Goal: Task Accomplishment & Management: Use online tool/utility

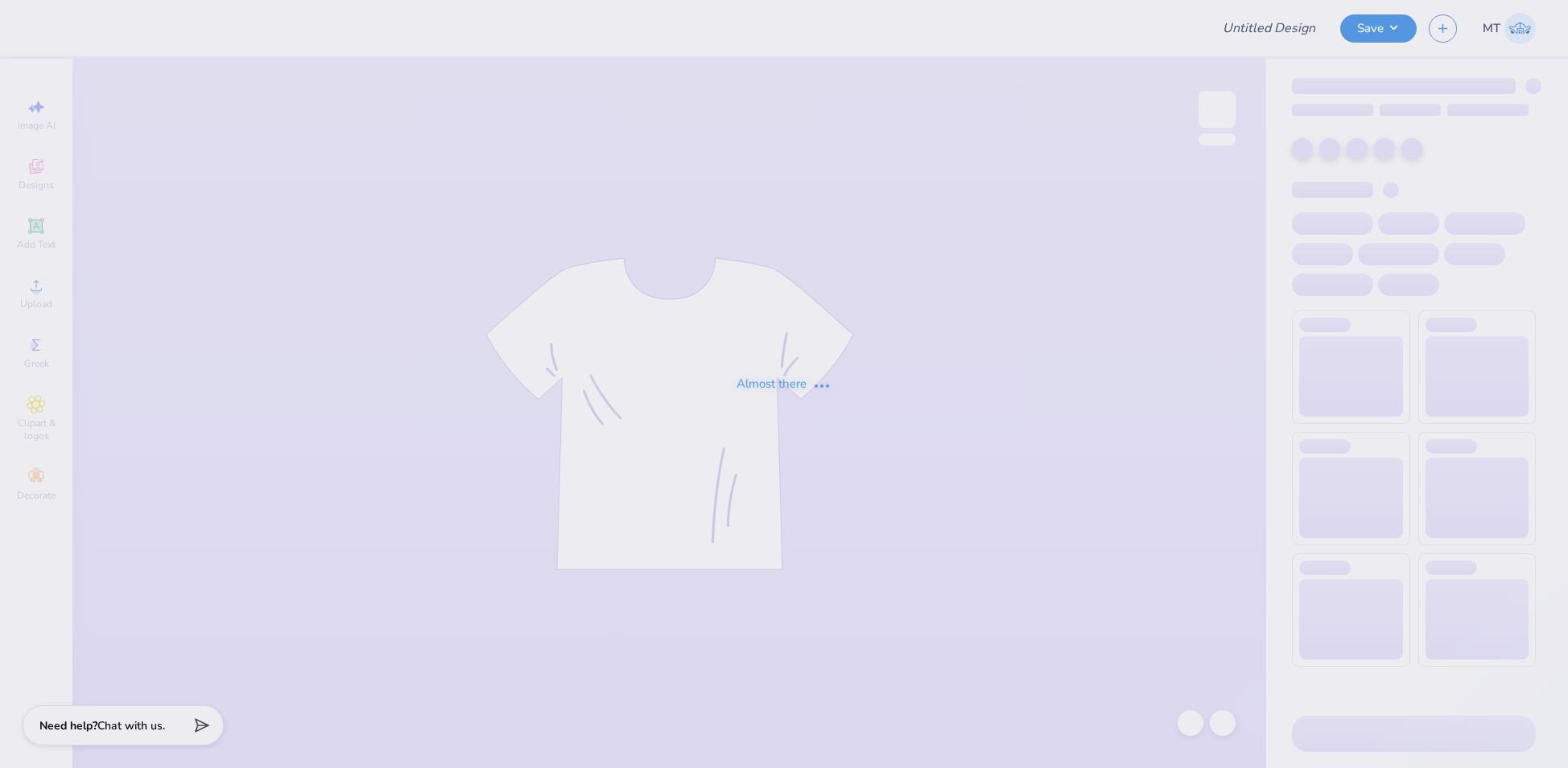
type input "FPS238783"
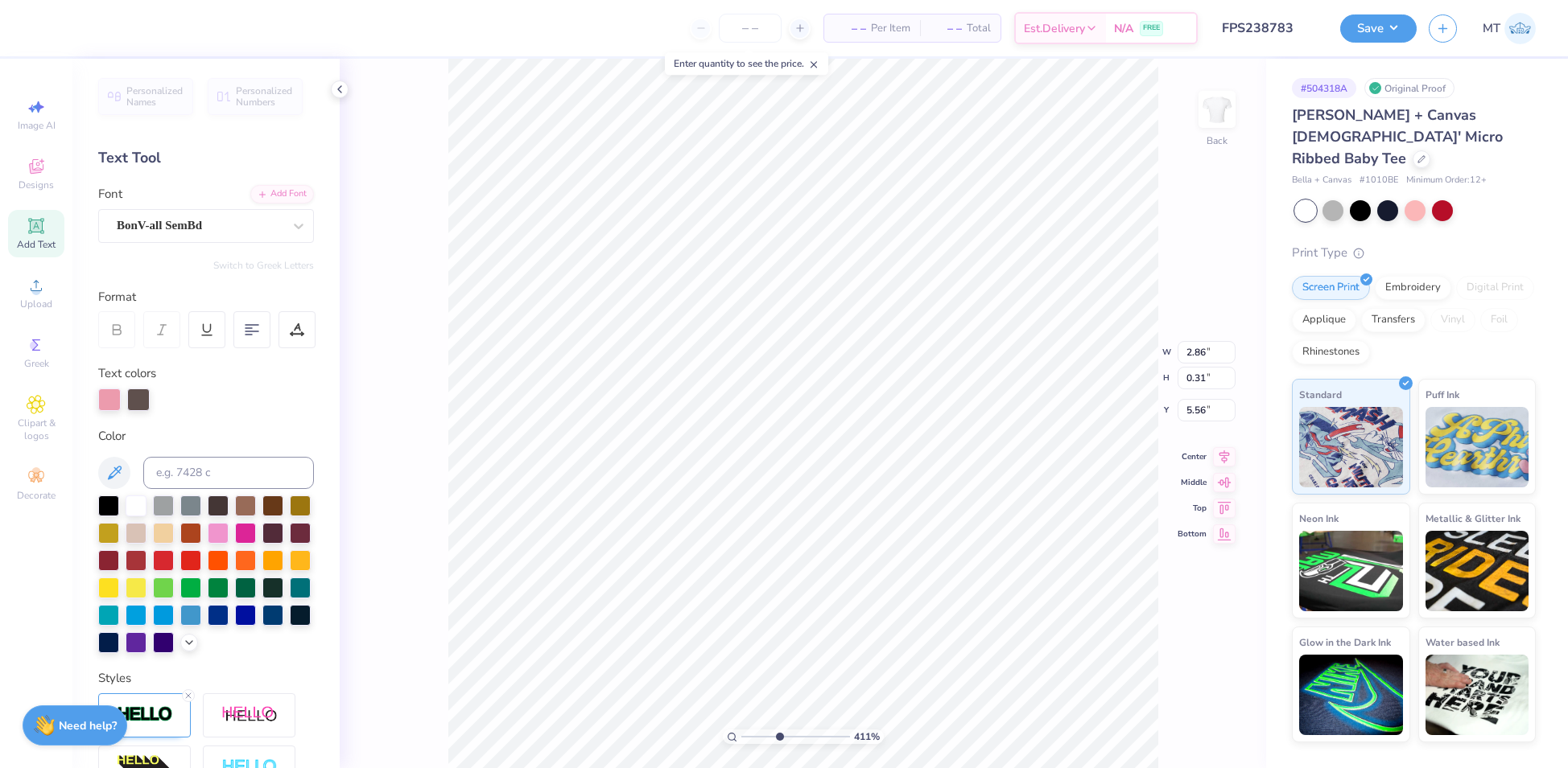
scroll to position [17, 4]
type input "4.10702390131736"
paste textarea "Alabama Alpha"
type textarea "Alabama Alpha7"
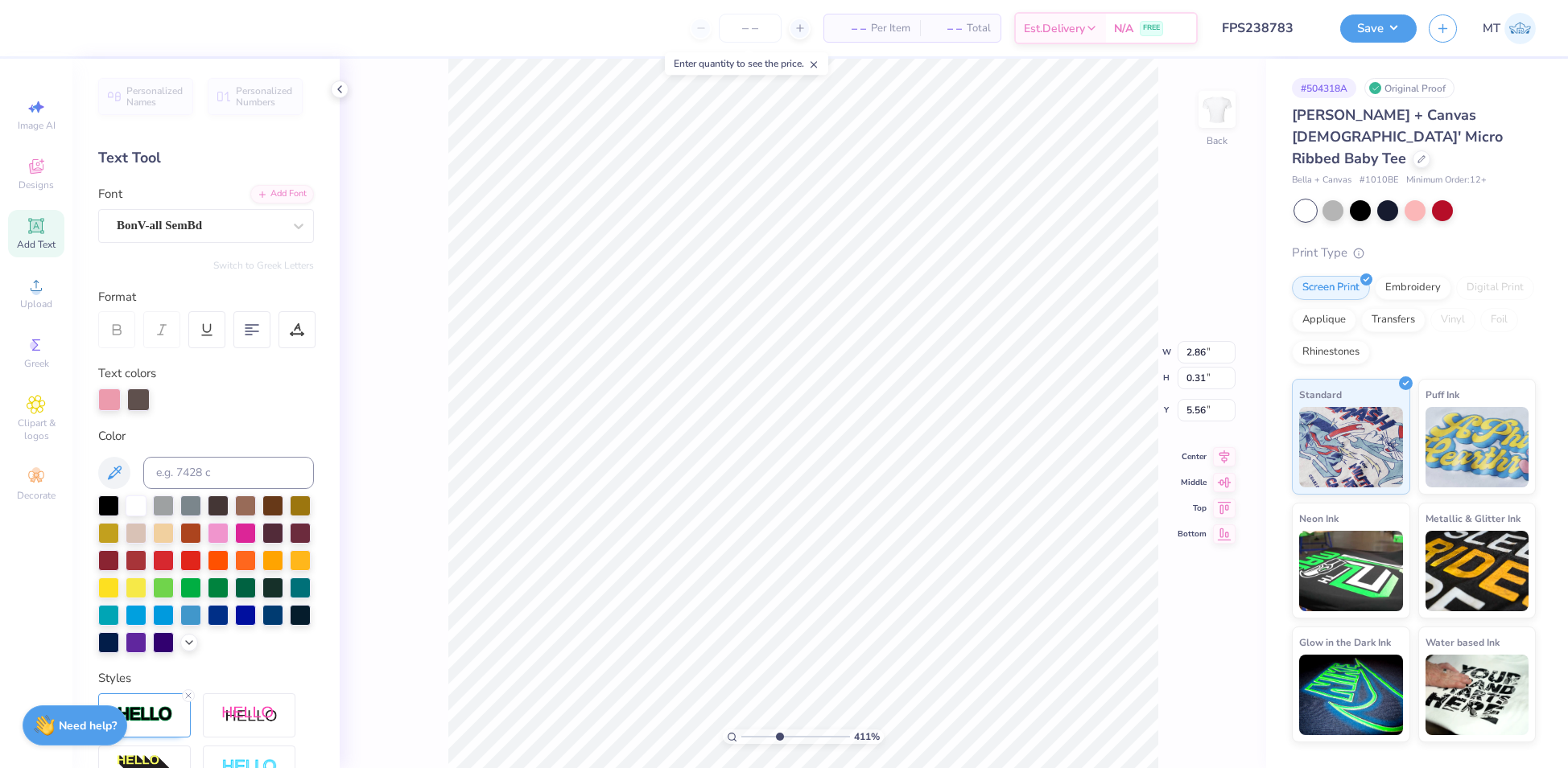
scroll to position [17, 6]
type input "4.10702390131736"
type textarea "Alabama Alpha"
type input "4.10702390131736"
type textarea "Alabam Alpha"
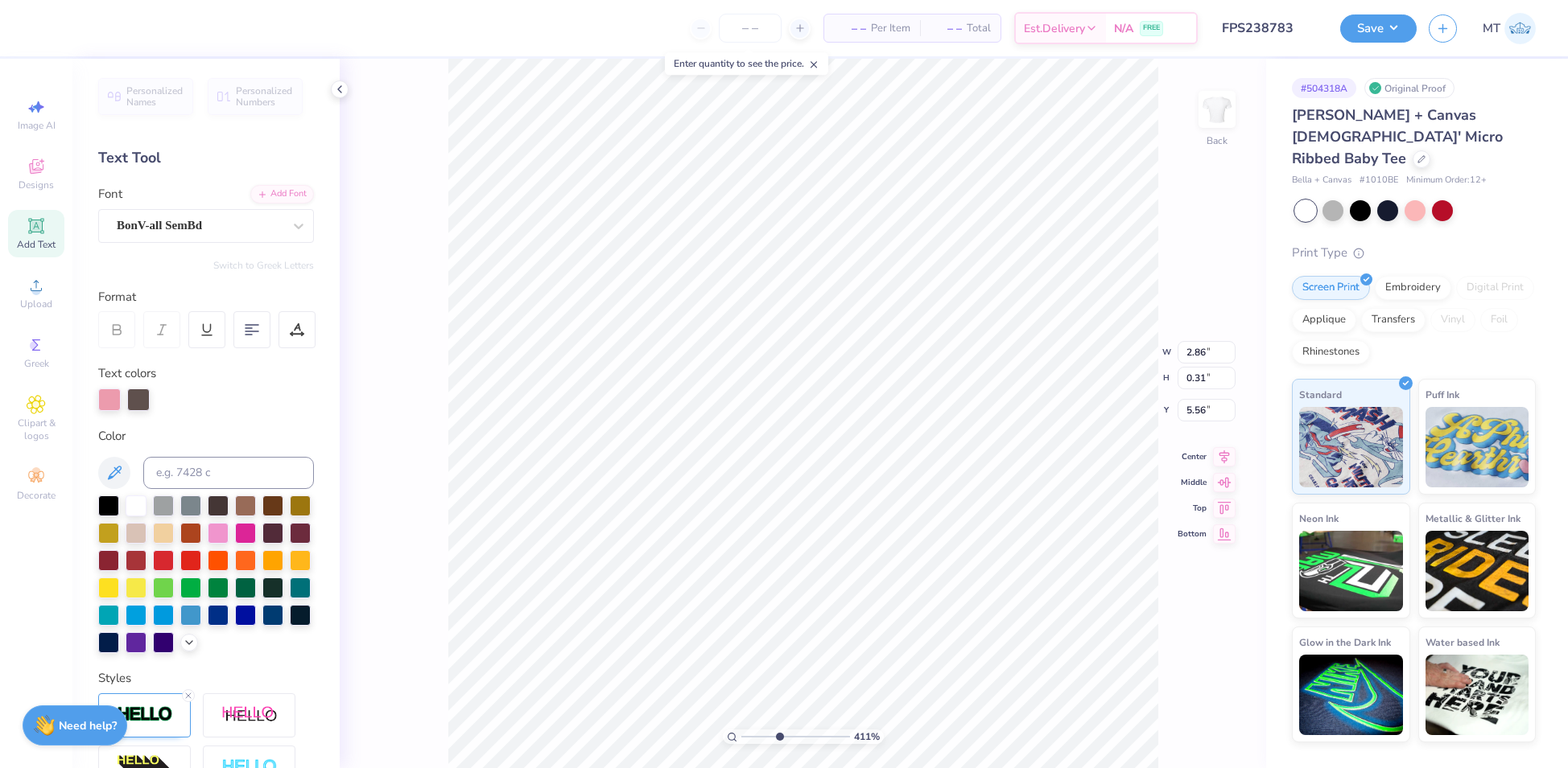
type input "4.10702390131736"
type textarea "Alaba Alpha"
type input "4.10702390131736"
type textarea "Alab Alpha"
type input "4.10702390131736"
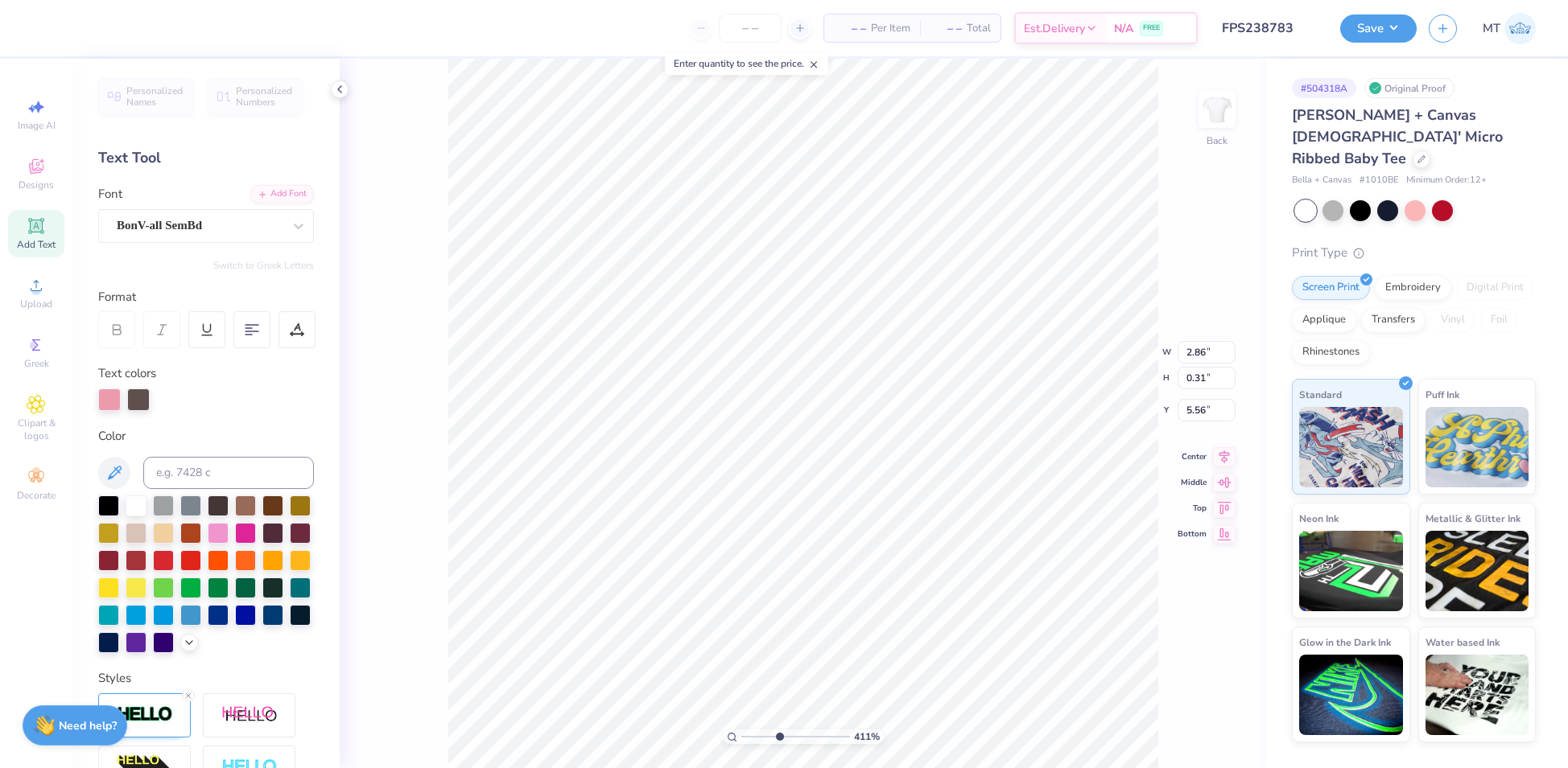
type textarea "Ala Alpha"
type input "4.10702390131736"
type textarea "Al Alpha"
type input "4.10702390131736"
type textarea "A Alpha"
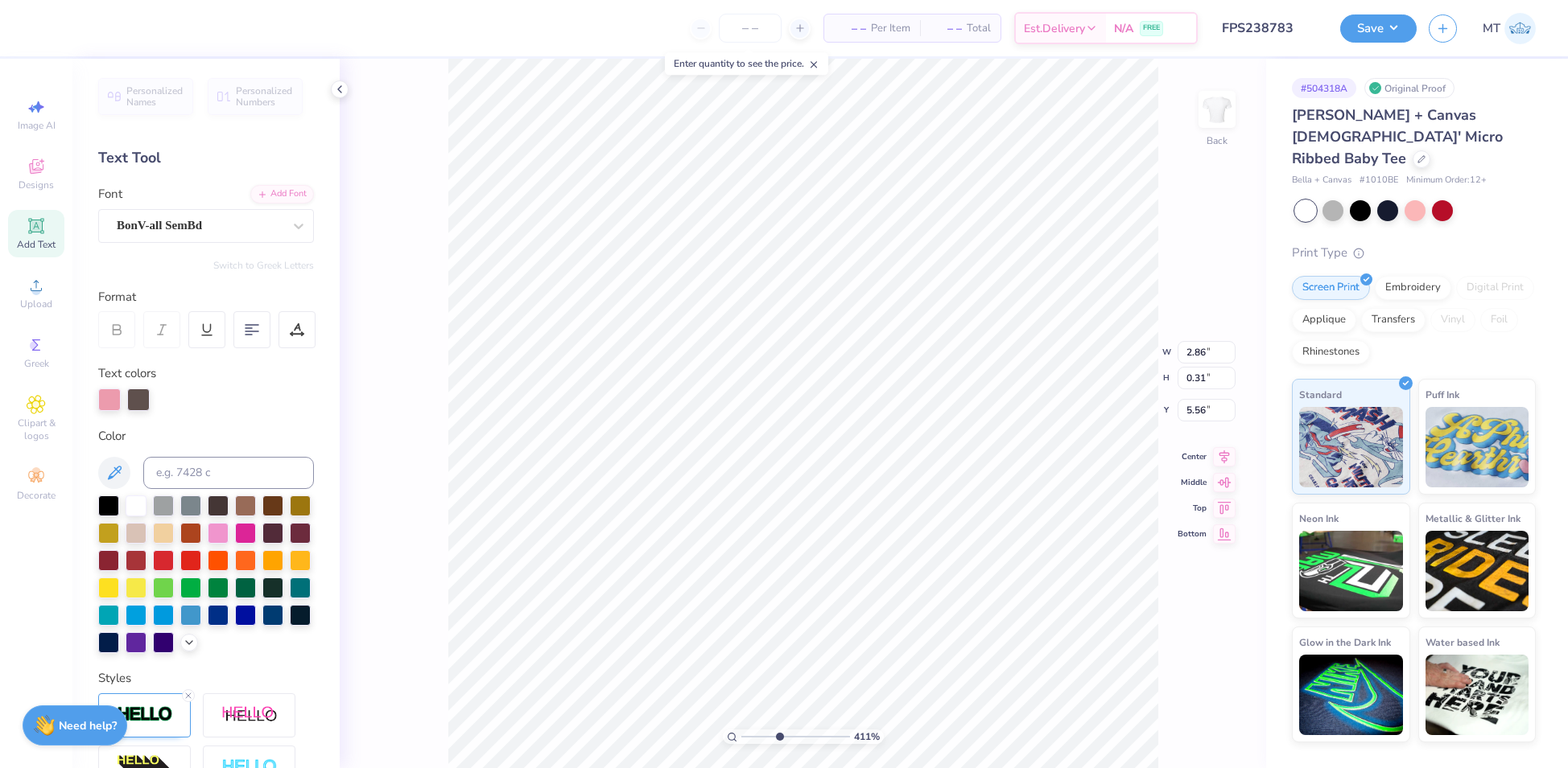
scroll to position [17, 3]
type input "4.10702390131736"
type textarea "AL Alpha"
type input "4.10702390131736"
type textarea "ALA Alpha"
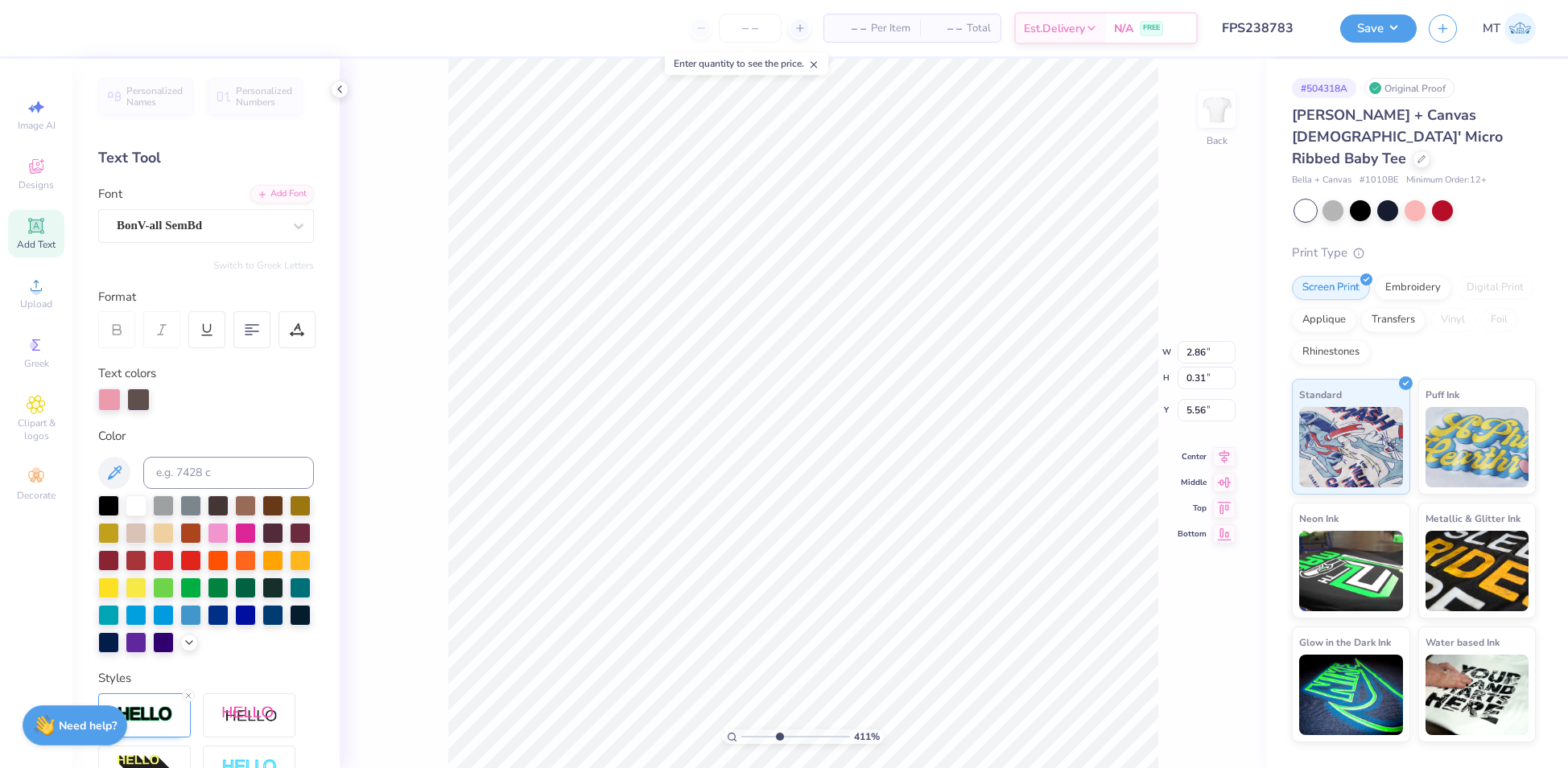
type input "4.10702390131736"
type textarea "ALAB Alpha"
type input "4.10702390131736"
type textarea "ALABA Alpha"
type input "4.10702390131736"
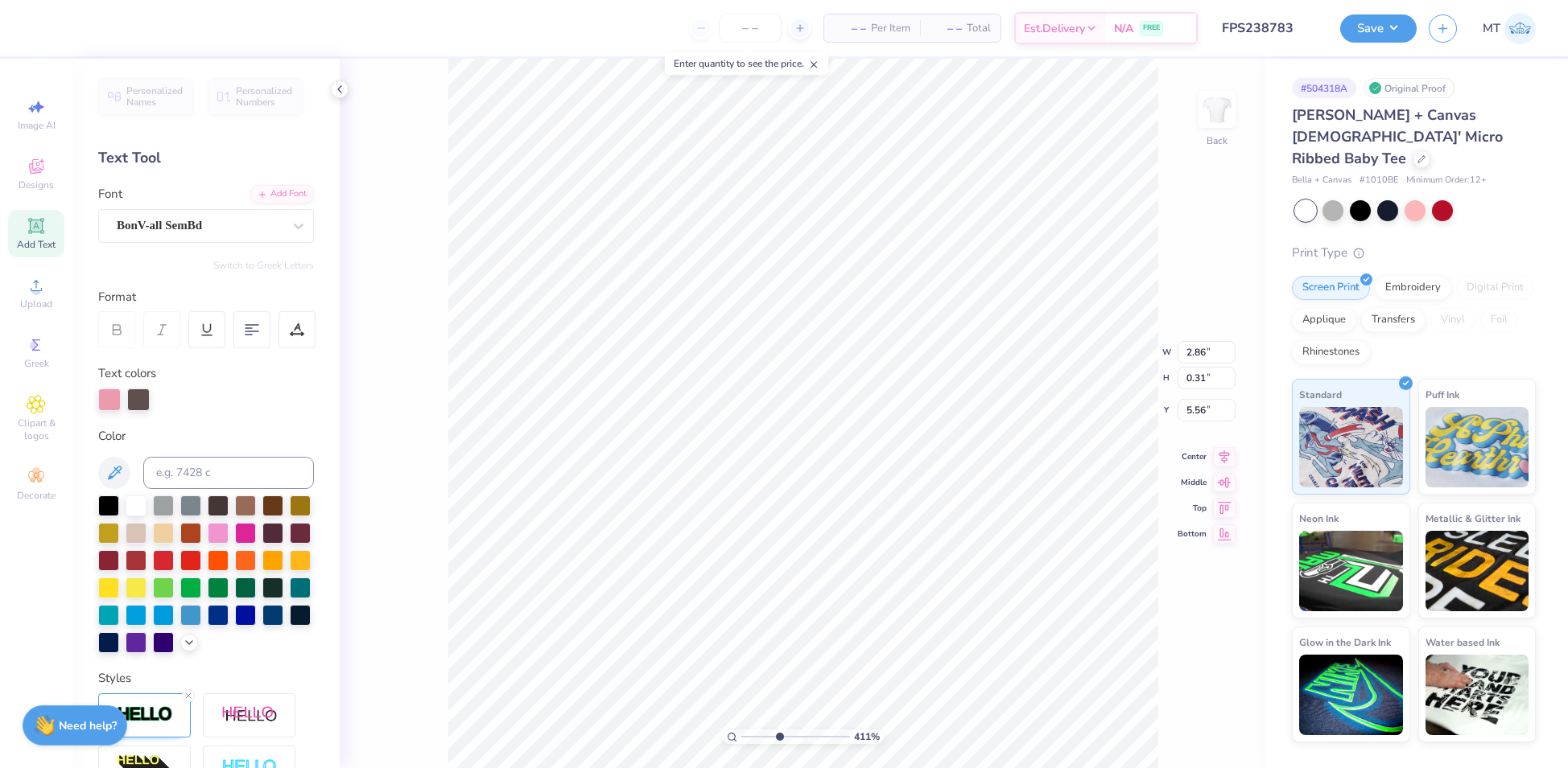
type textarea "ALABAM Alpha"
type input "4.10702390131736"
type textarea "ALABAMA Alpha"
type input "4.10702390131736"
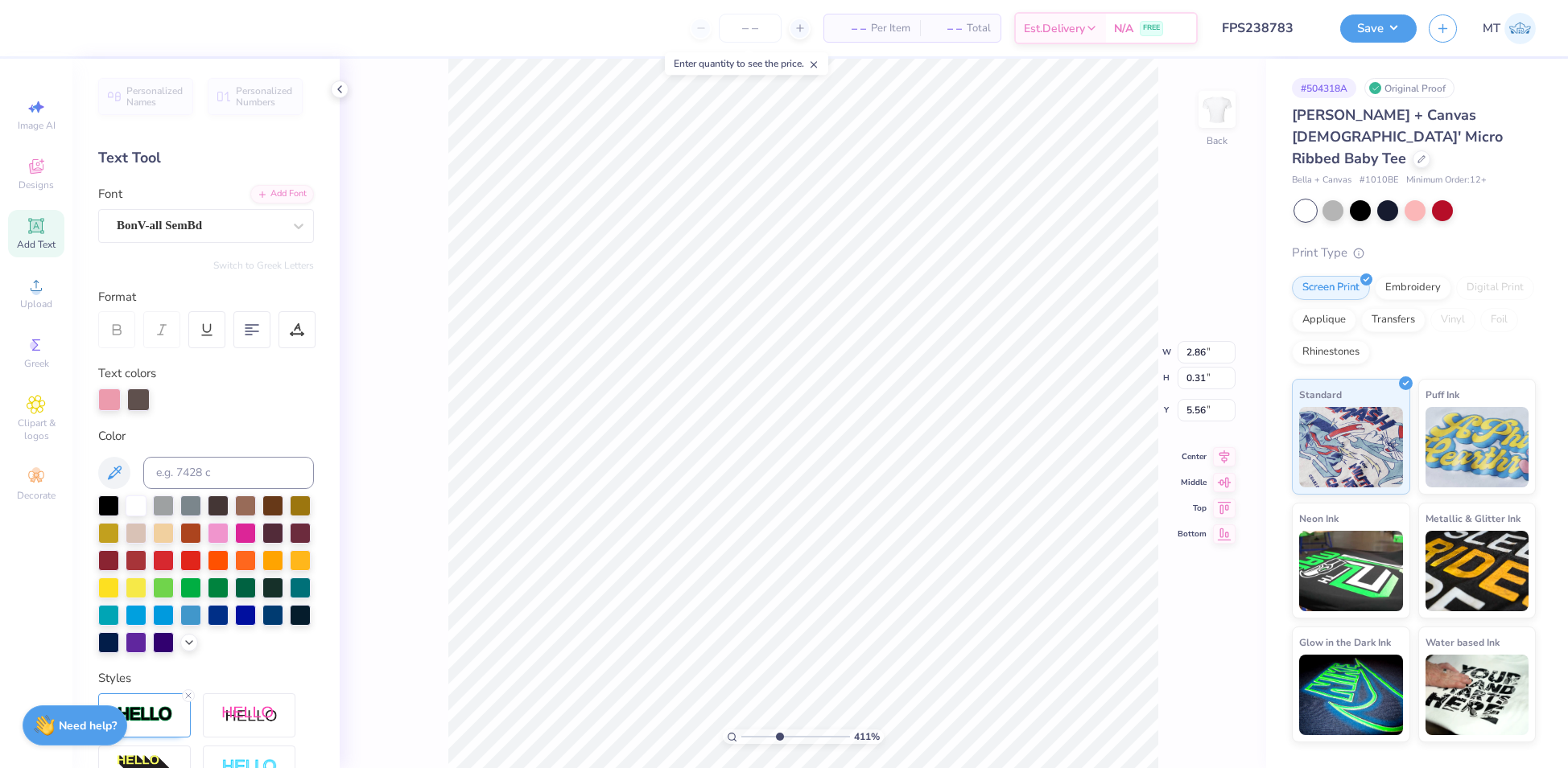
type textarea "ALABAMA Alph"
type input "4.10702390131736"
type textarea "ALABAMA Alp"
type input "4.10702390131736"
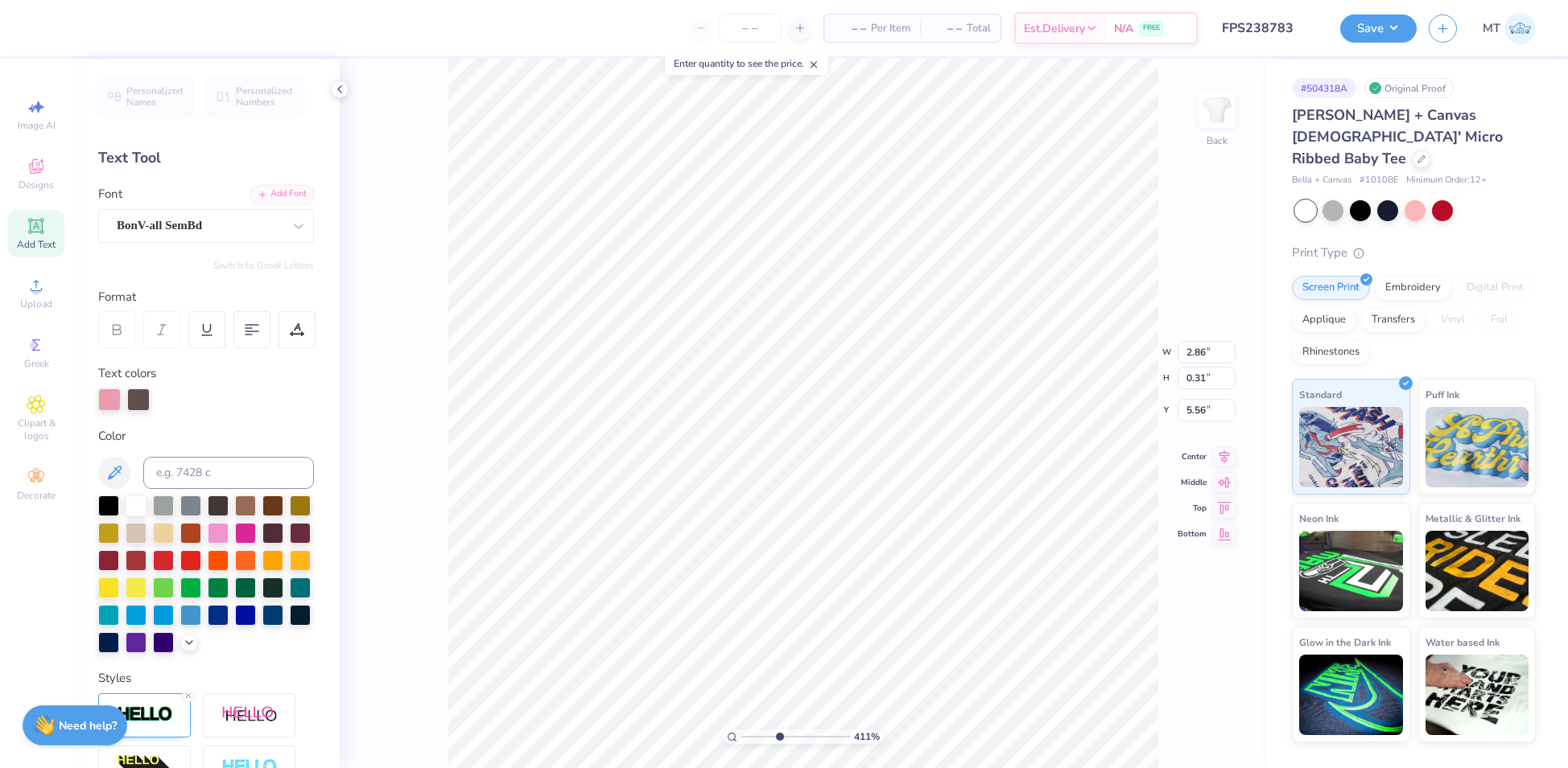
type textarea "ALABAMA Al"
type input "4.10702390131736"
type textarea "ALABAMA A"
type input "4.10702390131736"
type textarea "ALABAMA AL"
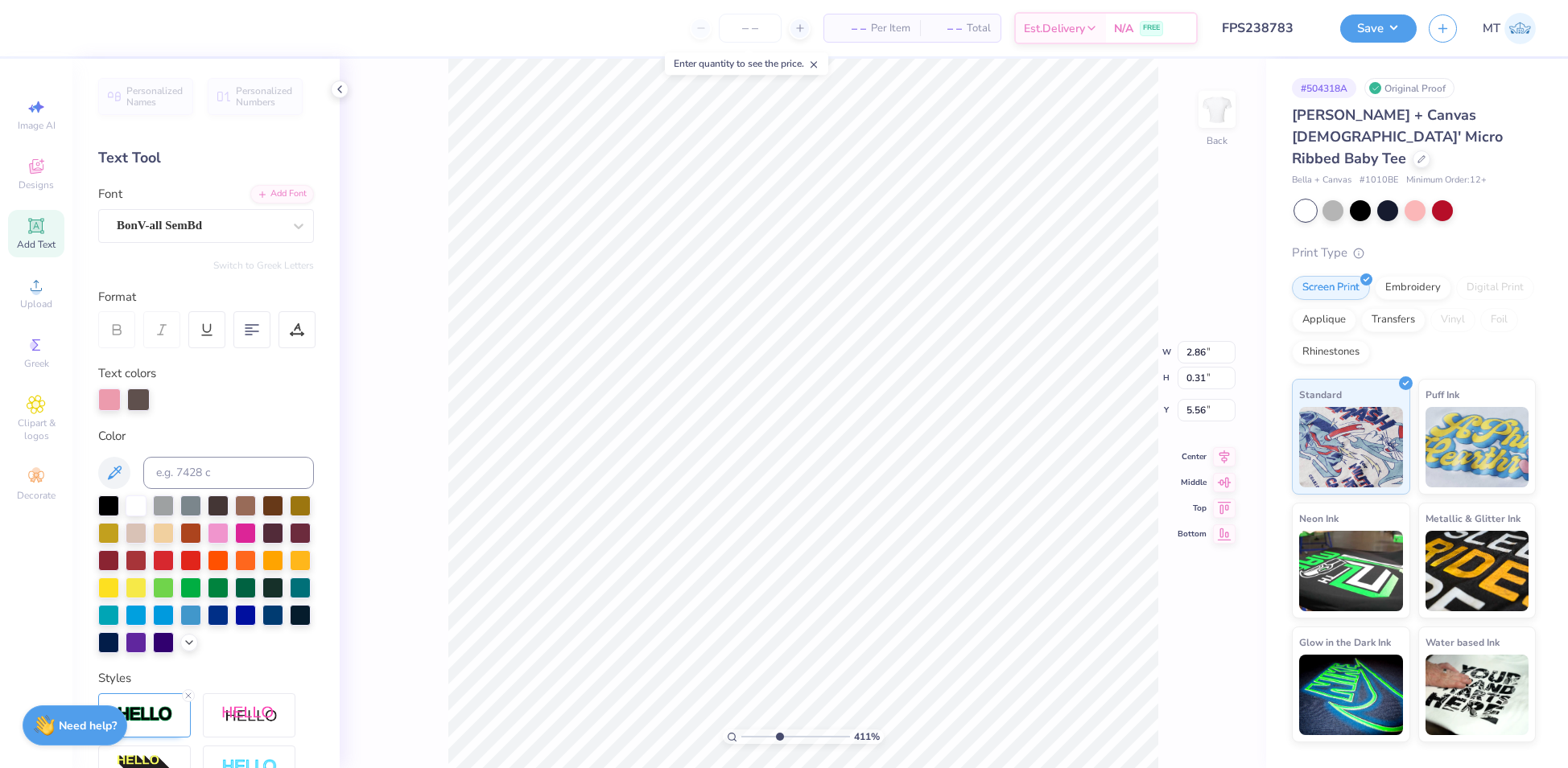
type input "4.10702390131736"
type textarea "ALABAMA ALP"
type input "4.10702390131736"
type textarea "ALABAMA ALPH"
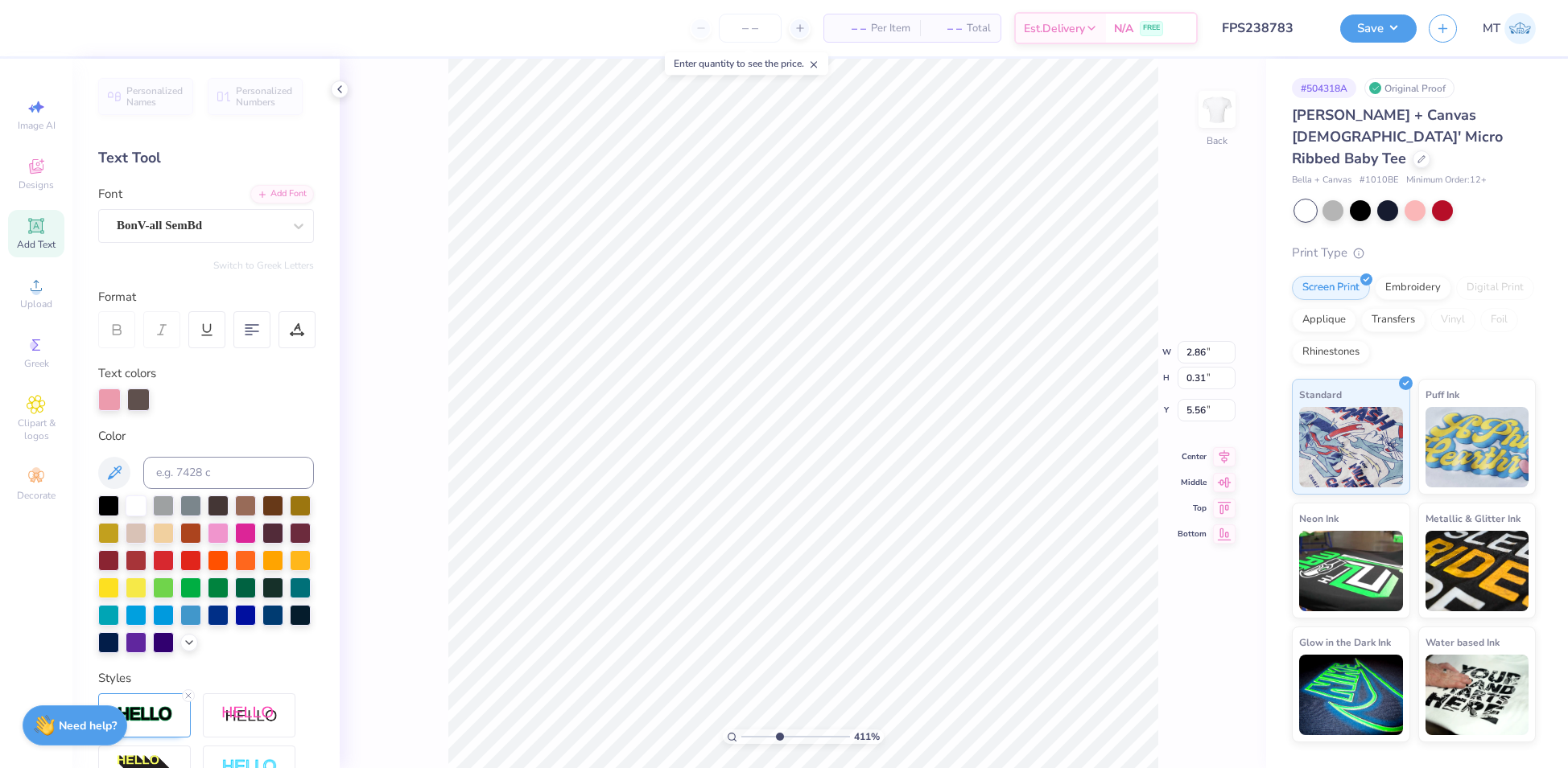
type input "4.10702390131736"
type textarea "ALABAMA ALPHA"
type input "3.33612469419234"
click at [290, 330] on icon at bounding box center [297, 329] width 14 height 14
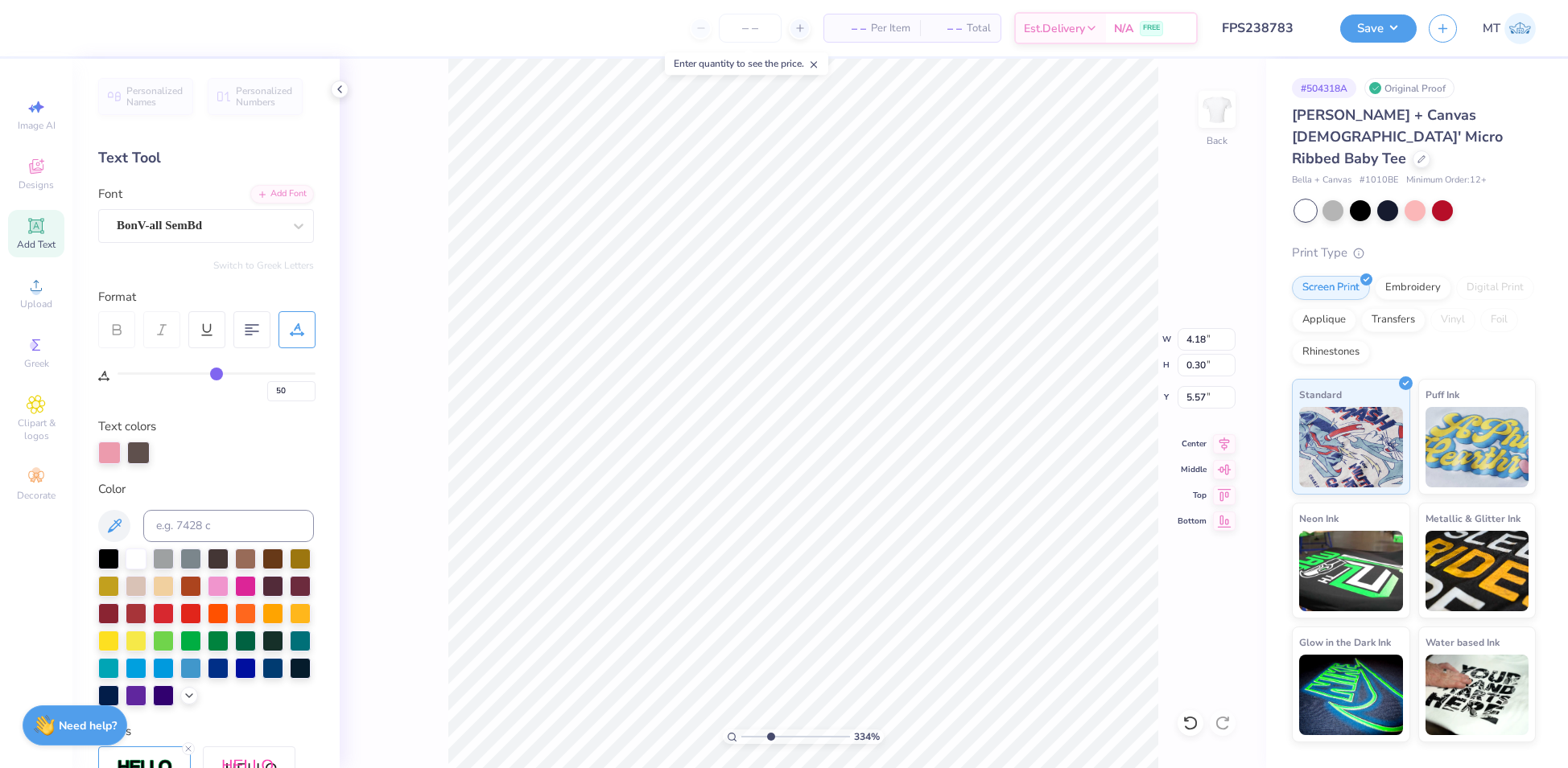
type input "49"
type input "47"
type input "46"
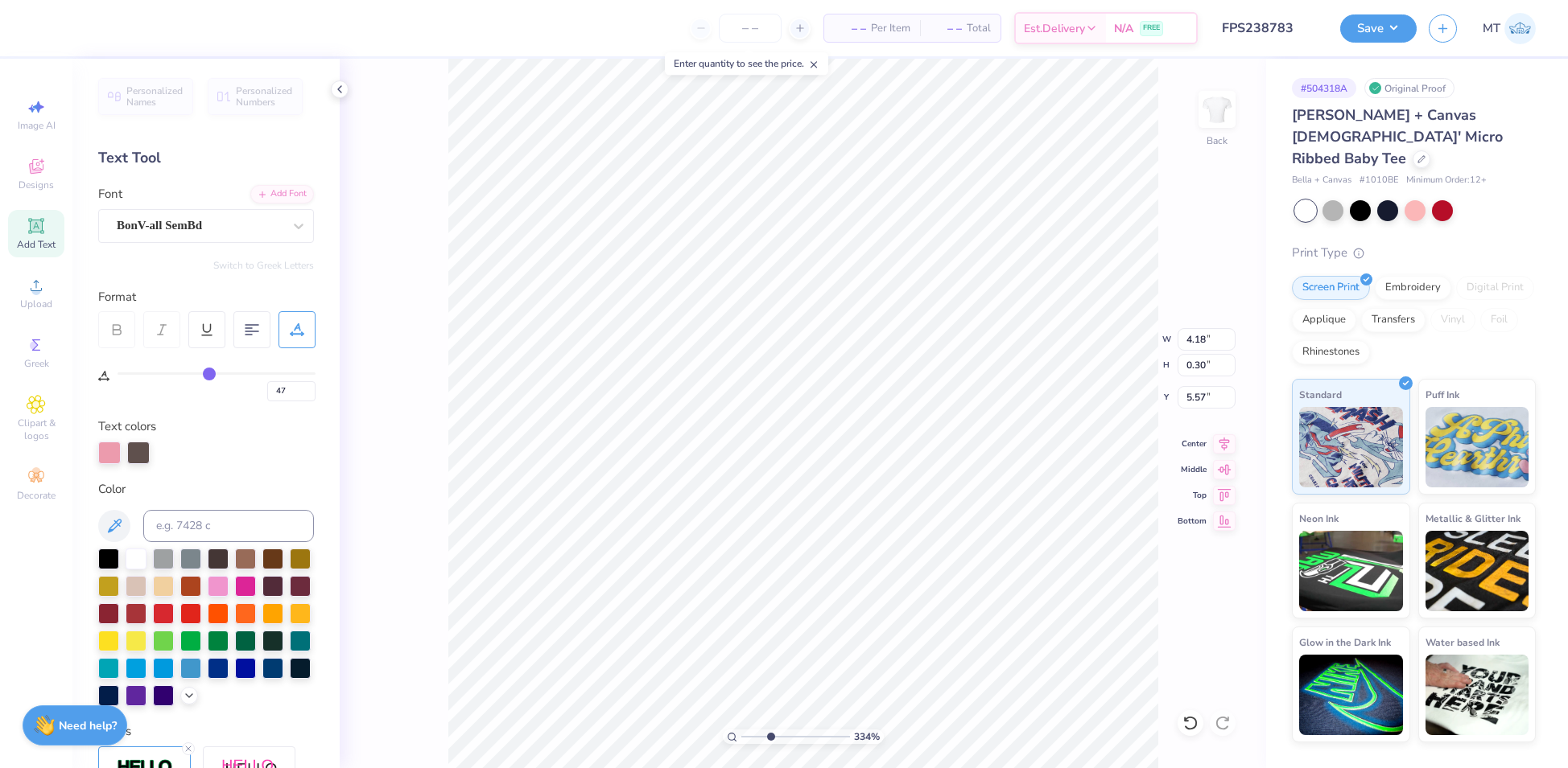
type input "46"
type input "45"
type input "44"
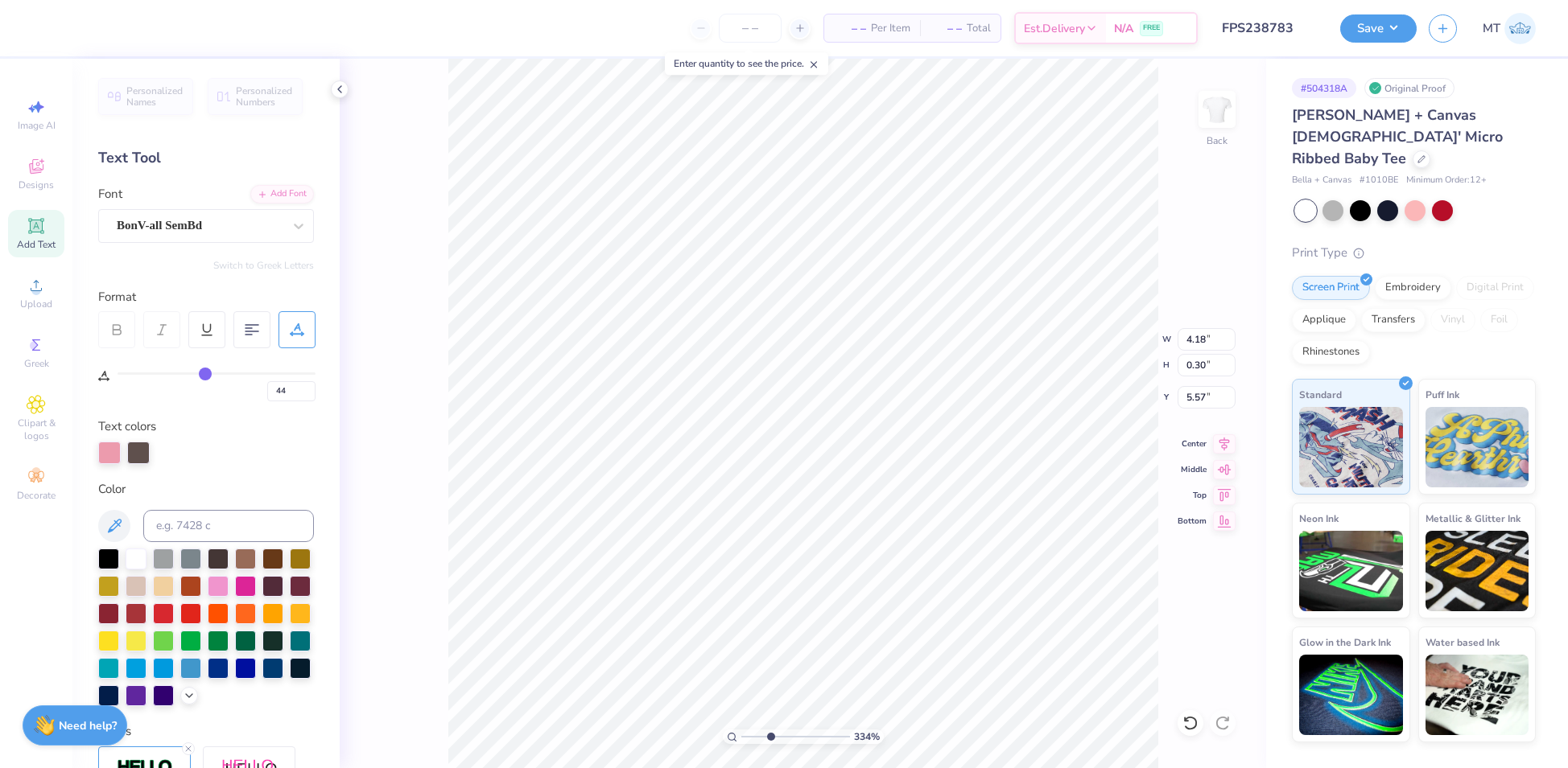
type input "43"
type input "42"
type input "41"
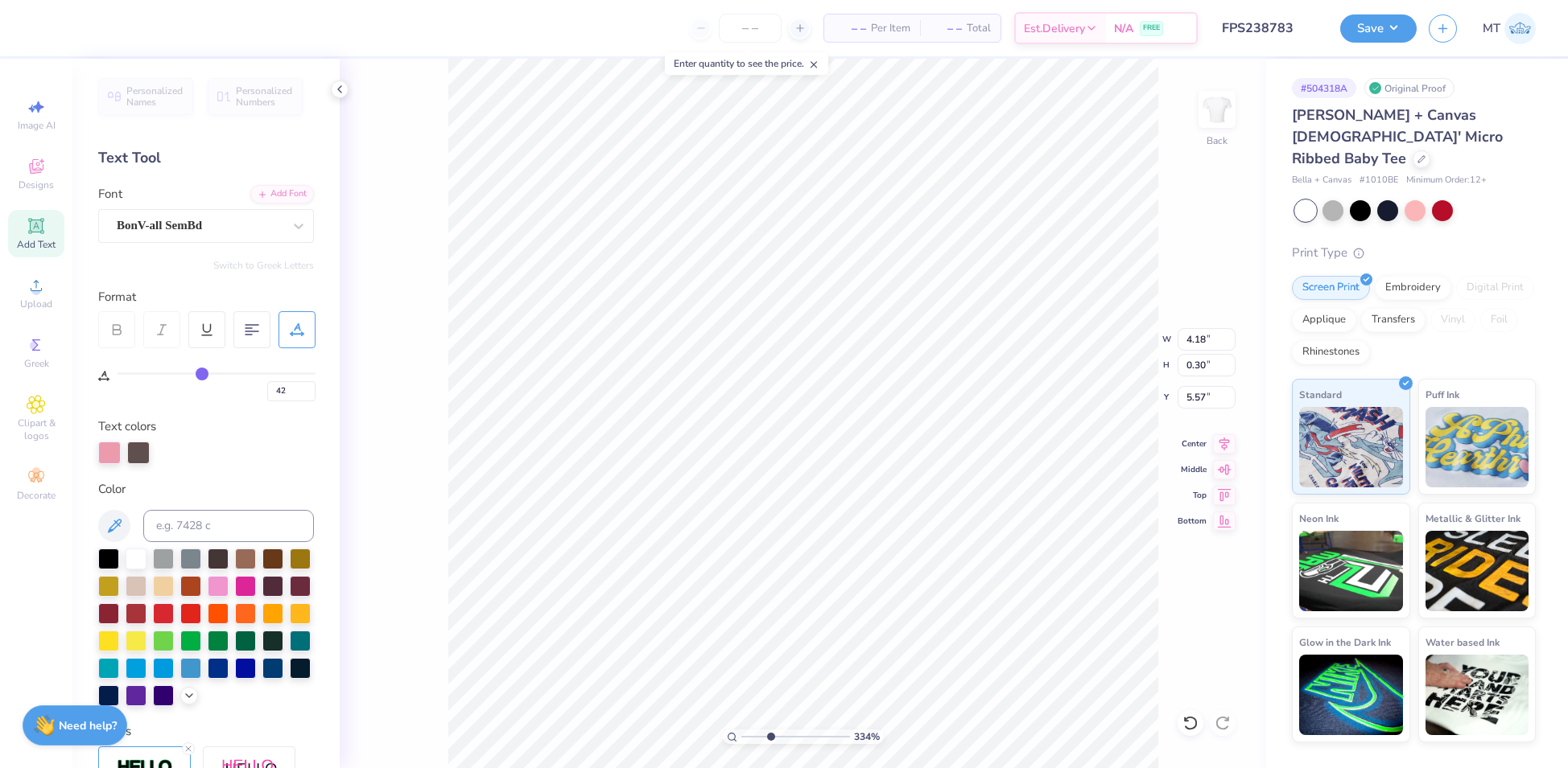
type input "41"
type input "40"
type input "39"
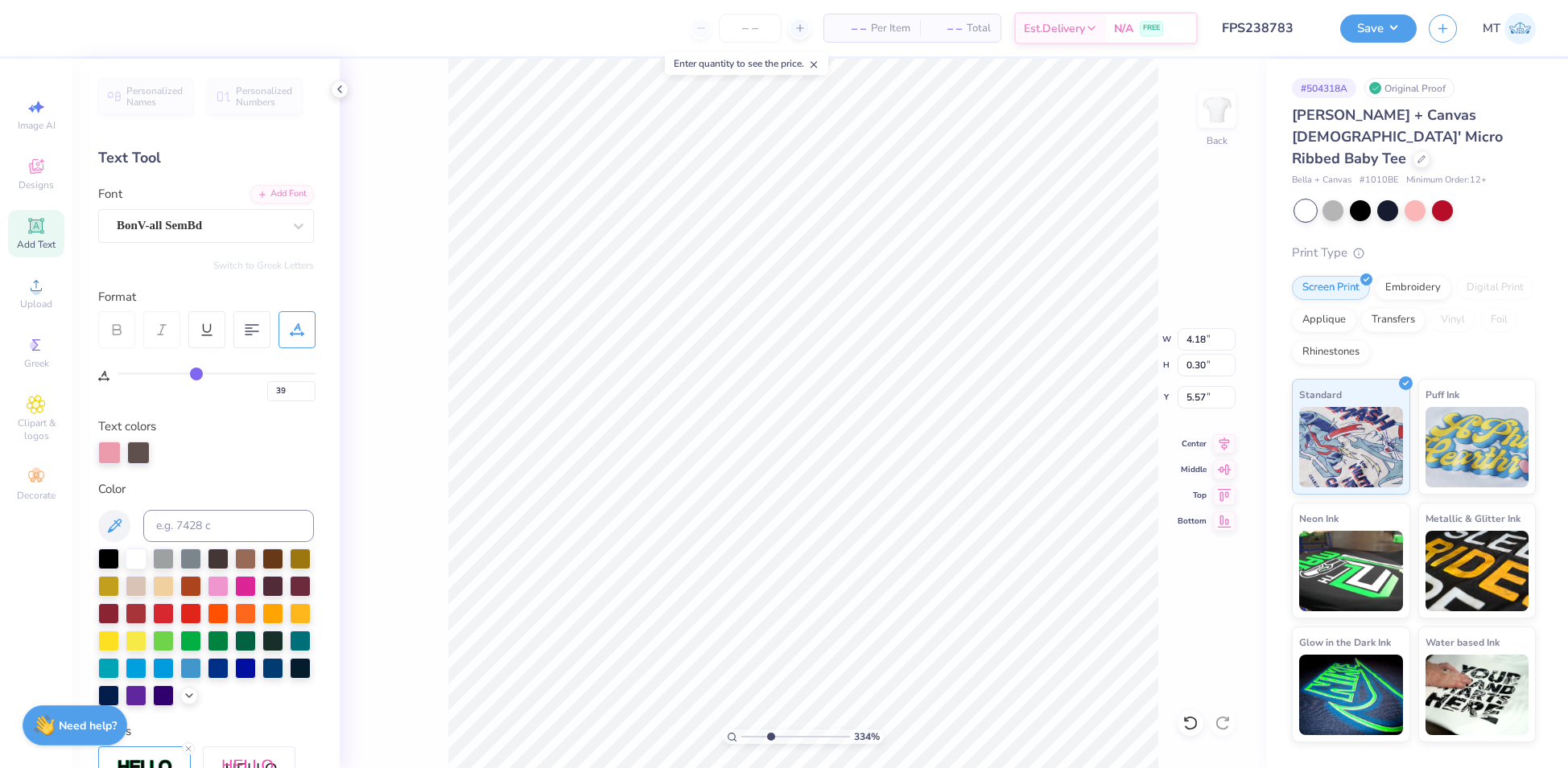
drag, startPoint x: 213, startPoint y: 371, endPoint x: 195, endPoint y: 371, distance: 18.0
type input "39"
click at [195, 372] on input "range" at bounding box center [216, 373] width 198 height 3
type input "3.33612469419234"
type input "3.75"
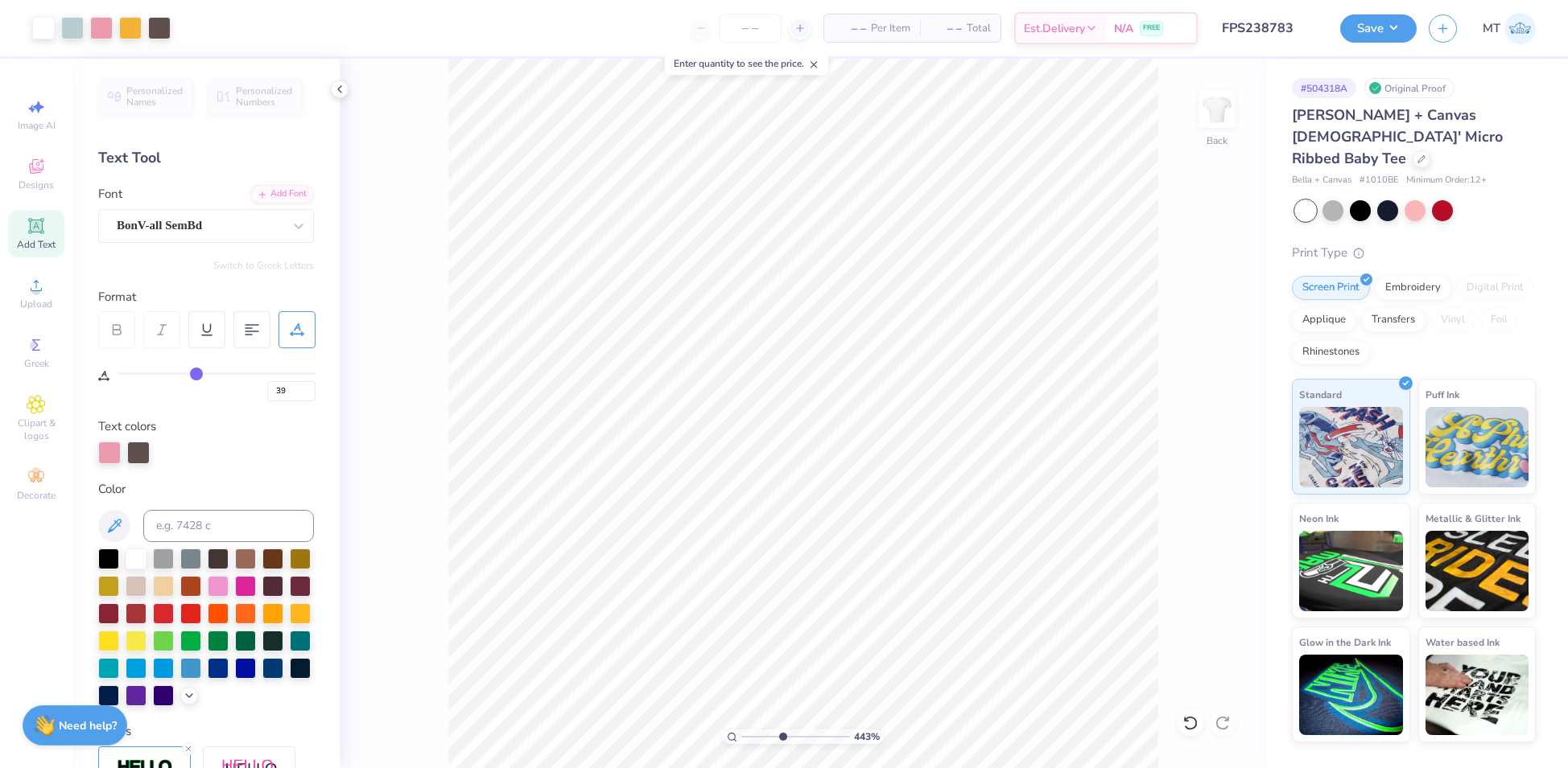
type input "4.42900176836029"
type input "39"
type input "4.42900176836029"
type input "39"
type input "4.42900176836029"
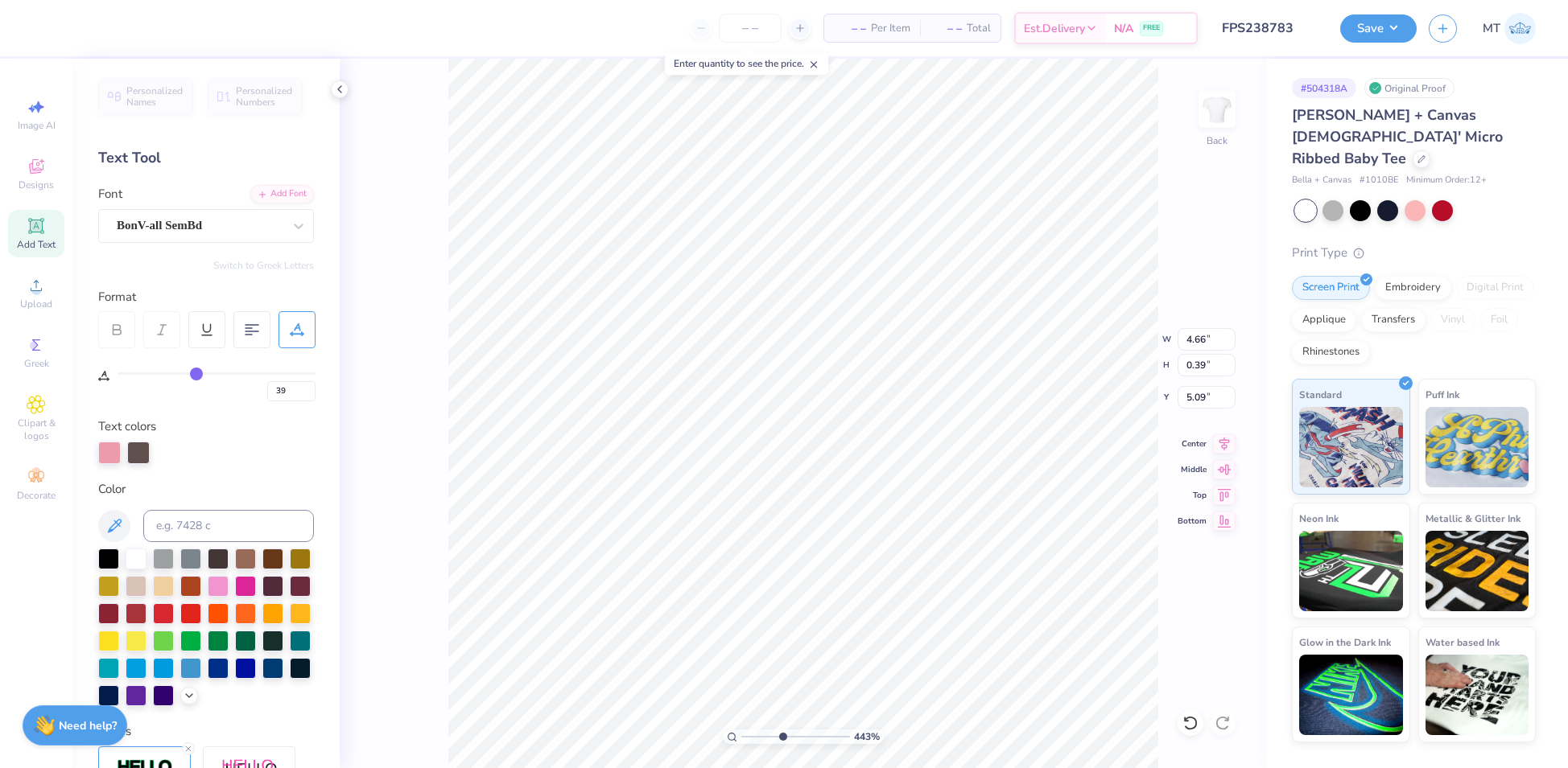
type input "39"
type input "4.42900176836029"
type input "39"
type input "4.42900176836029"
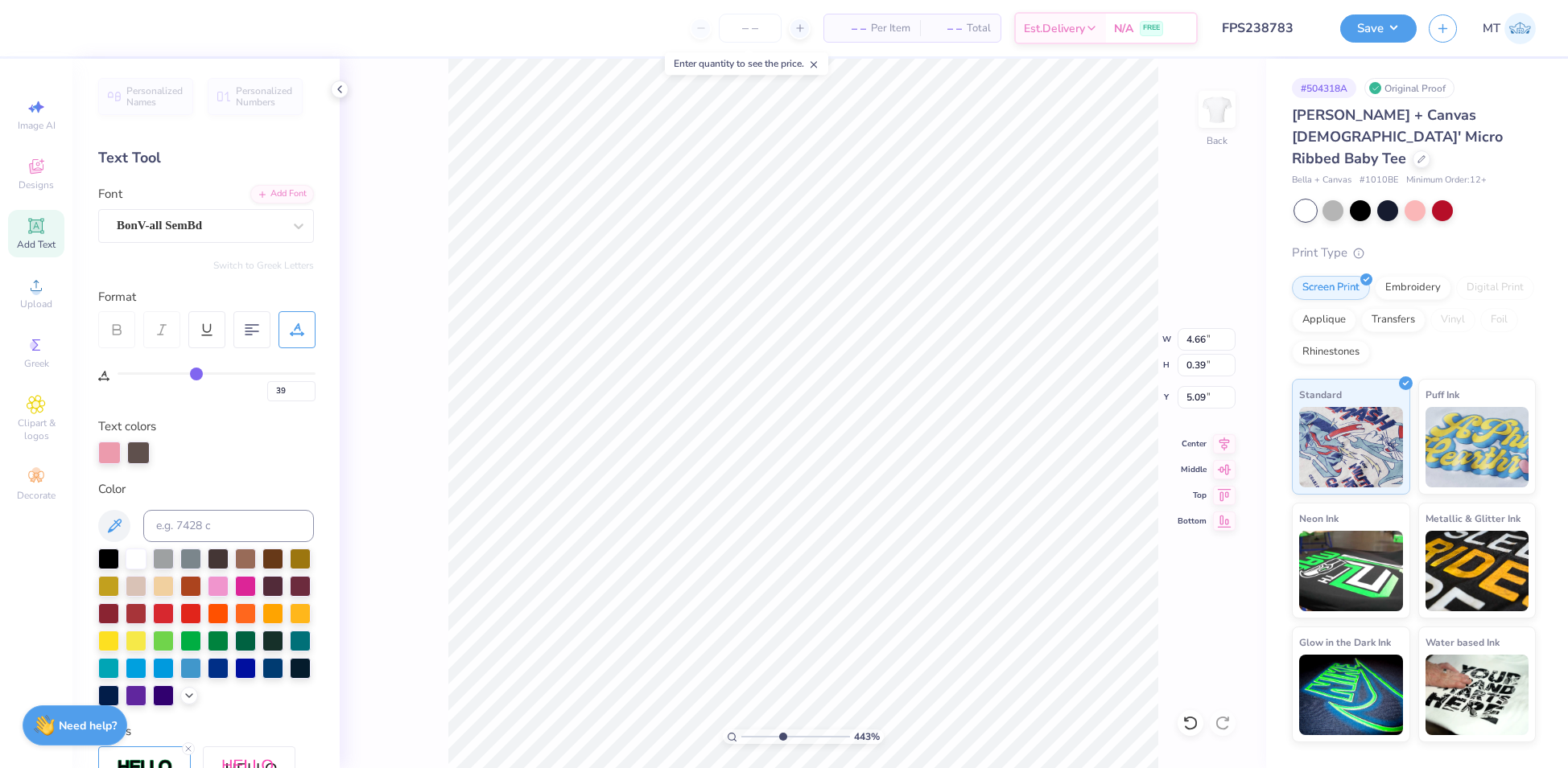
type input "39"
type input "4.42900176836029"
type input "39"
type input "4.42900176836029"
type input "39"
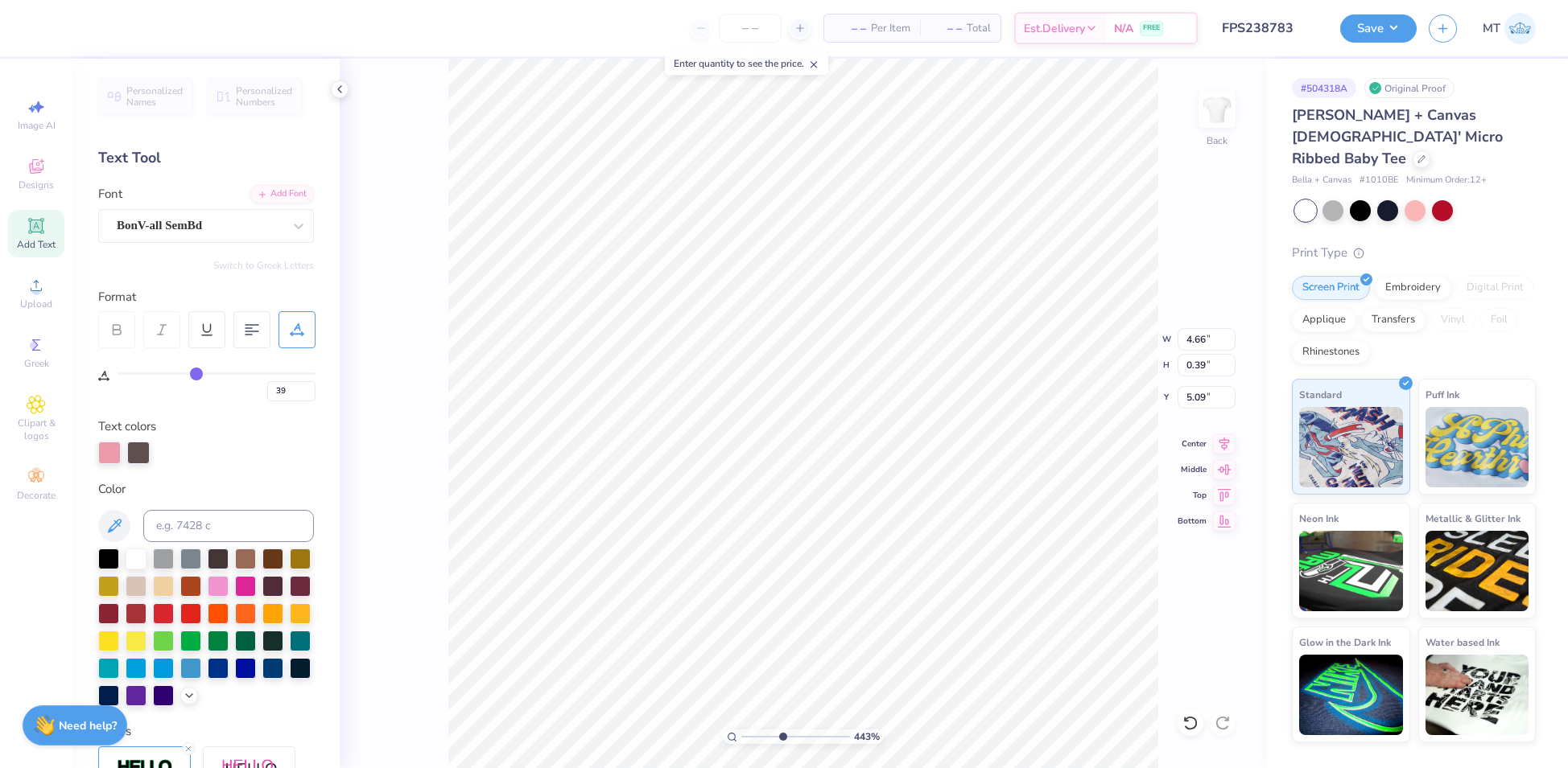
type input "4.42900176836029"
type input "39"
type textarea "A"
type input "4.42900176836029"
type input "39"
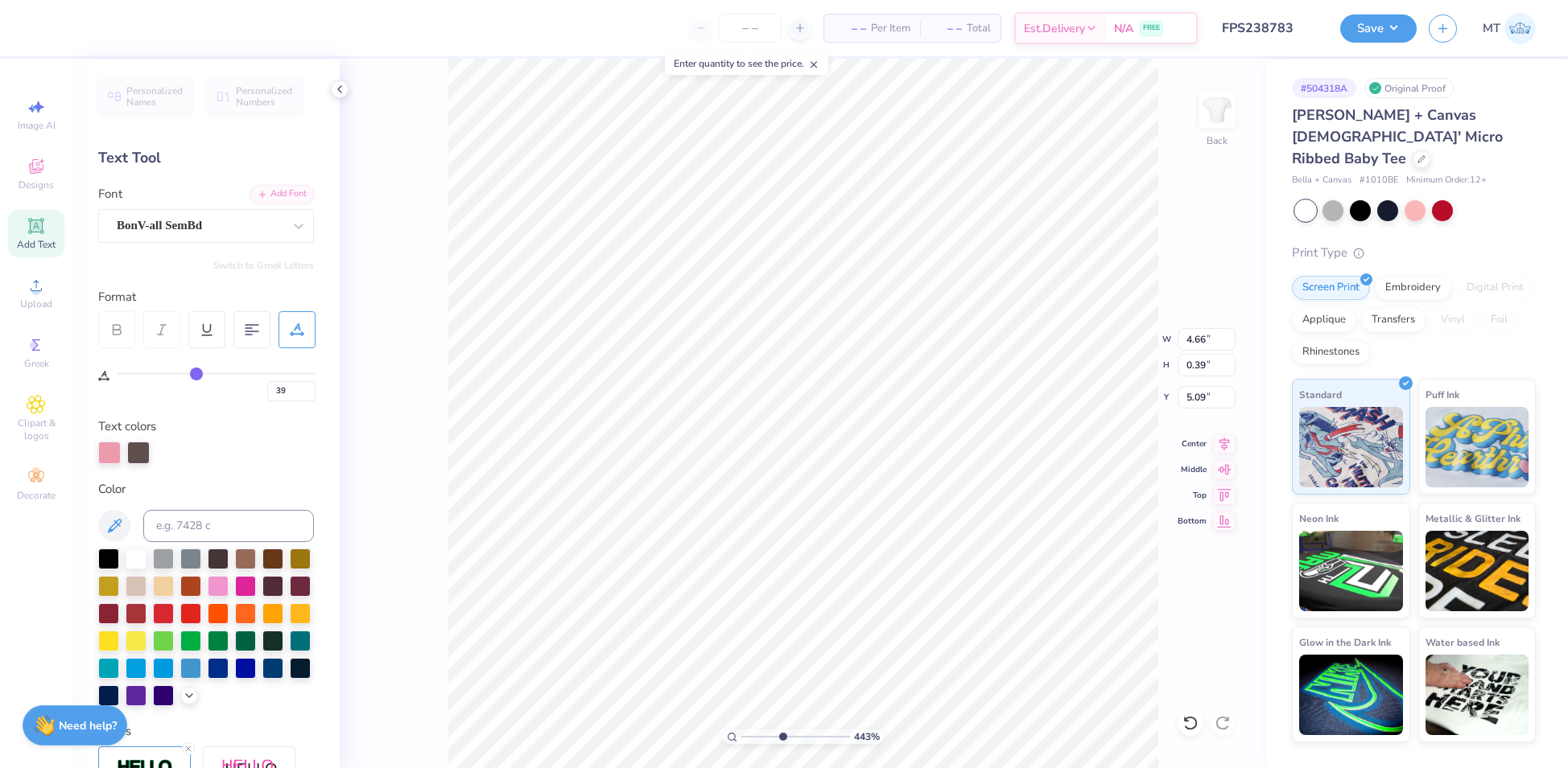
type textarea "AL"
type input "4.42900176836029"
type input "39"
type textarea "ALA"
type input "4.42900176836029"
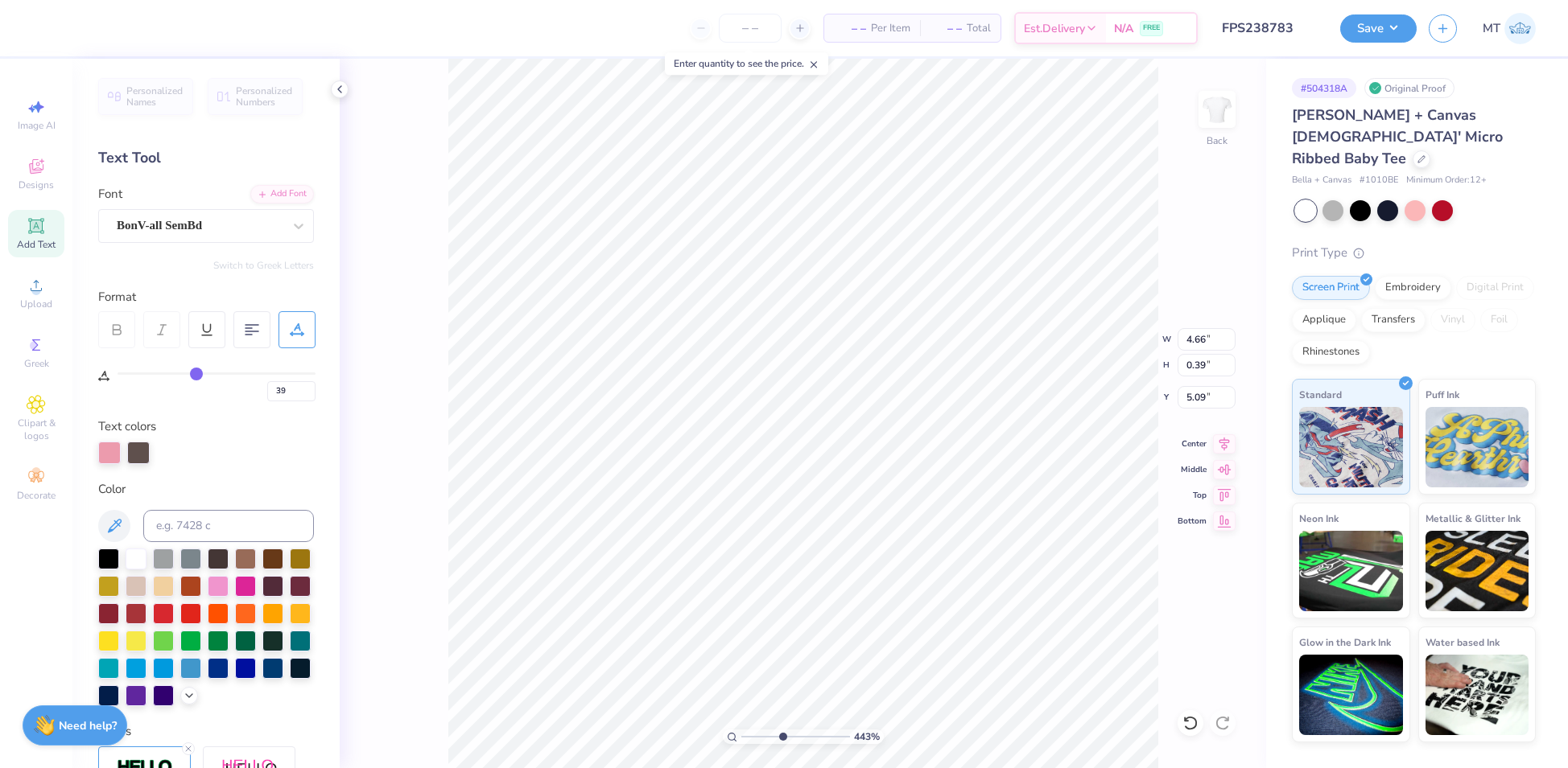
type input "39"
type textarea "ALAB"
type input "4.42900176836029"
type input "39"
type textarea "ALABA"
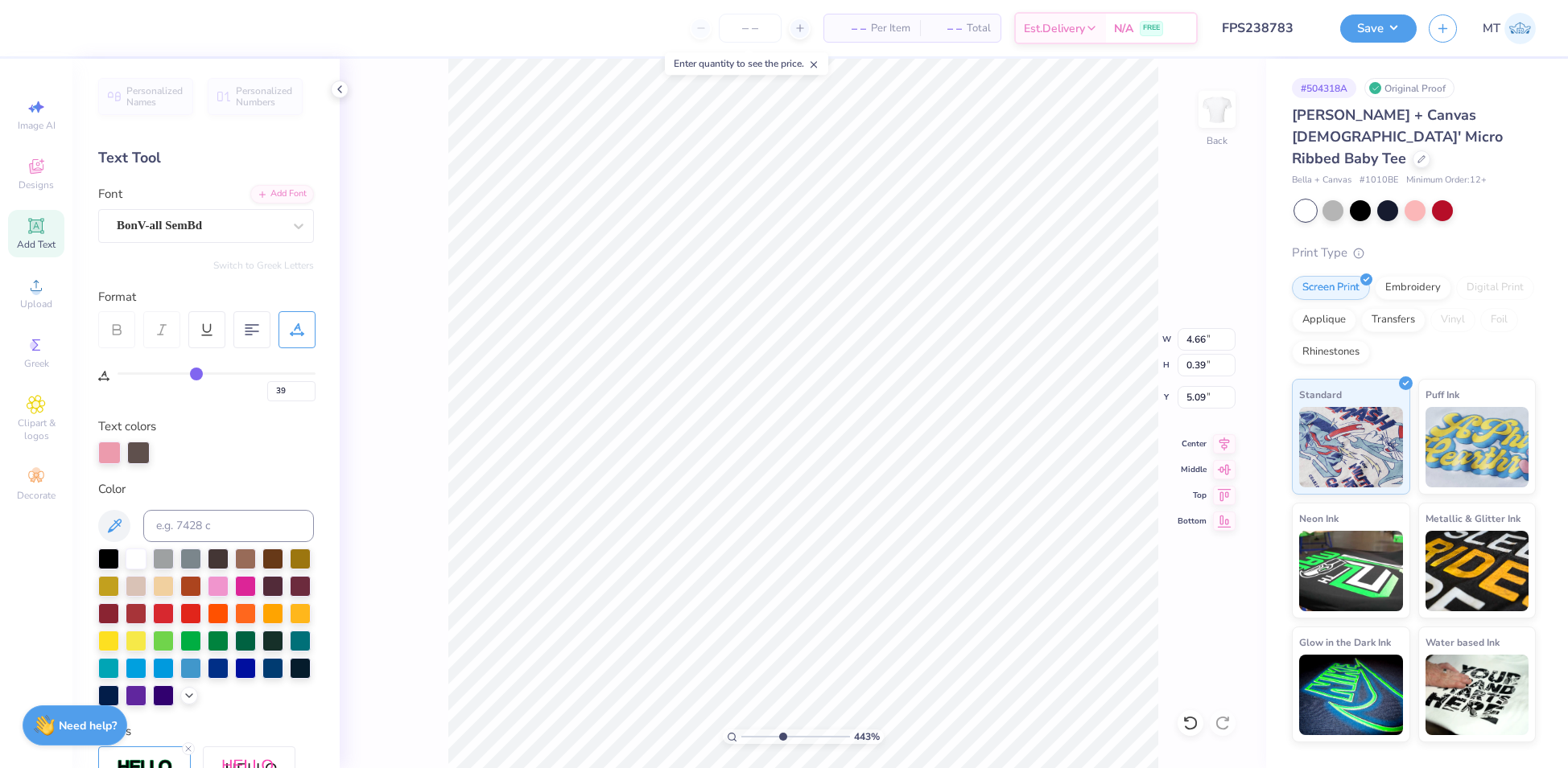
type input "4.42900176836029"
type input "39"
type textarea "ALABAM"
type input "4.42900176836029"
type input "39"
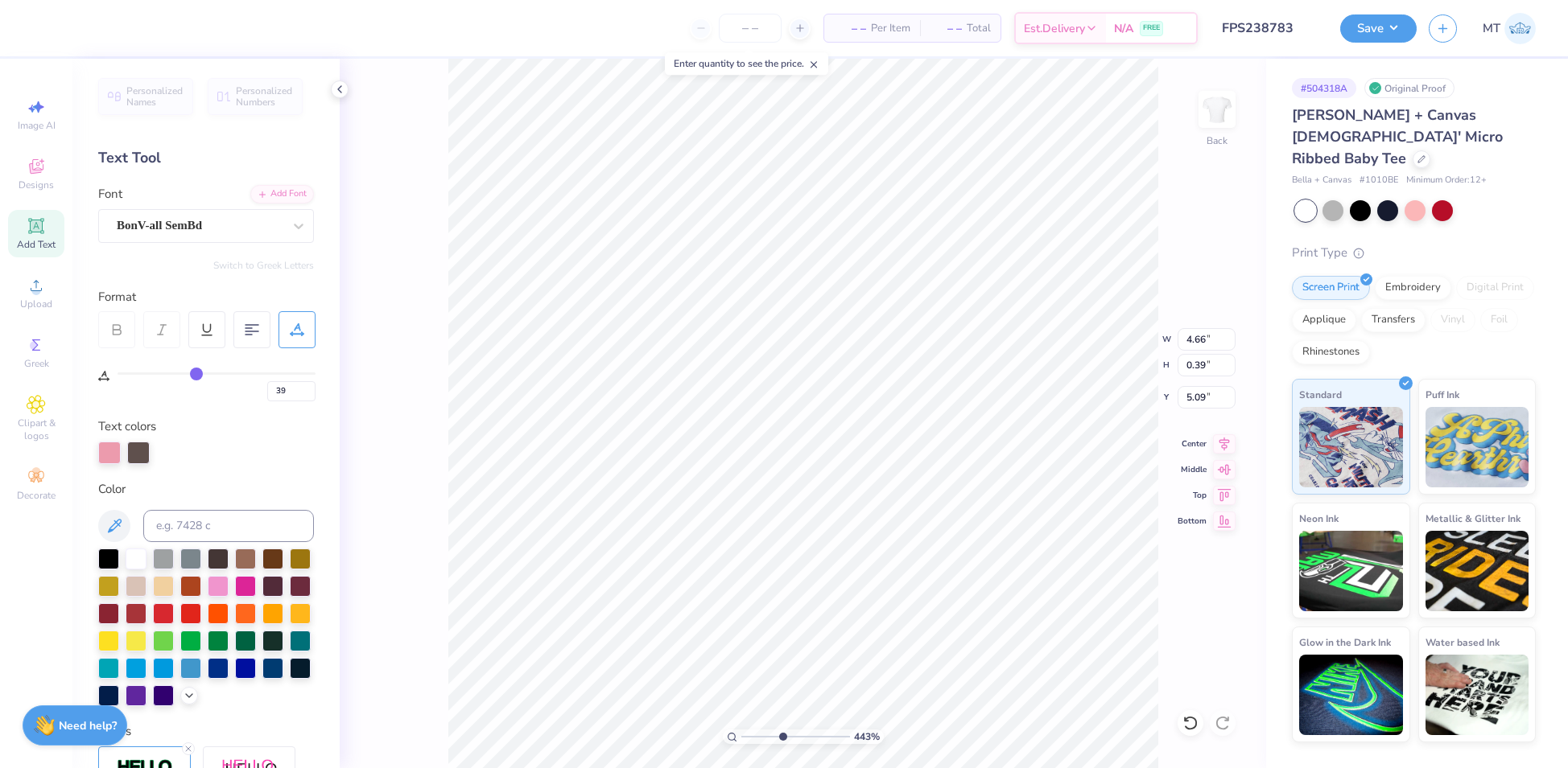
type textarea "ALABAMA"
type input "4.42900176836029"
type input "39"
type textarea "ALABAMA"
type input "4.42900176836029"
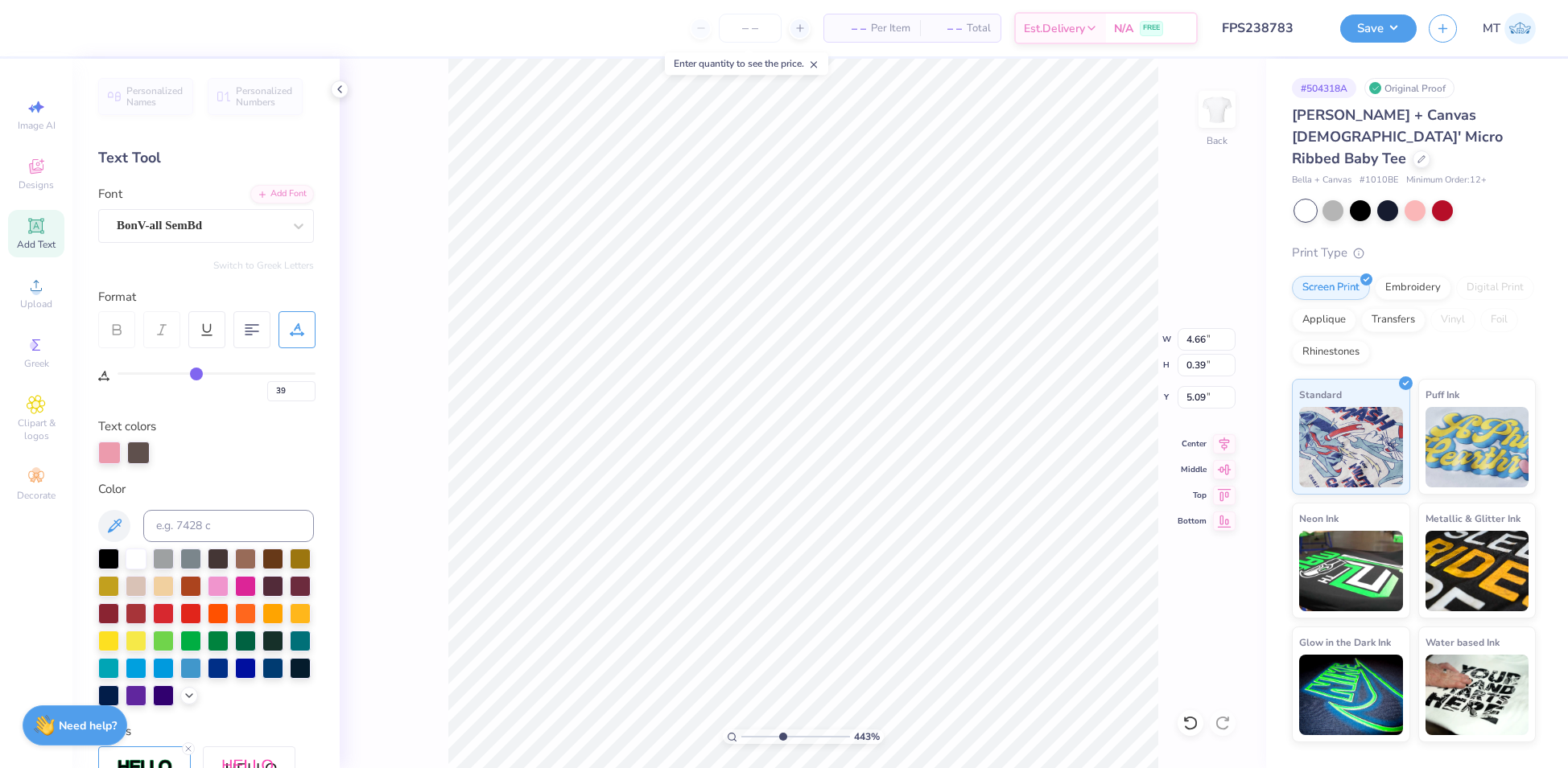
type input "39"
type textarea "ALABAMA A"
type input "4.42900176836029"
type input "39"
type textarea "ALABAMA AL"
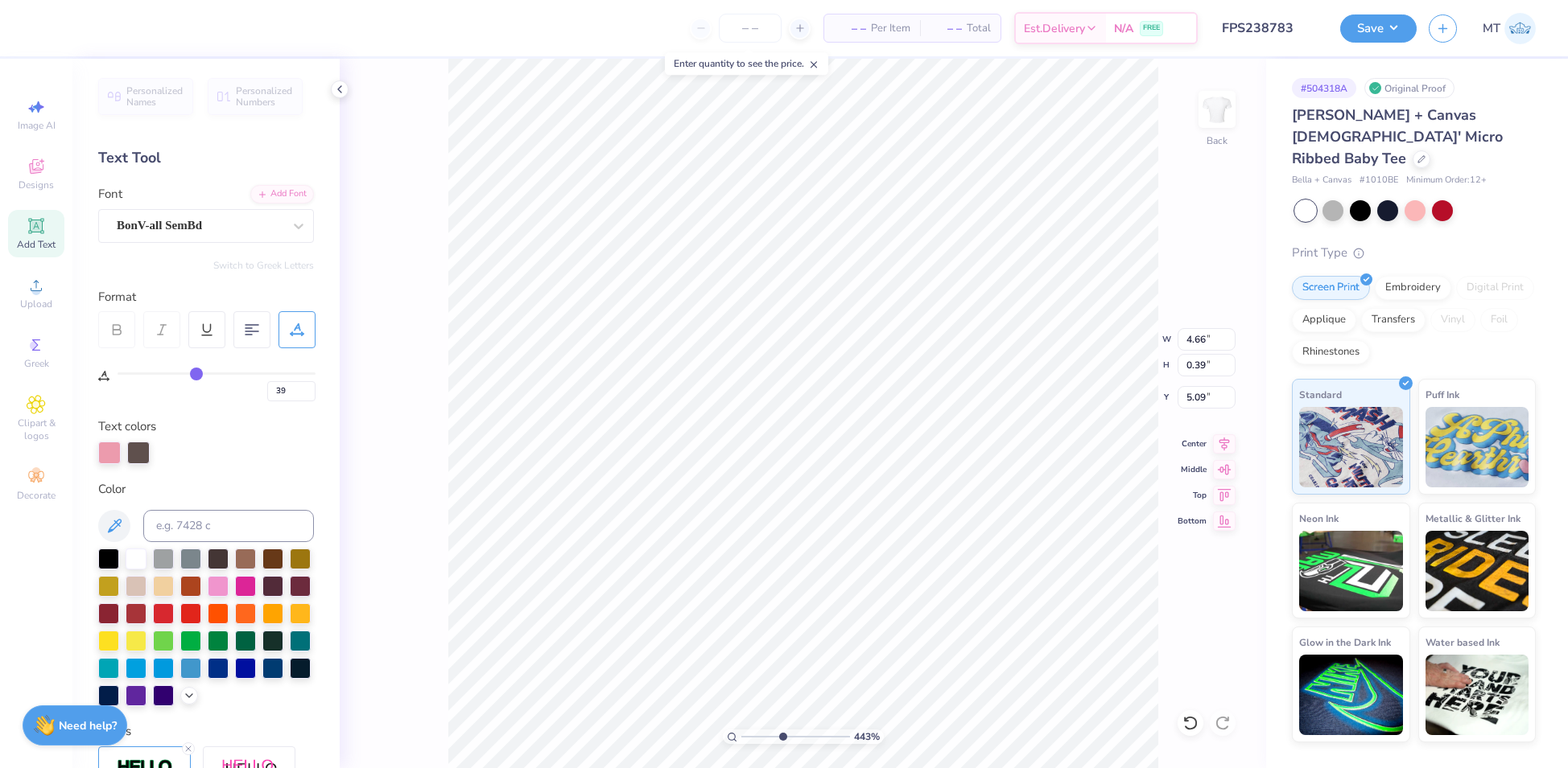
type input "4.42900176836029"
type input "39"
type textarea "ALABAMA ALP"
type input "4.42900176836029"
type input "39"
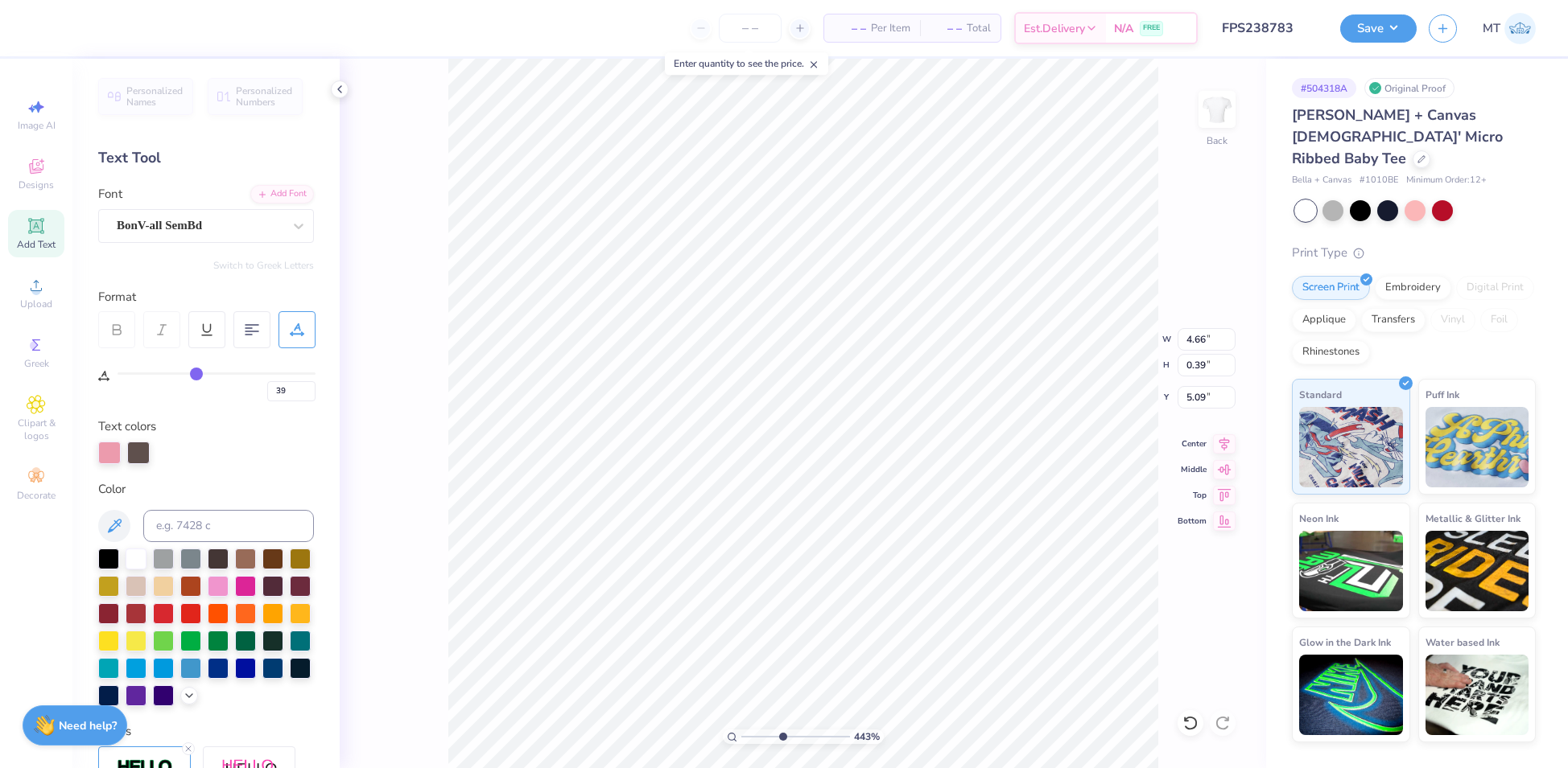
type textarea "ALABAMA ALPH"
type input "4.42900176836029"
type input "39"
type textarea "ALABAMA ALPHA"
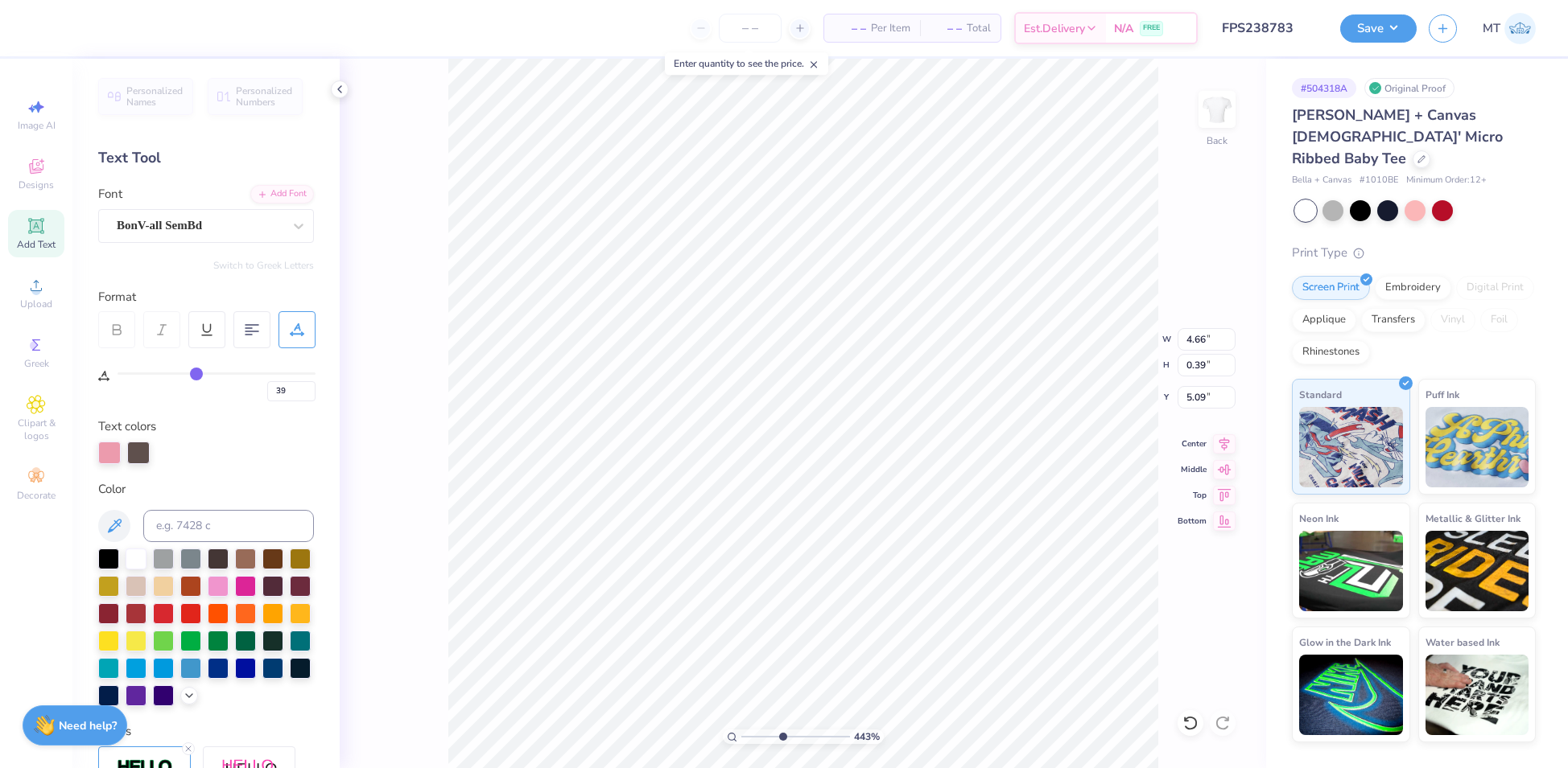
type input "4.42900176836029"
type input "39"
type input "4.42900176836029"
type input "39"
type input "5.17202763072578"
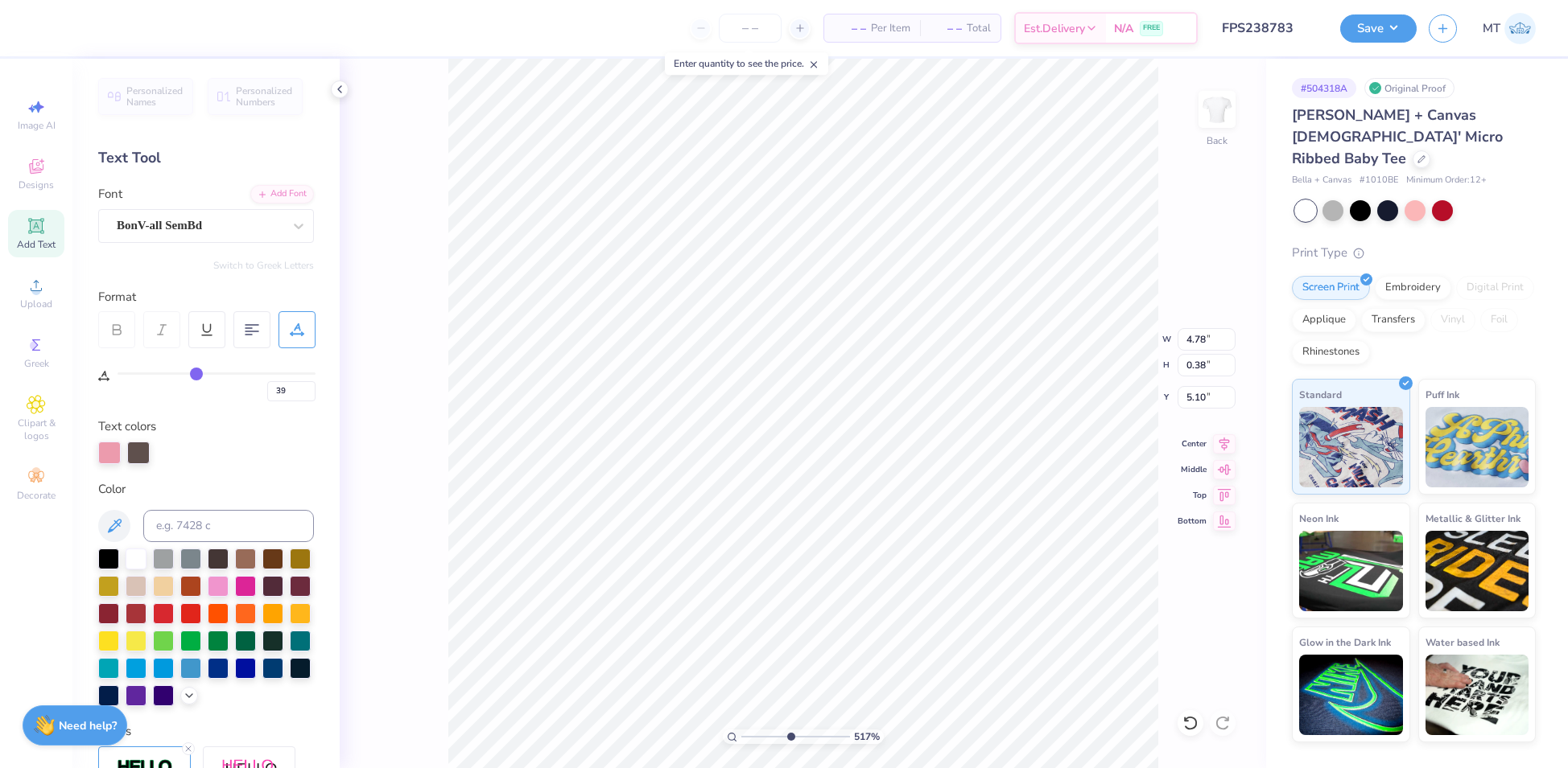
type input "38"
type input "37"
type input "36"
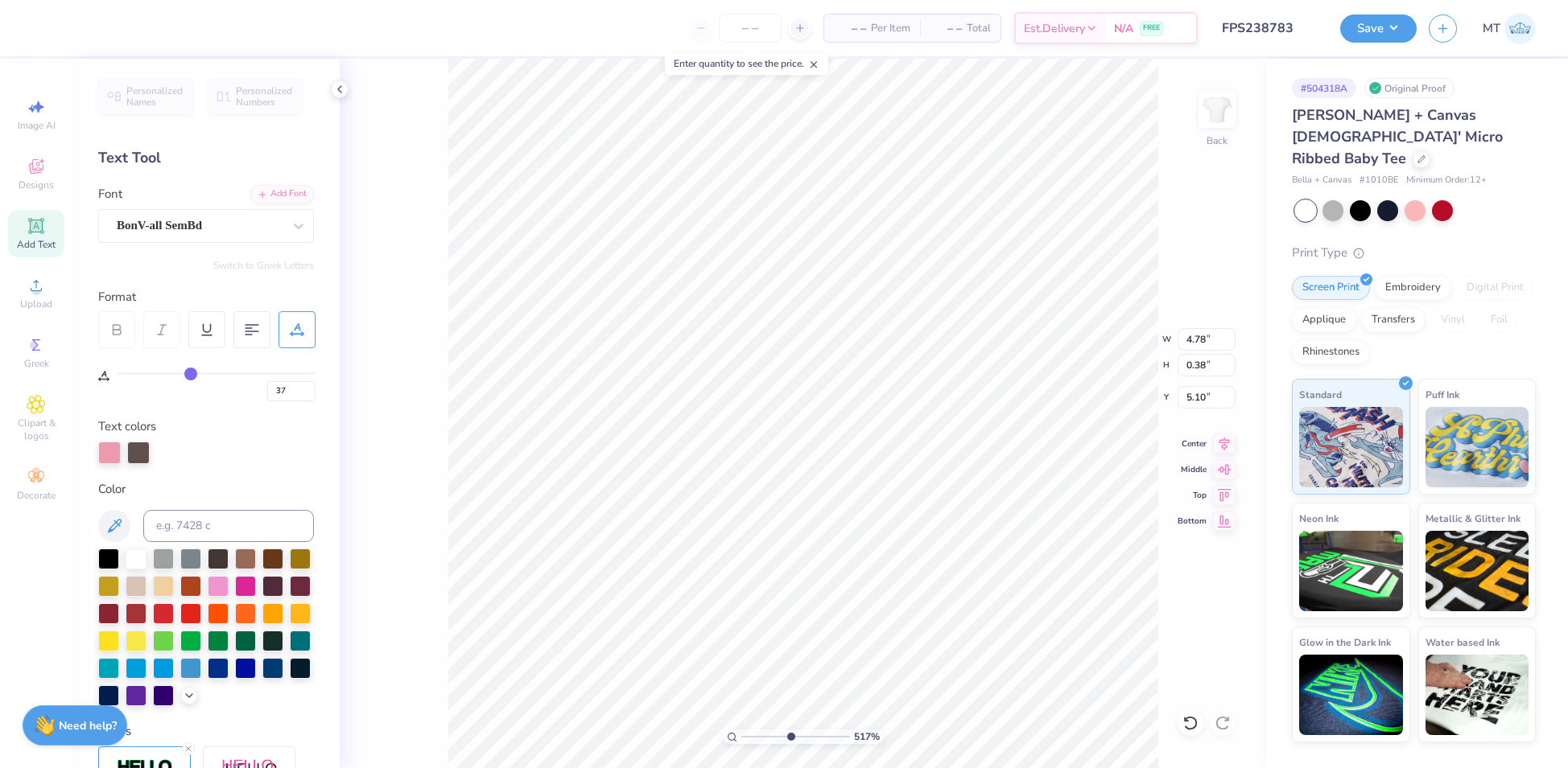
type input "36"
type input "35"
type input "34"
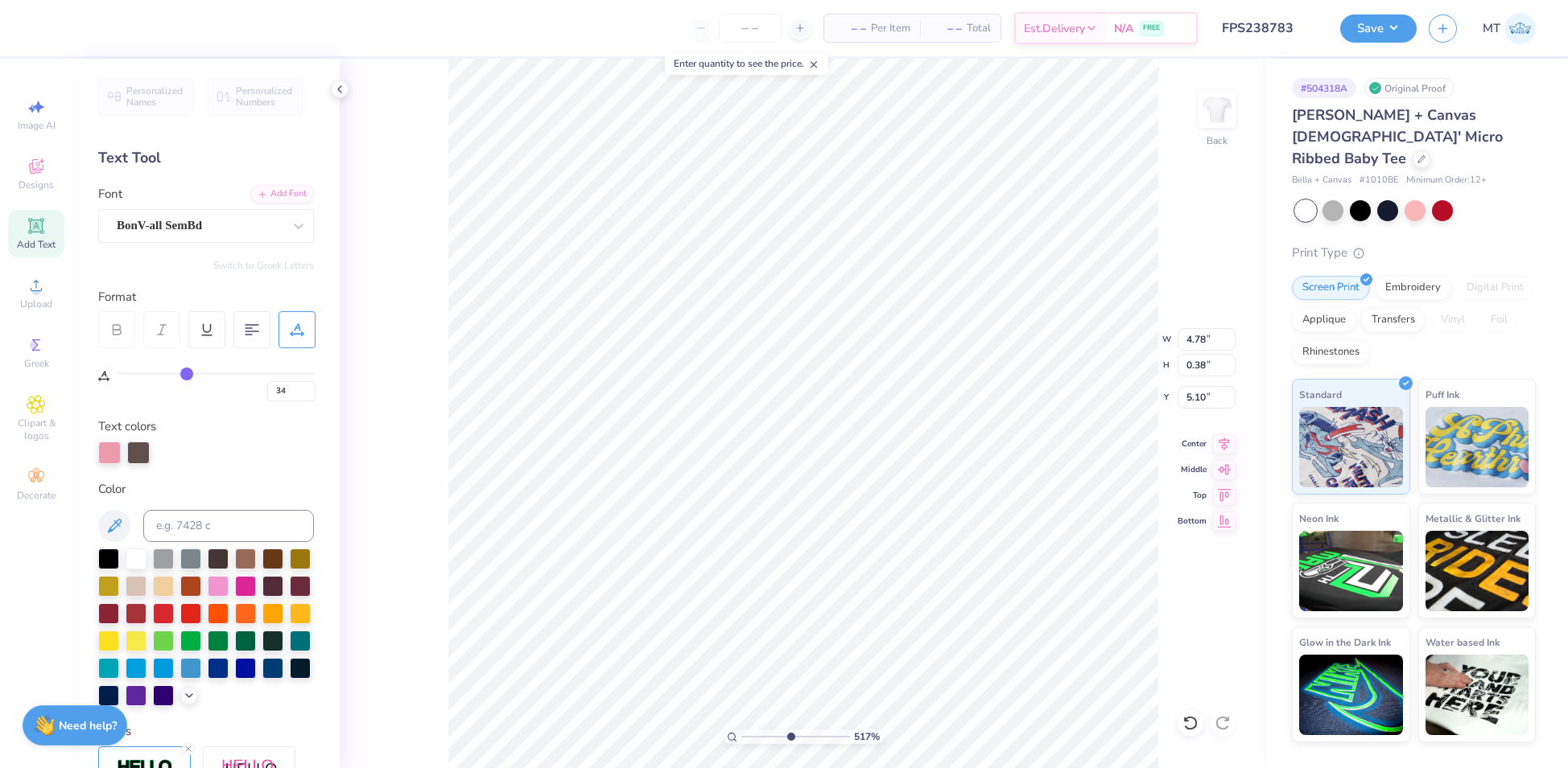
type input "33"
type input "5.17202763072578"
type input "32"
type input "5.17202763072578"
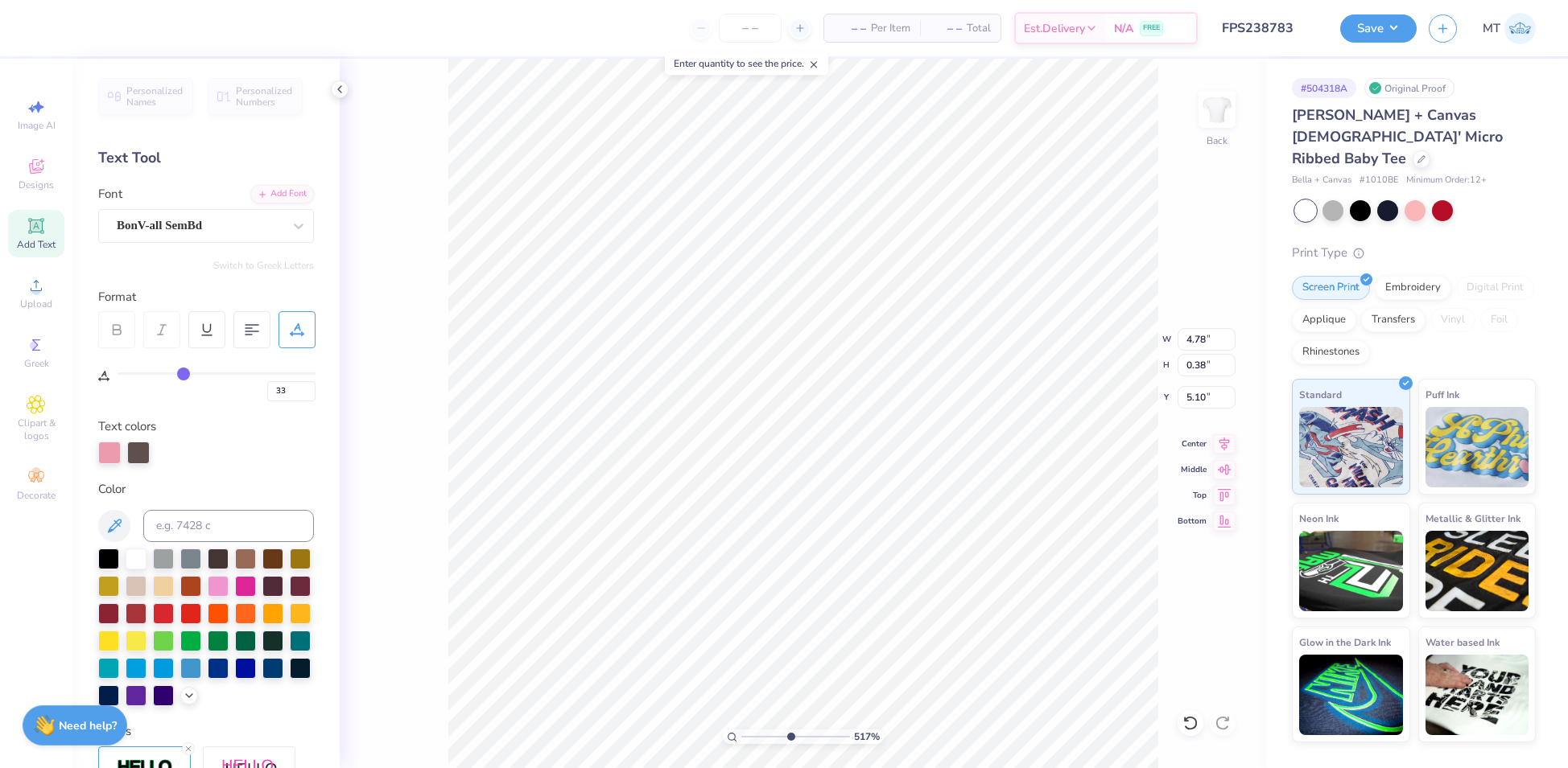
type input "32"
type input "5.17202763072578"
type input "4.48"
type input "31"
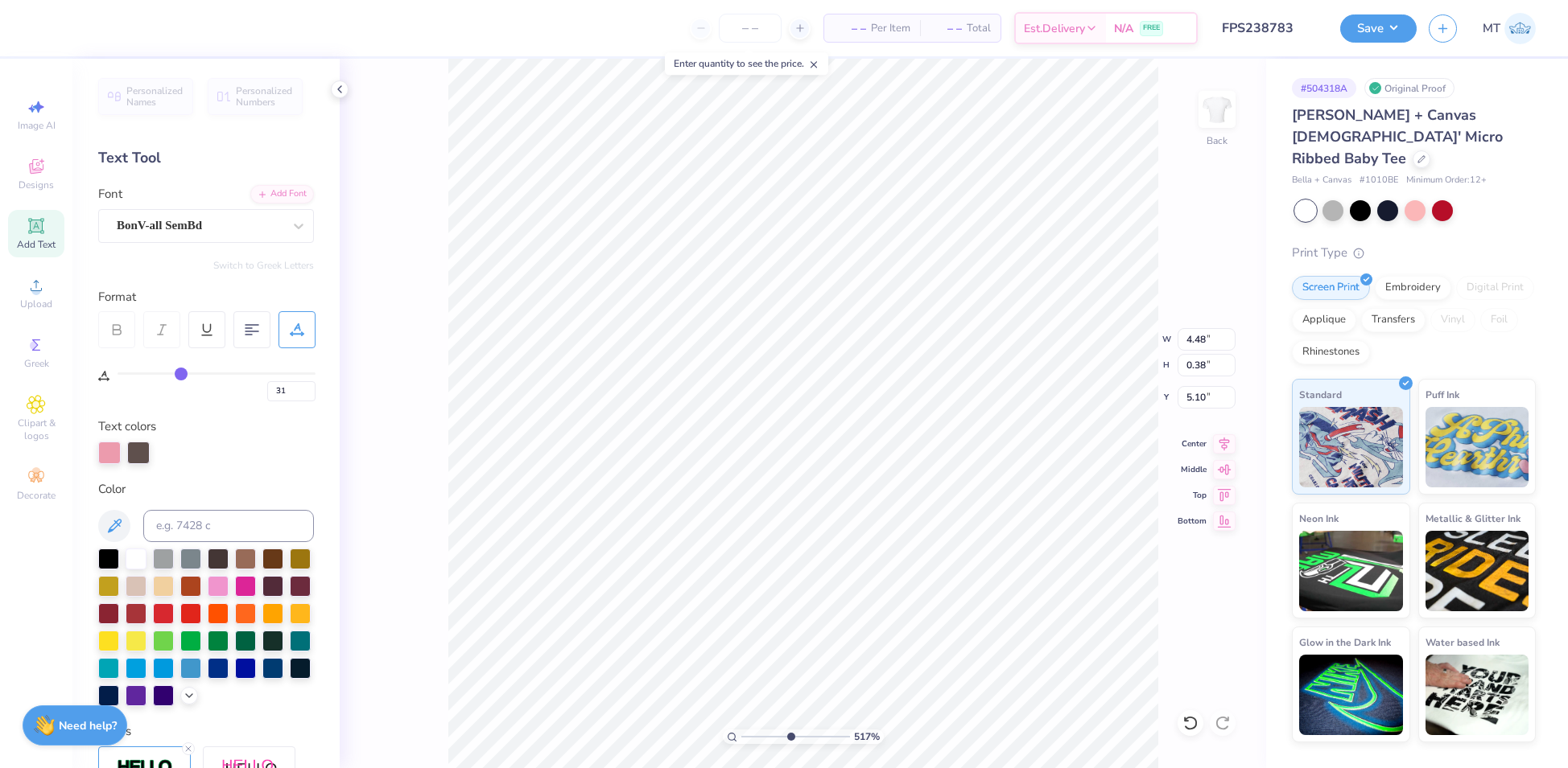
type input "5.17202763072578"
type input "30"
type input "5.17202763072578"
type input "30"
type input "5.17202763072578"
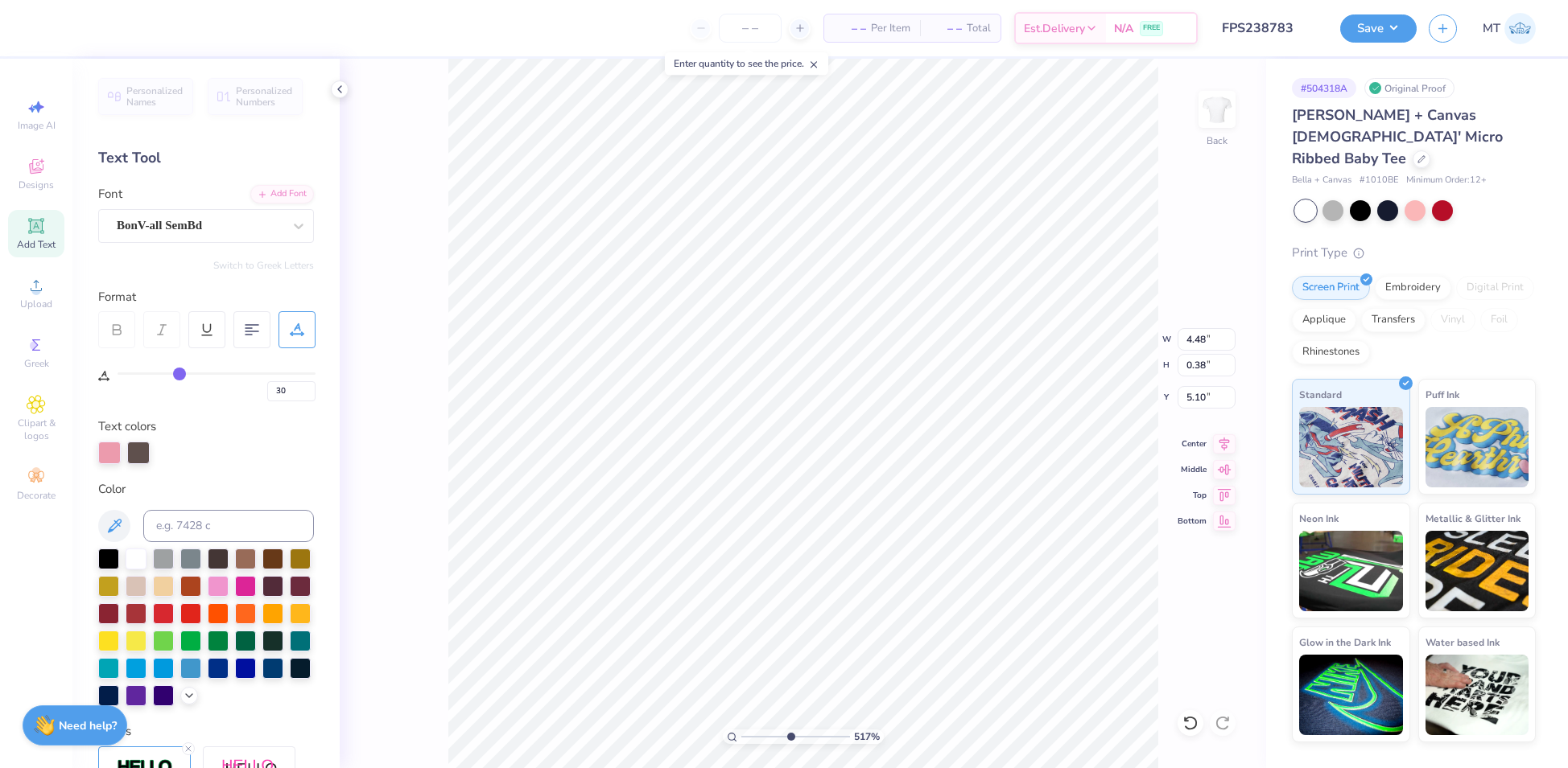
type input "4.38"
drag, startPoint x: 196, startPoint y: 370, endPoint x: 179, endPoint y: 371, distance: 17.0
type input "30"
click at [179, 372] on input "range" at bounding box center [216, 373] width 198 height 3
type input "5.17202763072578"
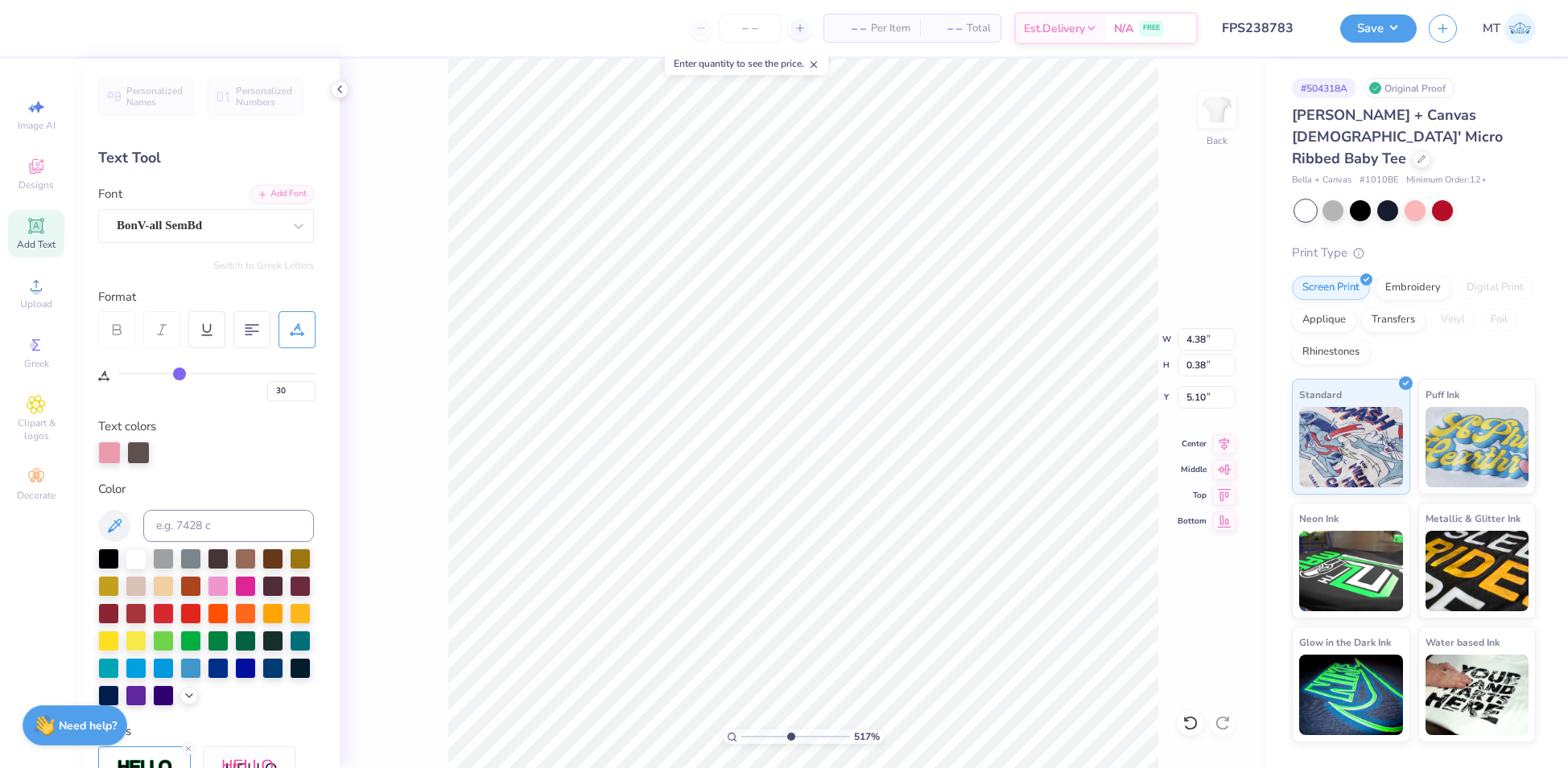
type input "4.33"
type input "2.98486305122772"
type input "5.09"
type input "1"
click at [1401, 28] on button "Save" at bounding box center [1377, 25] width 76 height 28
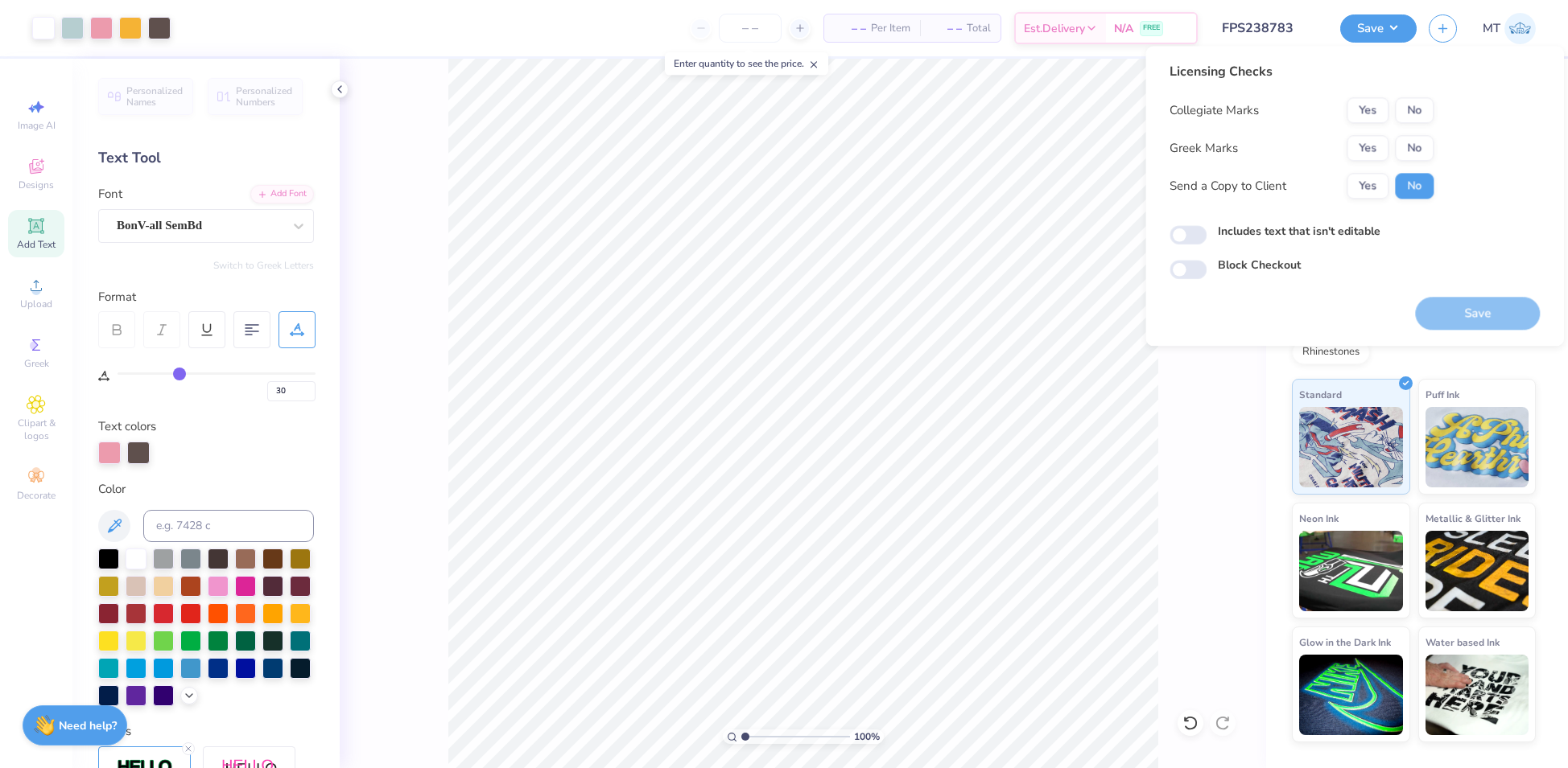
click at [1365, 163] on div "Collegiate Marks Yes No Greek Marks Yes No Send a Copy to Client Yes No" at bounding box center [1301, 148] width 264 height 101
click at [1366, 153] on button "Yes" at bounding box center [1367, 148] width 42 height 26
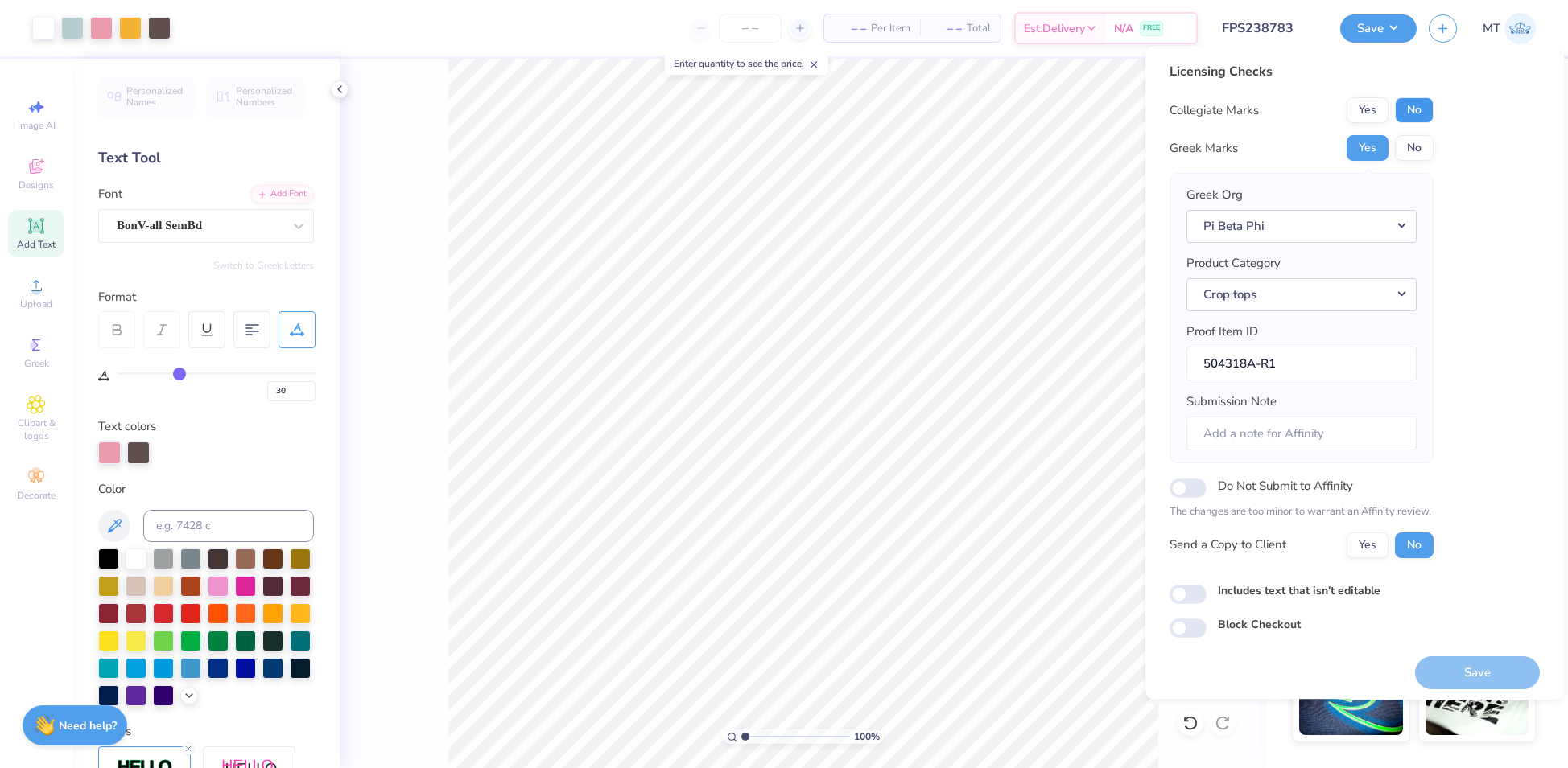
click at [1401, 112] on button "No" at bounding box center [1413, 110] width 39 height 26
click at [1444, 663] on button "Save" at bounding box center [1477, 672] width 124 height 33
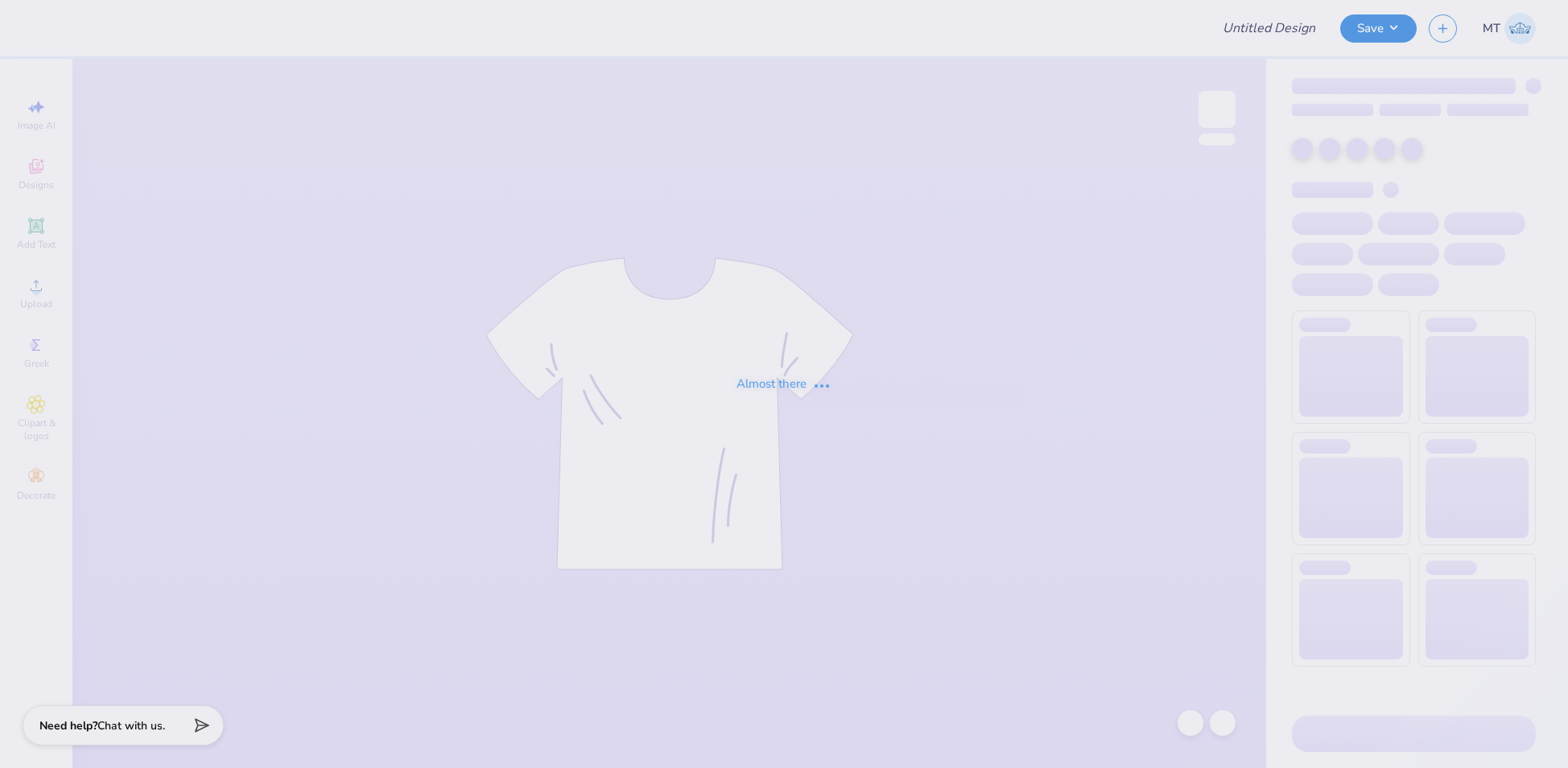
type input "FPS239486"
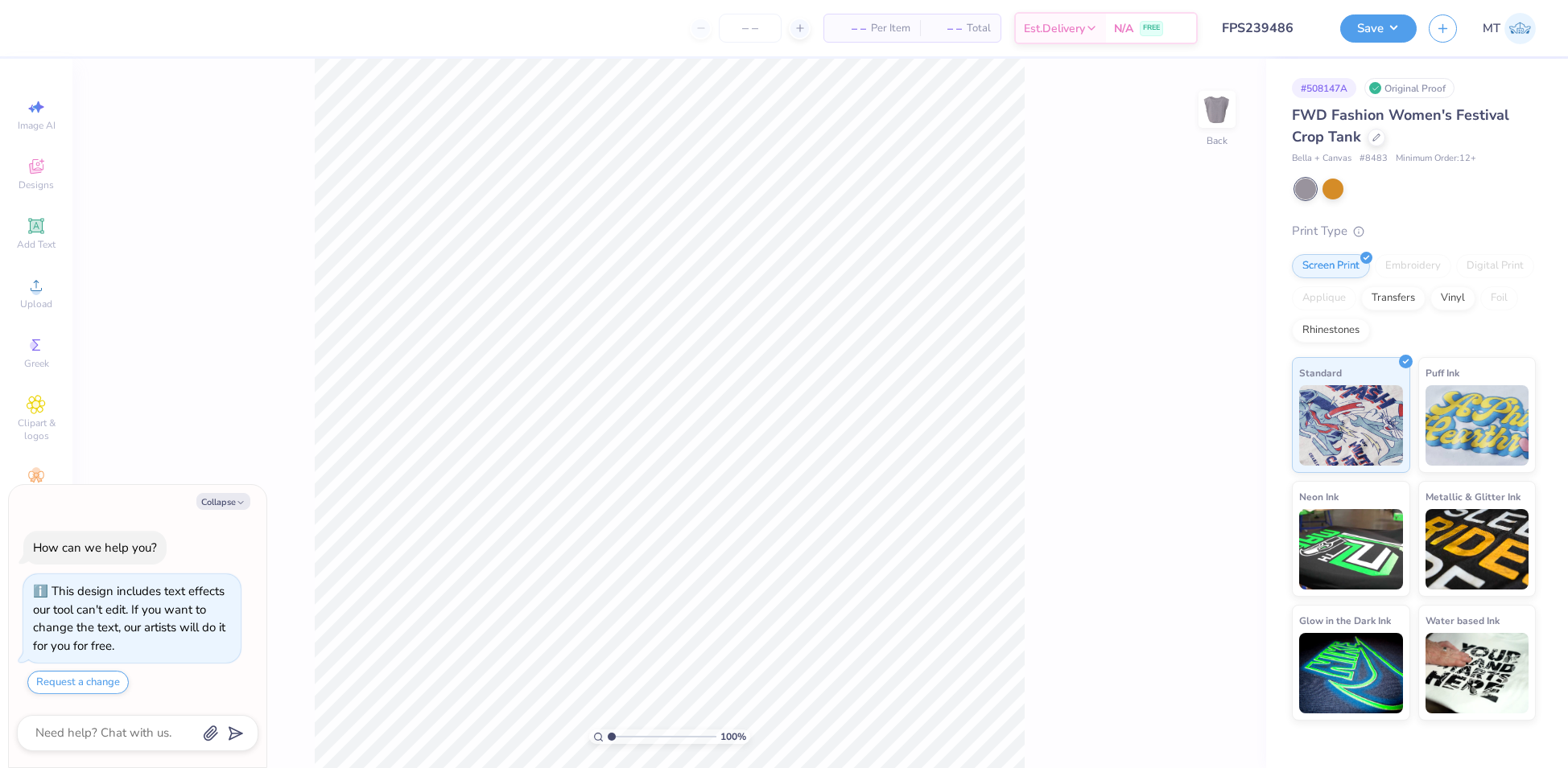
type textarea "x"
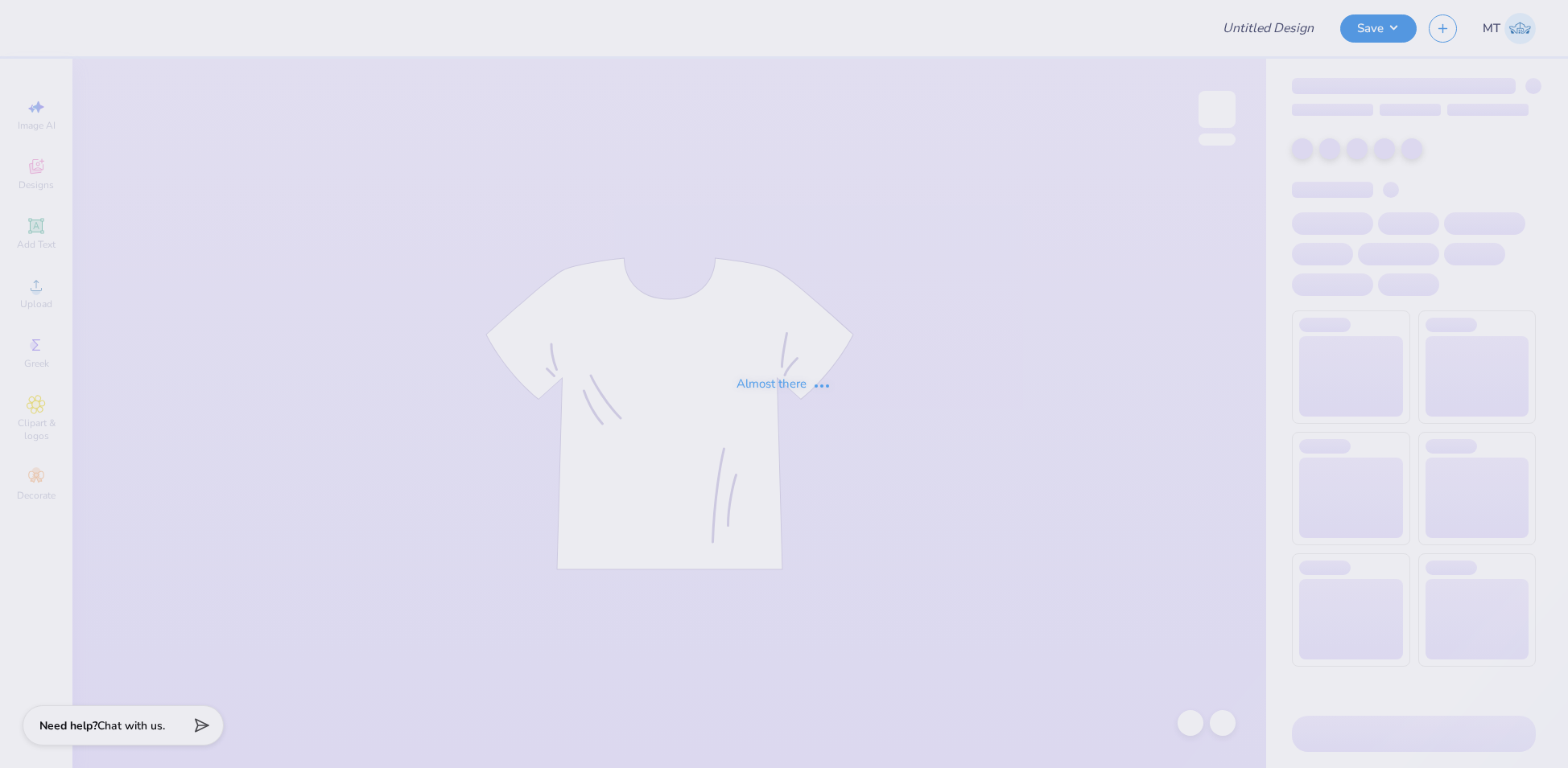
type input "FPS239834"
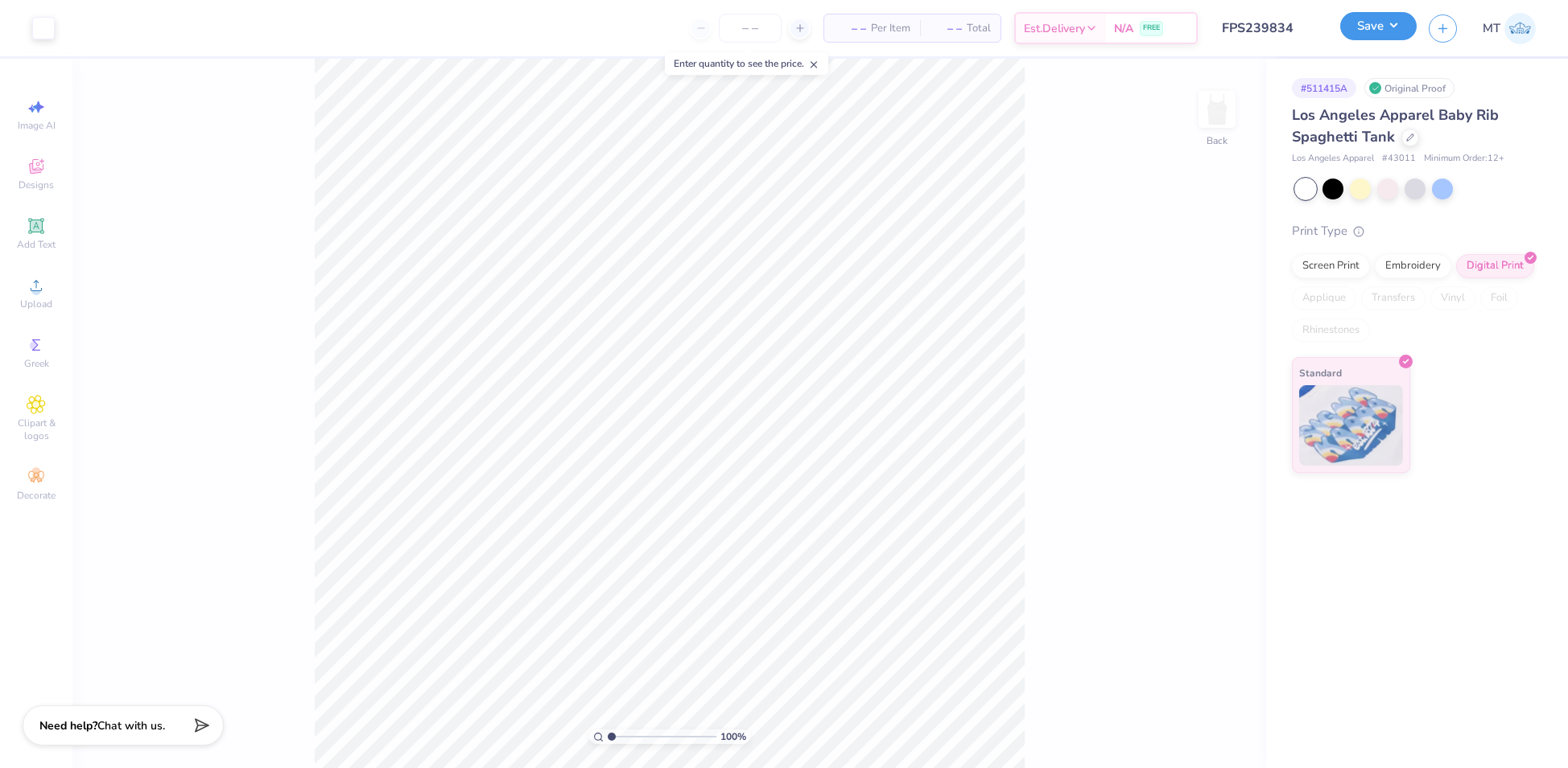
click at [1401, 35] on button "Save" at bounding box center [1377, 25] width 76 height 28
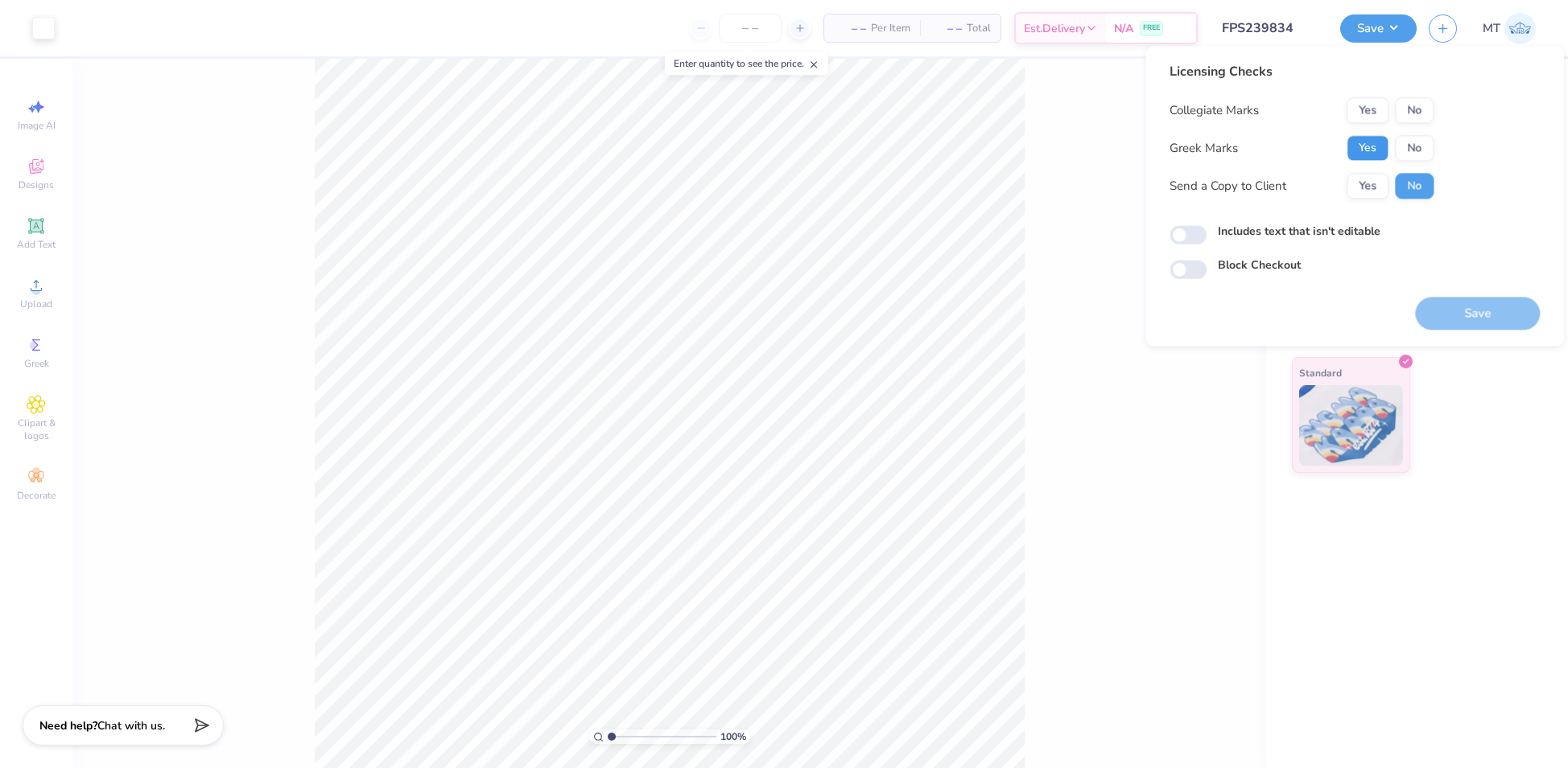
click at [1371, 152] on button "Yes" at bounding box center [1367, 148] width 42 height 26
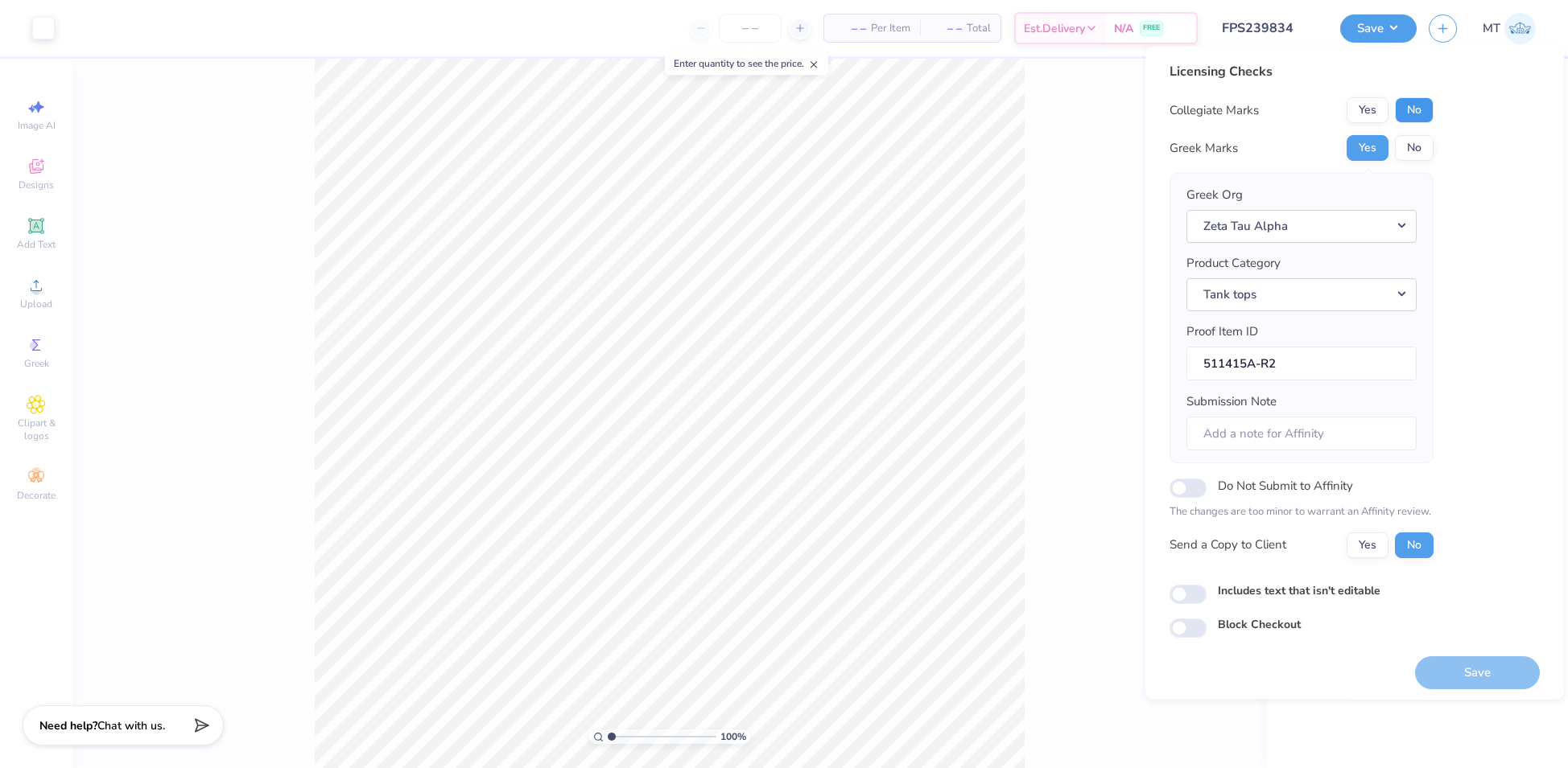
click at [1417, 115] on button "No" at bounding box center [1413, 110] width 39 height 26
click at [1376, 227] on button "Zeta Tau Alpha" at bounding box center [1301, 226] width 230 height 33
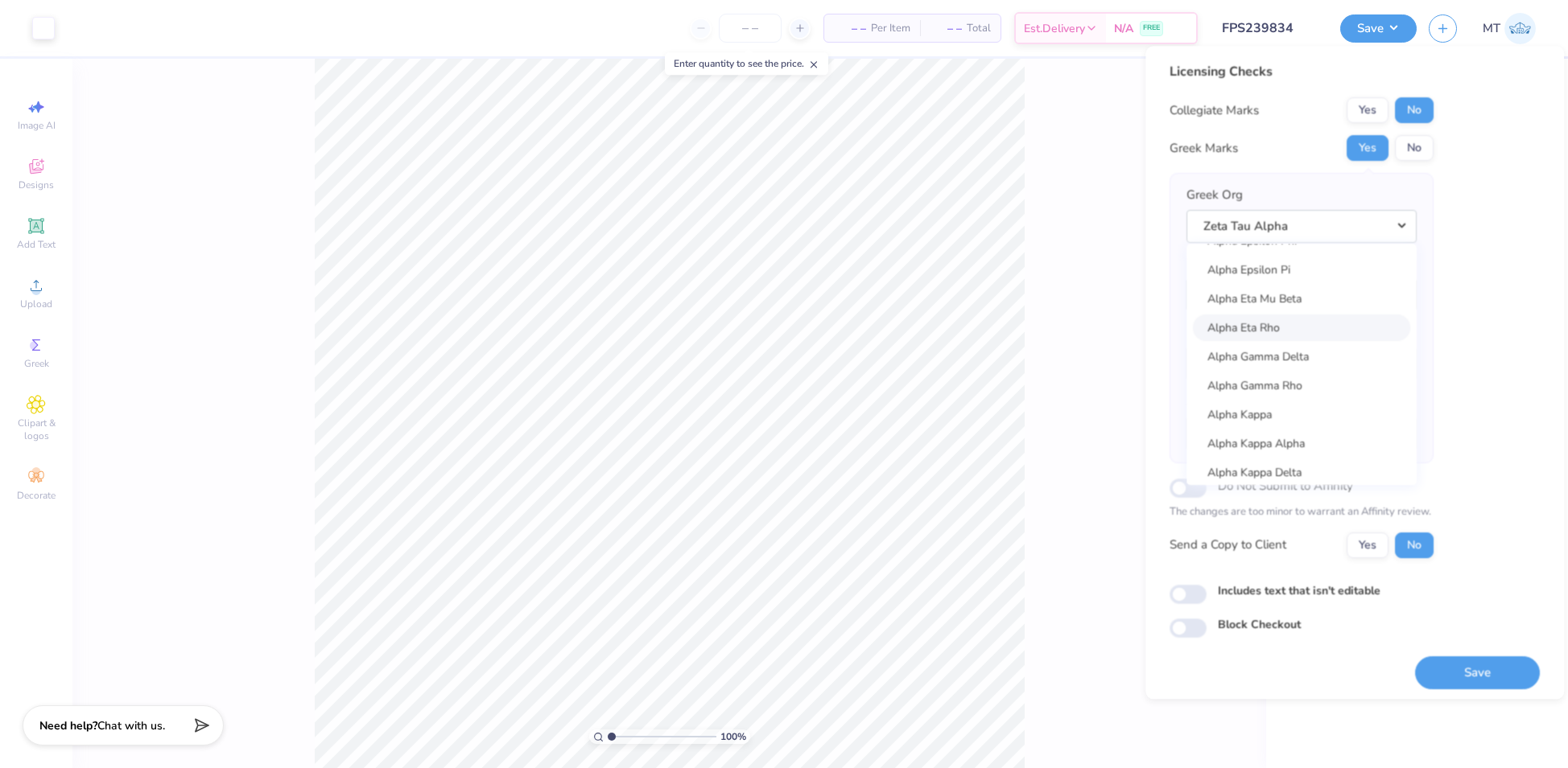
scroll to position [624, 0]
click at [1298, 345] on link "Alpha Kappa Alpha" at bounding box center [1301, 335] width 218 height 27
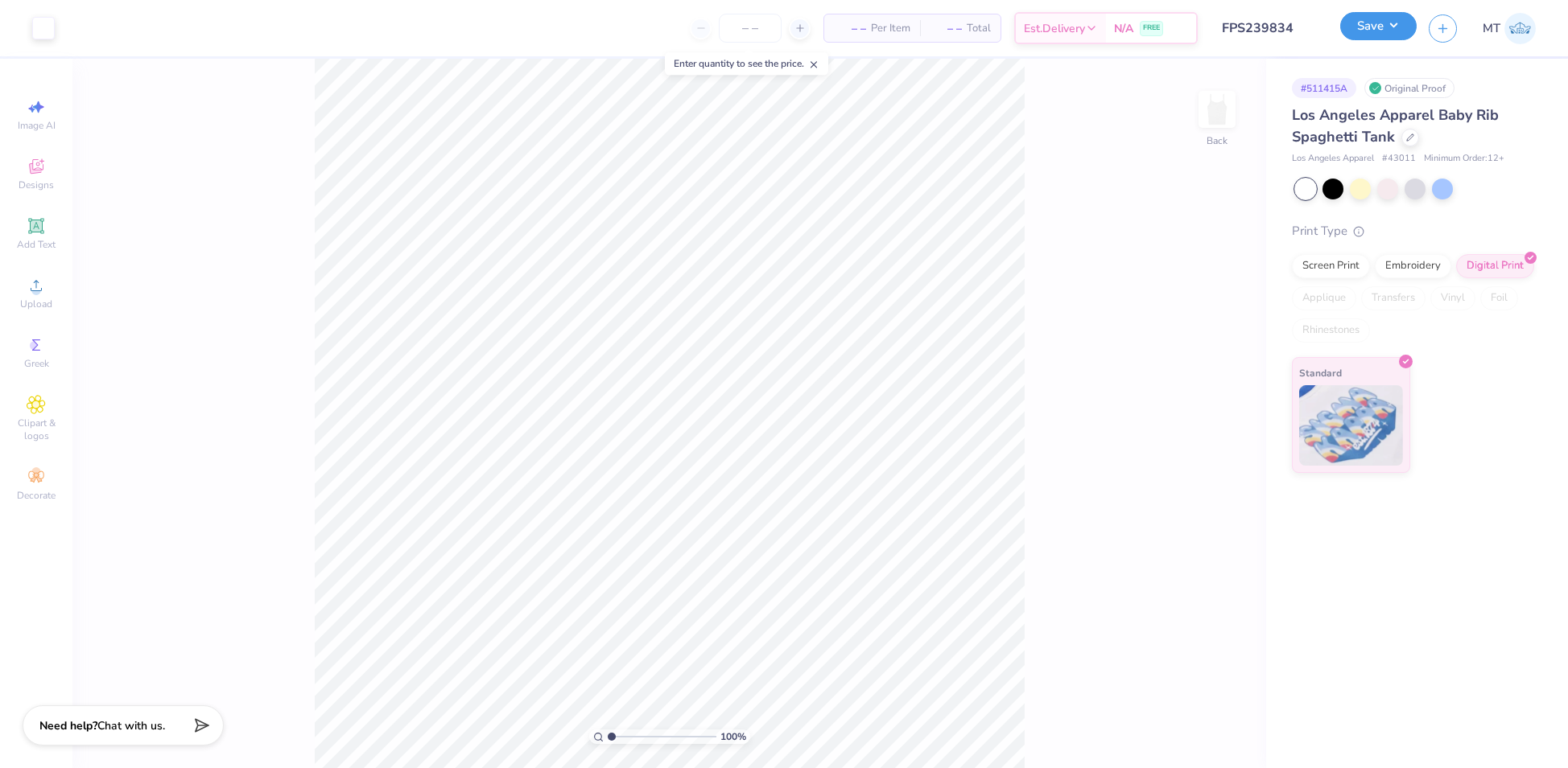
click at [1399, 38] on button "Save" at bounding box center [1377, 25] width 76 height 28
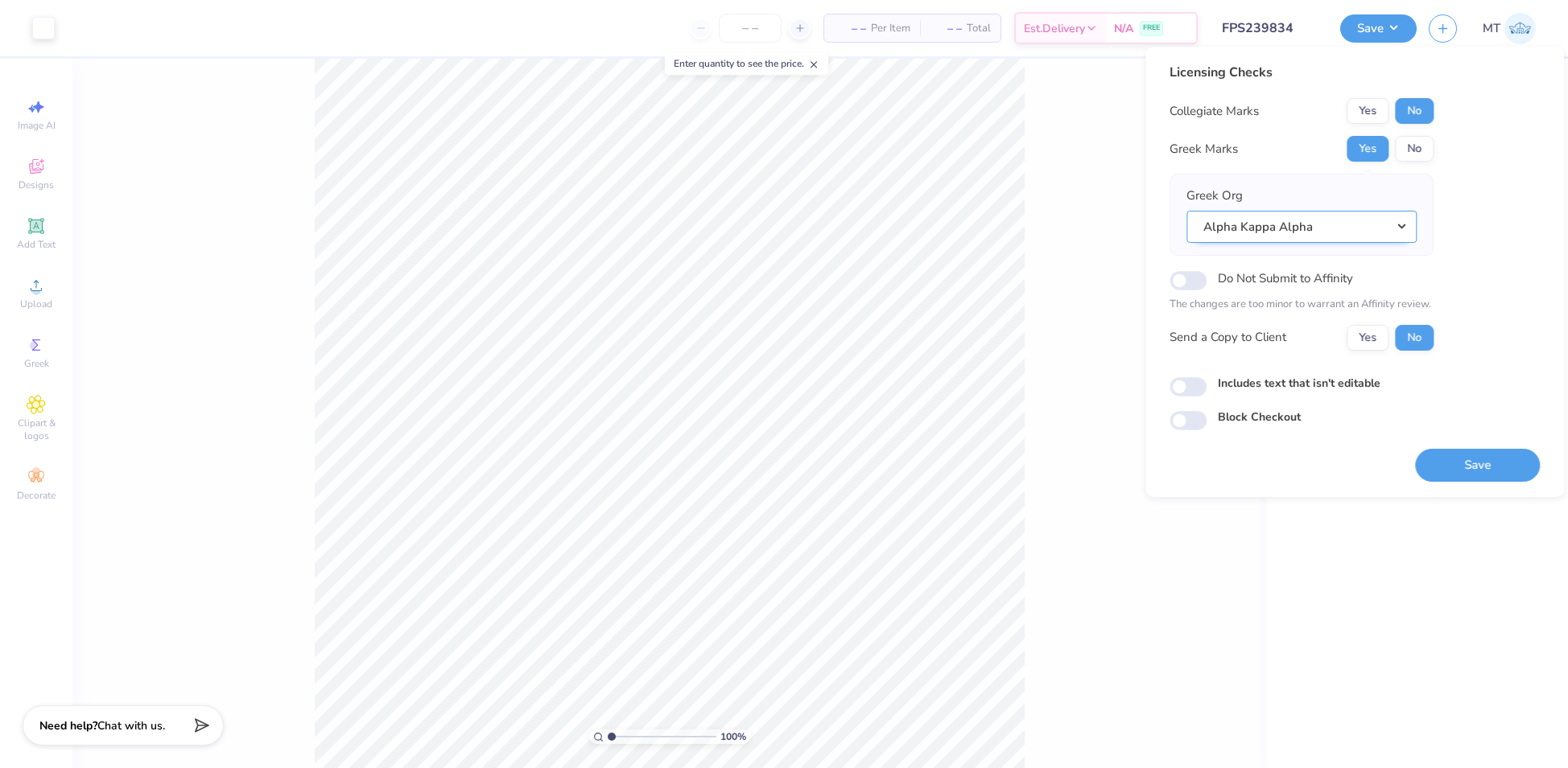
click at [1371, 221] on button "Alpha Kappa Alpha" at bounding box center [1301, 226] width 230 height 33
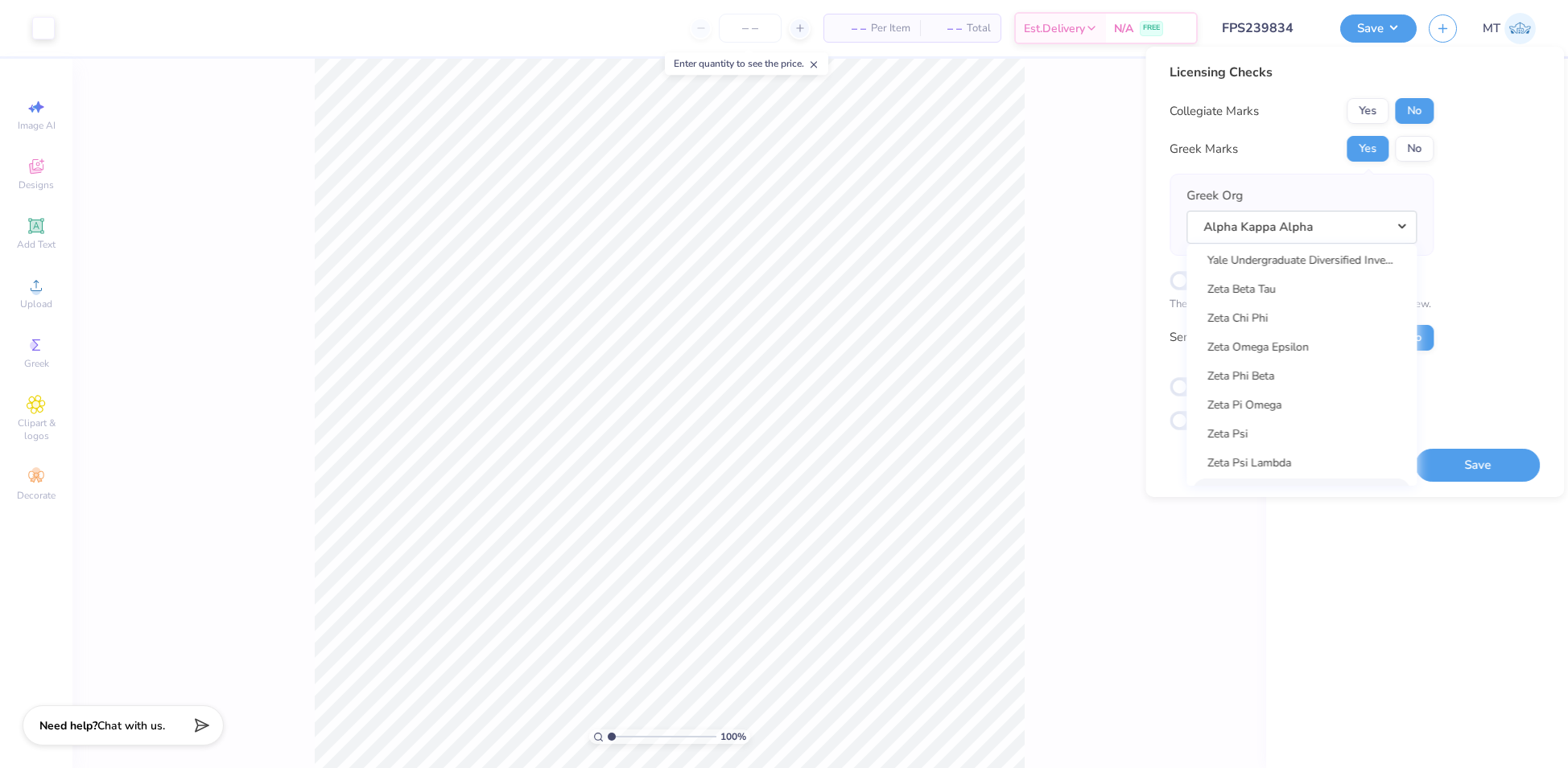
scroll to position [12480, 0]
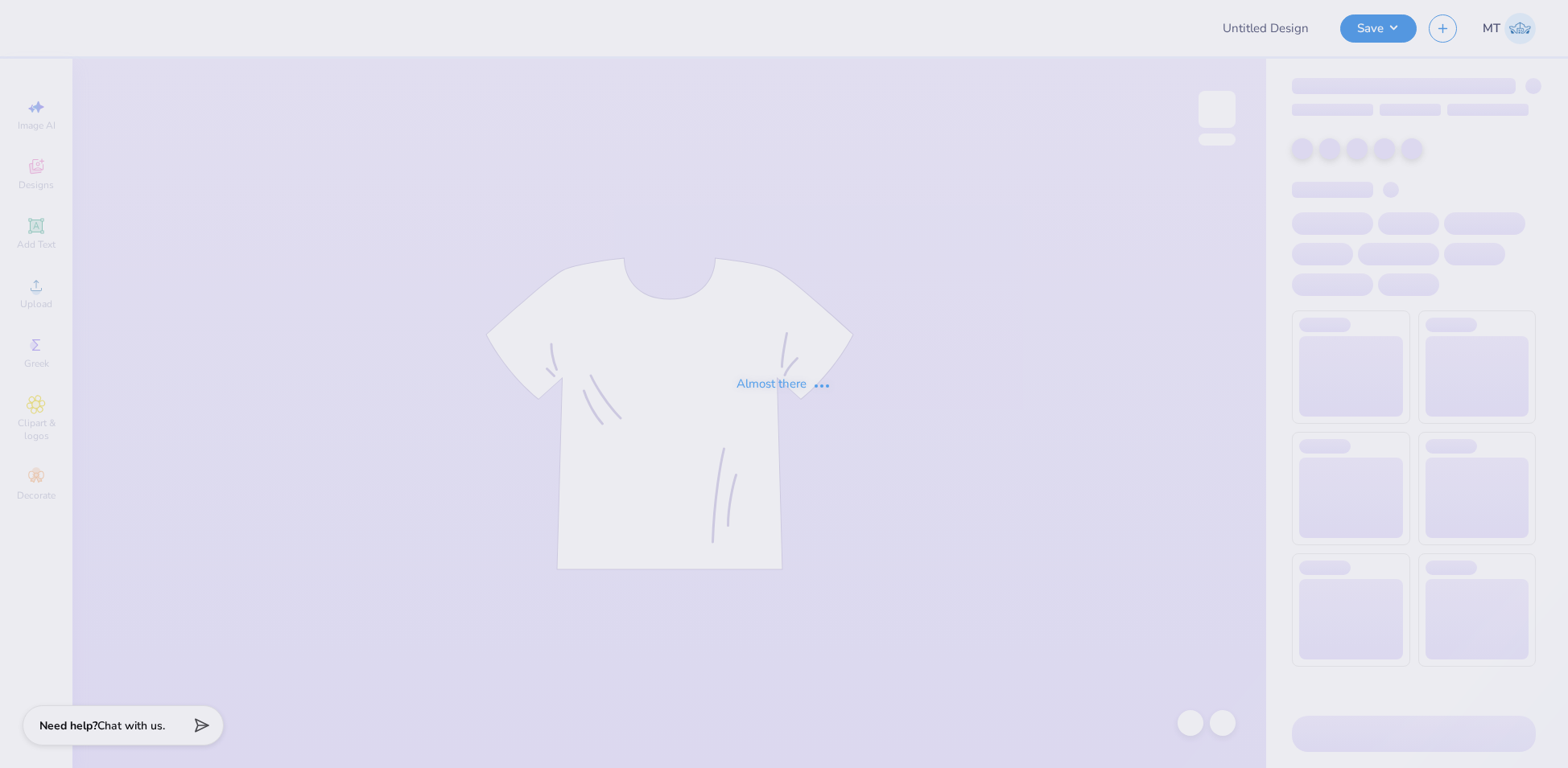
type input "FPS239915"
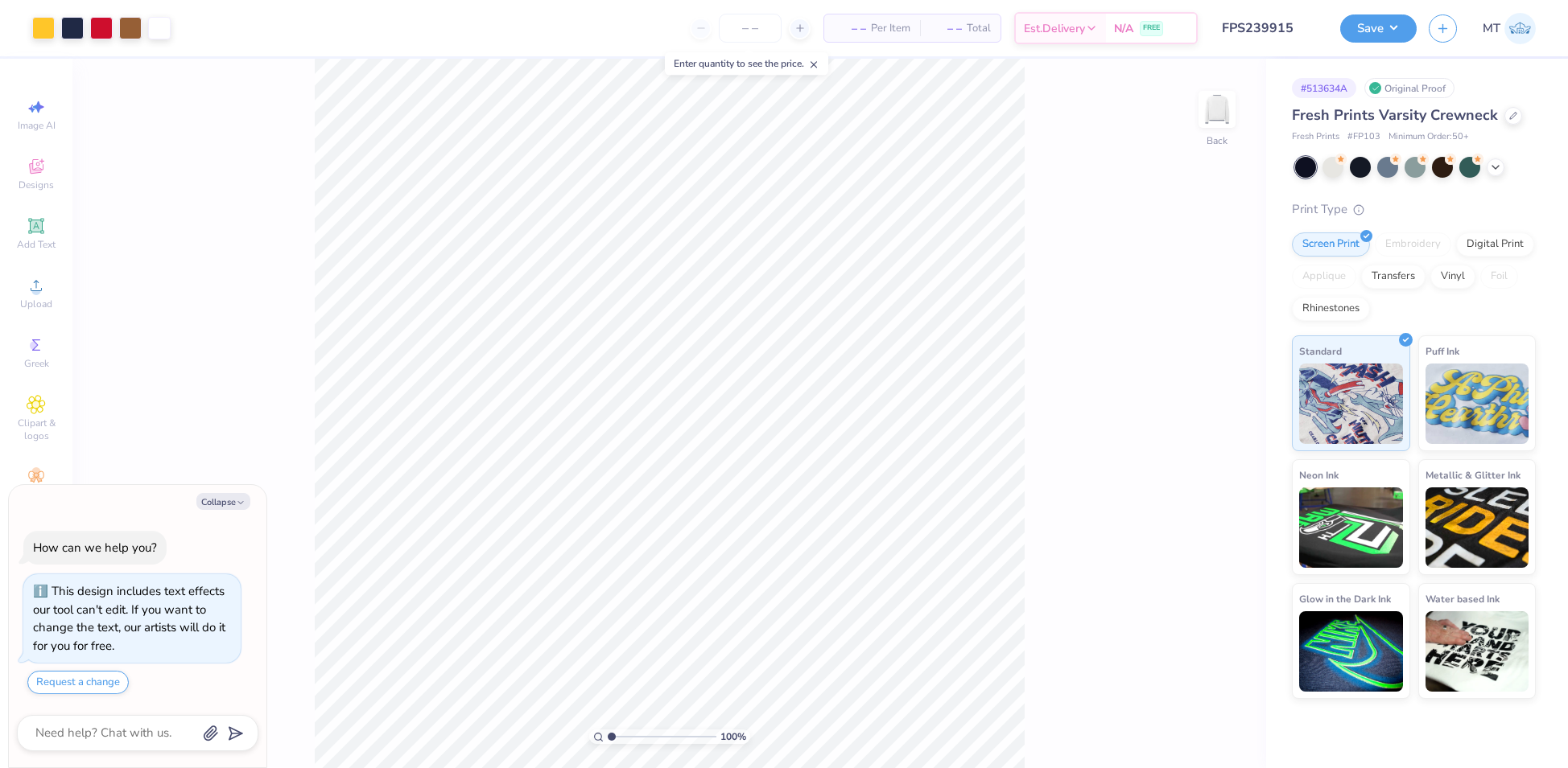
type textarea "x"
type input "1.92204377541494"
click at [230, 493] on div "Collapse" at bounding box center [138, 501] width 242 height 17
click at [236, 513] on div "Collapse How can we help you? This design includes text effects our tool can't …" at bounding box center [138, 627] width 258 height 283
click at [235, 504] on button "Collapse" at bounding box center [223, 501] width 54 height 17
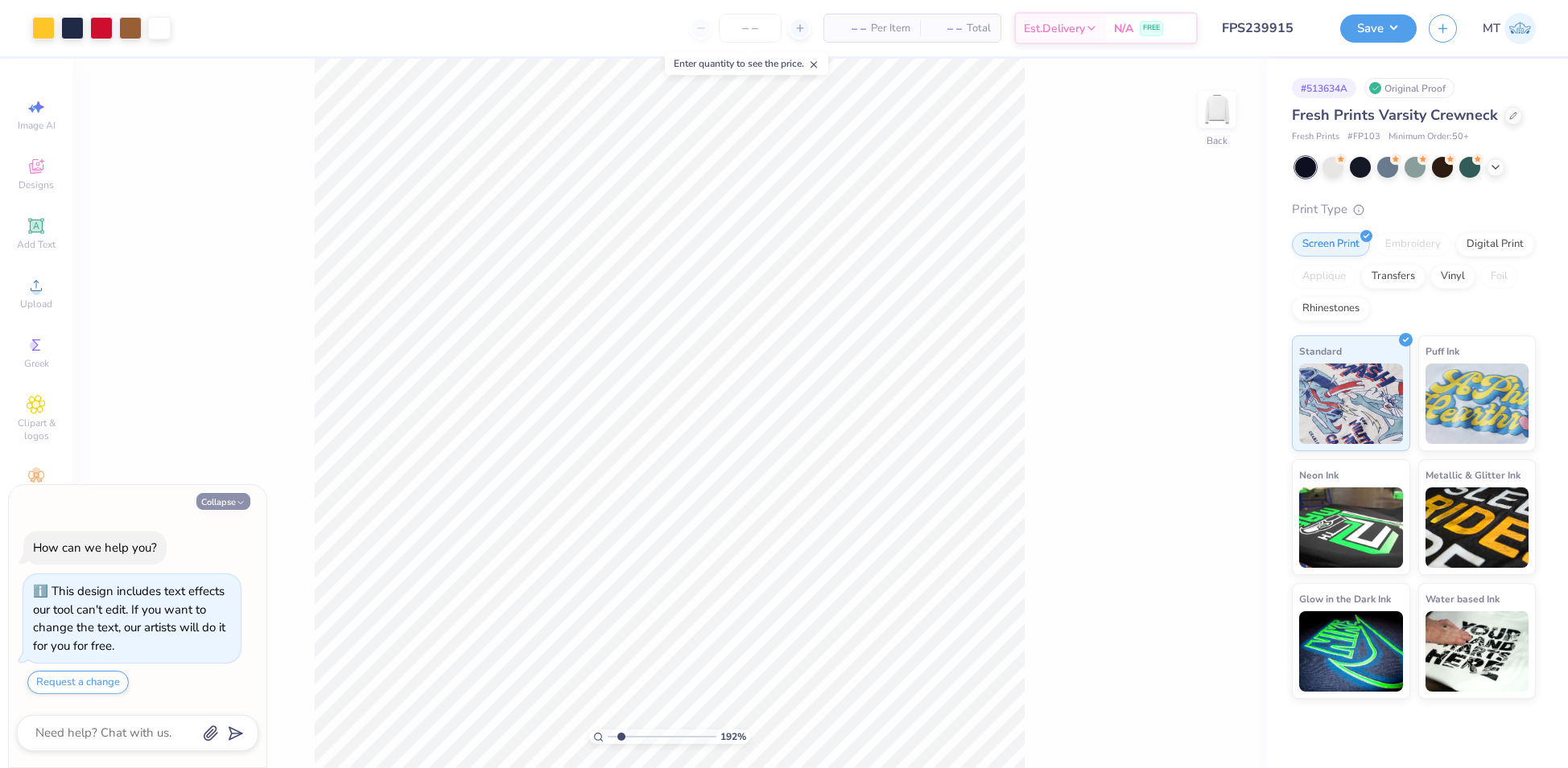
type textarea "x"
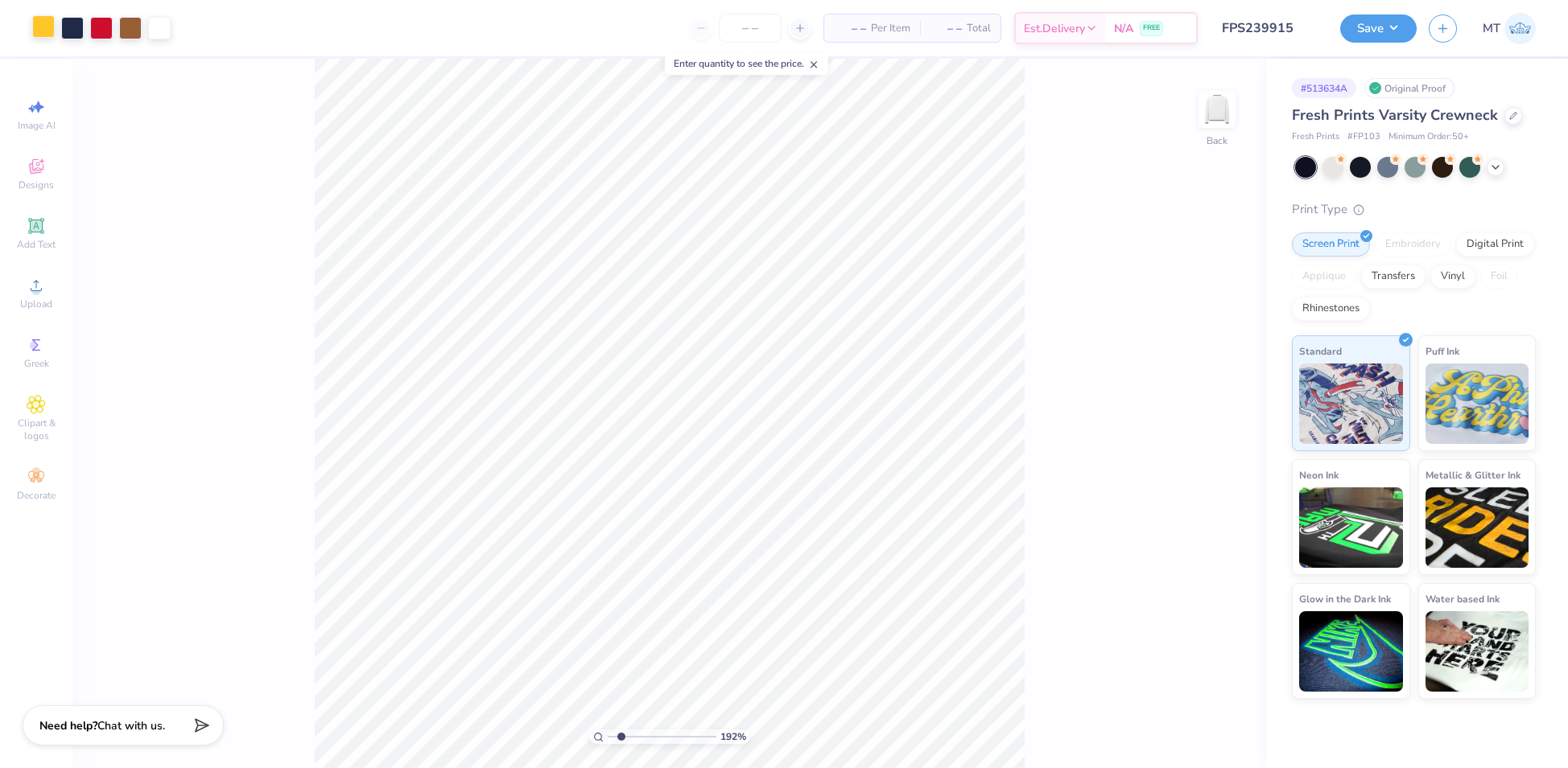
click at [38, 32] on div at bounding box center [43, 26] width 22 height 22
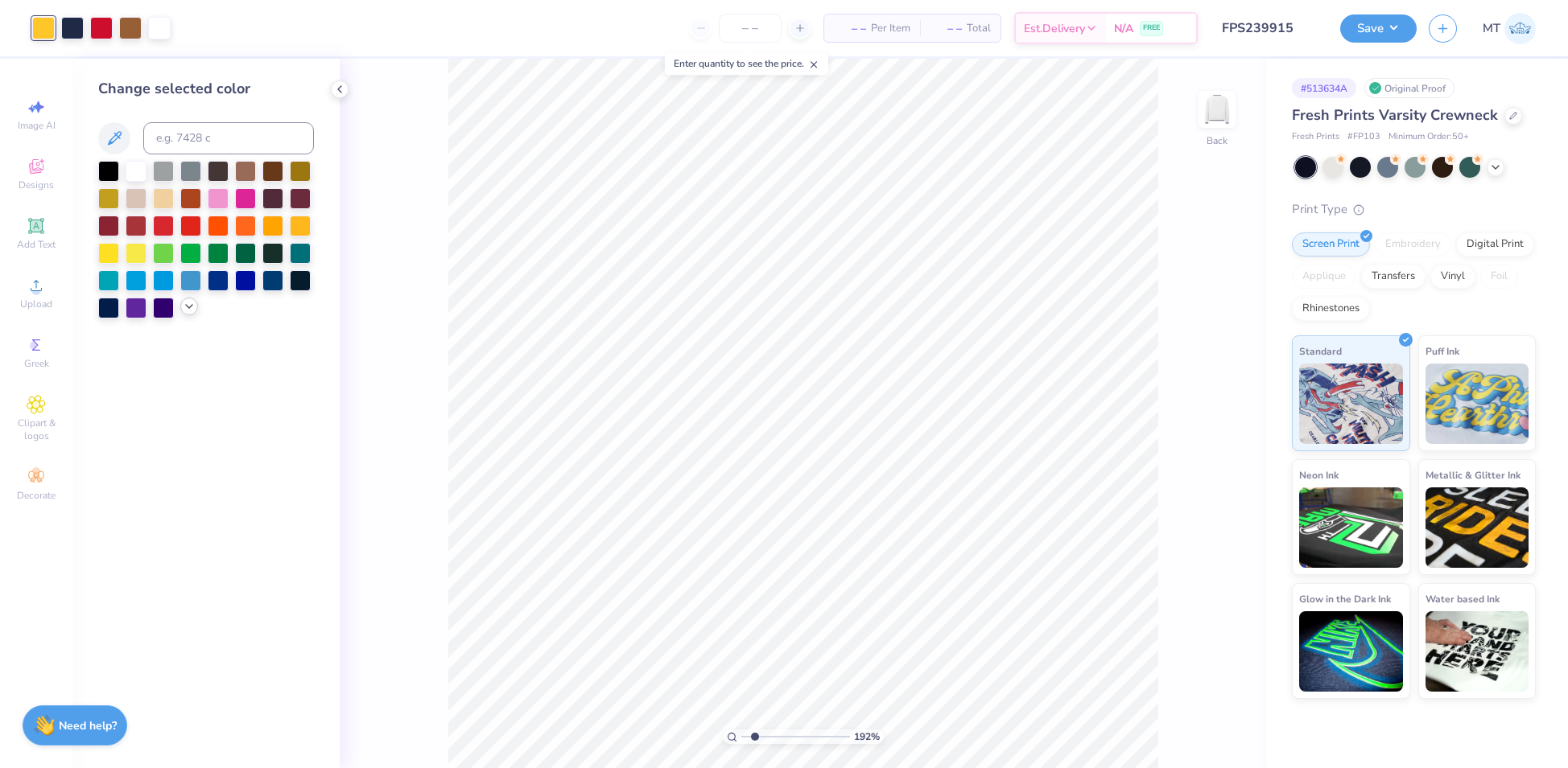
click at [193, 309] on icon at bounding box center [189, 306] width 13 height 13
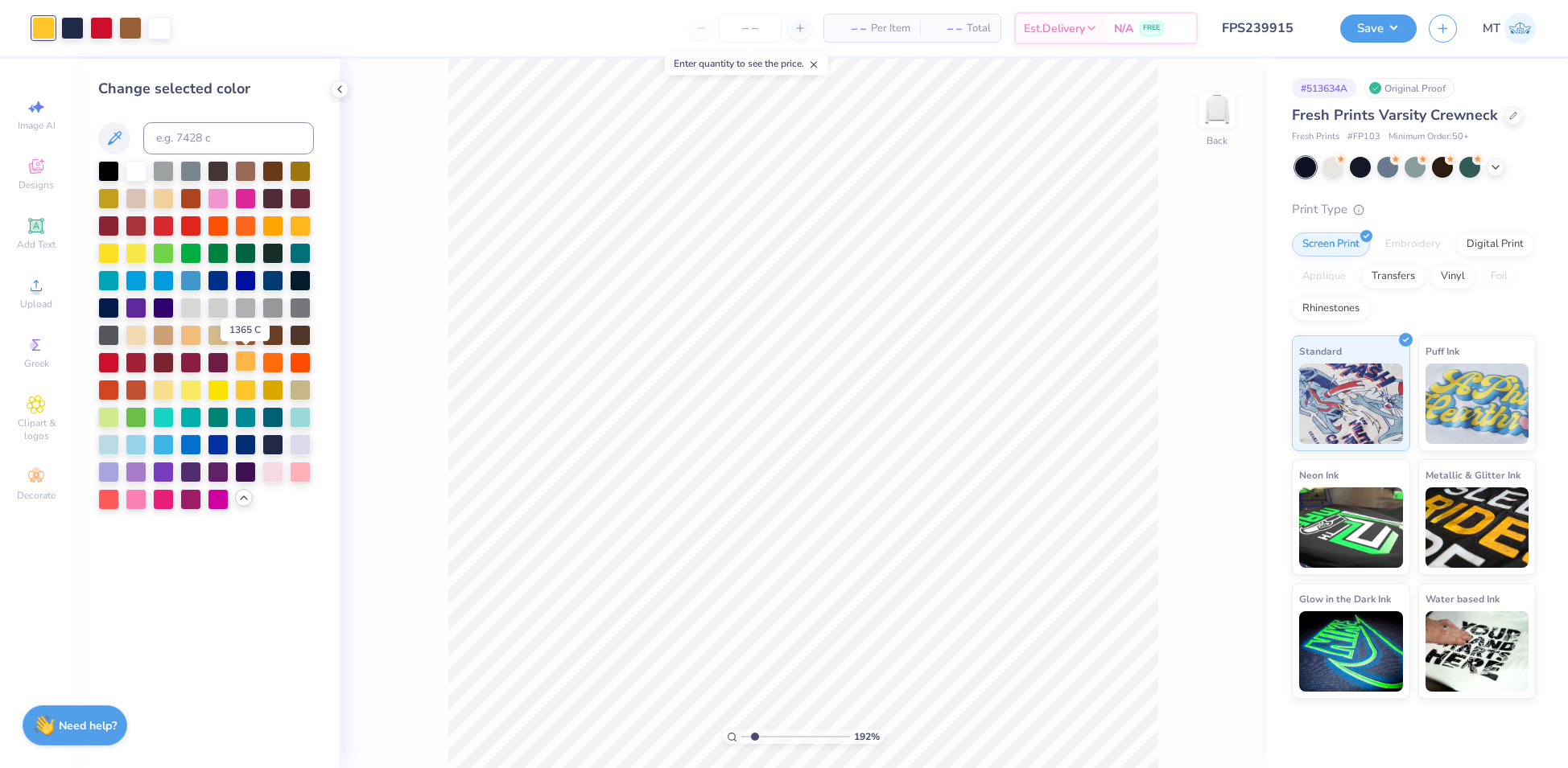
click at [242, 364] on div at bounding box center [244, 361] width 21 height 21
click at [767, 735] on input "range" at bounding box center [795, 737] width 108 height 14
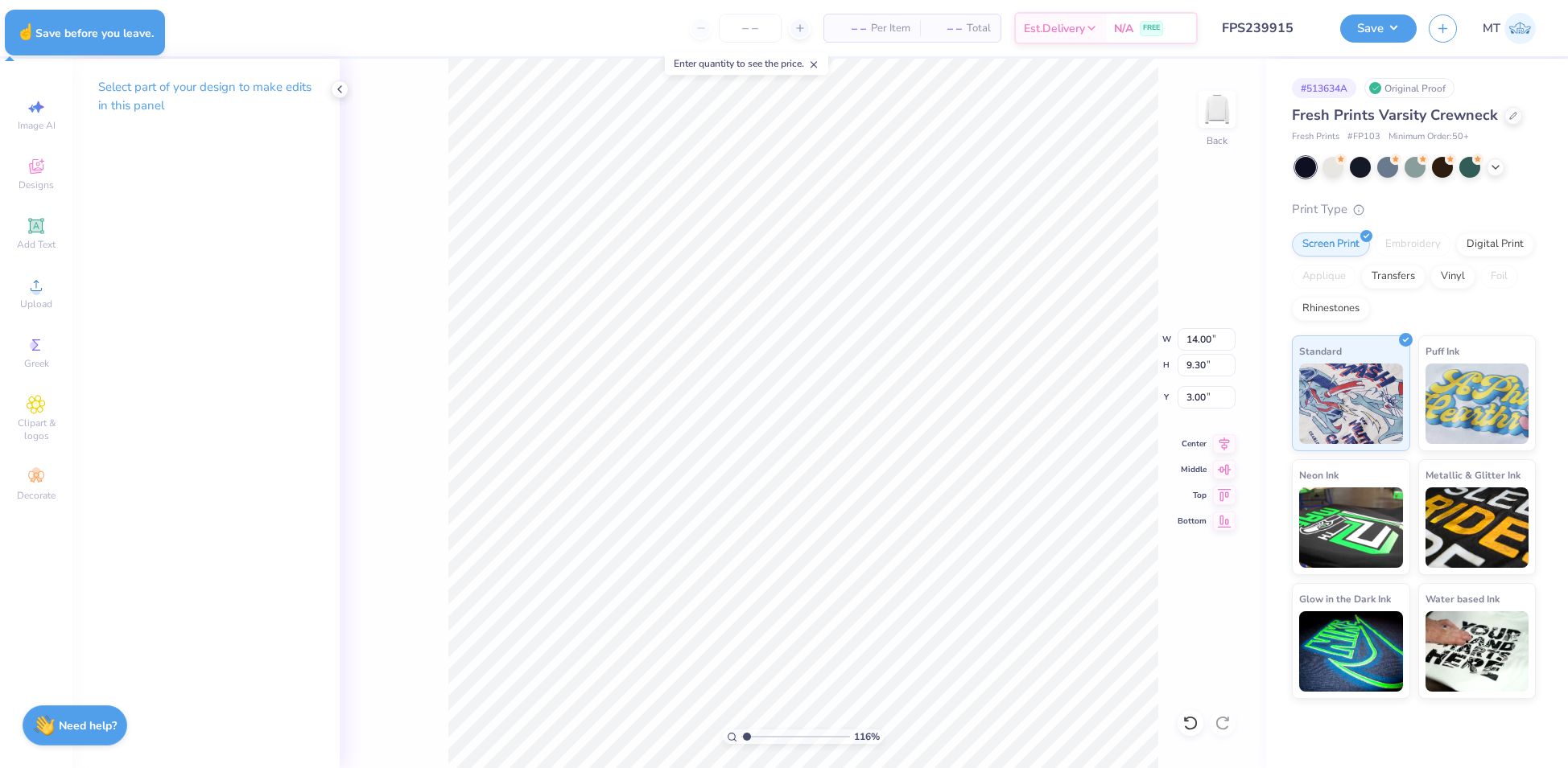
type input "1.15779173368363"
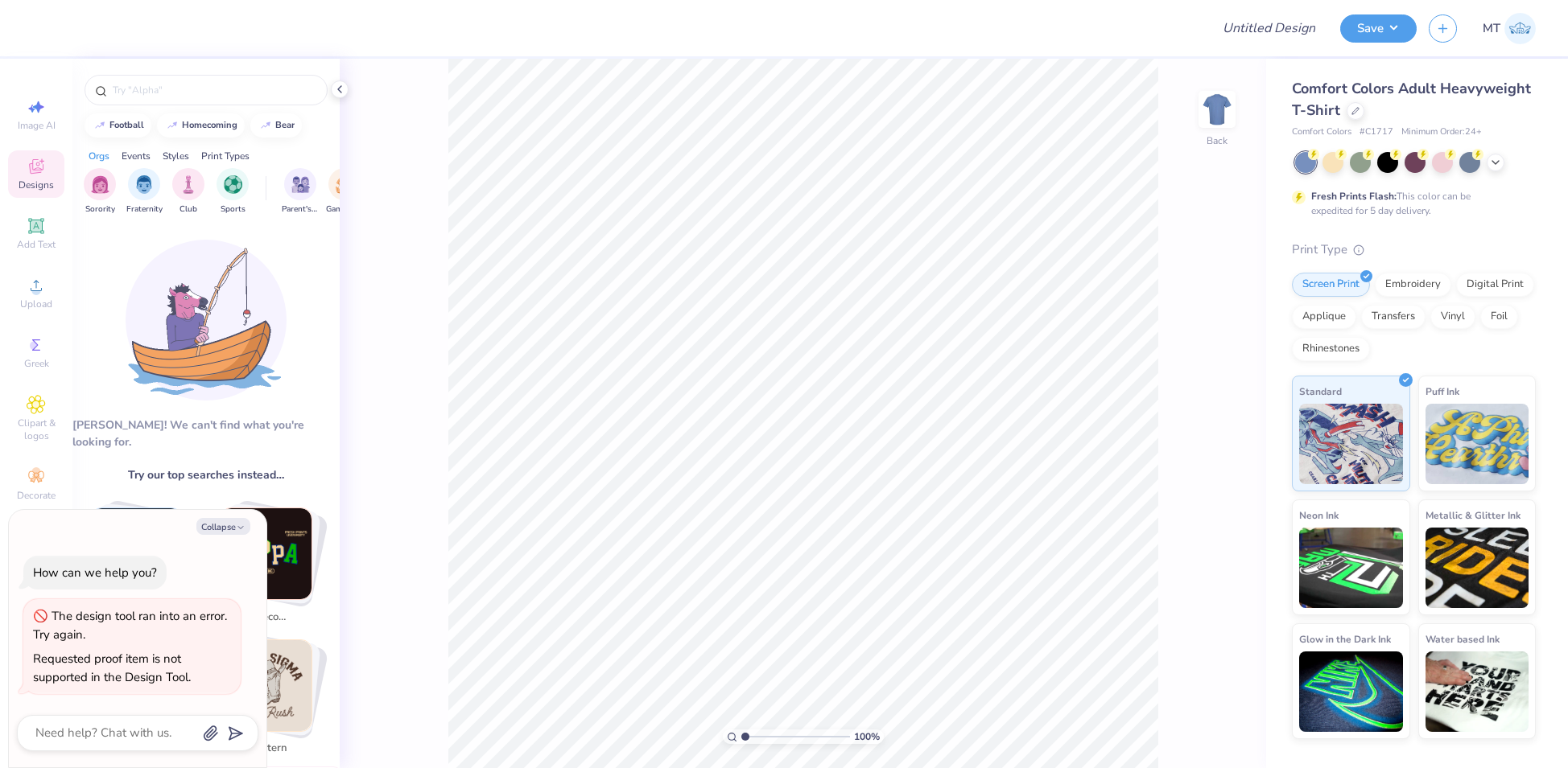
type textarea "x"
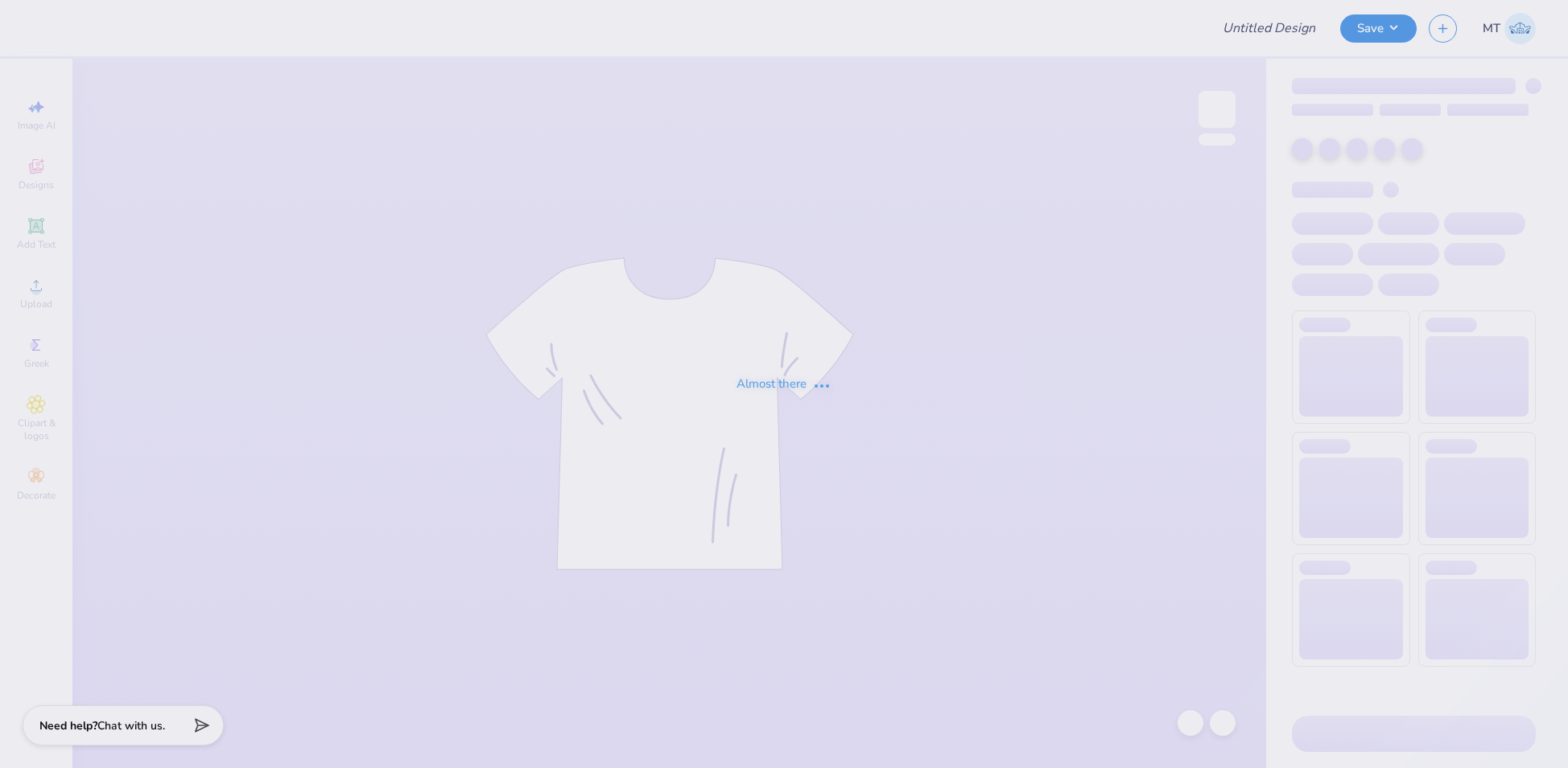
type input "FPS239922"
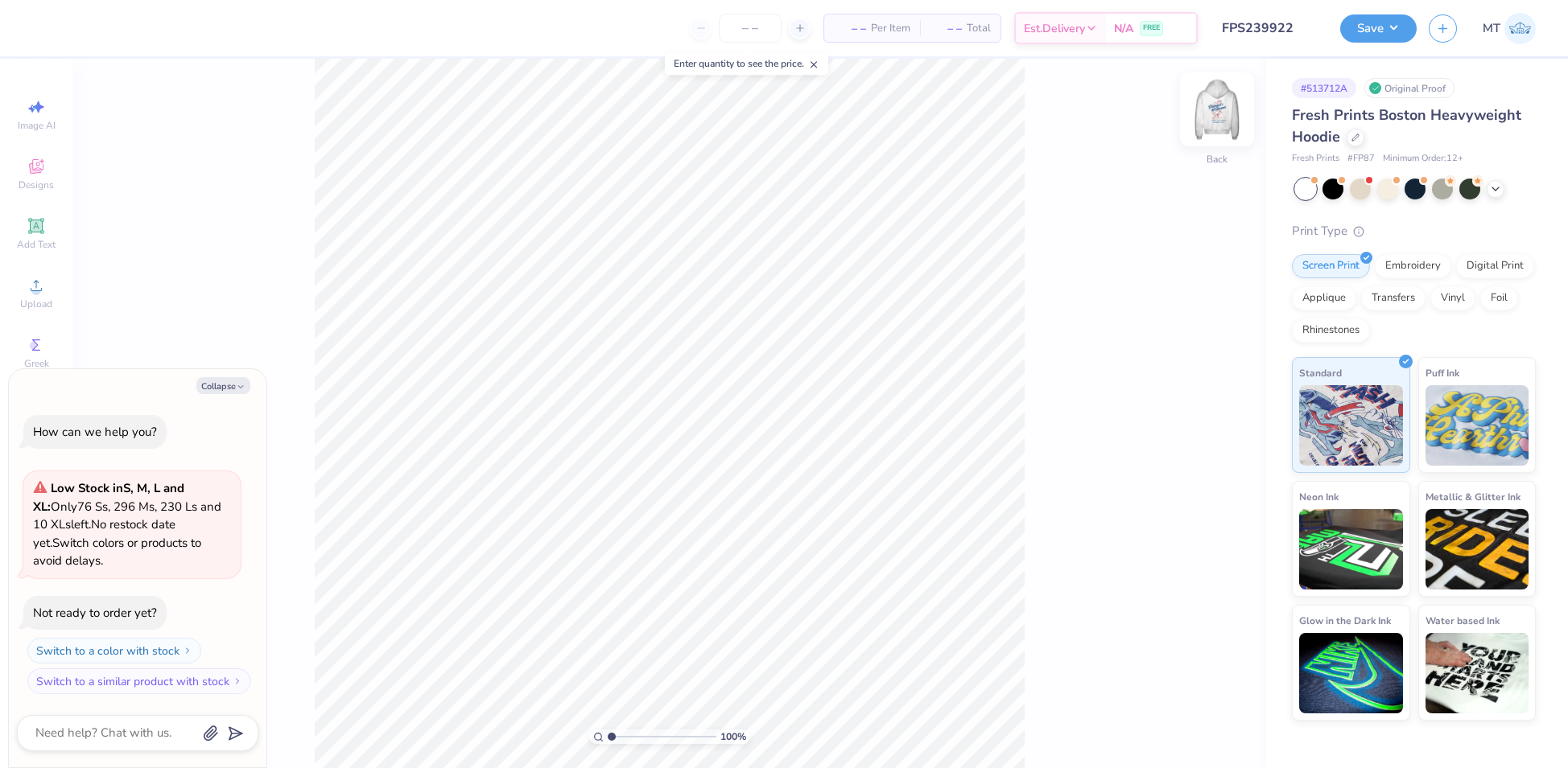
click at [1227, 118] on img at bounding box center [1217, 109] width 64 height 64
type textarea "x"
type input "1"
type textarea "x"
type input "1.82626524029199"
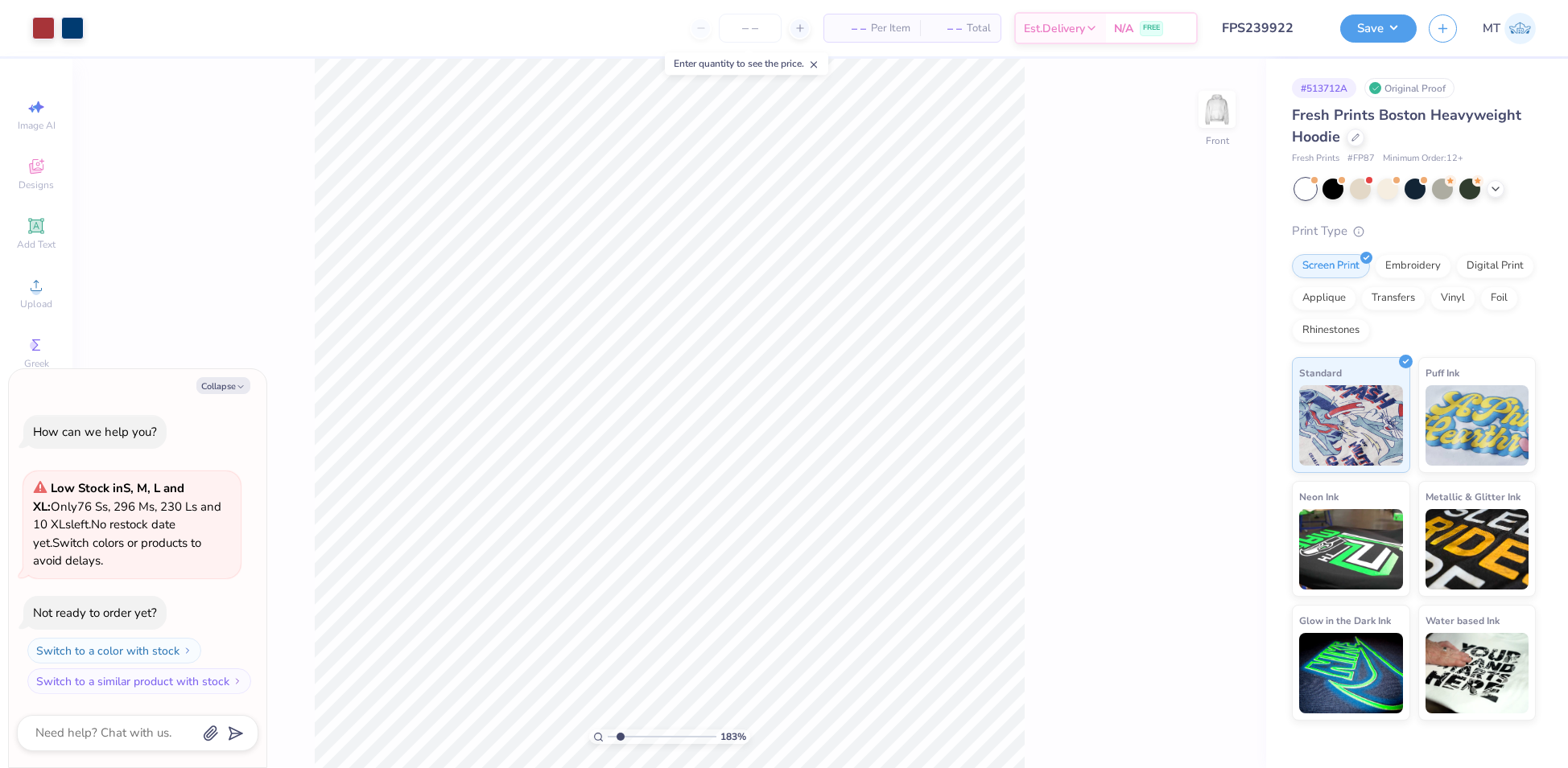
type textarea "x"
type input "1.91271593197945"
type textarea "x"
type input "1.91271593197945"
type textarea "x"
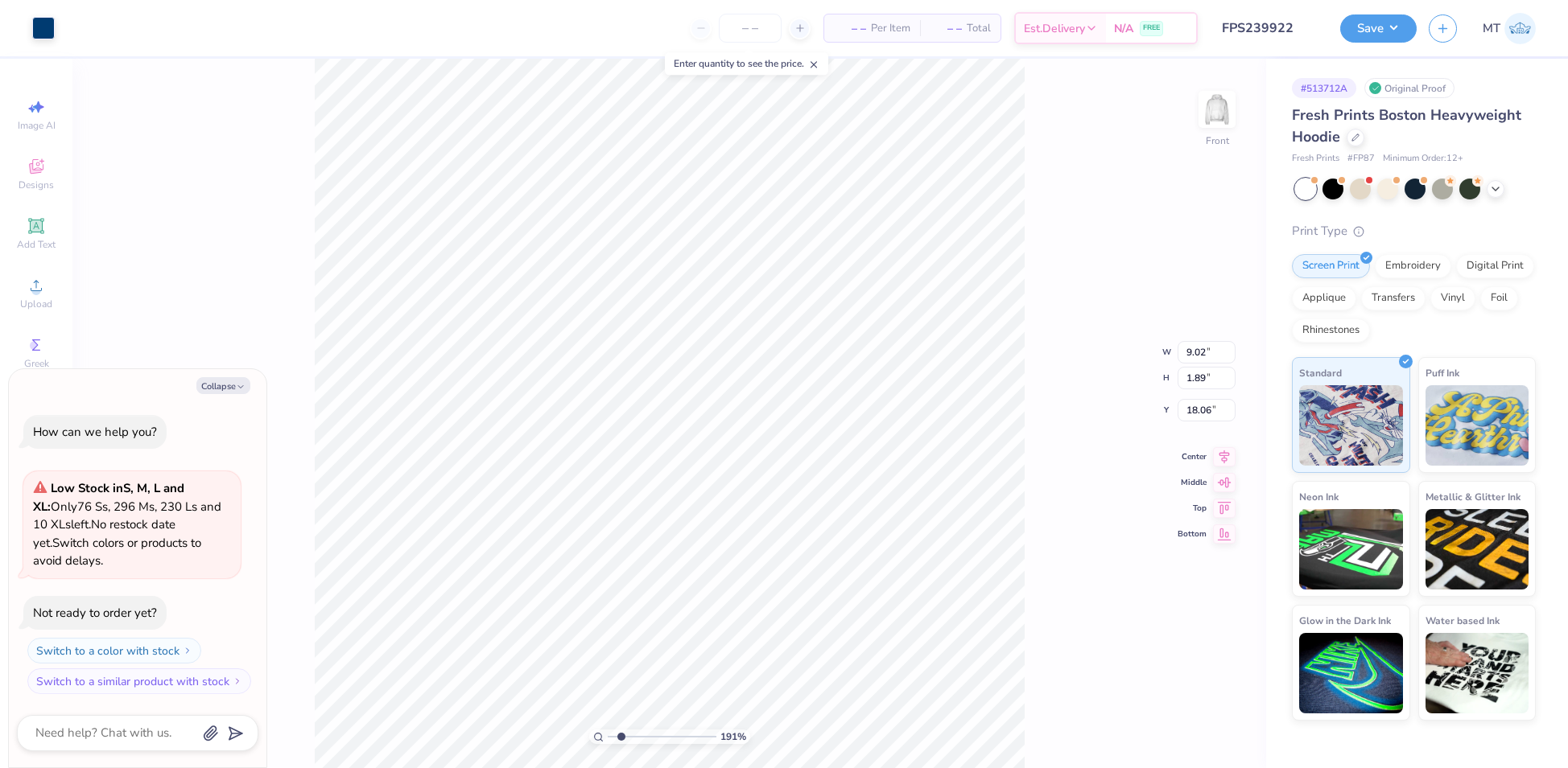
type input "1.91271593197945"
type textarea "x"
type input "18.21"
type input "1.91271593197945"
type textarea "x"
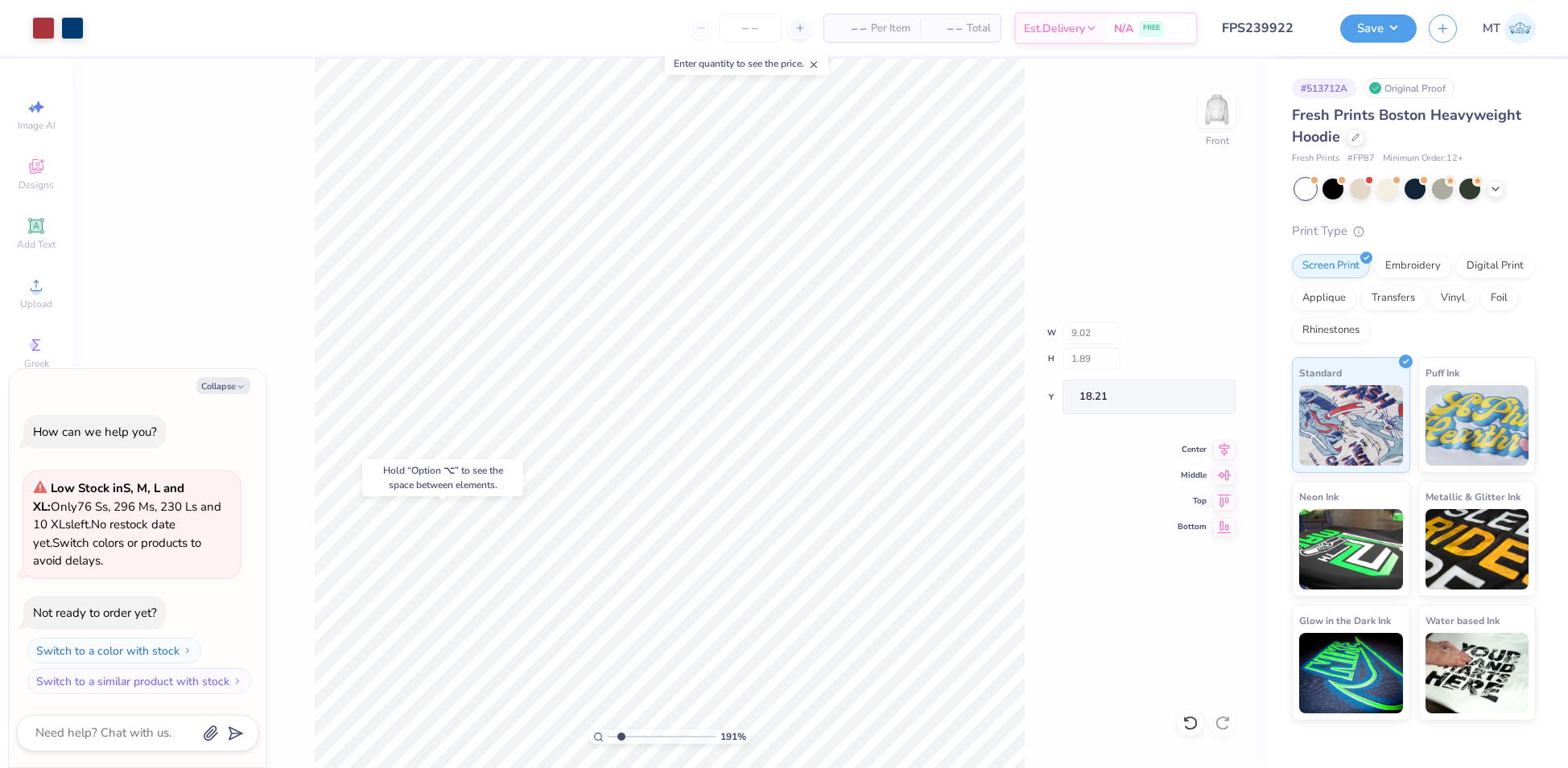
type input "1.91271593197945"
type textarea "x"
type input "1.70712123652834"
type textarea "x"
type input "1.70712123652834"
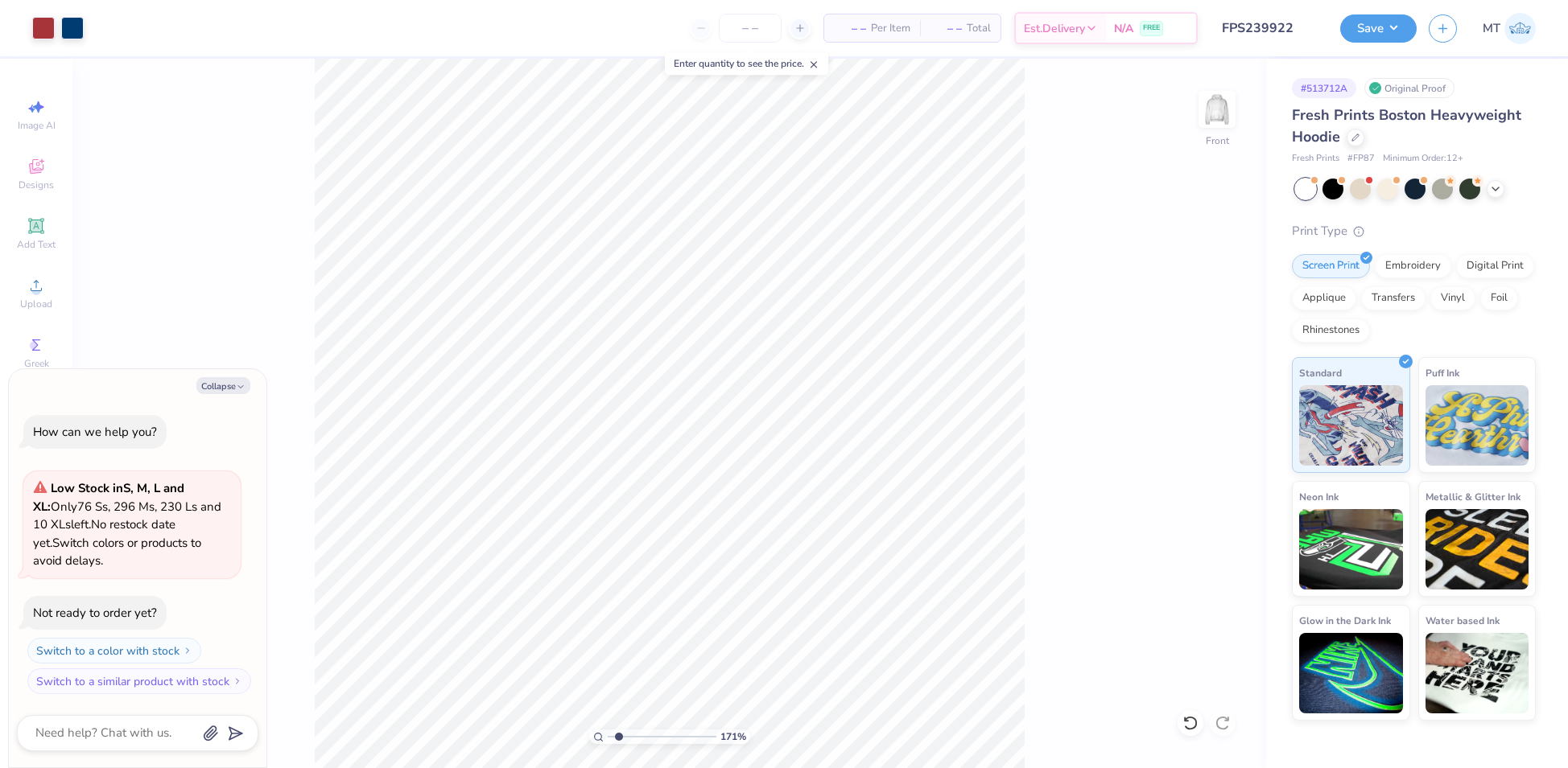
type textarea "x"
type input "1.70712123652834"
type textarea "x"
type input "2.76576203494292"
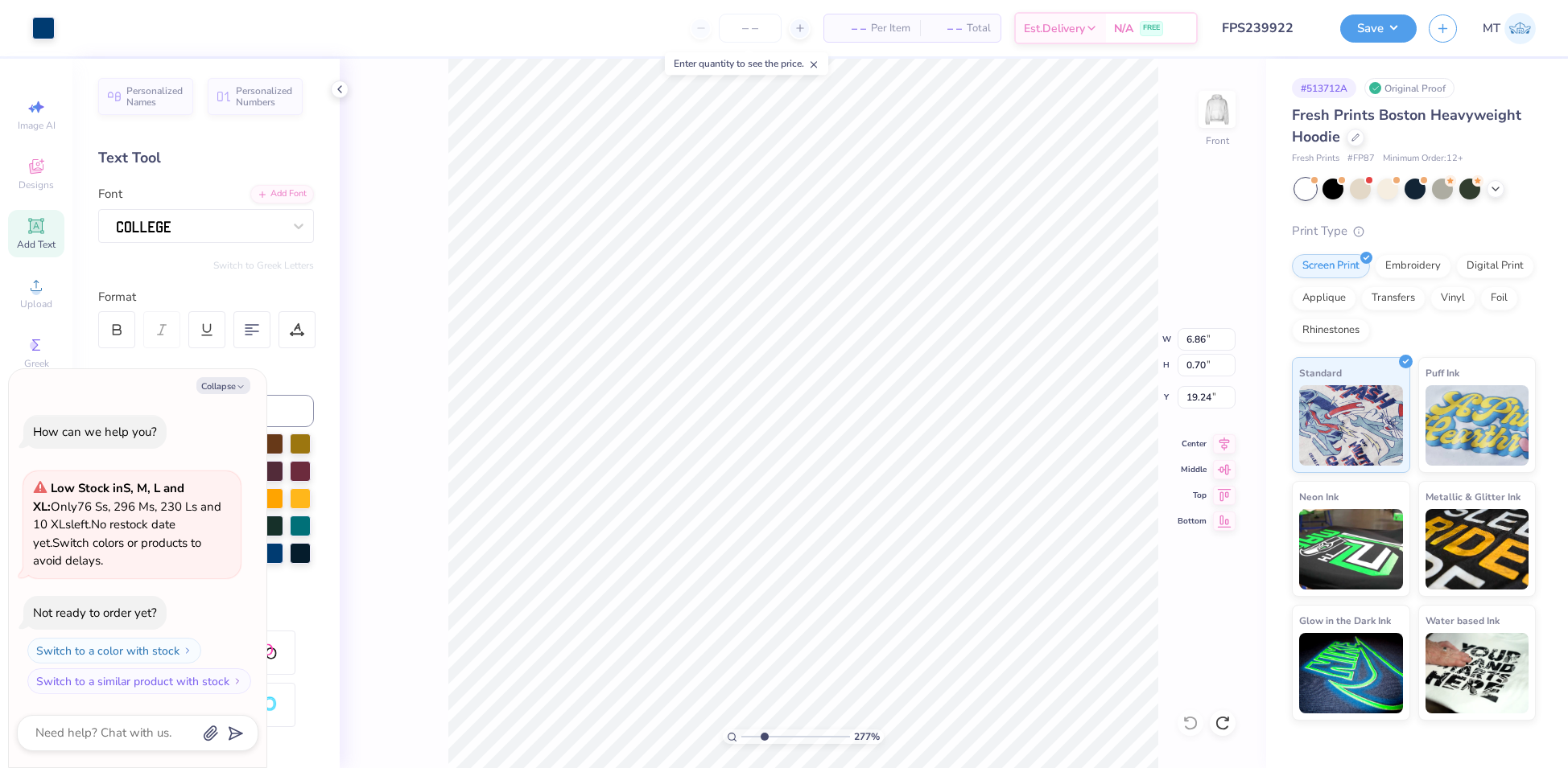
type textarea "x"
type input "2.76576203494292"
type textarea "x"
type input "19.12"
type input "2.76576203494292"
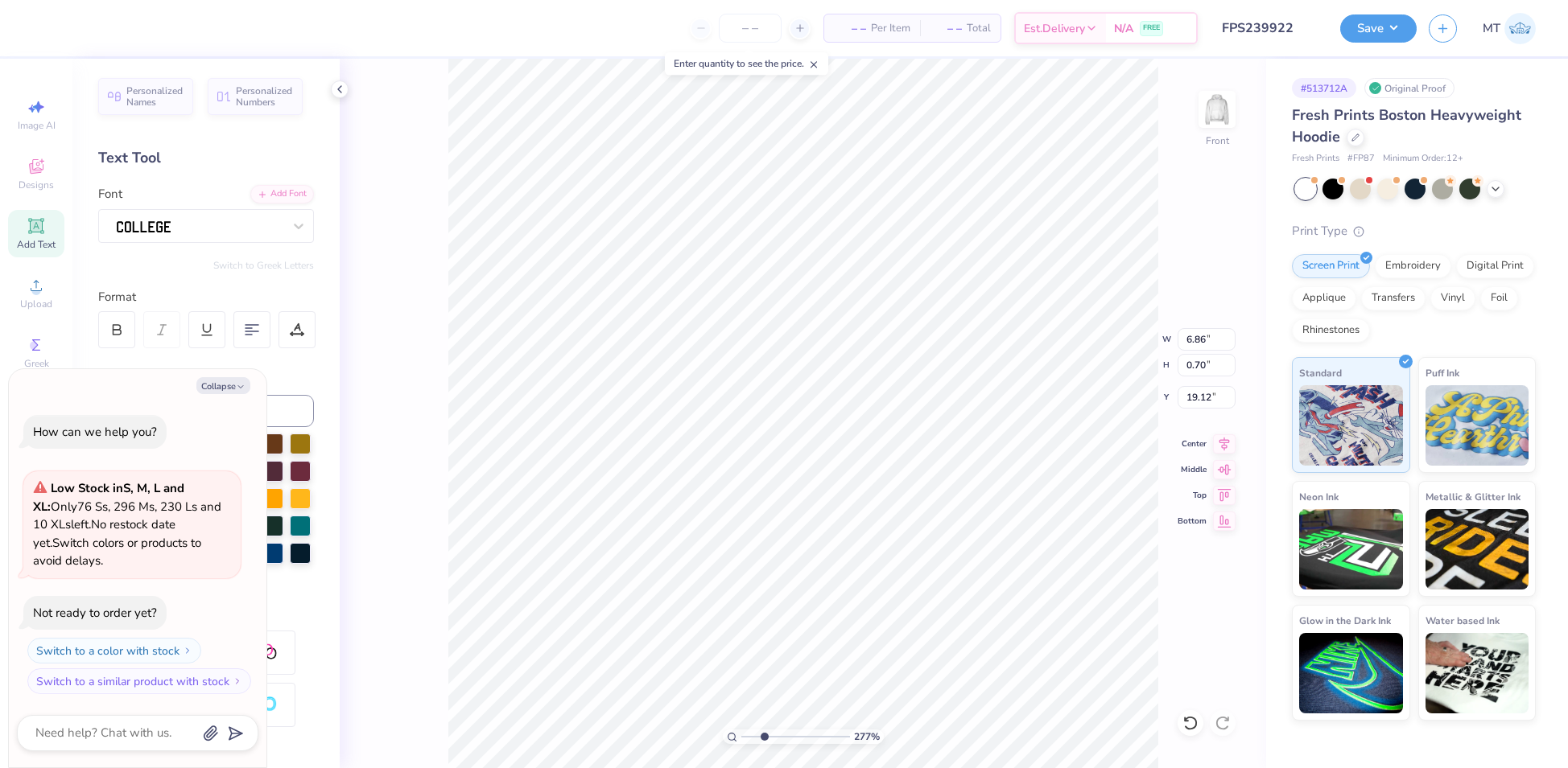
type textarea "x"
type input "2.76576203494292"
type textarea "x"
type input "2.76576203494292"
type textarea "x"
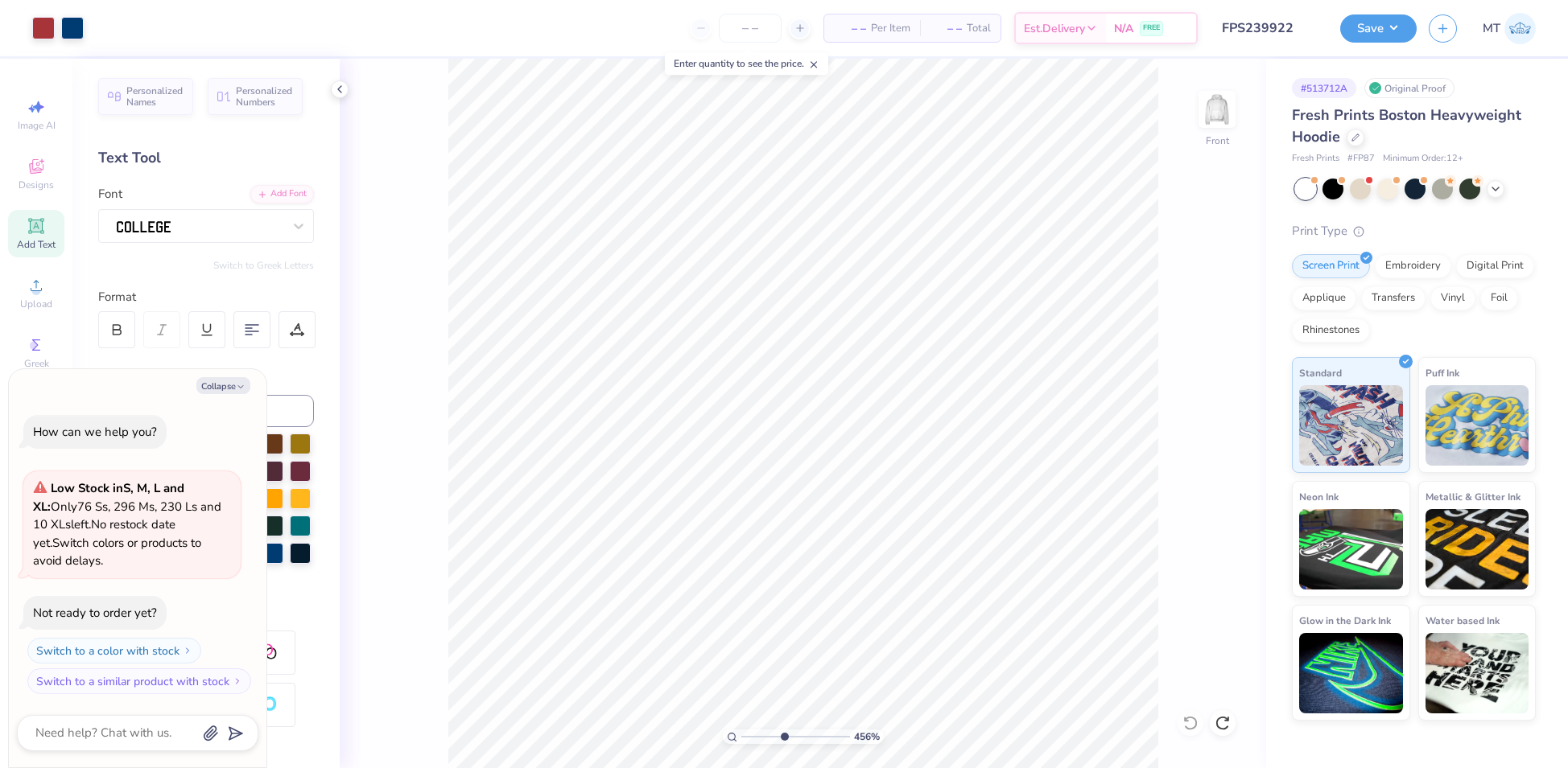
type input "4.56326233144533"
type textarea "x"
type input "4.56326233144533"
type textarea "x"
type input "18.95"
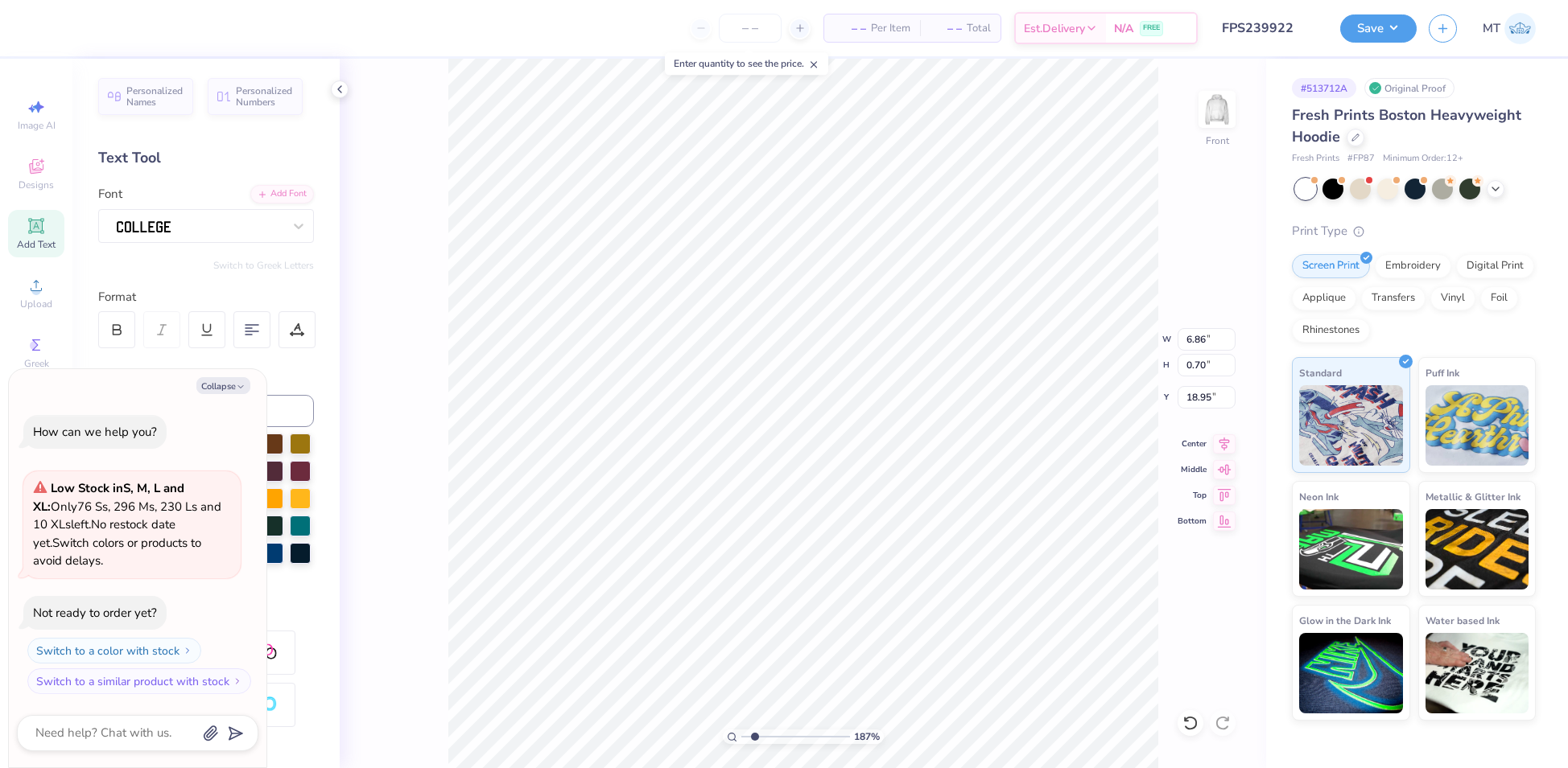
type input "1.87101963457846"
type textarea "x"
type input "1.87101963457846"
type textarea "x"
type input "2.34359979707548"
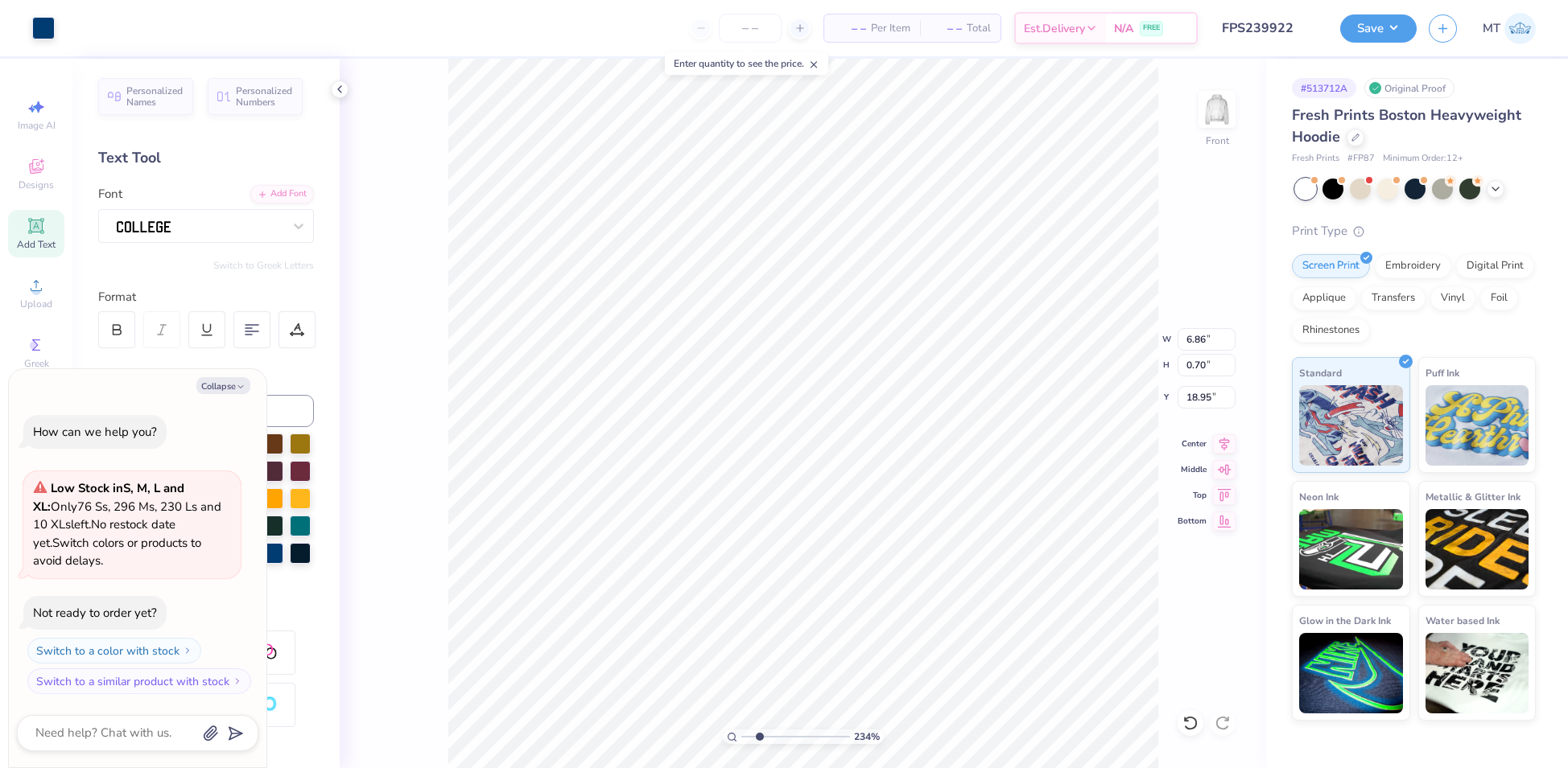
type textarea "x"
type input "2.34359979707548"
type textarea "x"
type input "2.34359979707548"
type textarea "x"
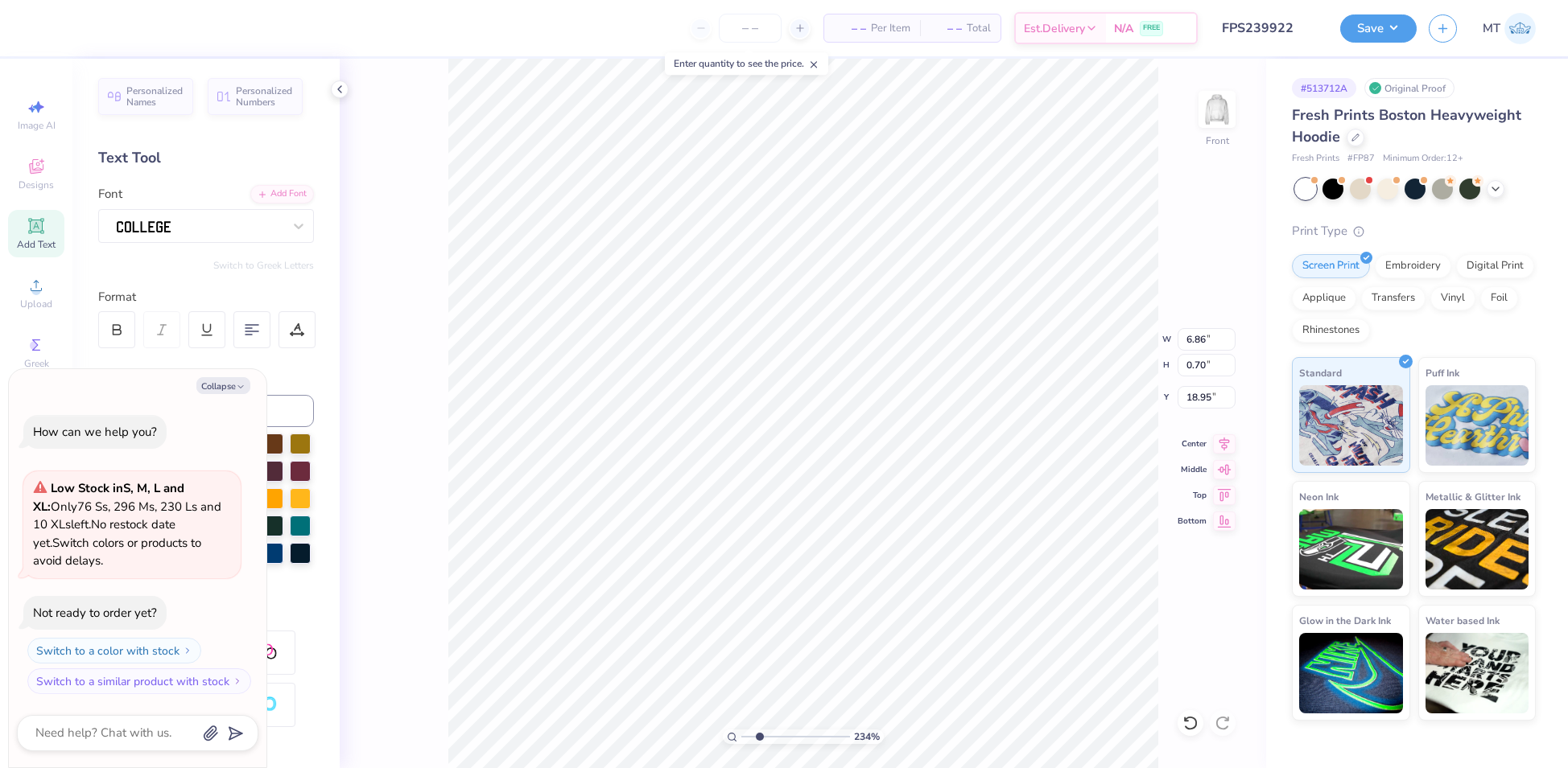
type input "9.02"
type input "1.60"
type input "18.06"
click at [1222, 435] on icon at bounding box center [1223, 442] width 22 height 20
type input "2.34359979707548"
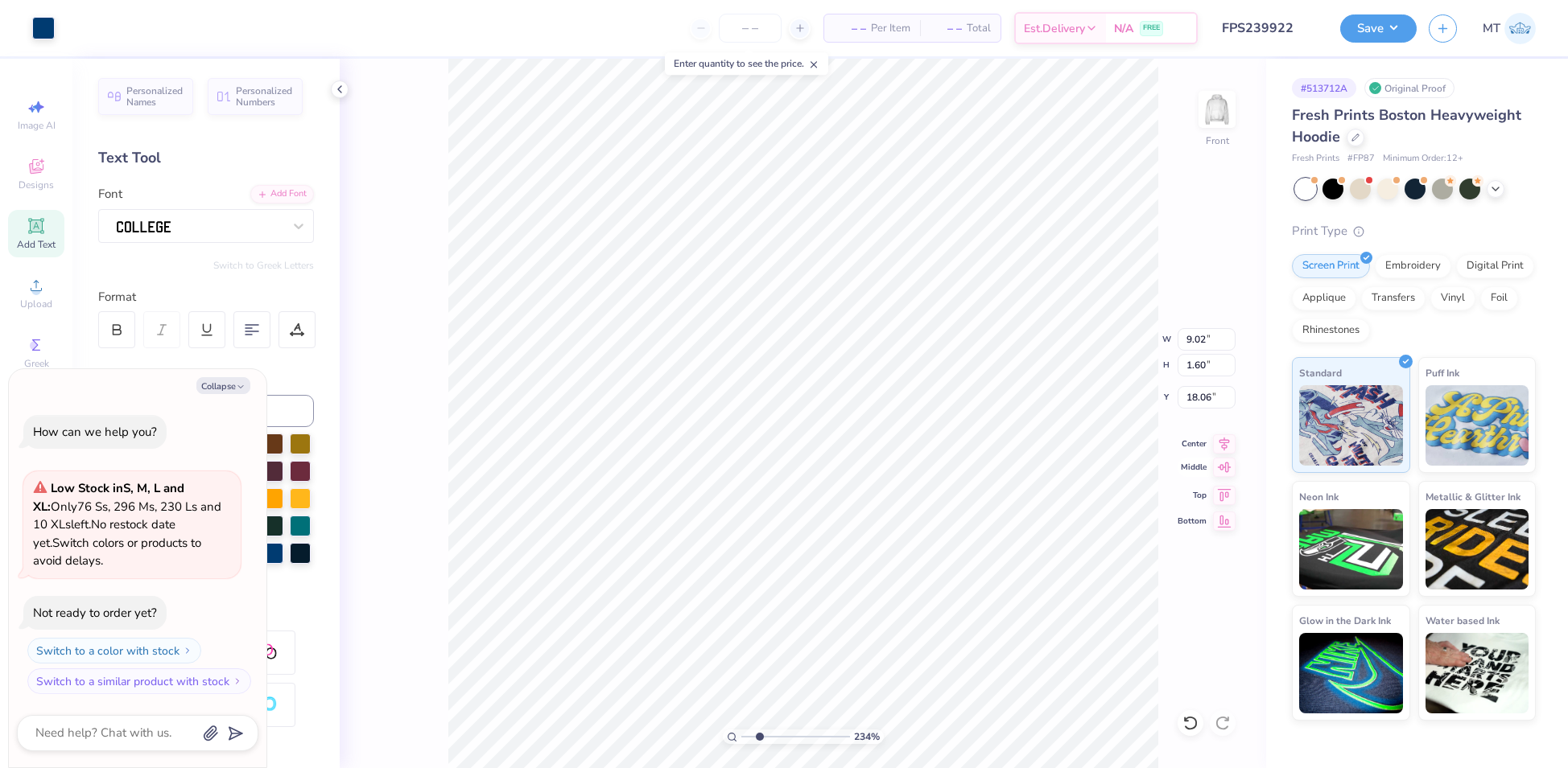
type textarea "x"
type input "2.34359979707548"
type textarea "x"
type input "2.34359979707548"
type textarea "x"
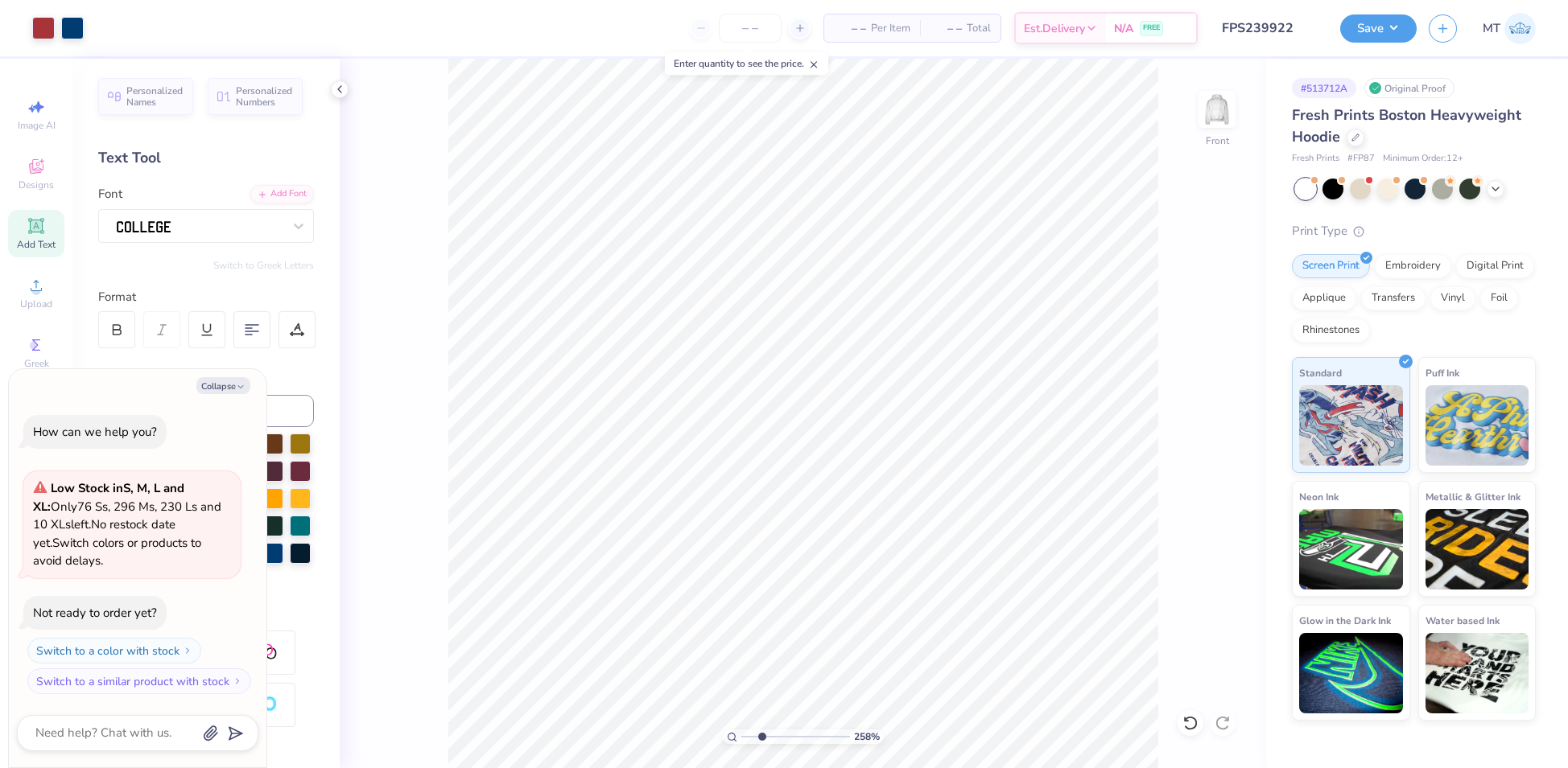
type input "2.58203383140474"
type textarea "x"
type input "2.58203383140474"
type textarea "x"
type input "2.58203383140474"
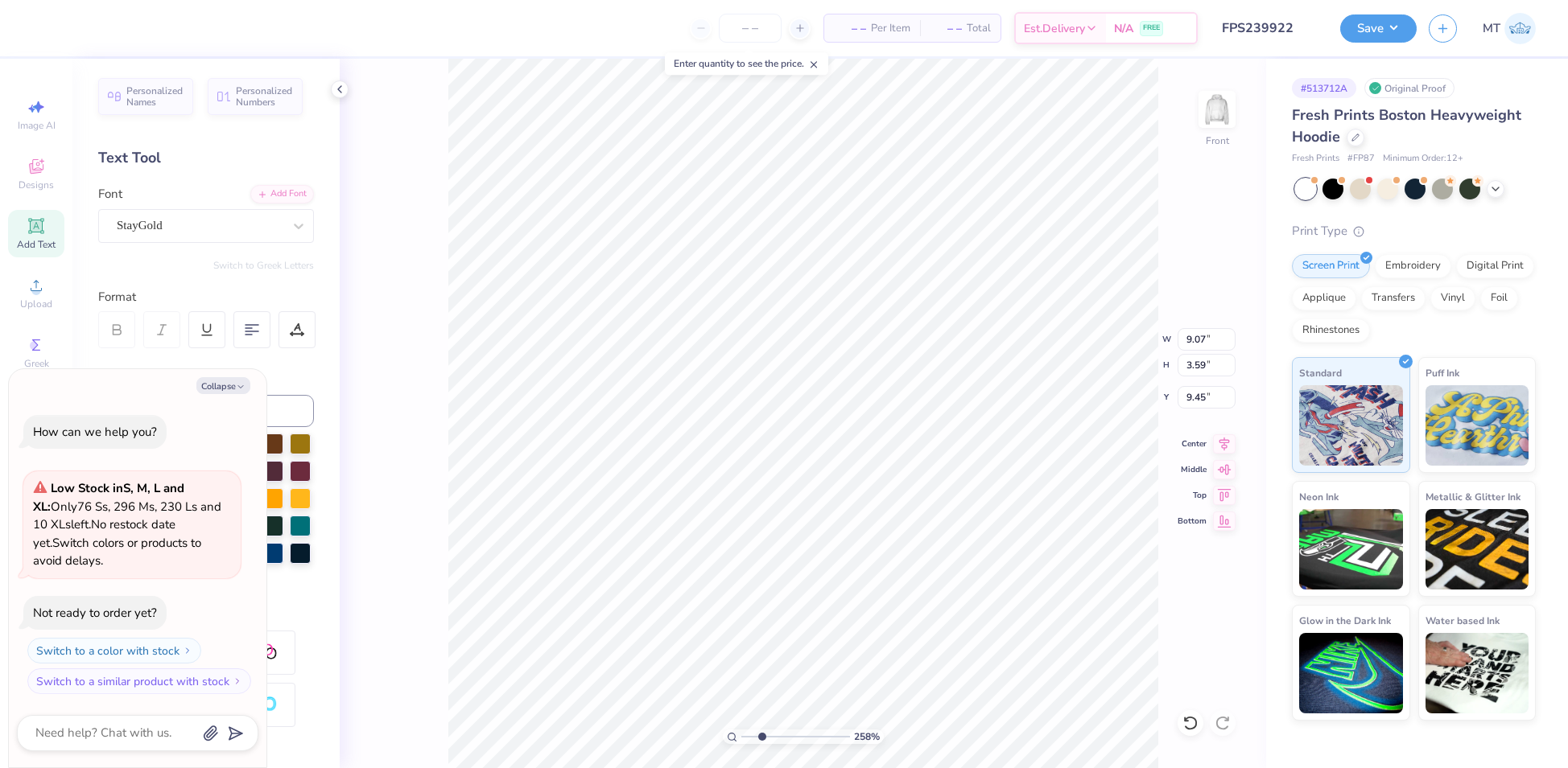
type textarea "x"
type input "10.67"
type input "5.18"
type input "7.85"
type input "2.58203383140474"
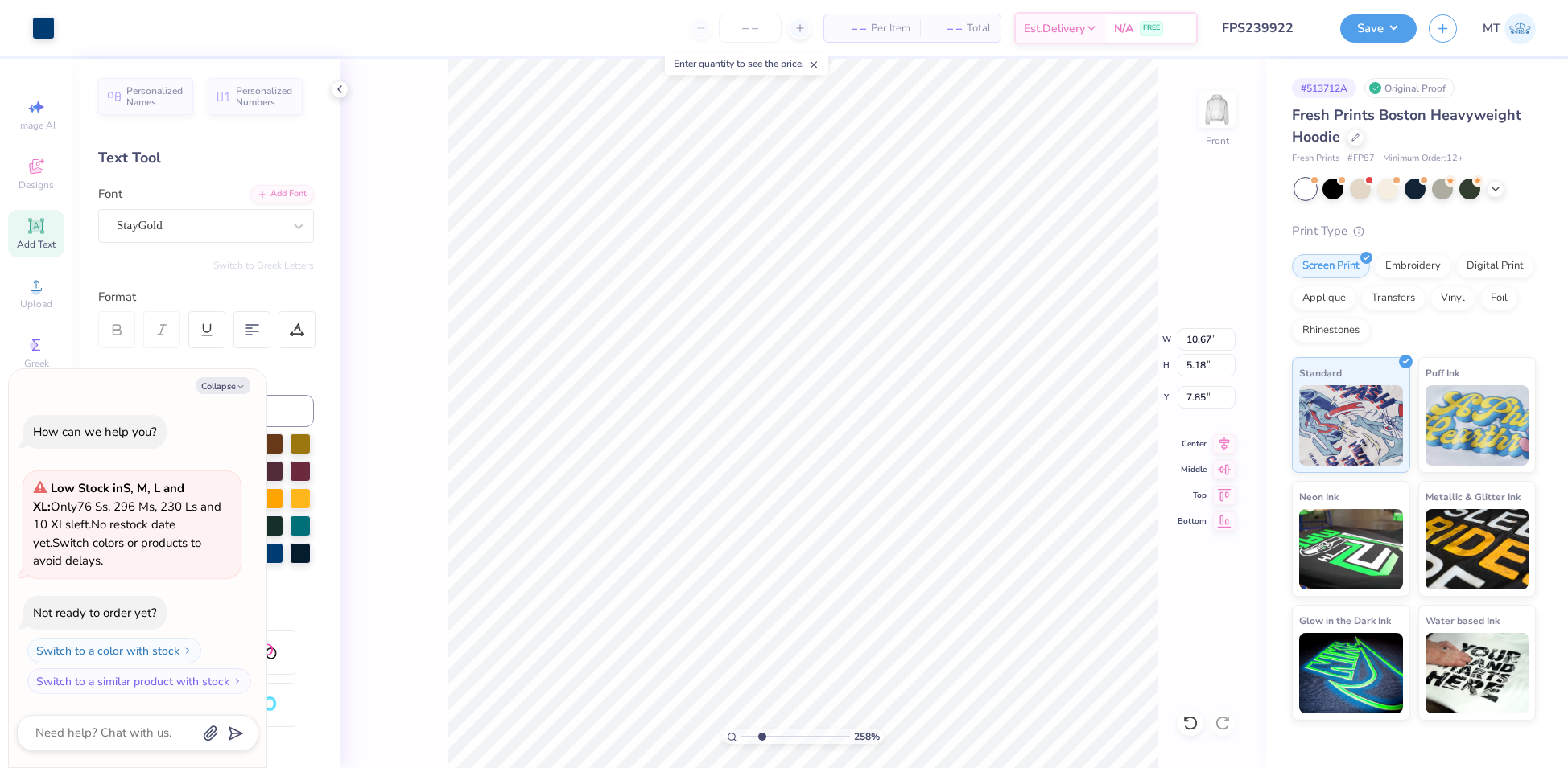
type textarea "x"
type input "2.27427033829235"
type textarea "x"
type input "2.27427033829235"
type textarea "x"
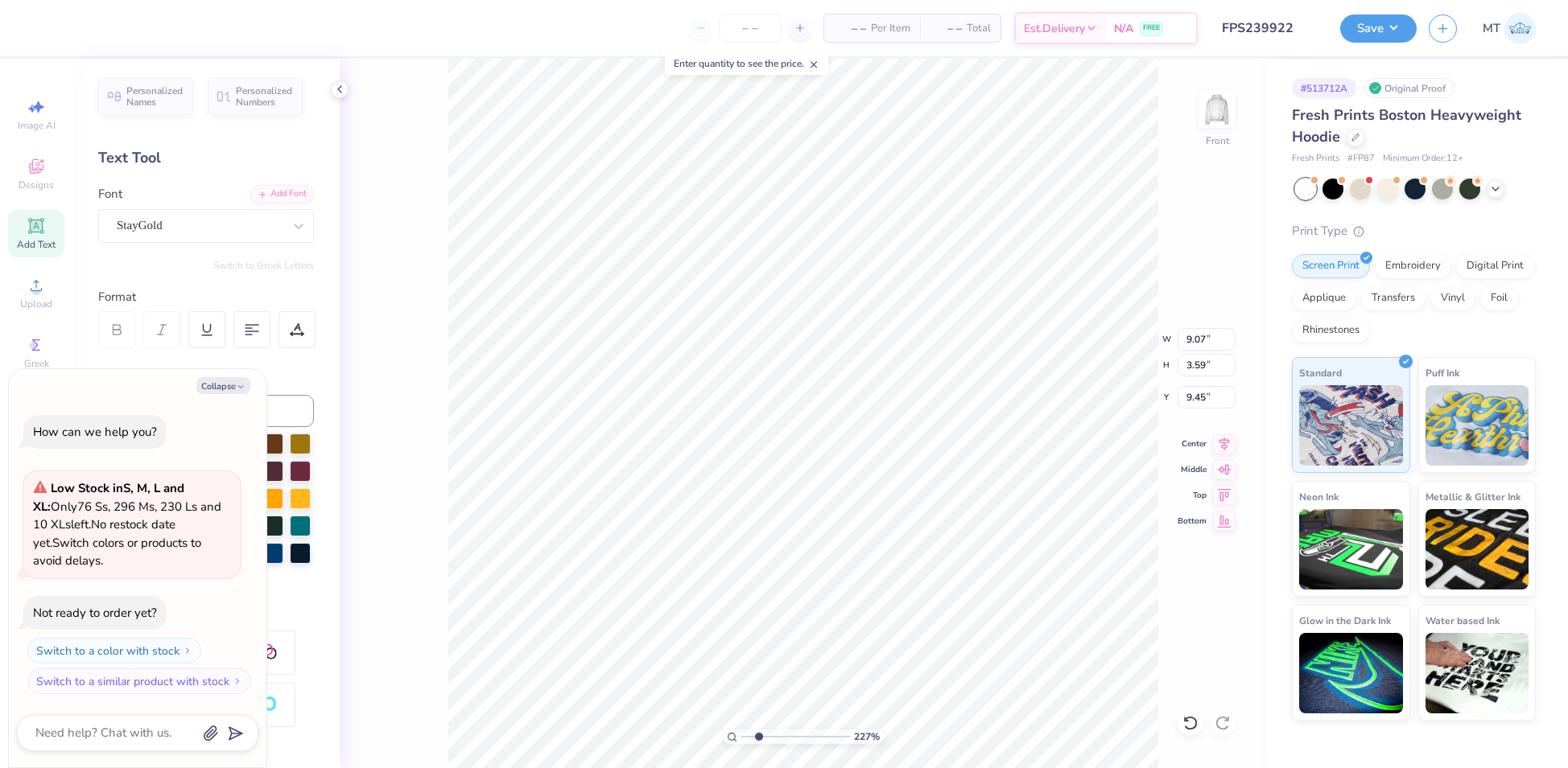
type input "9.38"
type input "2.27427033829235"
type textarea "x"
type input "8.91"
type input "4.02"
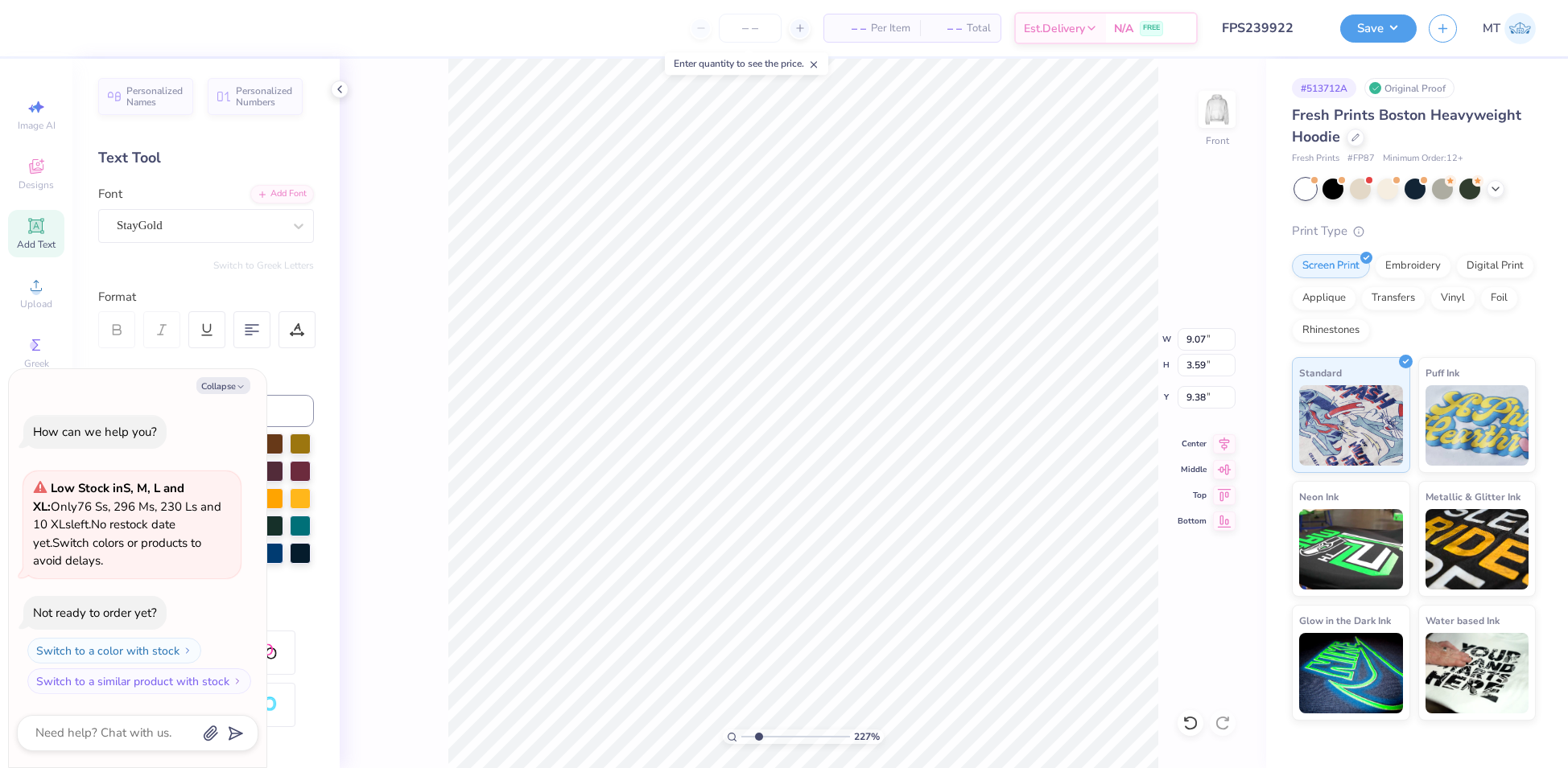
type input "7.85"
type input "2.27427033829235"
type textarea "x"
type input "7.86"
type input "2.27427033829235"
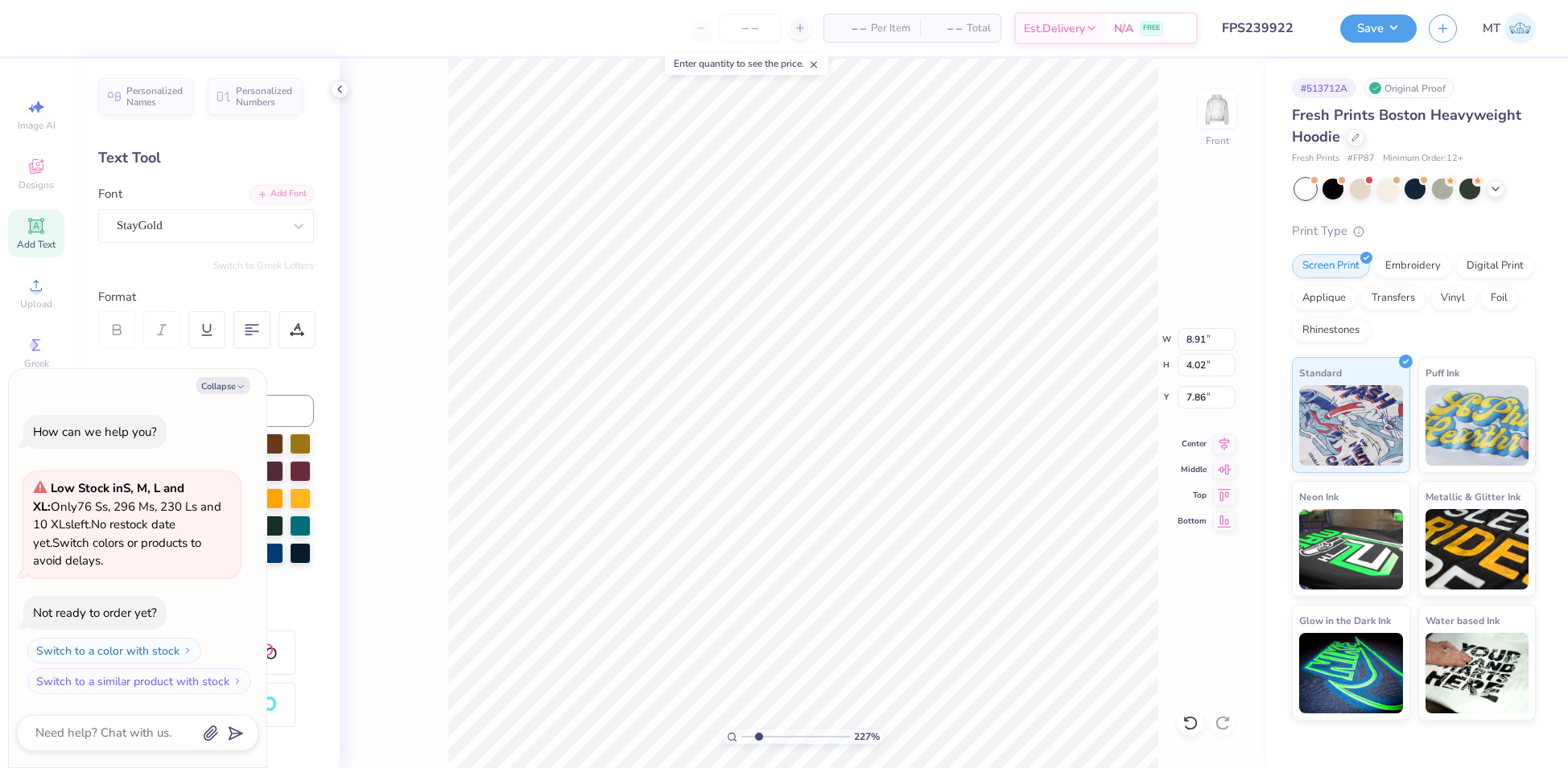
type textarea "x"
type input "2.27427033829235"
type textarea "x"
type input "12.00"
type input "6.00"
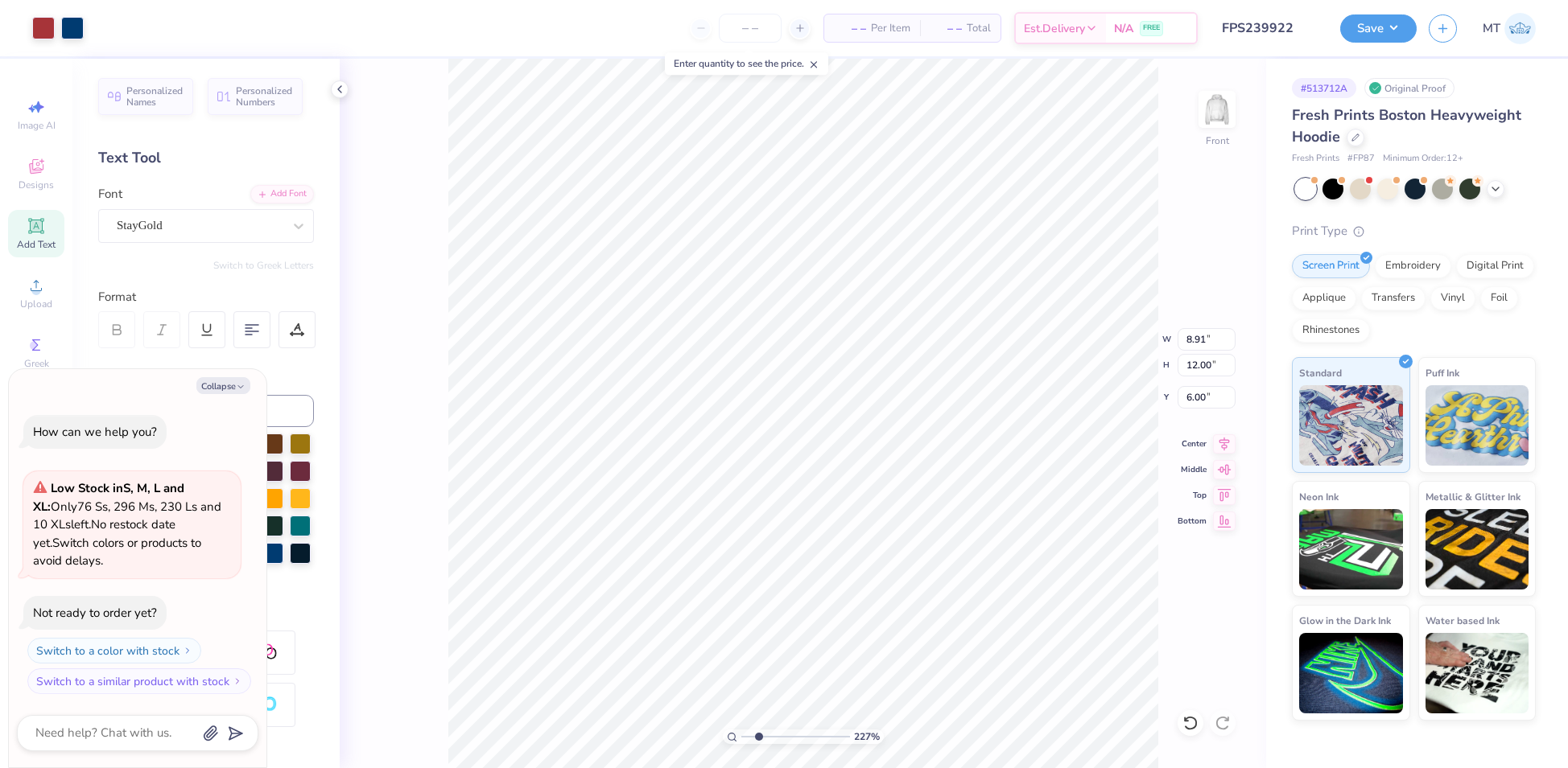
type input "2.27427033829235"
type textarea "x"
type input "2.27427033829235"
type textarea "x"
type input "2.27427033829235"
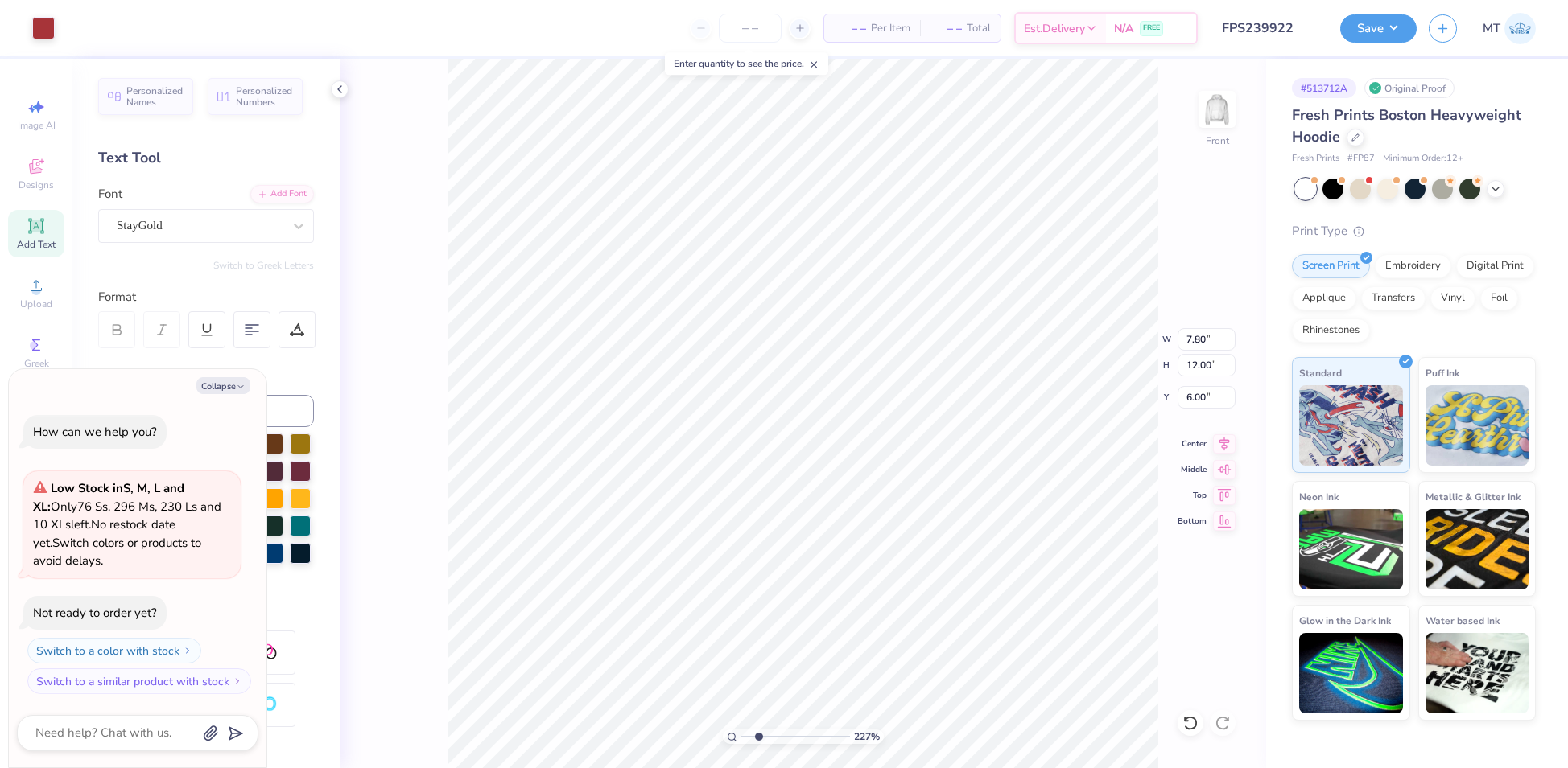
type textarea "x"
type input "1.41"
type input "1.15"
type input "12.57"
type input "2.27427033829235"
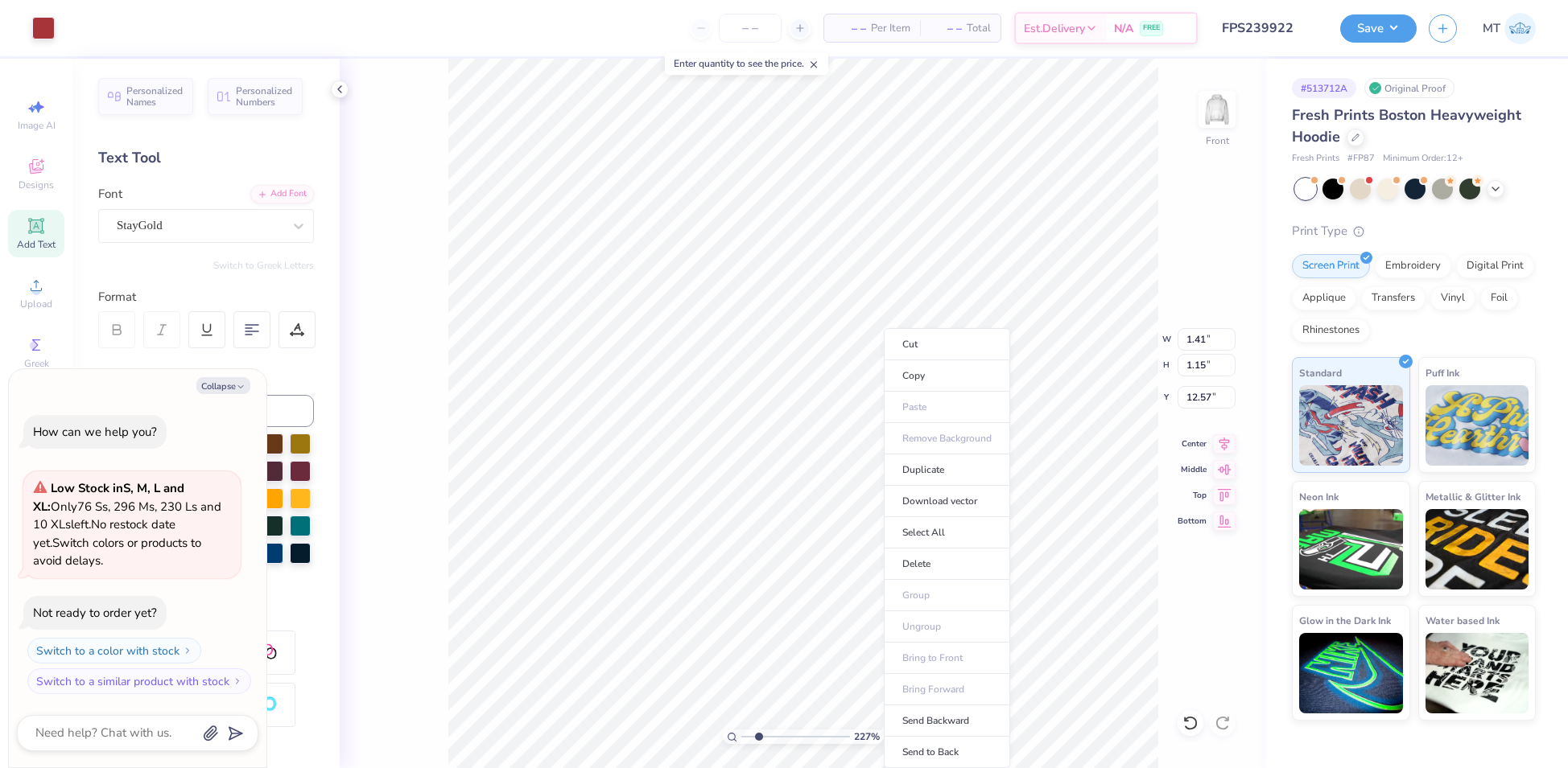
type textarea "x"
type input "2.27427033829235"
type textarea "x"
type input "2.27427033829235"
type textarea "x"
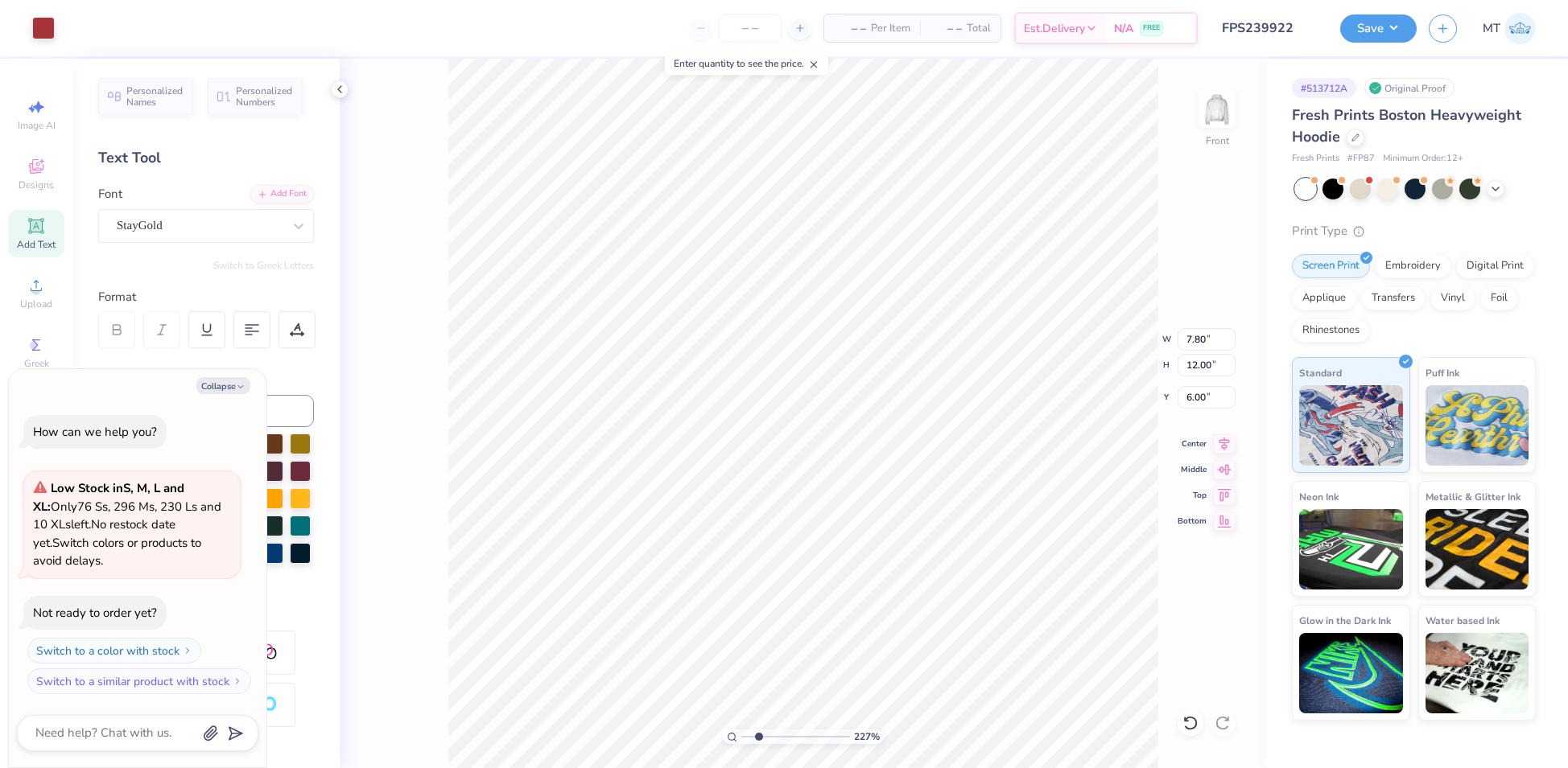
type input "2.27427033829235"
type textarea "x"
type input "2.27427033829235"
type textarea "x"
type input "9.94"
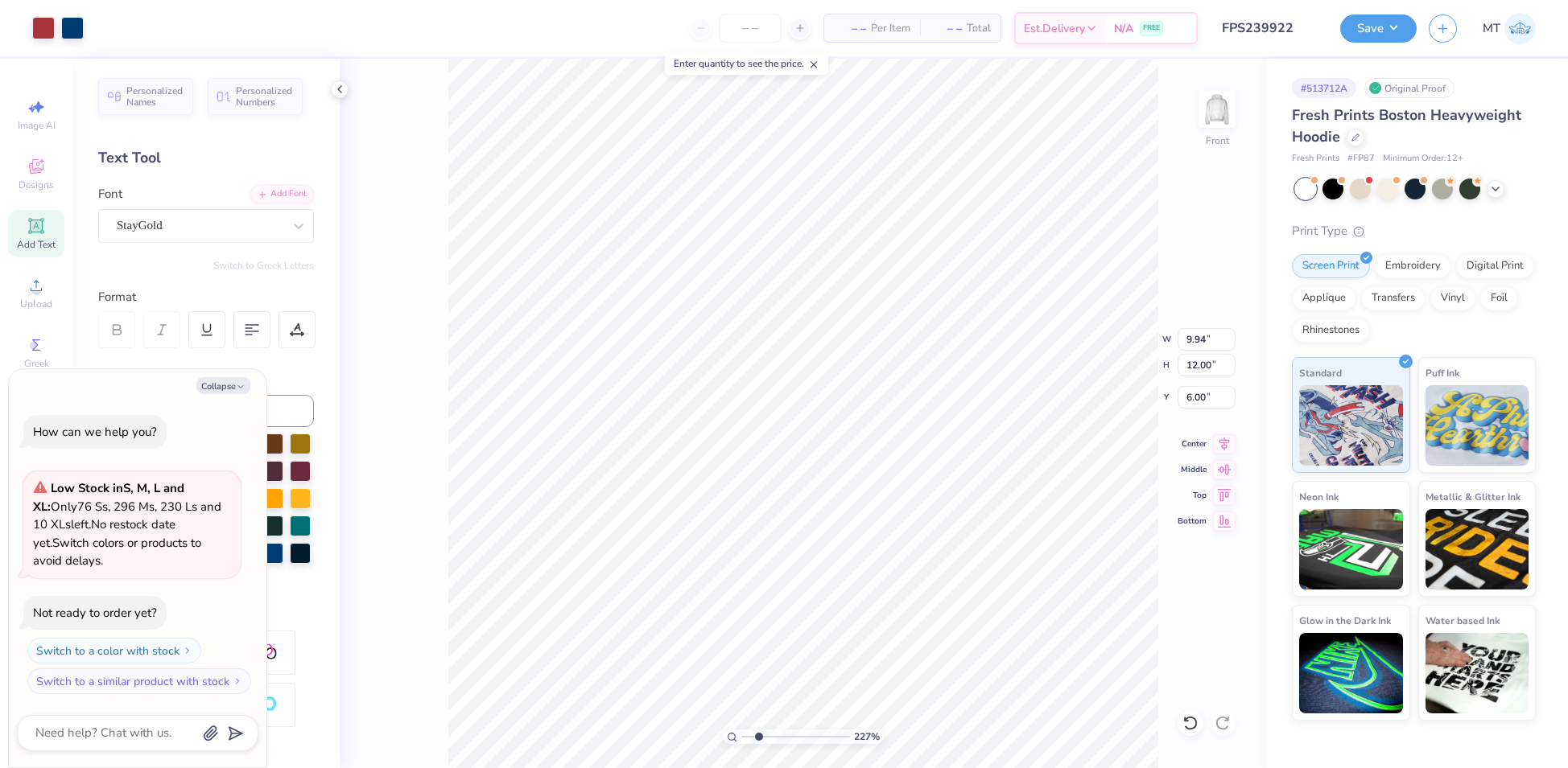
type input "2.27427033829235"
type textarea "x"
type input "9.07"
type input "3.59"
type input "8.32"
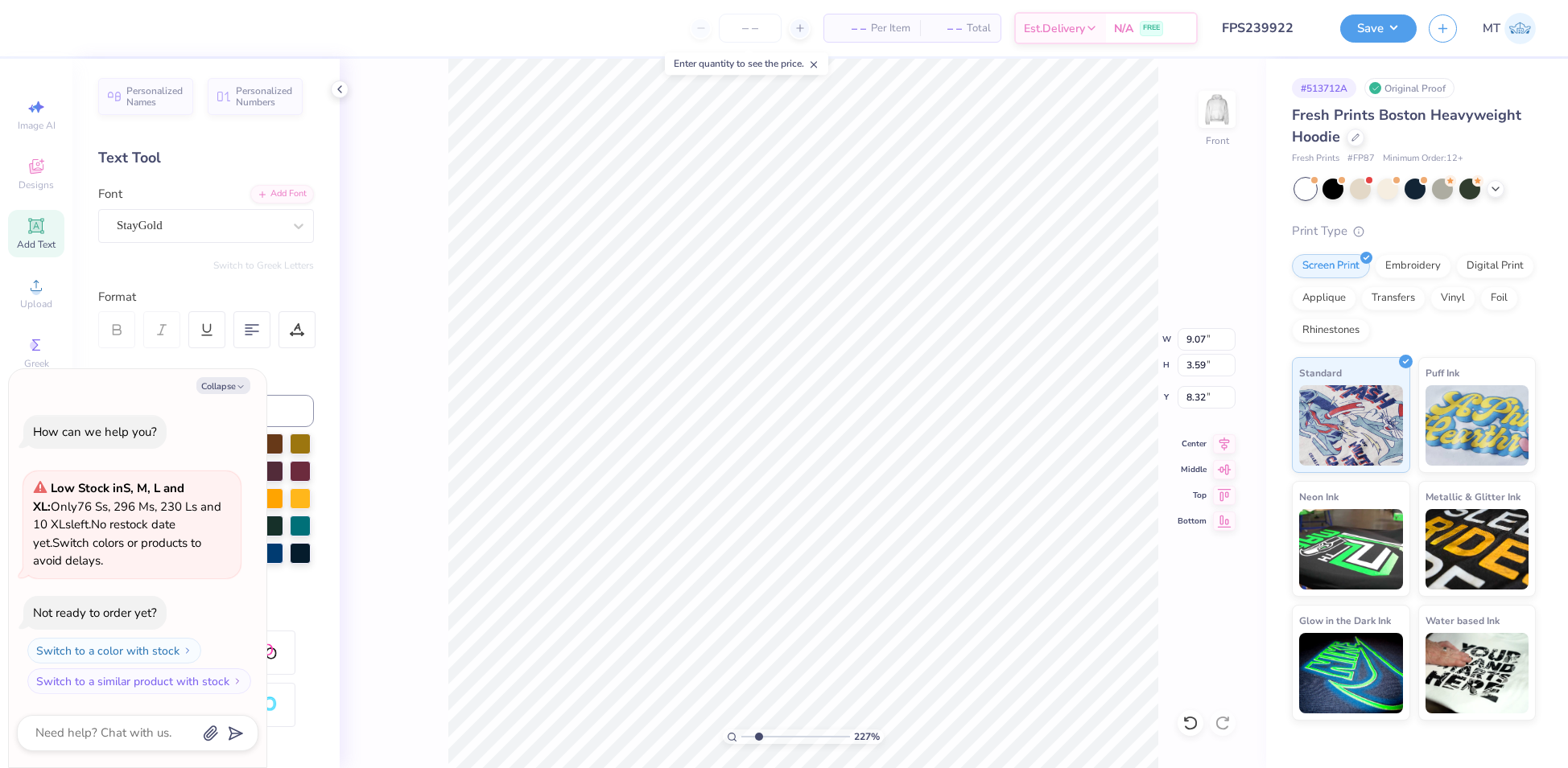
type input "2.27427033829235"
type textarea "x"
type input "2.27427033829235"
type textarea "x"
type input "2.27427033829235"
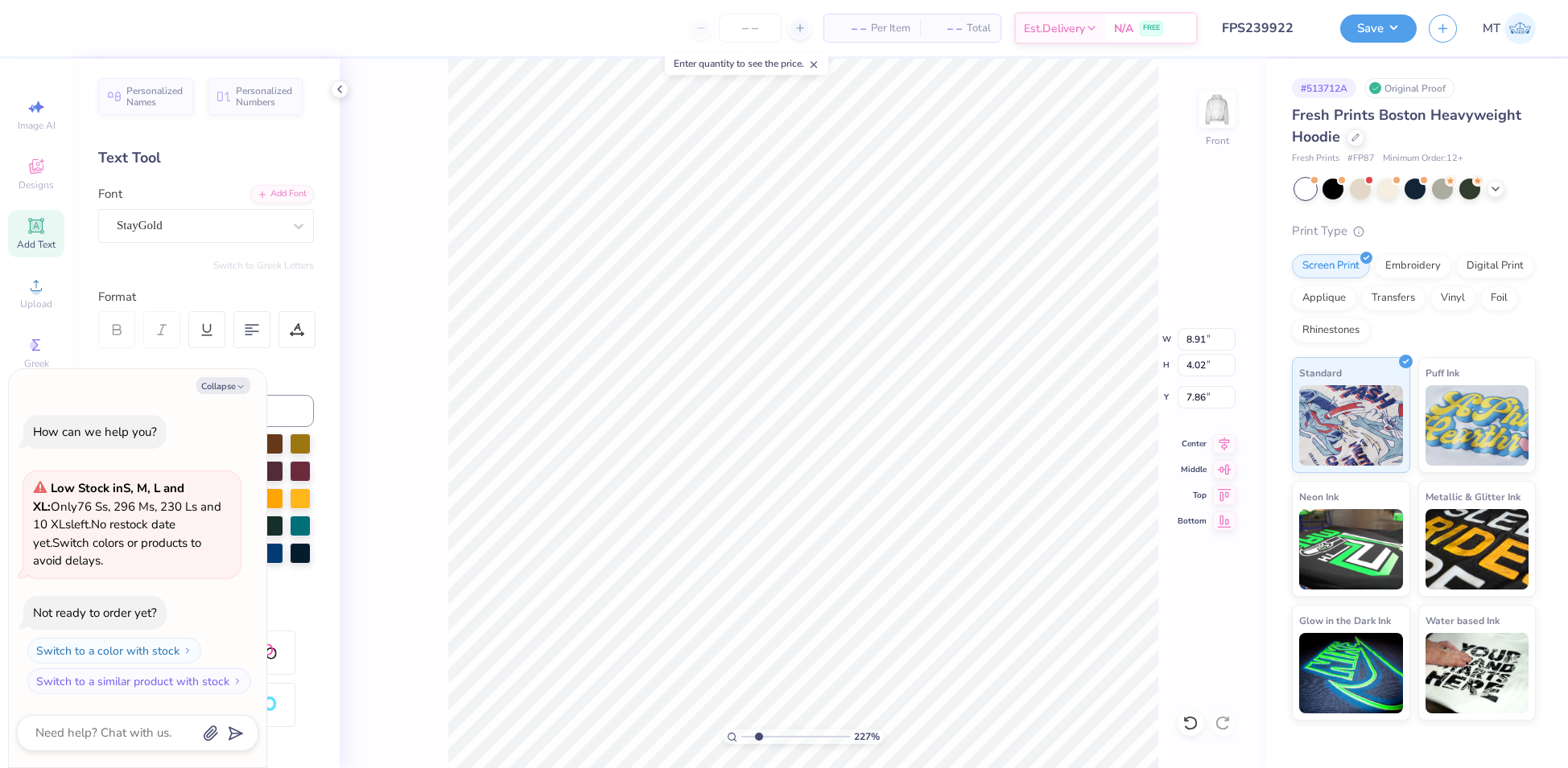
type textarea "x"
type input "7.98"
type input "2.27427033829235"
type textarea "x"
type input "2.27427033829235"
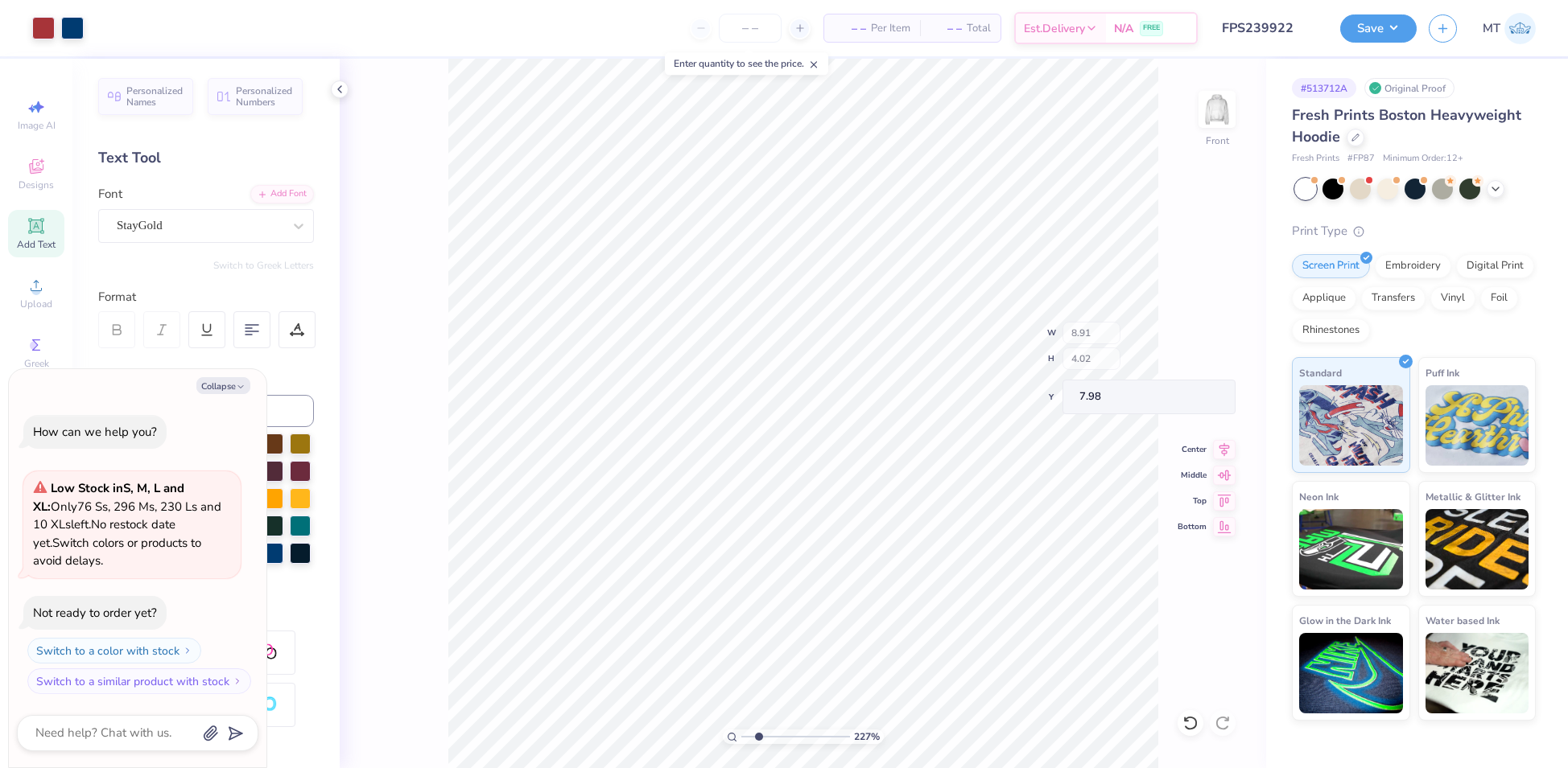
type textarea "x"
type input "3.62418854447438"
type textarea "x"
type input "3.62418854447438"
type textarea "x"
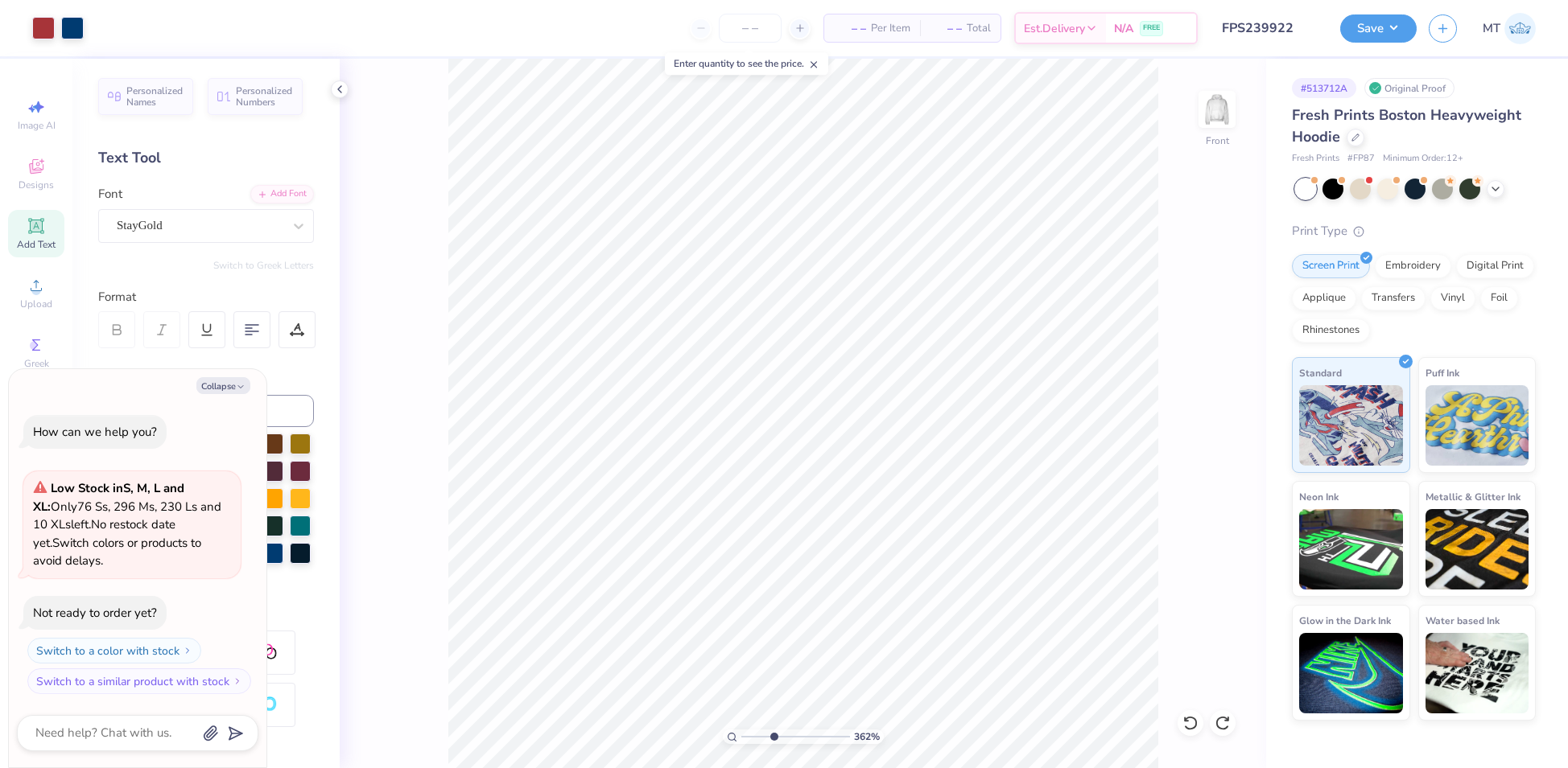
type input "3.62418854447438"
type textarea "x"
type input "3.0682604706512"
click at [227, 387] on button "Collapse" at bounding box center [223, 385] width 54 height 17
type textarea "x"
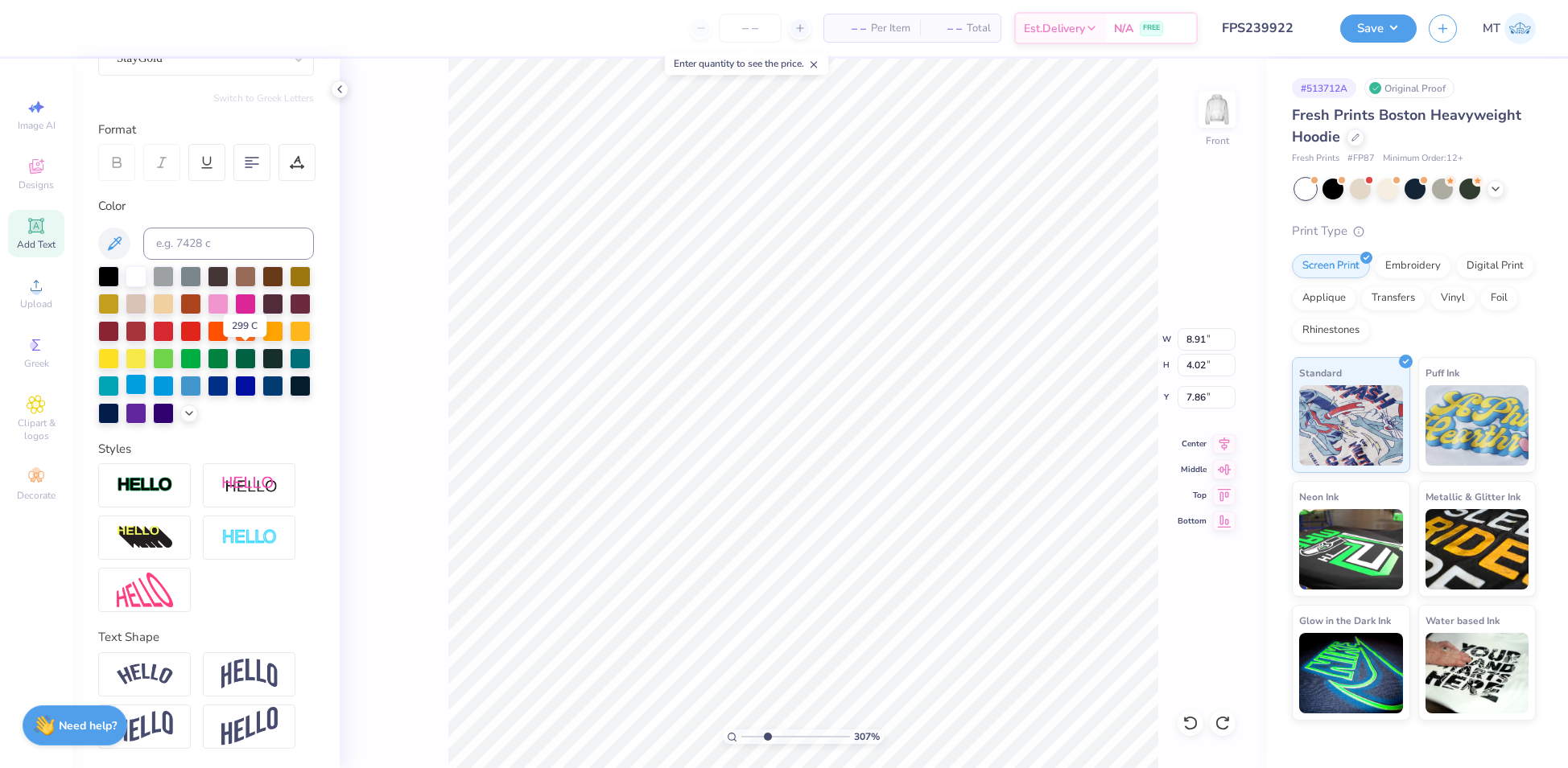
scroll to position [193, 0]
type input "3.01426533962435"
type input "11.04"
type input "5.11"
type input "3.01426533962435"
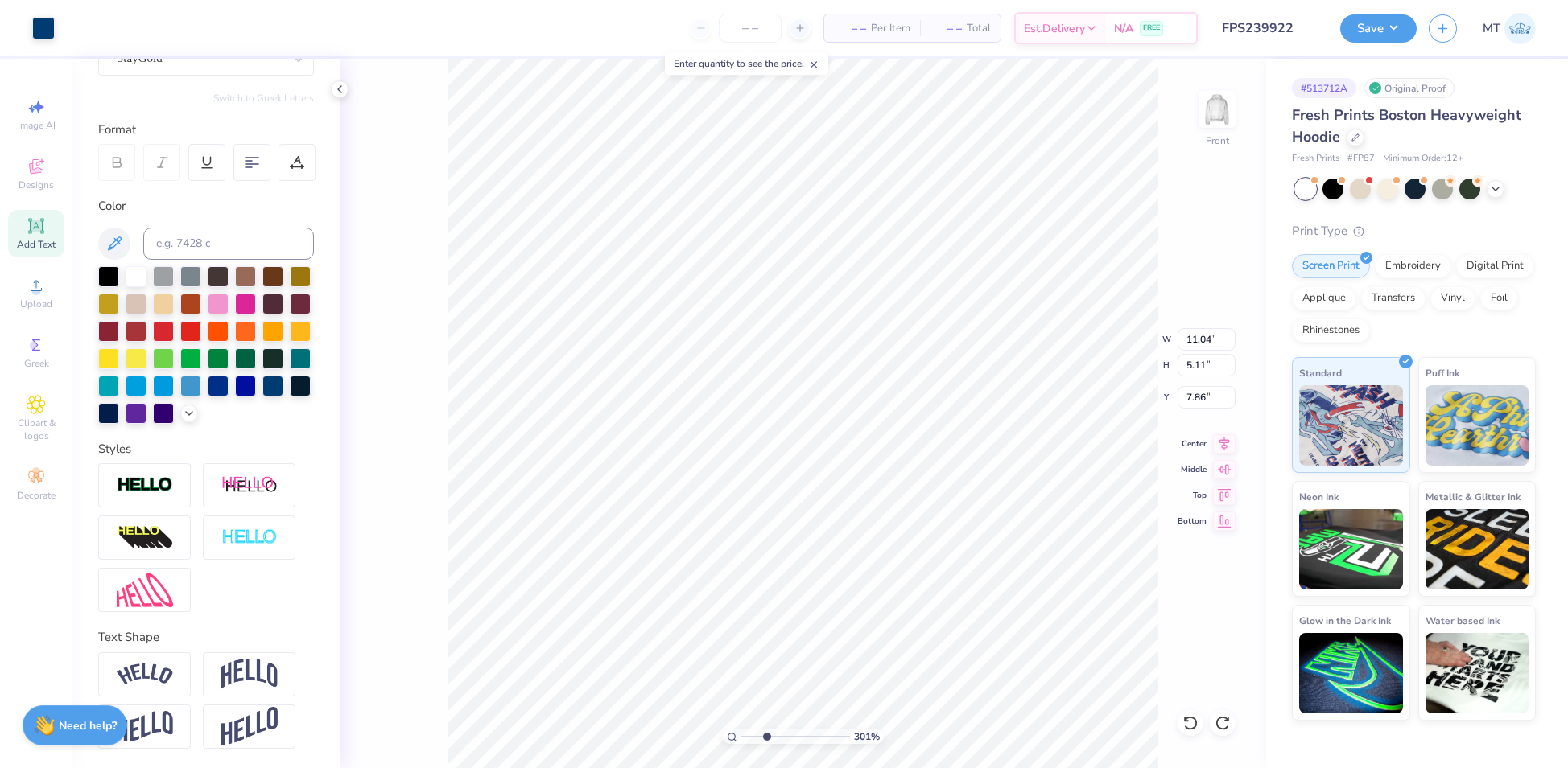
type input "8.04"
type input "3.12685373560642"
type input "9.86"
type input "2.63446954379412"
type input "9.93"
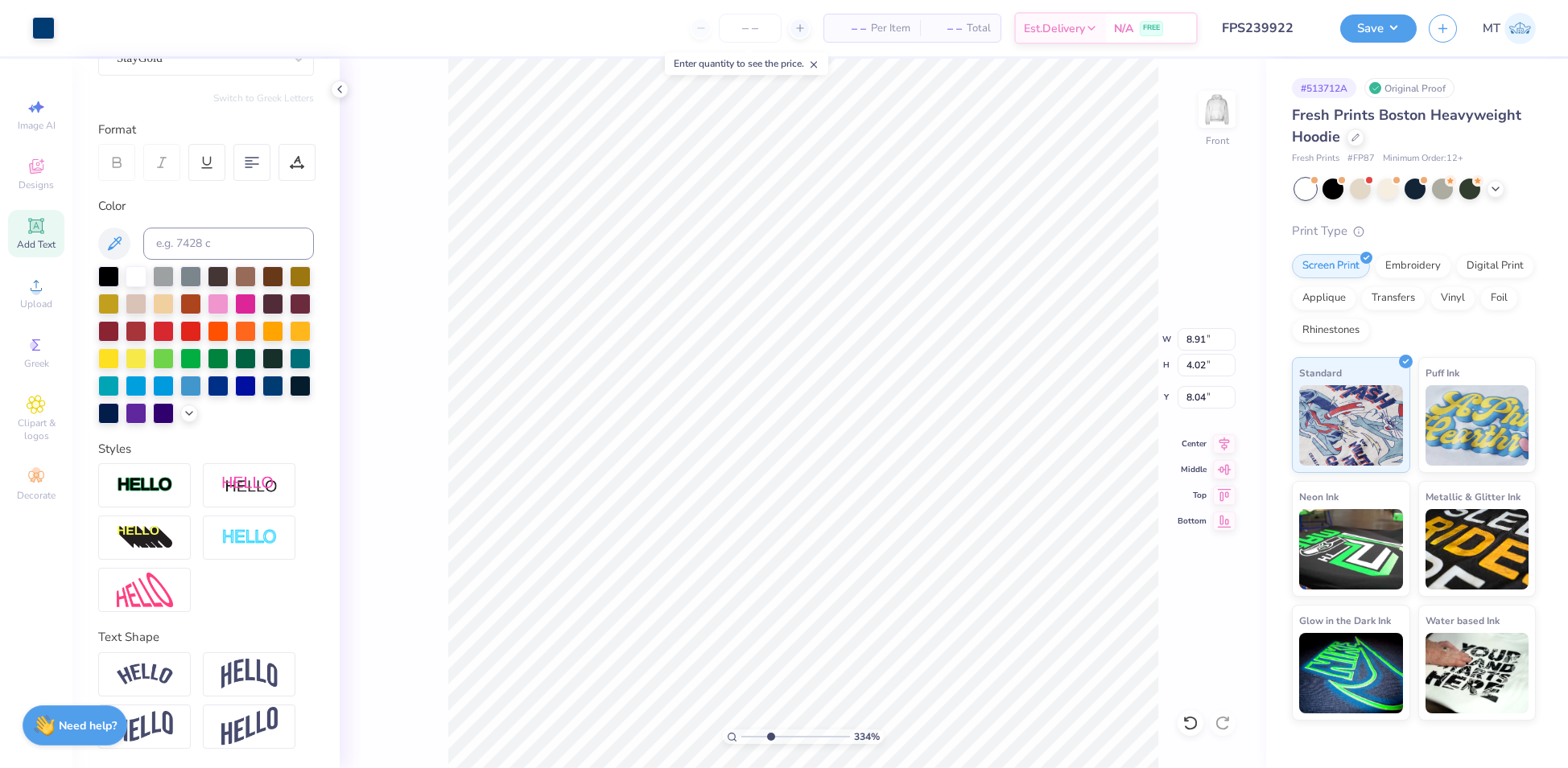
type input "3.33645881626622"
type input "9.87"
type input "5.48"
type input "3.33645881626622"
type input "7.88"
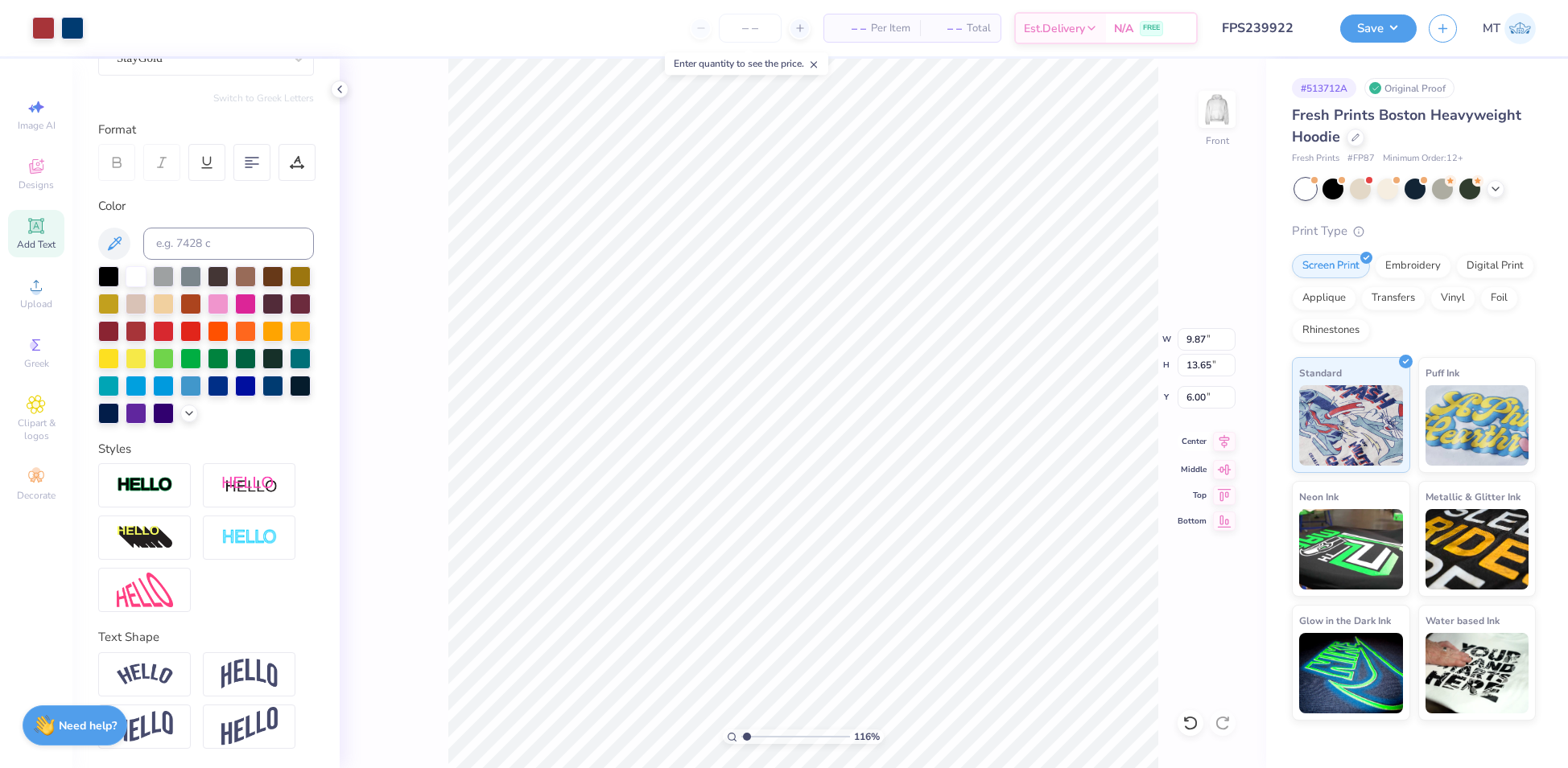
click at [1226, 439] on icon at bounding box center [1224, 440] width 11 height 13
type input "3.43263557574627"
type input "8.85"
type input "4.22"
type input "7.79"
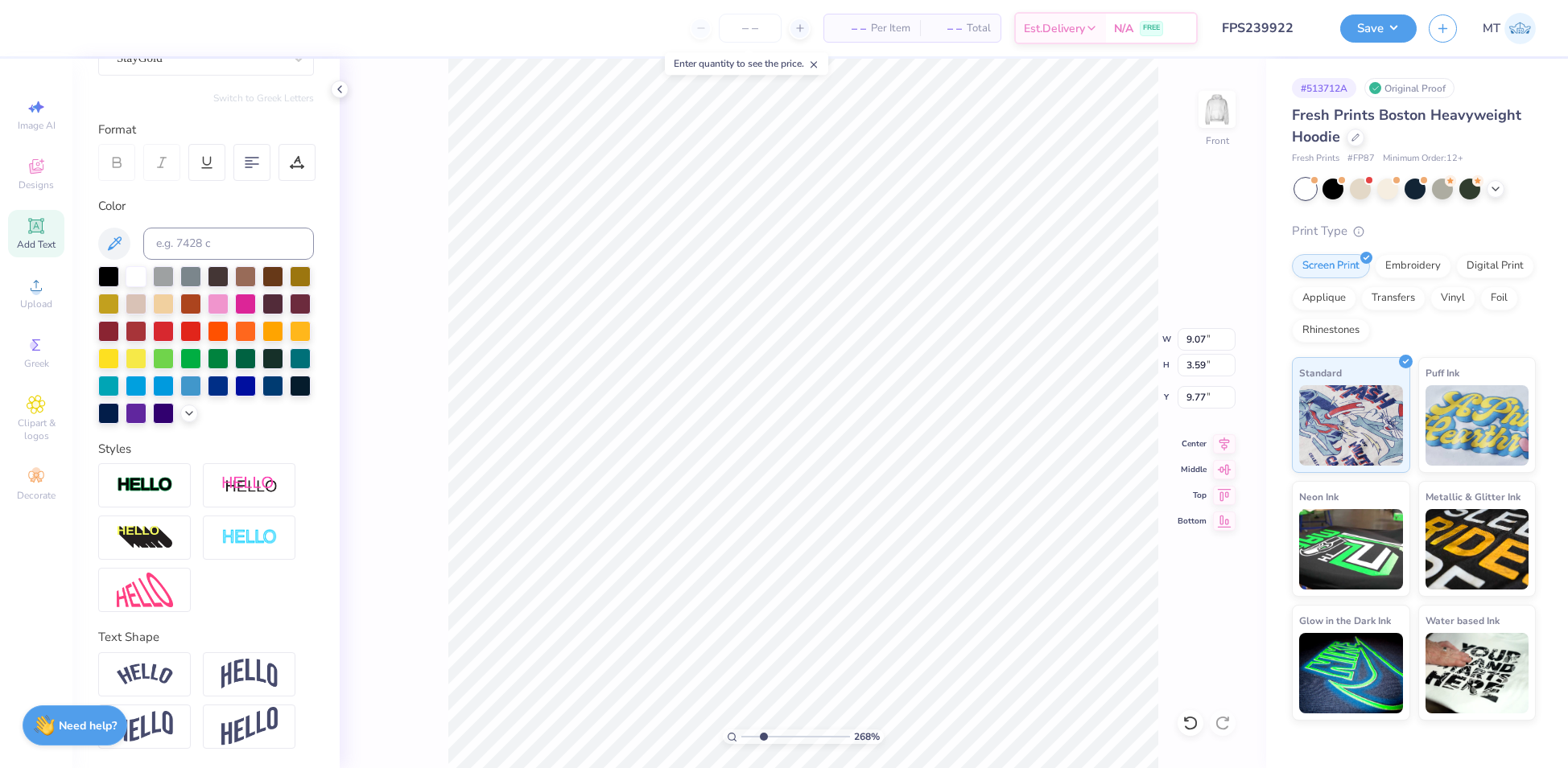
type input "2.68495814362913"
type input "9.56"
type input "3.19864295262669"
type input "9.43"
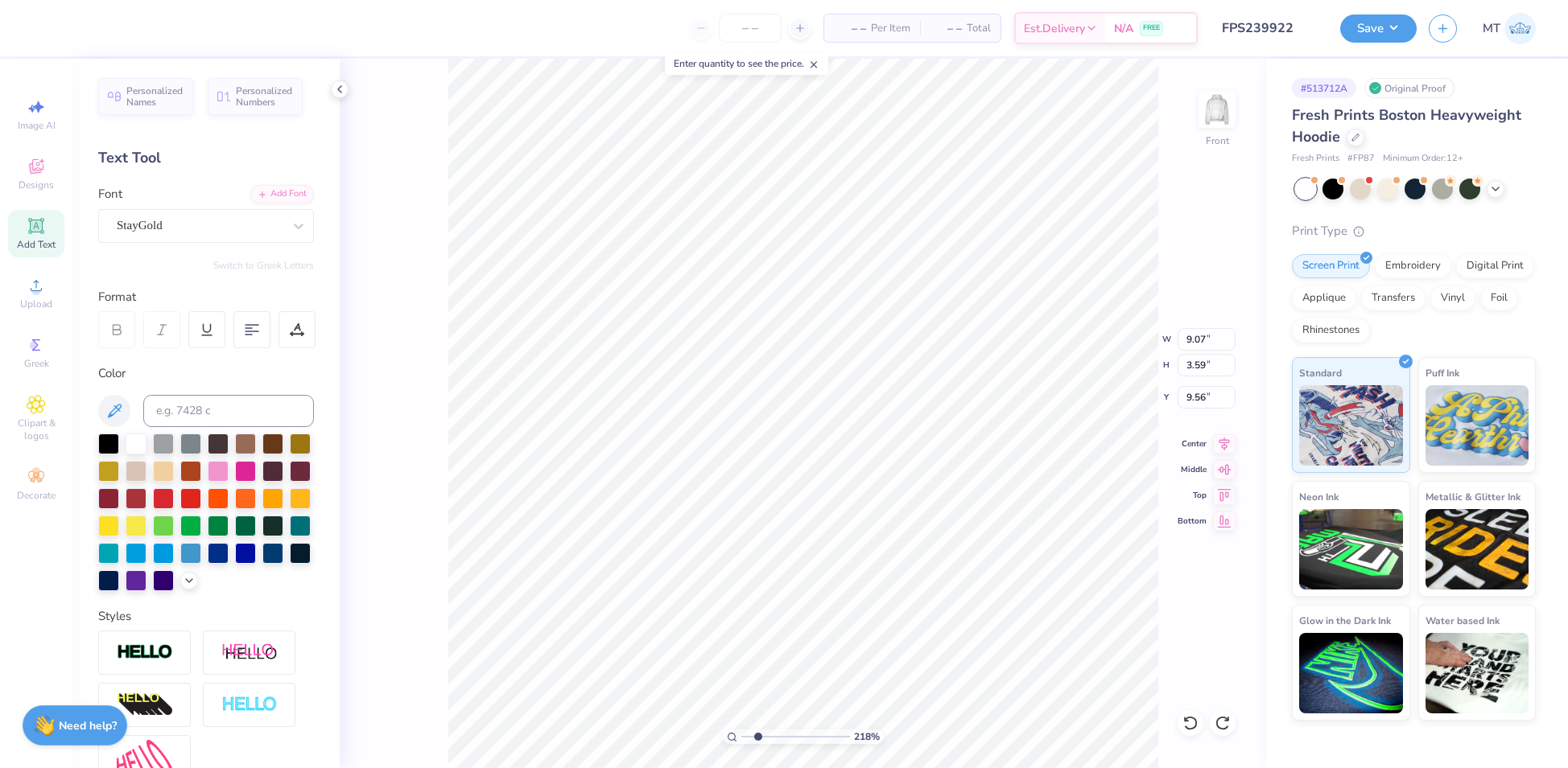
type input "2.17528985101406"
type input "10.45"
type input "5.35"
type input "7.79"
type input "2.17528985101406"
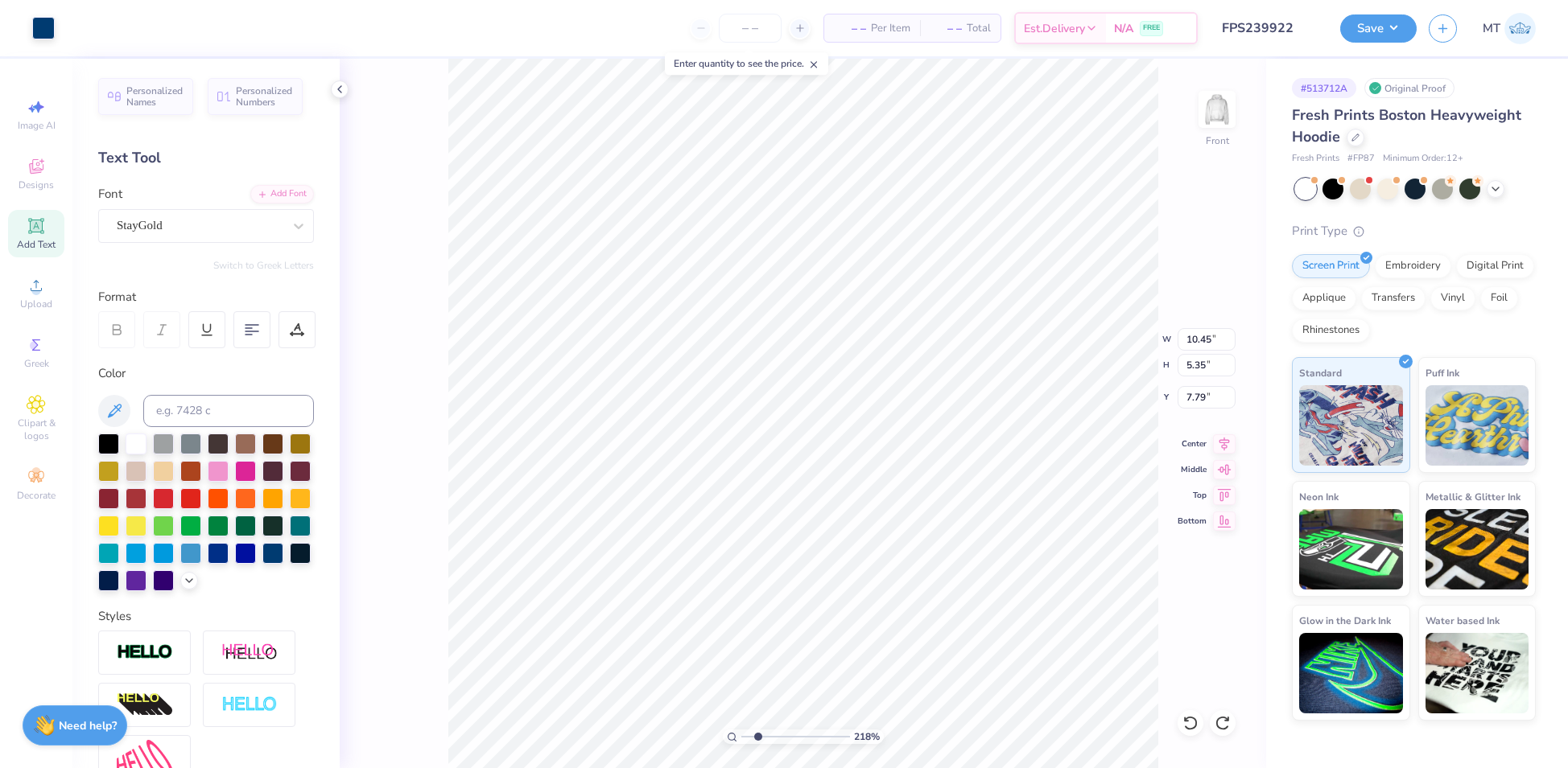
type input "7.97"
type input "2.7043487359962"
type input "9.65"
type input "2.21000736453782"
type input "10.08"
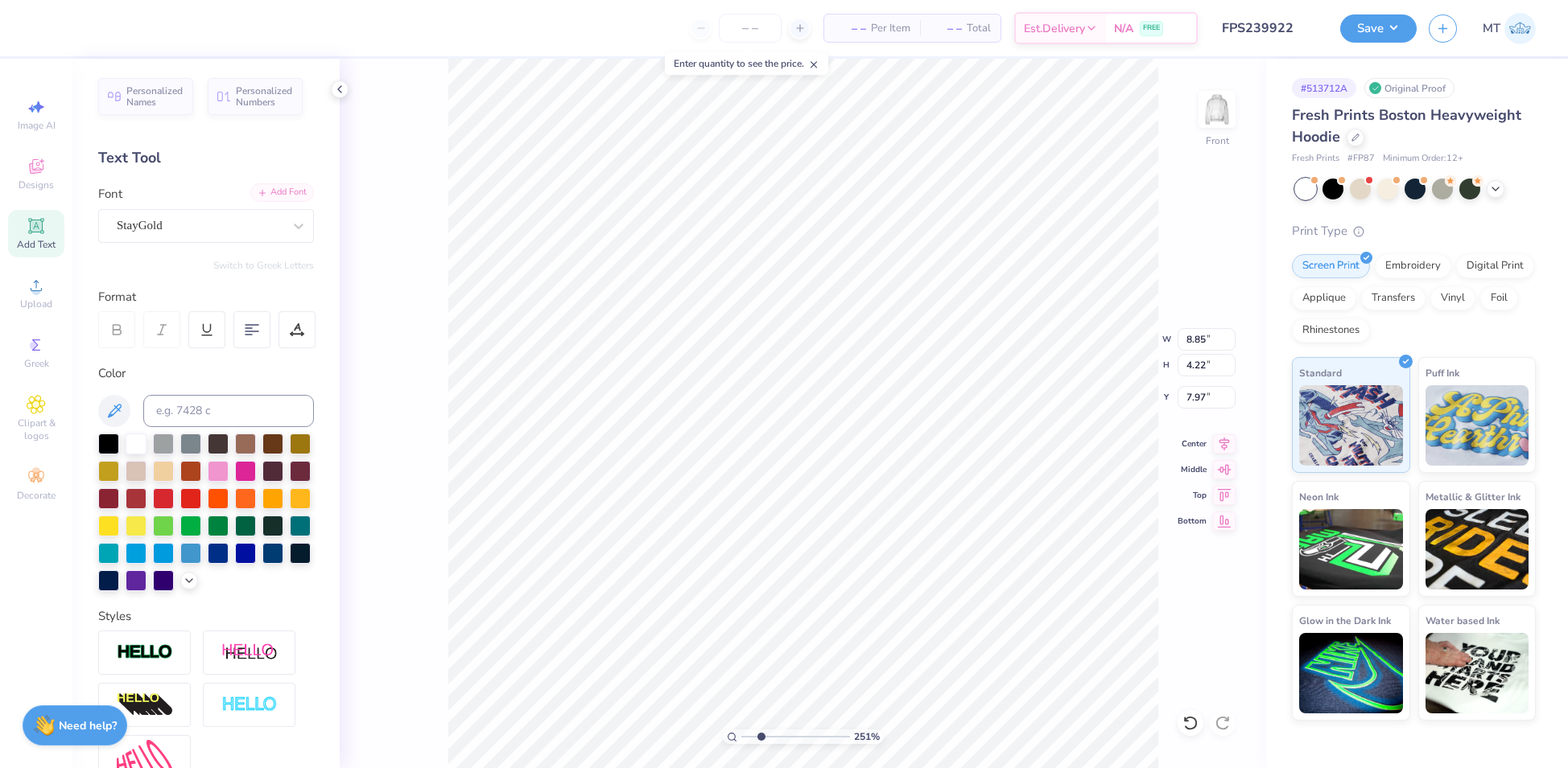
click at [266, 194] on div "Add Font" at bounding box center [281, 192] width 64 height 19
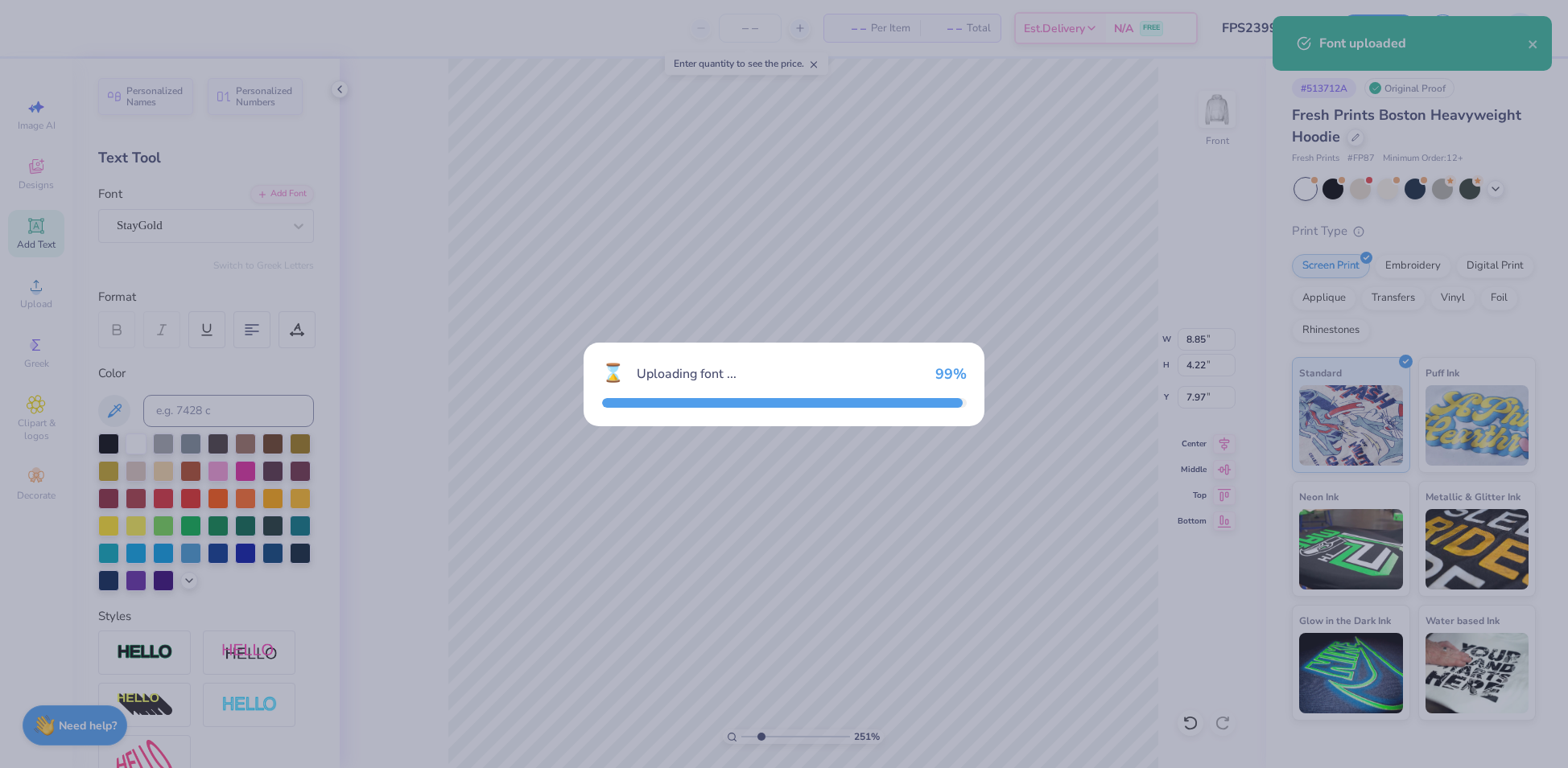
type input "2.51149041517647"
type input "7.54"
type input "3.59"
type input "8.27"
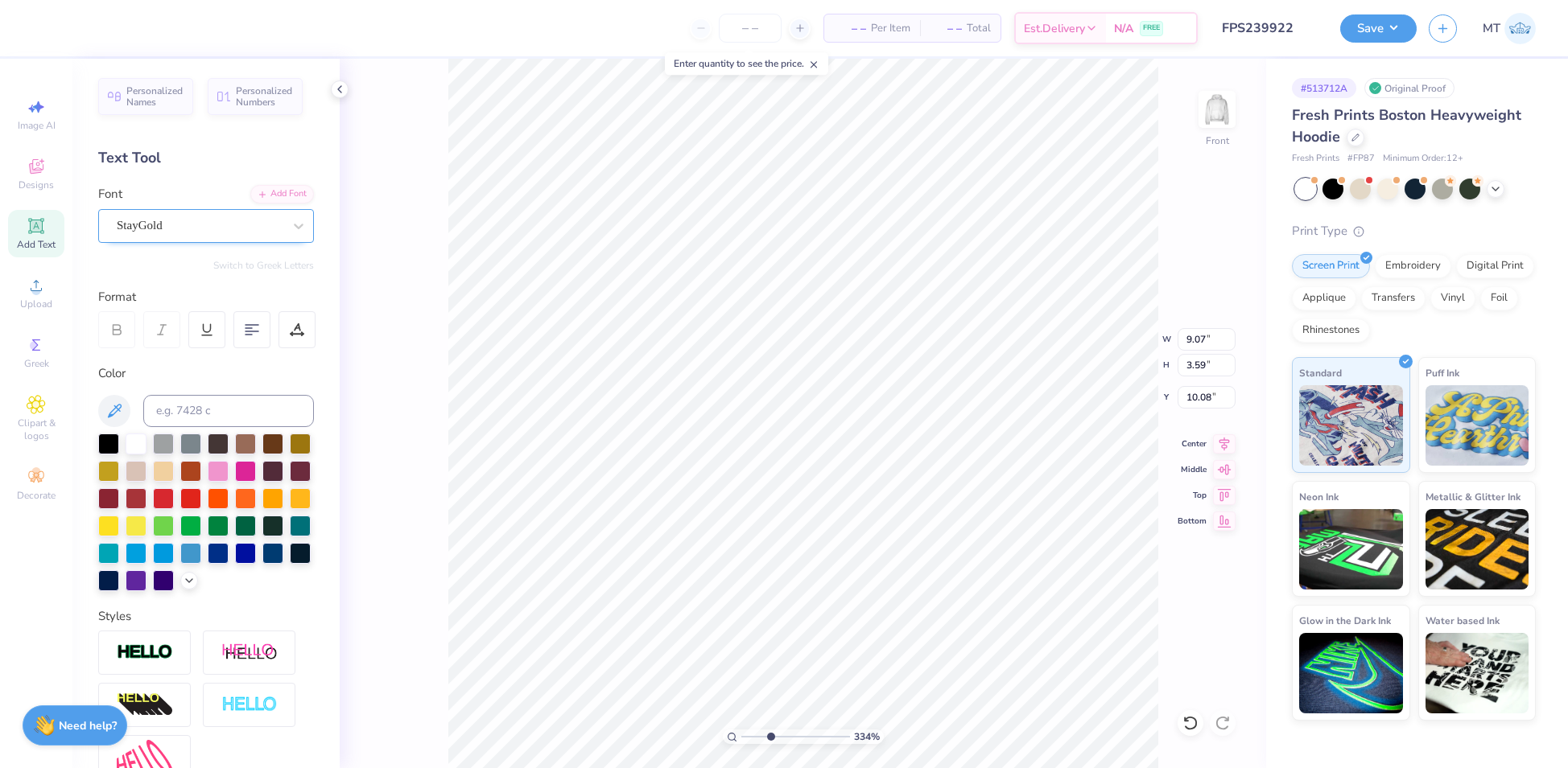
click at [268, 233] on div "StayGold" at bounding box center [200, 226] width 169 height 25
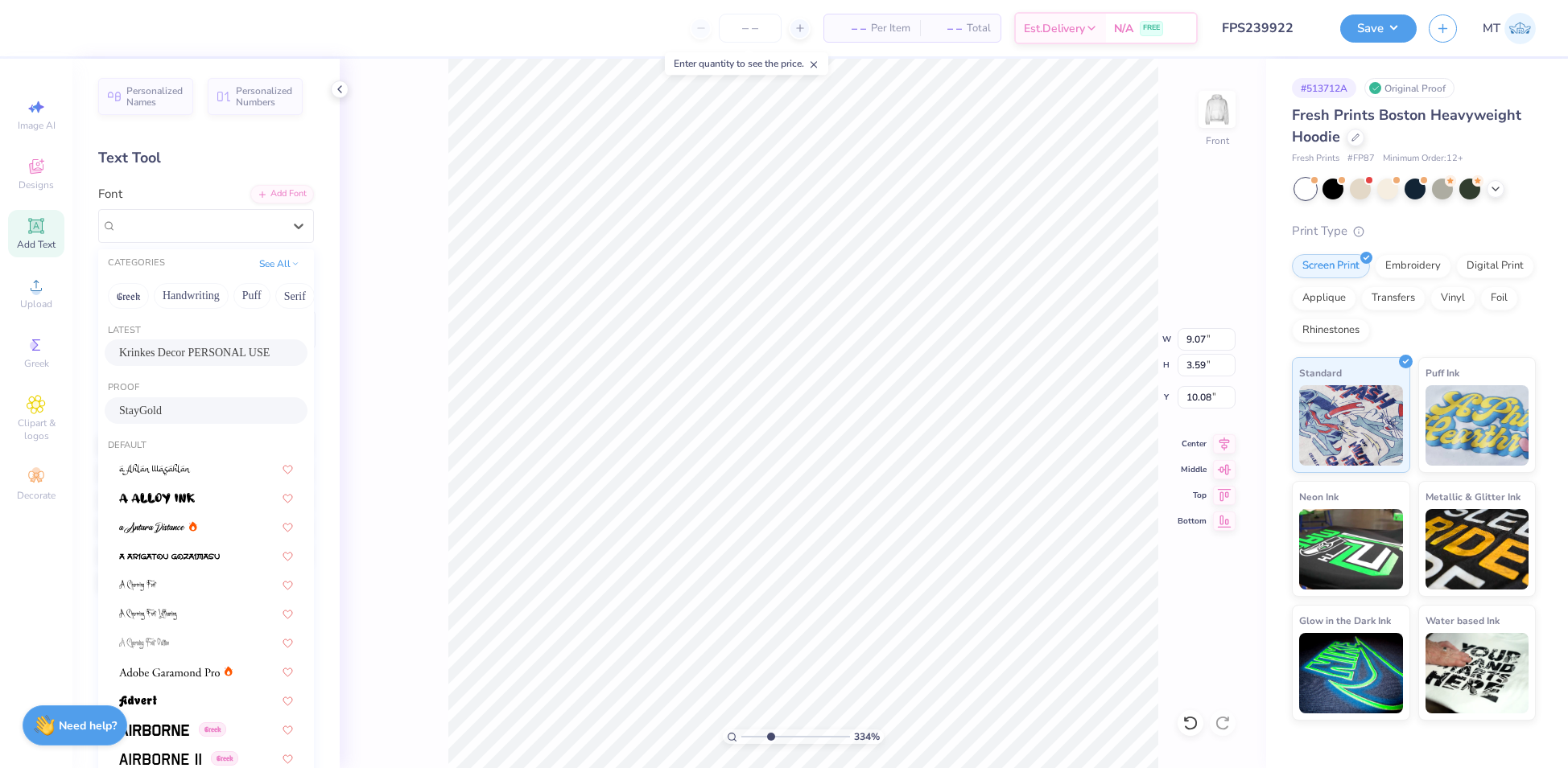
click at [202, 354] on span "Krinkes Decor PERSONAL USE" at bounding box center [194, 353] width 150 height 17
type input "3.34405756855842"
type input "7.74"
type input "3.61"
type input "10.01"
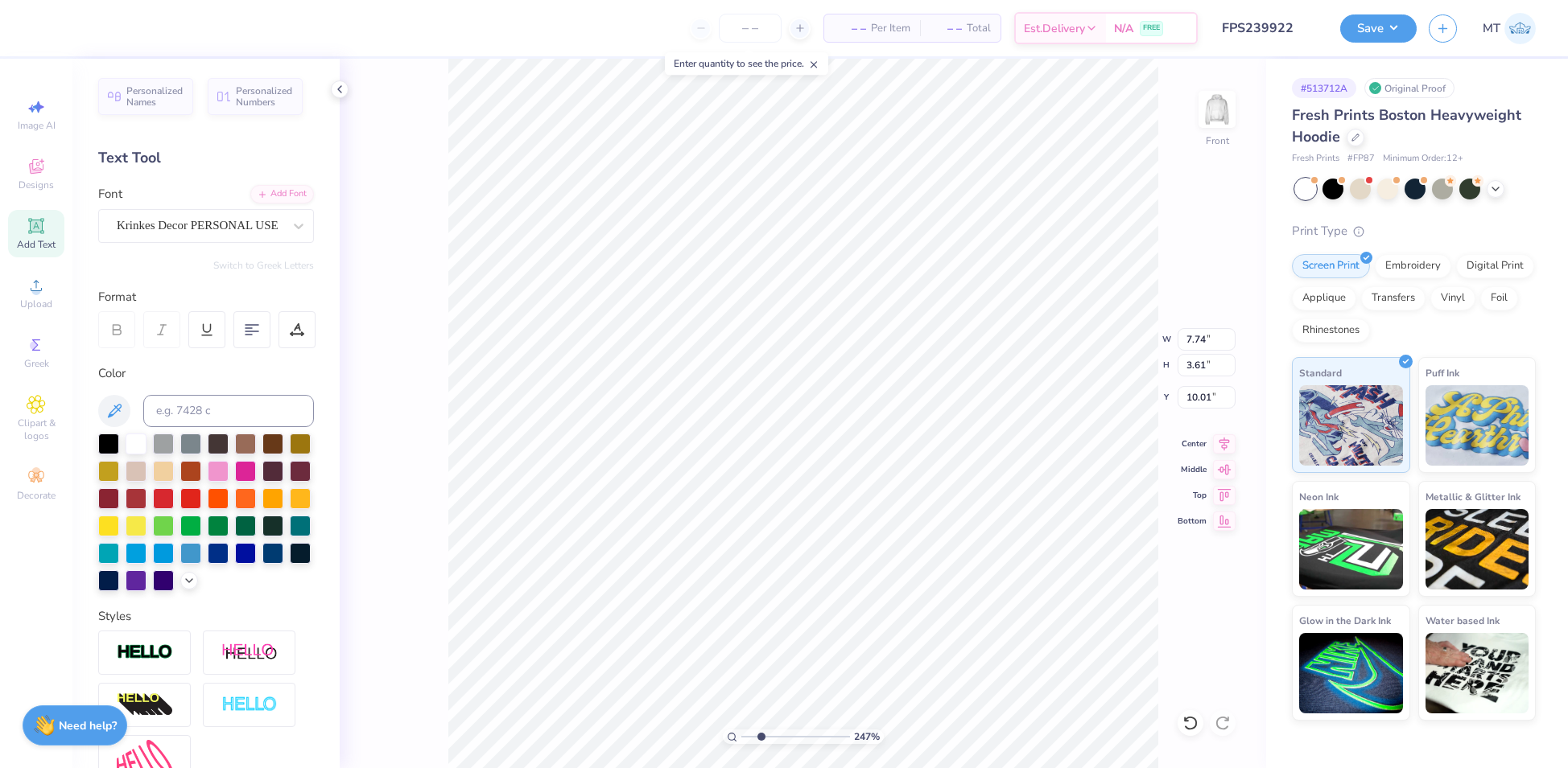
type input "2.46938544657828"
type input "9.77"
type input "2.9636179696786"
type input "8.79"
type input "5.11"
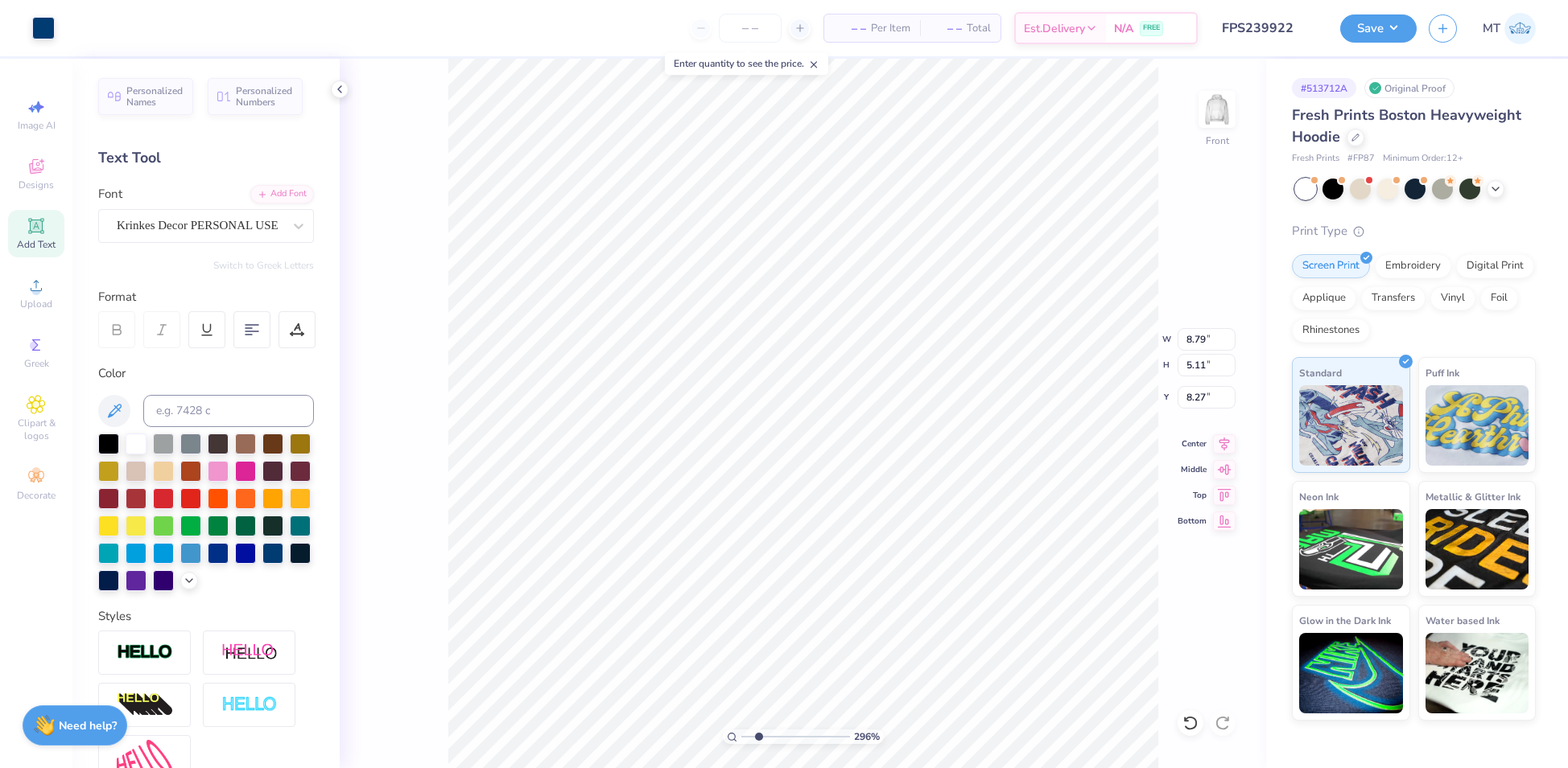
type input "1.79723356949139"
type input "9.36"
type input "5.44"
type input "8.28"
click at [272, 190] on div "Add Font" at bounding box center [281, 192] width 64 height 19
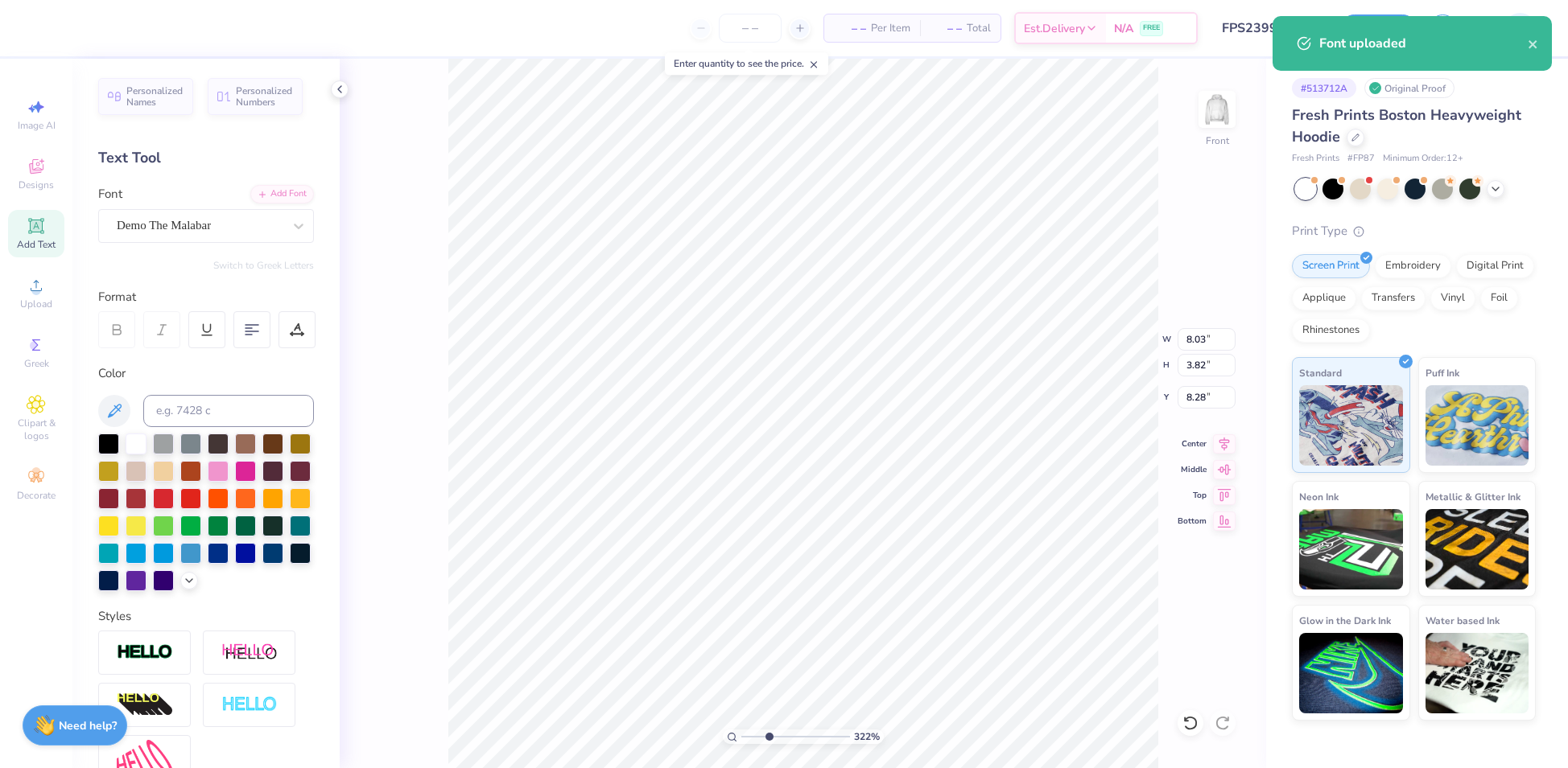
type input "3.22123448771629"
type input "10.07"
type input "4.29"
type input "8.04"
type input "3.22123448771629"
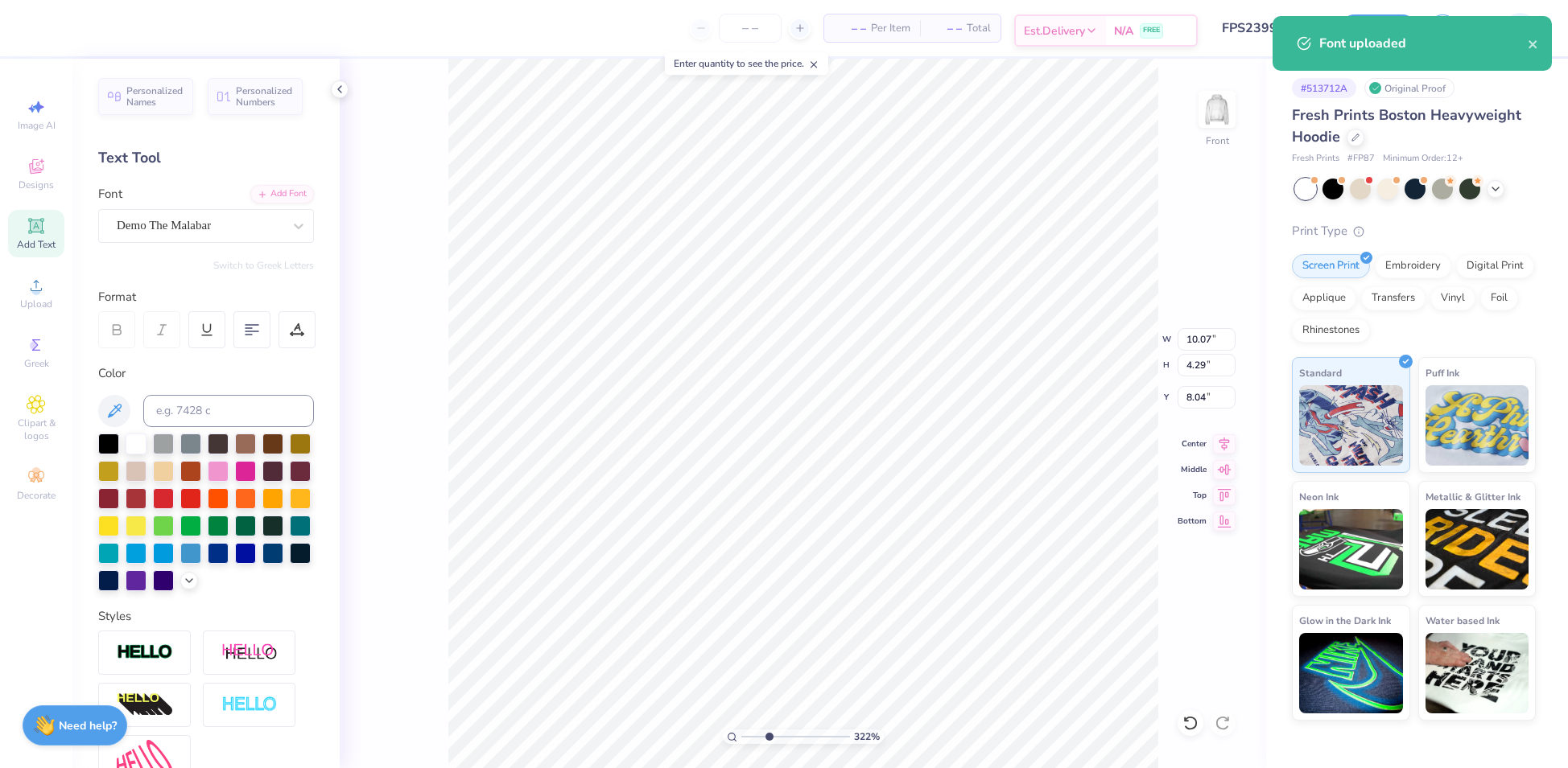
type input "8.24"
type input "3.84"
type input "9.88"
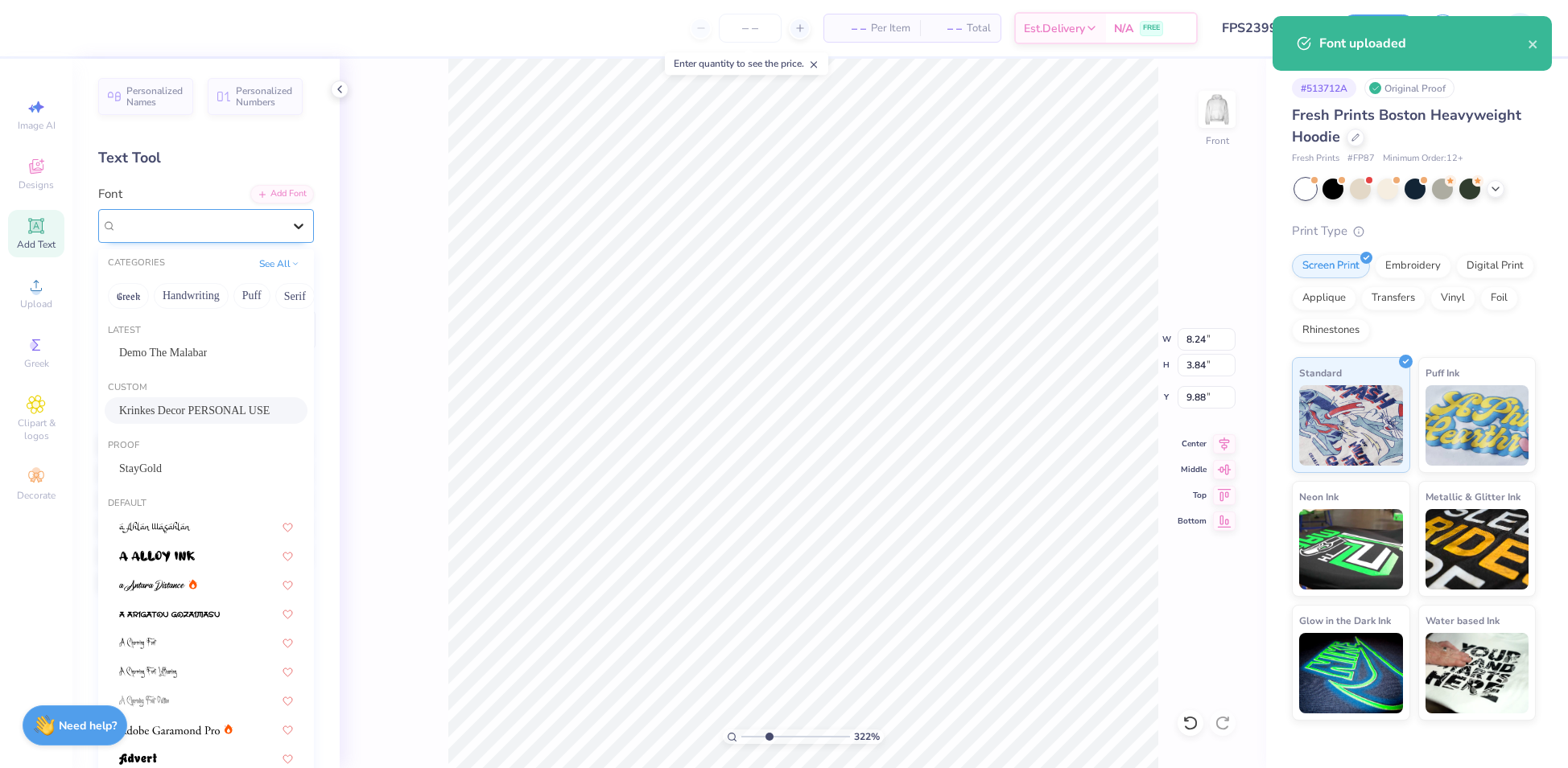
click at [290, 218] on icon at bounding box center [298, 226] width 16 height 16
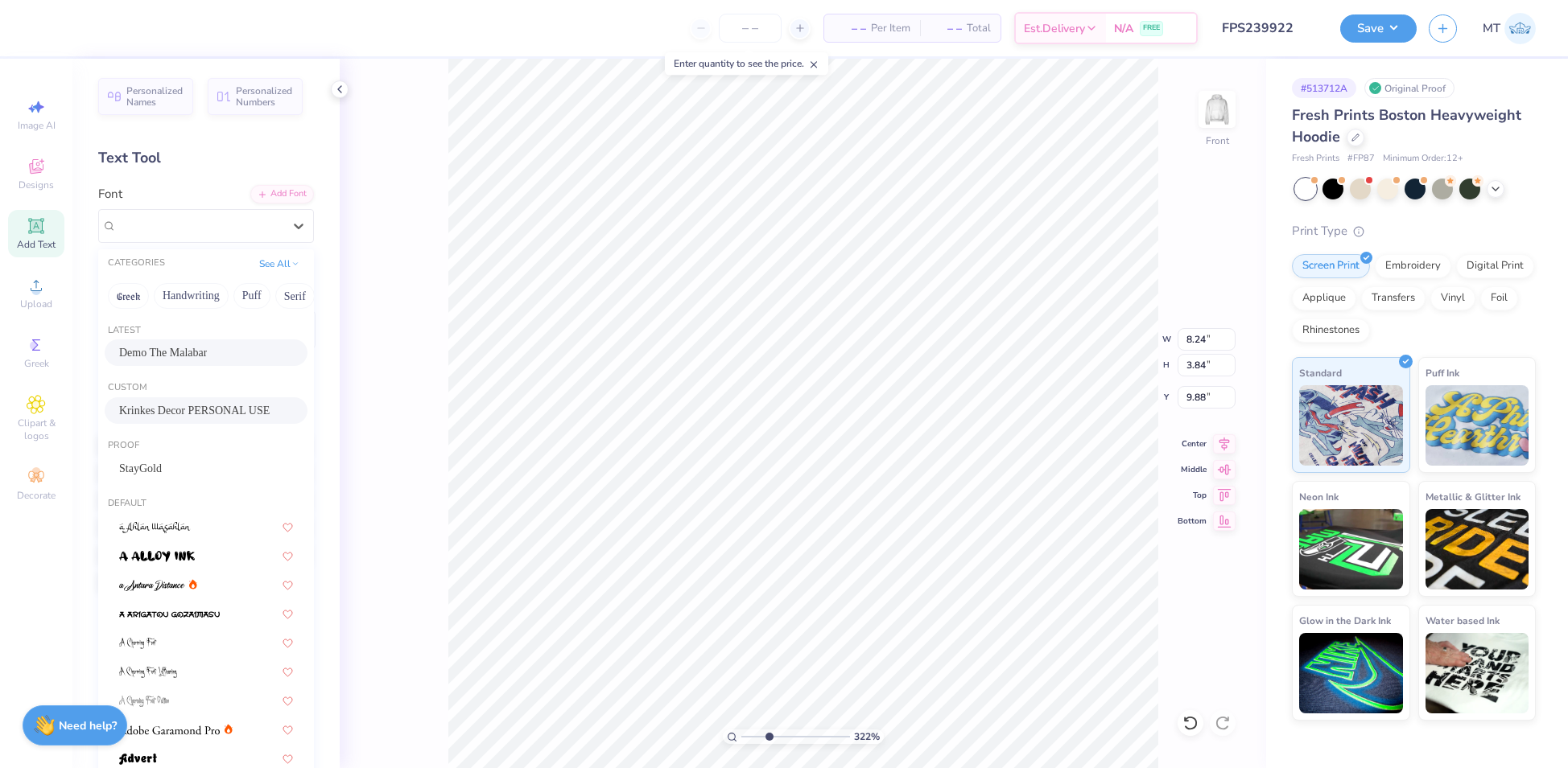
click at [169, 352] on span "Demo The Malabar" at bounding box center [163, 353] width 88 height 17
type input "3.22123448771629"
type input "10.16"
type input "4.76"
type input "9.28"
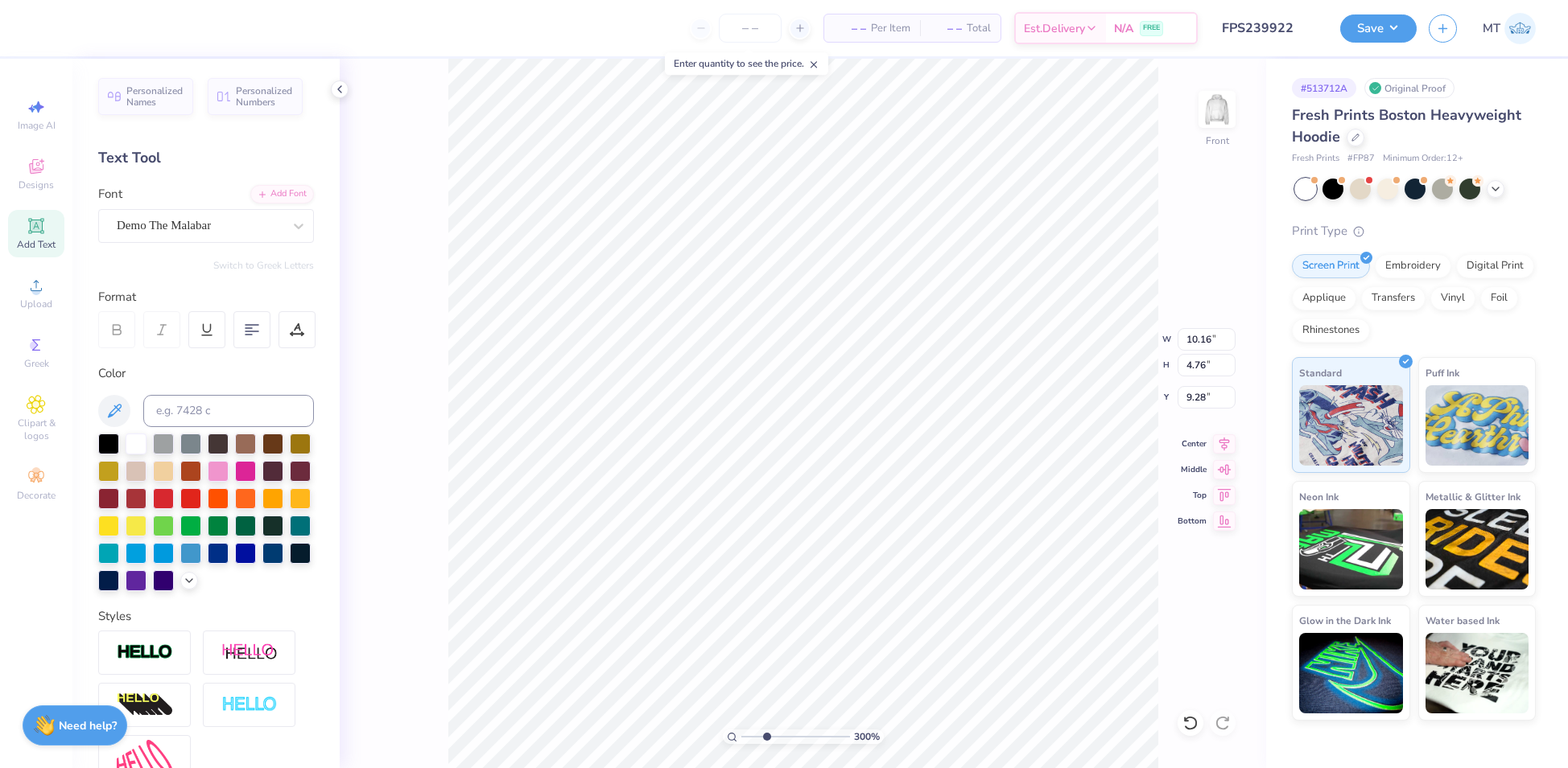
type input "3.00290158218707"
type input "9.62"
type input "3.00290158218707"
type input "11.37"
type input "6.34"
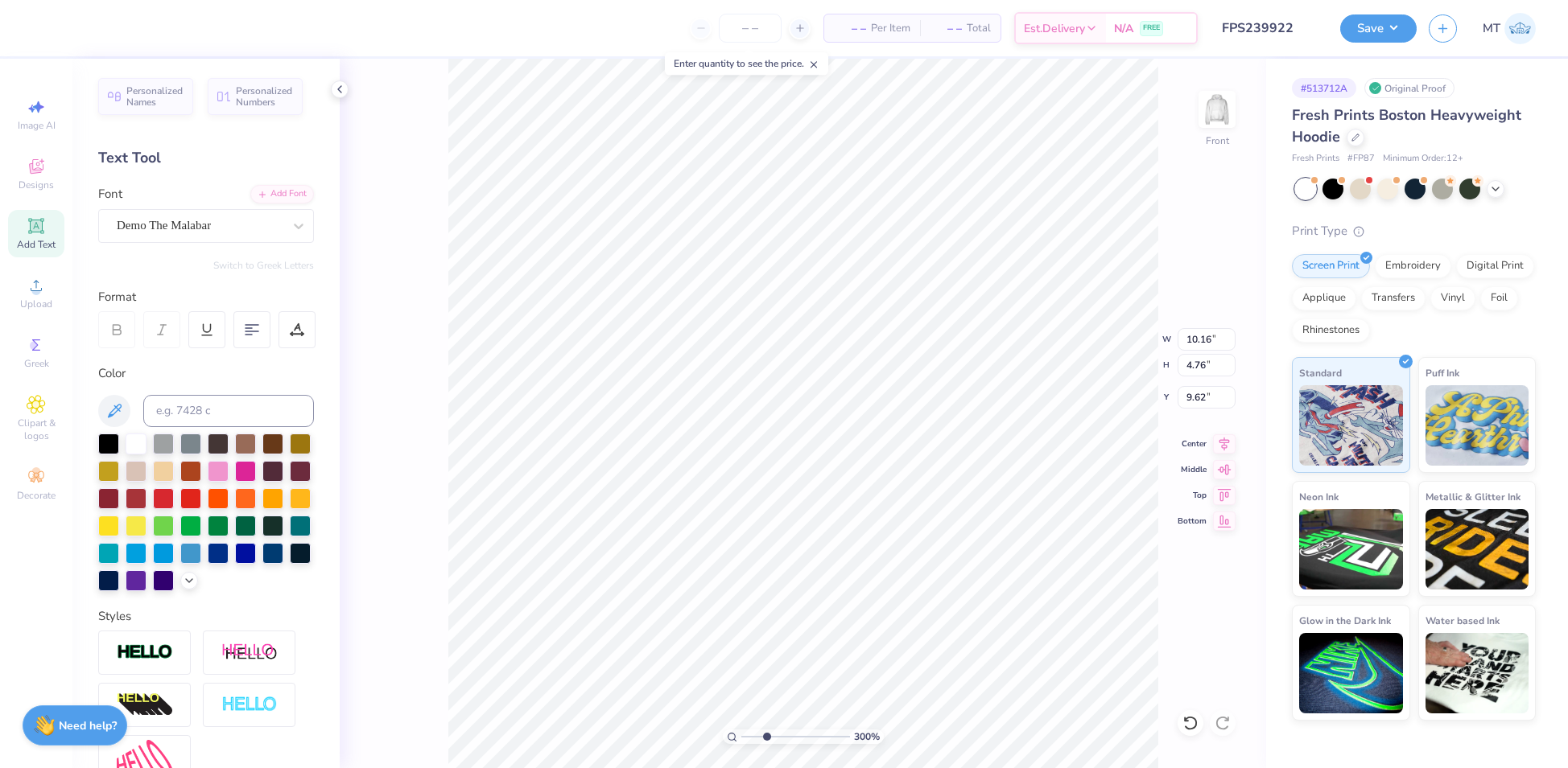
type input "8.04"
type input "3.00290158218707"
click at [284, 216] on div at bounding box center [298, 226] width 29 height 29
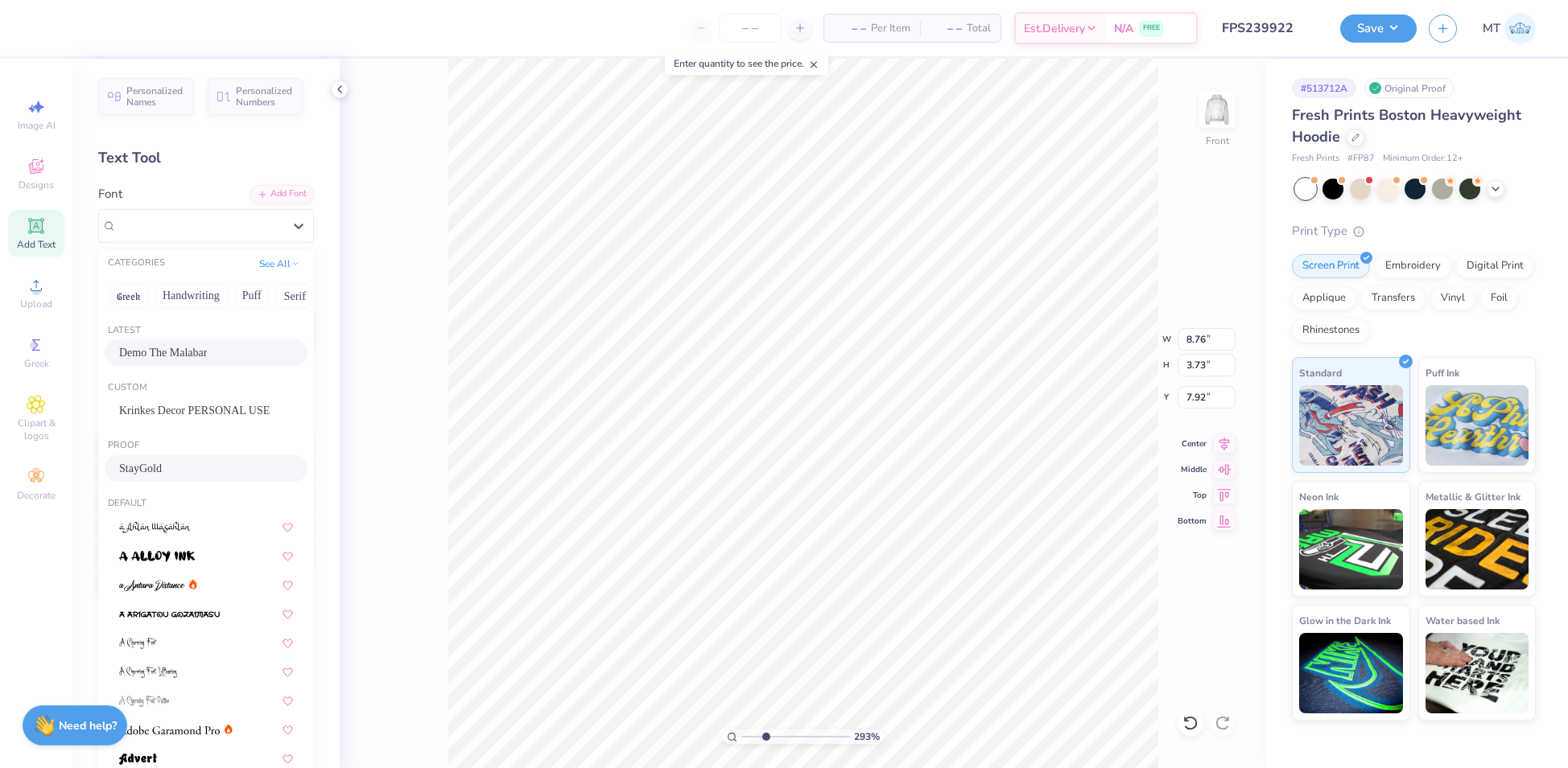
click at [202, 466] on div "StayGold" at bounding box center [206, 468] width 174 height 17
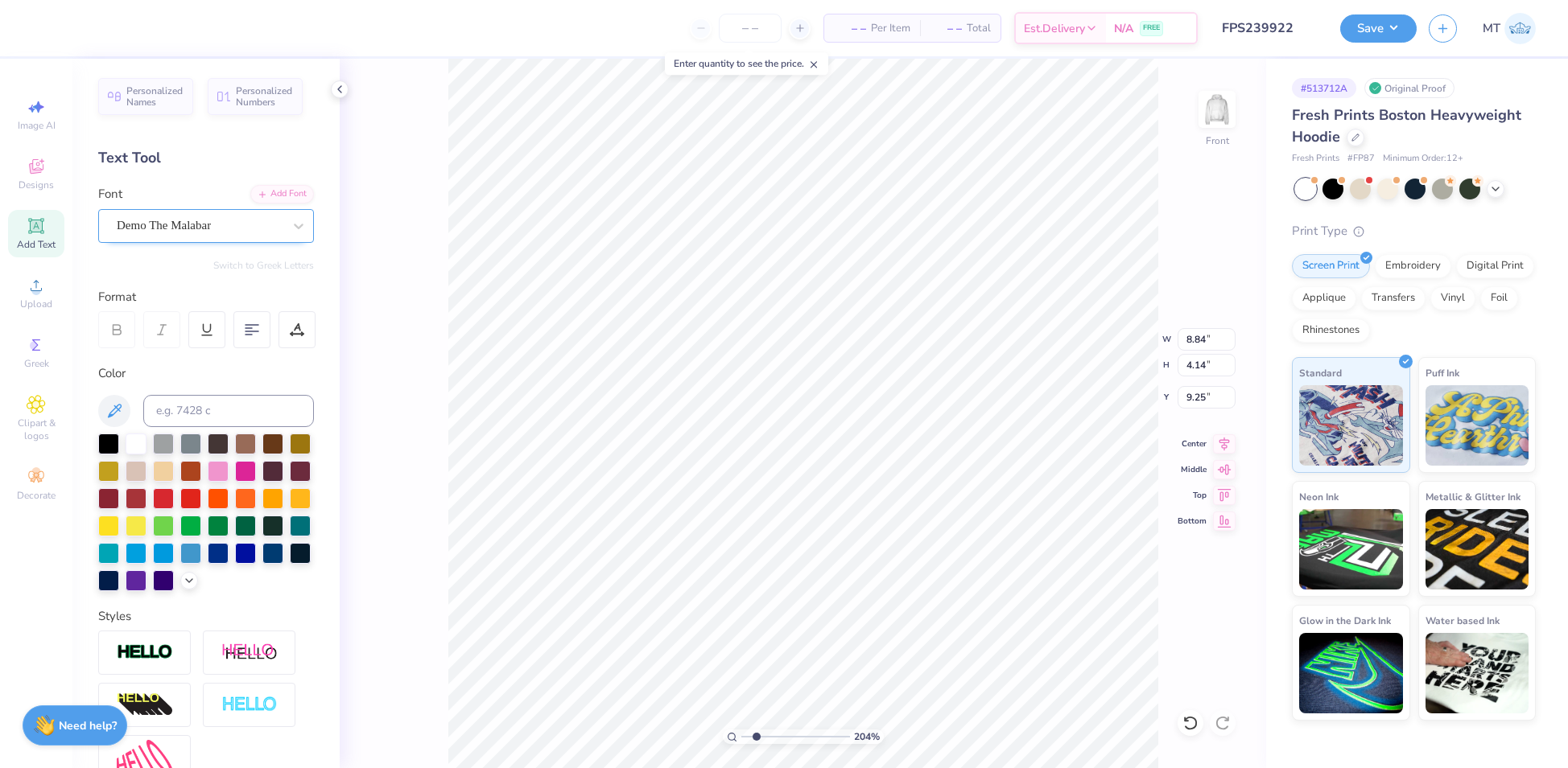
click at [261, 228] on div "Demo The Malabar" at bounding box center [200, 226] width 169 height 25
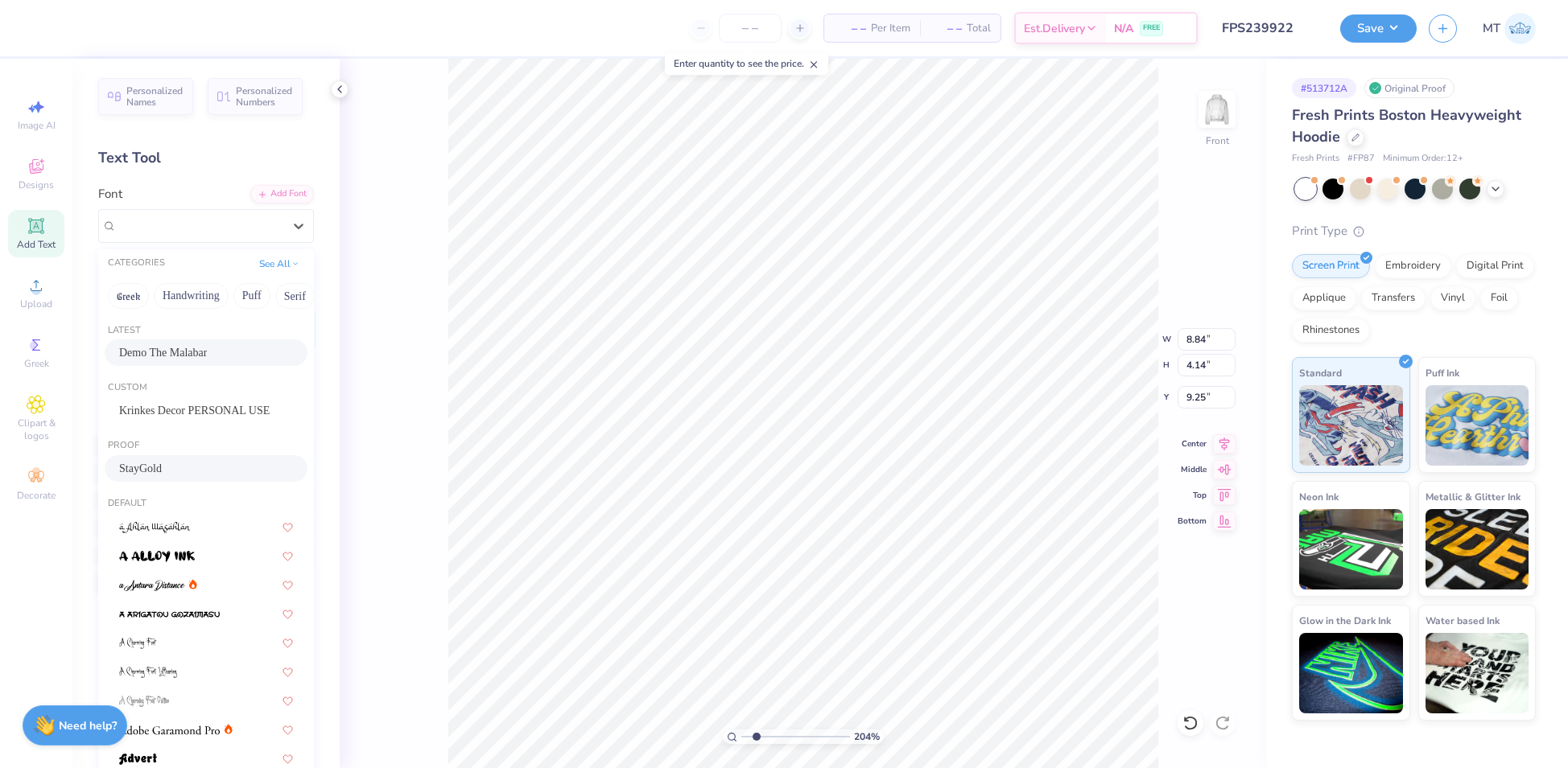
click at [193, 464] on div "StayGold" at bounding box center [206, 468] width 174 height 17
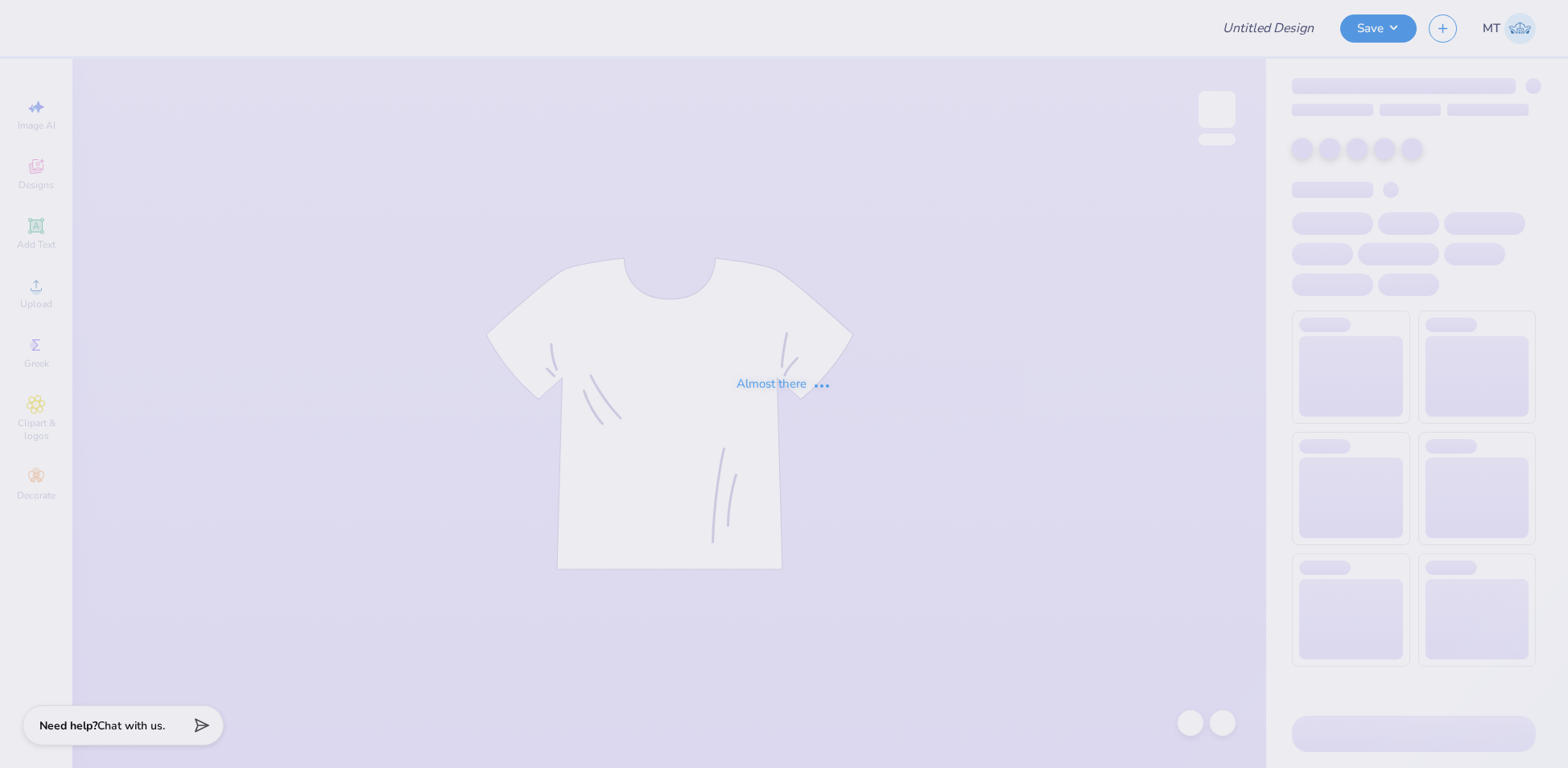
type input "FPS239922"
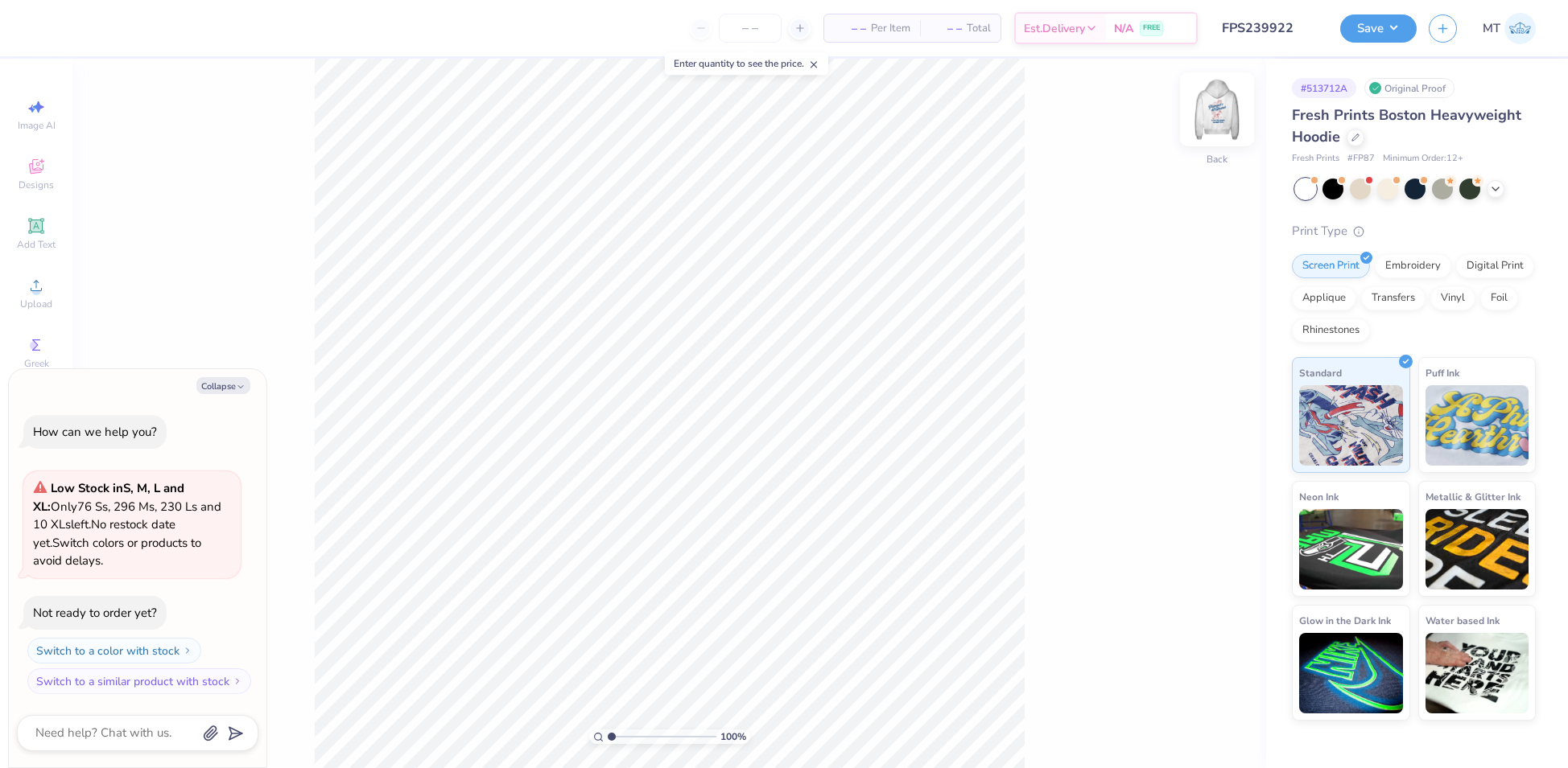
click at [1204, 122] on img at bounding box center [1217, 109] width 64 height 64
click at [225, 384] on button "Collapse" at bounding box center [223, 385] width 54 height 17
type textarea "x"
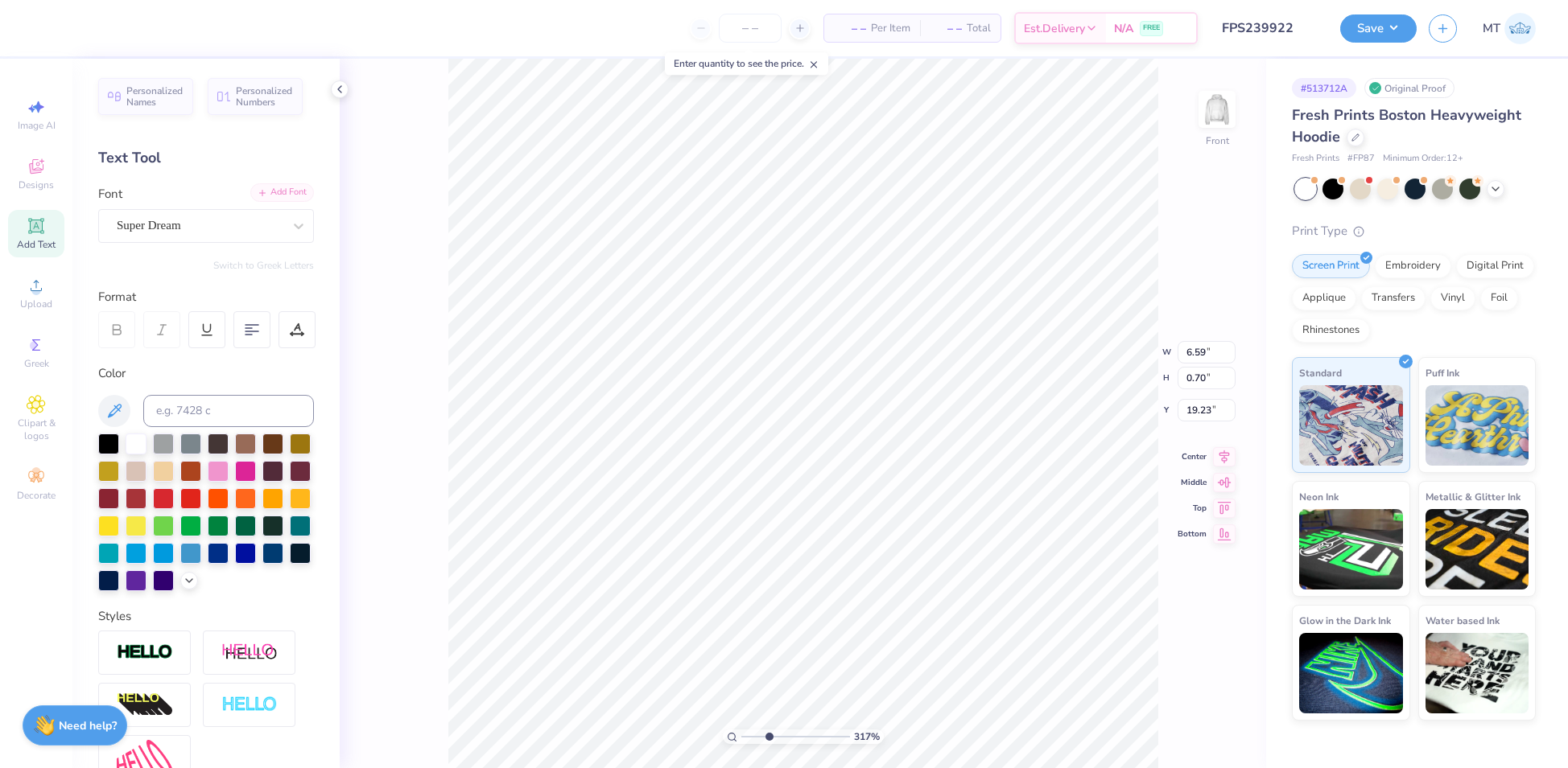
click at [280, 192] on div "Add Font" at bounding box center [281, 192] width 64 height 19
click at [290, 229] on icon at bounding box center [298, 226] width 16 height 16
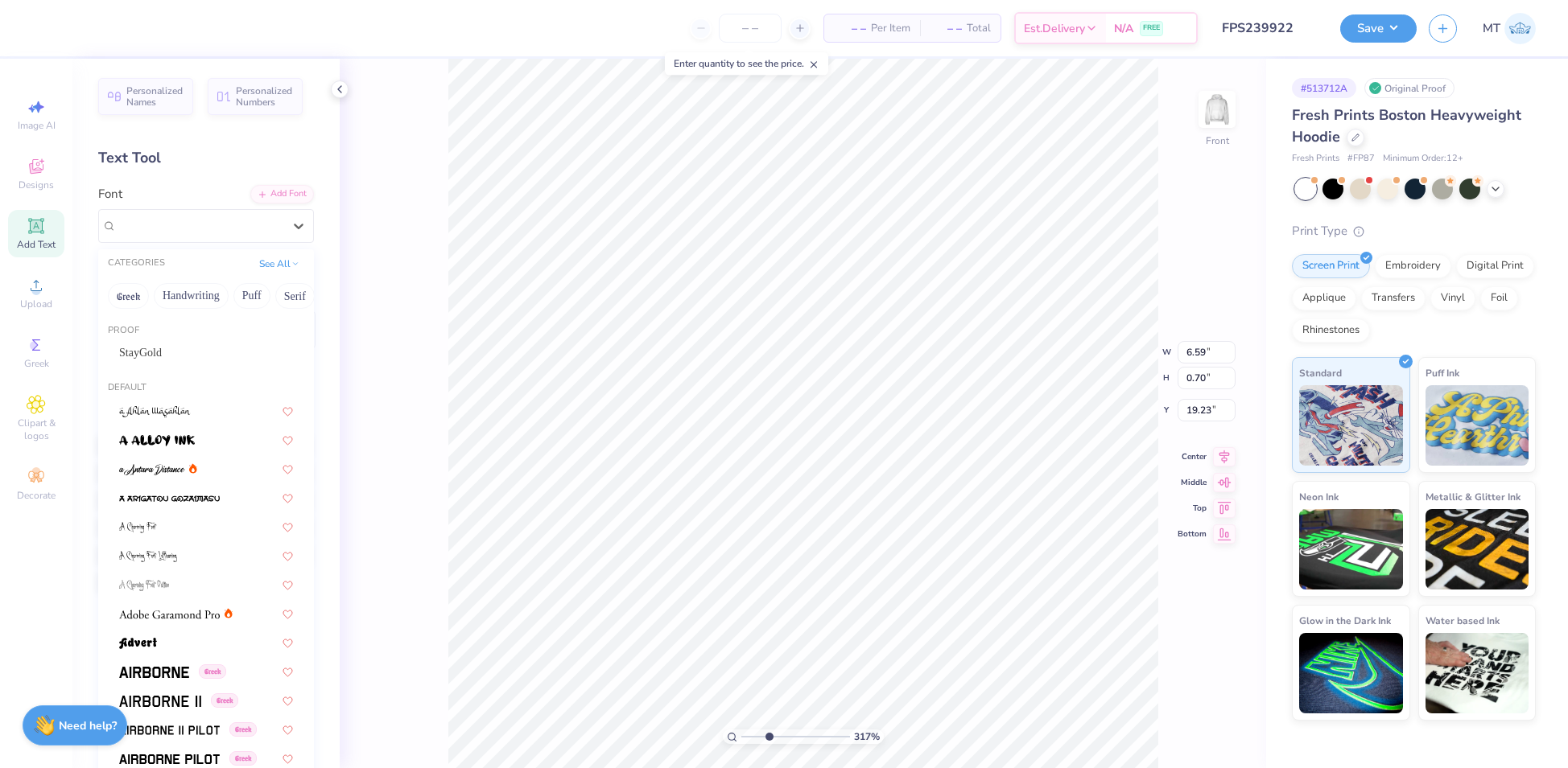
click at [428, 312] on div "317 % Front W 6.59 6.59 " H 0.70 0.70 " Y 19.23 19.23 " Center Middle Top Bottom" at bounding box center [802, 414] width 926 height 710
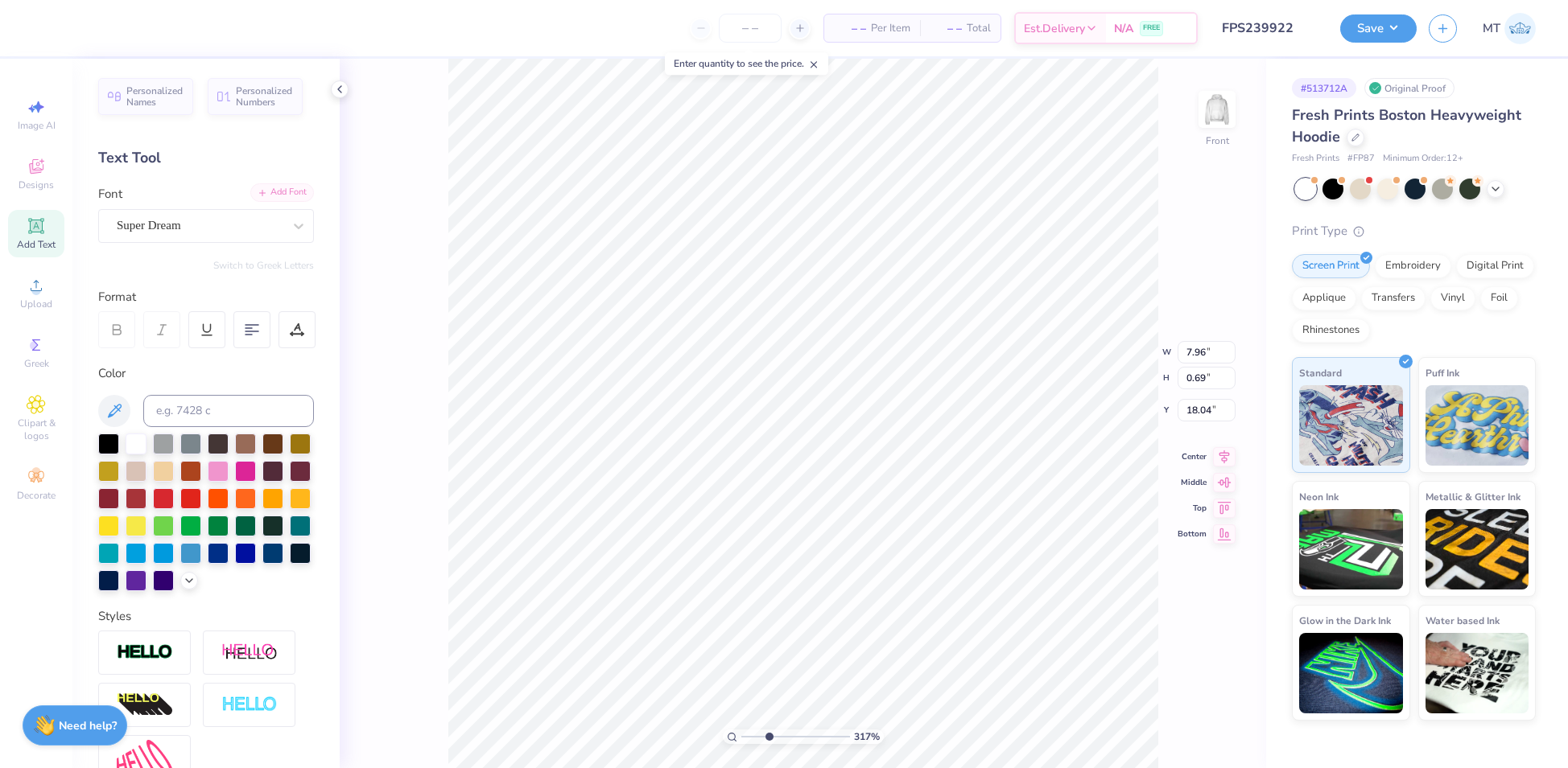
click at [288, 185] on div "Add Font" at bounding box center [281, 192] width 64 height 19
click at [277, 187] on div "Add Font" at bounding box center [281, 192] width 64 height 19
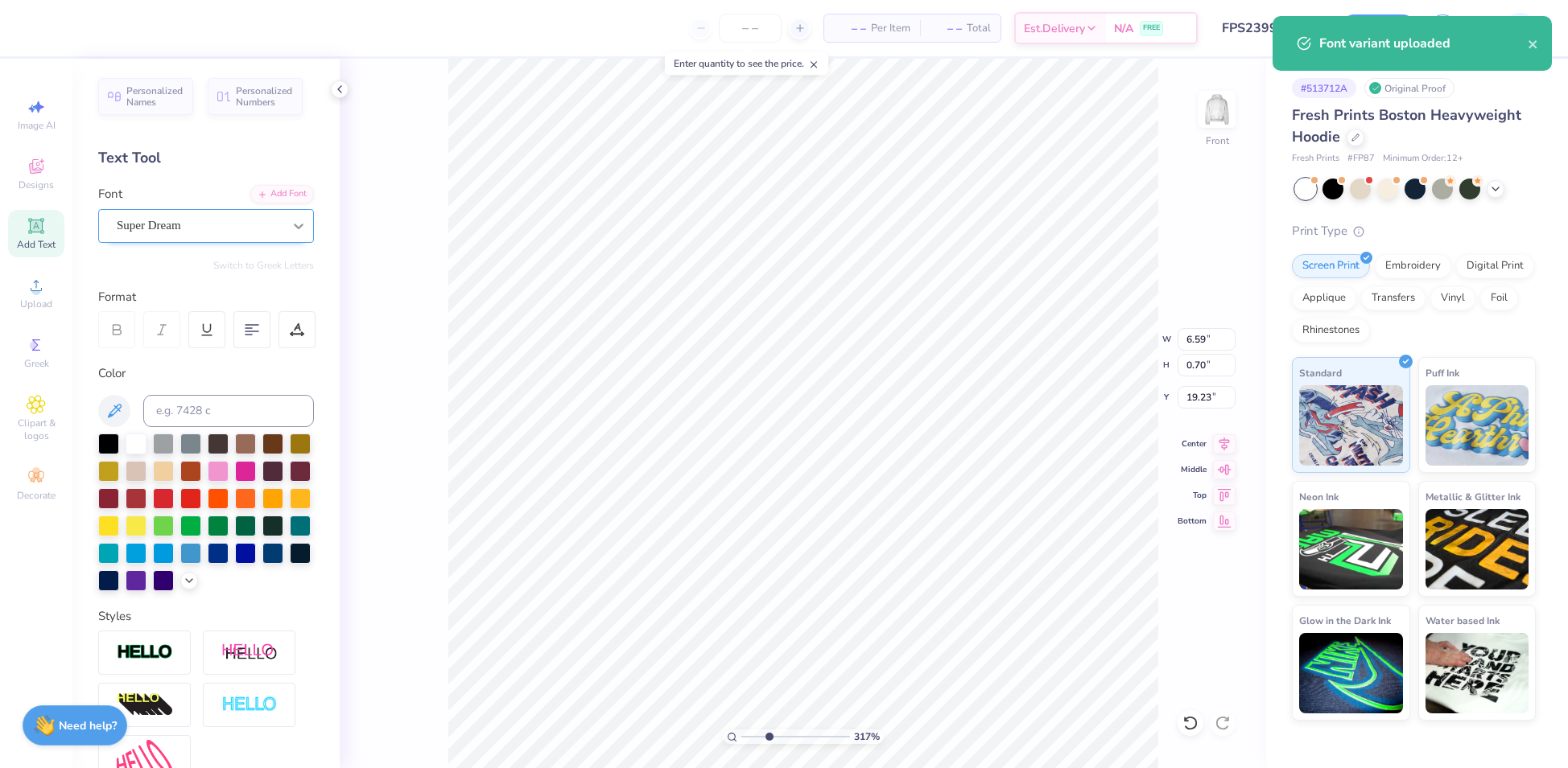
click at [284, 227] on div at bounding box center [298, 226] width 29 height 29
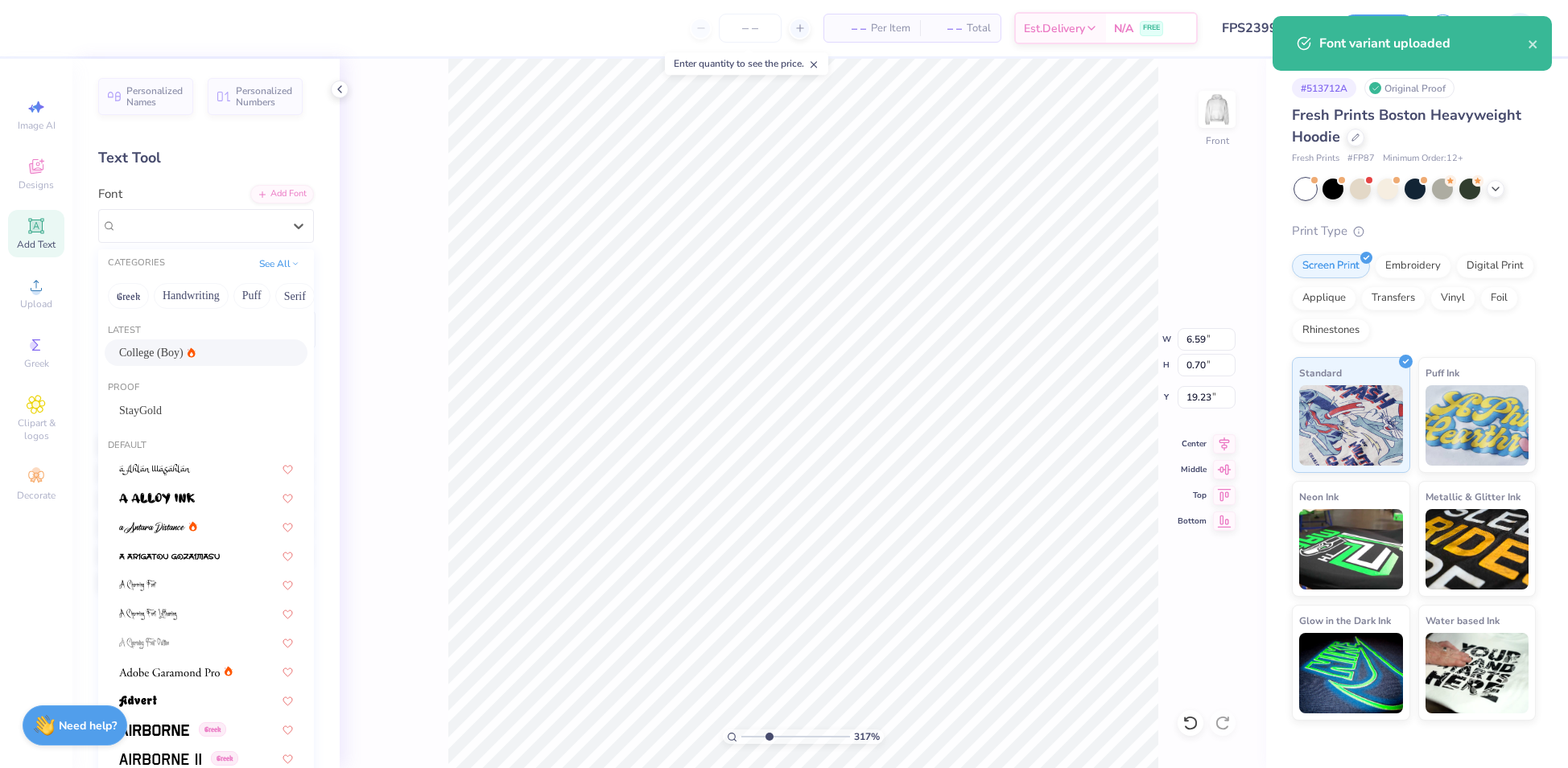
click at [170, 342] on div "College (Boy)" at bounding box center [206, 353] width 202 height 27
type input "3.16942601680923"
type input "5.57"
type input "0.89"
type input "19.20"
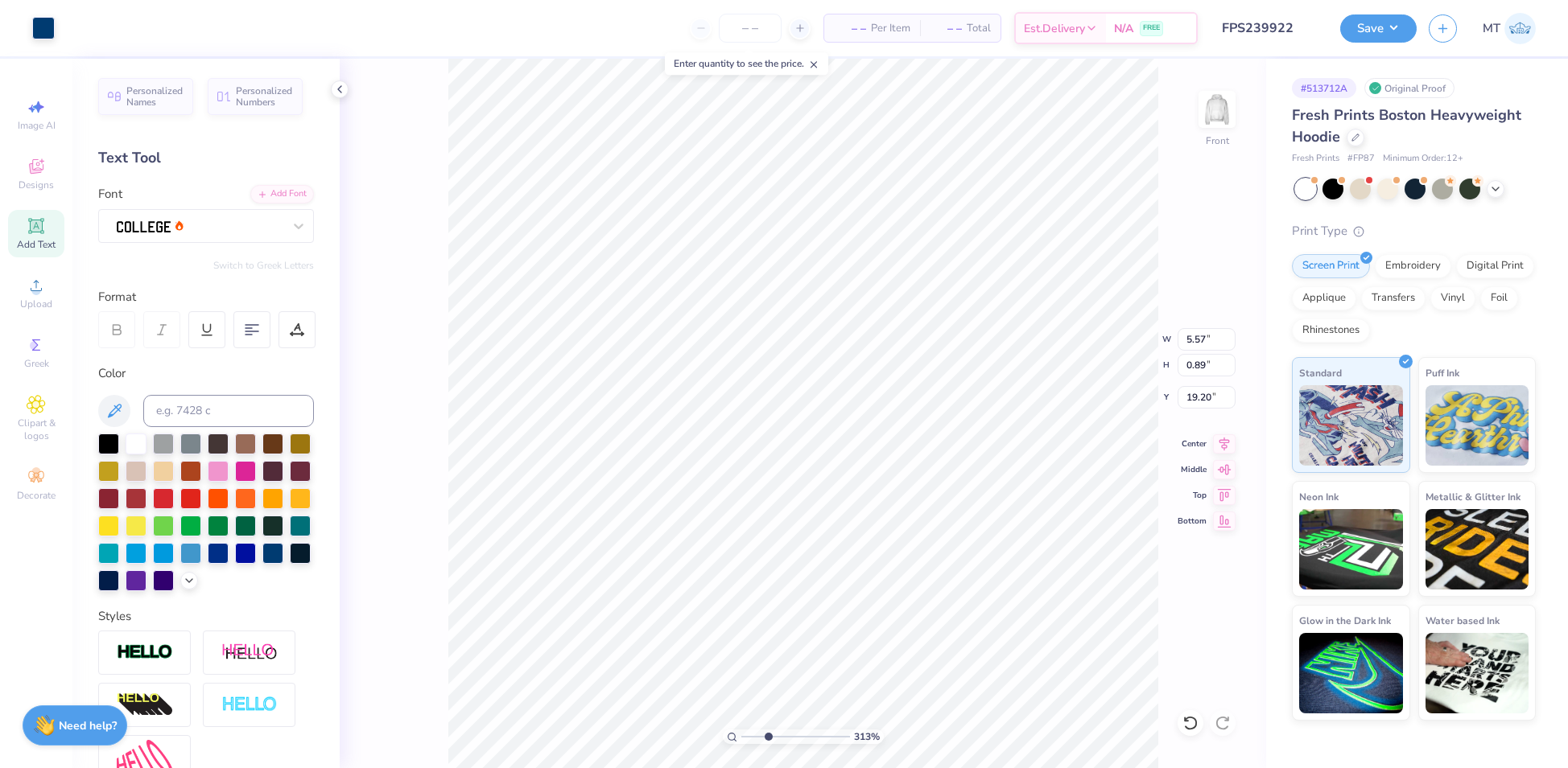
type input "3.13459779384738"
type input "7.13"
type input "2.09"
type input "18.00"
click at [1223, 430] on div "313 % Front W 7.13 7.13 " H 2.09 2.09 " Y 18.00 18.00 " Center Middle Top Bottom" at bounding box center [802, 414] width 926 height 710
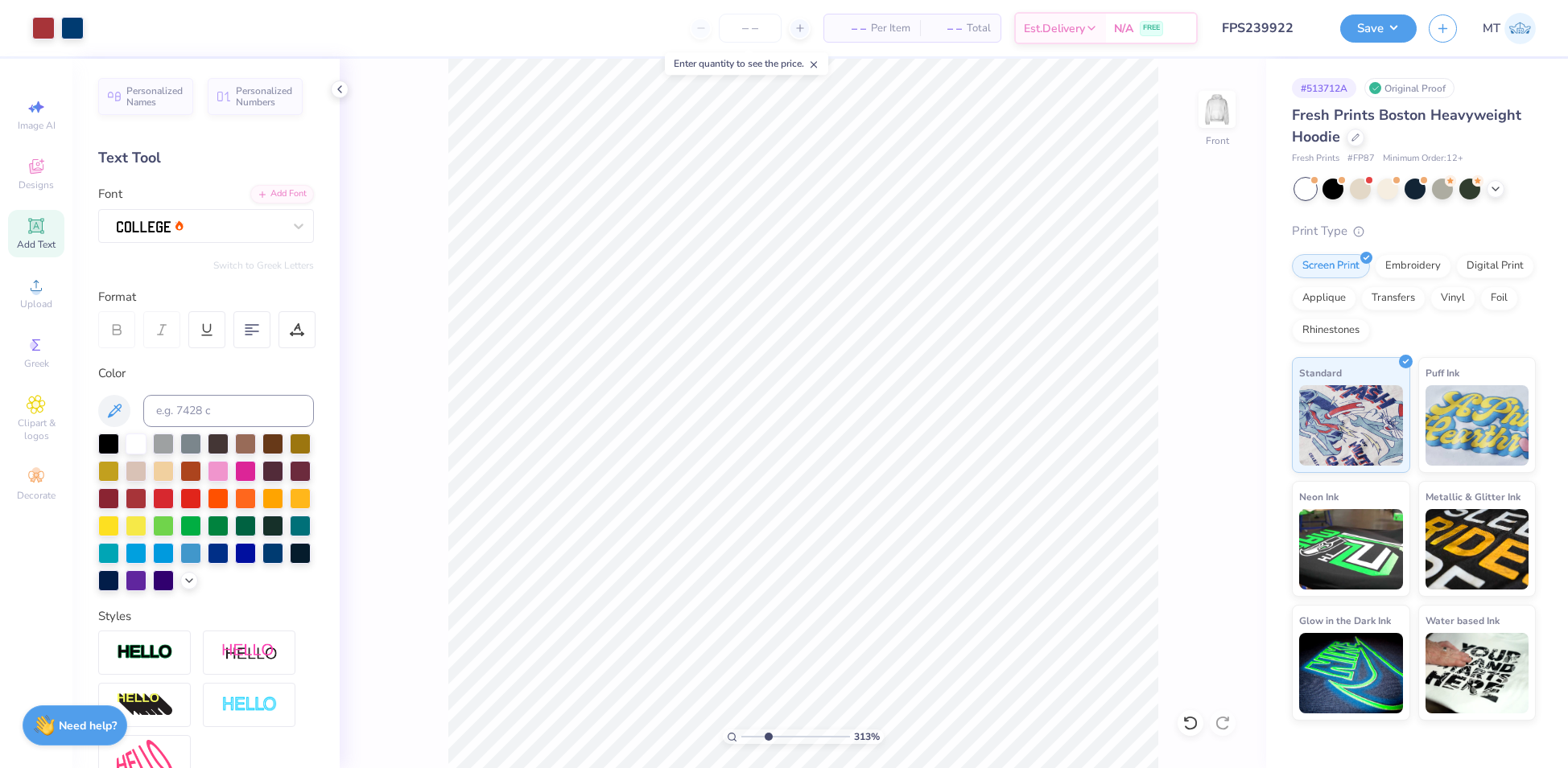
click at [1222, 436] on div "313 % Front" at bounding box center [802, 414] width 926 height 710
click at [1214, 444] on icon at bounding box center [1223, 442] width 22 height 20
type input "7.1843840213933"
type input "19.09"
type input "4.2405017876695"
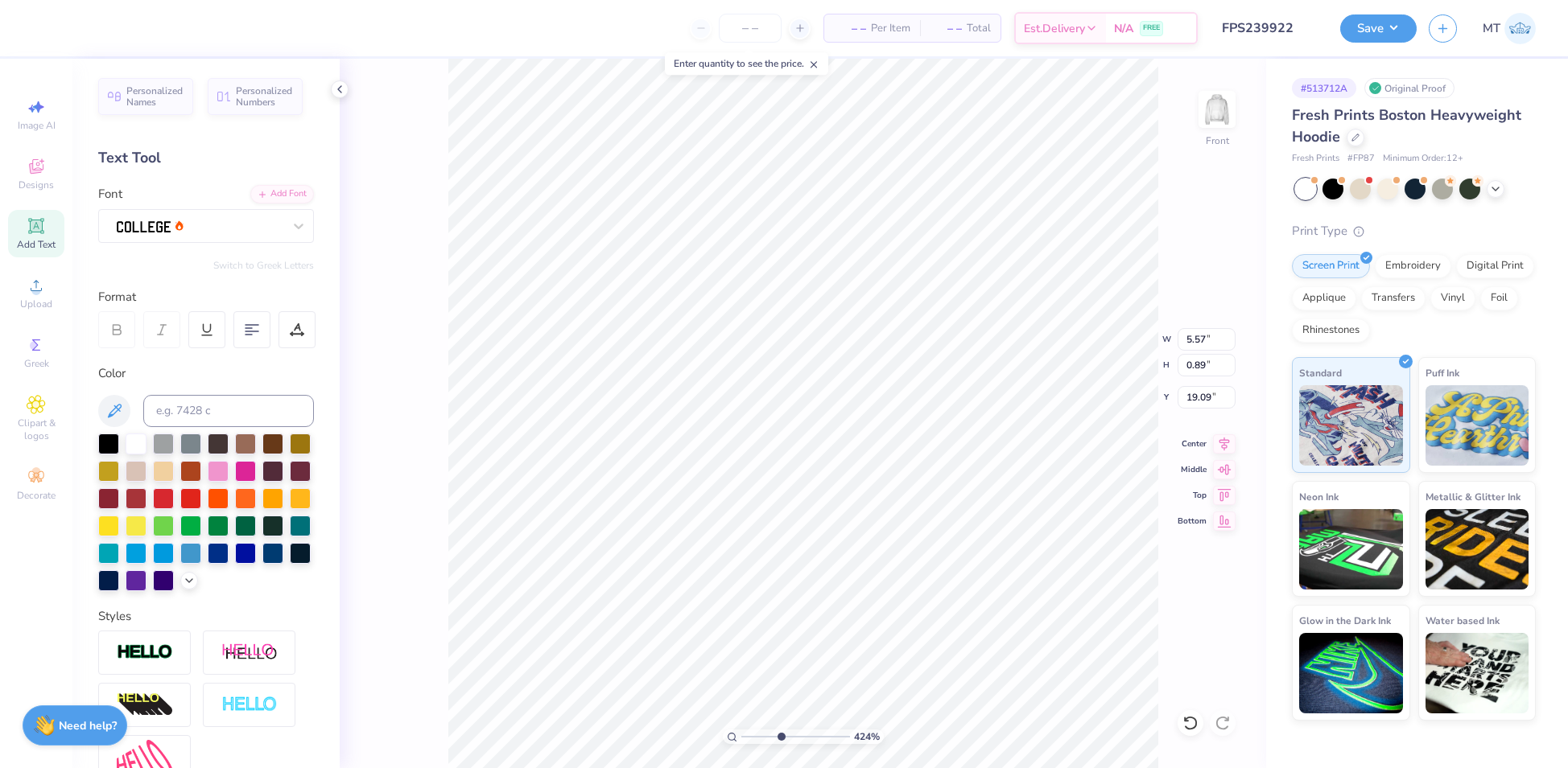
type input "7.13"
type input "1.97"
type input "18.00"
type input "4.2405017876695"
type input "18.12"
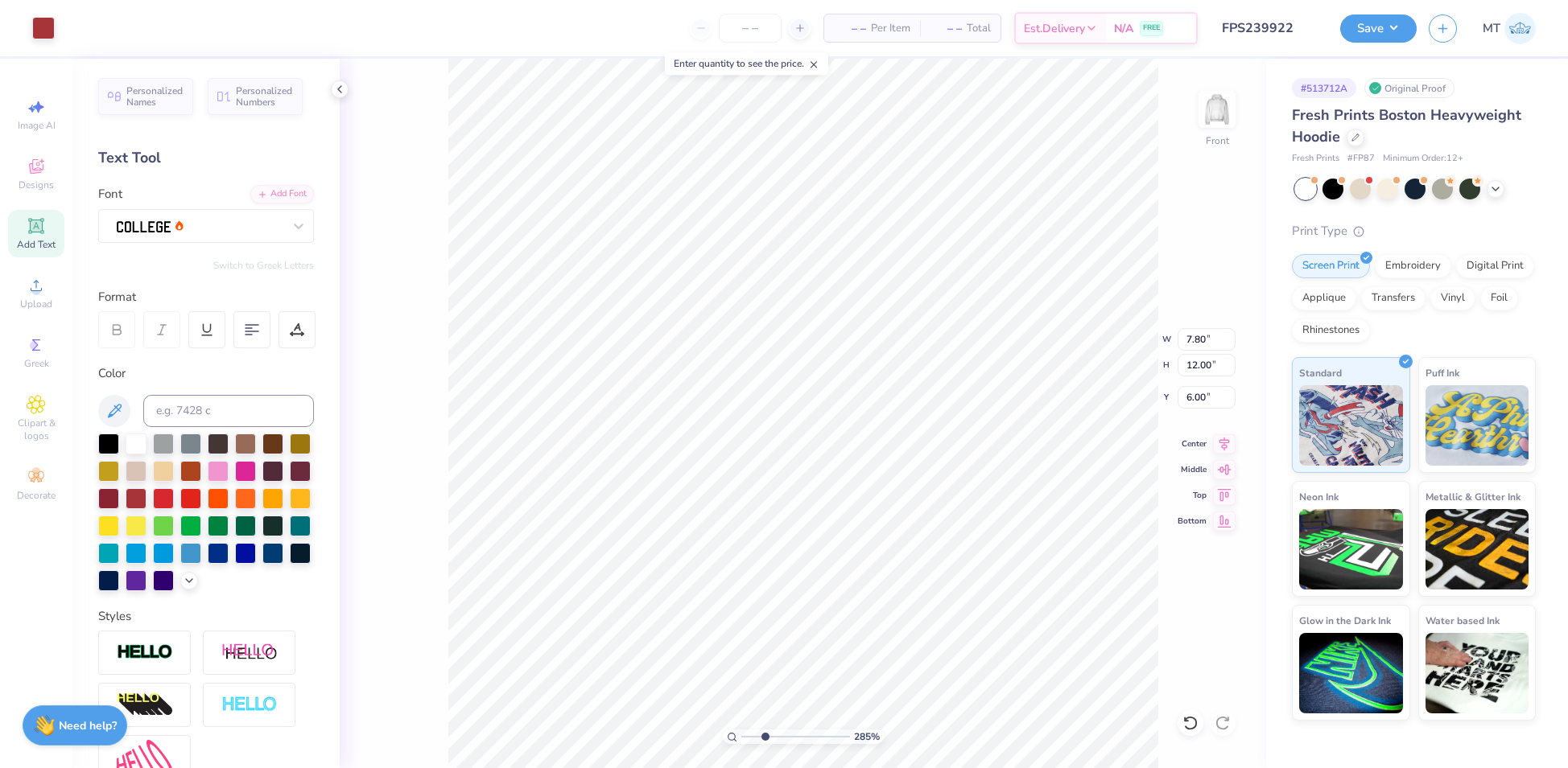
type input "2.84992806532808"
type input "6.04"
type input "2.71327454631934"
type input "10.67"
type input "5.18"
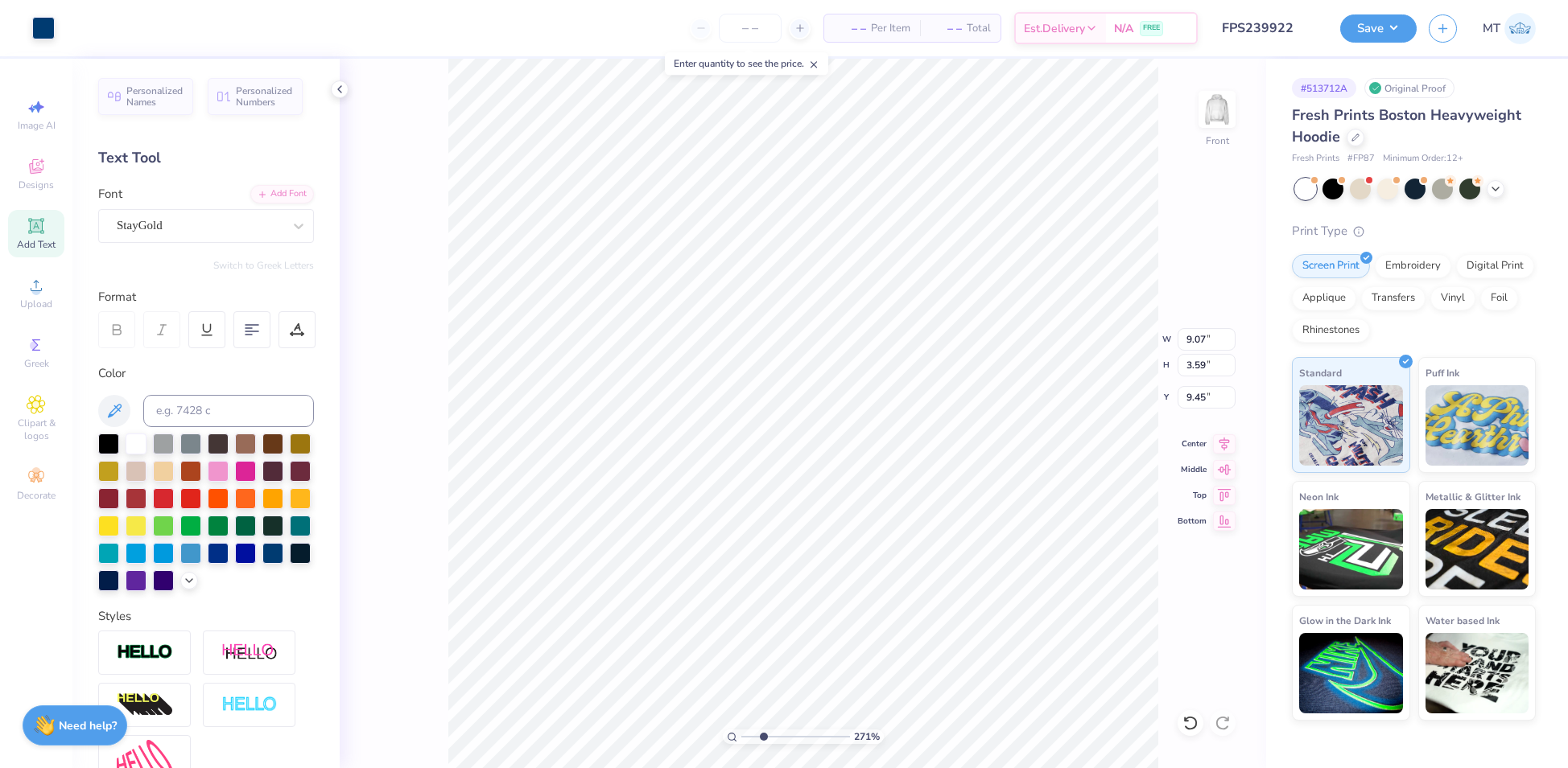
type input "7.85"
type input "4.141375650191"
type input "9.49"
type input "2.99599754351594"
type input "9.02"
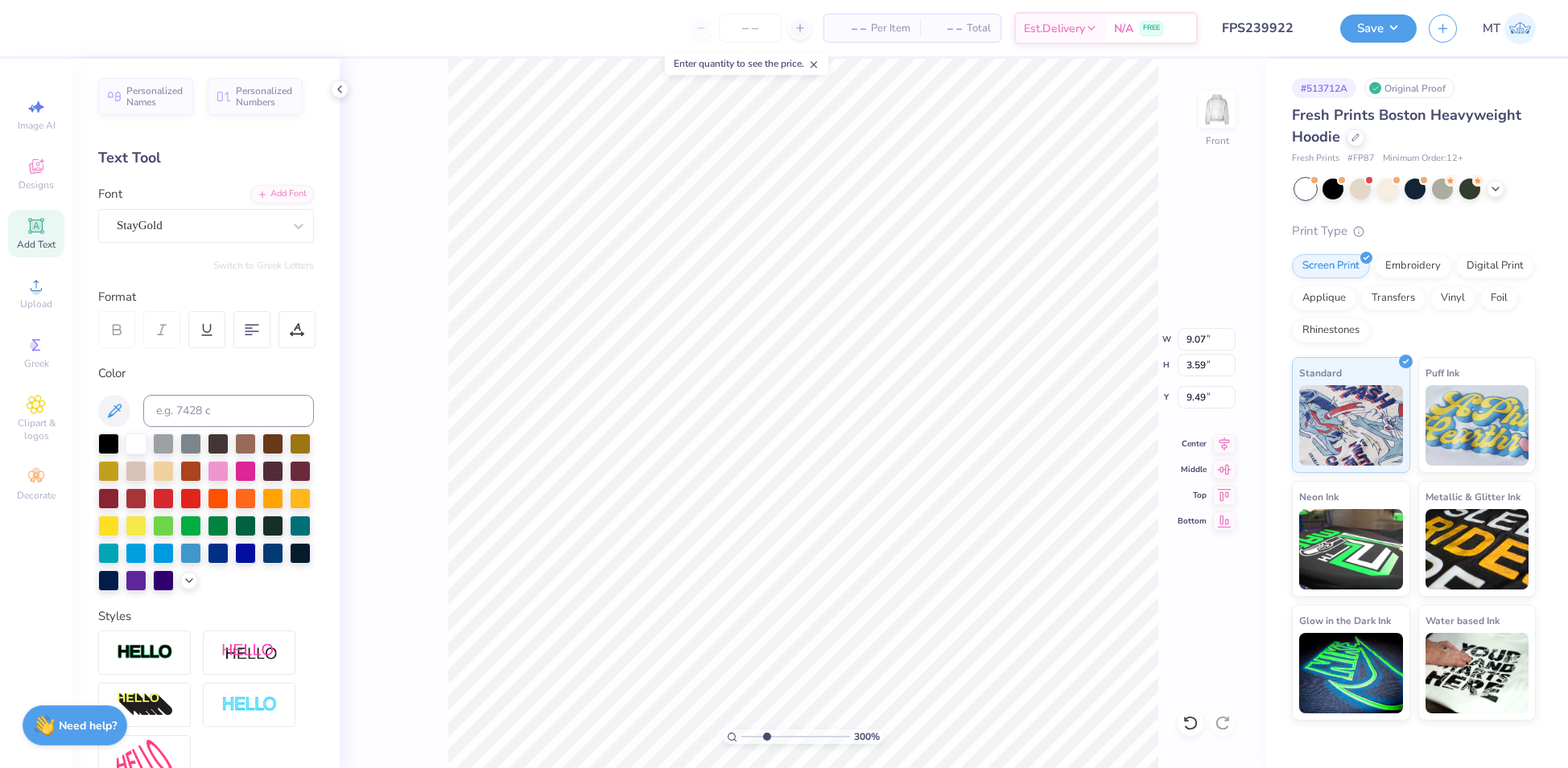
type input "3.73"
type input "9.41"
type input "3.64021748181445"
type input "9.42"
type input "3.64021748181445"
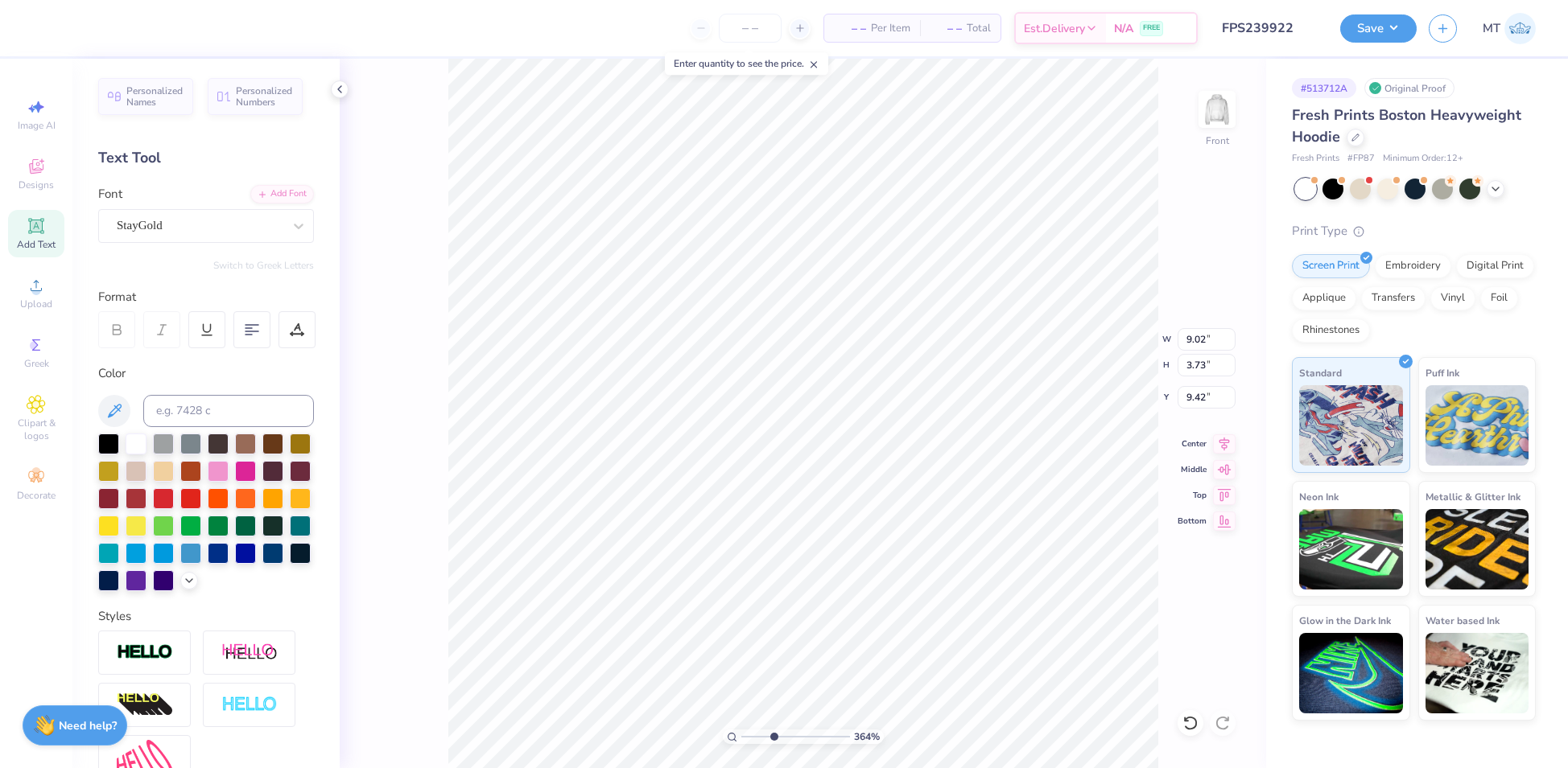
type input "9.41"
type input "3.64021748181445"
type input "9.33"
type input "10"
type input "12.59"
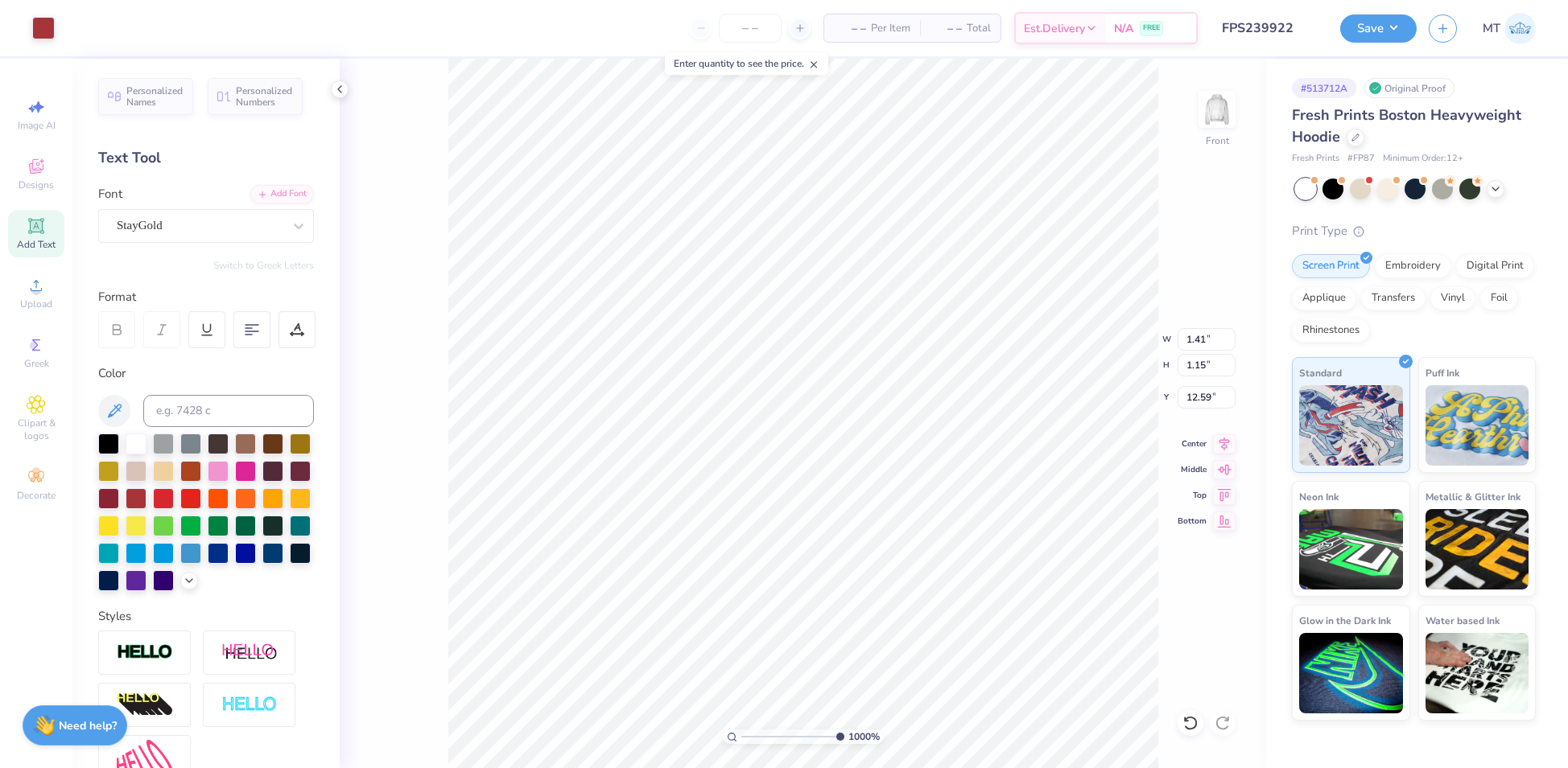
type input "7.80"
type input "12.00"
type input "6.04"
type input "10"
type input "7.80"
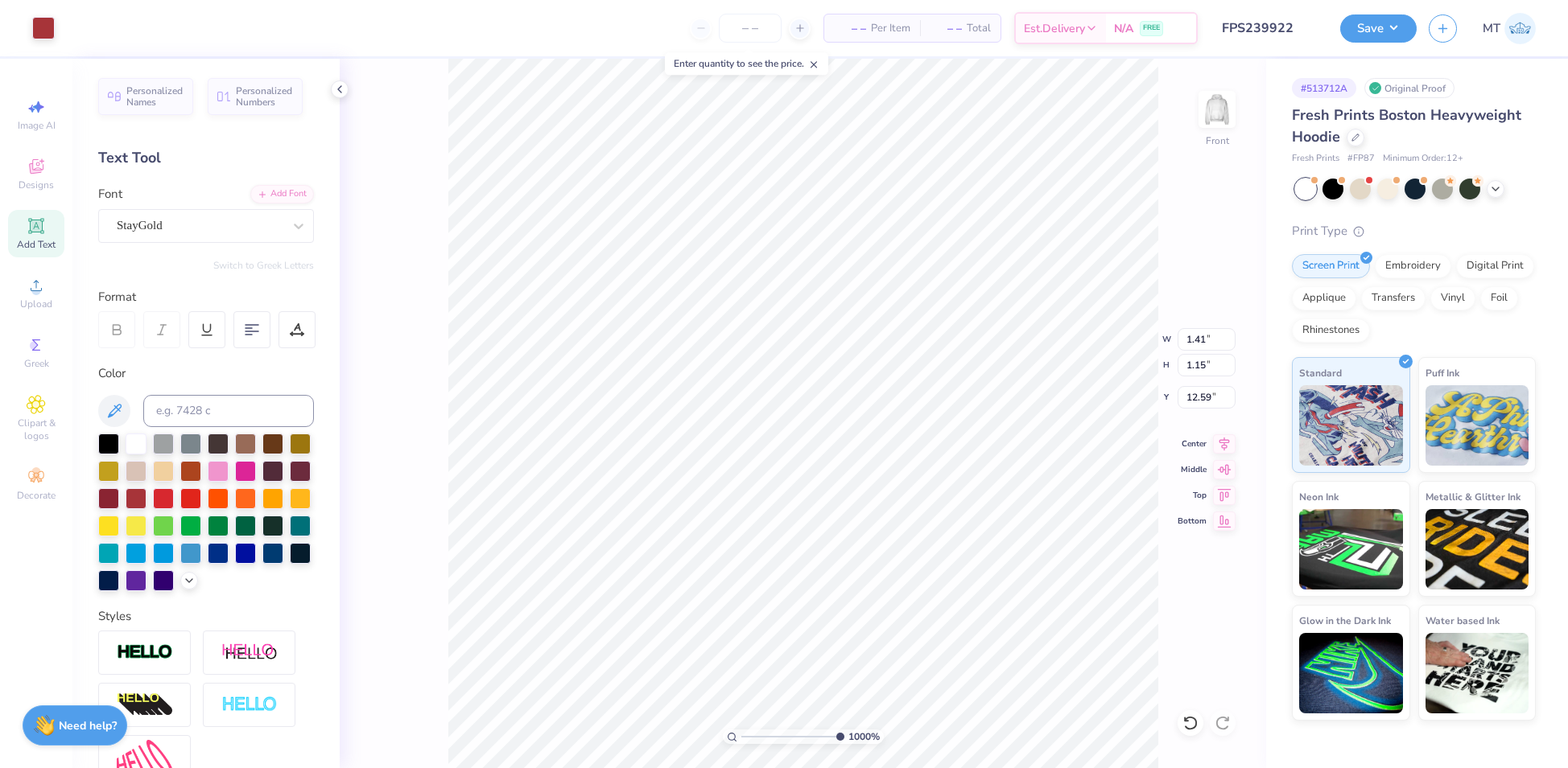
type input "12.00"
type input "6.04"
click at [1108, 602] on li "Group" at bounding box center [1106, 595] width 126 height 31
click at [872, 739] on li "Send to Back" at bounding box center [873, 752] width 126 height 31
type input "3.1606152967194"
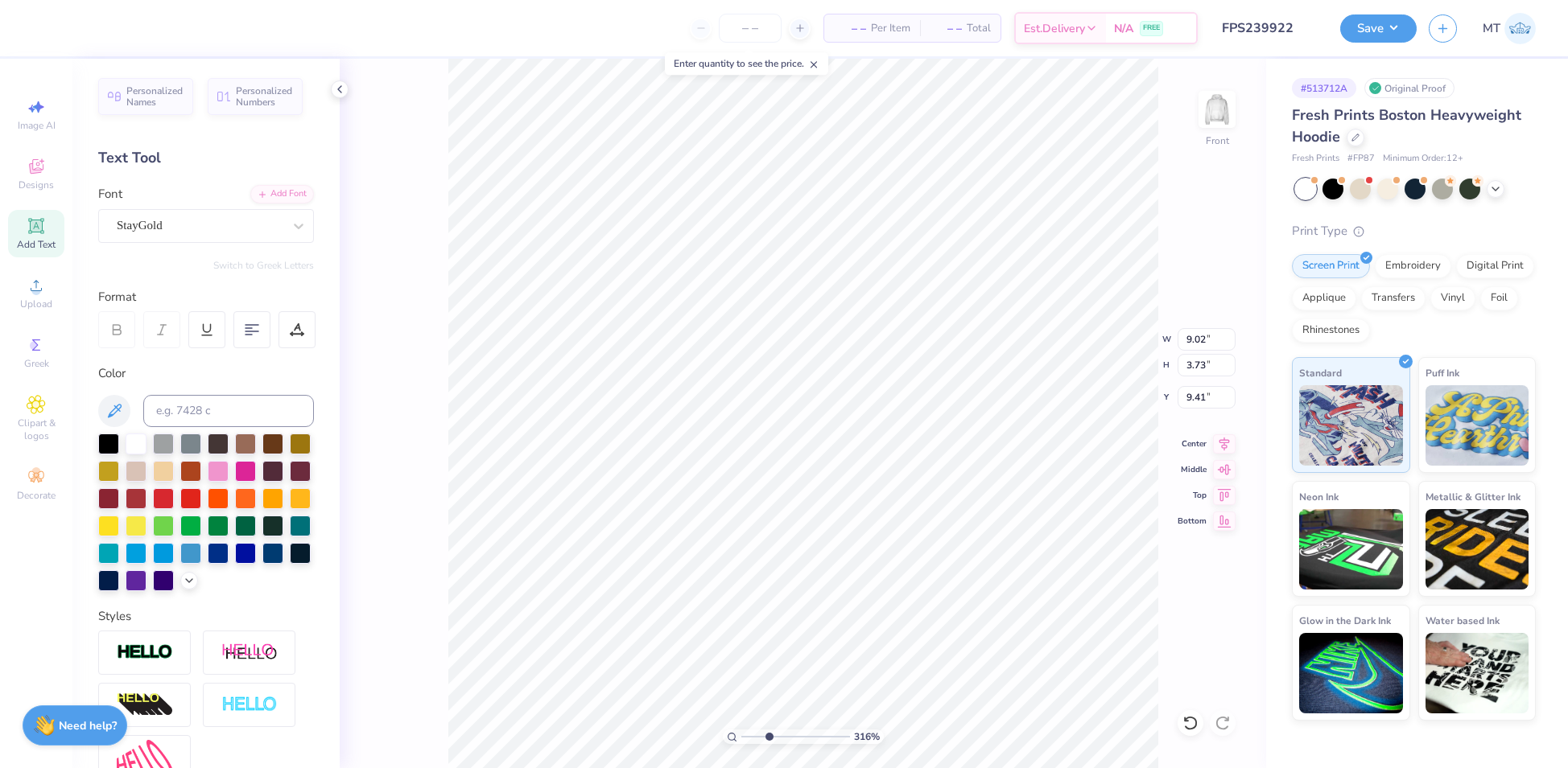
type input "9.07"
type input "3.59"
type input "9.49"
type input "4.8637231145721"
type input "9.06"
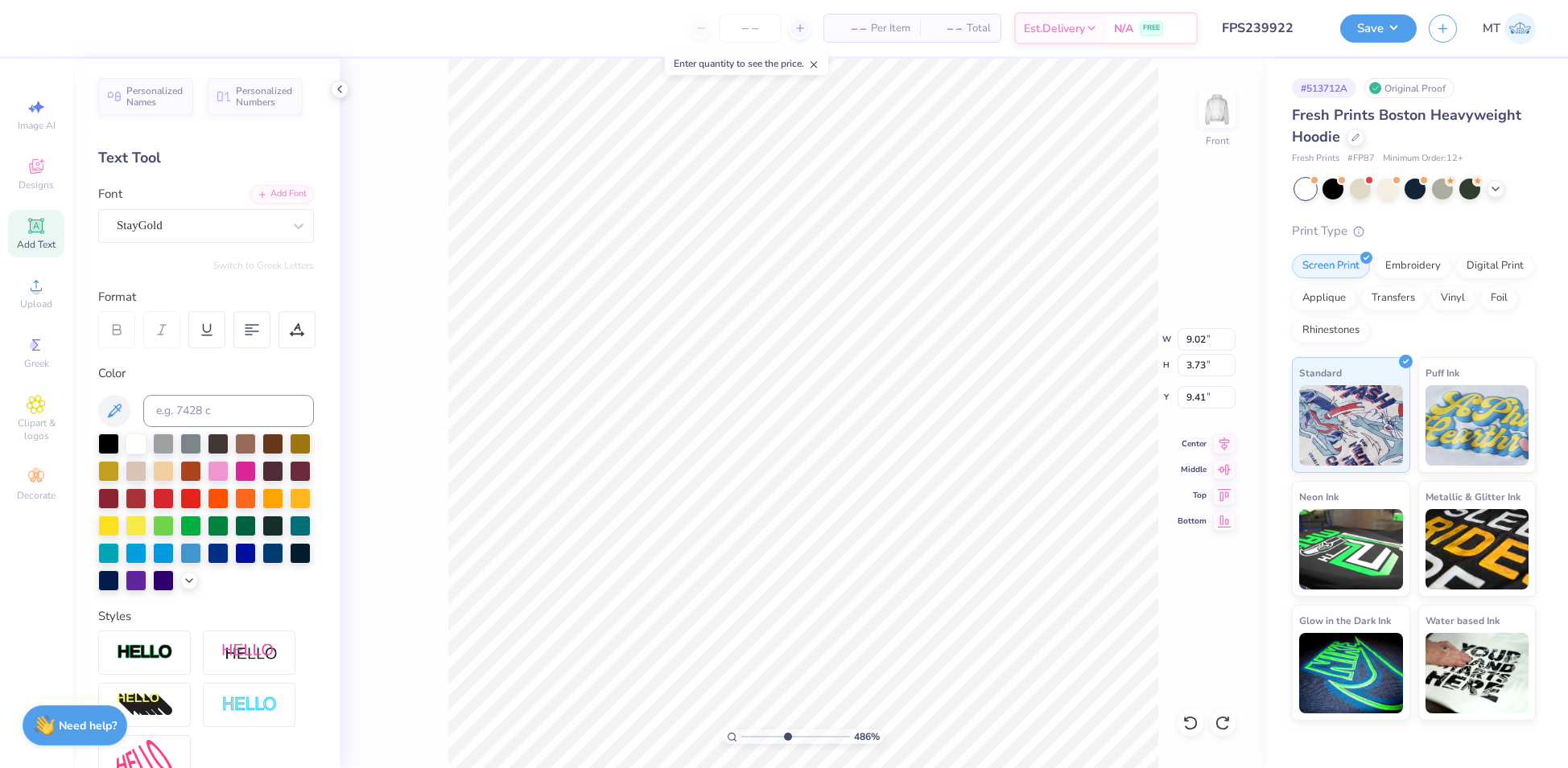
type input "3.61"
type input "9.48"
type input "7.18332532326021"
type input "9.09"
type input "3.54"
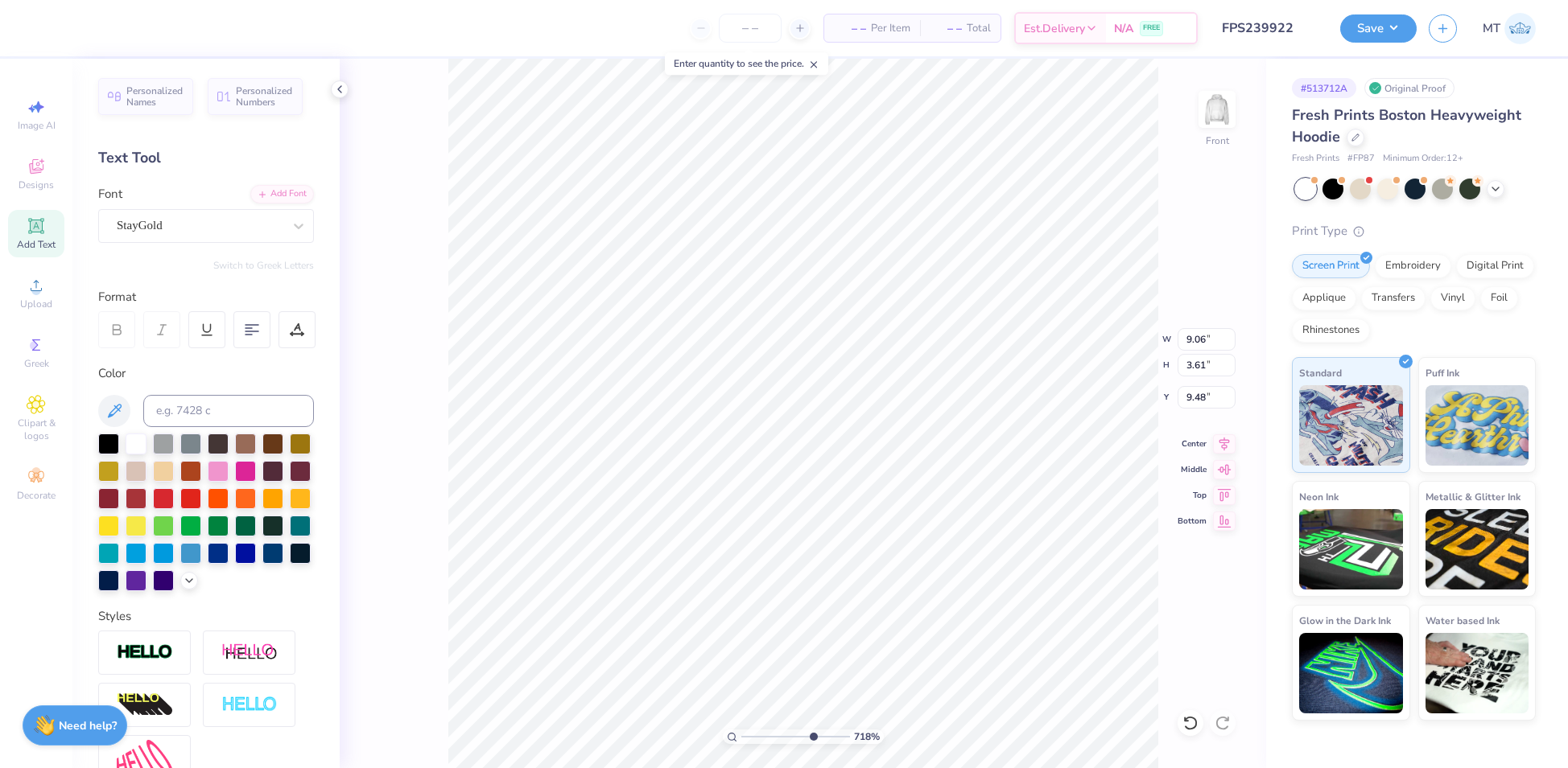
type input "9.52"
click at [296, 185] on div "Font StayGold" at bounding box center [206, 214] width 216 height 58
click at [288, 192] on div "Add Font" at bounding box center [281, 192] width 64 height 19
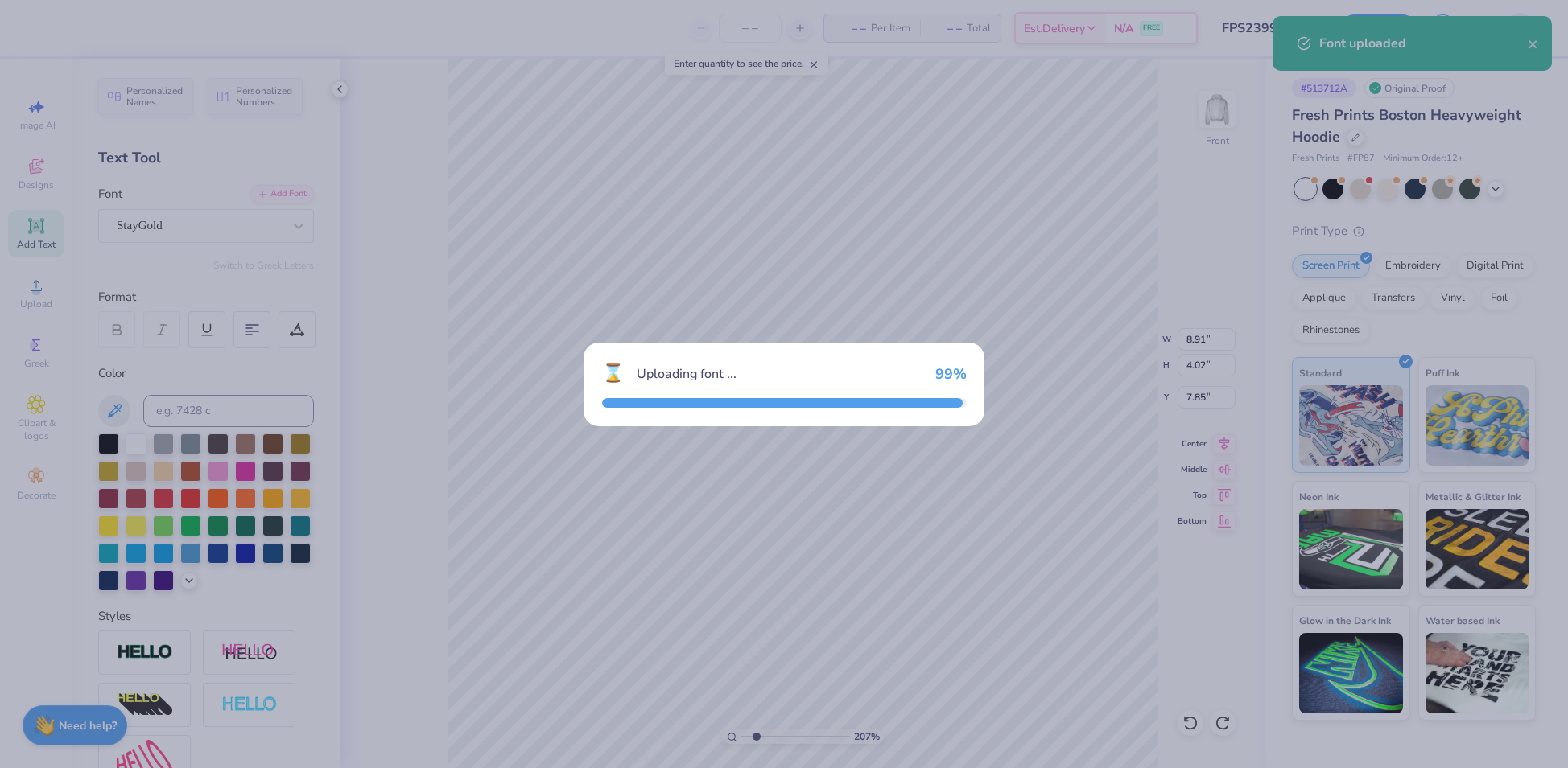
type input "2.07092609181879"
type input "7.42"
type input "3.37"
type input "7.99"
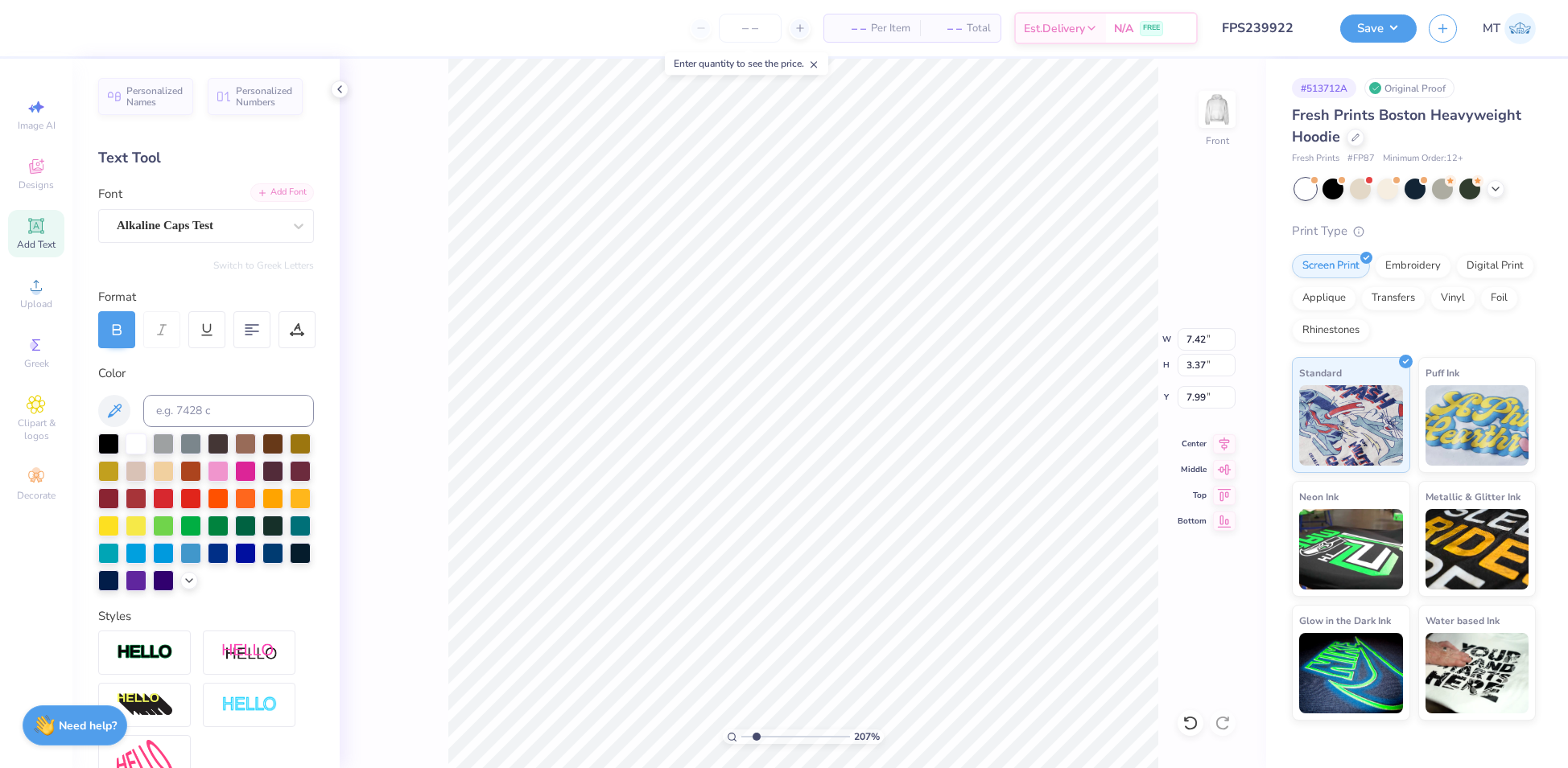
click at [276, 189] on div "Add Font" at bounding box center [281, 192] width 64 height 19
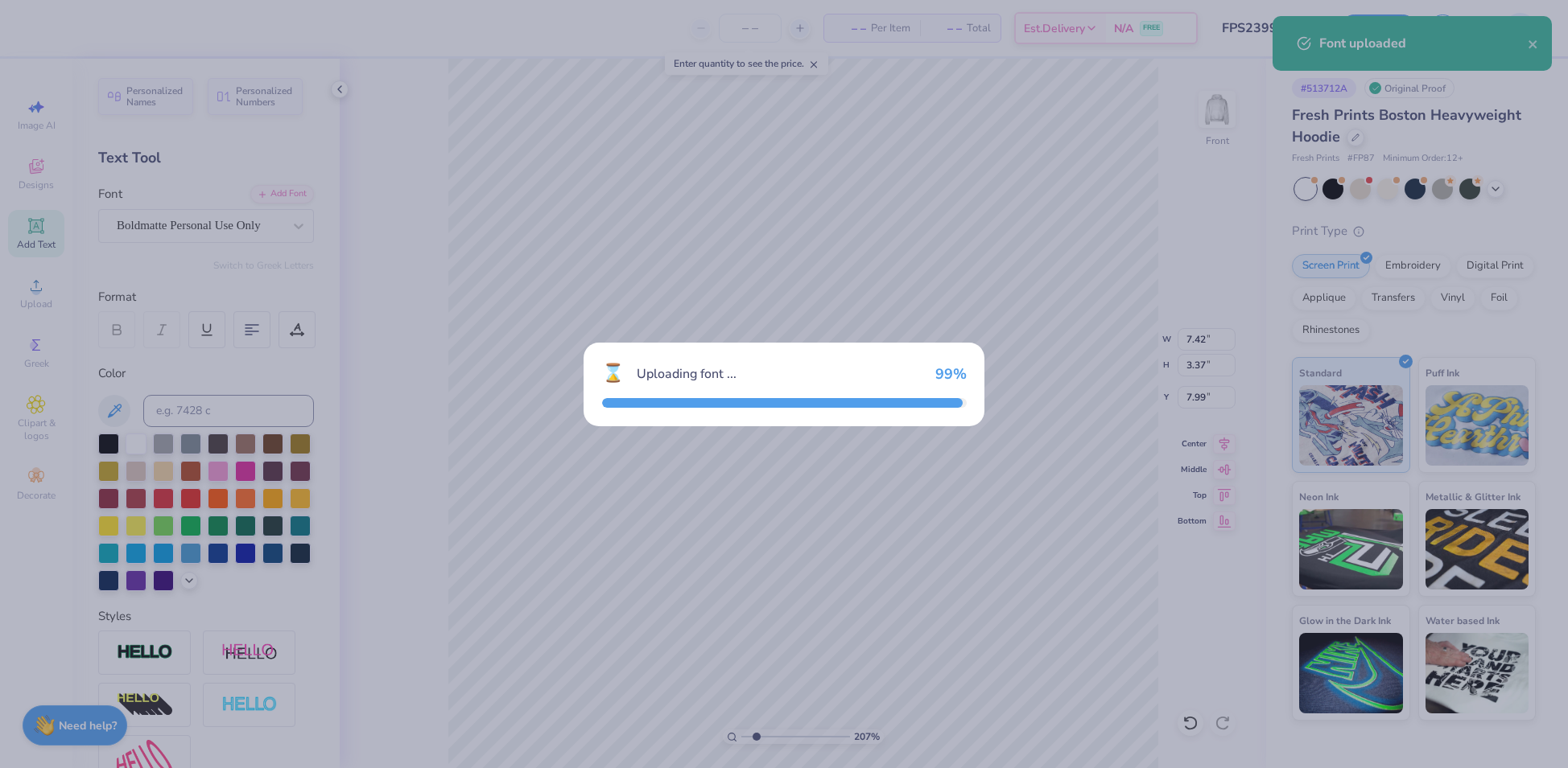
type input "2.07092609181879"
type input "8.32"
type input "3.89"
type input "7.66"
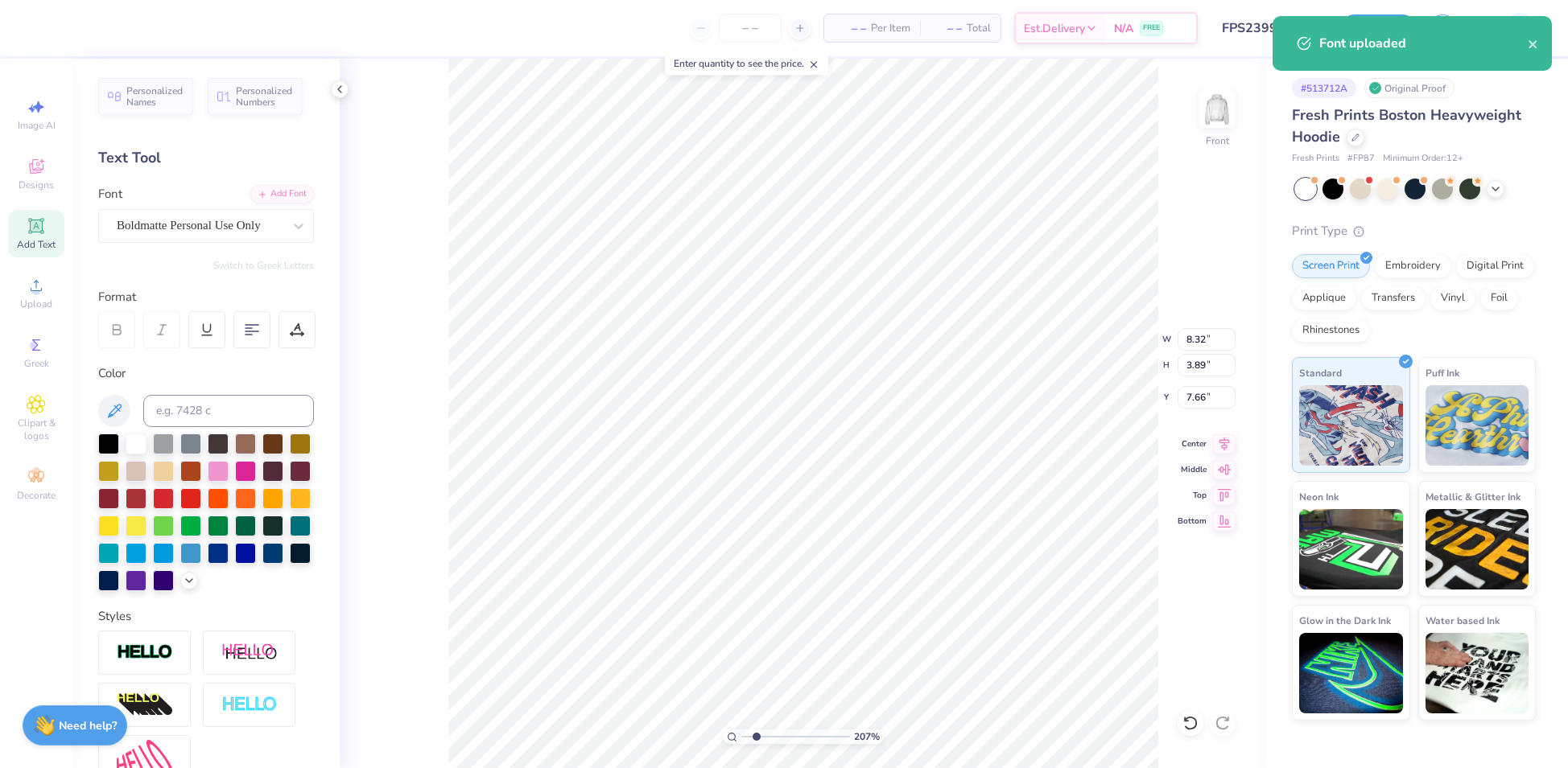
type input "2.07092609181879"
type input "9.06"
type input "3.61"
type input "9.48"
click at [224, 225] on div "StayGold" at bounding box center [200, 226] width 169 height 25
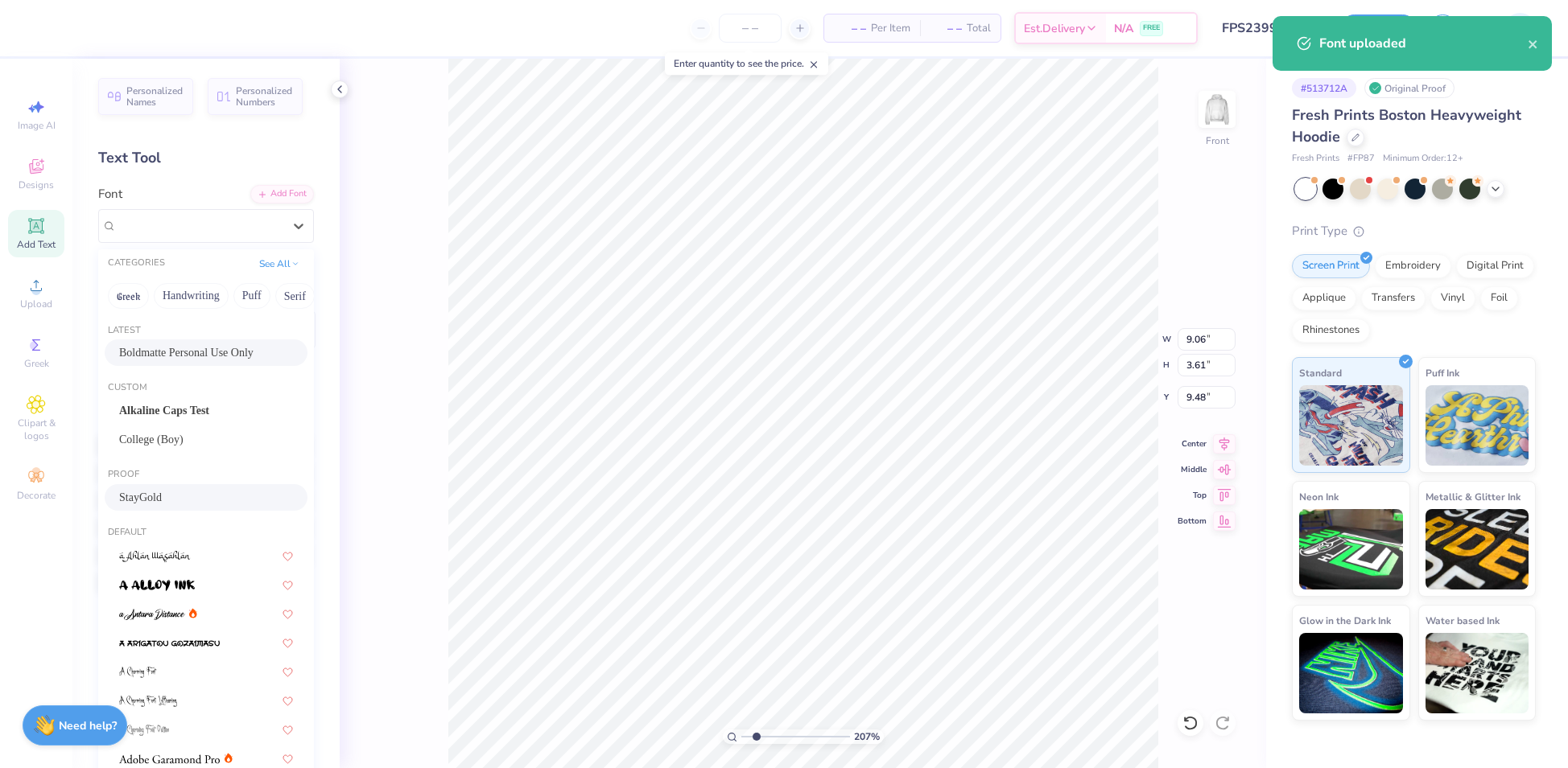
click at [210, 351] on span "Boldmatte Personal Use Only" at bounding box center [186, 353] width 134 height 17
type input "2.07092609181879"
type input "4.09"
type input "8.97"
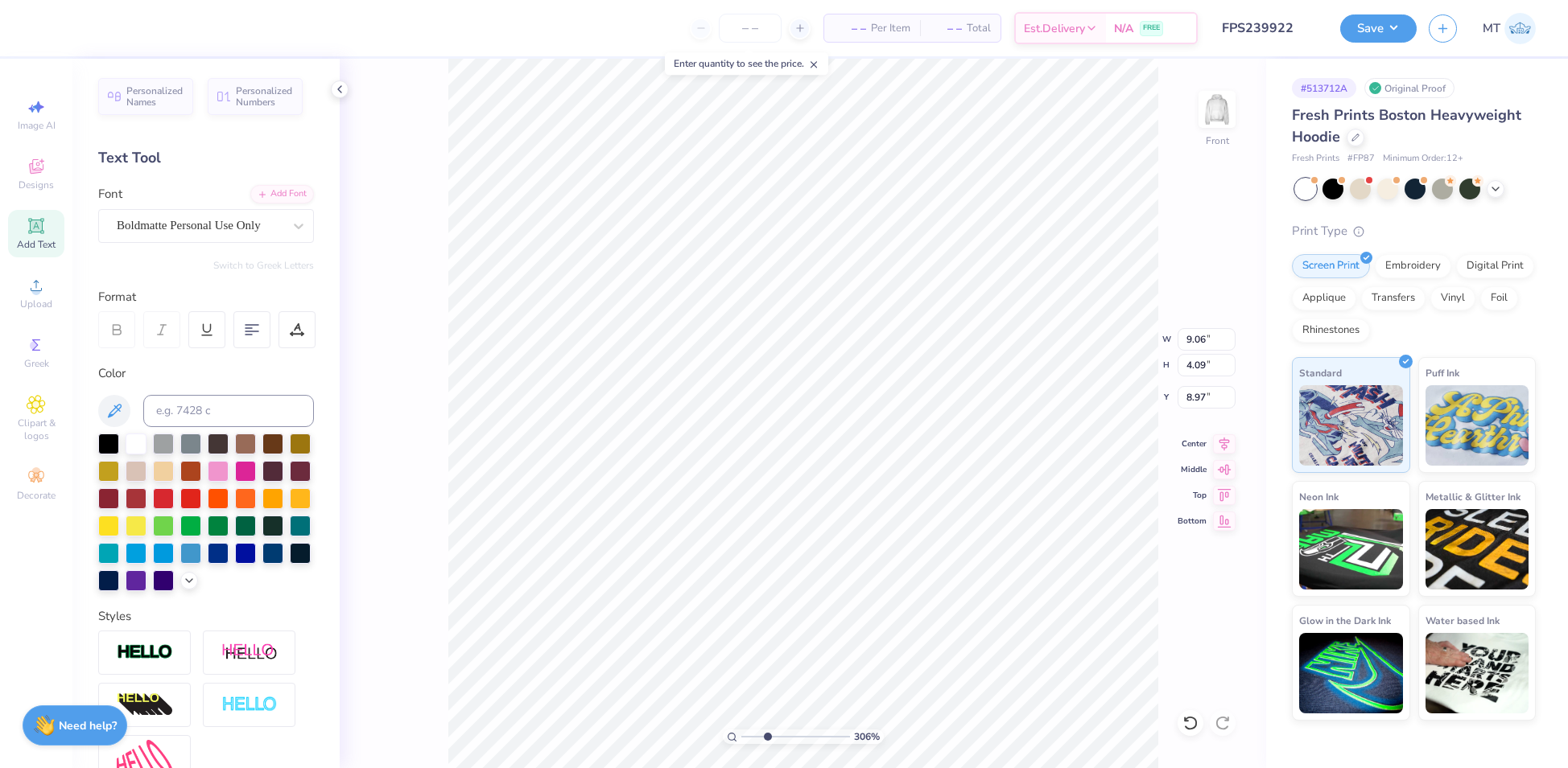
type input "3.05943951801964"
type input "9.03"
type input "3.05943951801964"
type input "8.32"
type input "3.89"
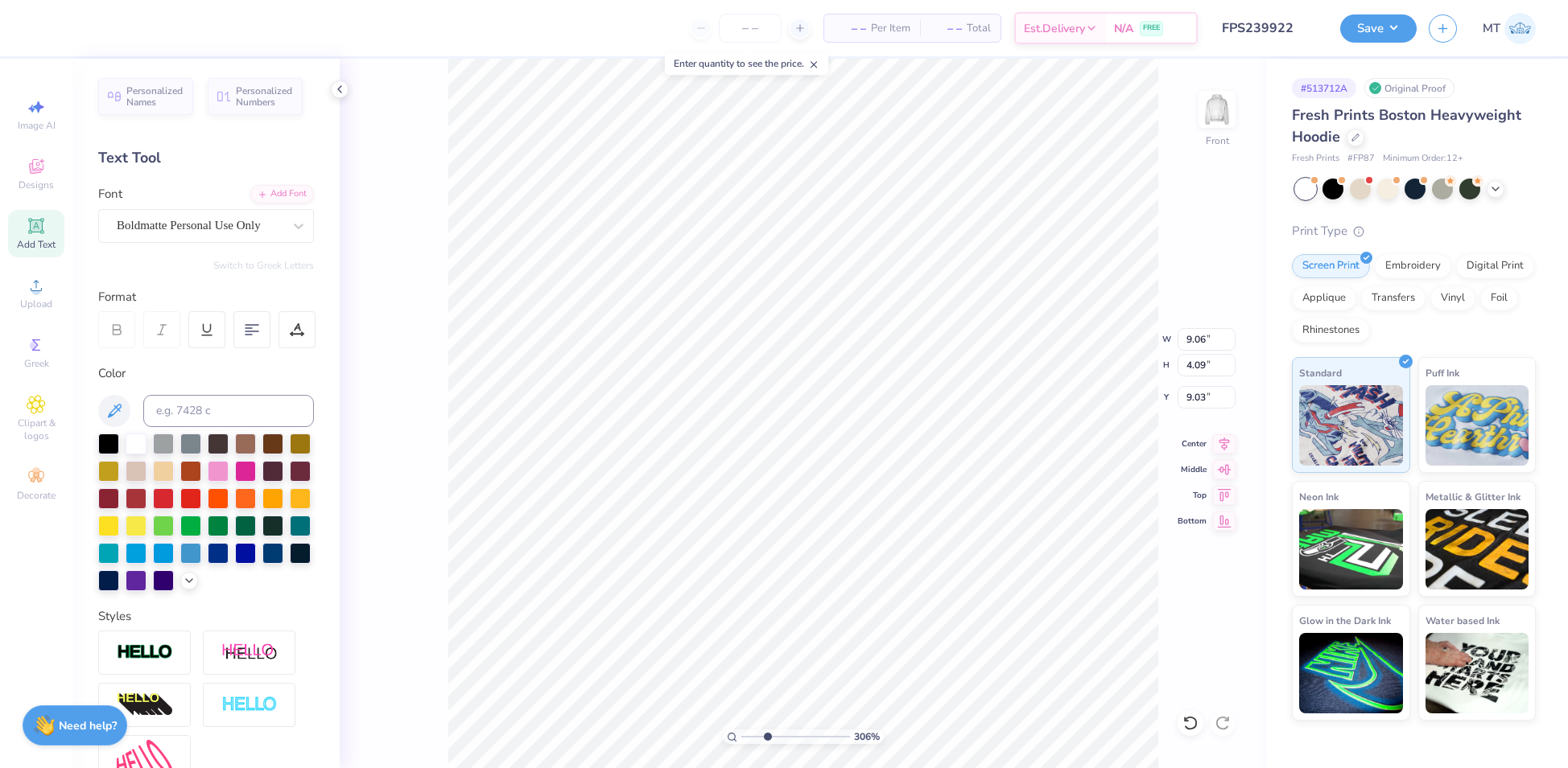
type input "7.66"
type input "3.05943951801964"
type input "7.67"
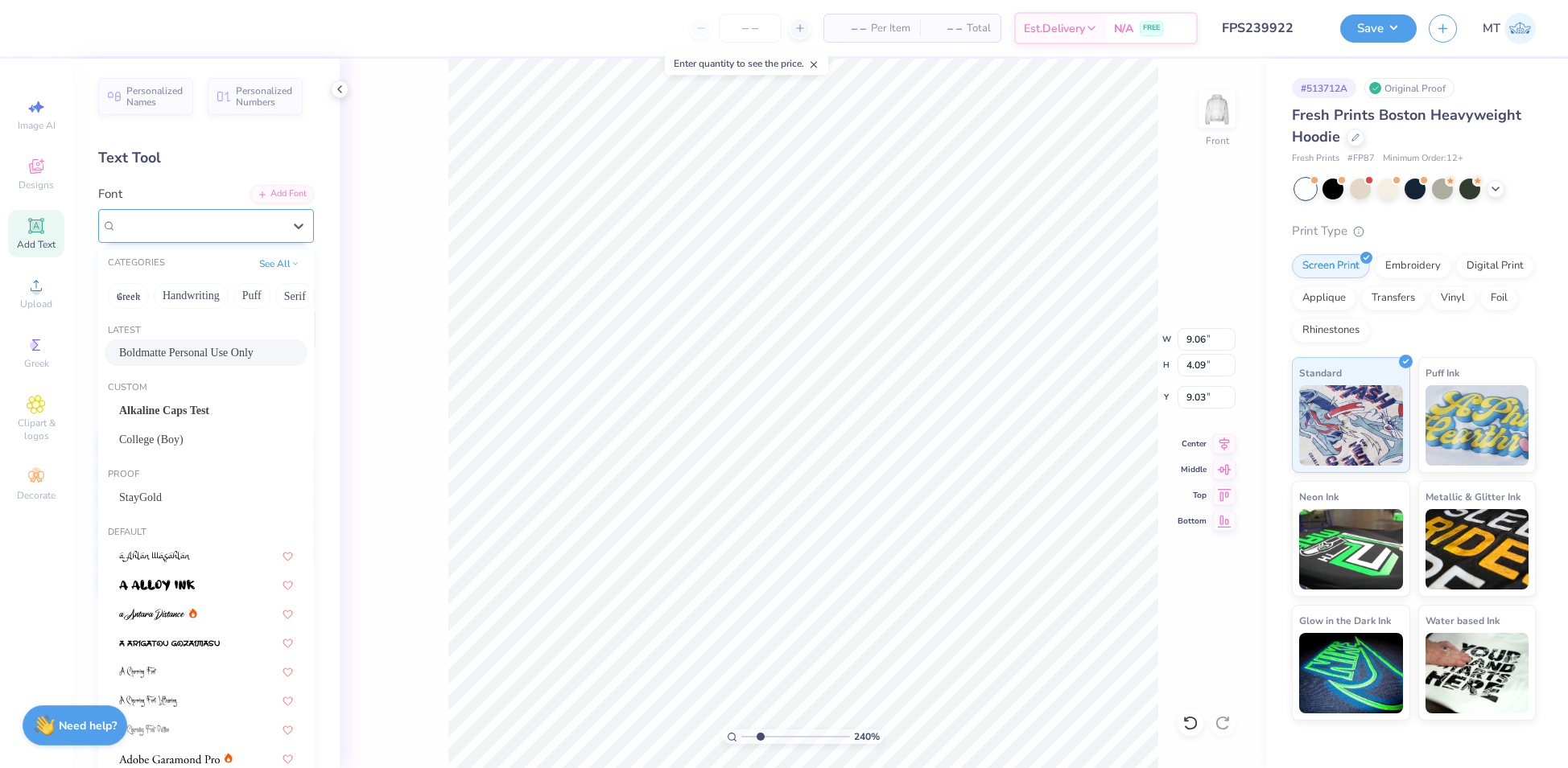
click at [262, 231] on div "Boldmatte Personal Use Only" at bounding box center [200, 226] width 169 height 25
click at [202, 500] on div "StayGold" at bounding box center [206, 497] width 174 height 17
type input "2.39703549200582"
type input "3.61"
type input "9.54"
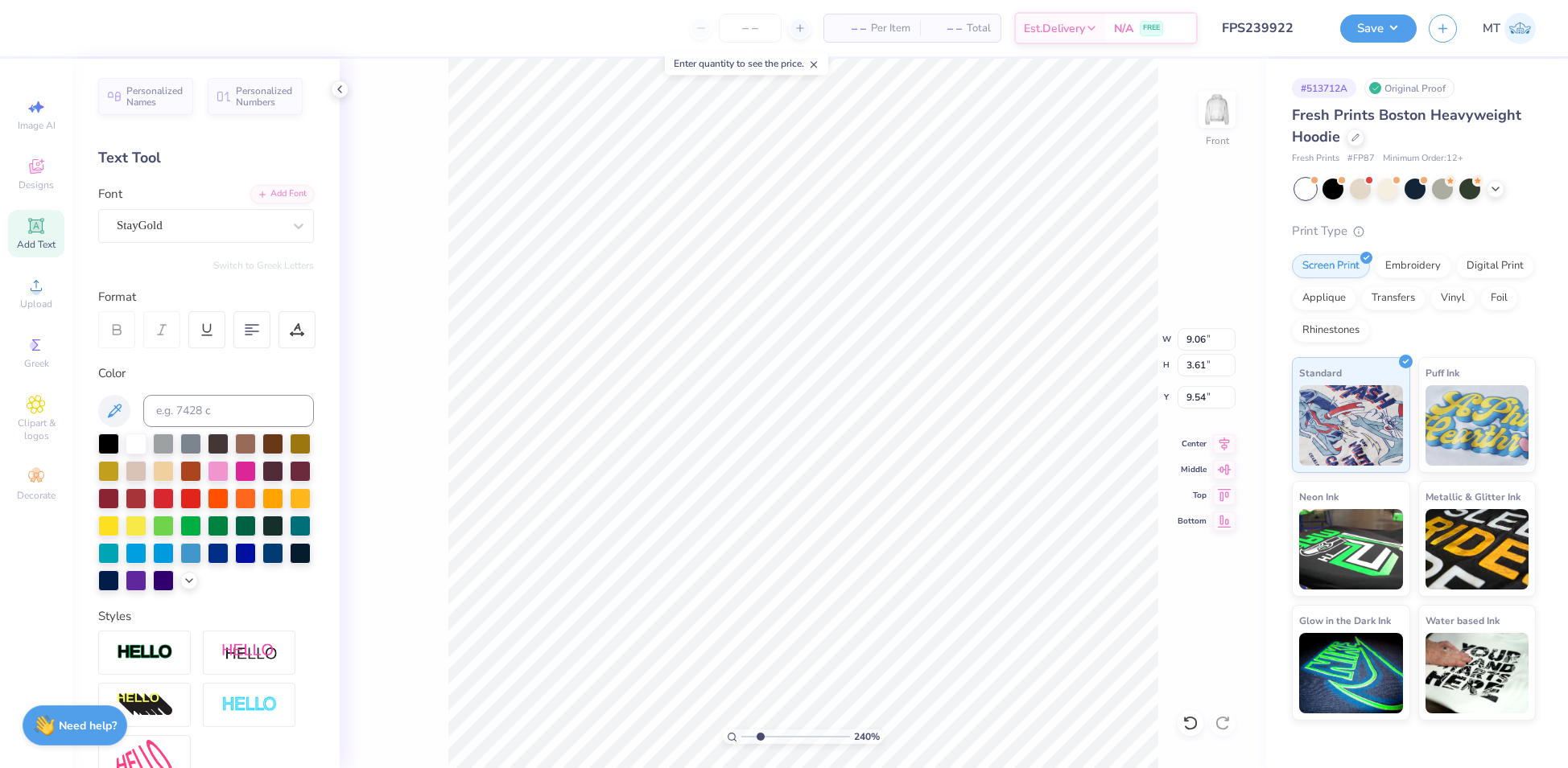
type input "2.39703549200582"
type input "8.32"
type input "3.89"
type input "7.67"
click at [190, 201] on div "Font Boldmatte Personal Use Only" at bounding box center [206, 214] width 216 height 58
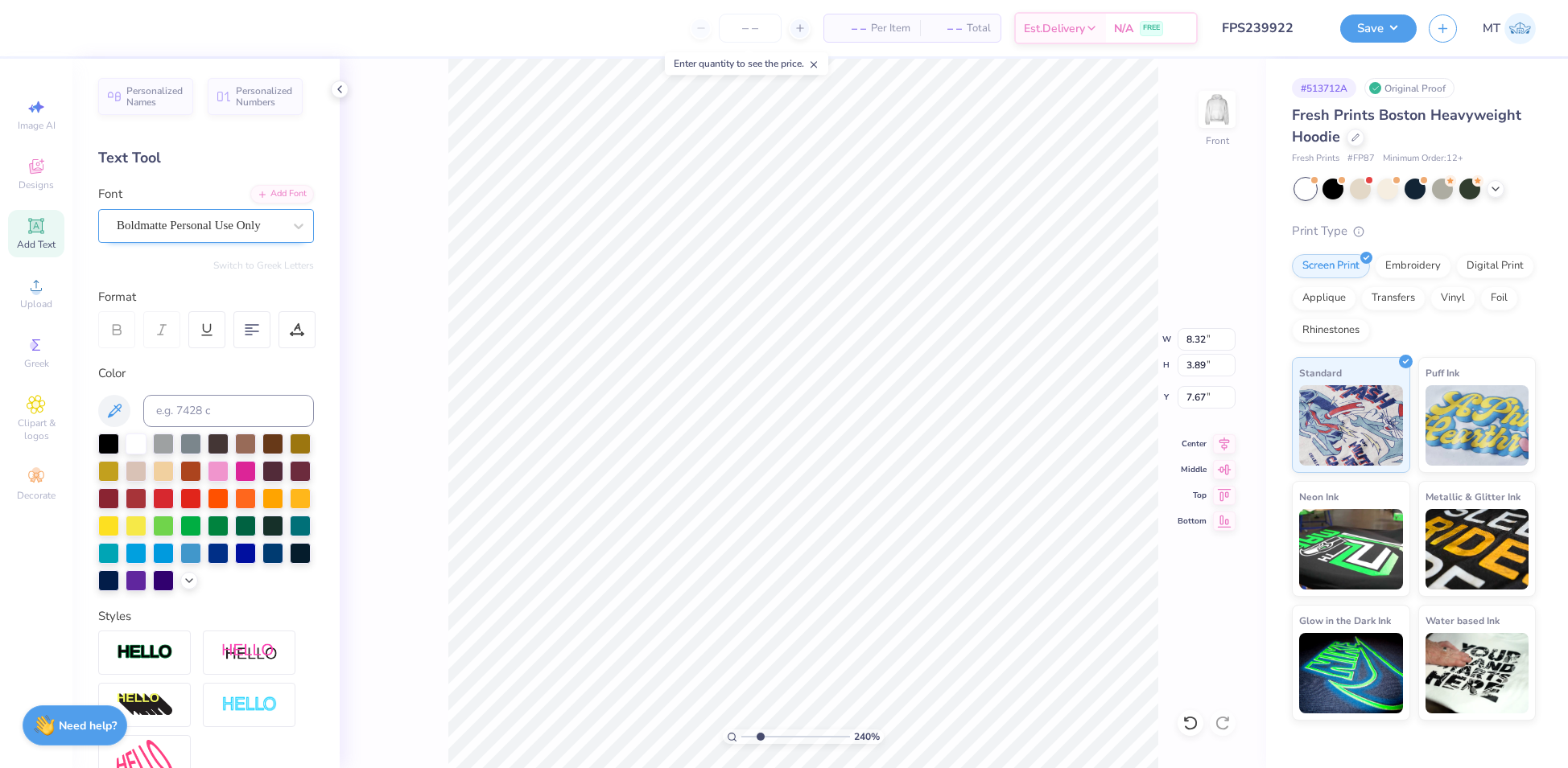
click at [188, 221] on div "Boldmatte Personal Use Only" at bounding box center [200, 226] width 169 height 25
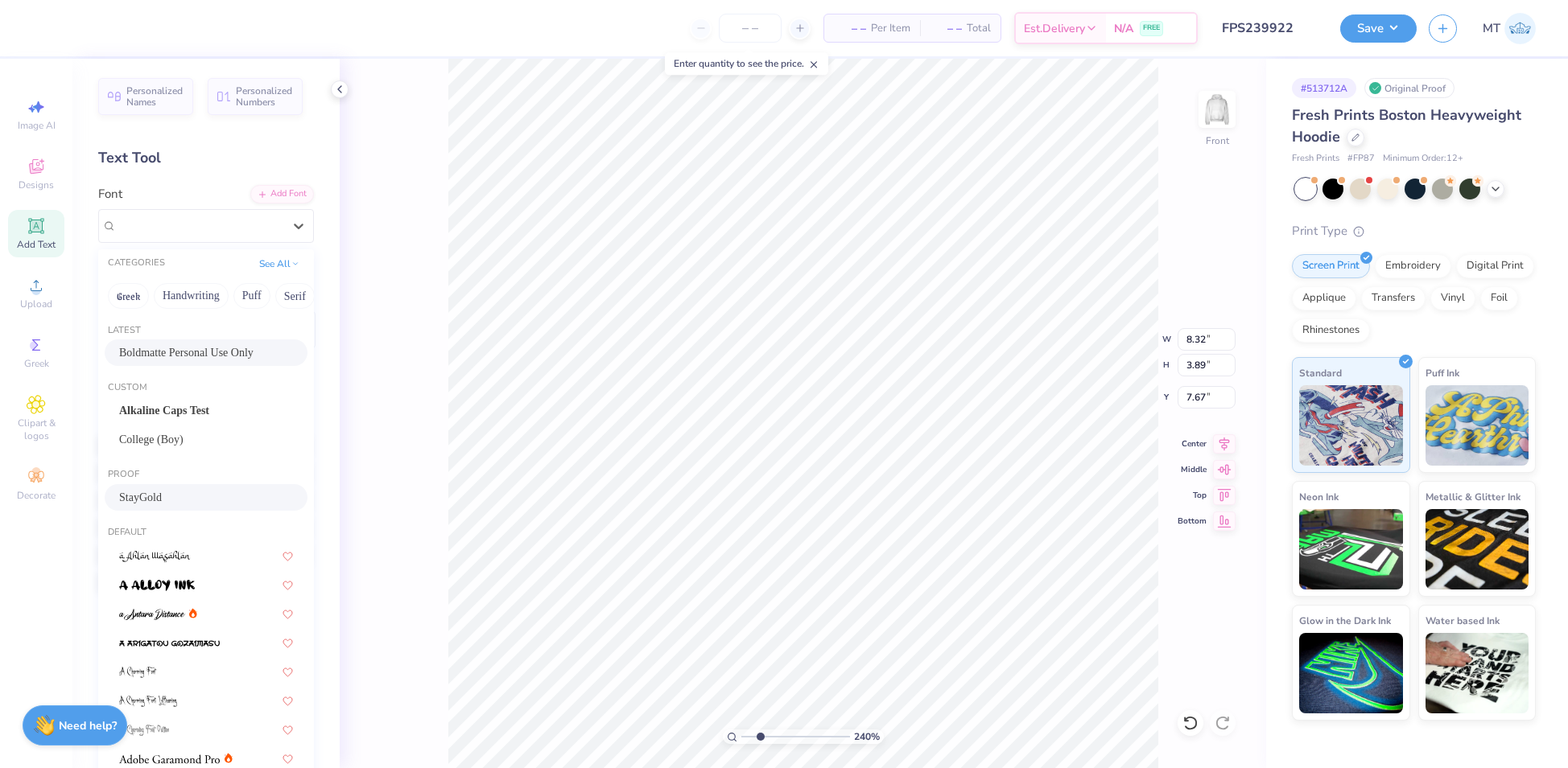
click at [179, 499] on div "StayGold" at bounding box center [206, 497] width 174 height 17
type input "2.39703549200582"
type input "8.47"
type input "3.92"
type input "7.91"
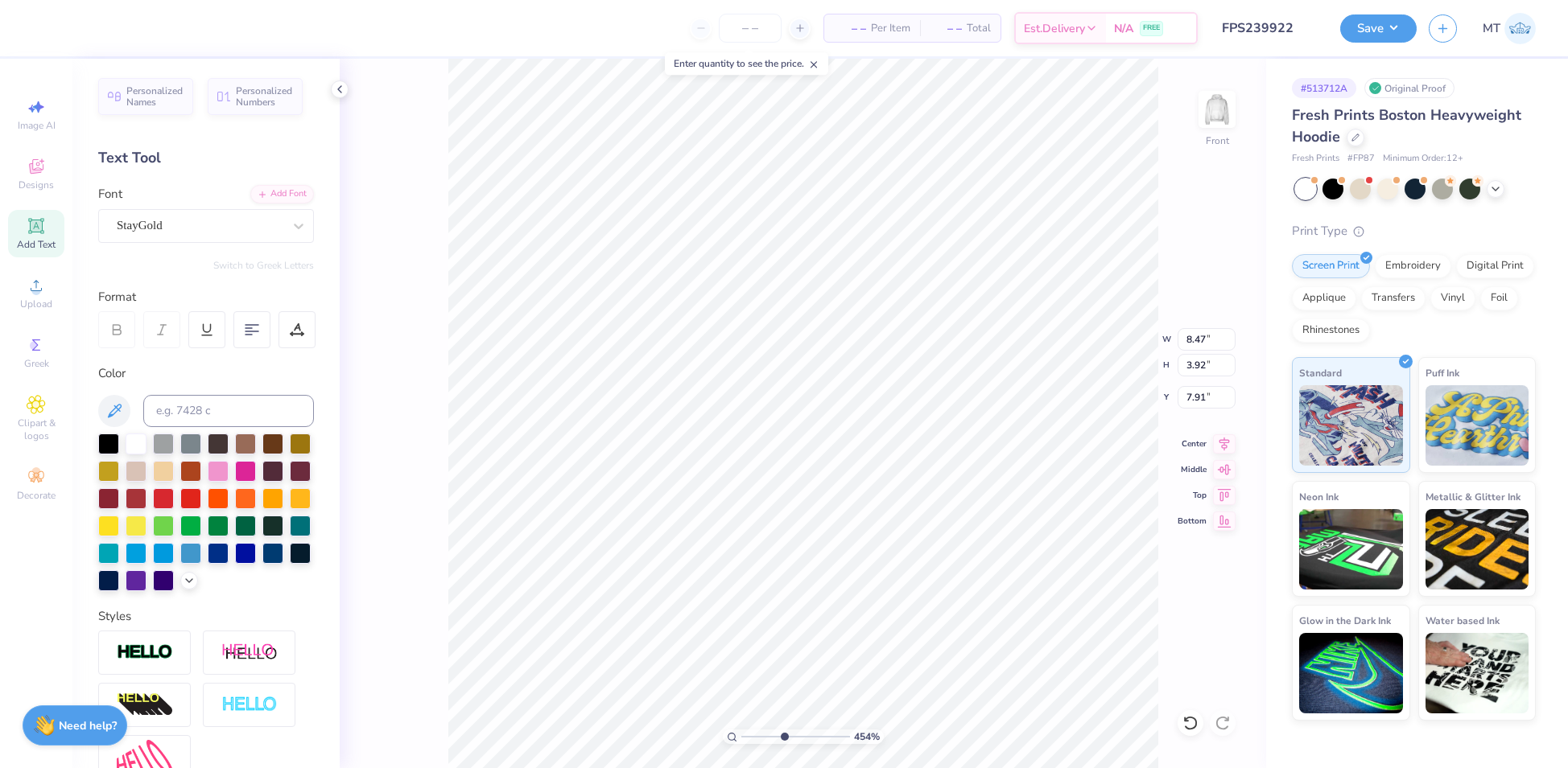
type input "4.53774932781279"
type input "7.85"
type input "2.53963727095155"
type input "10.34"
type input "5.24"
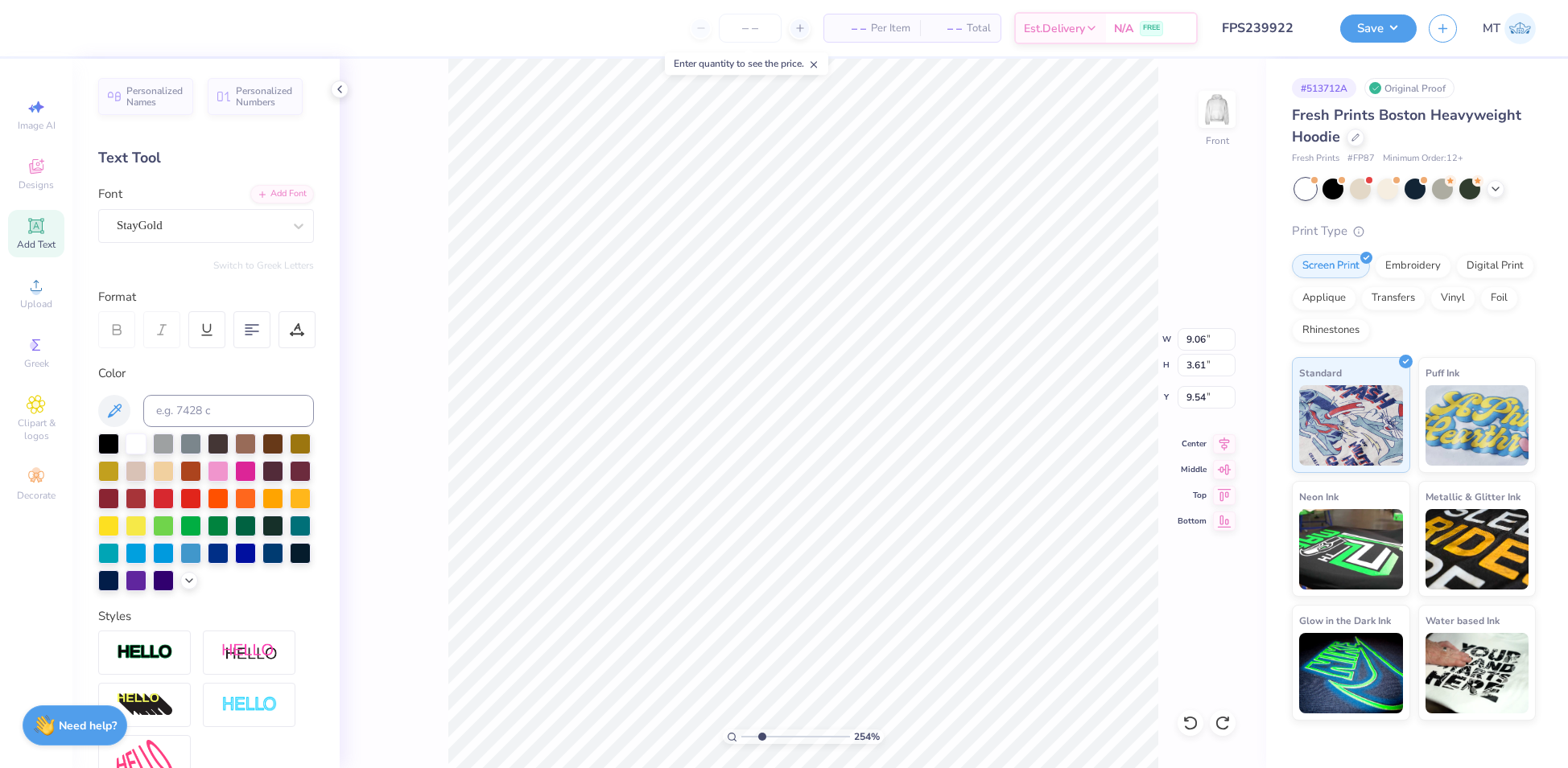
type input "7.91"
type input "2.53963727095155"
type input "8.05"
type input "2.99482687520479"
type input "8.13"
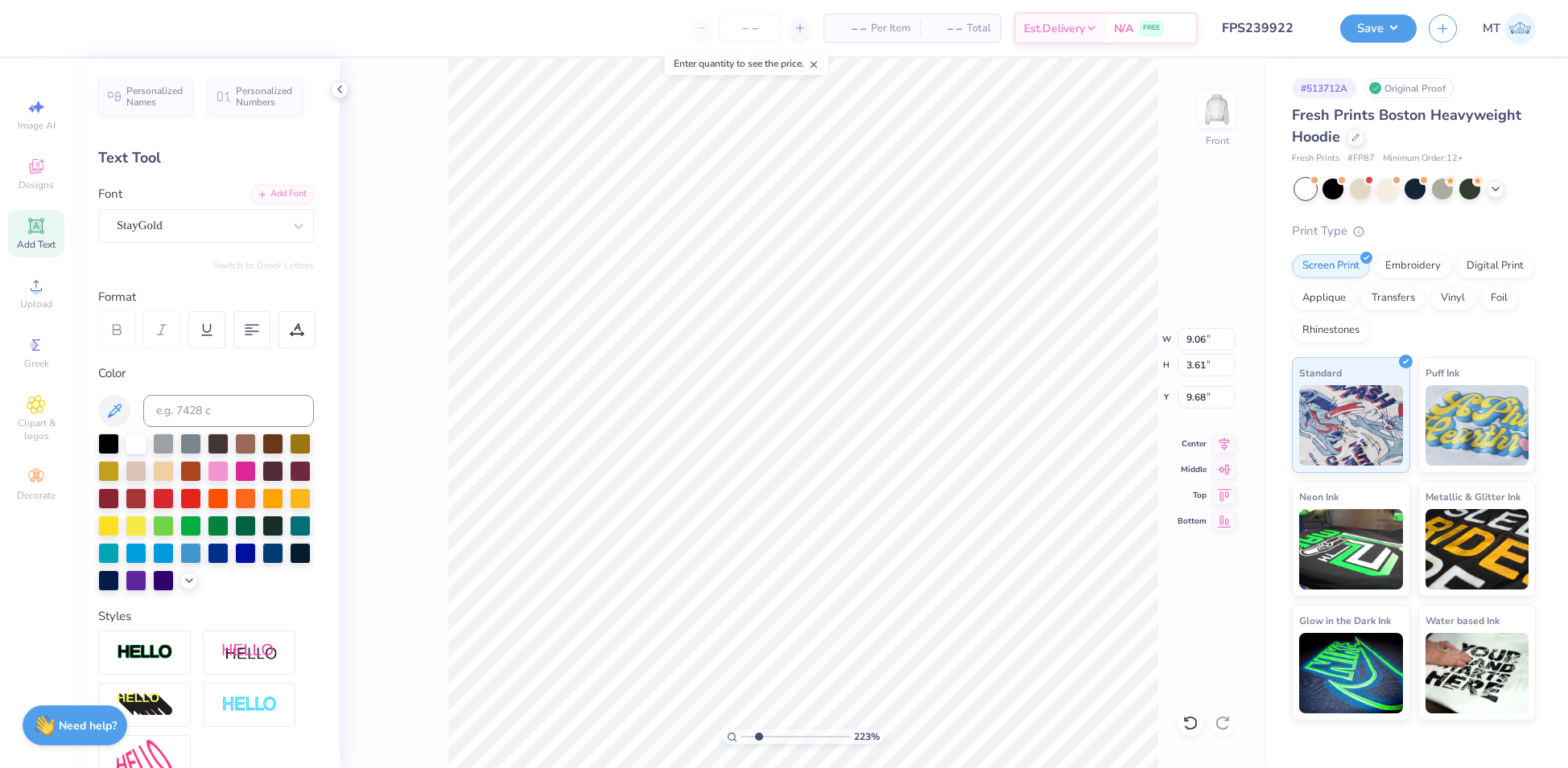
type input "2.22537894013294"
type input "10.60"
type input "5.17"
type input "8.13"
click at [1231, 432] on icon at bounding box center [1223, 442] width 22 height 20
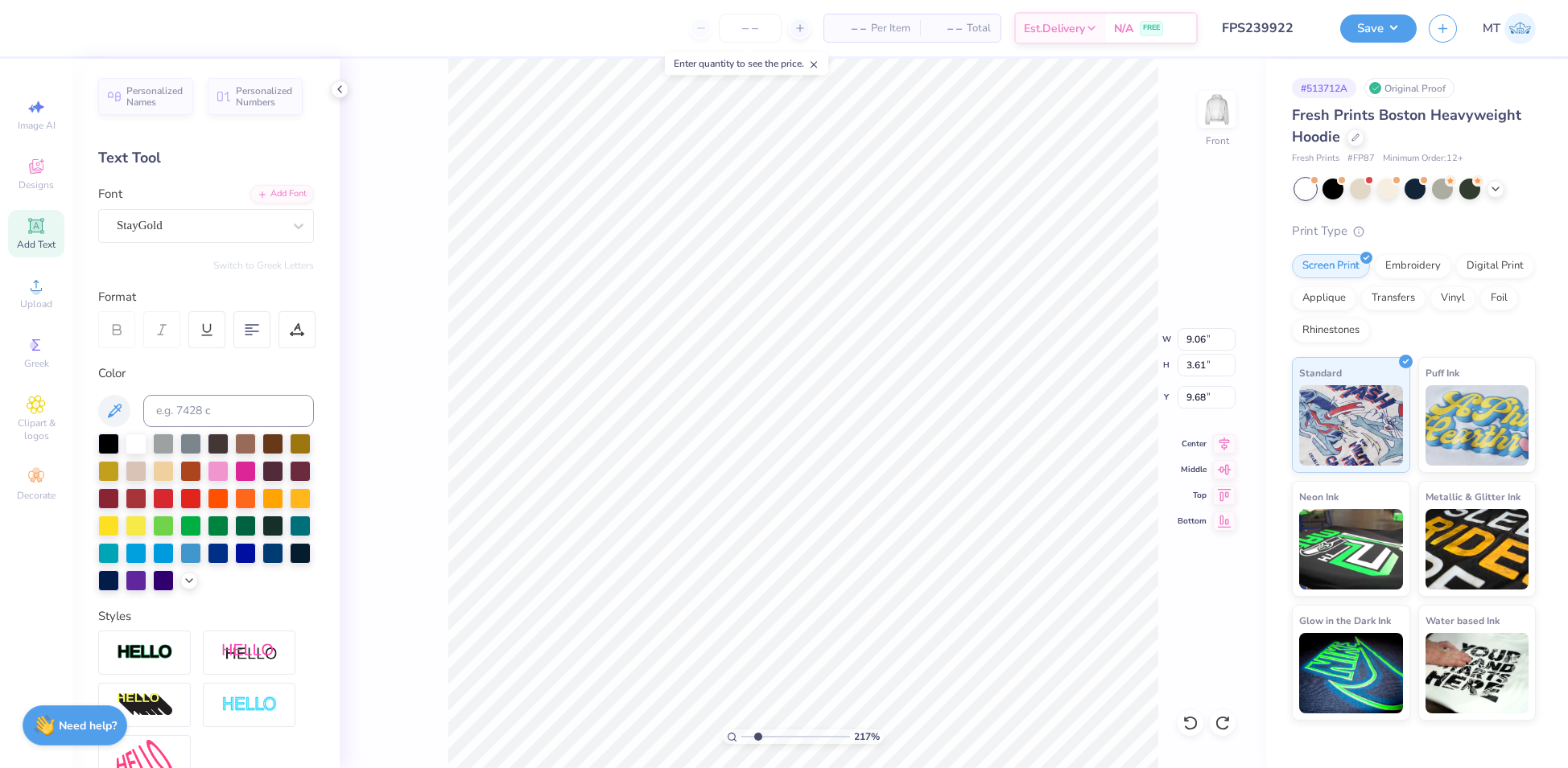
type input "2.17176636573865"
type input "10.60"
type input "5.17"
type input "8.13"
type input "3.7021443838747"
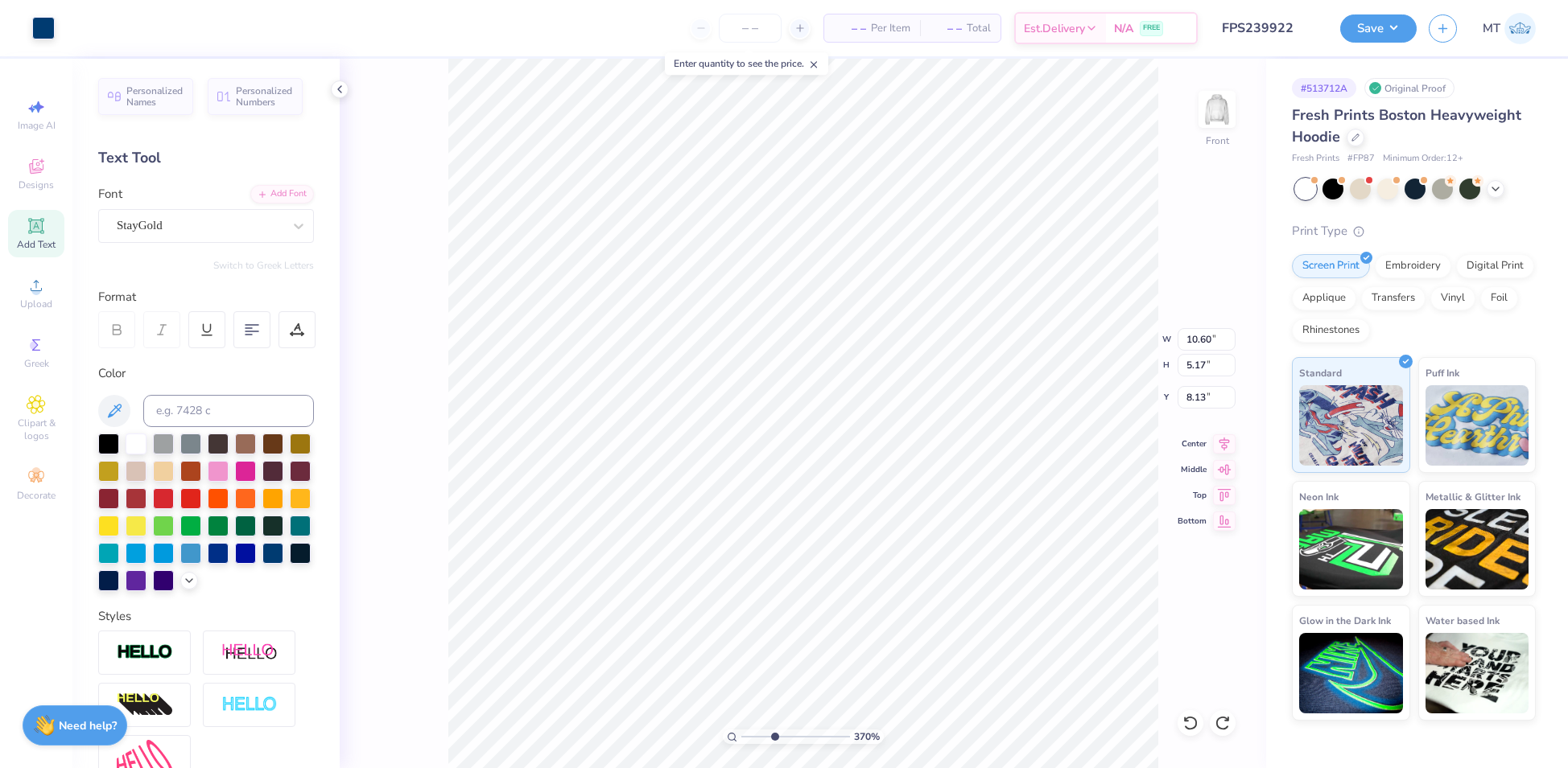
type input "8.06"
type input "2.9823220363579"
type input "10.60"
type input "5.17"
type input "1"
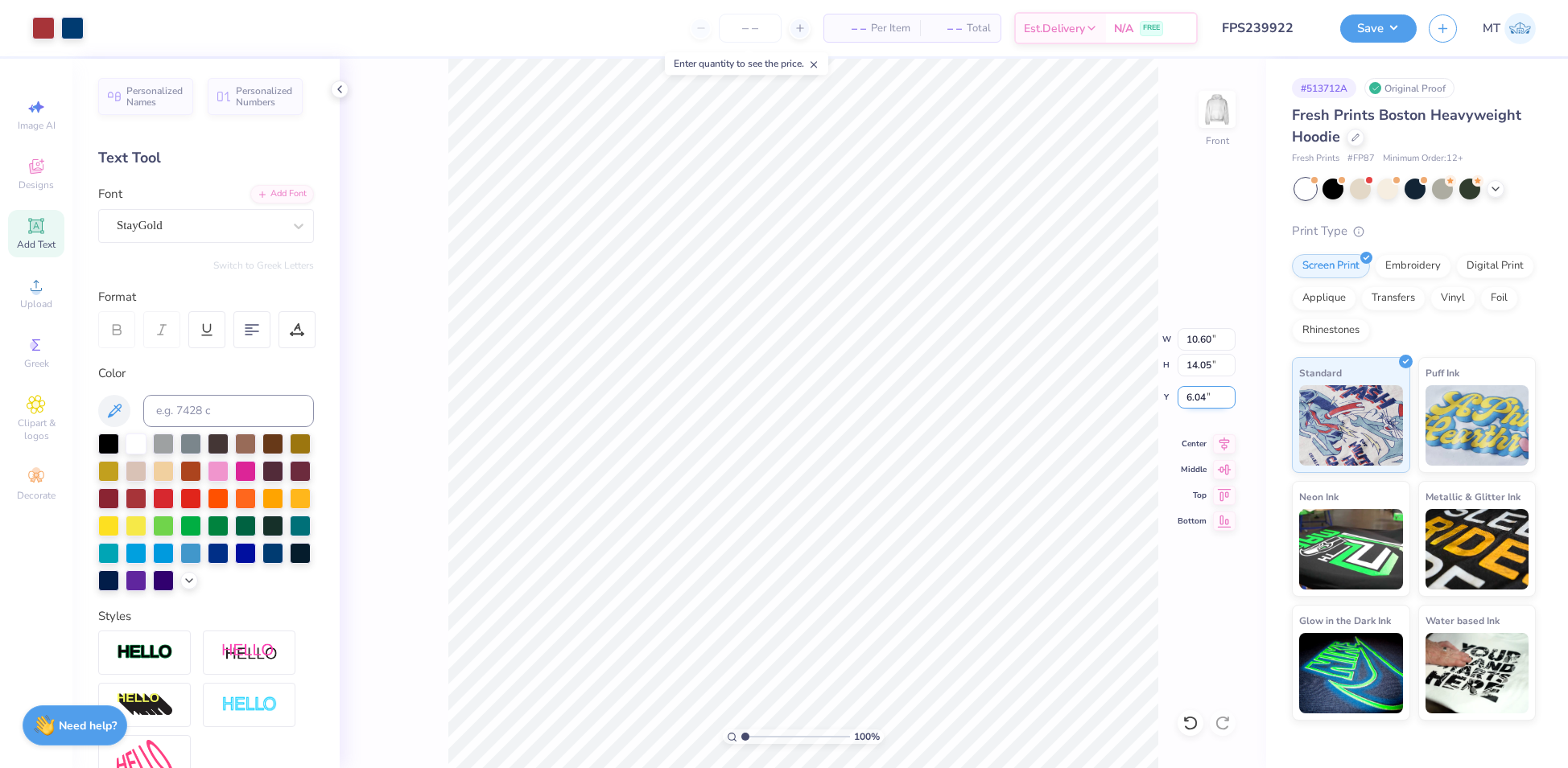
click at [1190, 397] on input "6.04" at bounding box center [1206, 397] width 58 height 22
type input "6.00"
click at [1203, 366] on input "14.05" at bounding box center [1206, 364] width 58 height 22
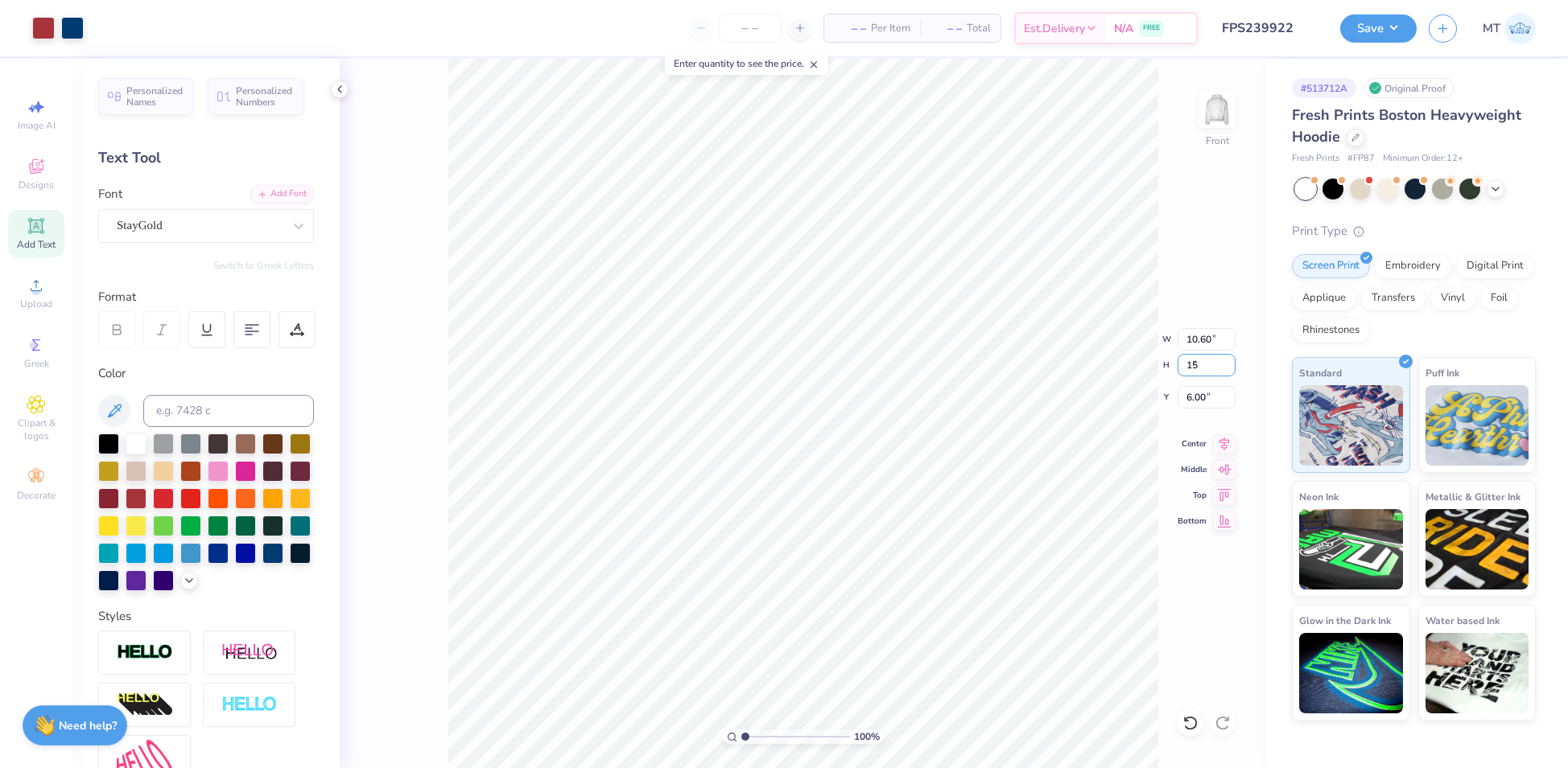
type input "15"
type input "11.32"
type input "15.00"
click at [1196, 388] on input "5.53" at bounding box center [1206, 397] width 58 height 22
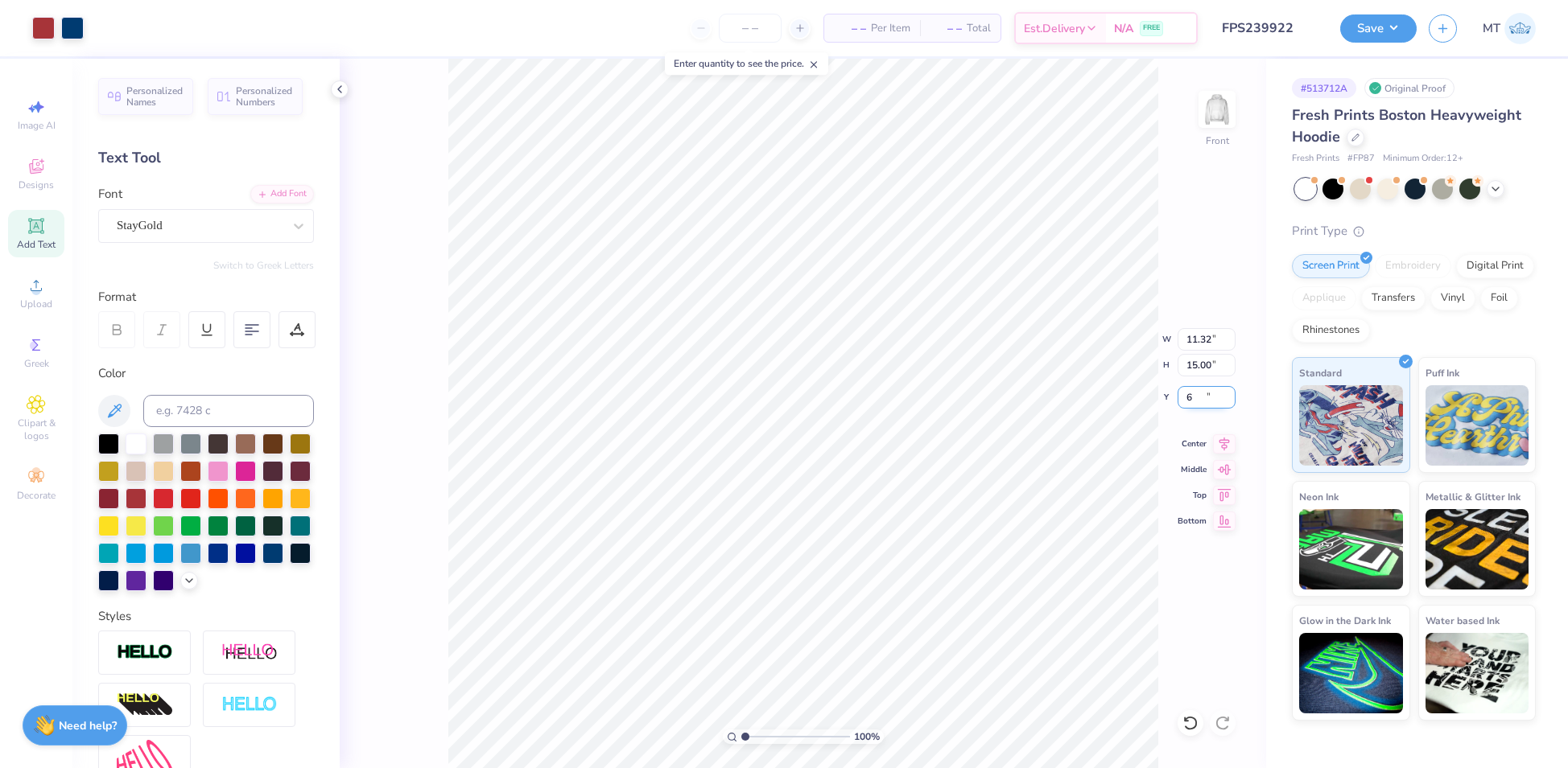
type input "6.00"
click at [1229, 443] on icon at bounding box center [1223, 442] width 22 height 20
click at [1195, 725] on icon at bounding box center [1189, 723] width 13 height 14
type input "1"
click at [1384, 37] on button "Save" at bounding box center [1377, 25] width 76 height 28
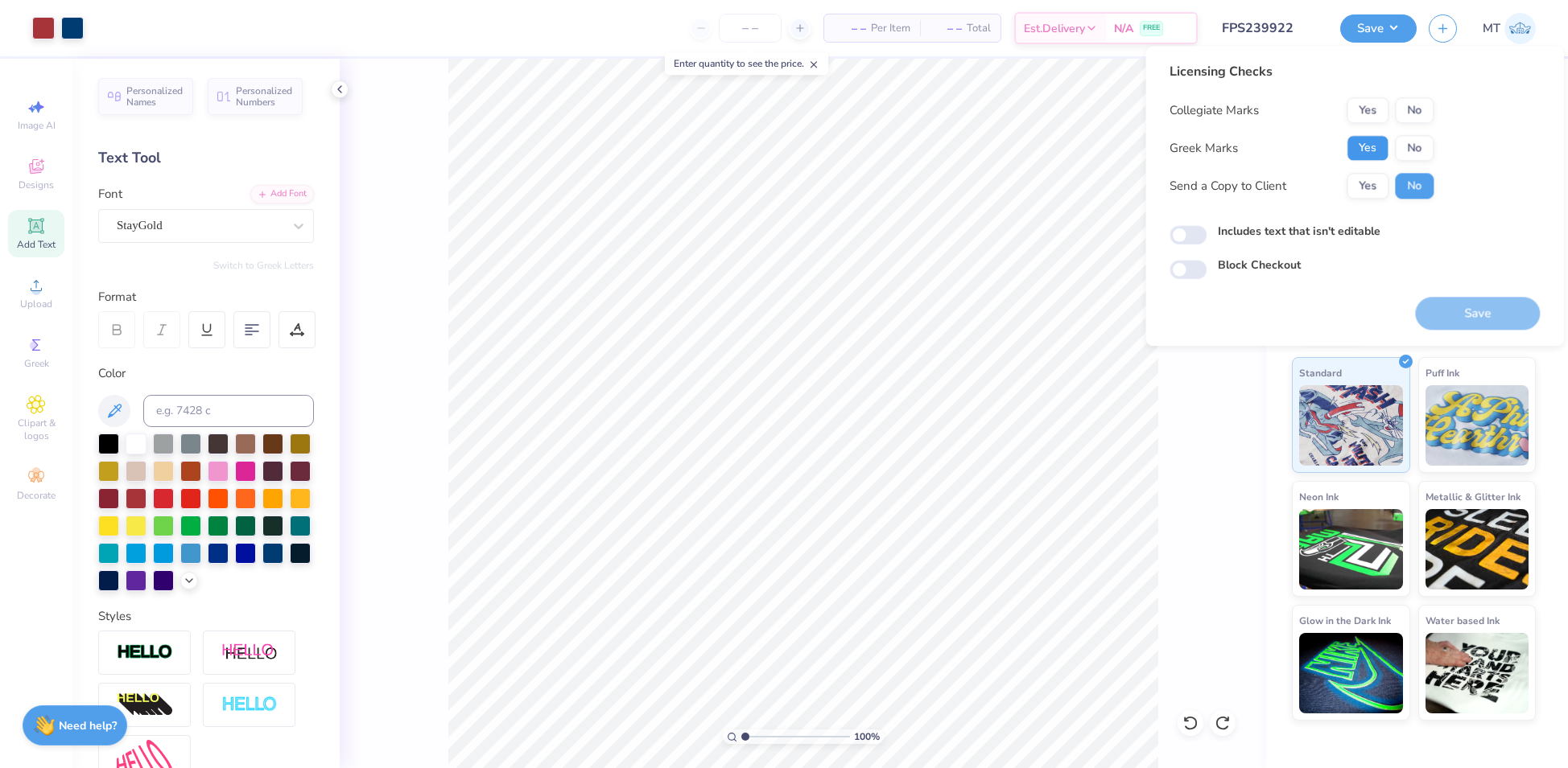
click at [1377, 149] on button "Yes" at bounding box center [1367, 148] width 42 height 26
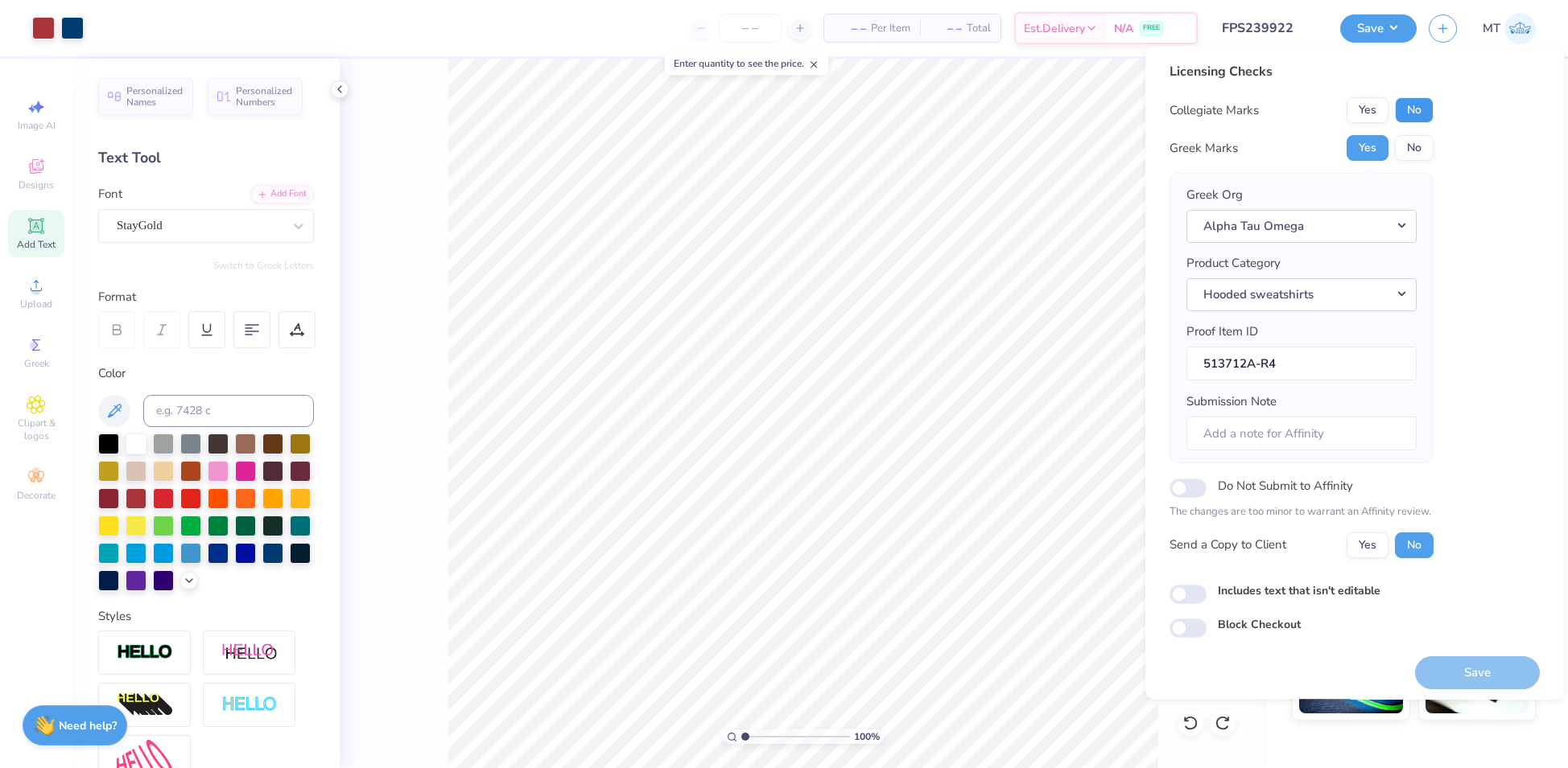
click at [1418, 107] on button "No" at bounding box center [1413, 110] width 39 height 26
click at [1472, 670] on button "Save" at bounding box center [1477, 672] width 124 height 33
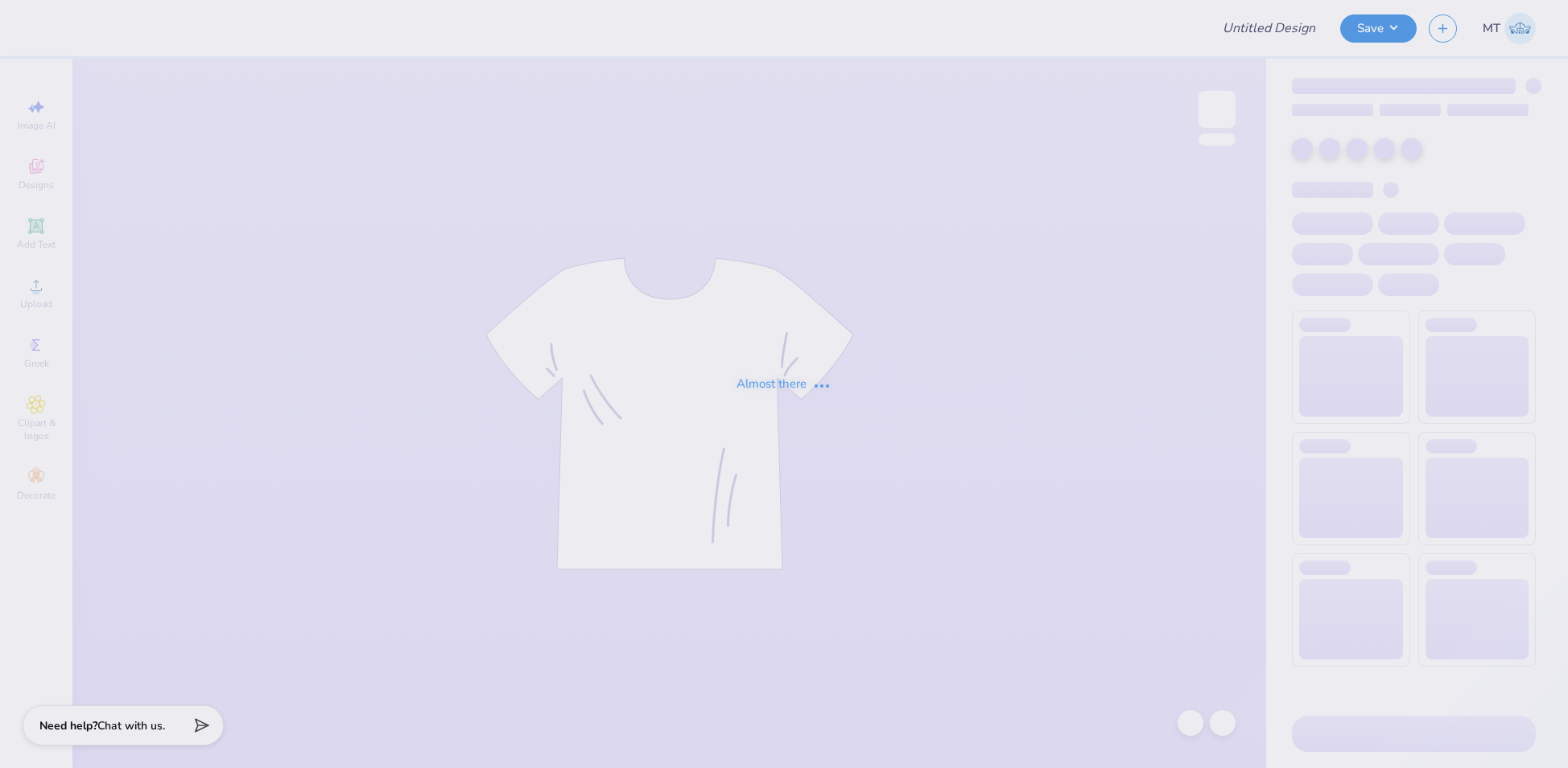
type input "FPS239932"
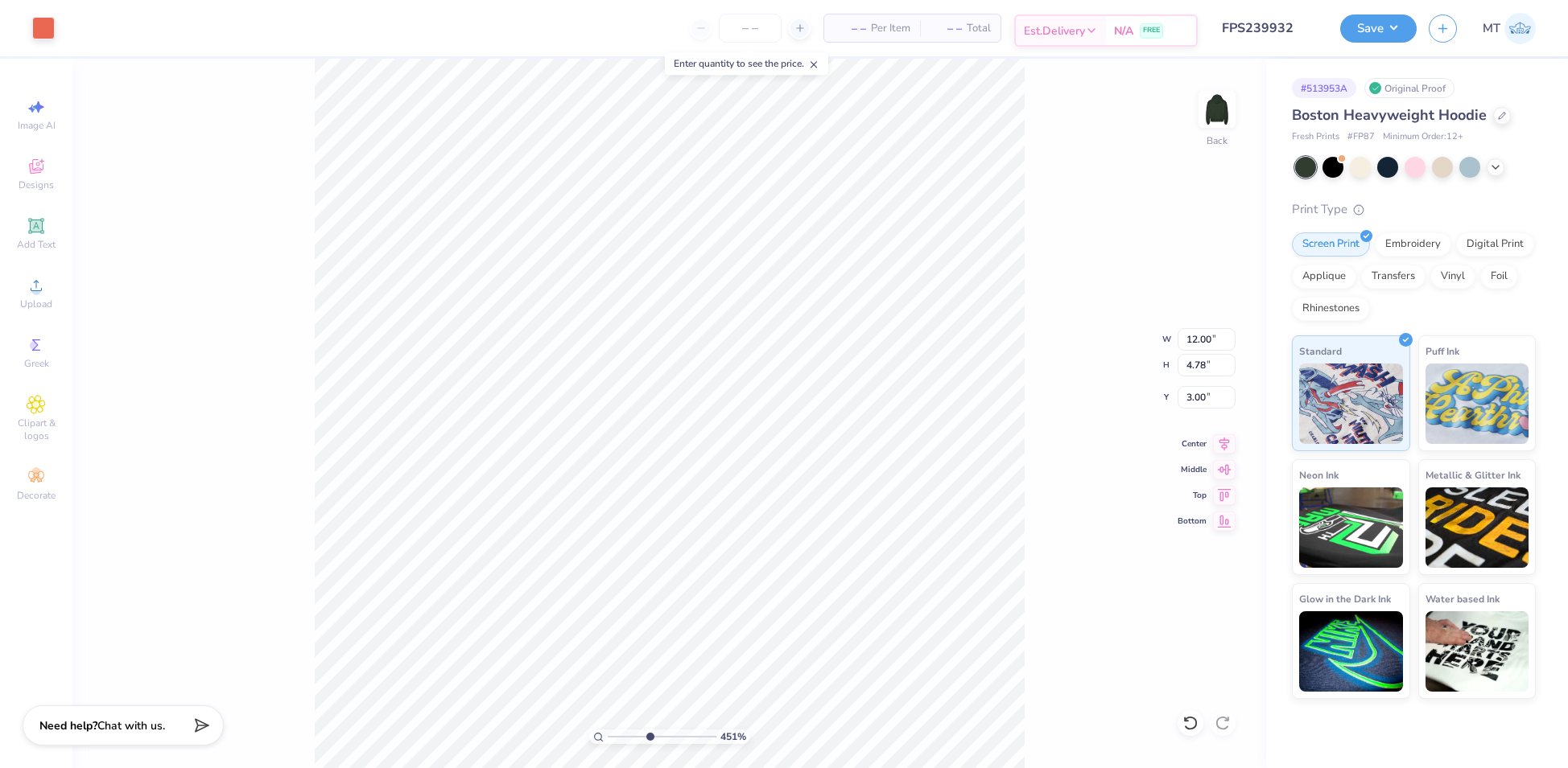
type input "4.50792824956737"
type input "1.52"
type input "0.54"
type input "5.65"
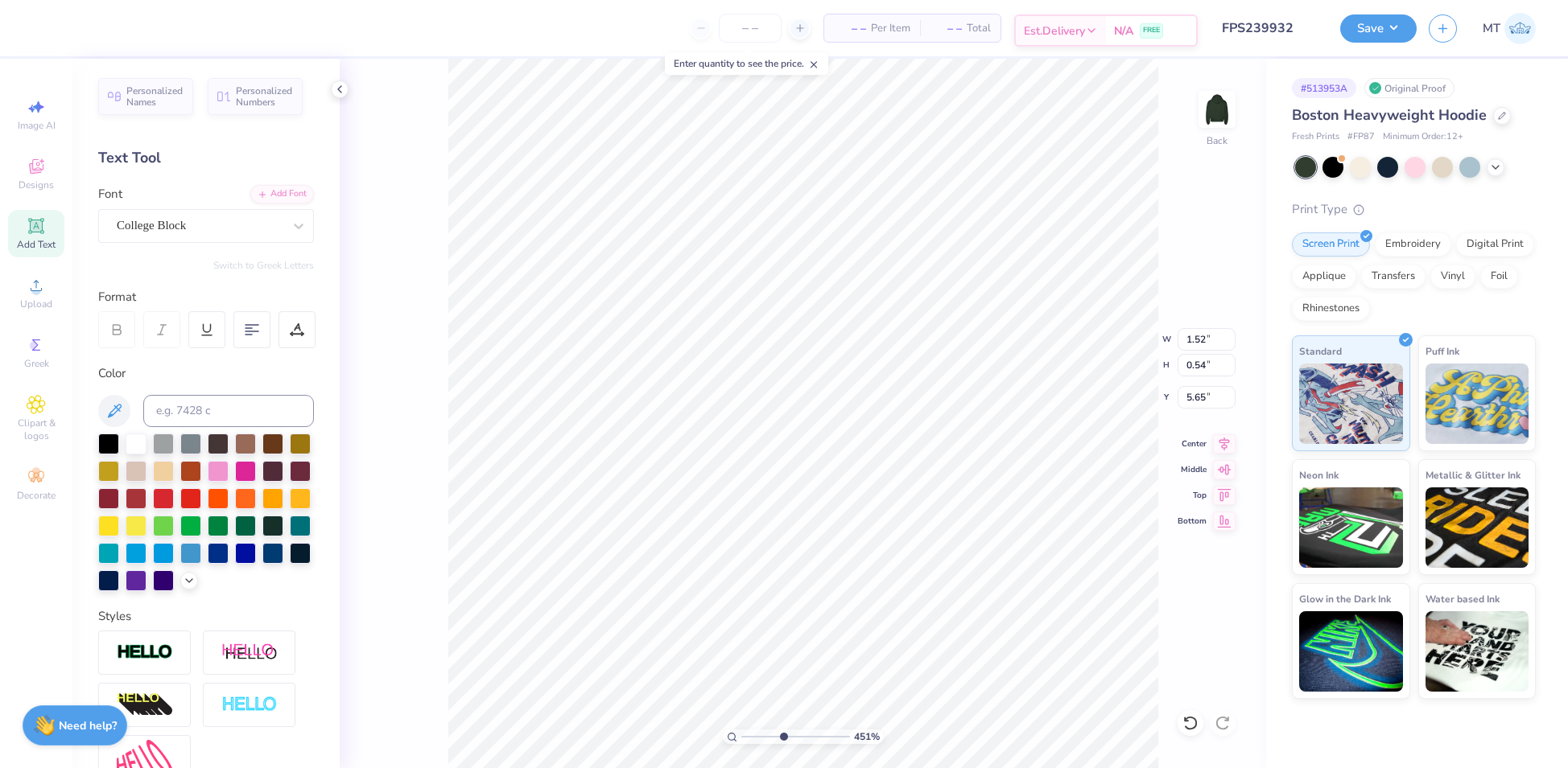
type input "4.50792824956737"
type input "12.00"
type input "4.78"
type input "3.00"
type input "3.21300431103681"
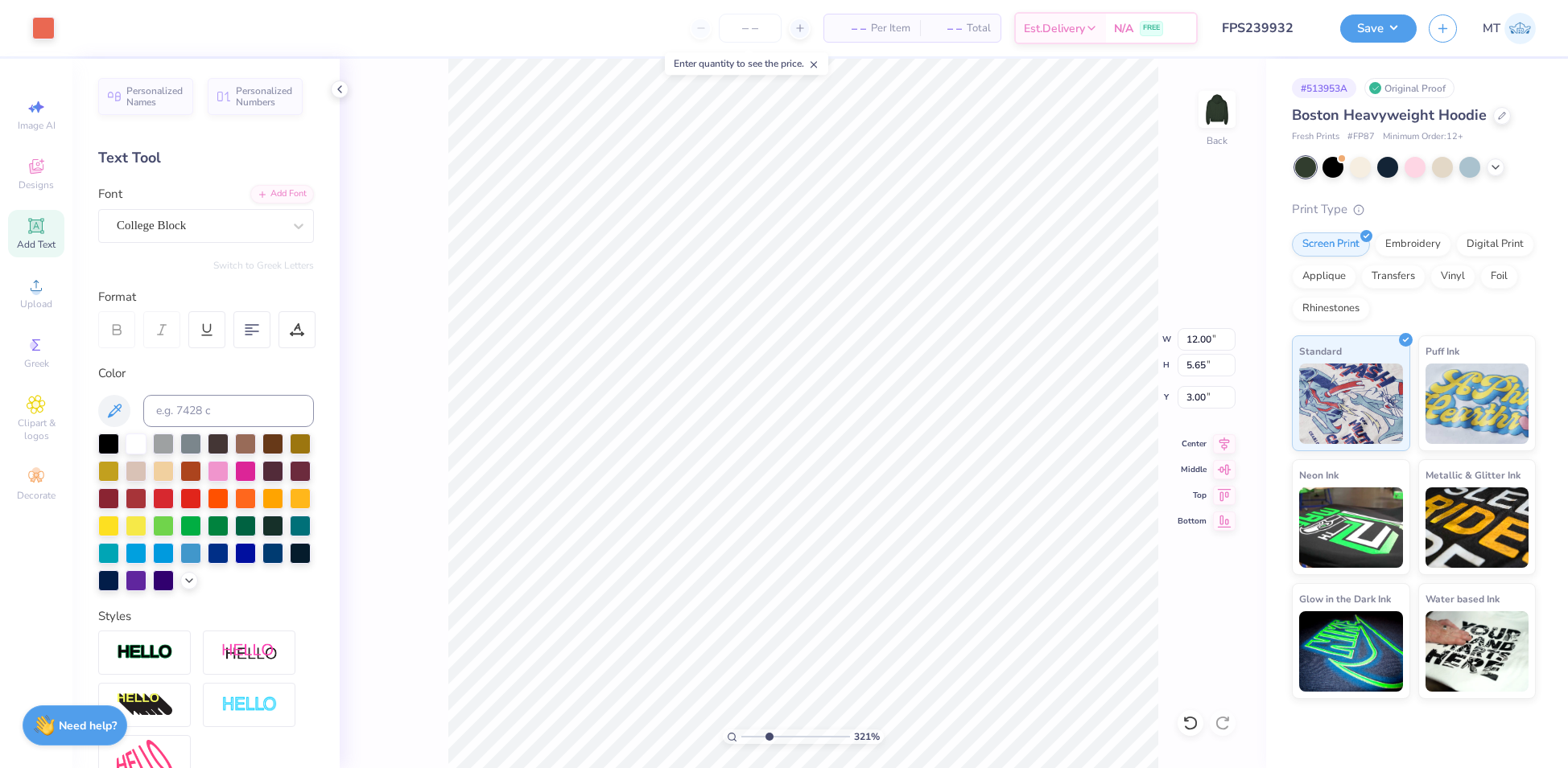
type input "1.52"
type input "0.54"
type input "6.18"
type input "5.34331910459466"
type input "5.65"
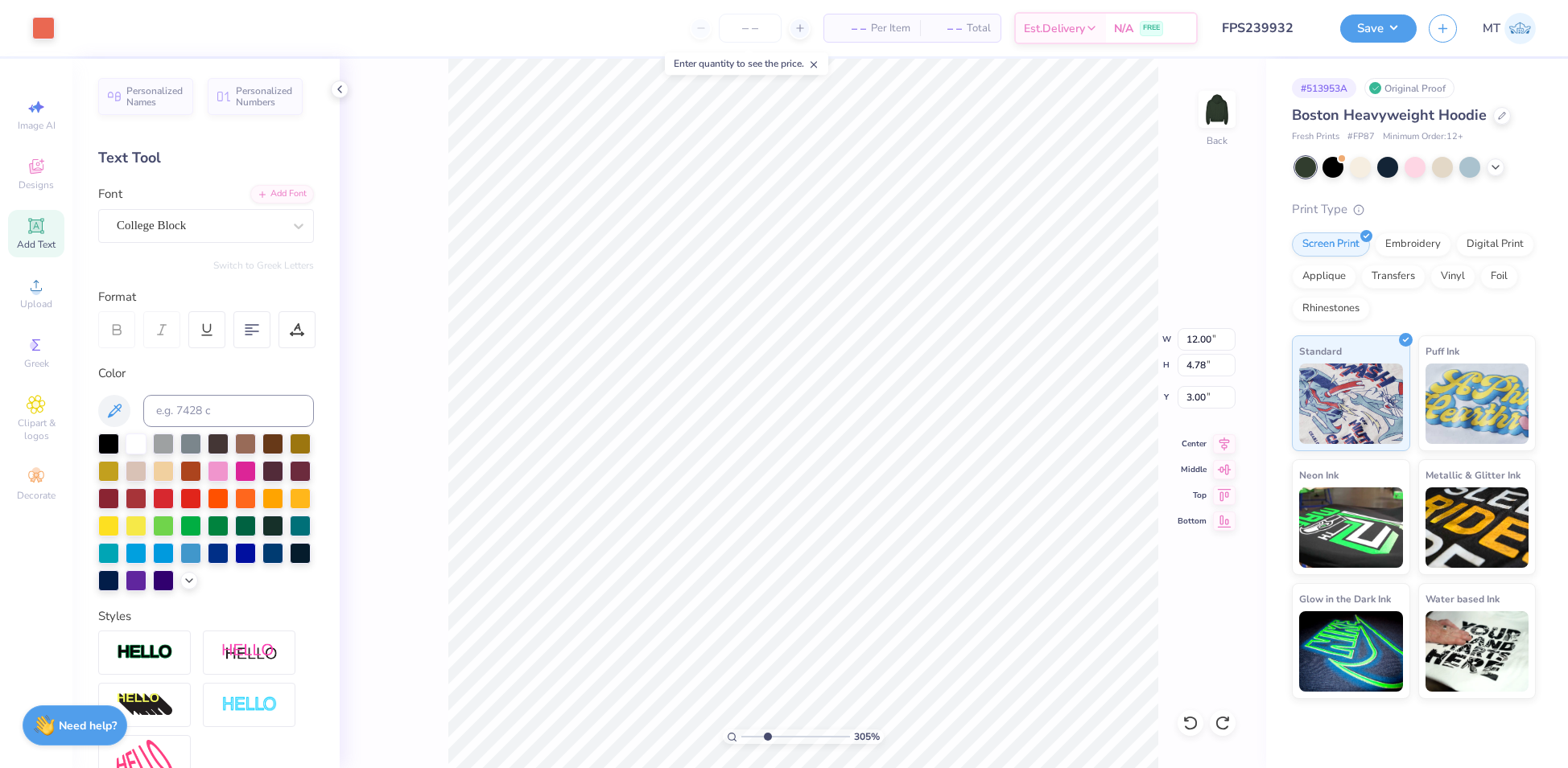
type input "3.05348430111606"
type input "2.81"
type input "3.05348430111606"
type input "3.00"
click at [981, 530] on li "Ungroup" at bounding box center [987, 530] width 126 height 31
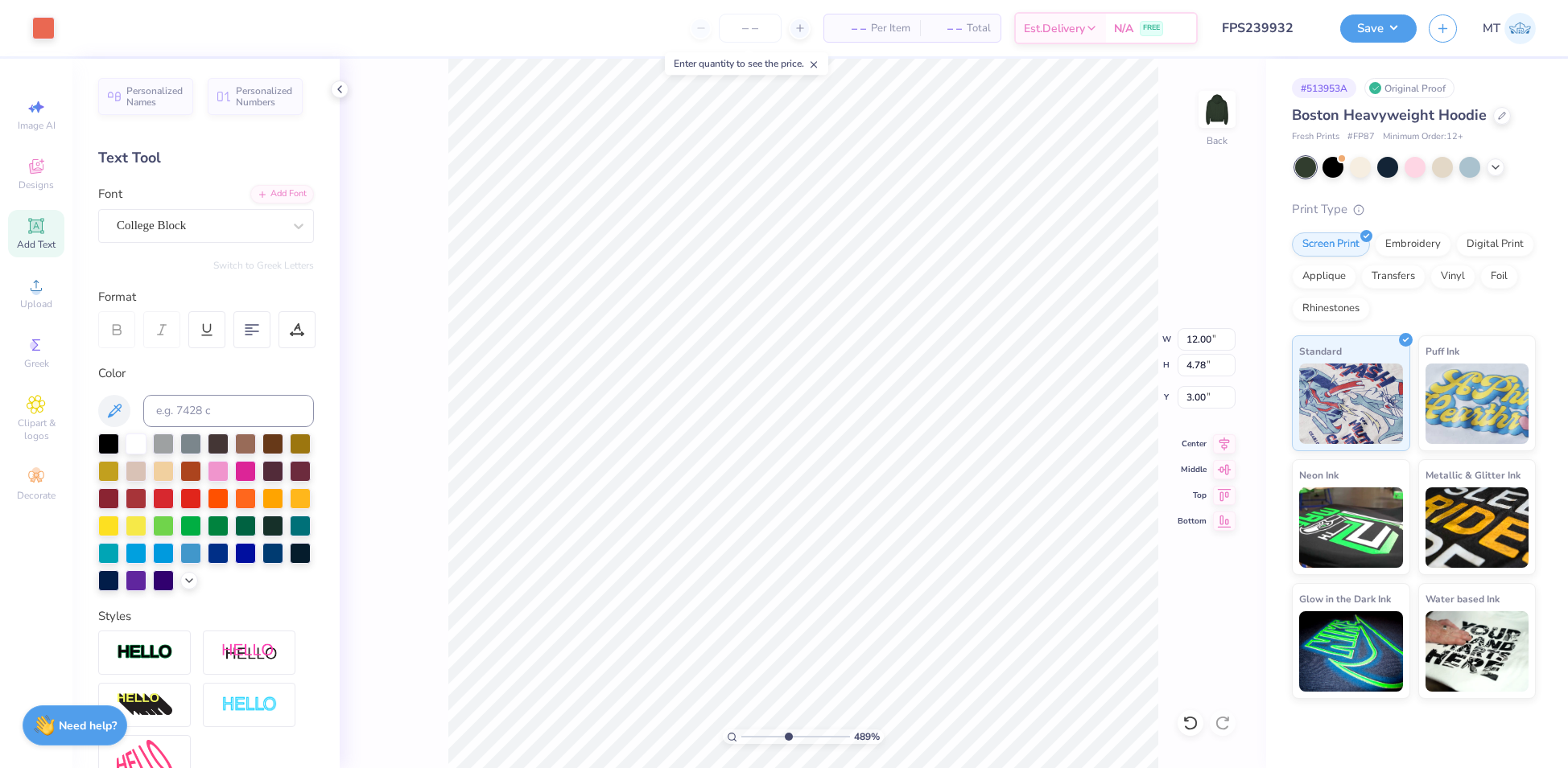
type input "4.89446301283348"
type input "2.64"
type input "1.22"
type input "5.20"
type input "4.89446301283348"
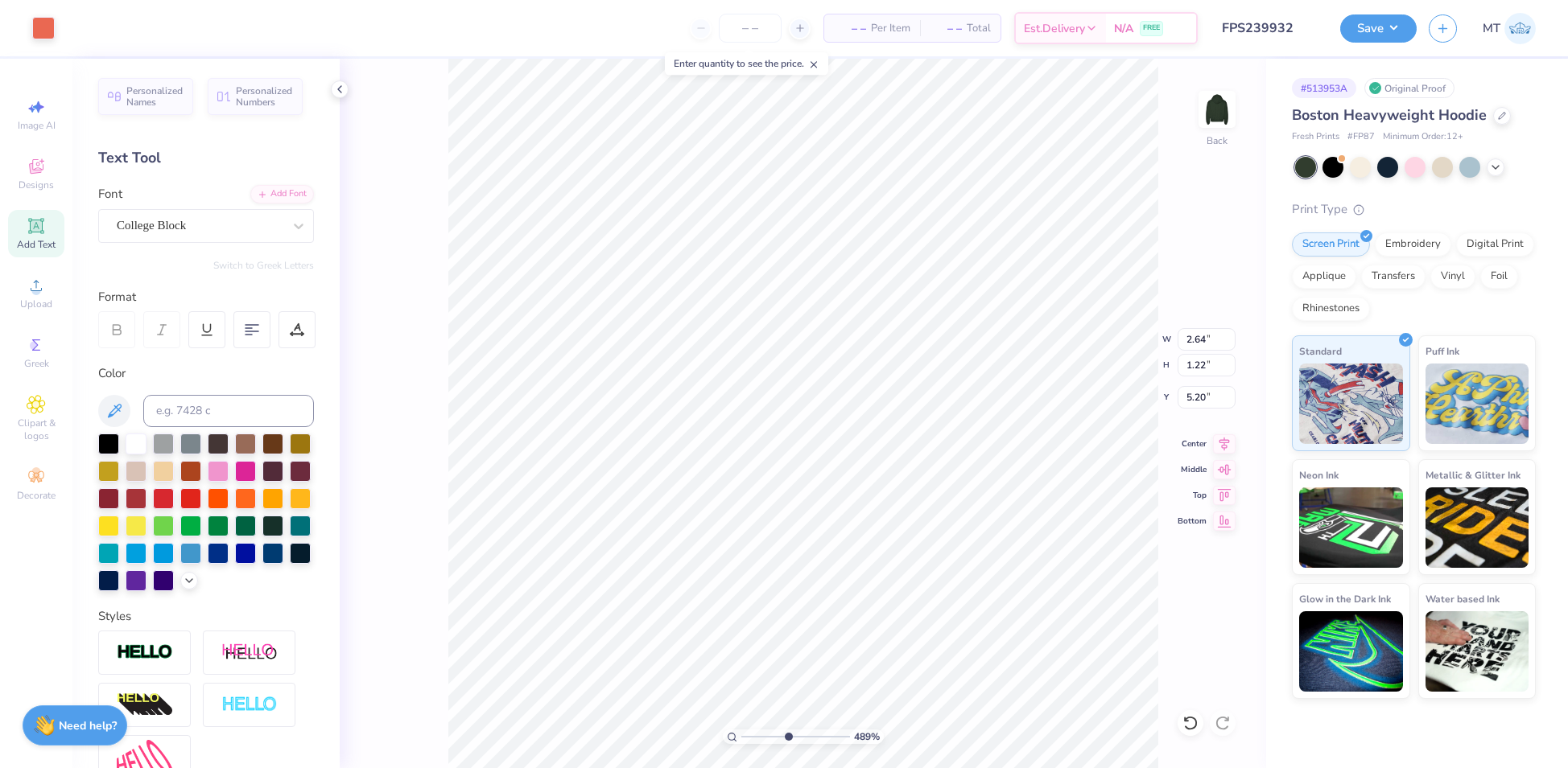
type input "5.28"
type input "3.95013008874389"
type input "2.82"
type input "1.30"
type input "5.19"
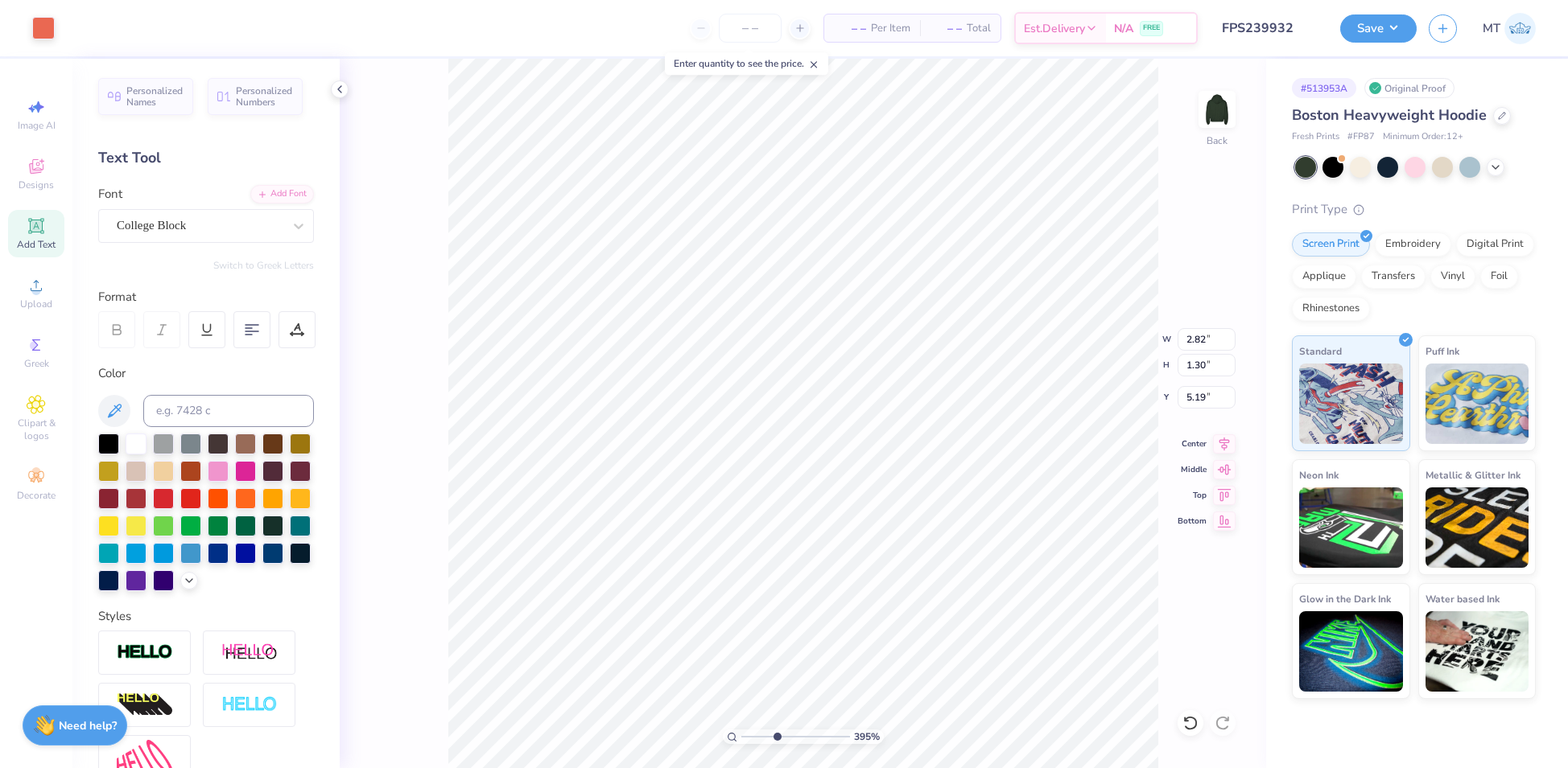
type input "3.95013008874389"
type input "5.23"
type input "8.49832377414249"
type input "2.82"
type input "1.30"
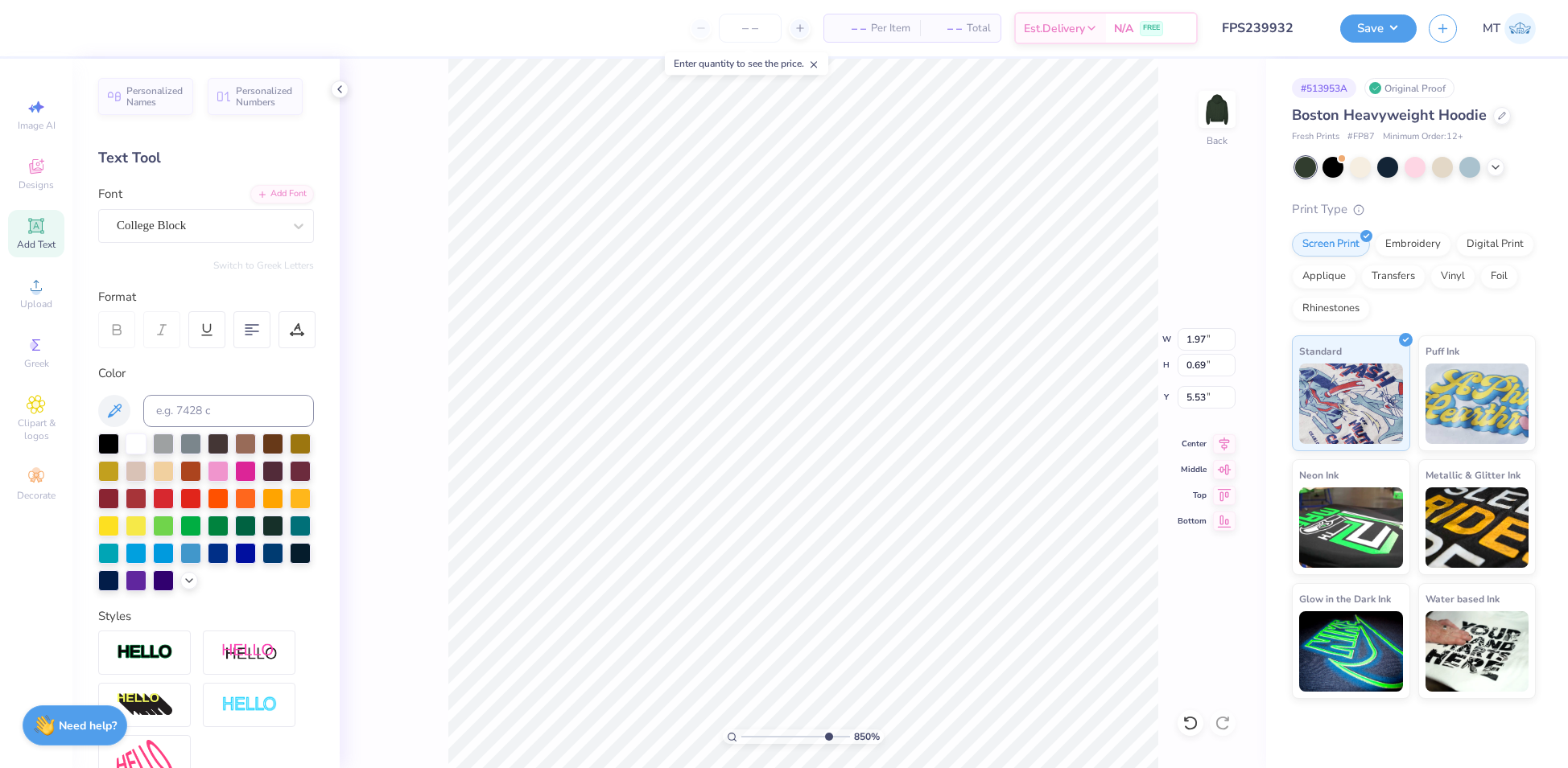
type input "5.23"
type input "8.49832377414249"
type input "5.27"
type input "1"
click at [1372, 25] on button "Save" at bounding box center [1377, 25] width 76 height 28
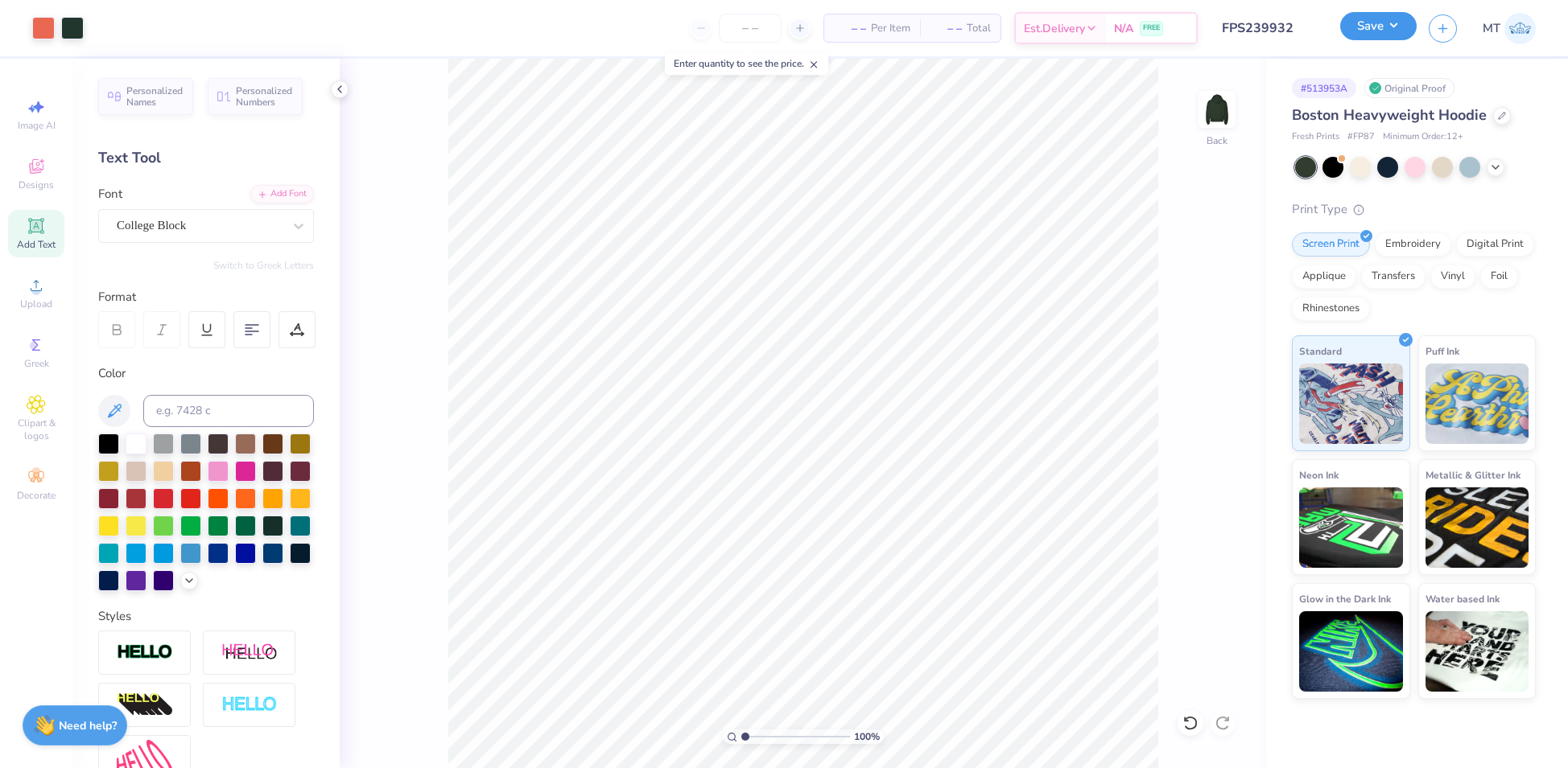
click at [1378, 21] on button "Save" at bounding box center [1377, 25] width 76 height 28
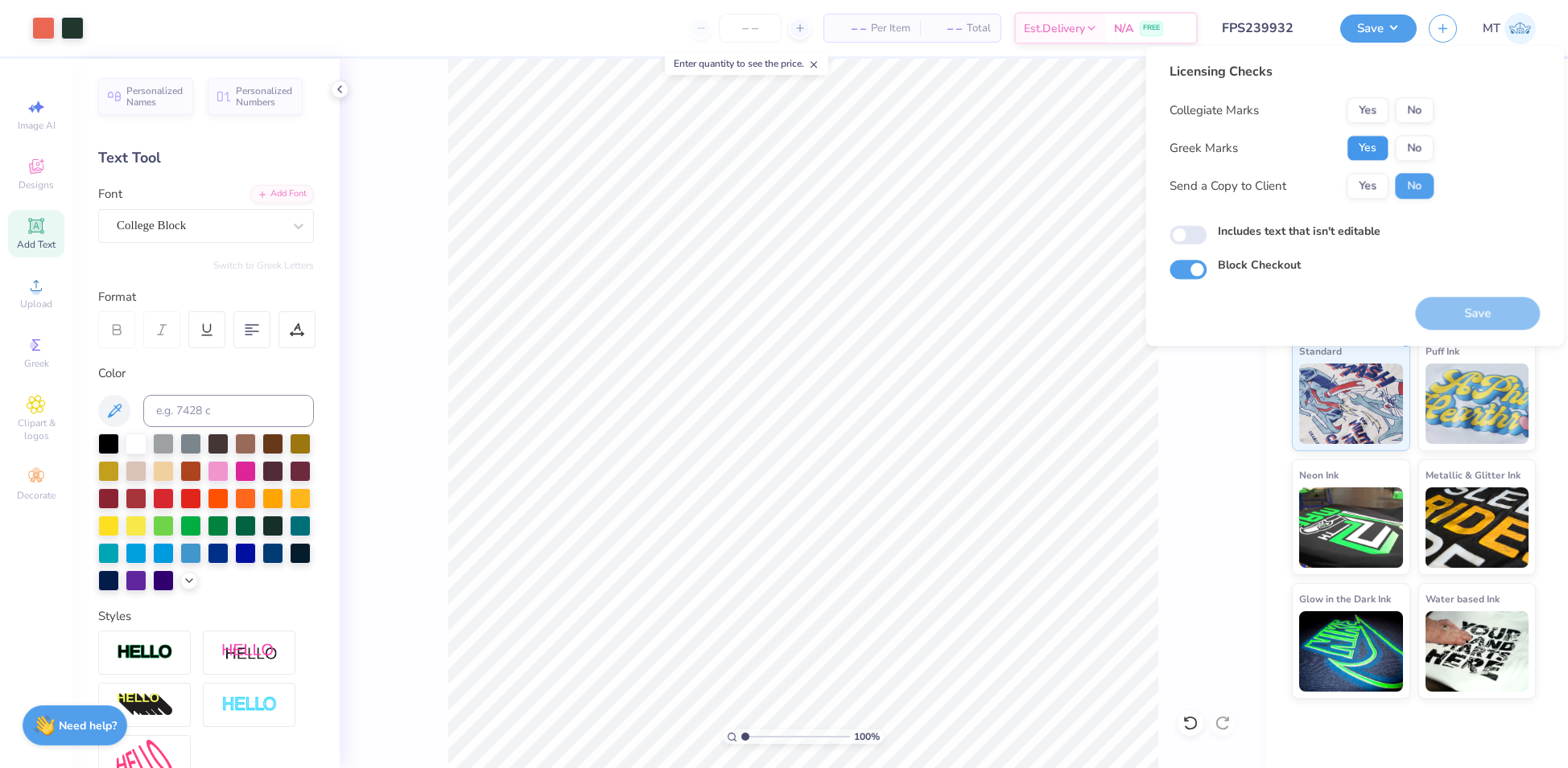
click at [1367, 154] on button "Yes" at bounding box center [1367, 148] width 42 height 26
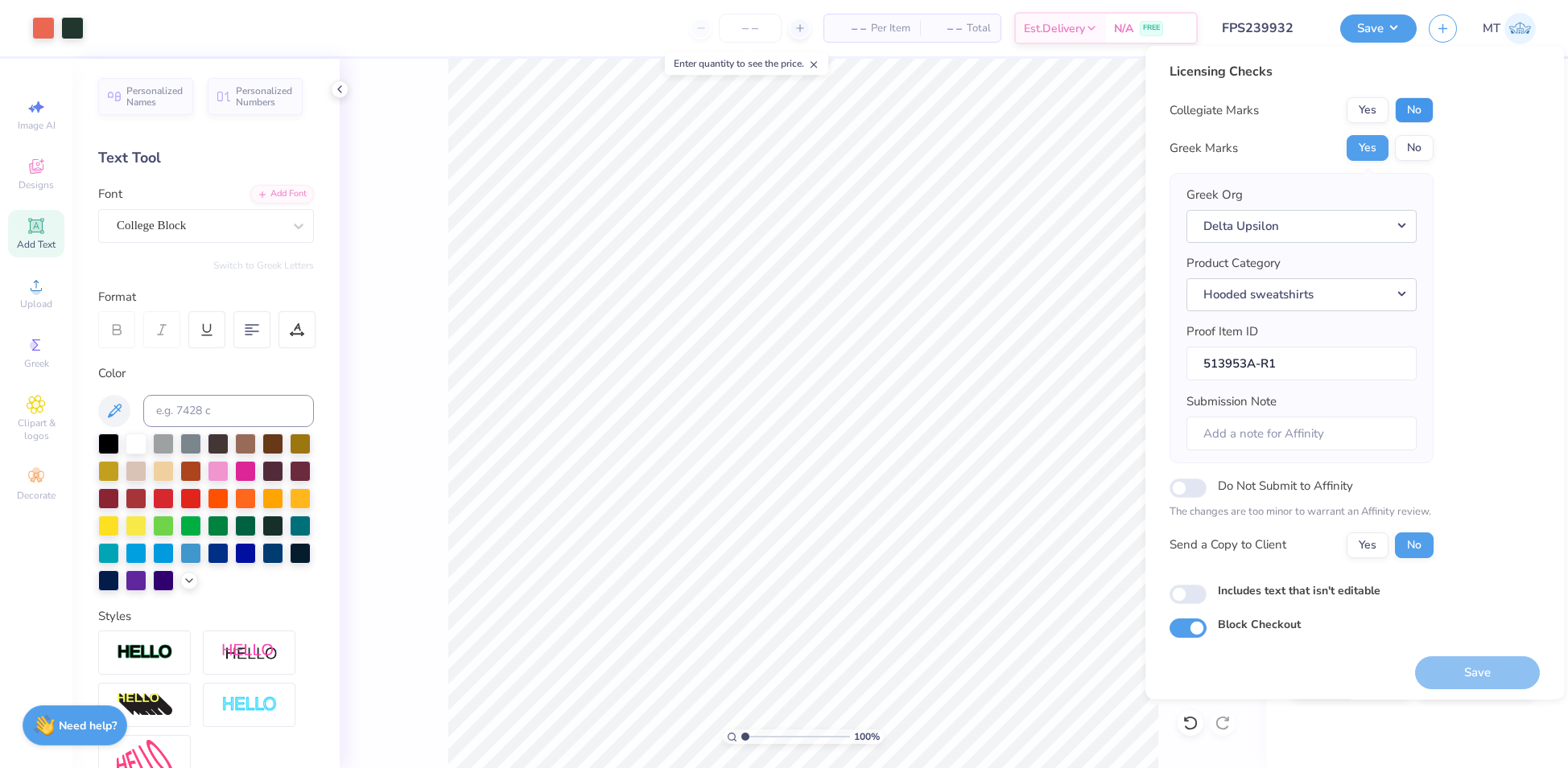
click at [1423, 115] on button "No" at bounding box center [1413, 110] width 39 height 26
click at [1489, 676] on button "Save" at bounding box center [1477, 672] width 124 height 33
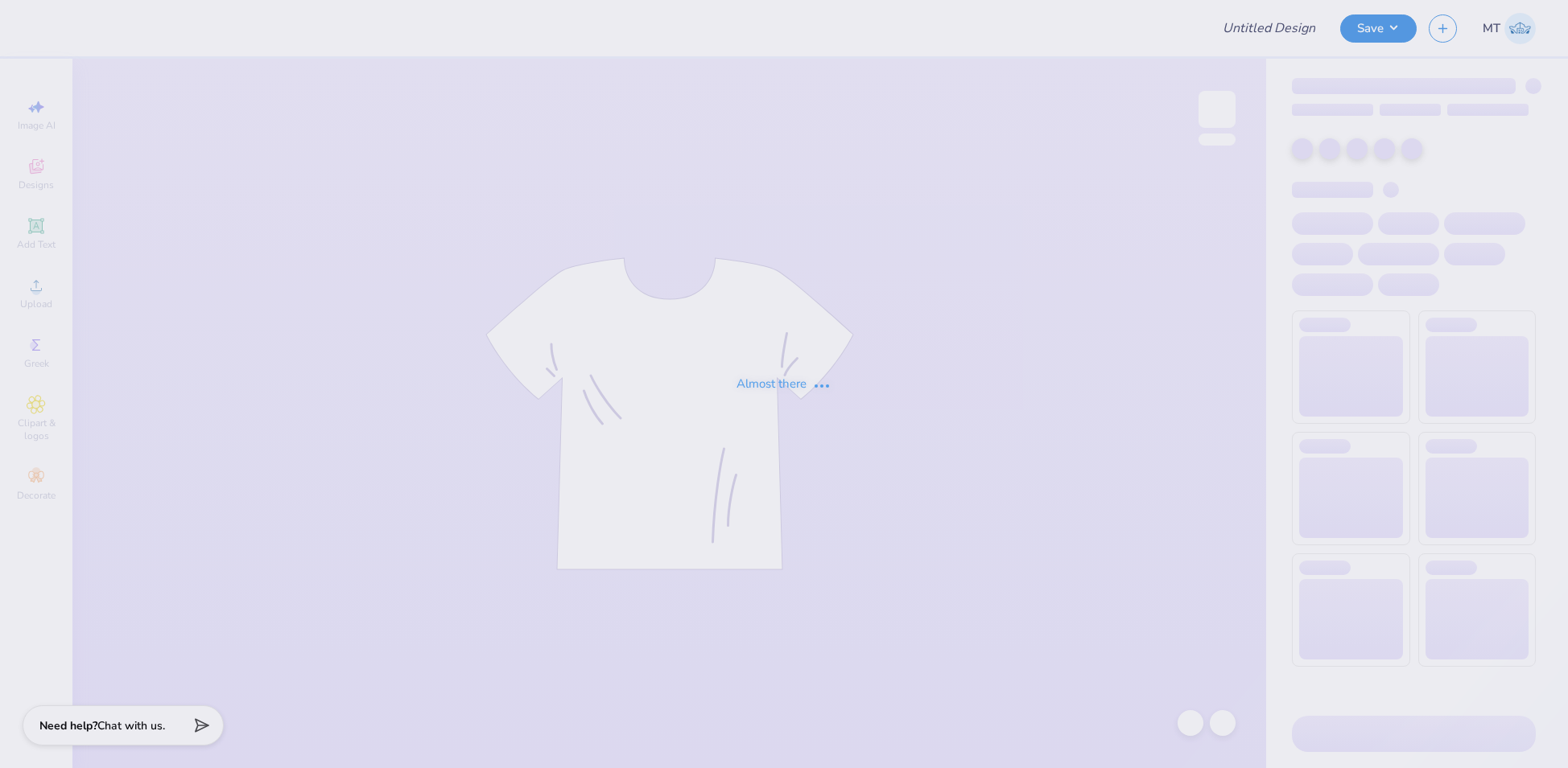
type input "FPS239933"
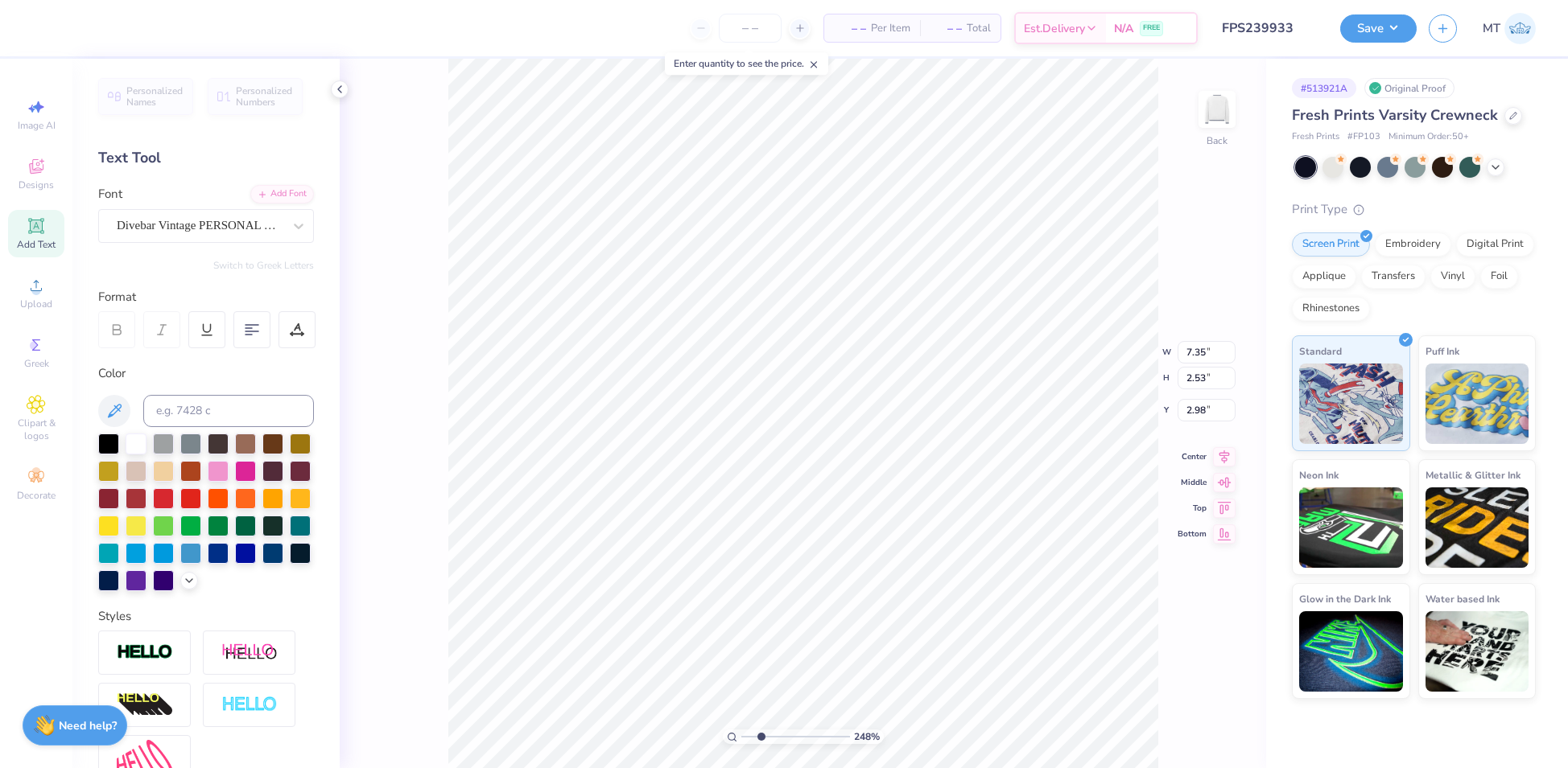
type input "2.47511625437046"
type input "3.22"
type input "2.47511625437046"
type input "3.24"
type input "2.94176951247429"
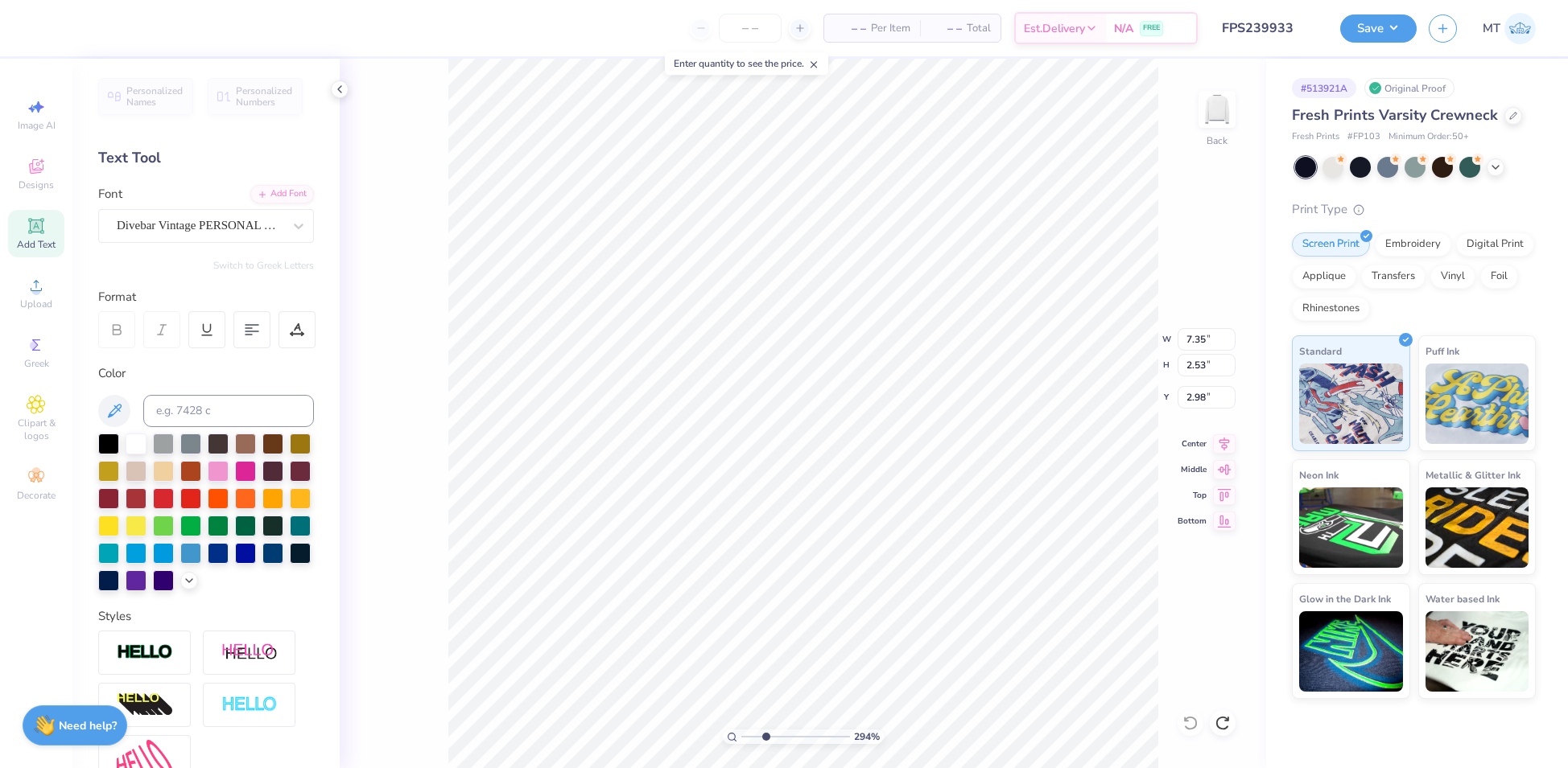
type input "3.18"
type input "1.17589082995317"
type input "3.00"
type input "2.66657924564721"
type input "6.24"
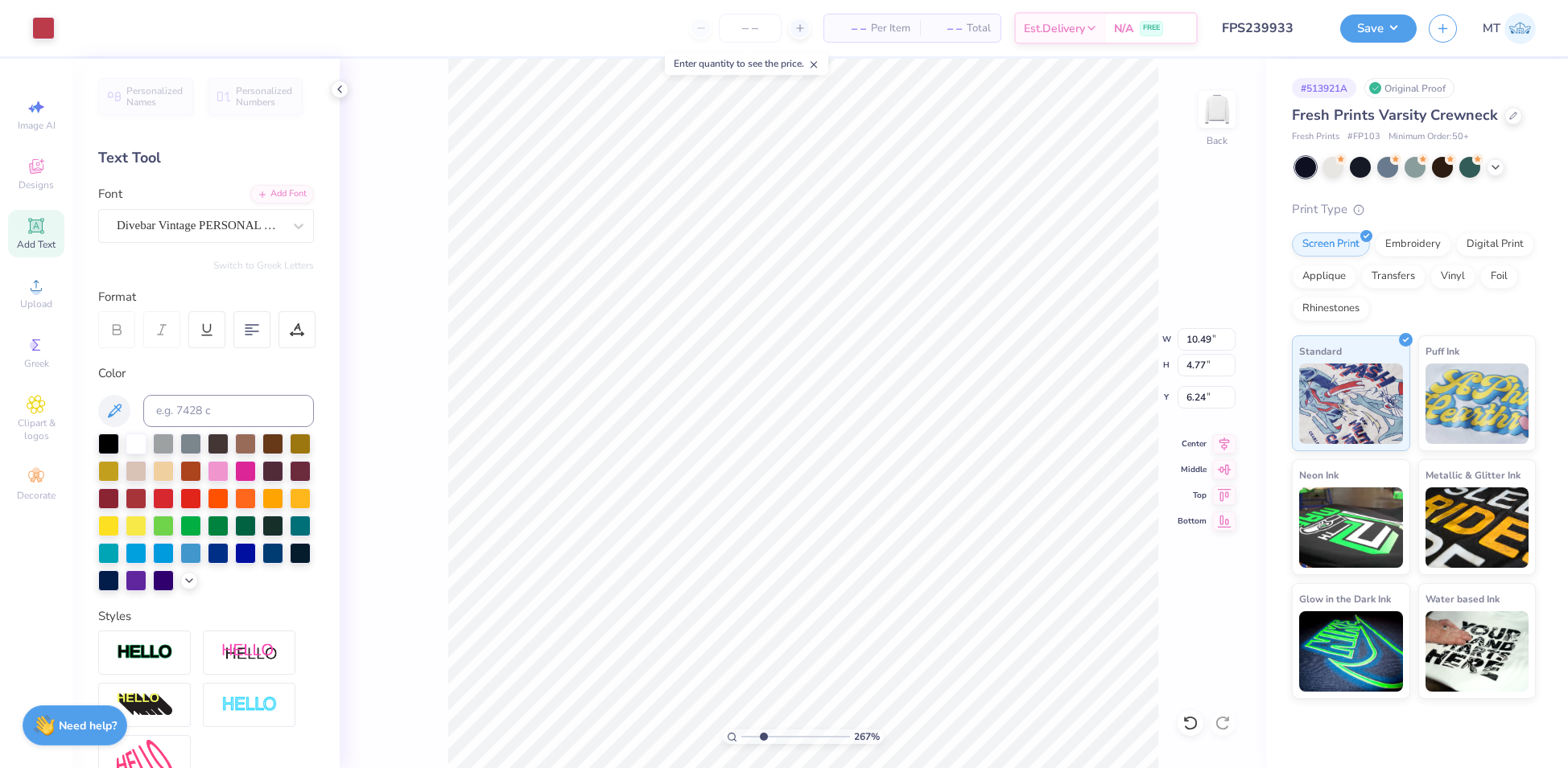
type input "2.66657924564721"
type input "4.92"
click at [39, 35] on div at bounding box center [43, 26] width 22 height 22
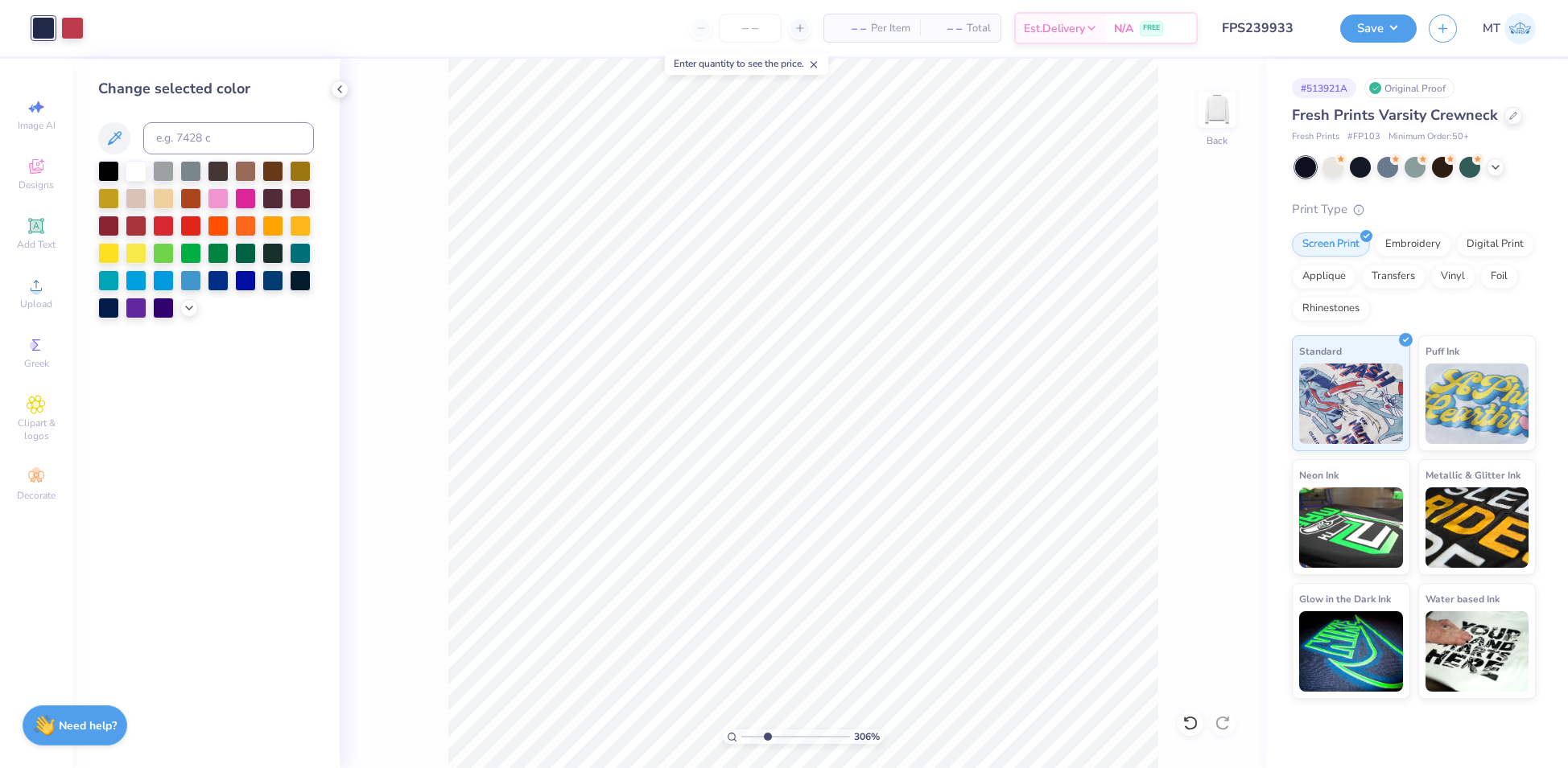
click at [179, 313] on div at bounding box center [206, 240] width 216 height 158
click at [194, 304] on icon at bounding box center [189, 306] width 13 height 13
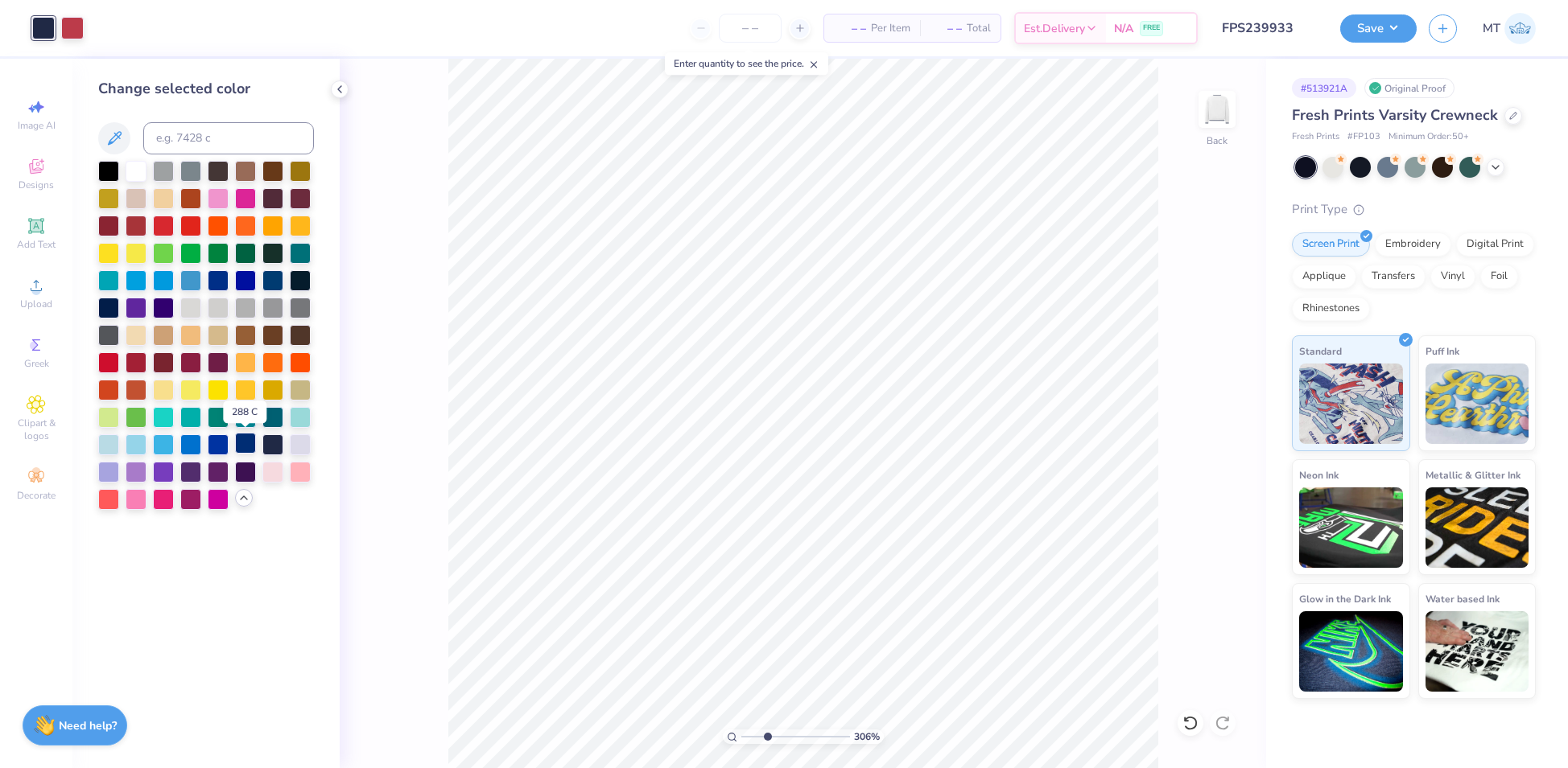
click at [247, 441] on div at bounding box center [244, 442] width 21 height 21
click at [1194, 727] on icon at bounding box center [1189, 723] width 13 height 14
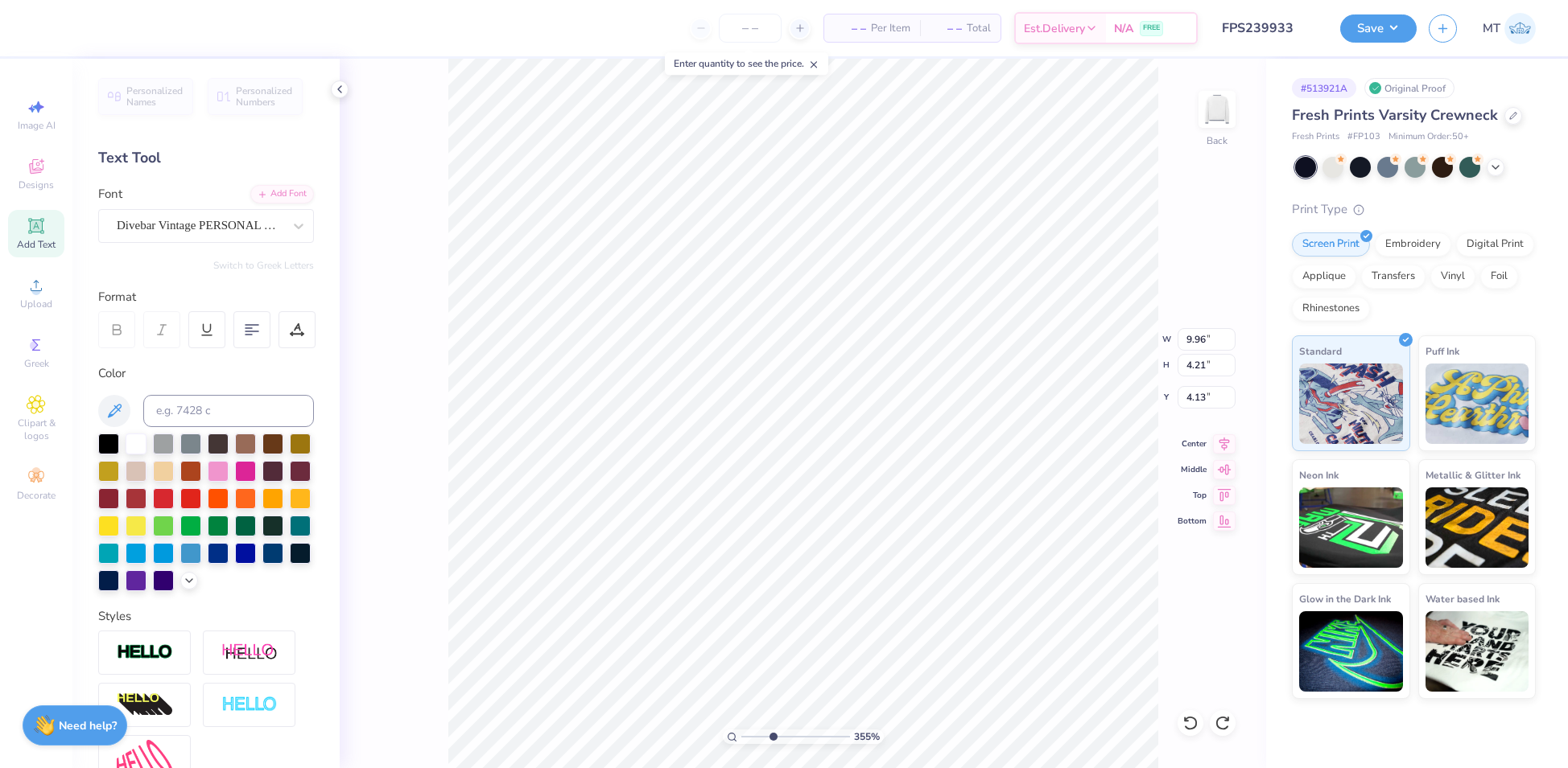
type input "3.55071495724757"
type input "7.35"
type input "2.53"
type input "3.00"
type input "2.07736882070554"
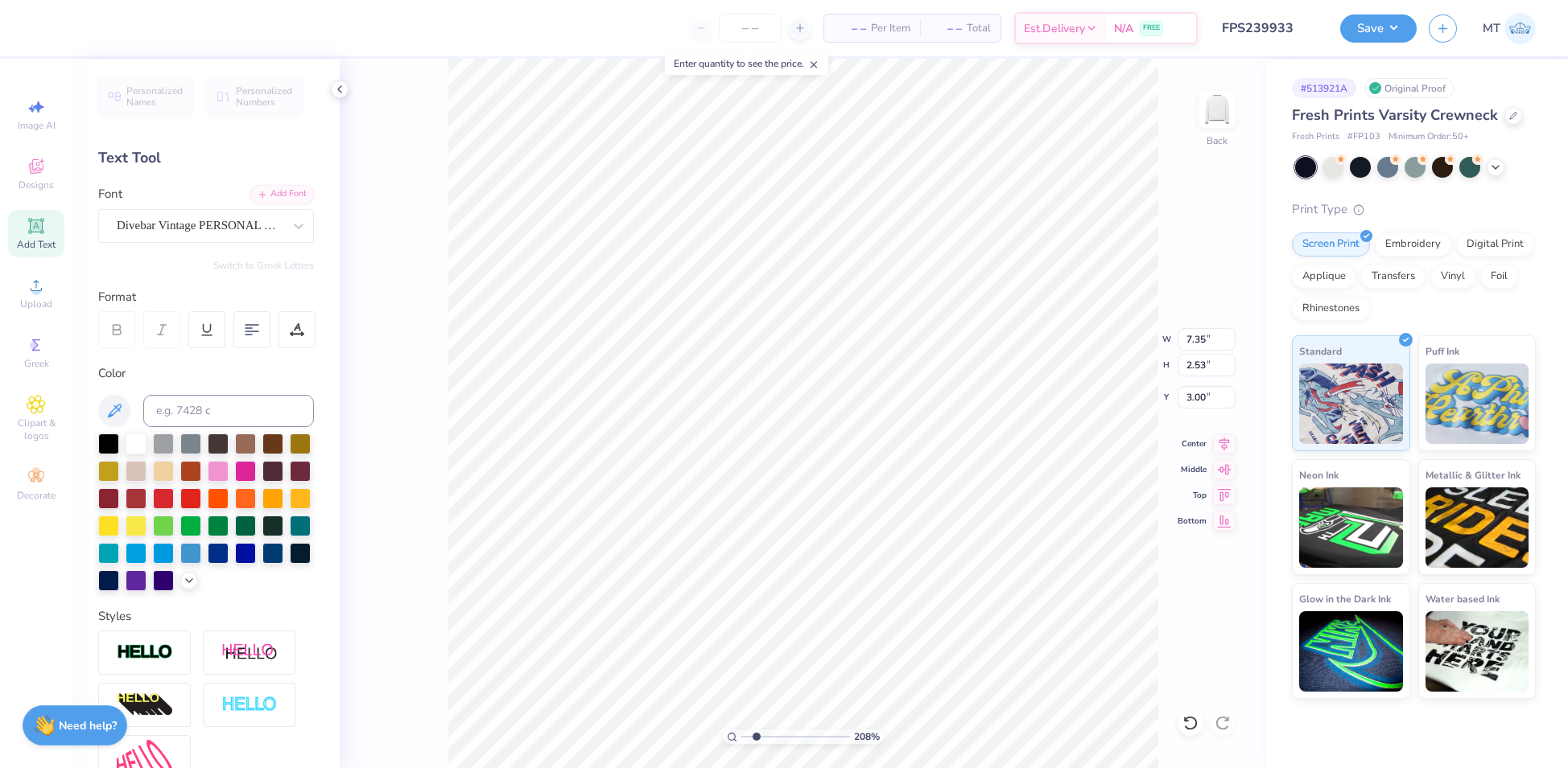
type input "10.49"
type input "4.77"
type input "4.92"
type input "1"
click at [1197, 337] on input "11.00" at bounding box center [1206, 339] width 58 height 22
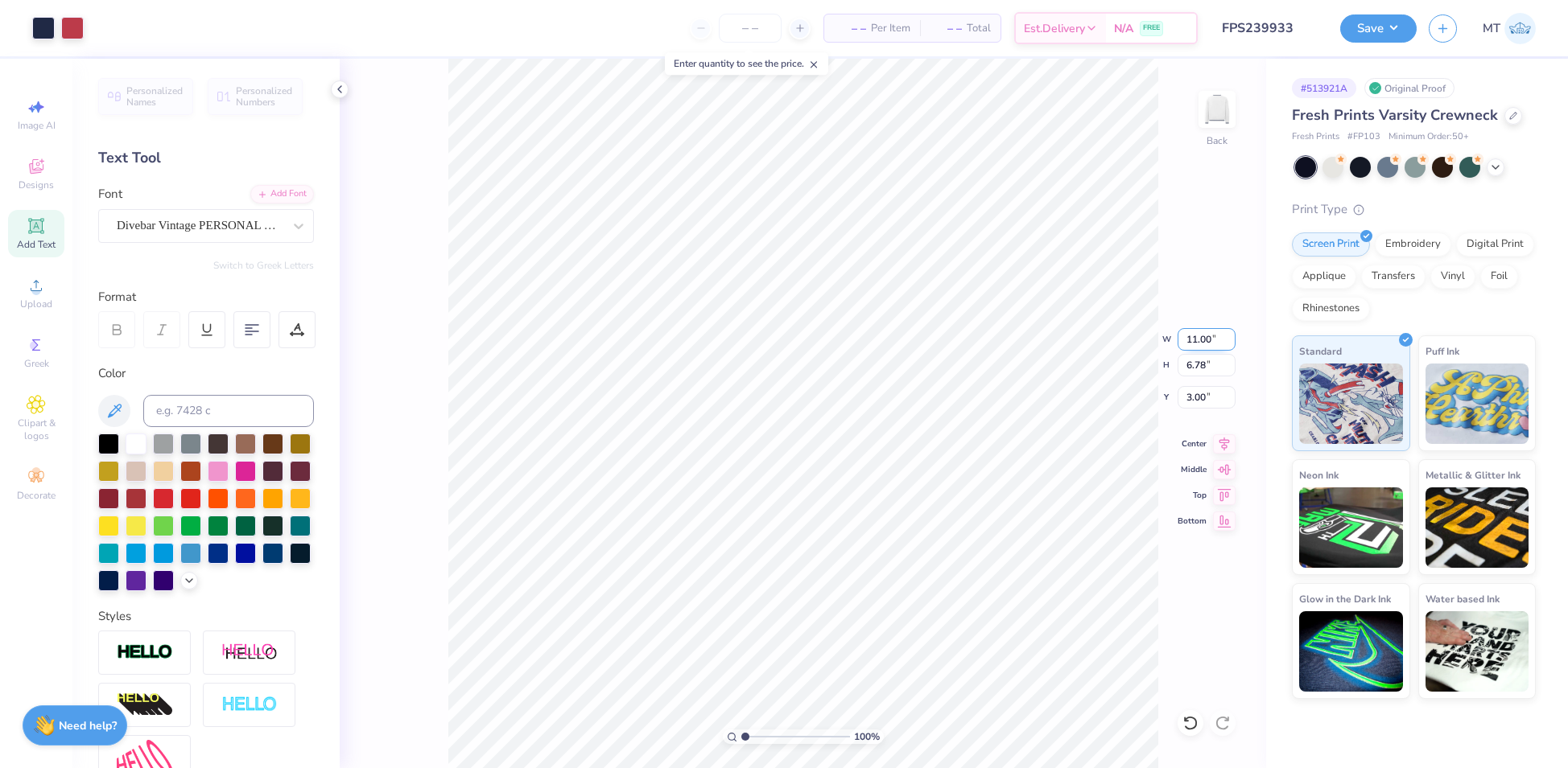
click at [1197, 337] on input "11.00" at bounding box center [1206, 339] width 58 height 22
type input "12.00"
type input "7.40"
click at [1198, 395] on input "2.69" at bounding box center [1206, 397] width 58 height 22
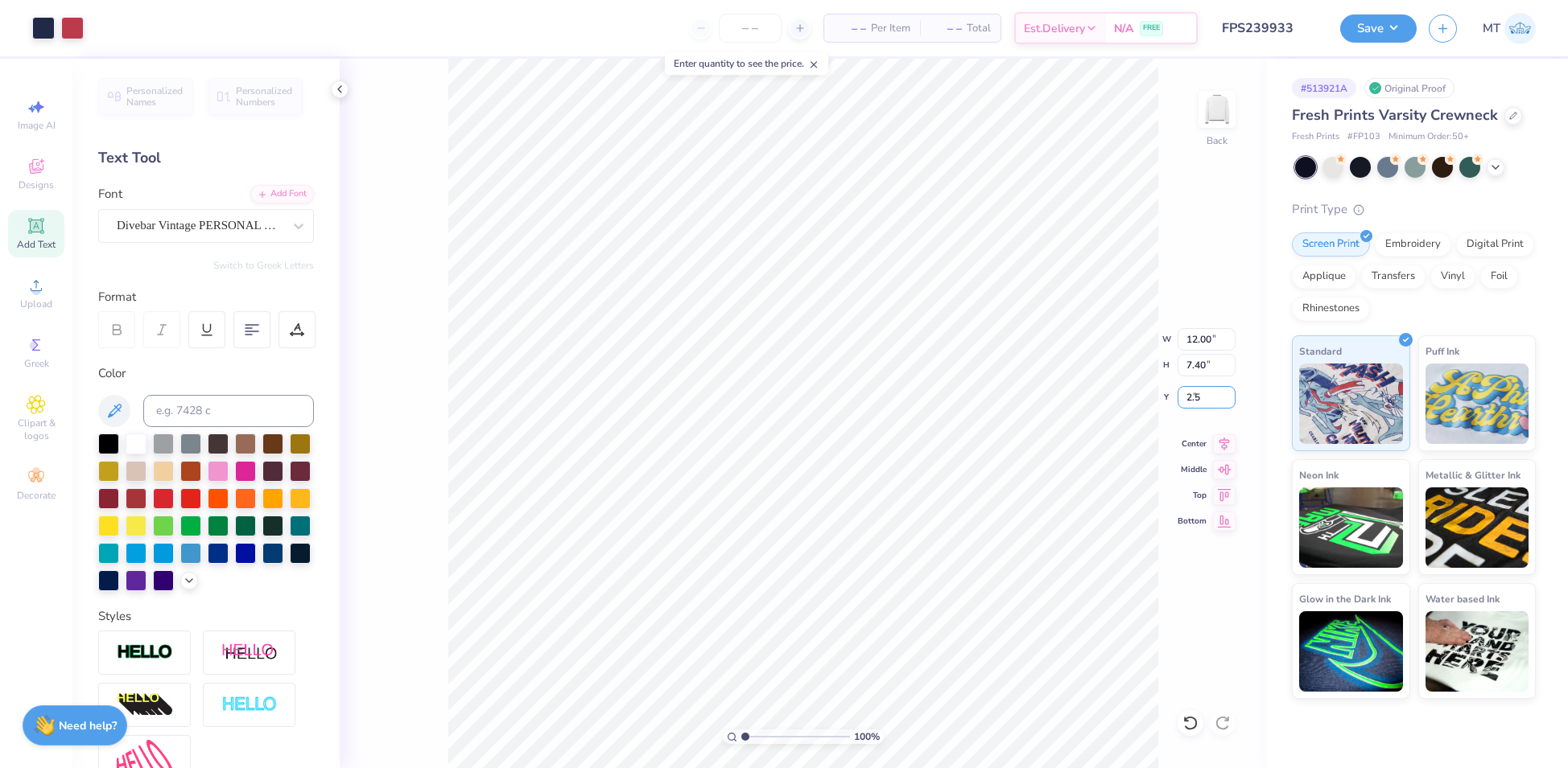
type input "2.50"
type input "1.00535059101859"
click at [1199, 343] on input "12.00" at bounding box center [1206, 339] width 58 height 22
type input "11"
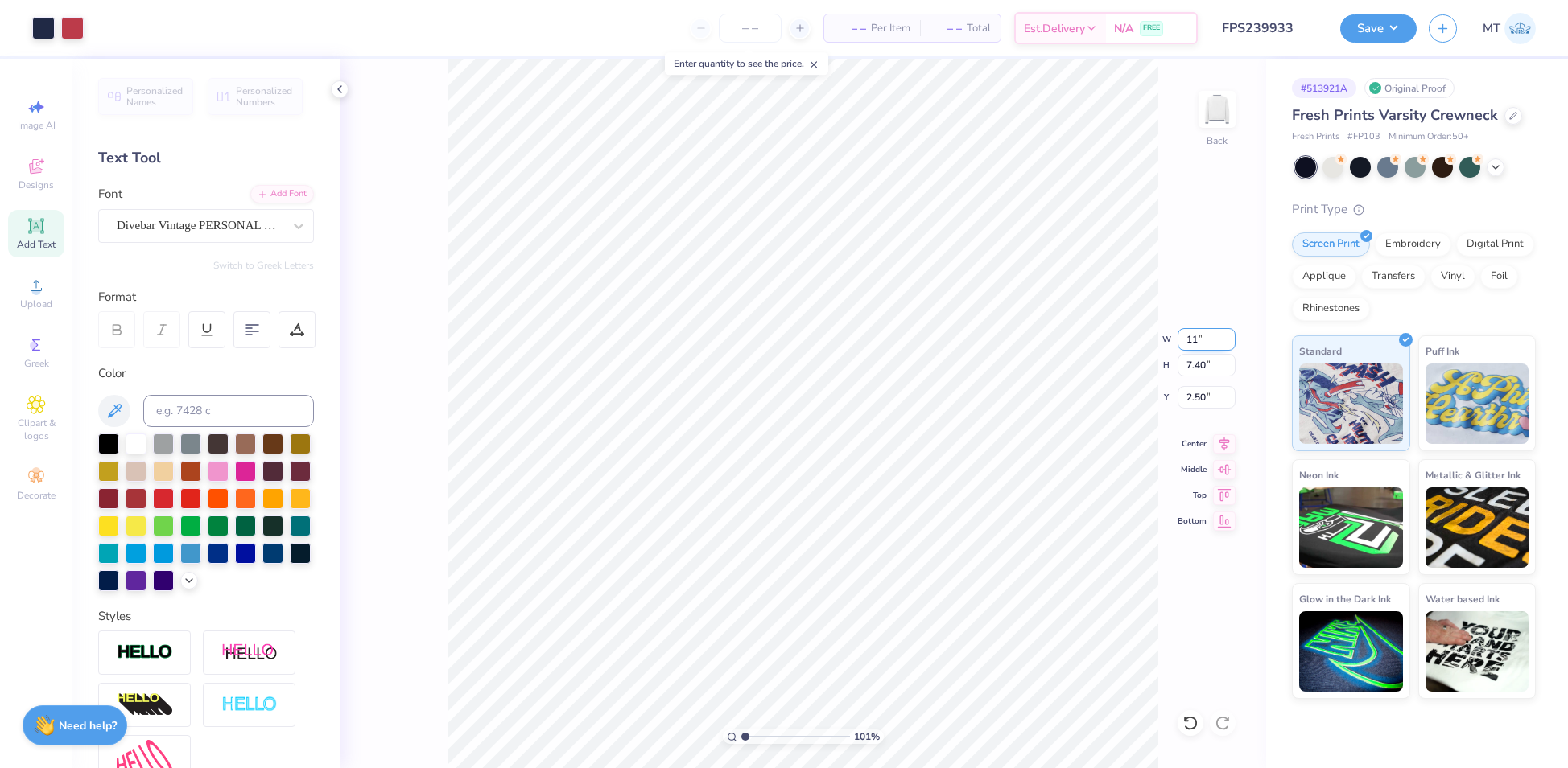
type input "1.00535059101859"
type input "11.00"
type input "6.78"
click at [1200, 386] on input "2.81" at bounding box center [1206, 397] width 58 height 22
click at [1200, 396] on input "2.81" at bounding box center [1206, 397] width 58 height 22
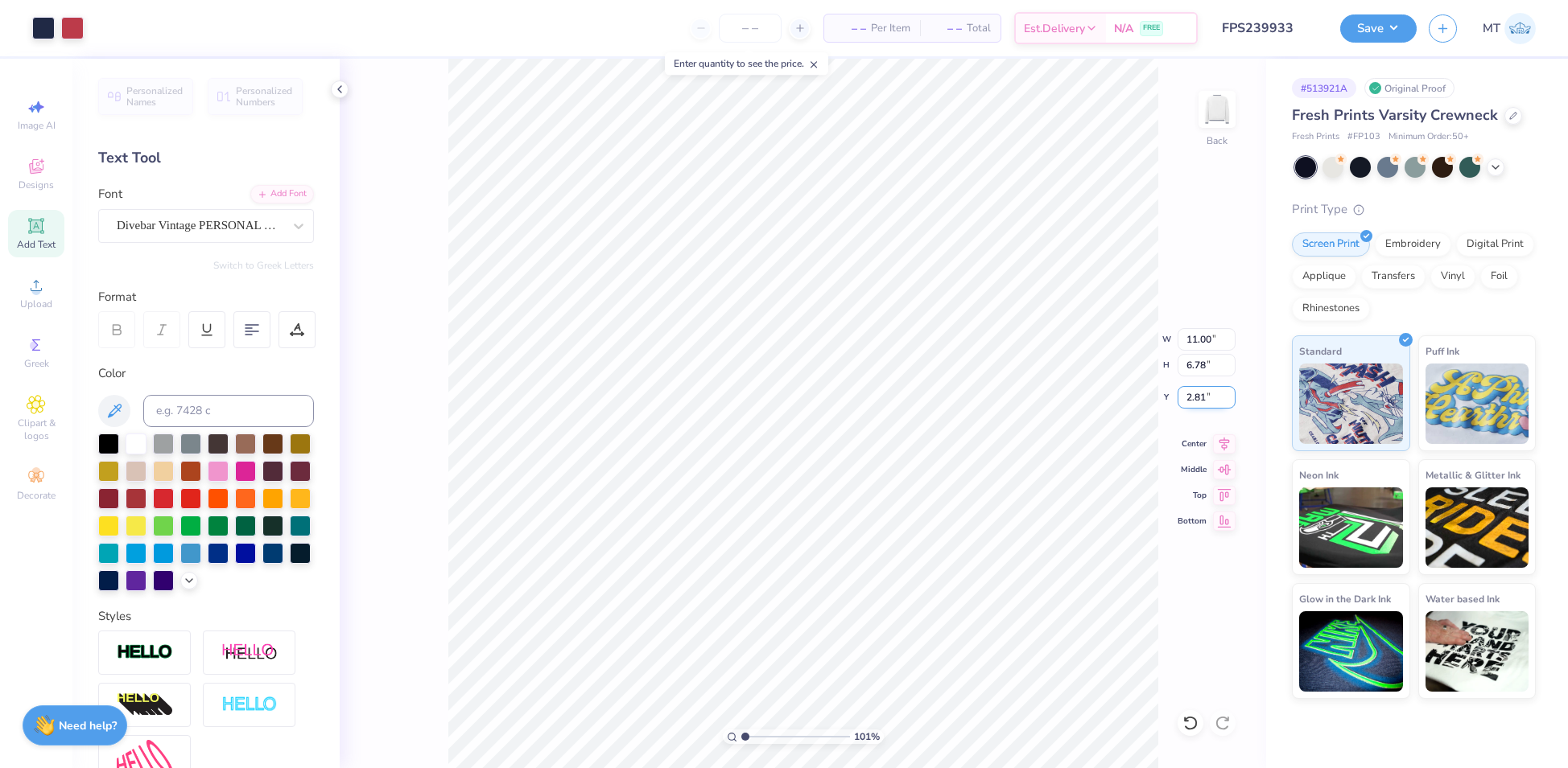
click at [1200, 396] on input "2.81" at bounding box center [1206, 397] width 58 height 22
type input "2.5"
type input "1.00535059101859"
type input "2.50"
click at [74, 28] on div at bounding box center [72, 26] width 22 height 22
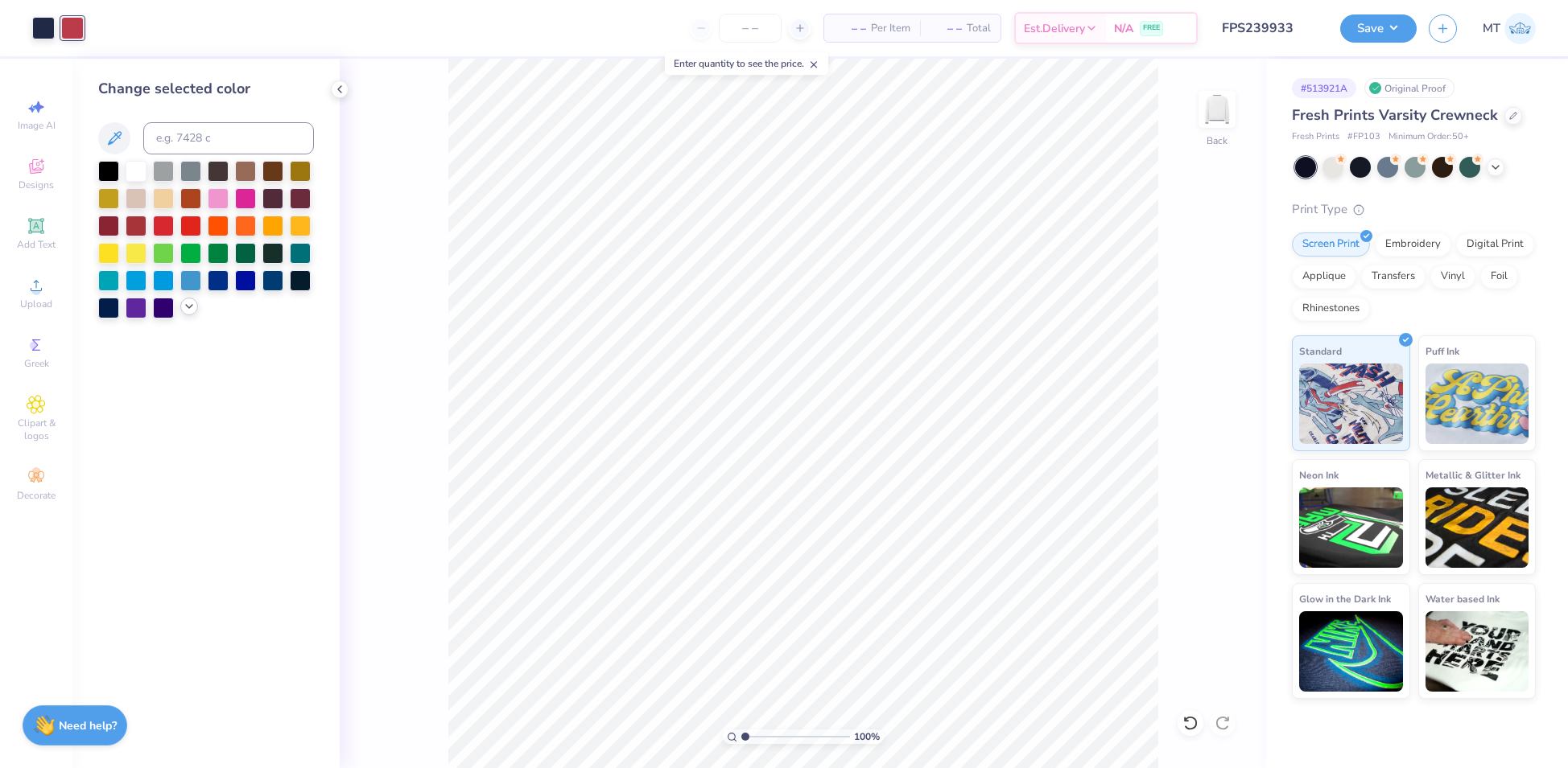
click at [188, 305] on icon at bounding box center [189, 306] width 13 height 13
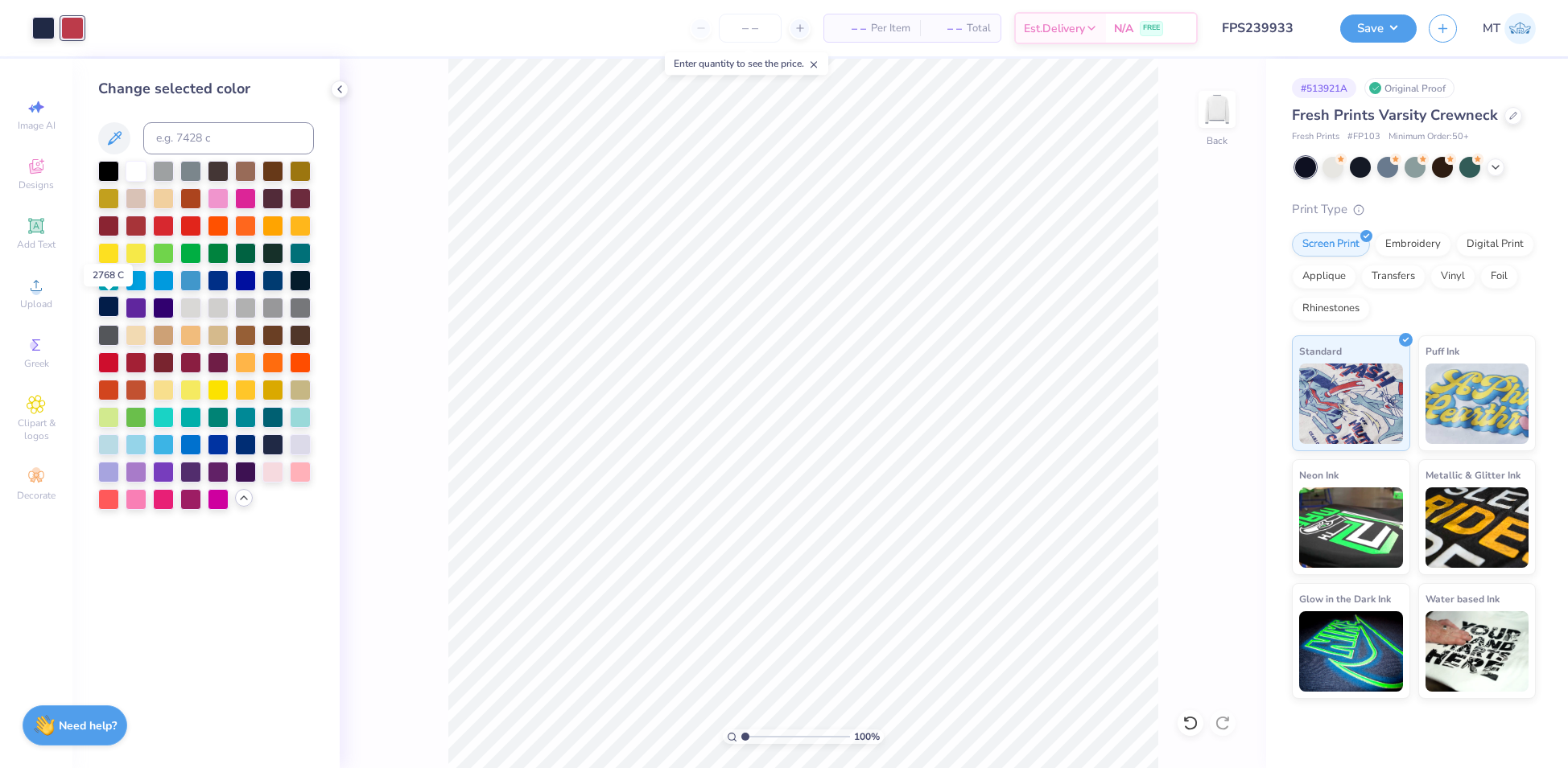
click at [111, 307] on div at bounding box center [108, 306] width 21 height 21
click at [1187, 724] on icon at bounding box center [1190, 723] width 16 height 16
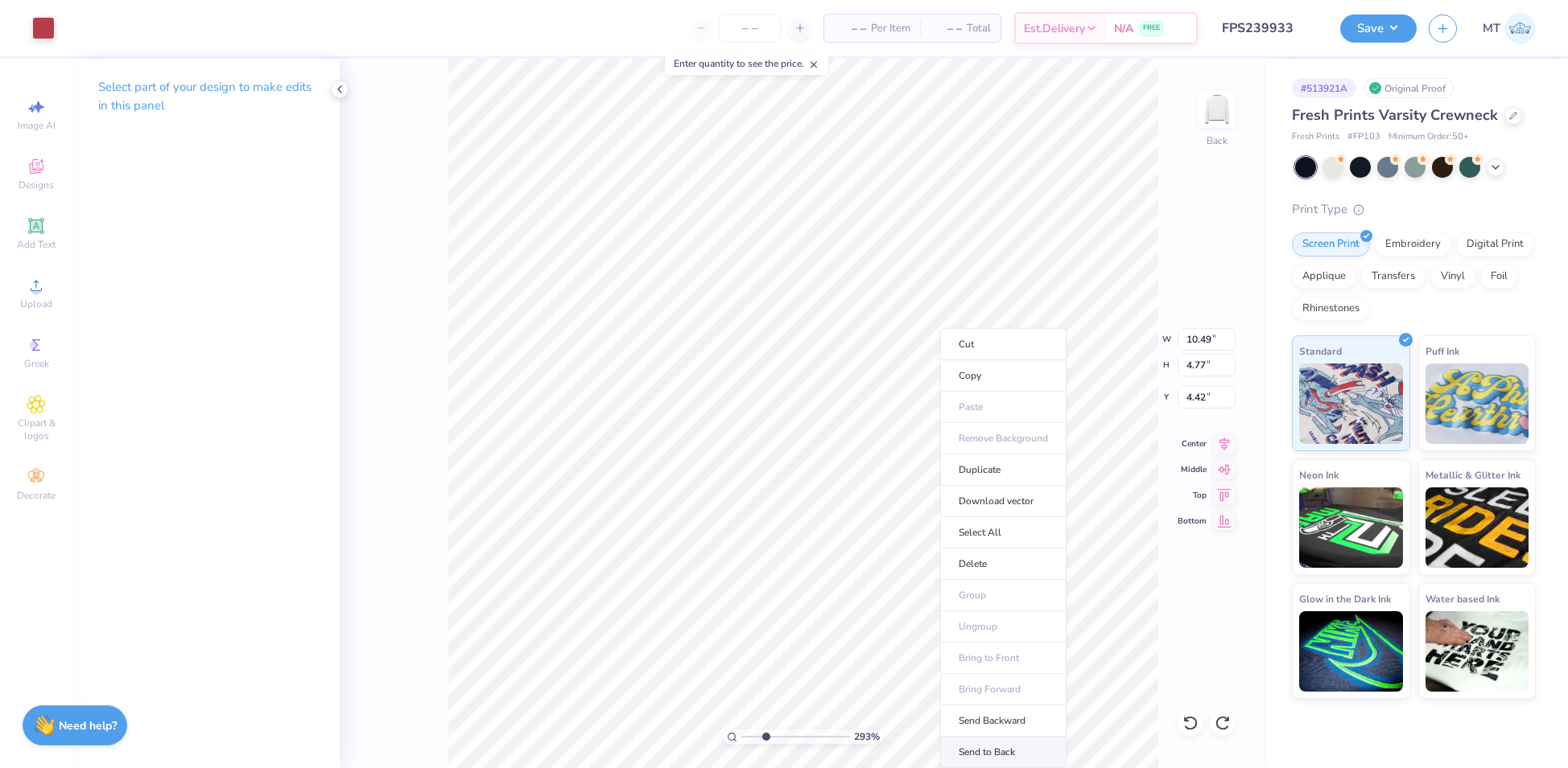
click at [1007, 747] on li "Send to Back" at bounding box center [1003, 752] width 126 height 31
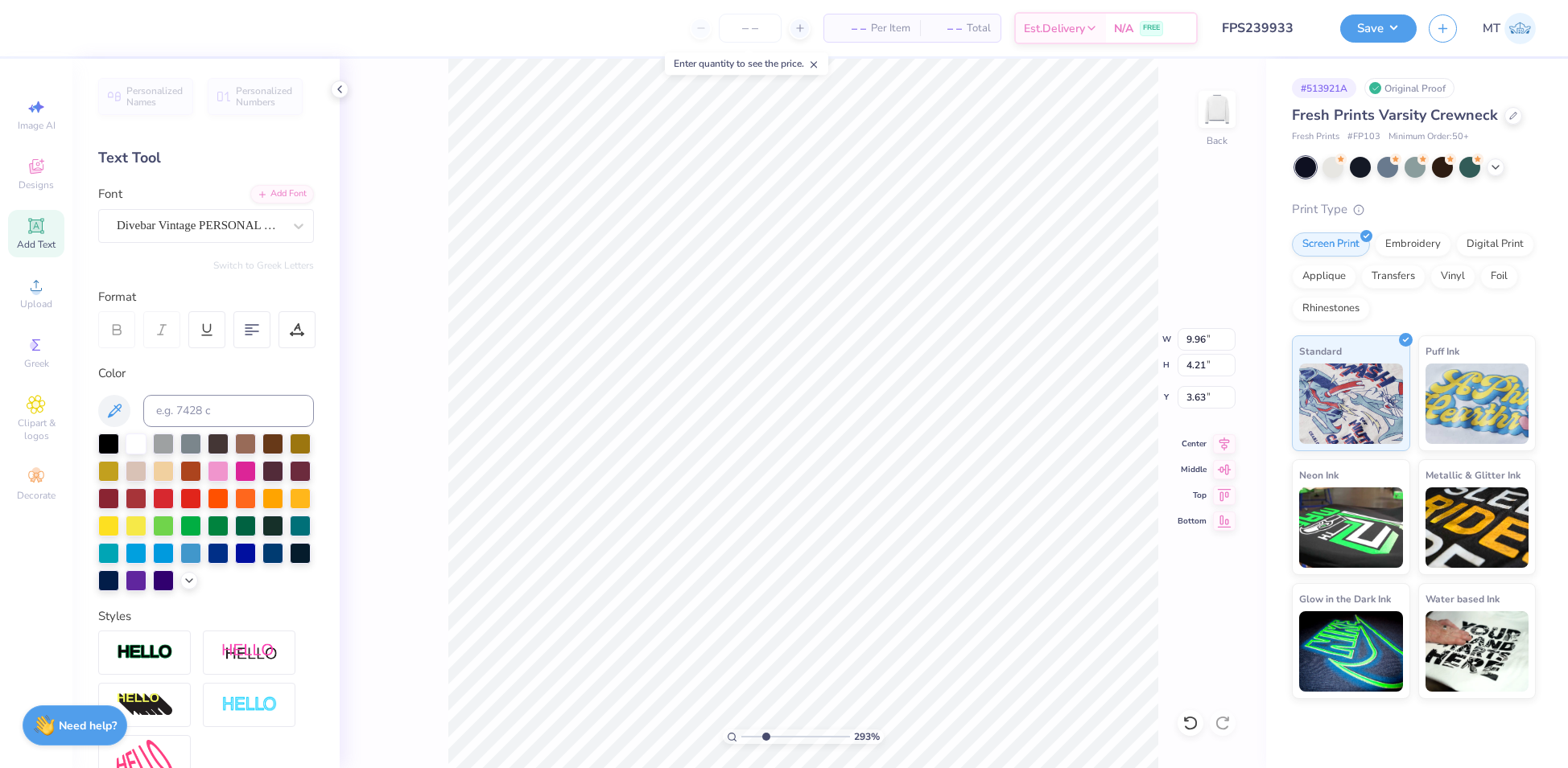
type input "2.92551990363108"
type input "10.49"
type input "4.77"
type input "4.42"
type input "2.92551990363108"
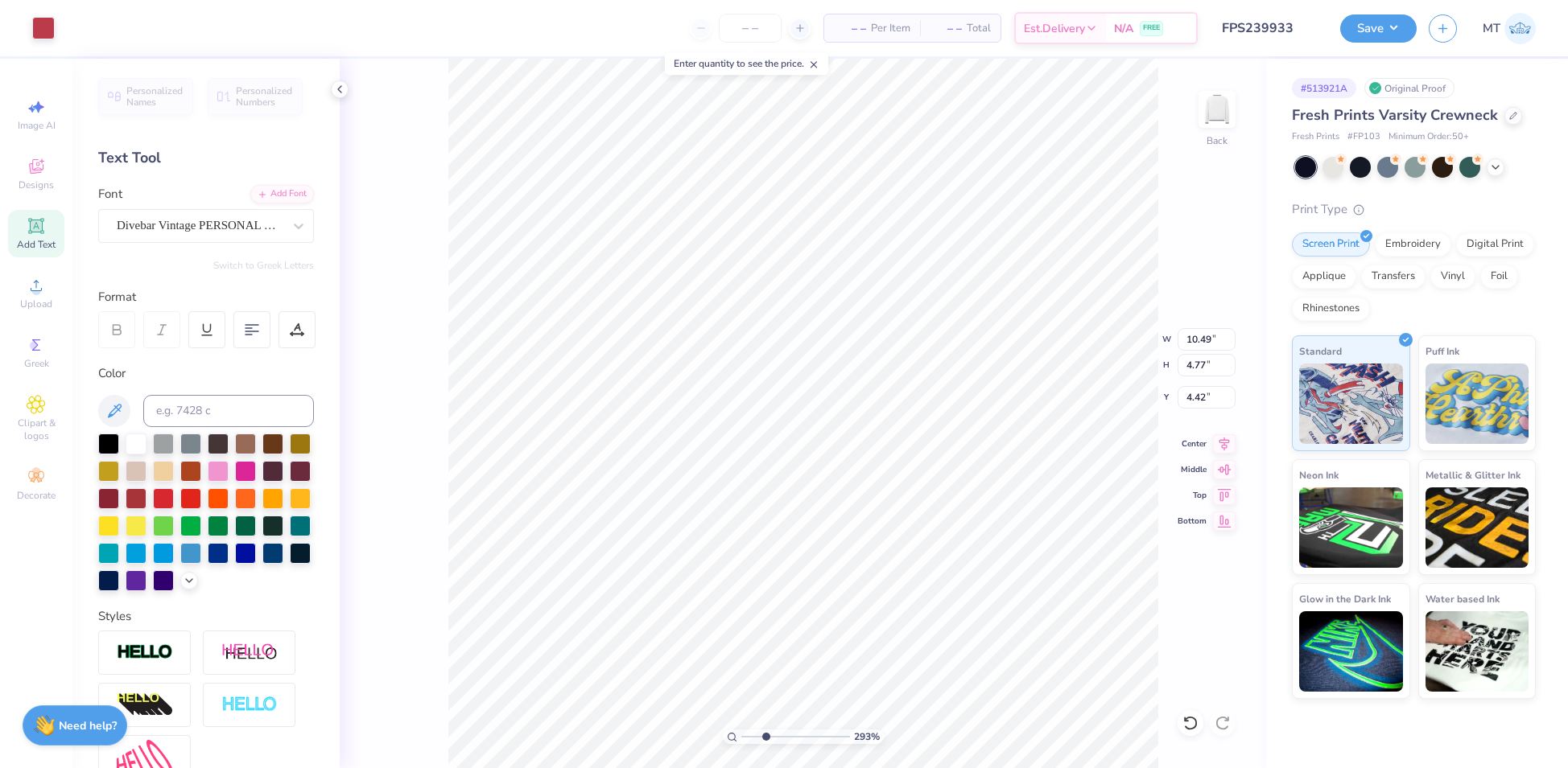
type input "1.91"
type input "1.36"
type input "6.41"
type input "2.92551990363108"
type input "9.96"
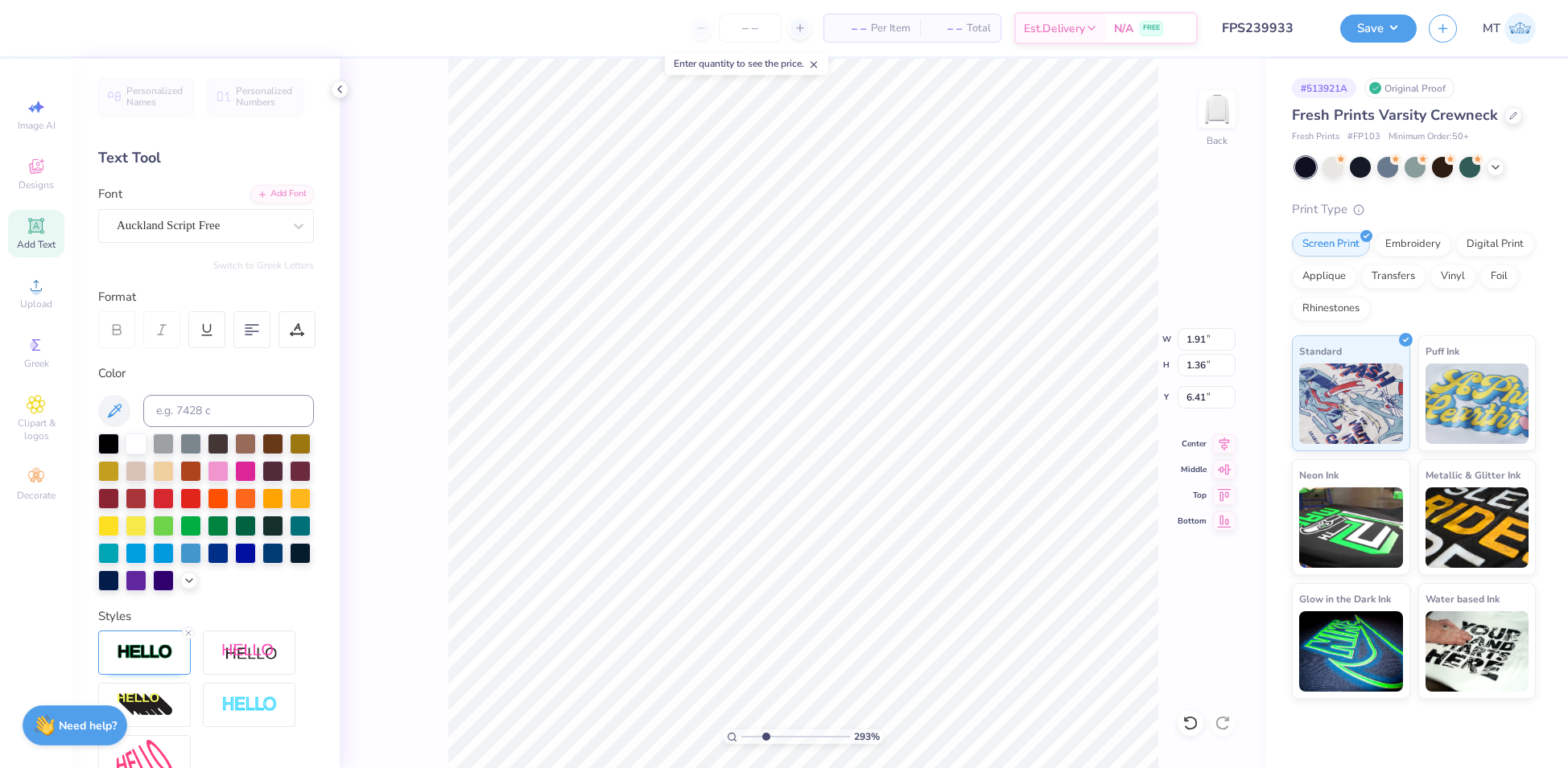
type input "4.21"
type input "3.63"
type input "1"
click at [1383, 27] on button "Save" at bounding box center [1377, 25] width 76 height 28
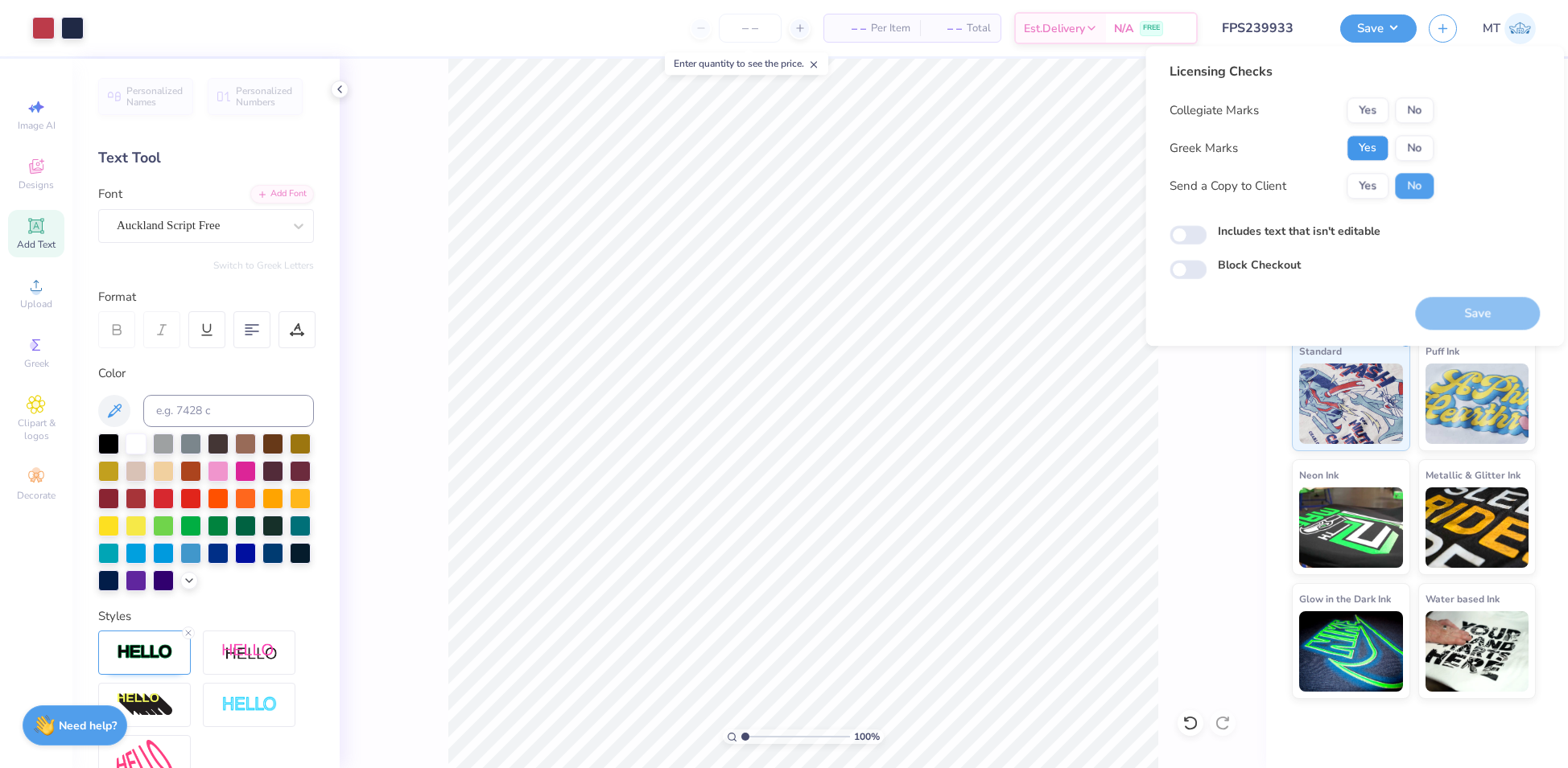
click at [1362, 158] on button "Yes" at bounding box center [1367, 148] width 42 height 26
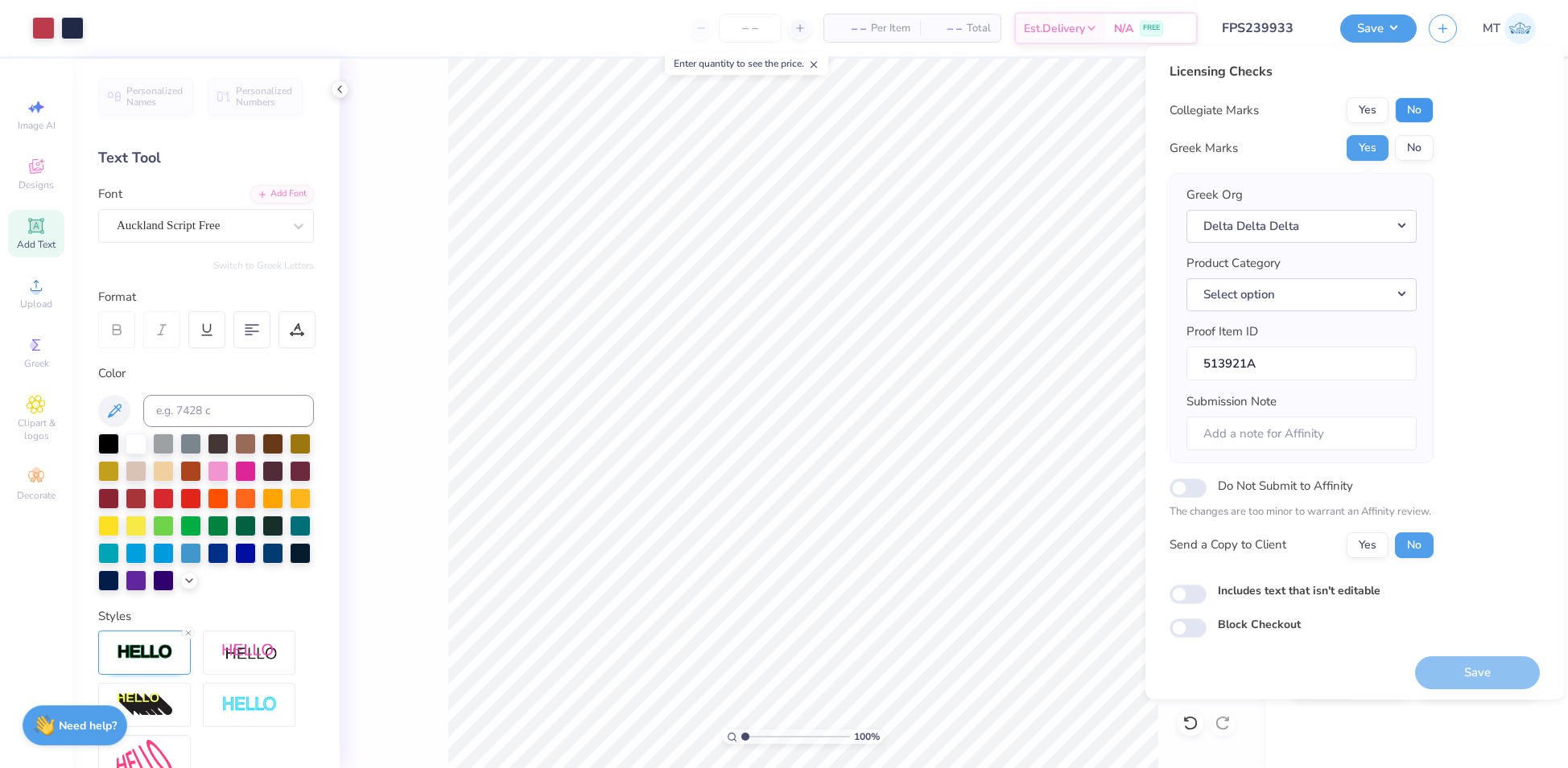
click at [1411, 112] on button "No" at bounding box center [1413, 110] width 39 height 26
click at [1375, 293] on button "Select option" at bounding box center [1301, 294] width 230 height 33
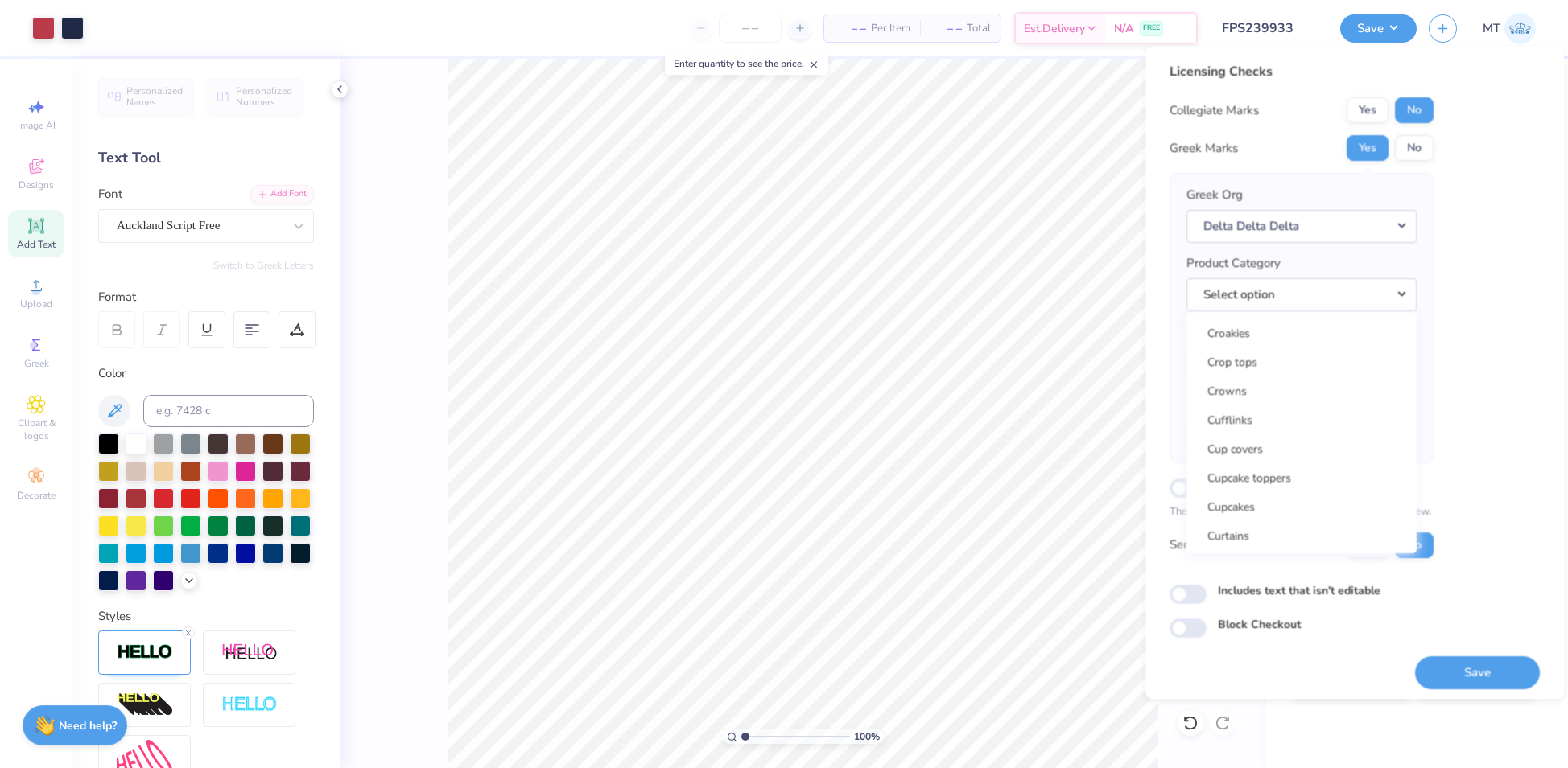
scroll to position [7167, 0]
click at [1300, 377] on link "Crewneck sweatshirts" at bounding box center [1301, 375] width 218 height 27
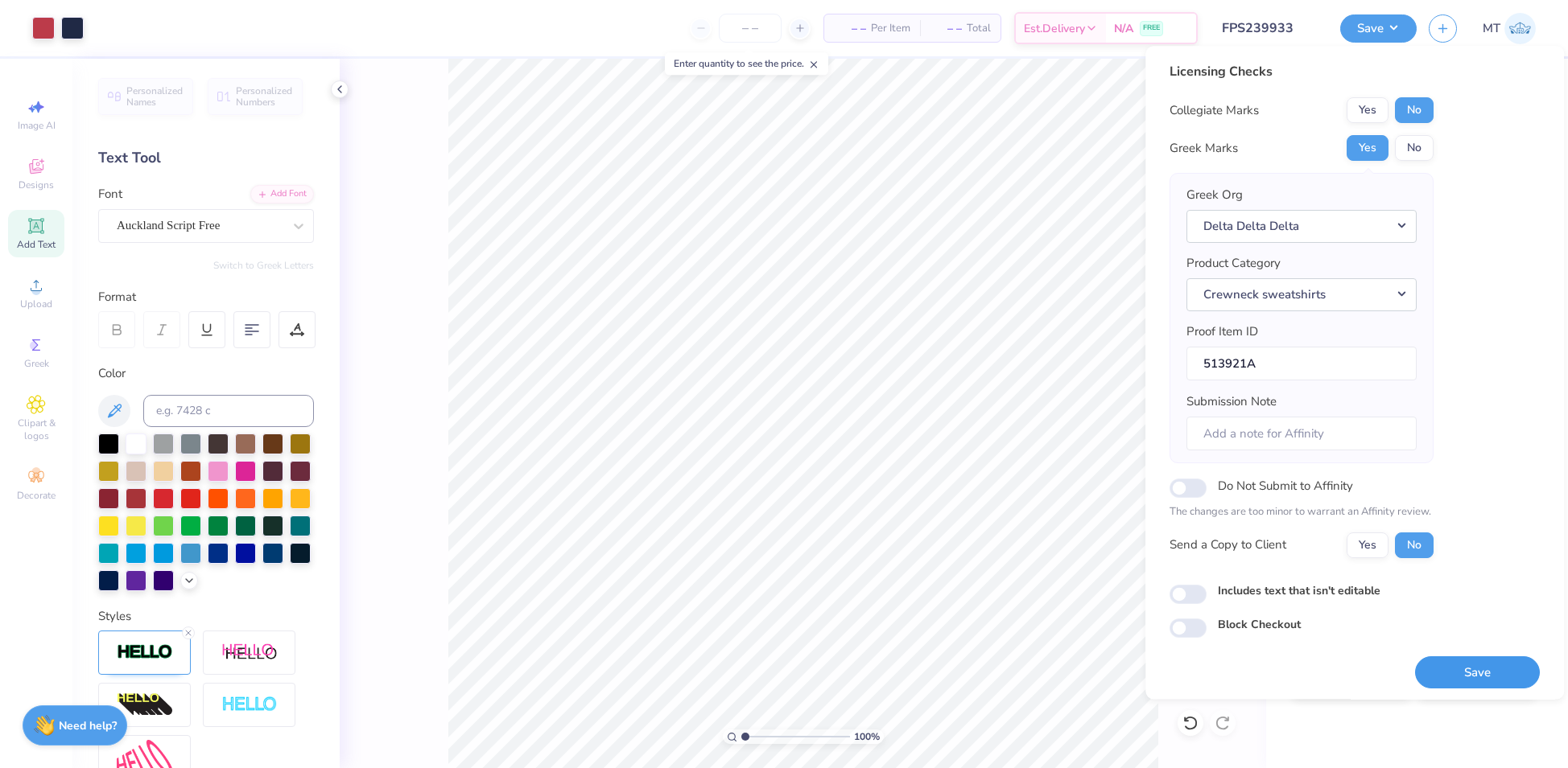
click at [1450, 670] on button "Save" at bounding box center [1477, 672] width 124 height 33
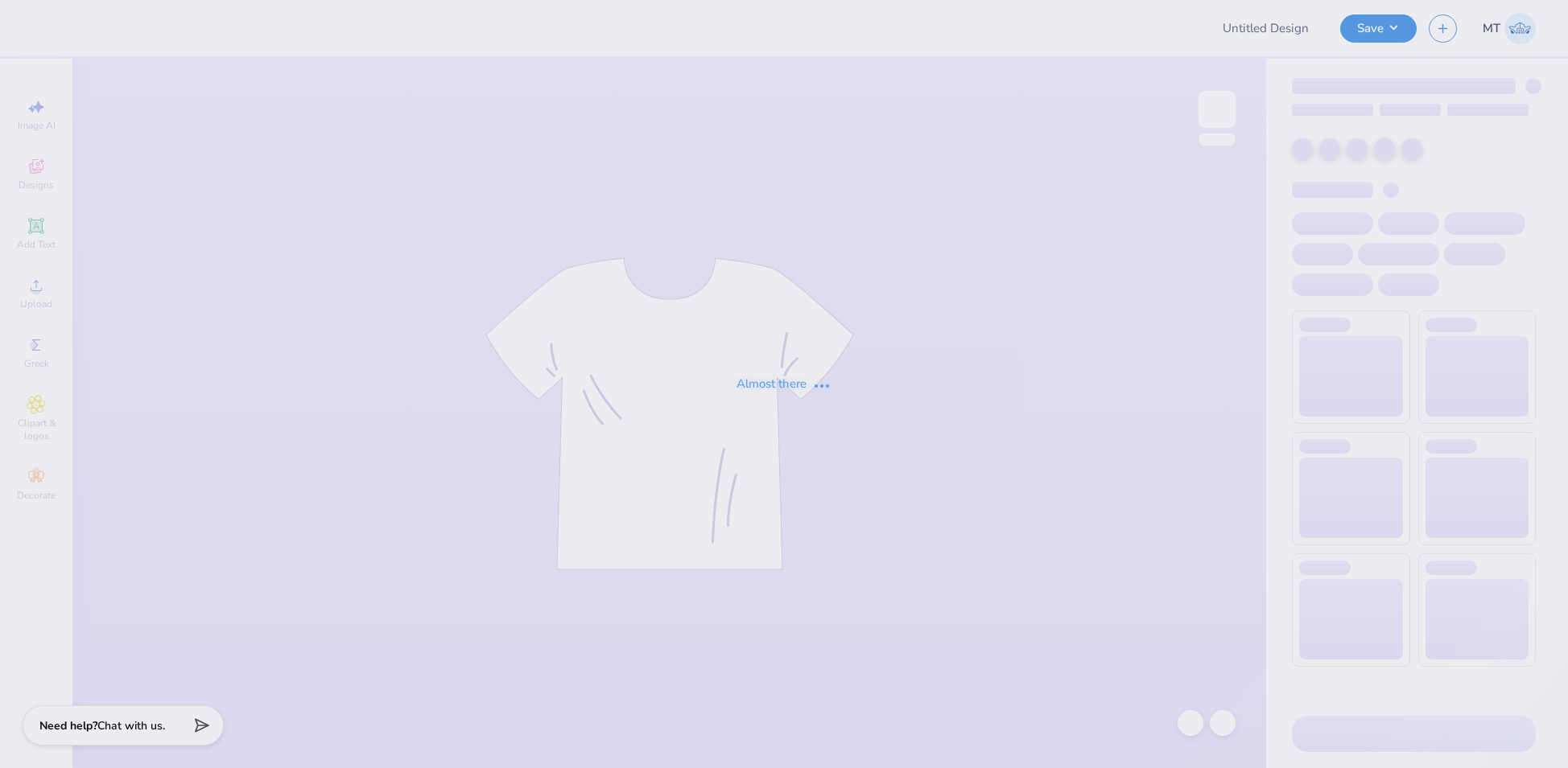
type input "FPS239934"
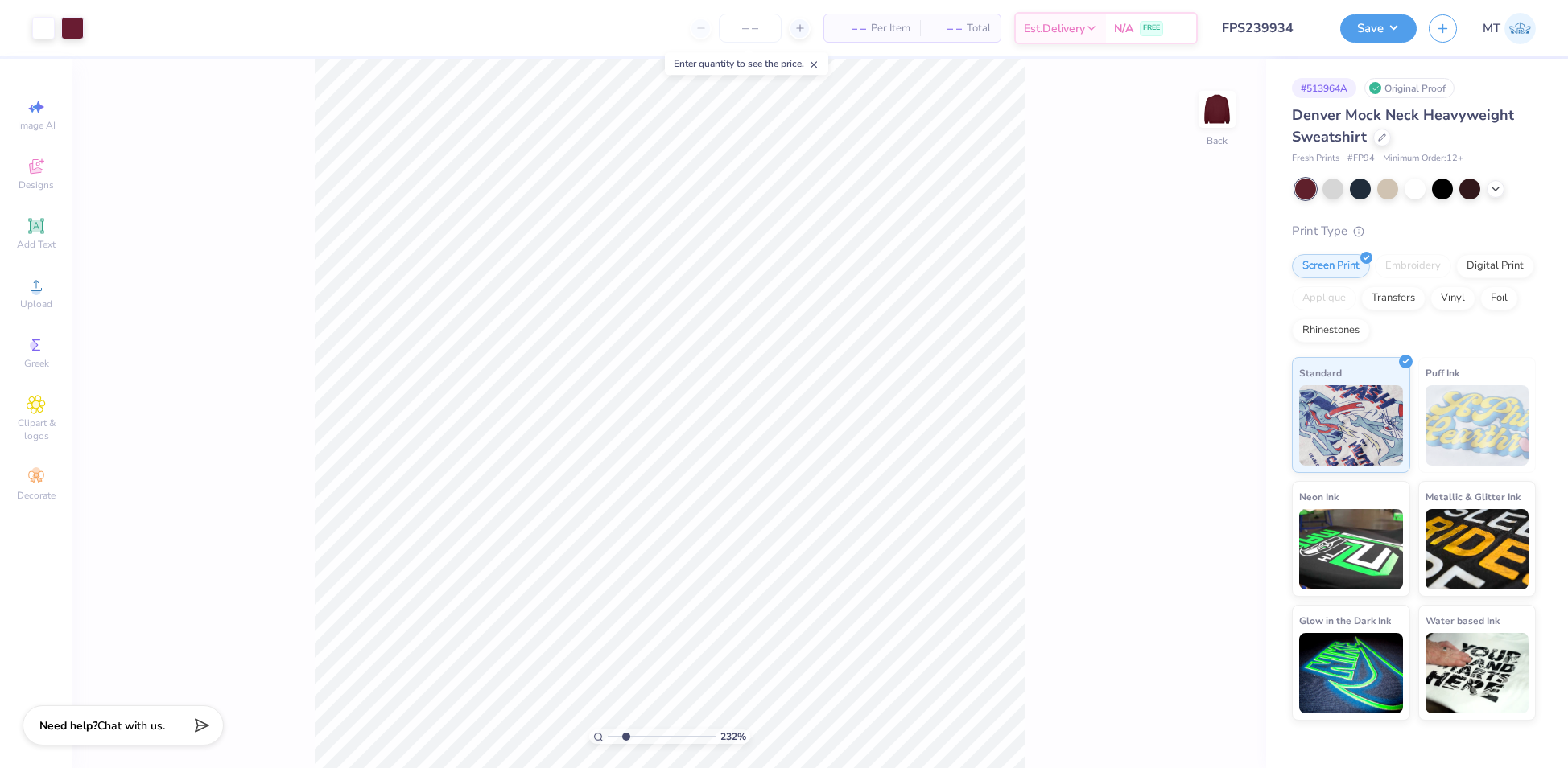
drag, startPoint x: 626, startPoint y: 738, endPoint x: 584, endPoint y: 730, distance: 42.8
type input "1"
click at [607, 730] on input "range" at bounding box center [661, 737] width 108 height 14
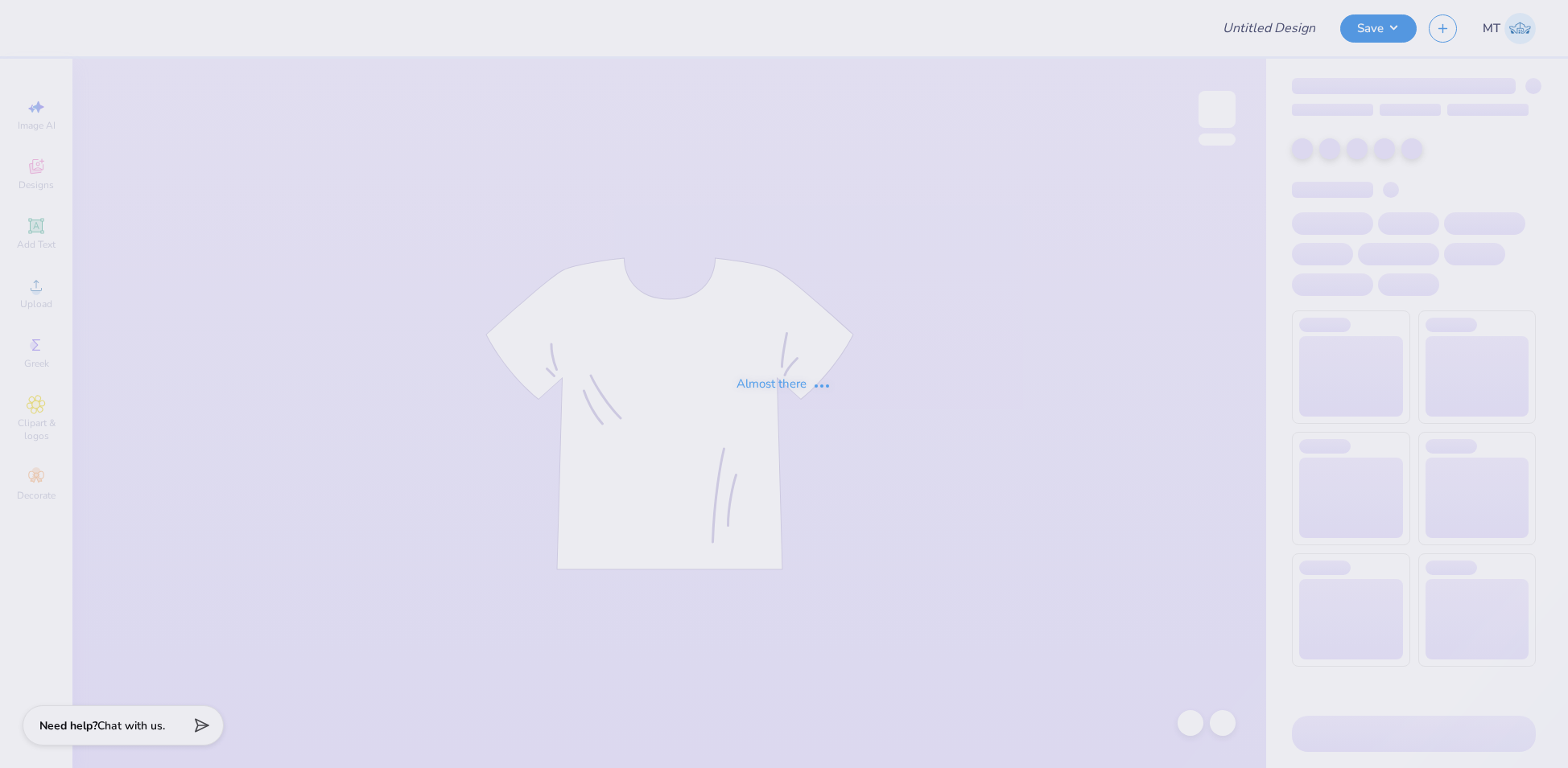
type input "FPS239935"
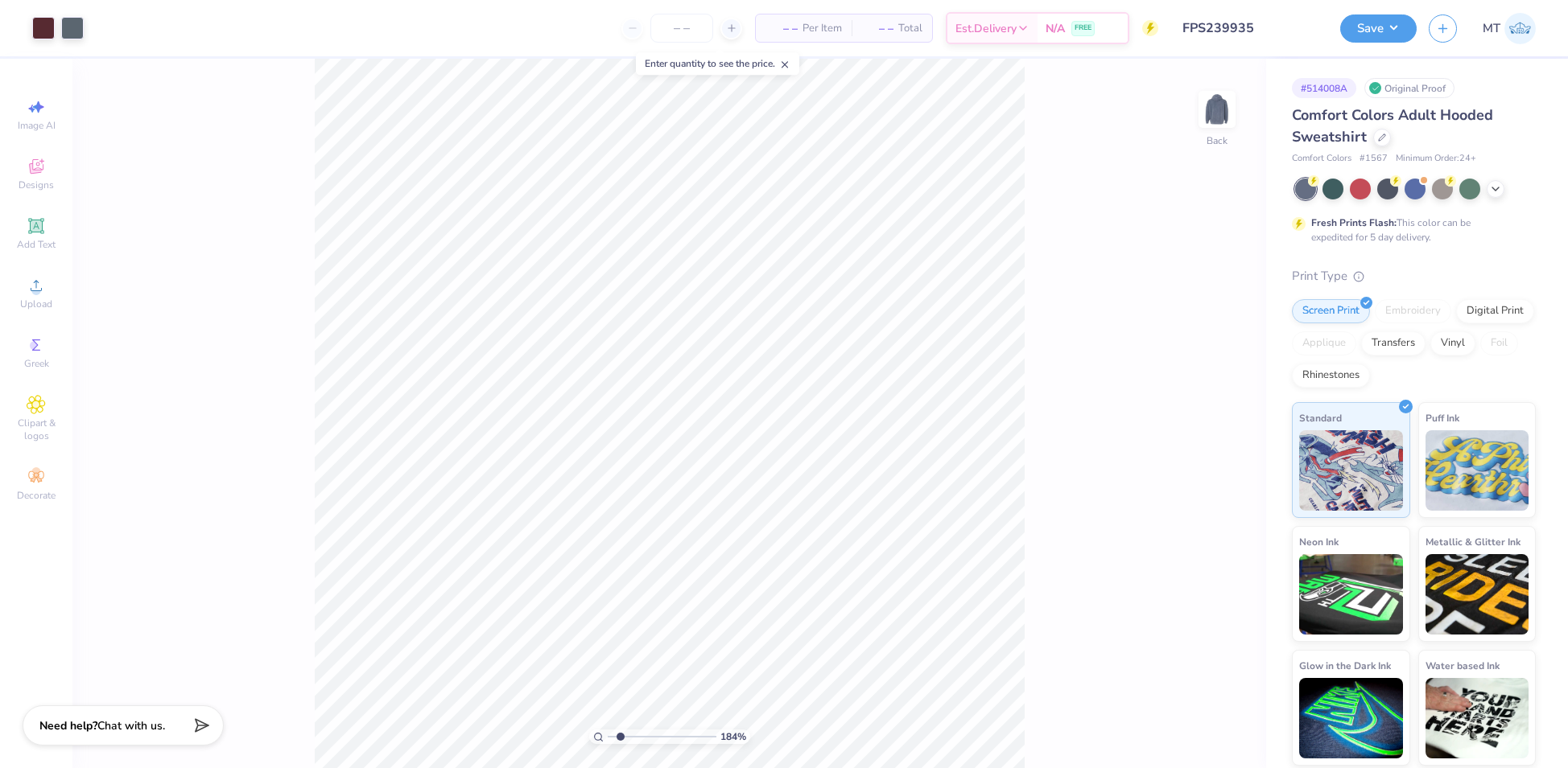
click at [1275, 33] on input "FPS239935" at bounding box center [1249, 28] width 158 height 32
click at [1275, 32] on input "FPS239935" at bounding box center [1249, 28] width 158 height 32
type input "2.51386973549501"
type input "2.43"
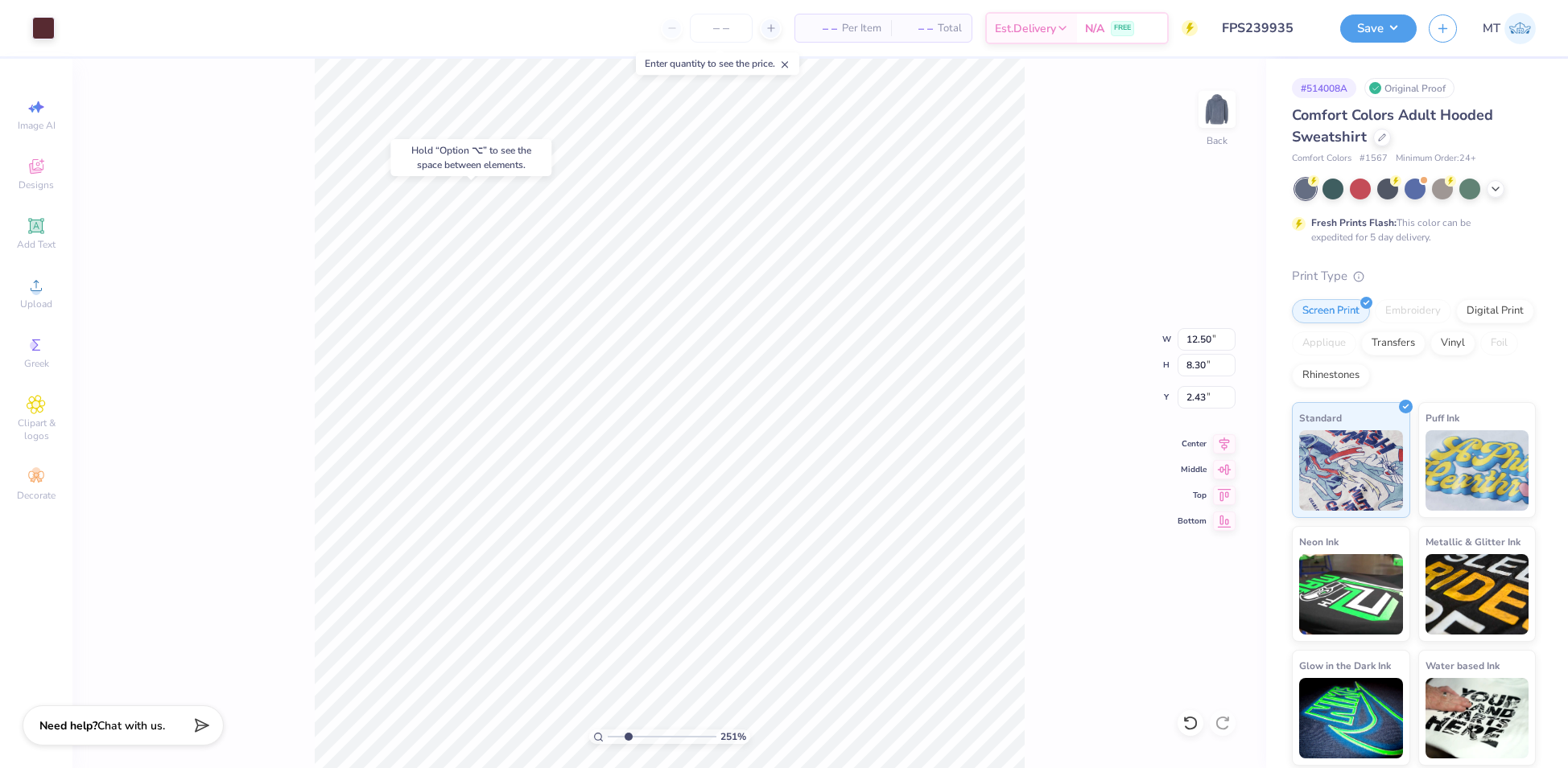
type input "2.51386973549501"
type input "3.01"
type input "1"
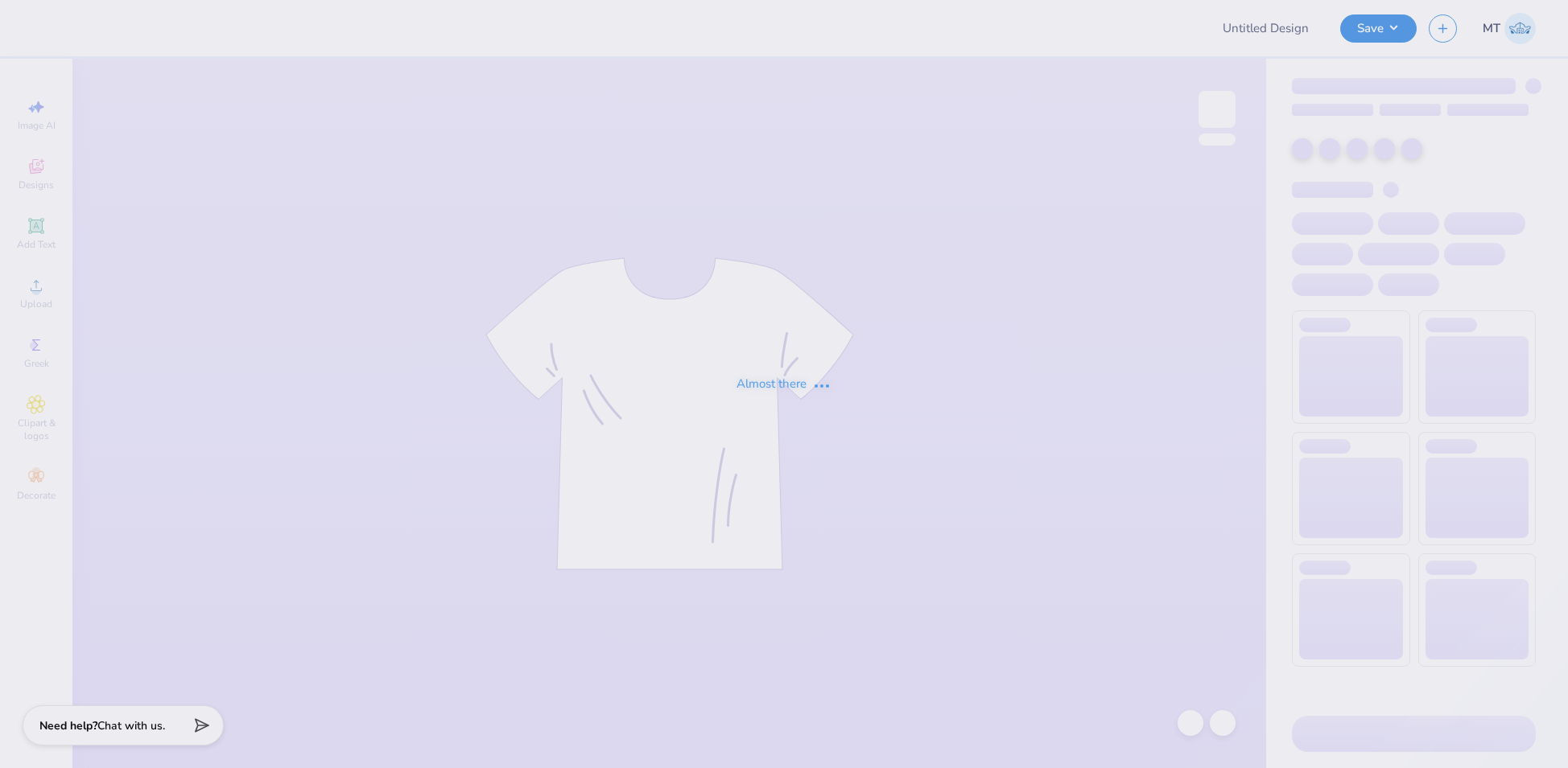
type input "FPS239936"
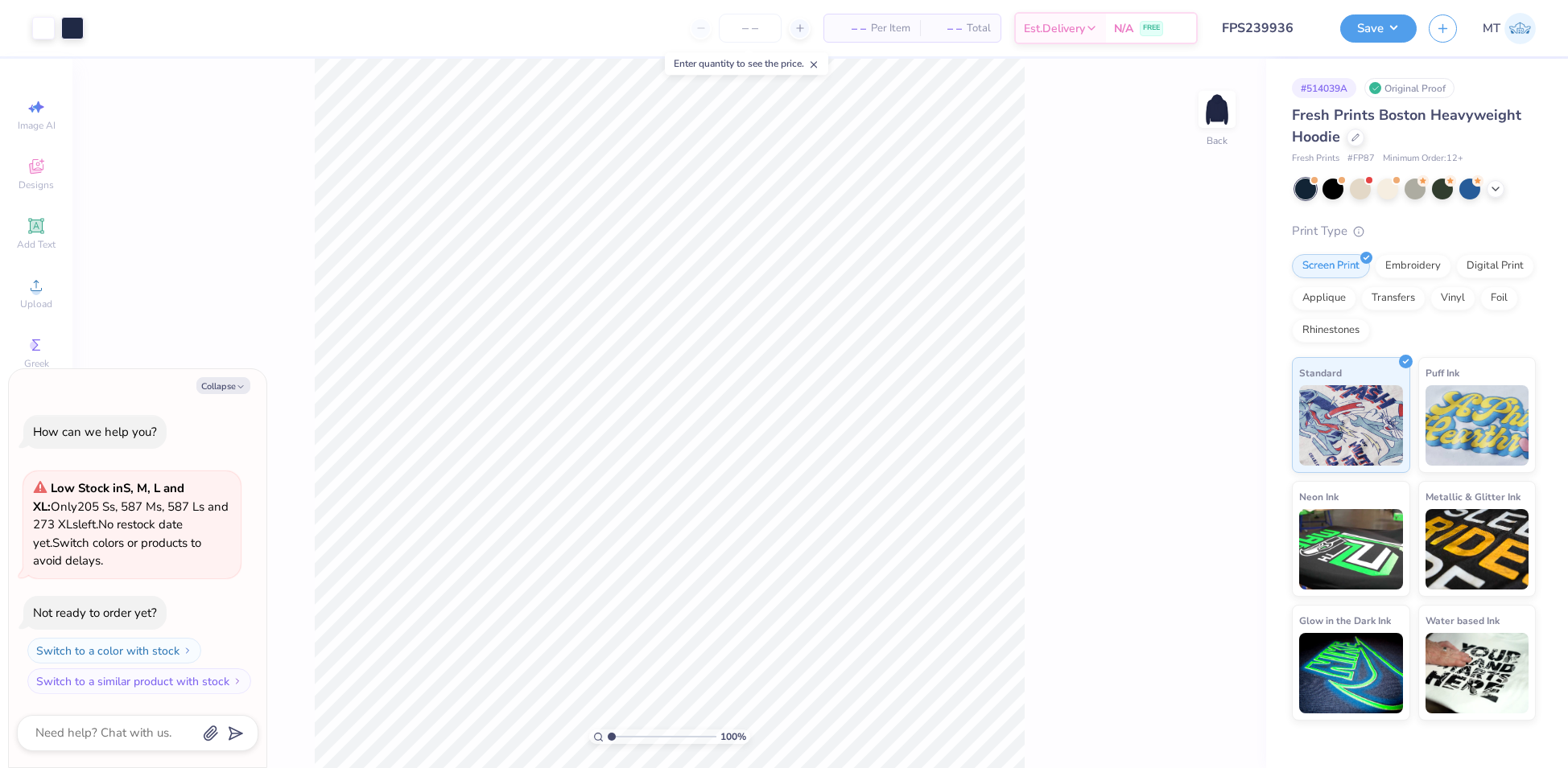
type textarea "x"
type input "2.17799606548714"
type textarea "x"
type input "2.17799606548714"
type textarea "x"
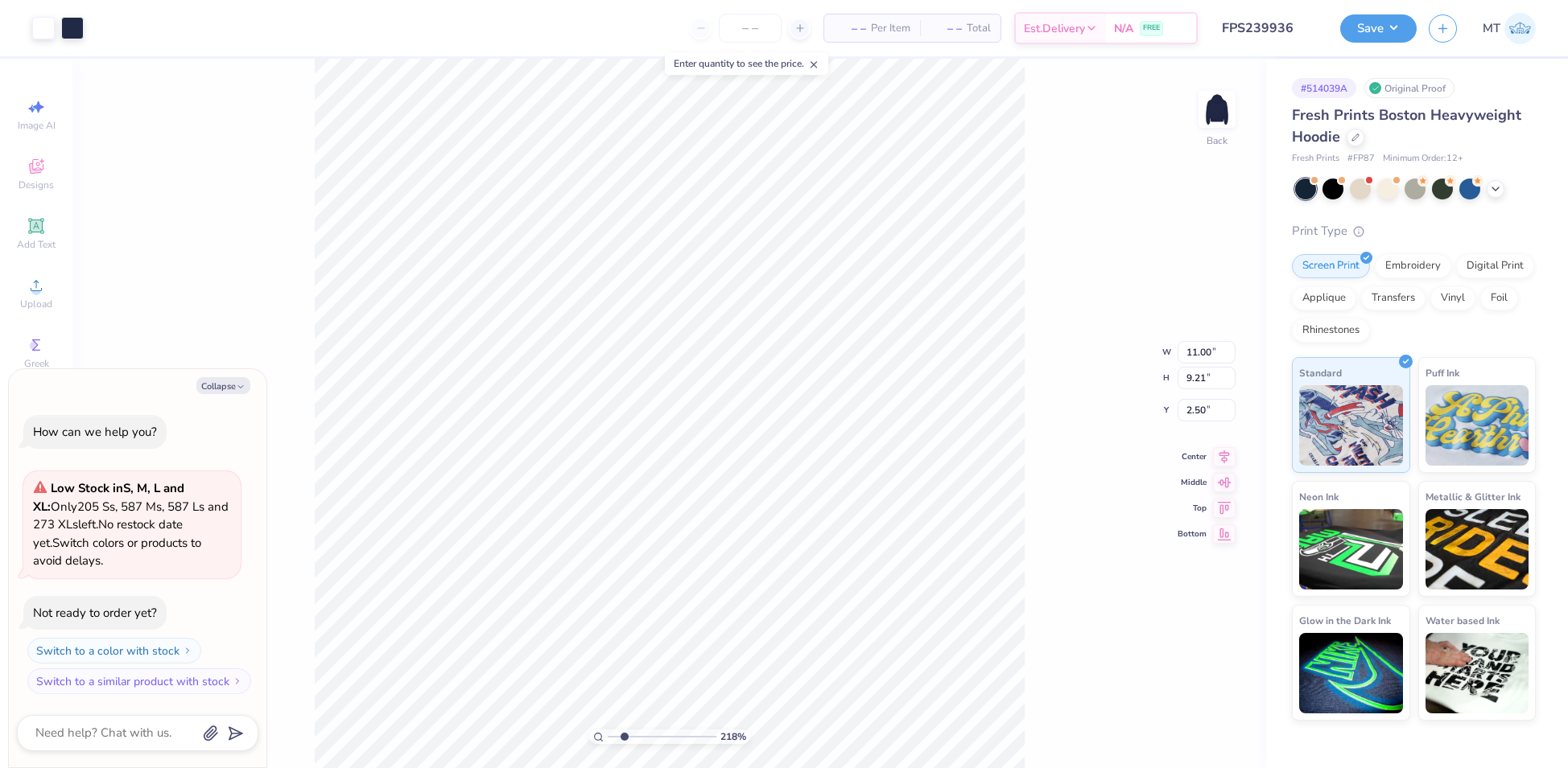
type input "2.17799606548714"
type textarea "x"
type input "2.17799606548714"
type textarea "x"
type input "2.17799606548714"
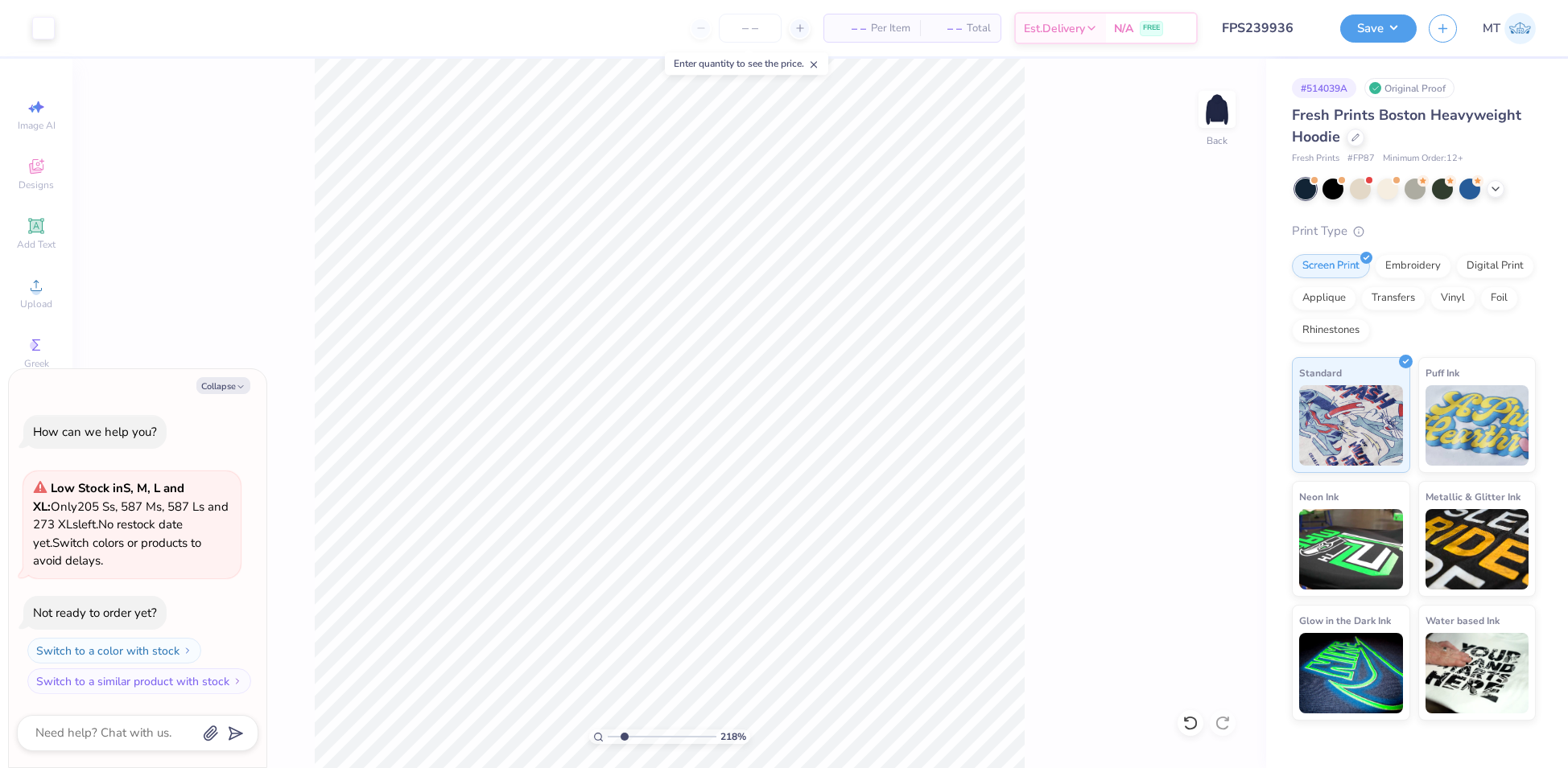
type textarea "x"
type input "2.17799606548714"
type textarea "x"
type input "1"
type textarea "x"
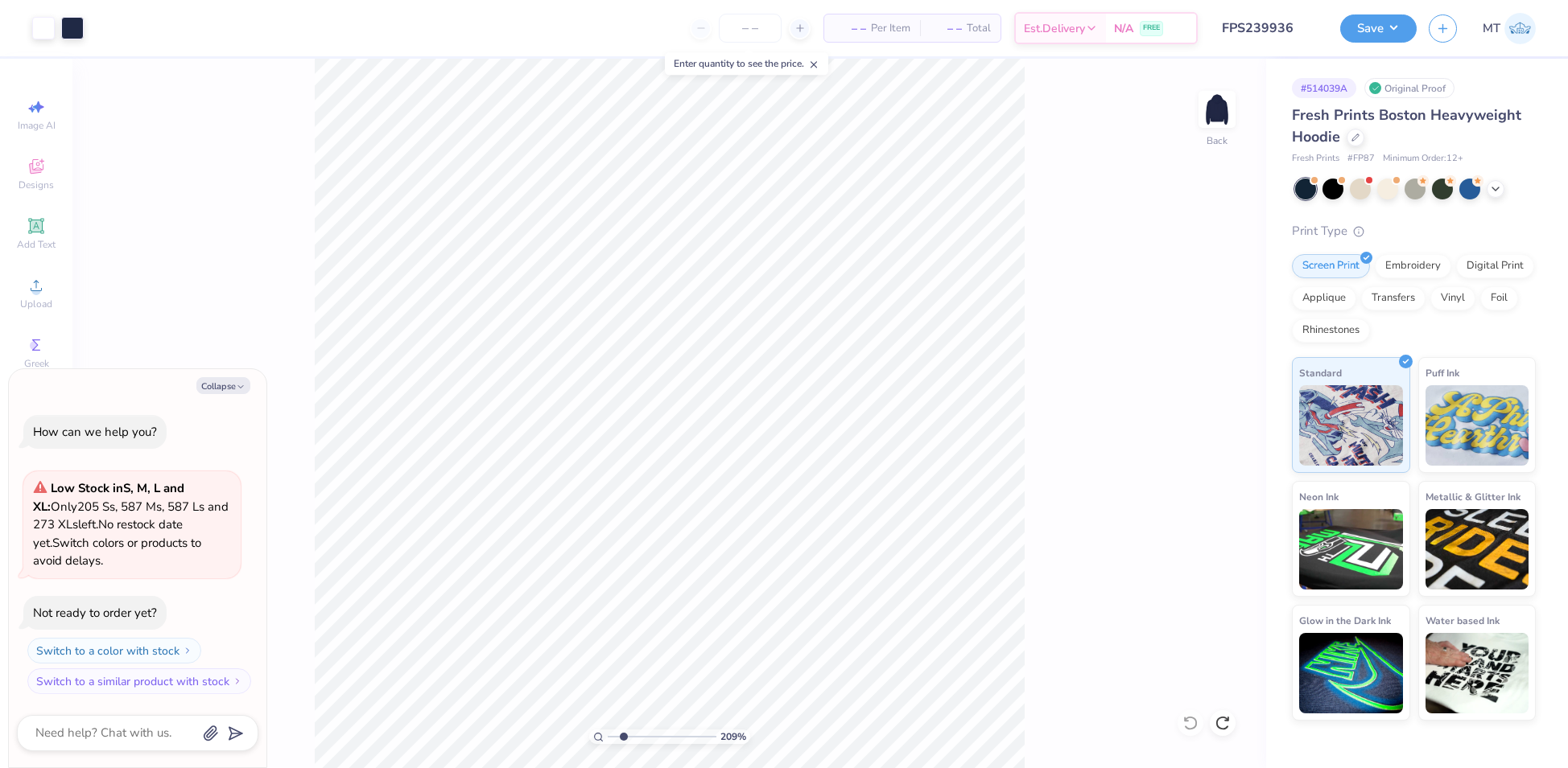
type input "1"
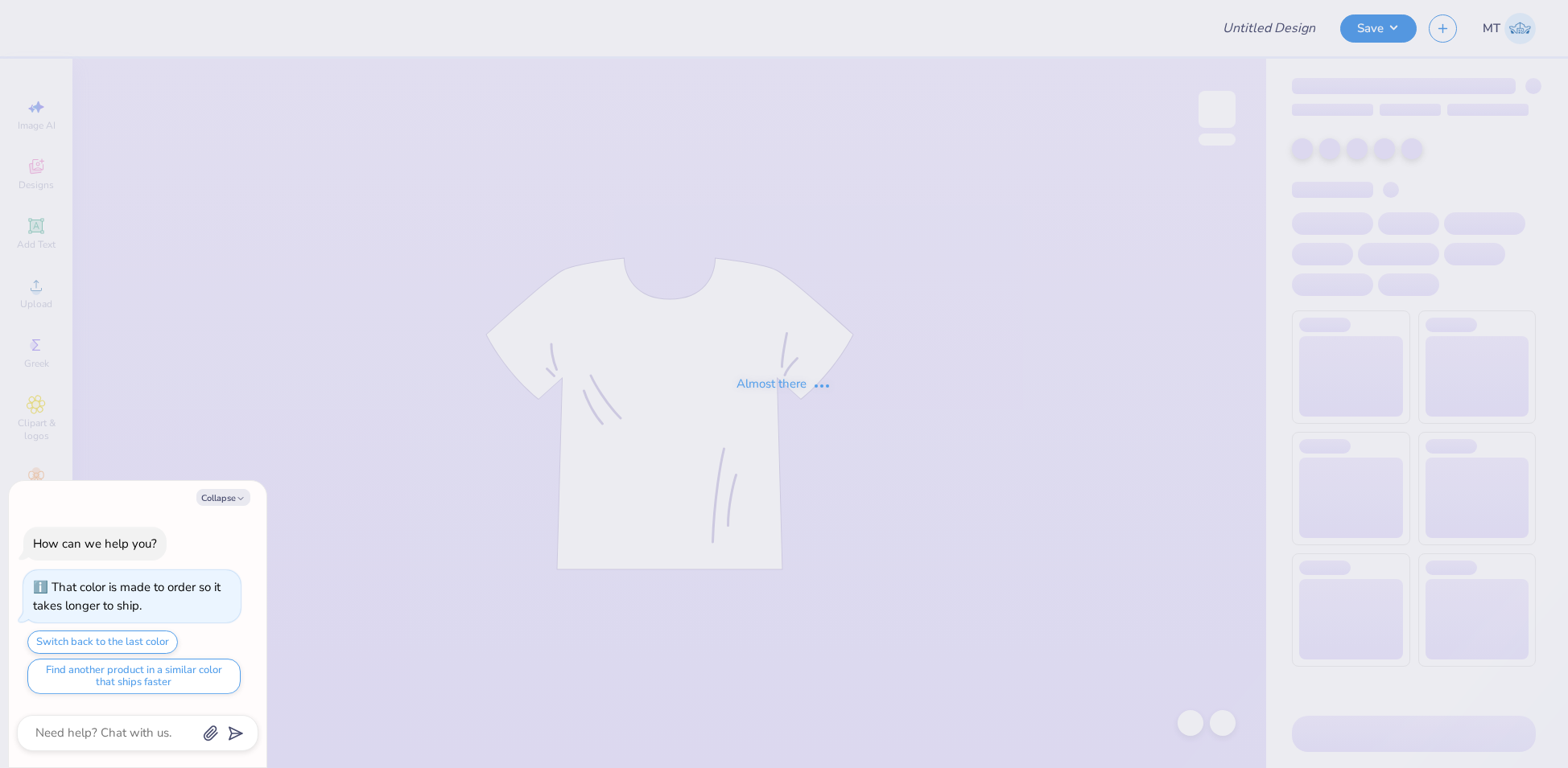
type textarea "x"
type input "FPS239937"
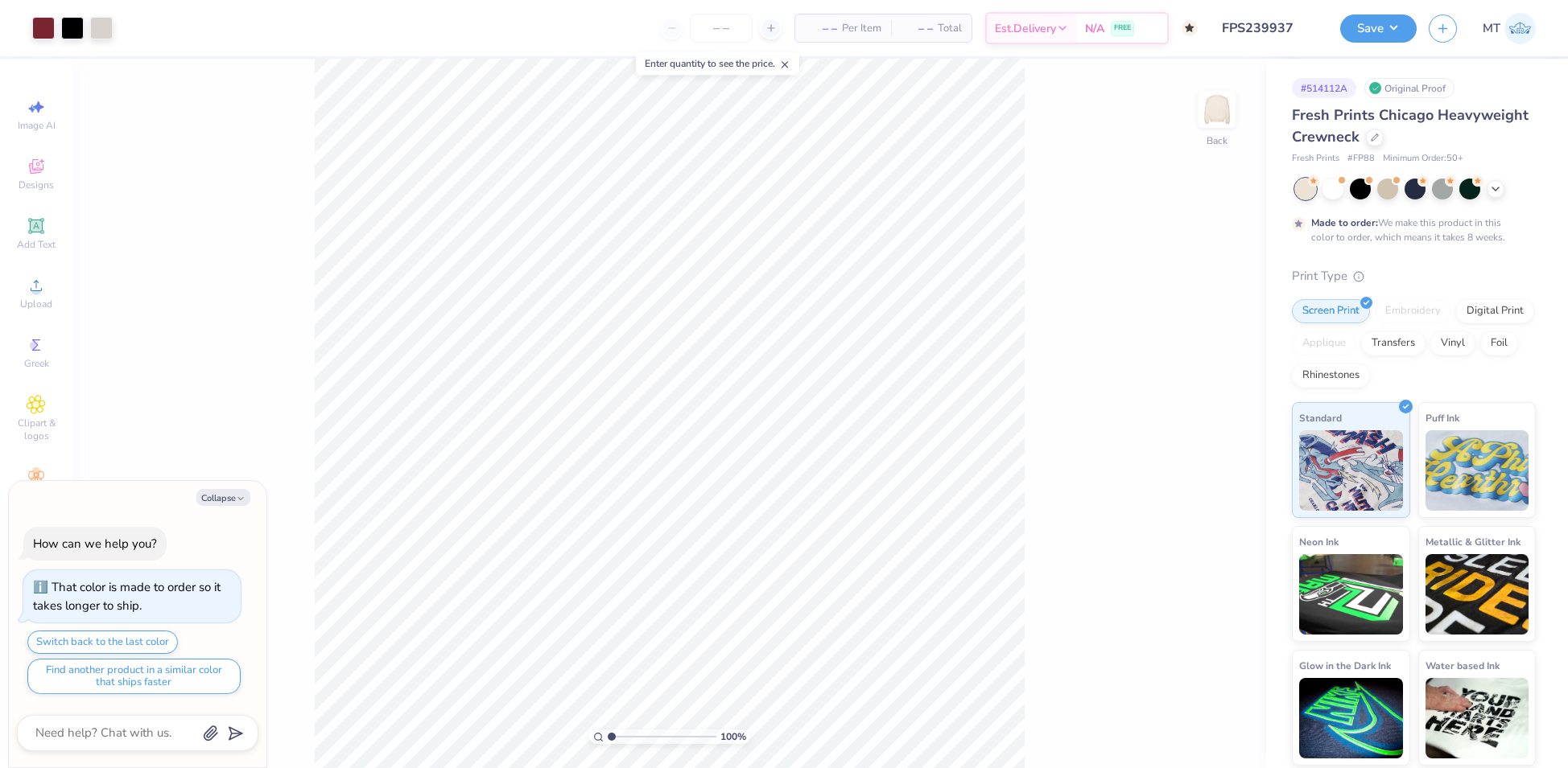
type textarea "x"
type input "1"
type textarea "x"
type input "1.21903213959597"
type textarea "x"
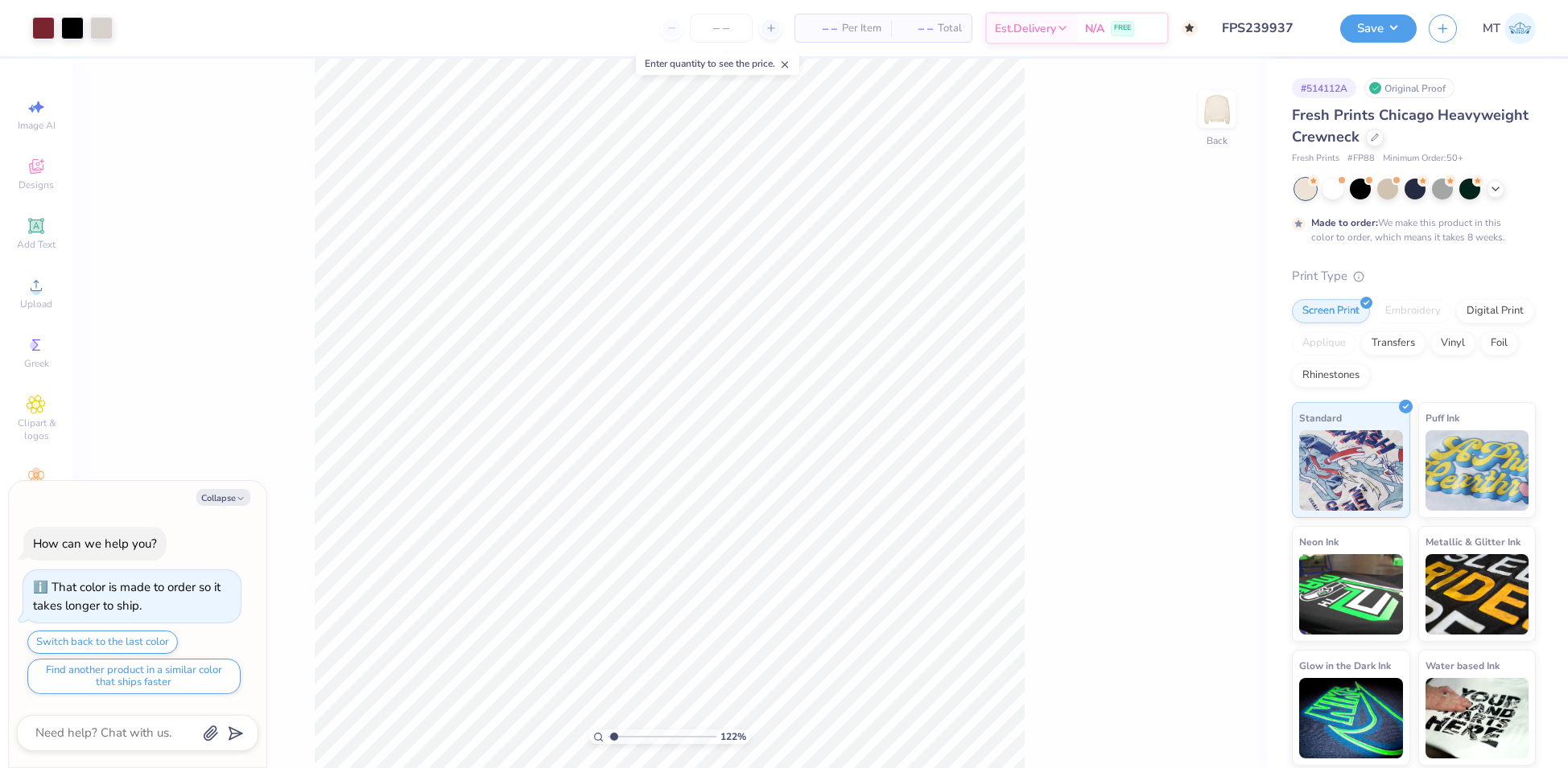
type input "1.21903213959597"
type textarea "x"
type input "1.21903213959597"
type textarea "x"
type input "1.21903213959597"
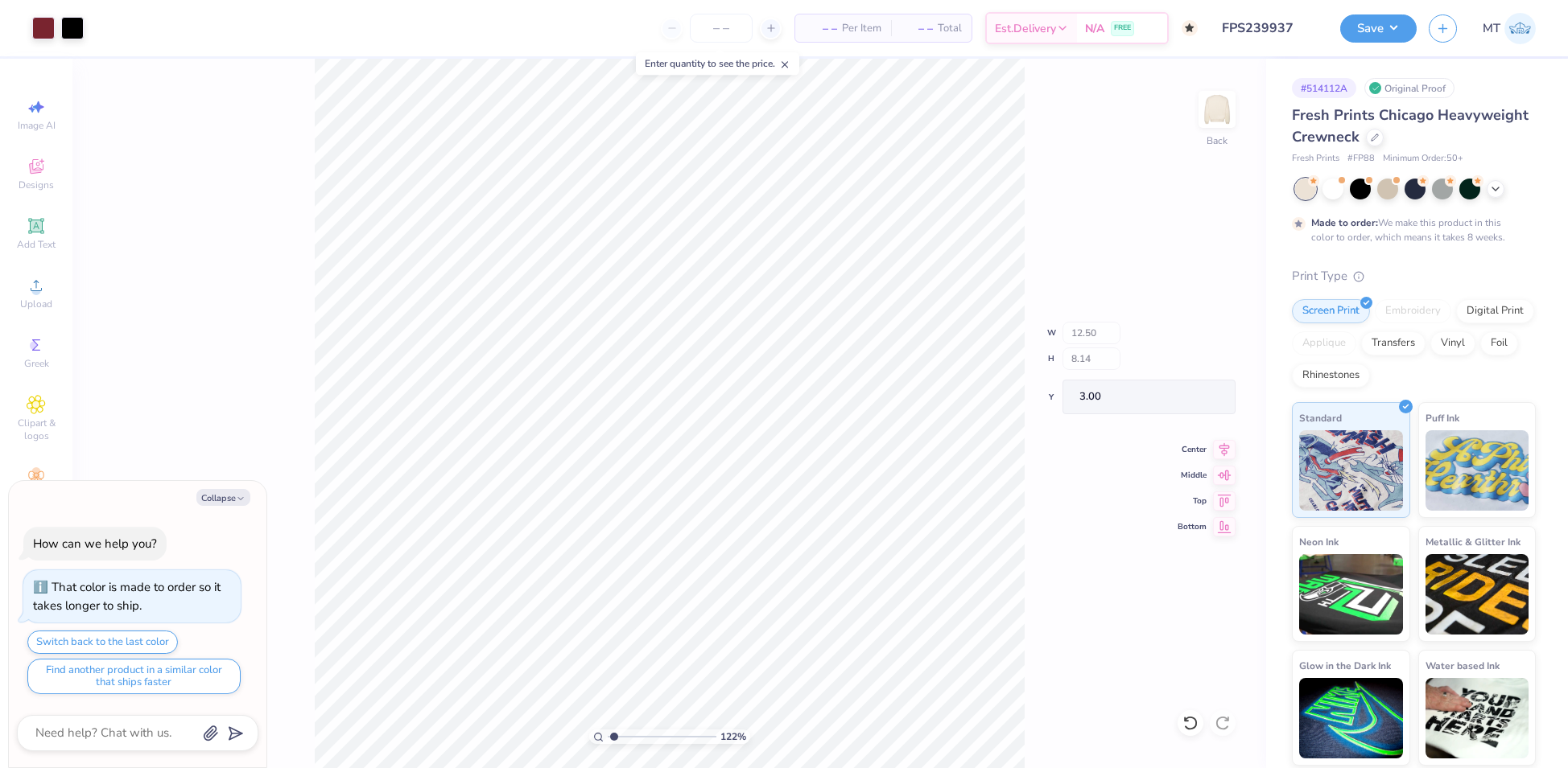
type textarea "x"
type input "1.21903213959597"
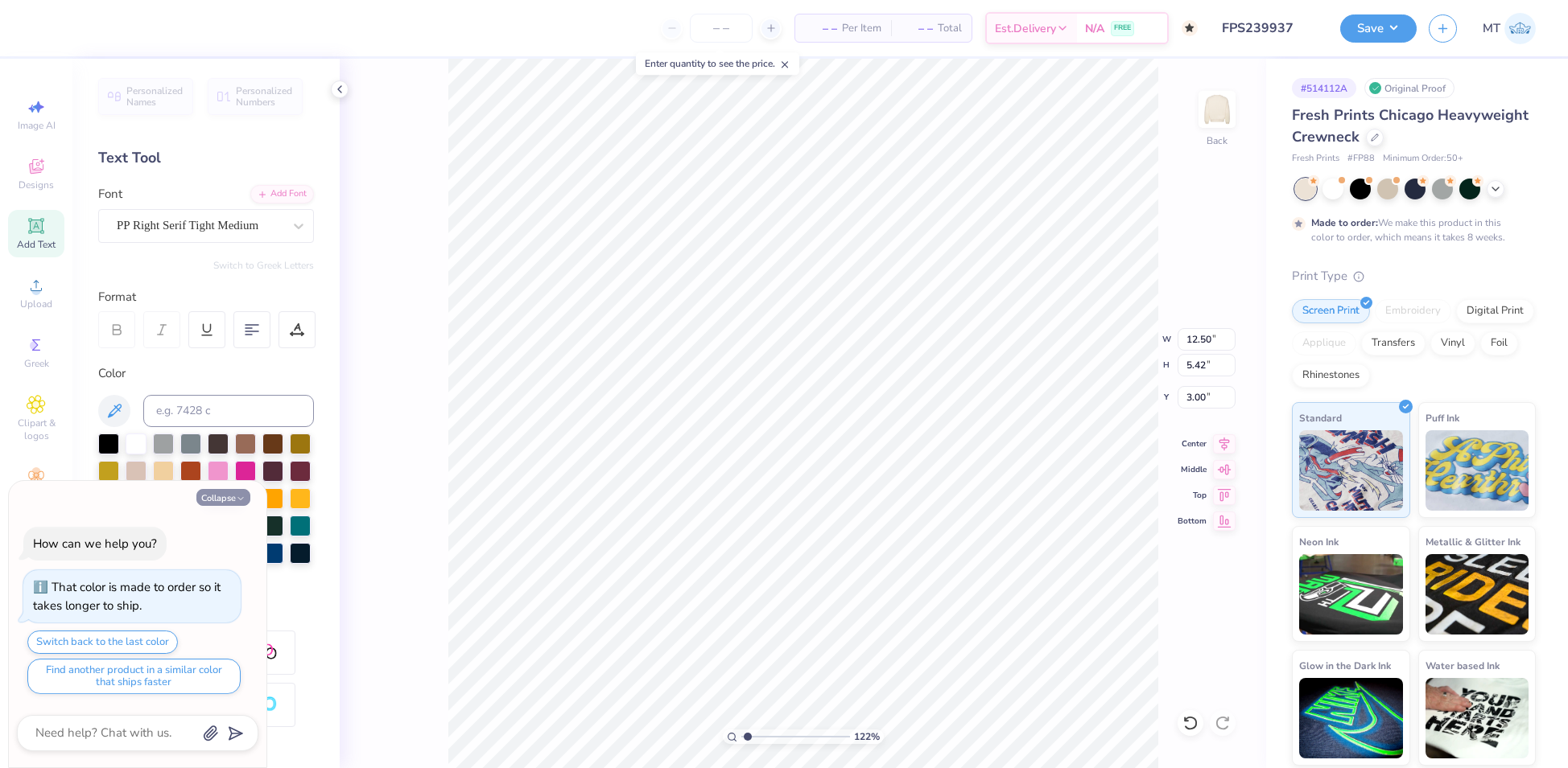
click at [240, 496] on icon "button" at bounding box center [240, 499] width 10 height 10
type textarea "x"
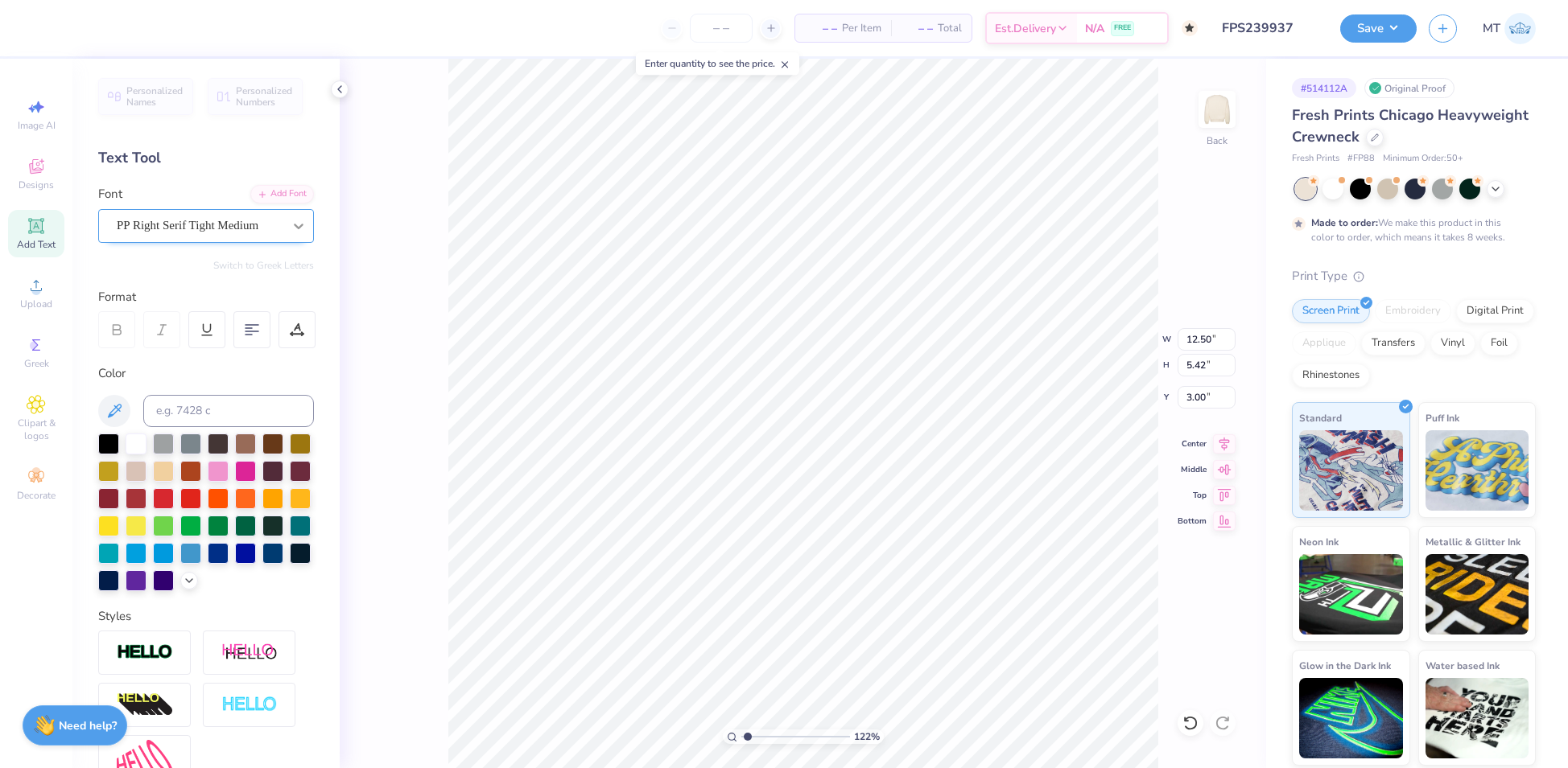
click at [290, 220] on icon at bounding box center [298, 226] width 16 height 16
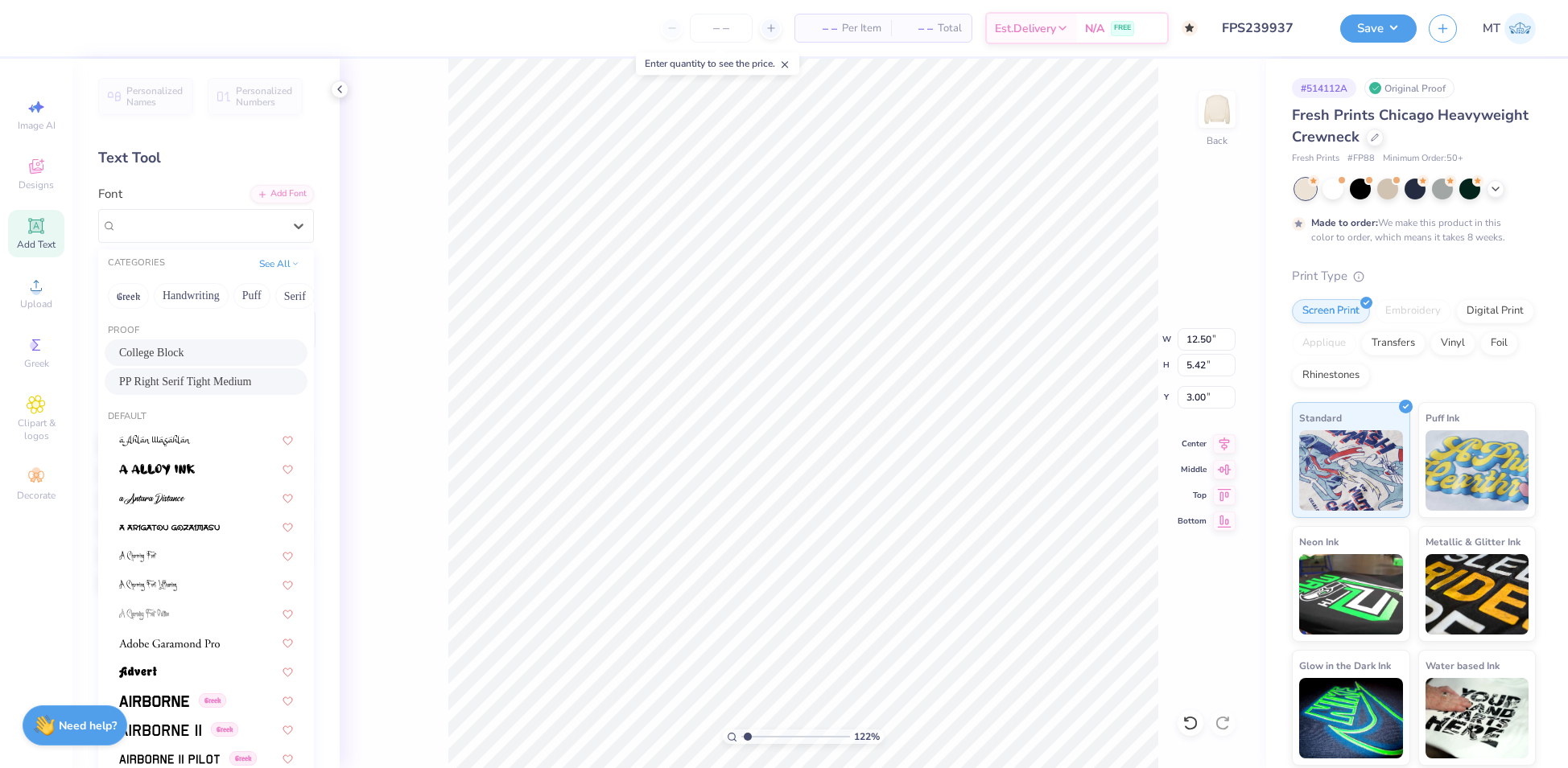
click at [196, 346] on div "College Block" at bounding box center [206, 353] width 174 height 17
type input "1.21903213959597"
type input "17.05"
type input "6.34"
type input "2.54"
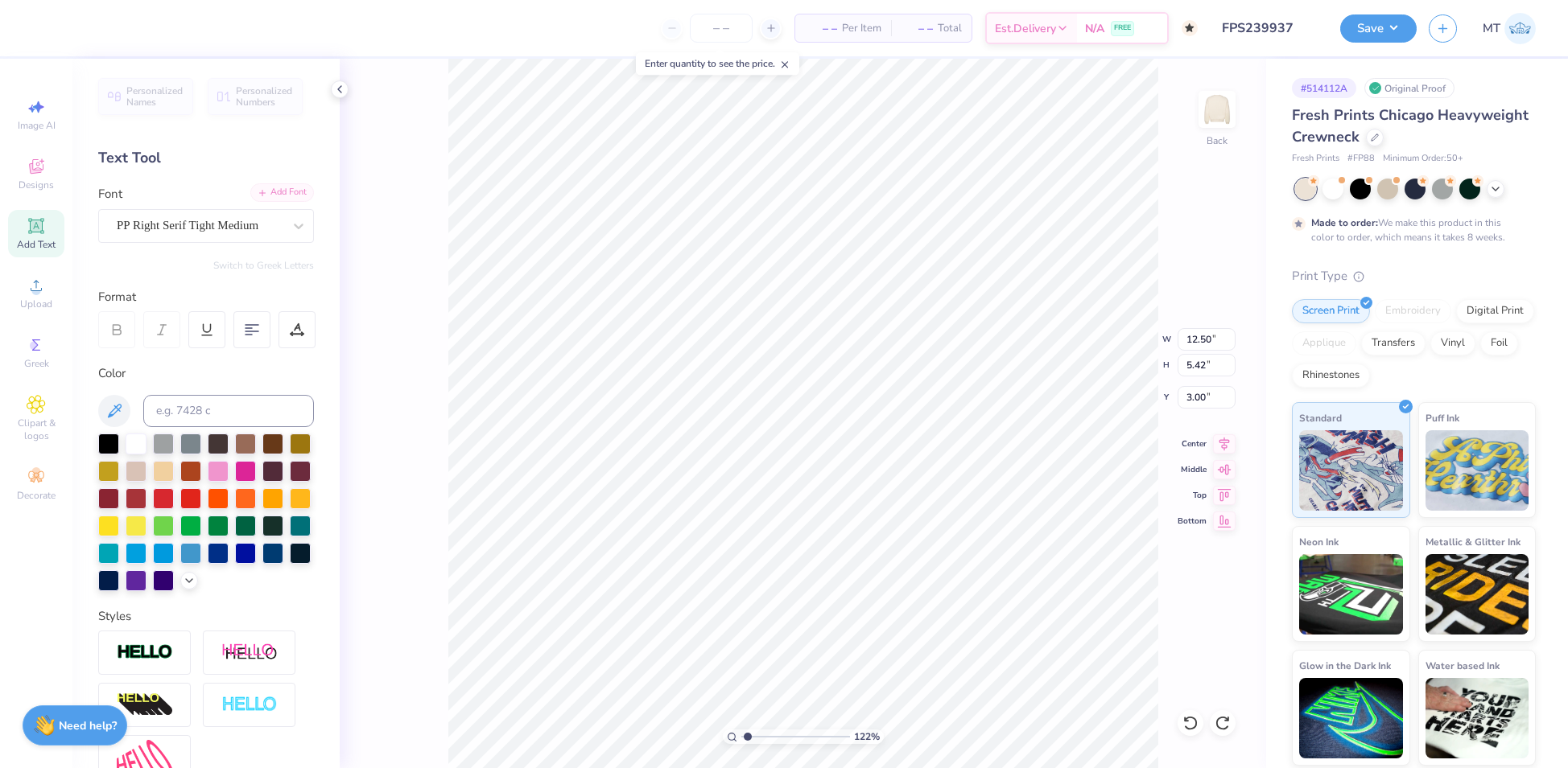
click at [287, 196] on div "Add Font" at bounding box center [281, 192] width 64 height 19
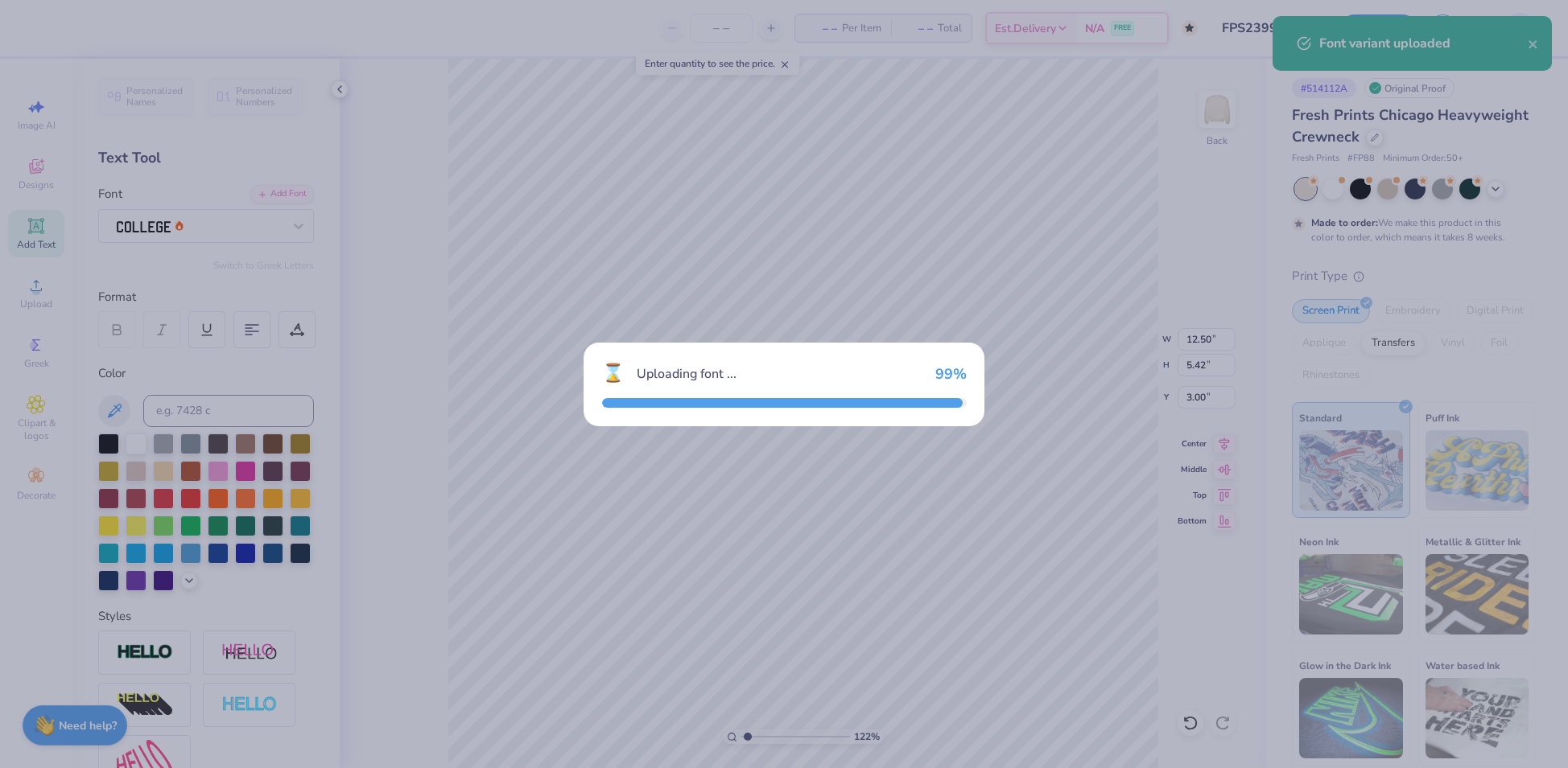
type input "1.21903213959597"
type input "17.01"
type input "6.86"
type input "2.28"
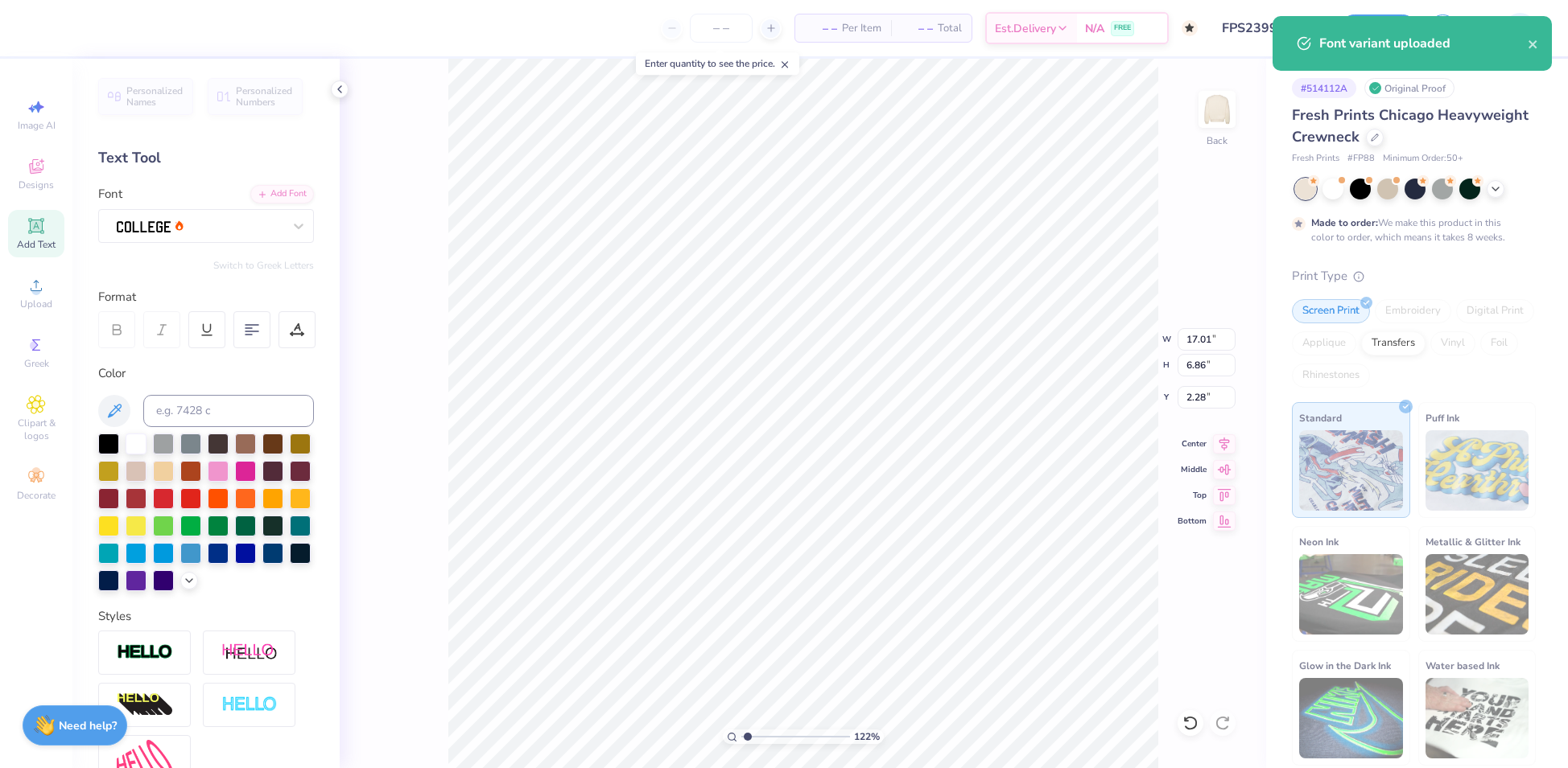
type input "1.21903213959597"
type input "13.37"
type input "5.39"
type input "3.75"
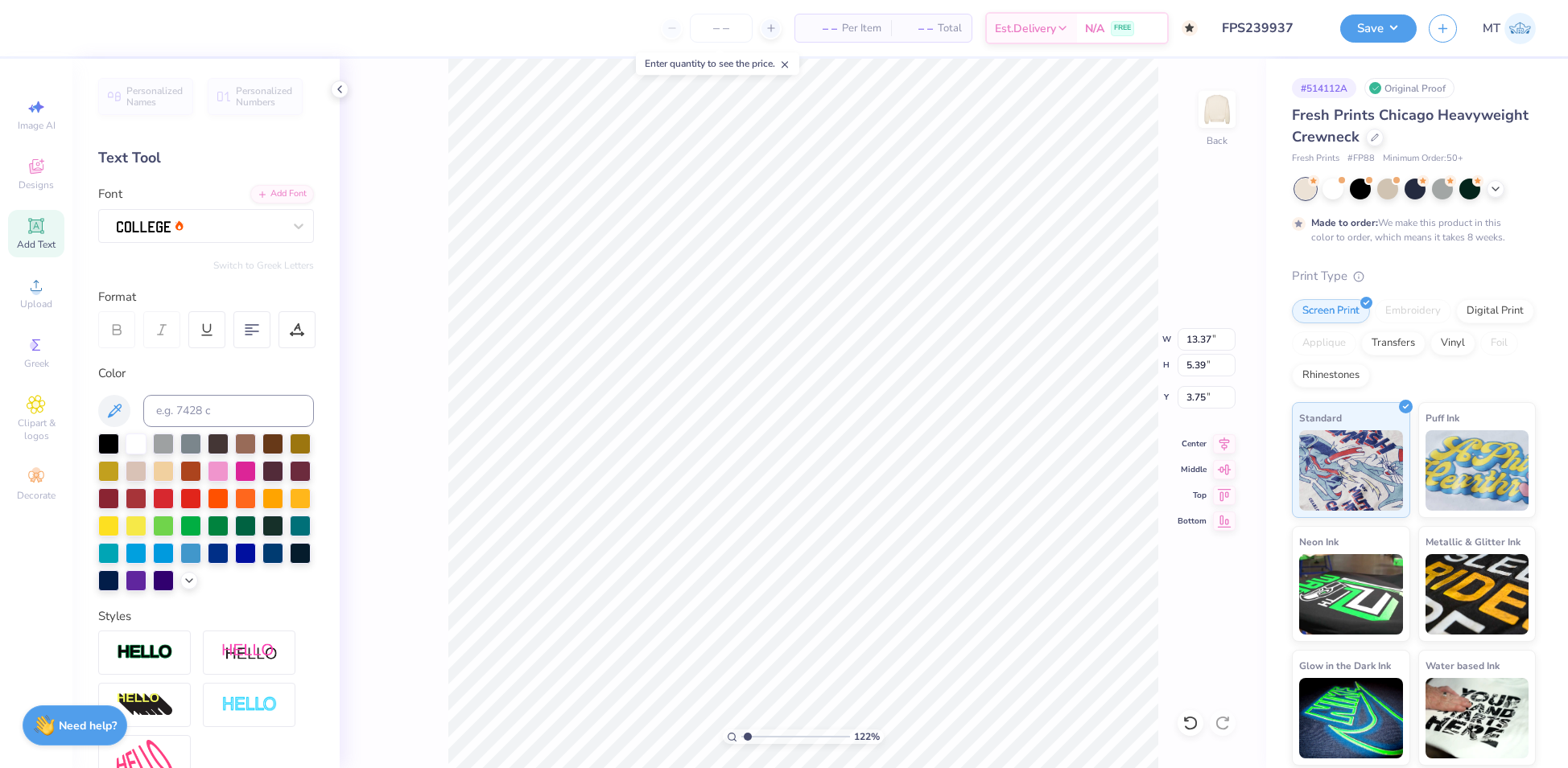
type input "1.21903213959597"
type input "3.00"
type input "1.21903213959597"
type input "12.57"
type input "5.07"
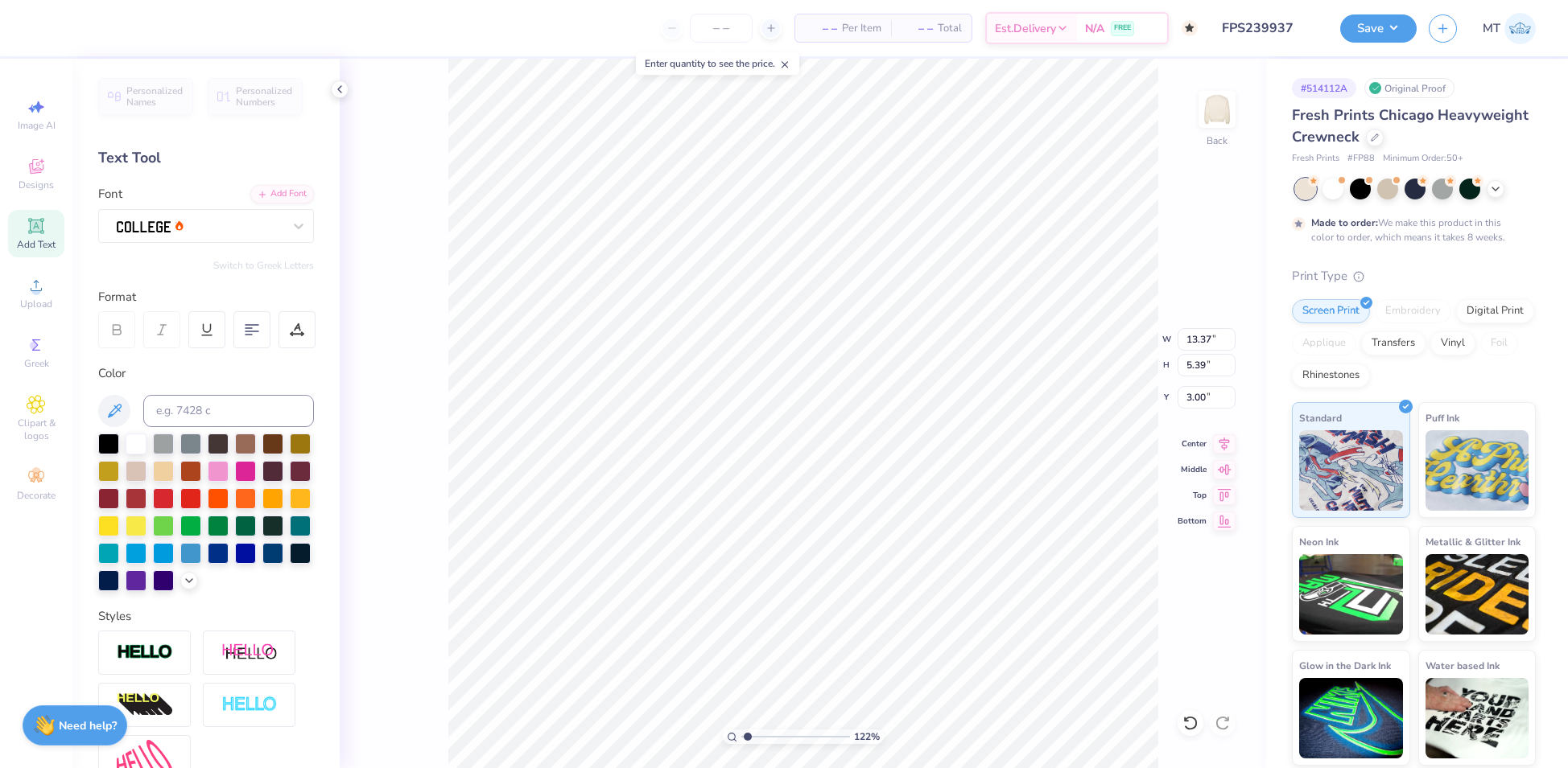
type input "3.32"
type input "1.21903213959597"
type input "3.36"
type input "2.12544194434722"
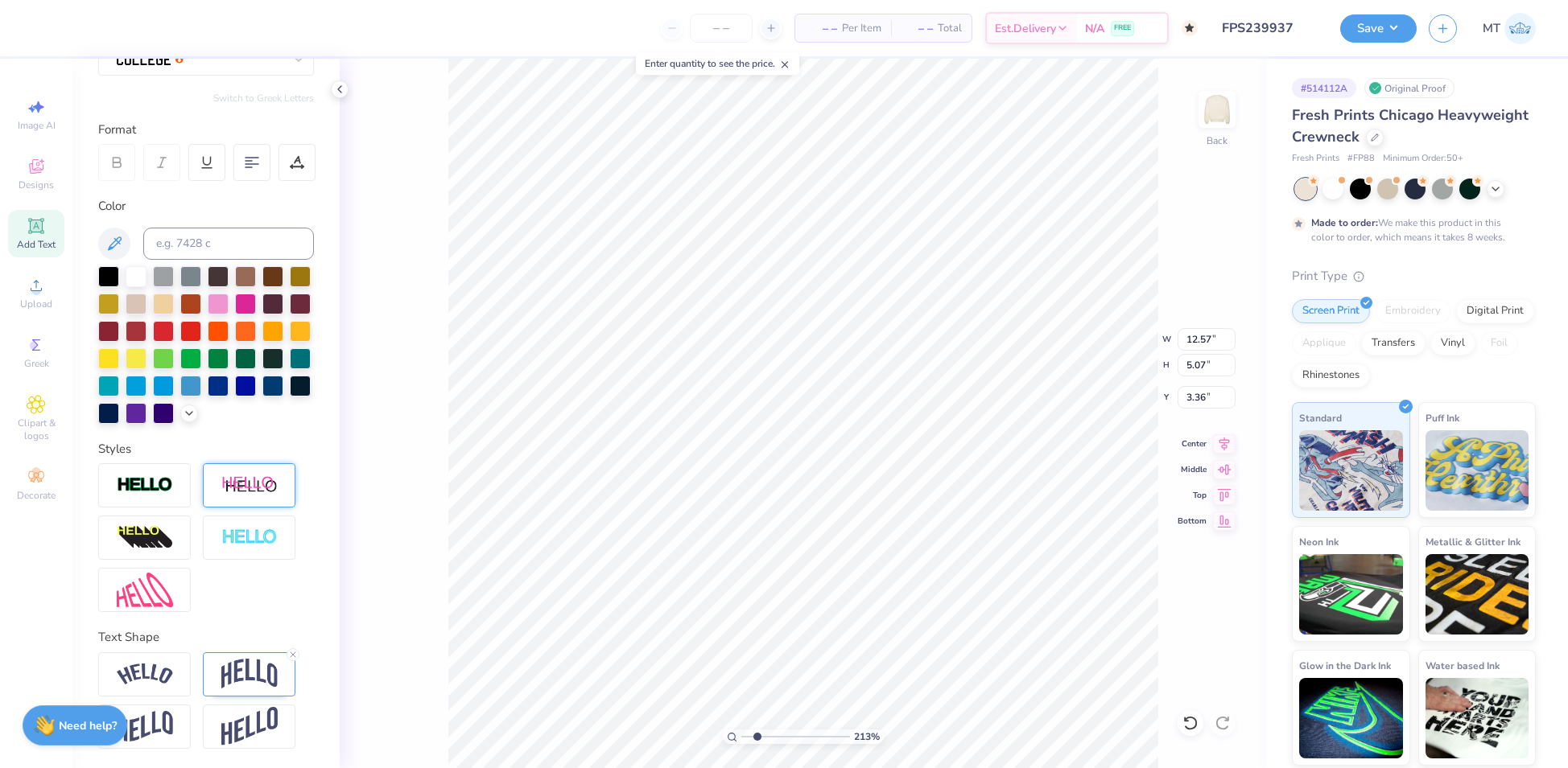
scroll to position [193, 0]
click at [240, 665] on img at bounding box center [249, 674] width 56 height 30
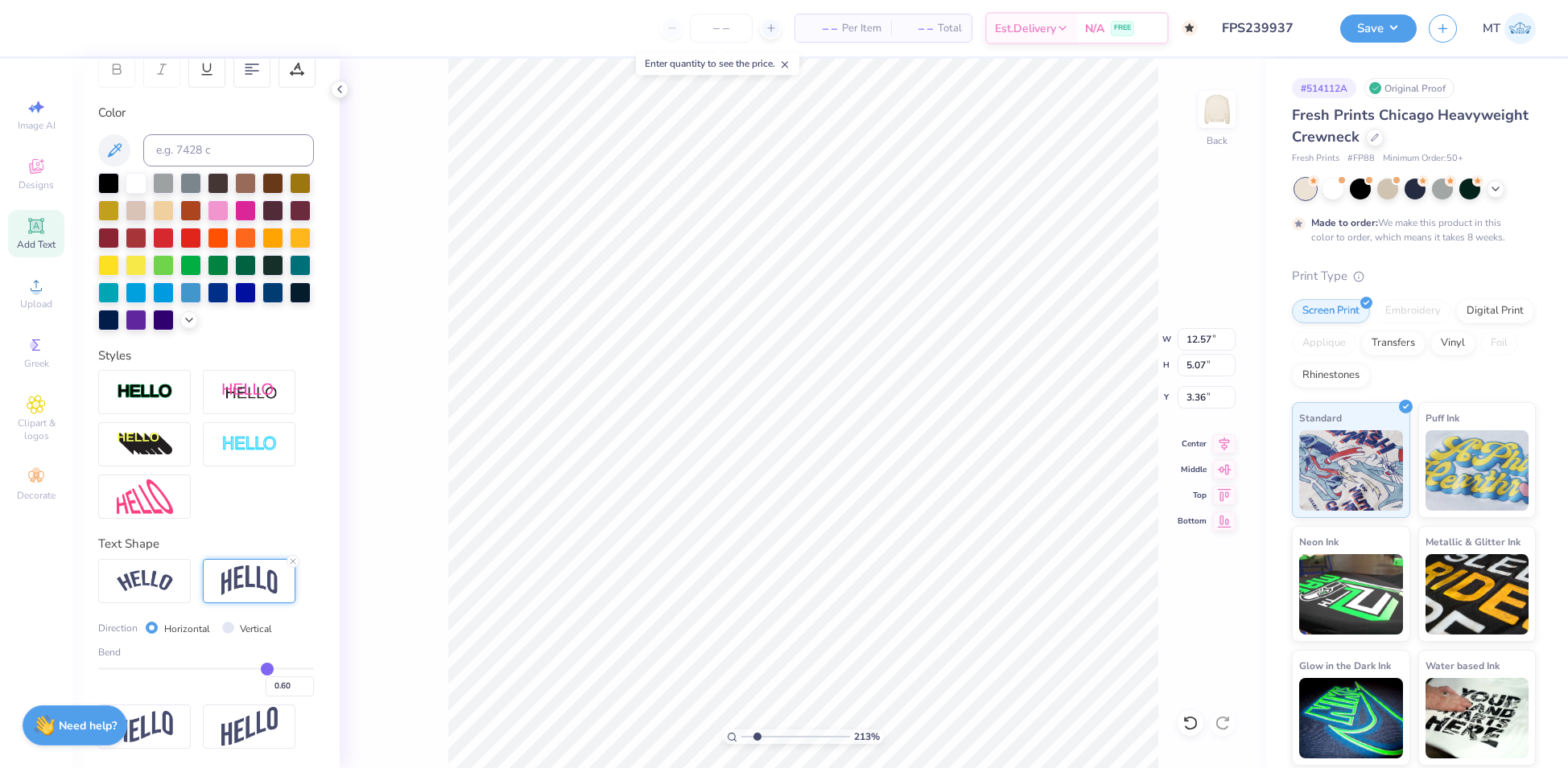
scroll to position [286, 0]
type input "0.63"
type input "0.62"
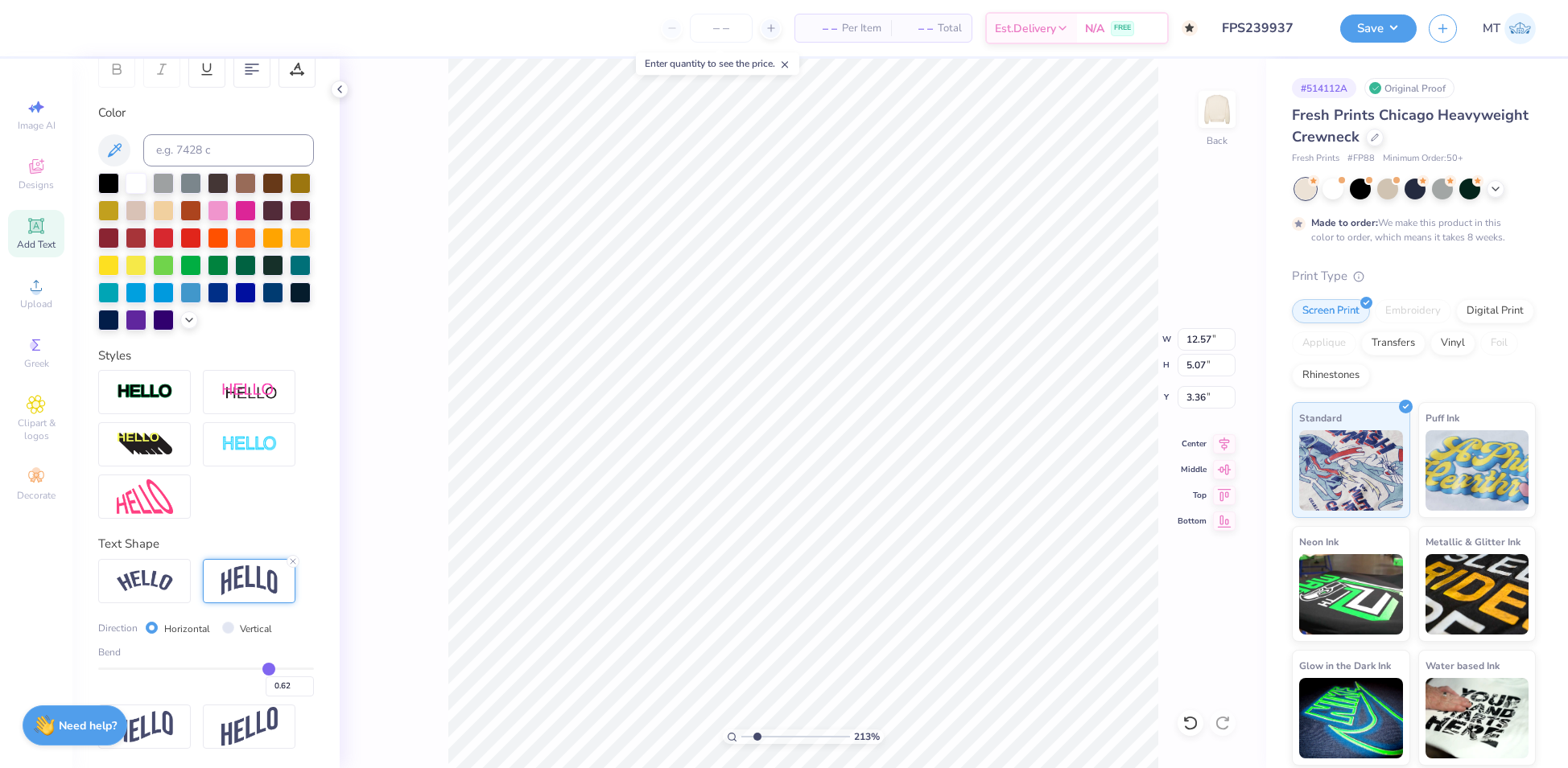
type input "0.61"
type input "0.6"
type input "0.60"
type input "0.57"
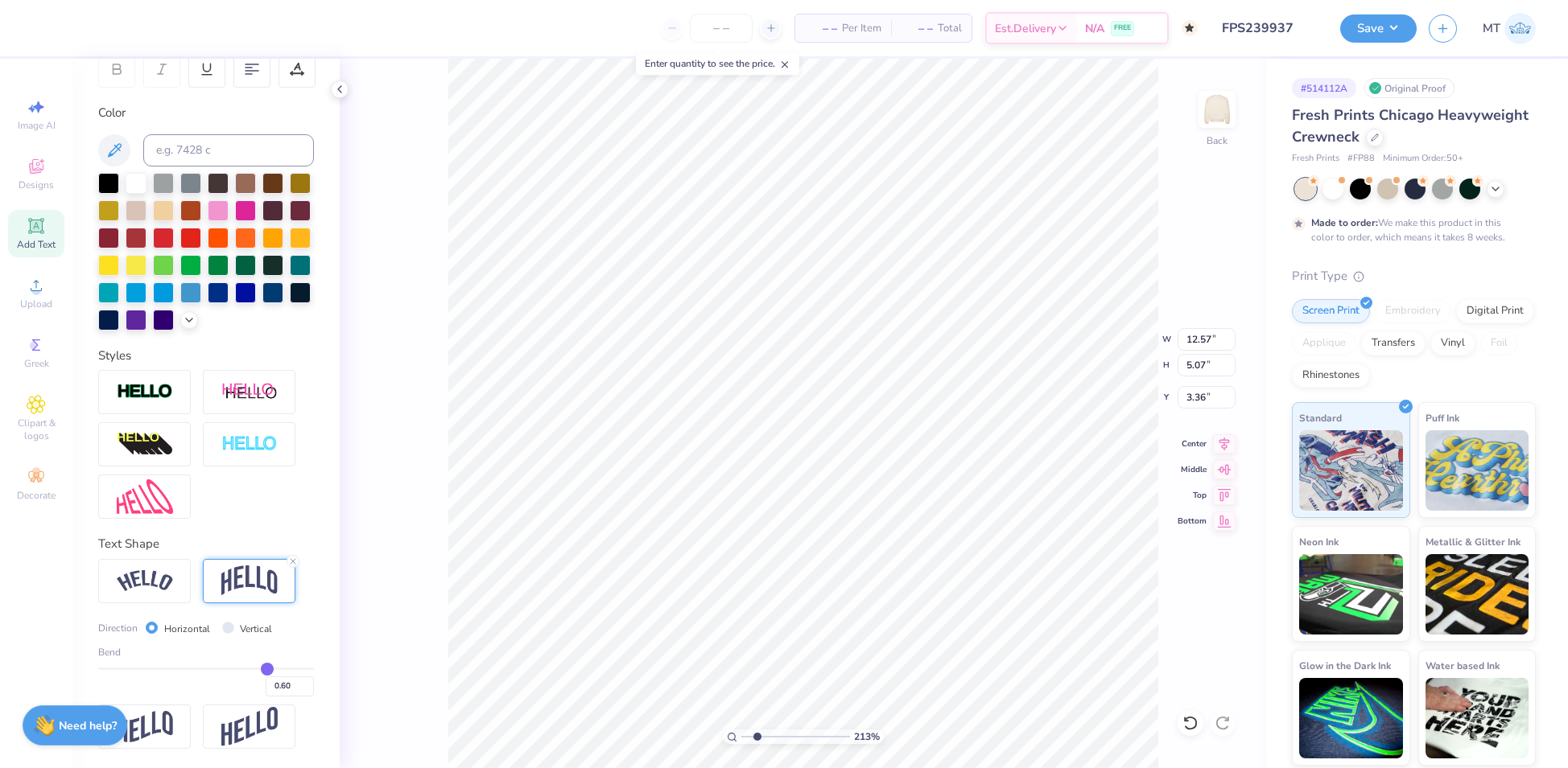
type input "0.57"
type input "0.55"
type input "0.54"
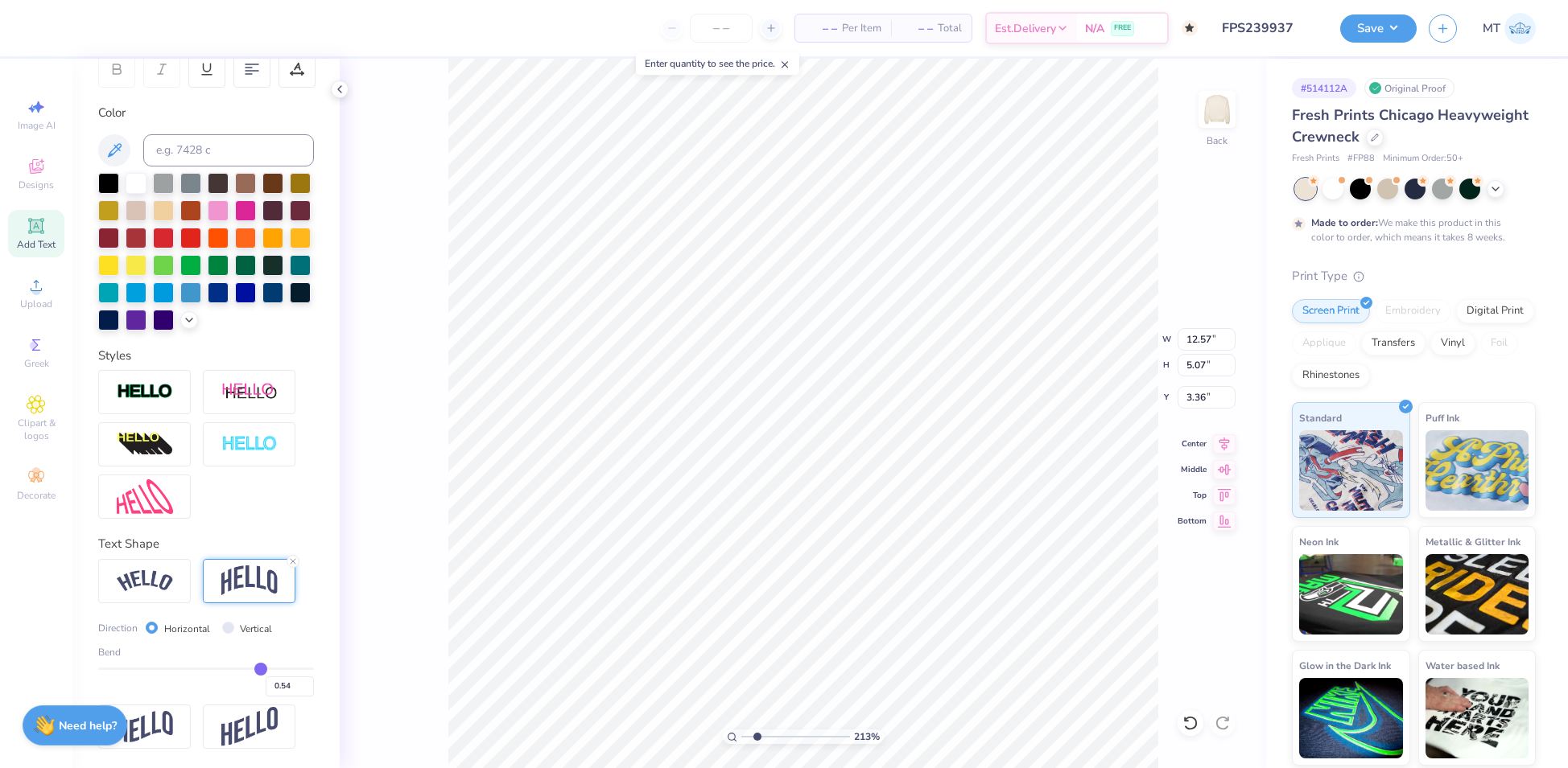
type input "0.52"
type input "0.51"
type input "0.5"
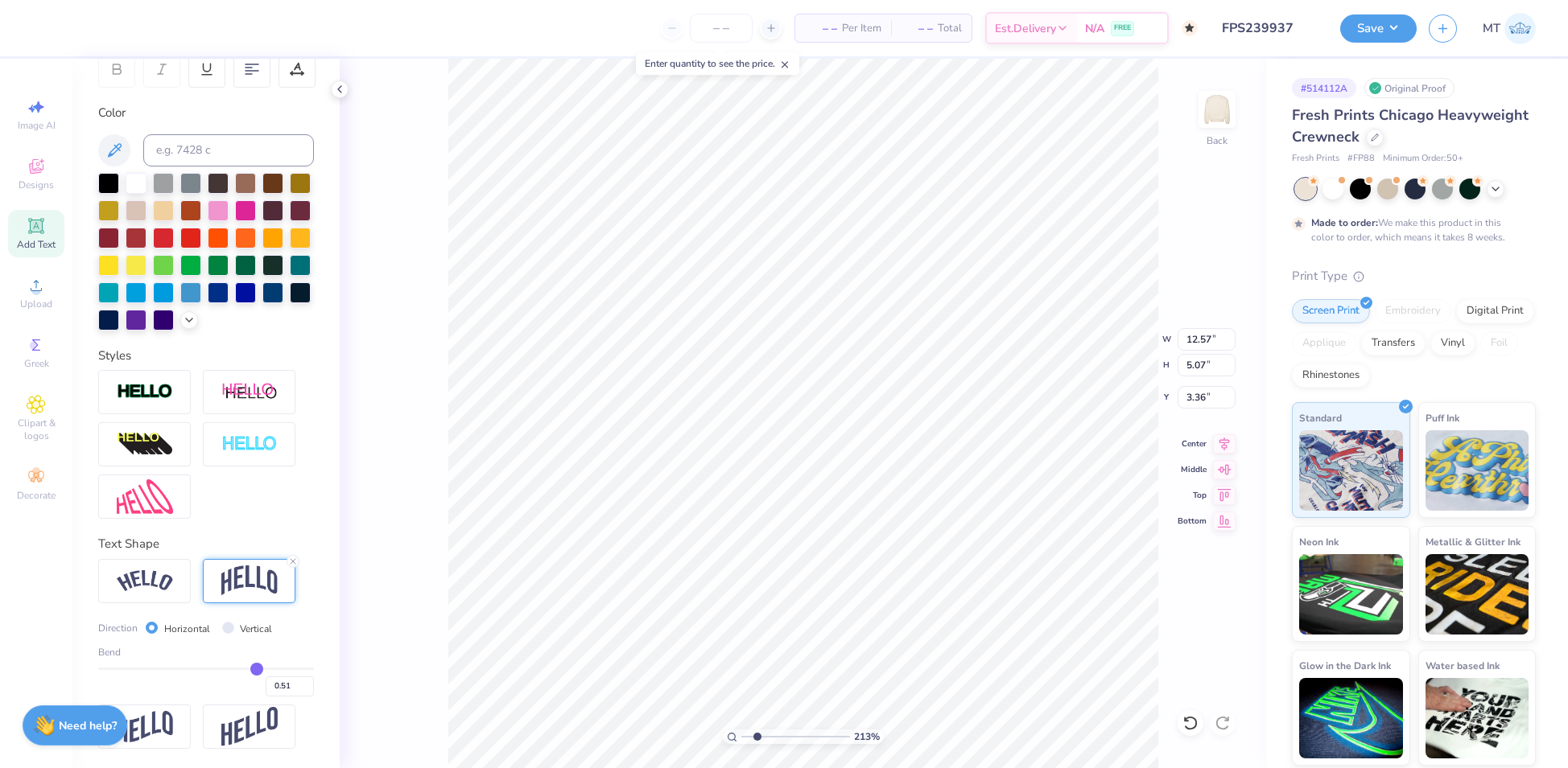
type input "0.50"
type input "0.49"
type input "0.48"
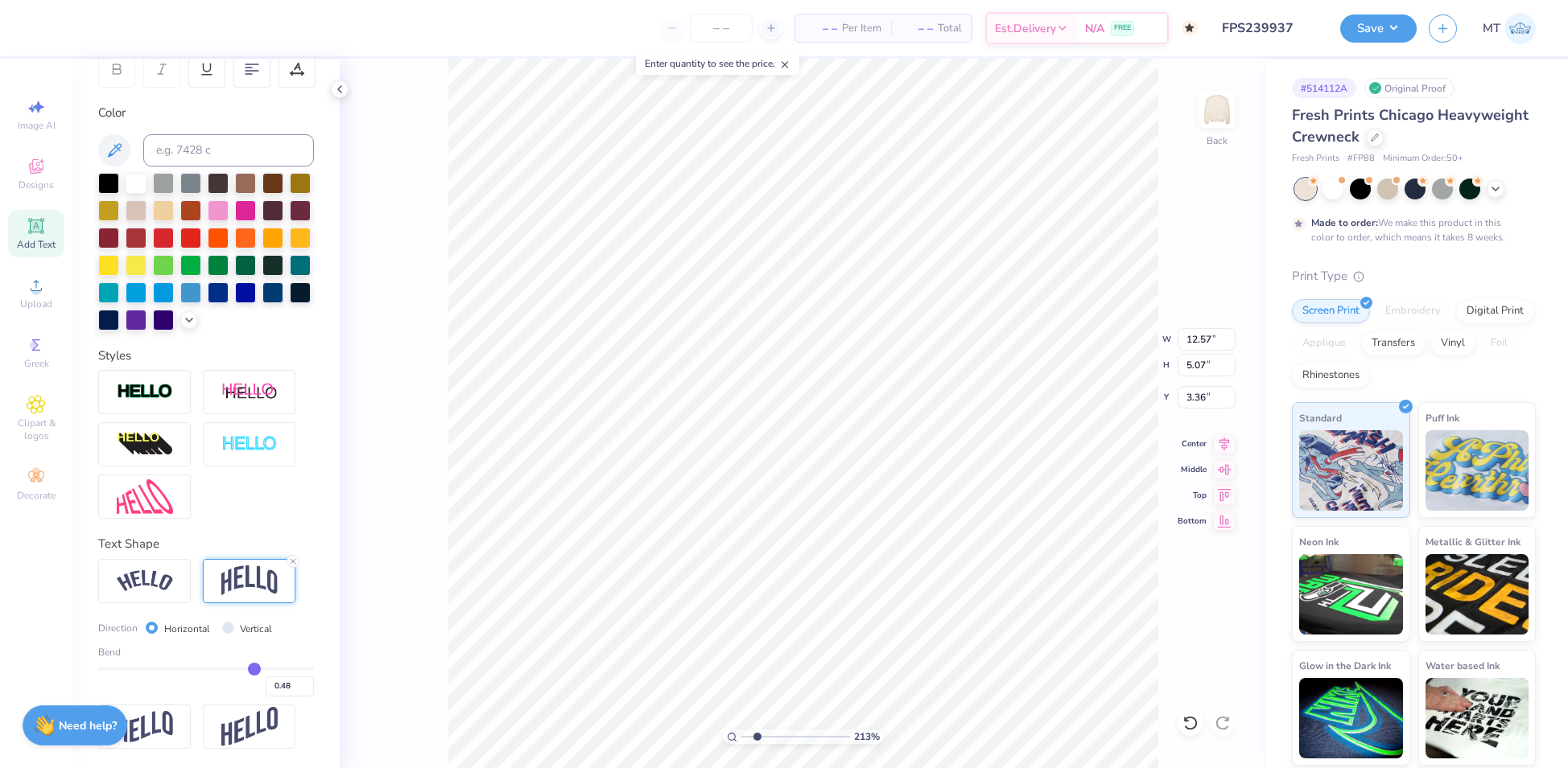
type input "0.47"
type input "0.46"
type input "0.45"
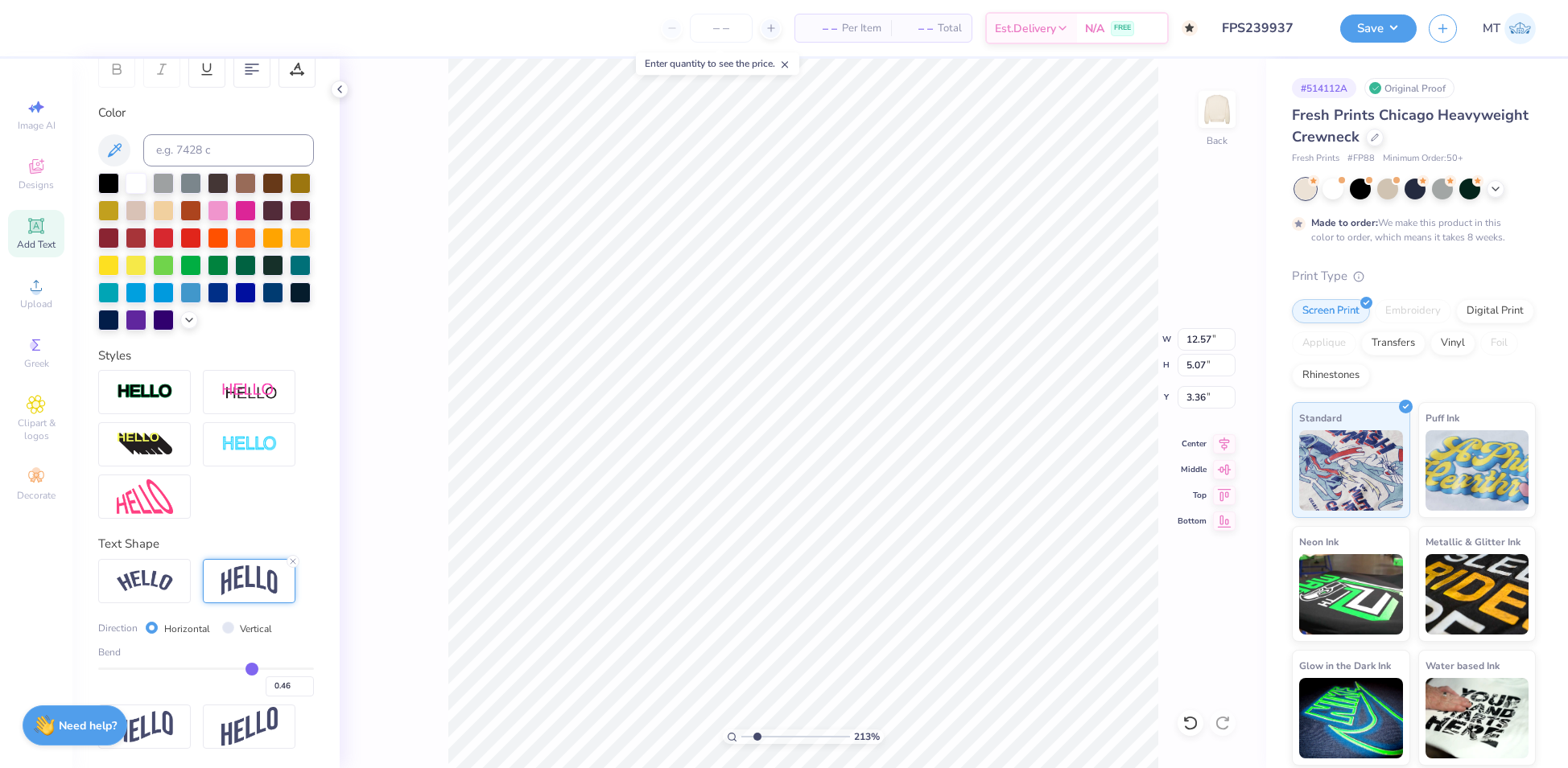
type input "0.45"
type input "0.44"
type input "0.43"
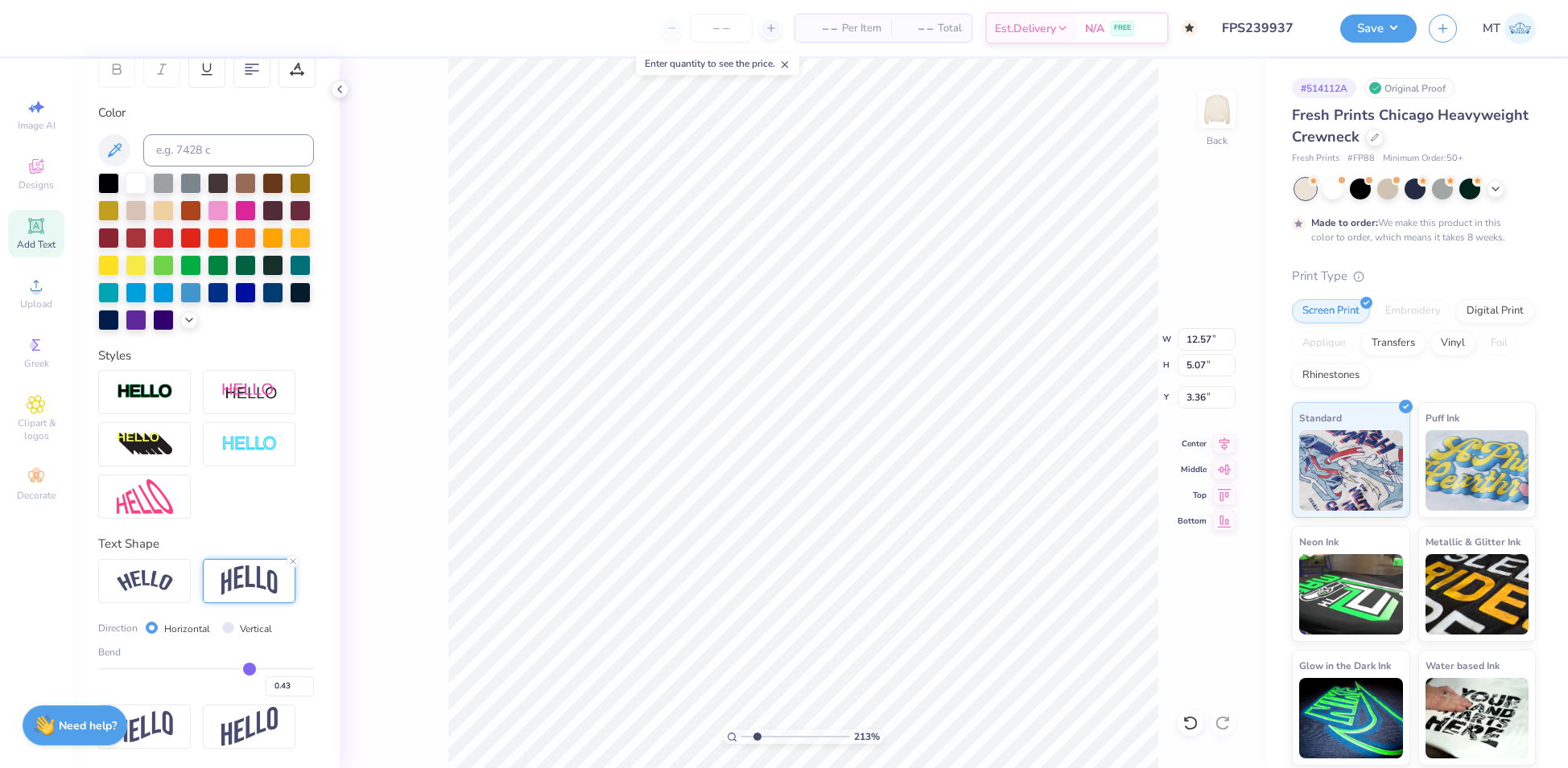
type input "0.42"
type input "0.41"
type input "0.4"
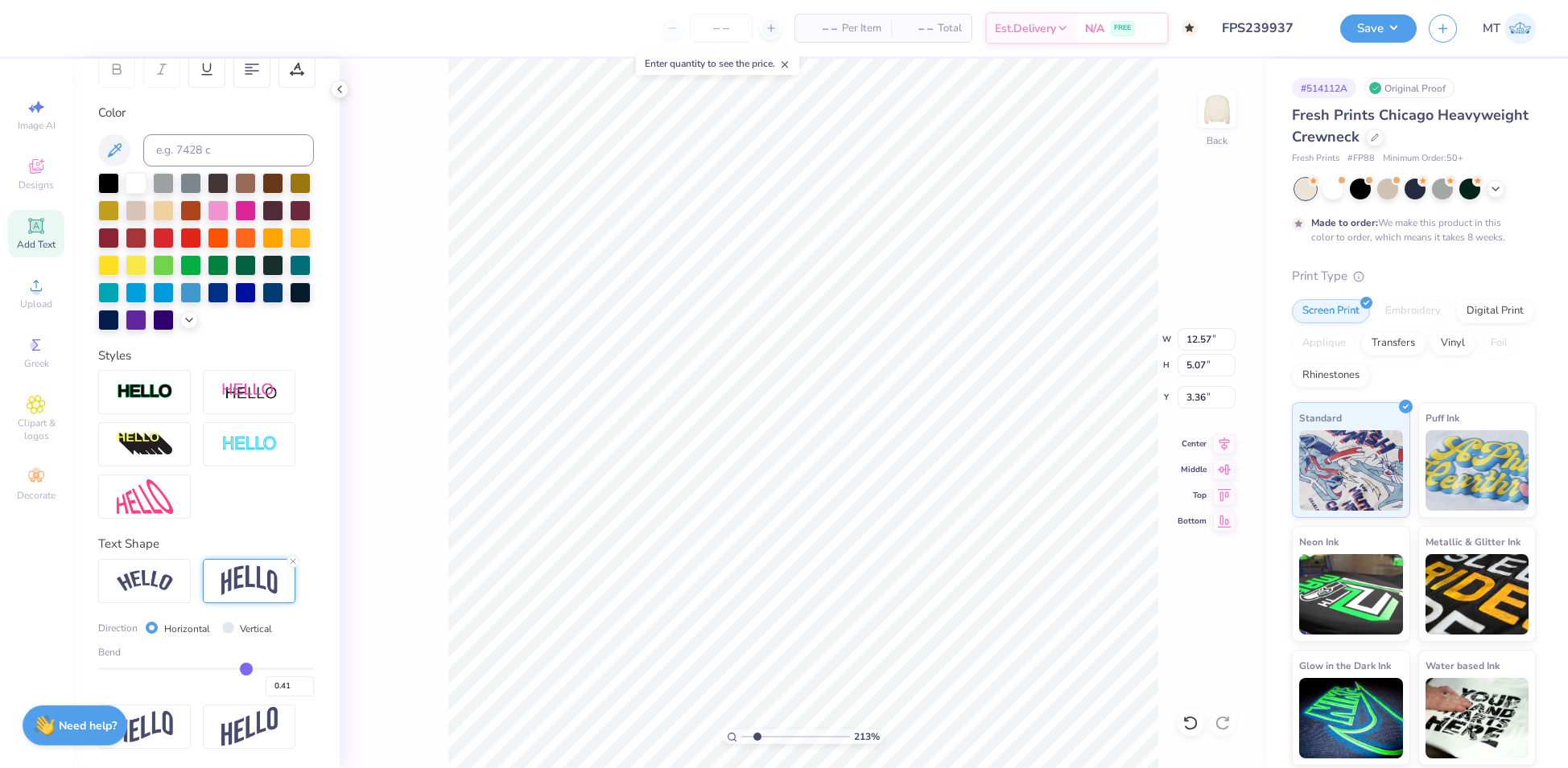
type input "0.40"
drag, startPoint x: 257, startPoint y: 665, endPoint x: 235, endPoint y: 668, distance: 22.2
type input "0.4"
click at [235, 668] on input "range" at bounding box center [206, 669] width 216 height 3
type input "2.12544194434722"
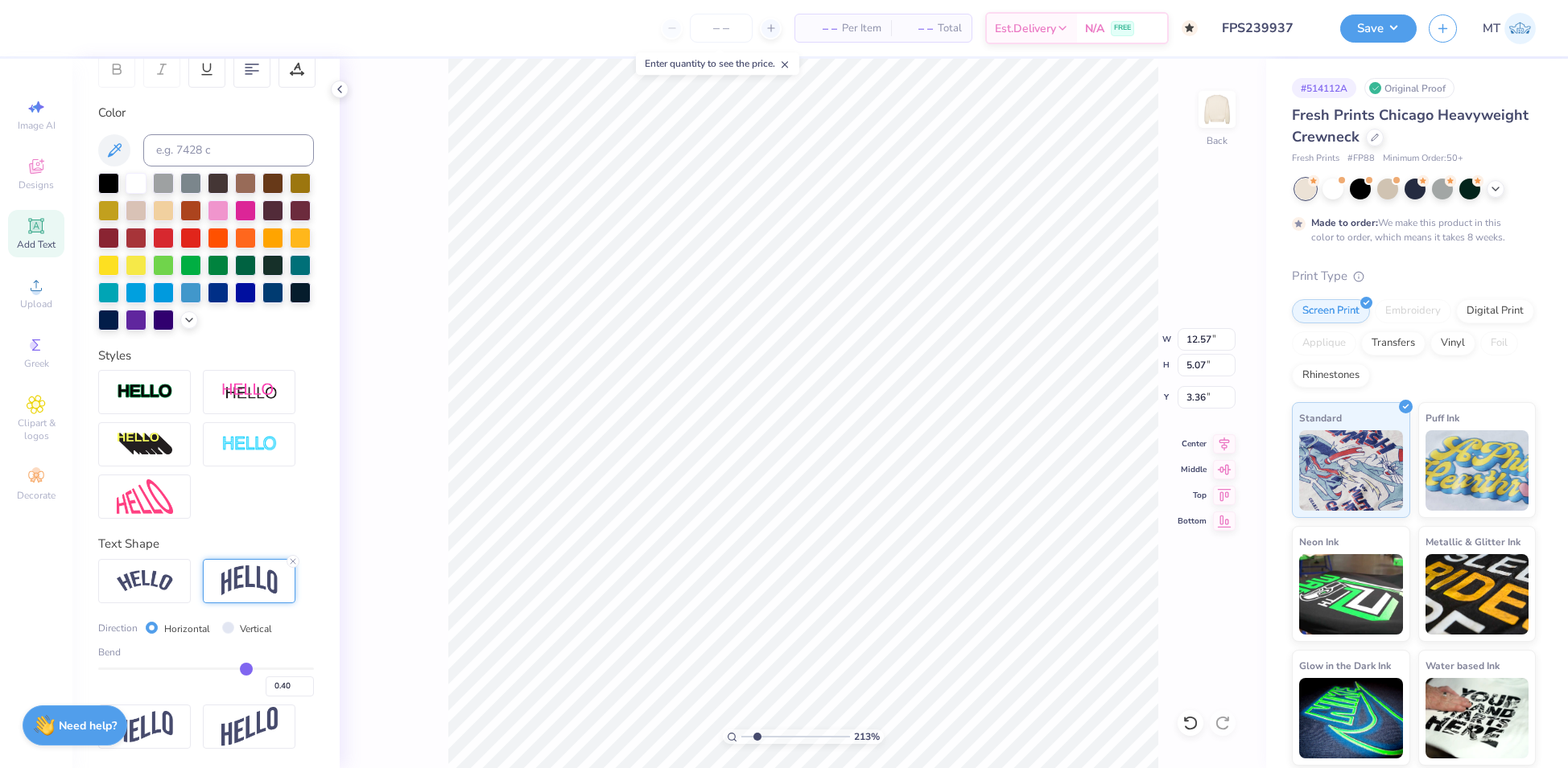
type input "3.91"
type input "3.94"
type input "1.98147784974197"
type input "3.34"
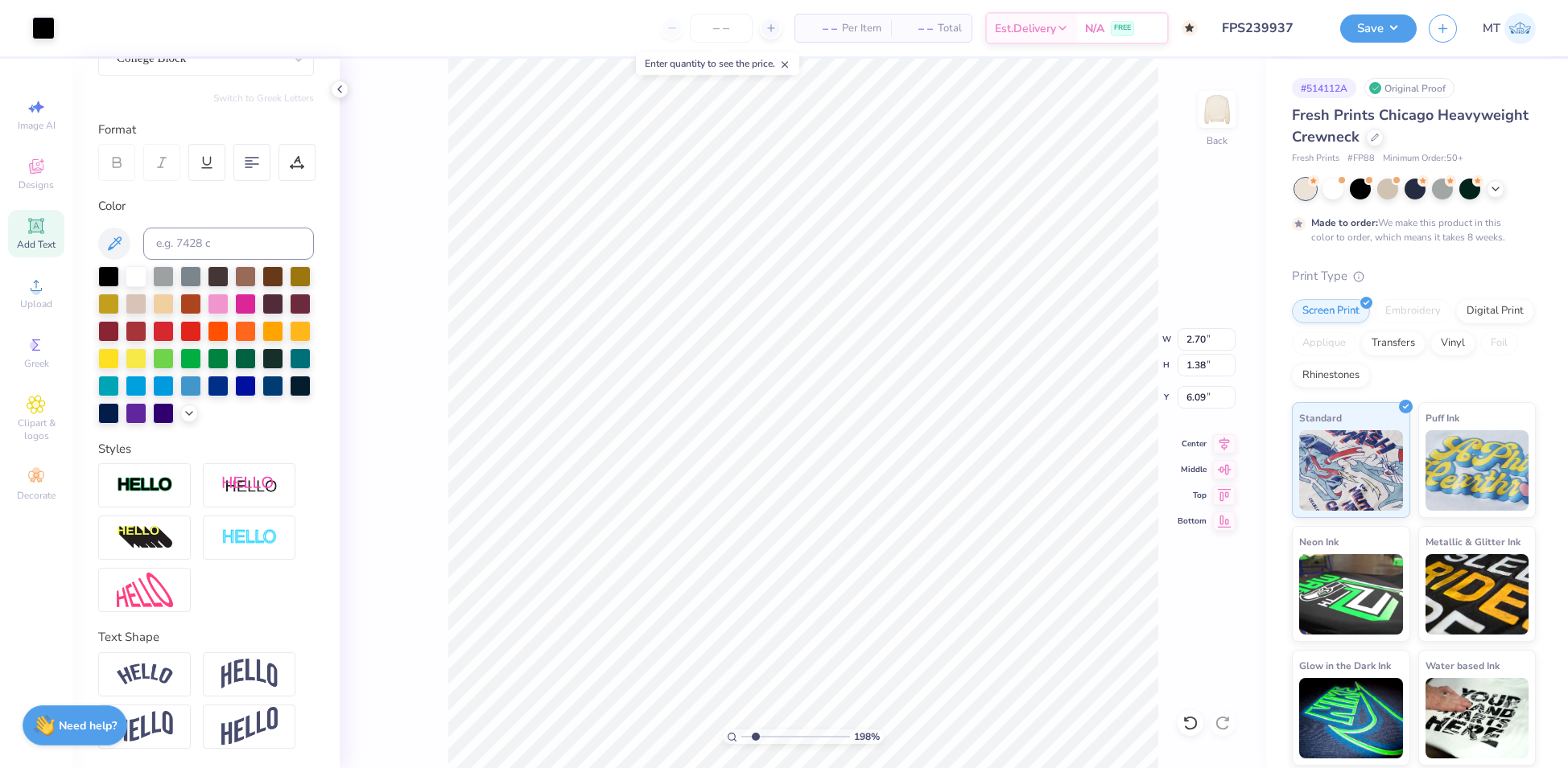
scroll to position [193, 0]
type input "1.98147784974197"
type input "5.65"
type input "2.99"
type input "6.40"
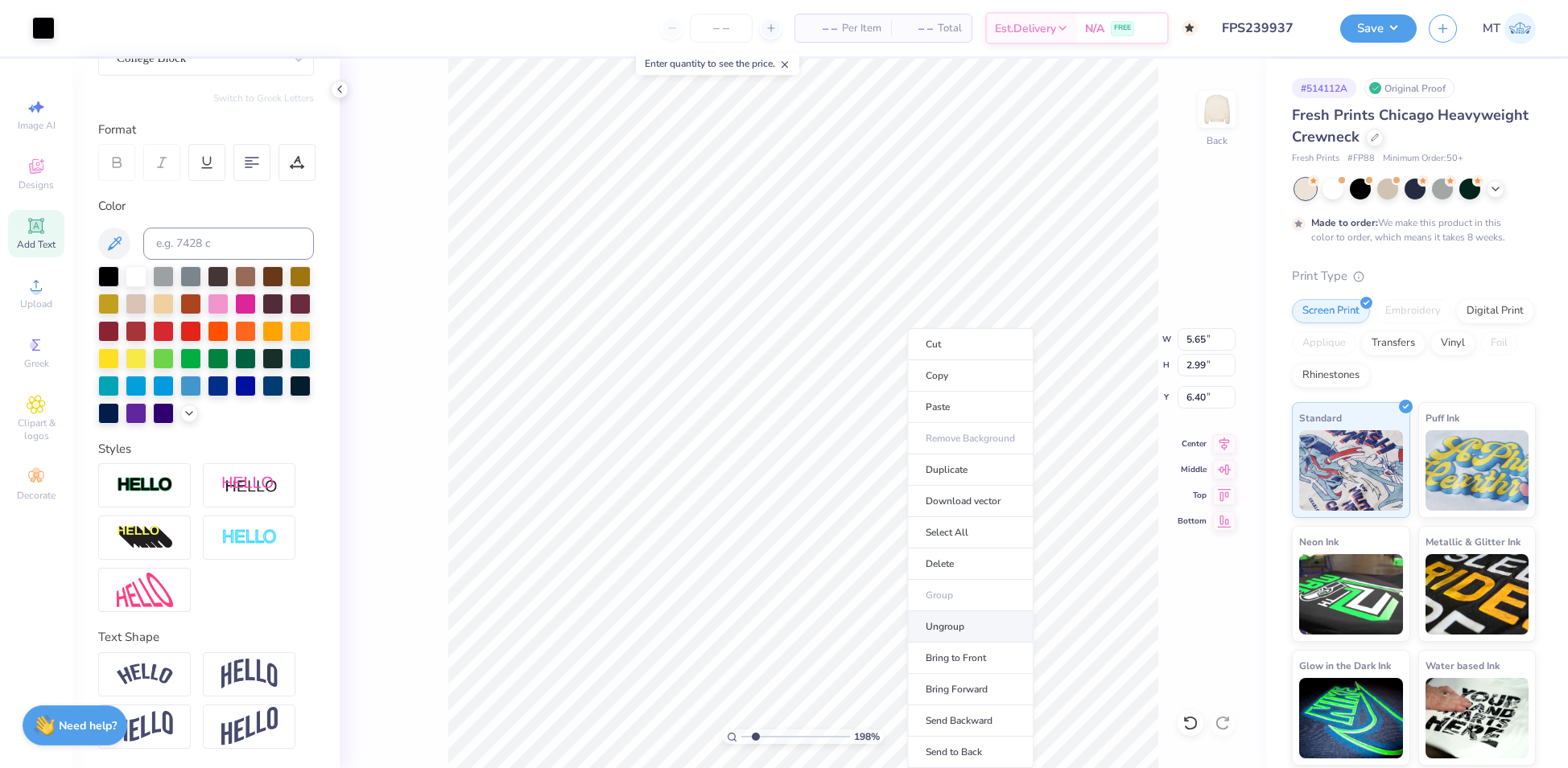
click at [981, 619] on li "Ungroup" at bounding box center [970, 627] width 126 height 31
type input "1.98147784974197"
type input "3.20"
type input "2.01952939538788"
type input "3.34"
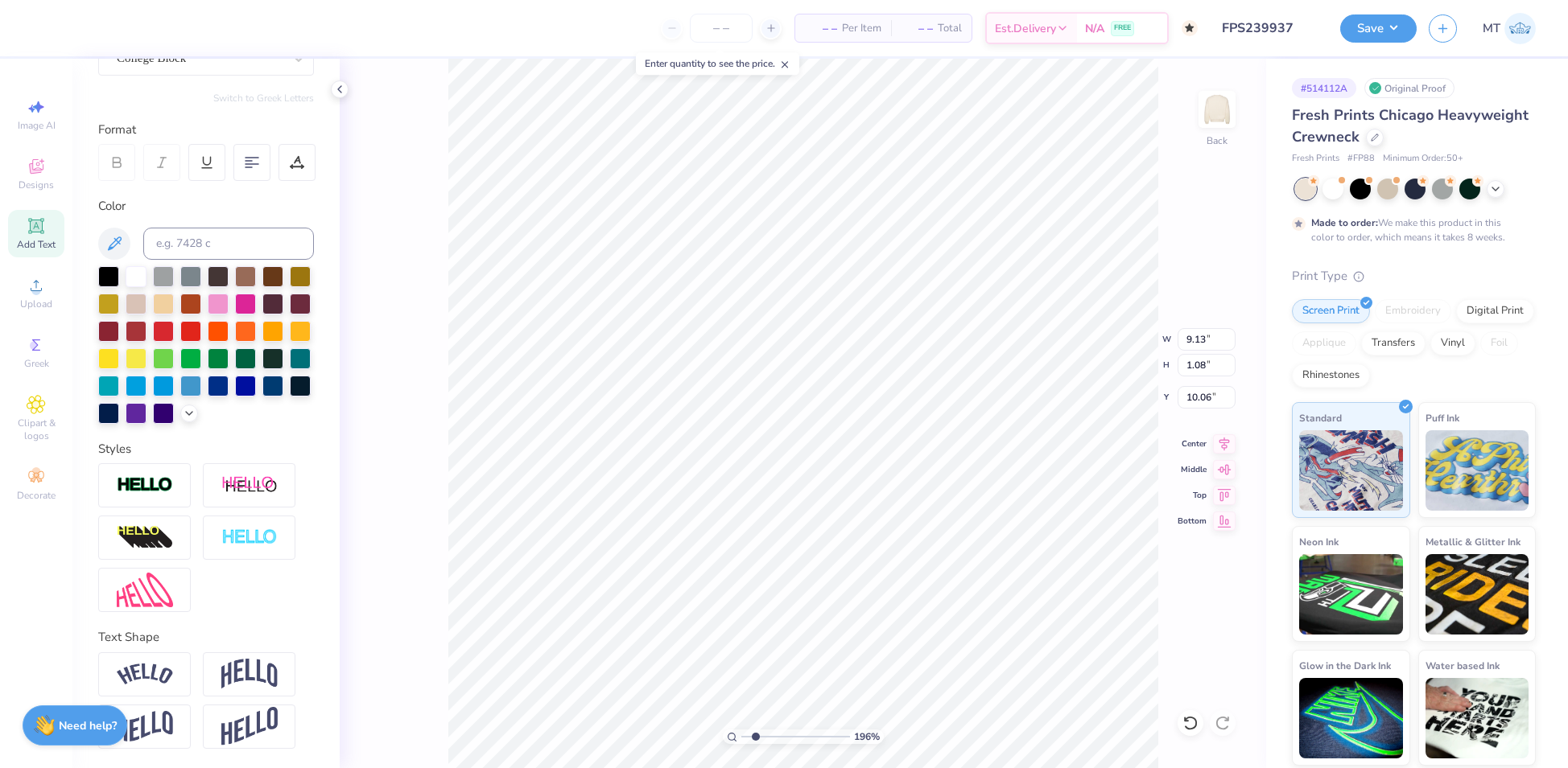
type input "1.96447564874956"
type input "10.15"
type input "1.96447564874956"
type input "10.06"
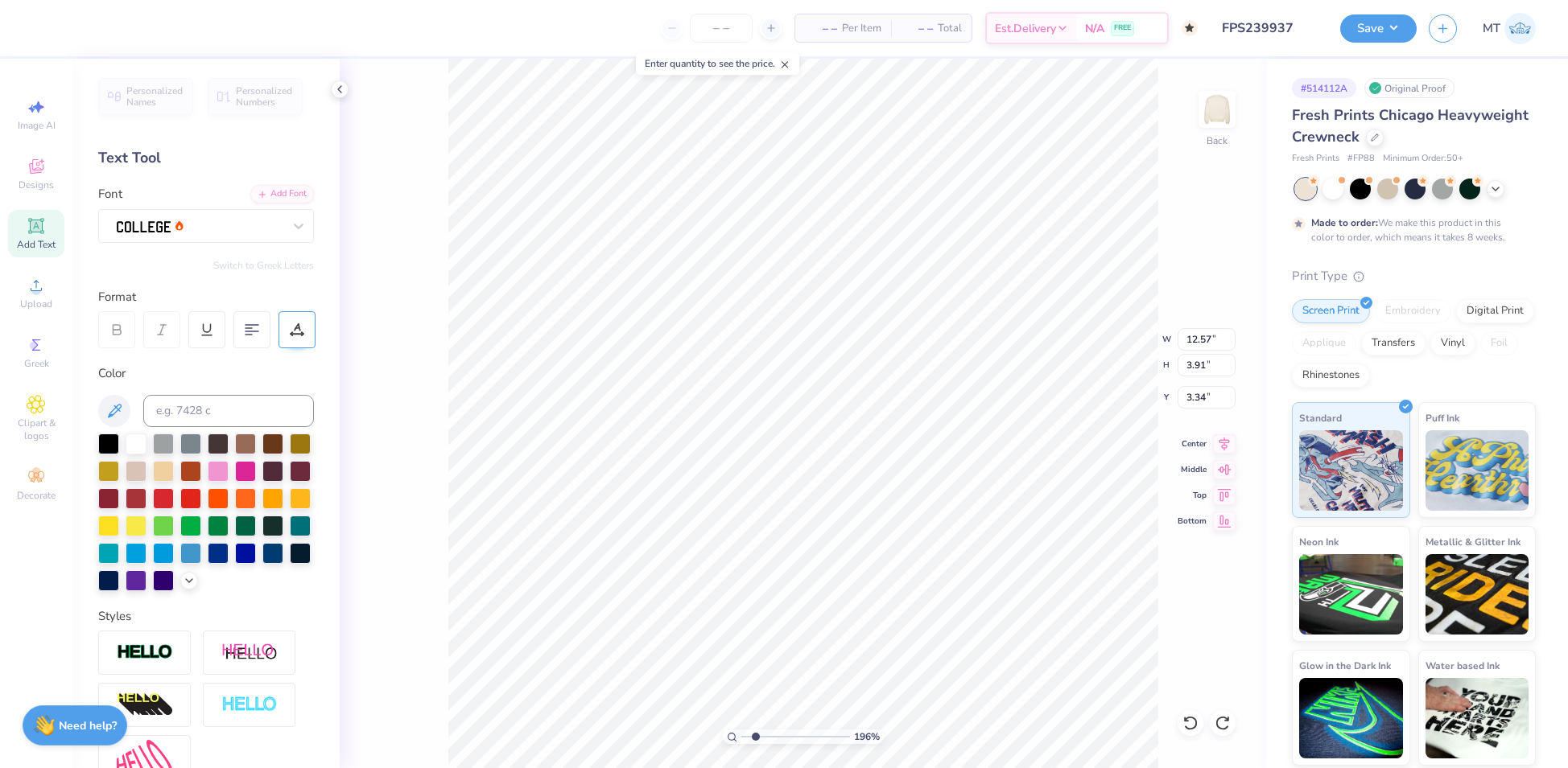
click at [293, 324] on icon at bounding box center [297, 329] width 14 height 14
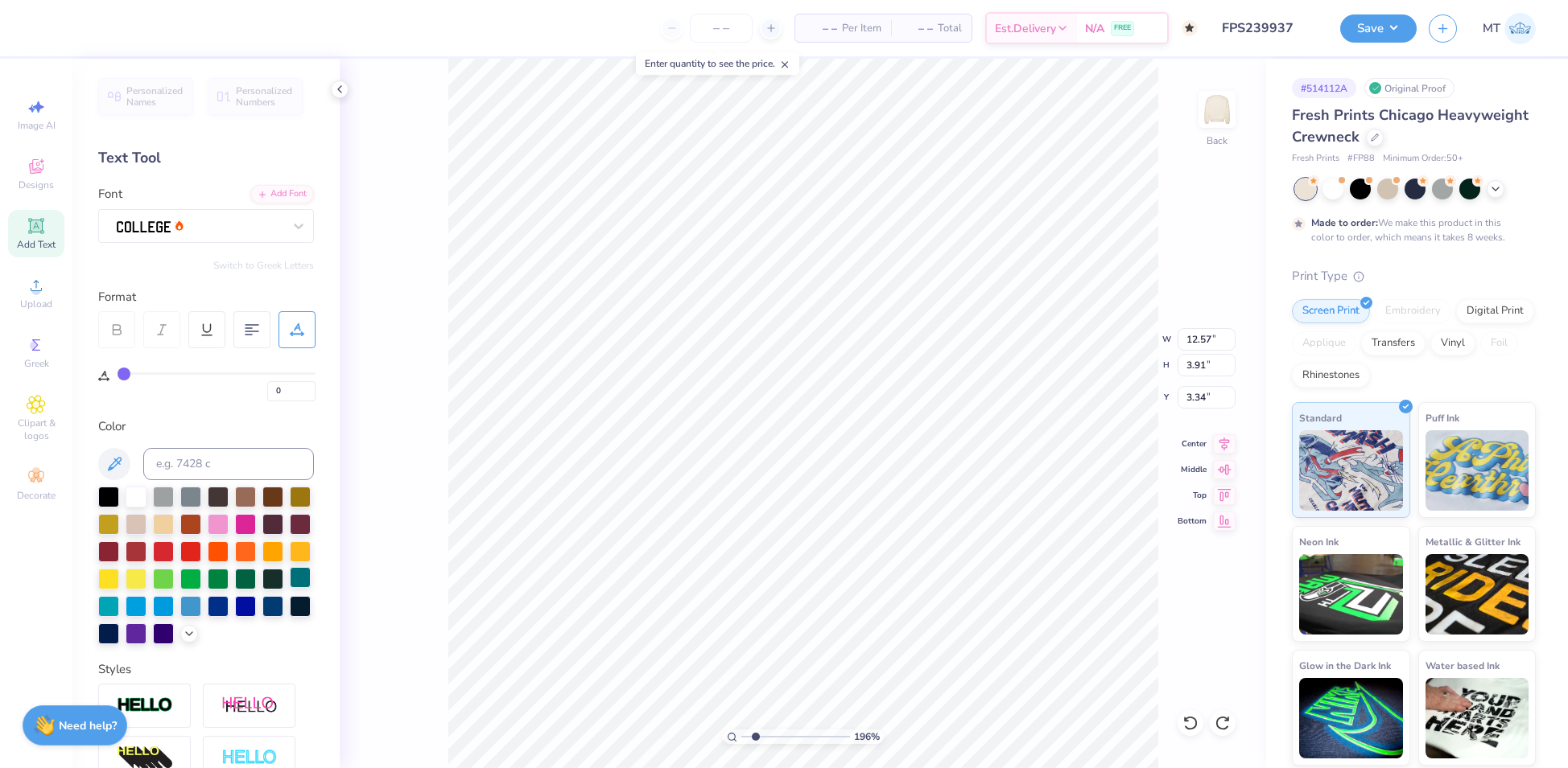
scroll to position [177, 0]
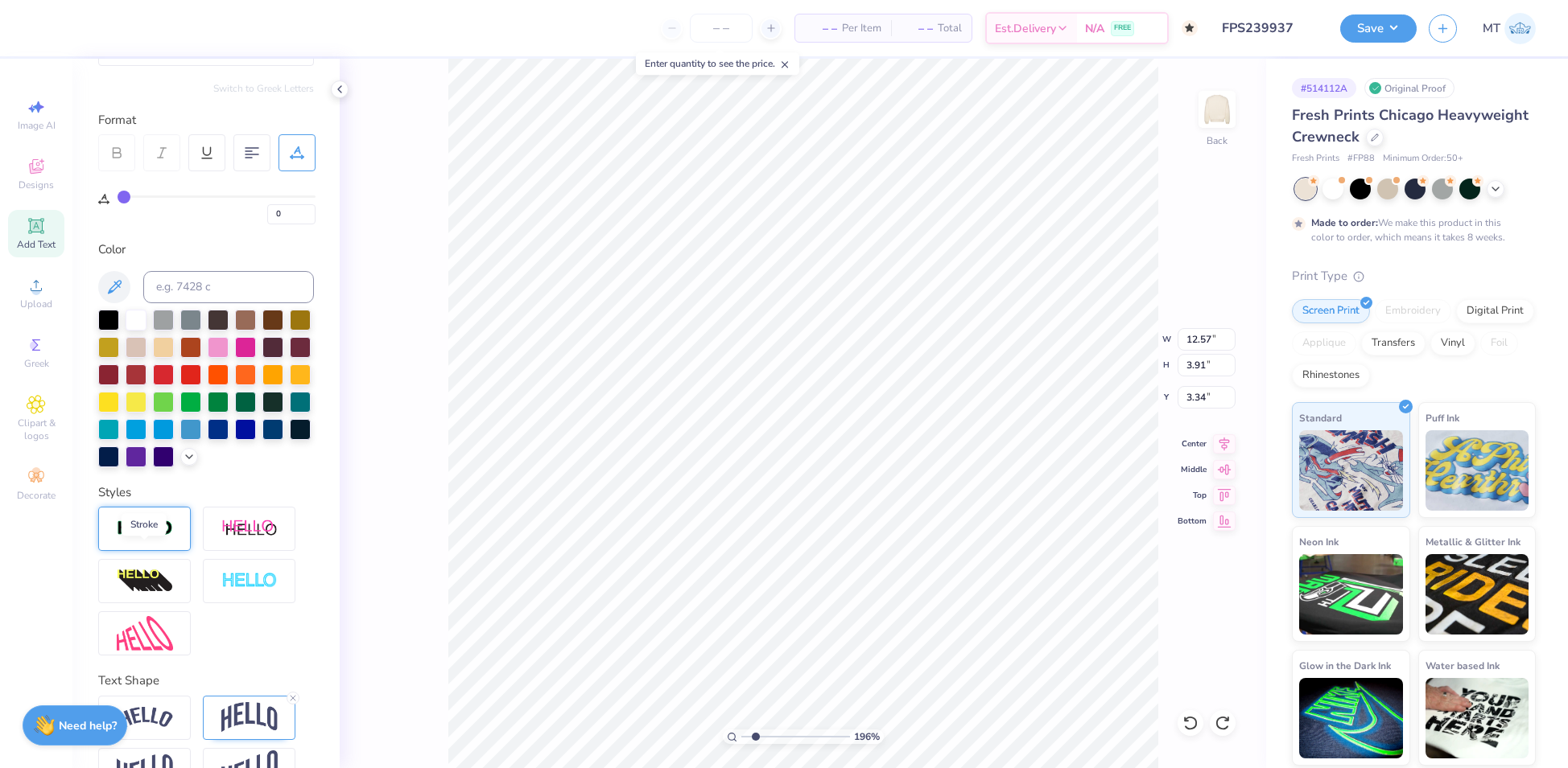
click at [148, 538] on img at bounding box center [144, 529] width 56 height 19
type input "1.96447564874956"
type input "12.60"
type input "3.93"
type input "3.33"
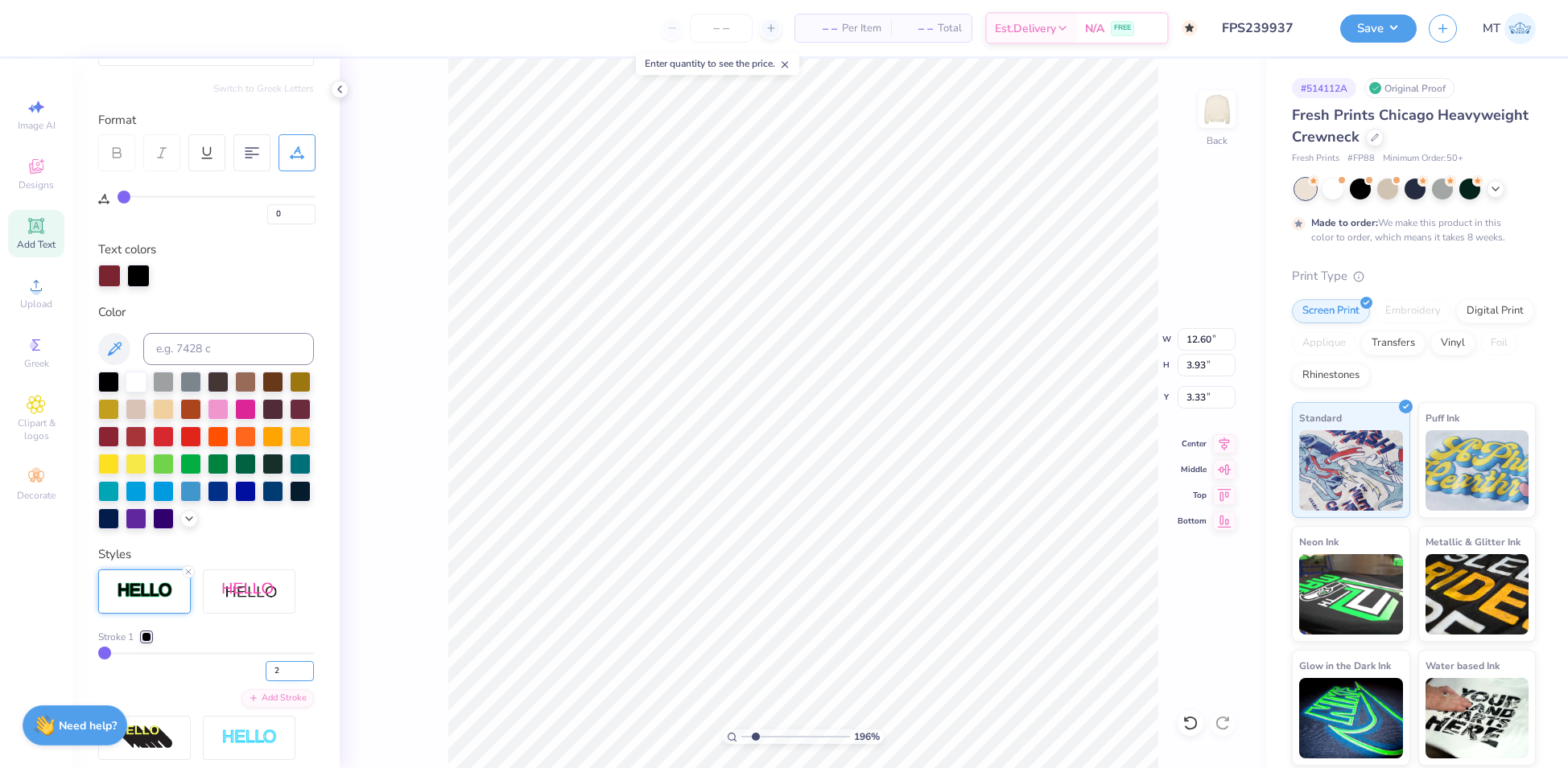
type input "2"
click at [292, 681] on input "2" at bounding box center [290, 671] width 48 height 20
type input "1.96447564874956"
type input "2"
click at [151, 642] on div at bounding box center [146, 636] width 10 height 10
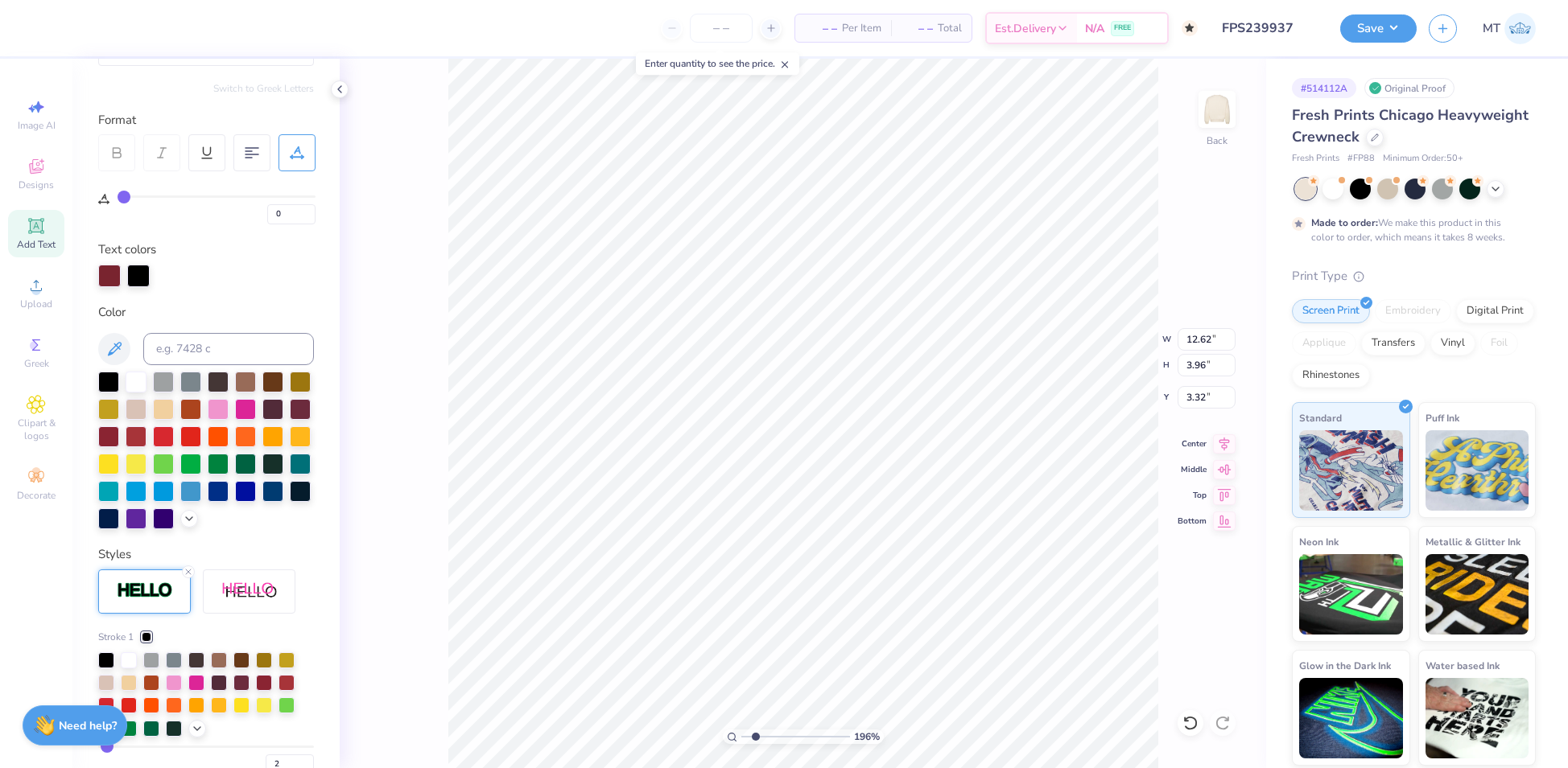
scroll to position [363, 0]
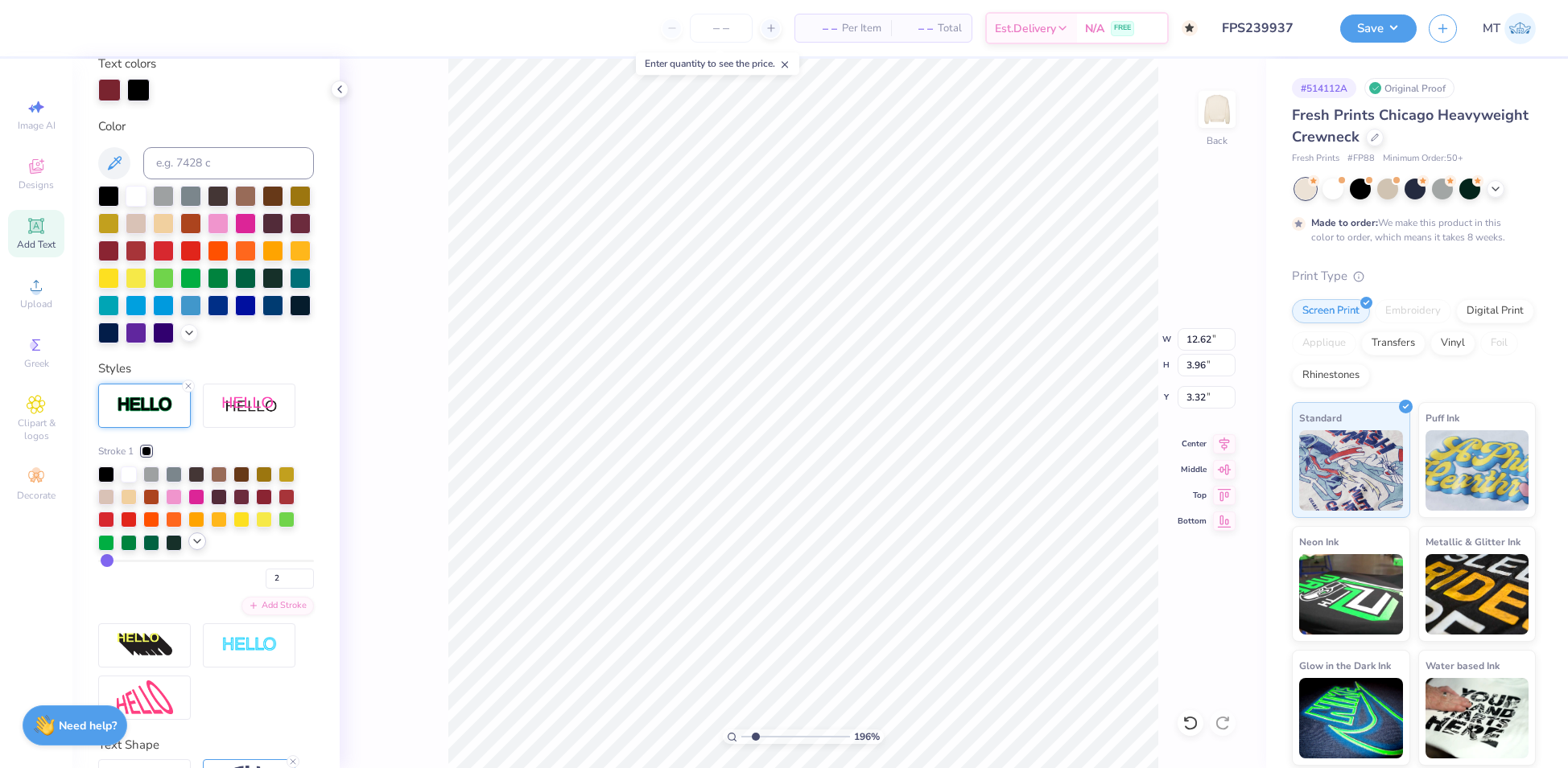
click at [199, 548] on icon at bounding box center [197, 542] width 13 height 13
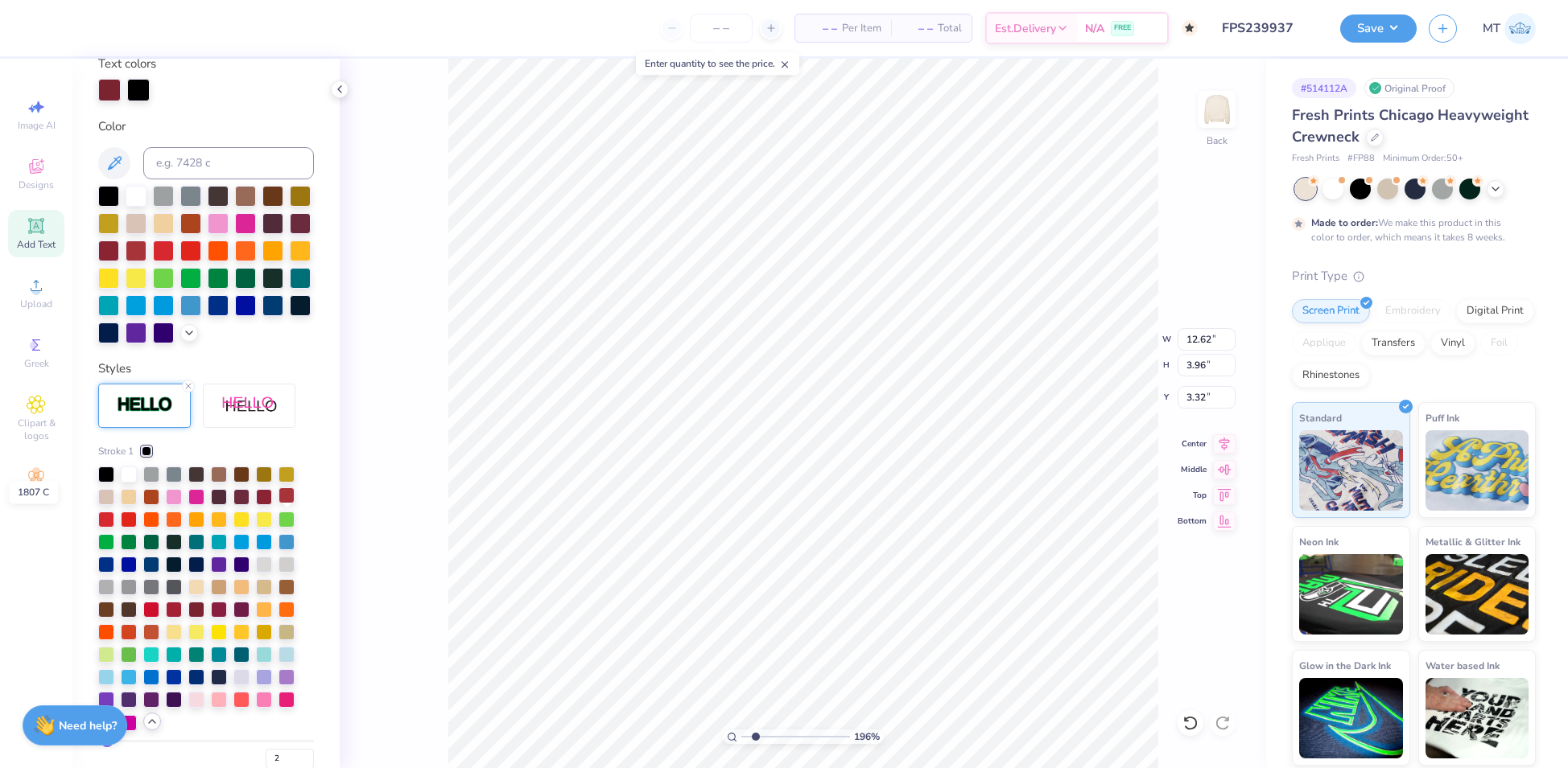
click at [282, 504] on div at bounding box center [287, 496] width 16 height 16
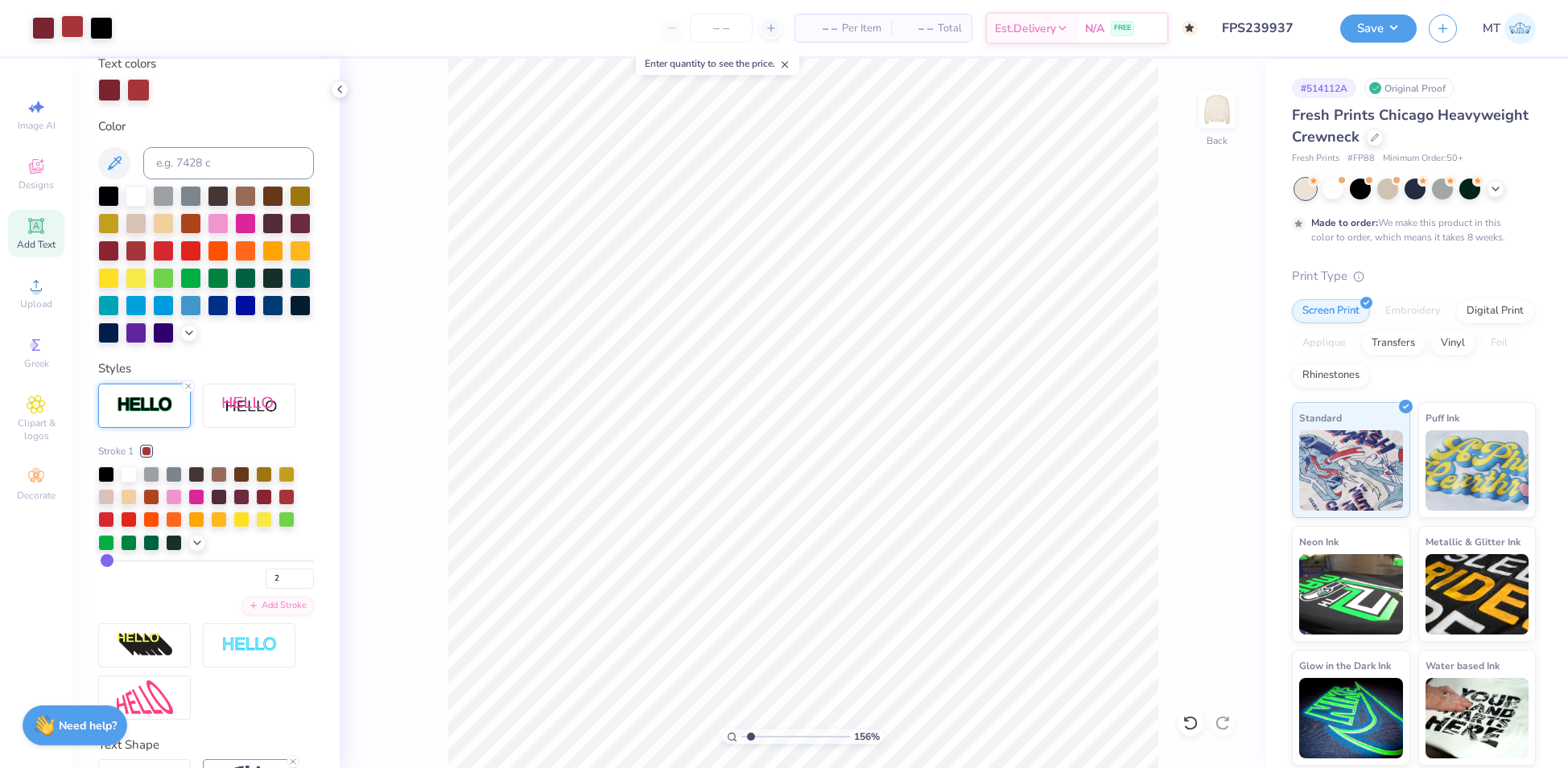
click at [67, 30] on div at bounding box center [72, 26] width 22 height 22
type input "1.56058987944702"
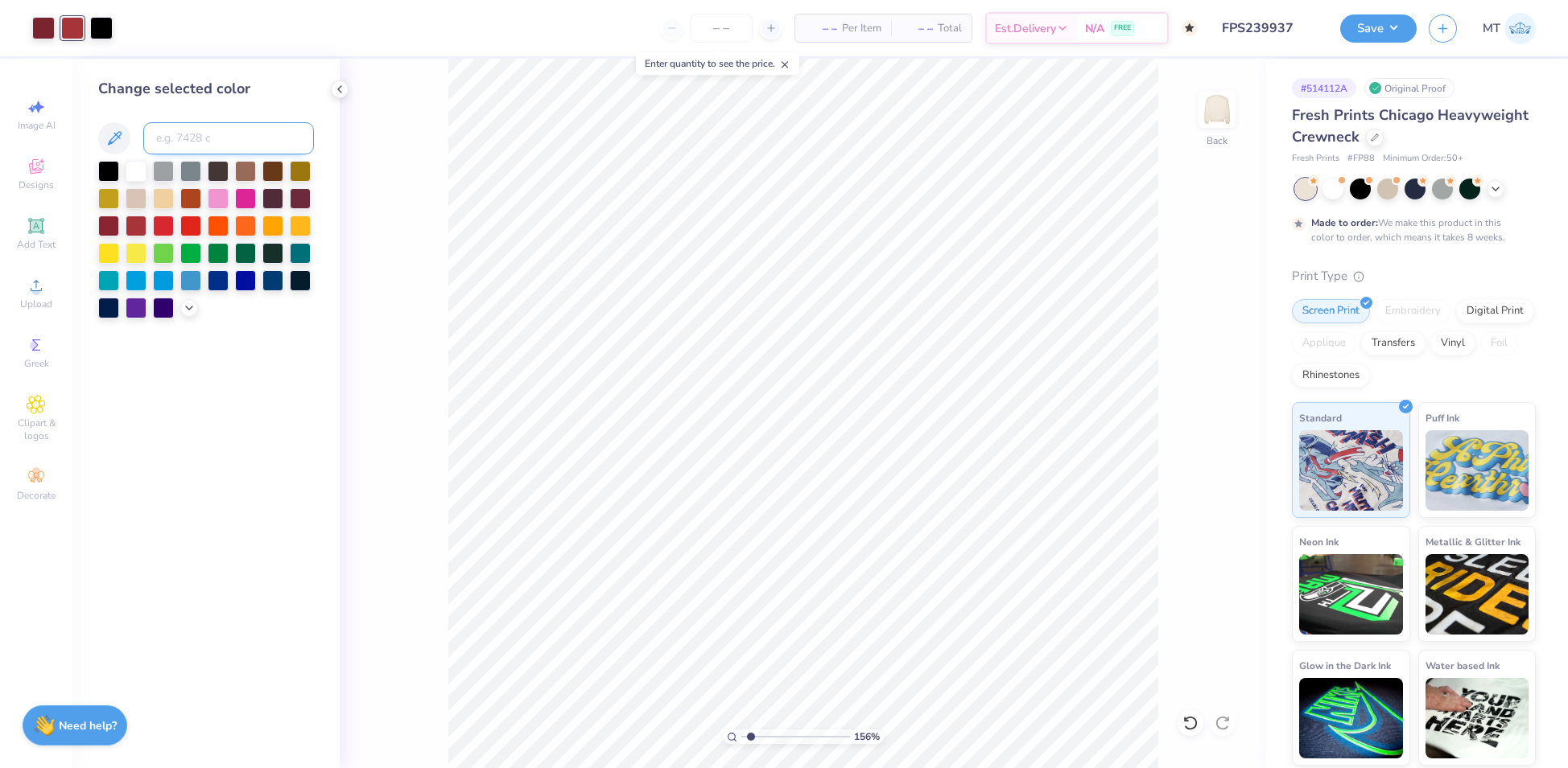
click at [202, 144] on input at bounding box center [228, 139] width 171 height 32
type input "188"
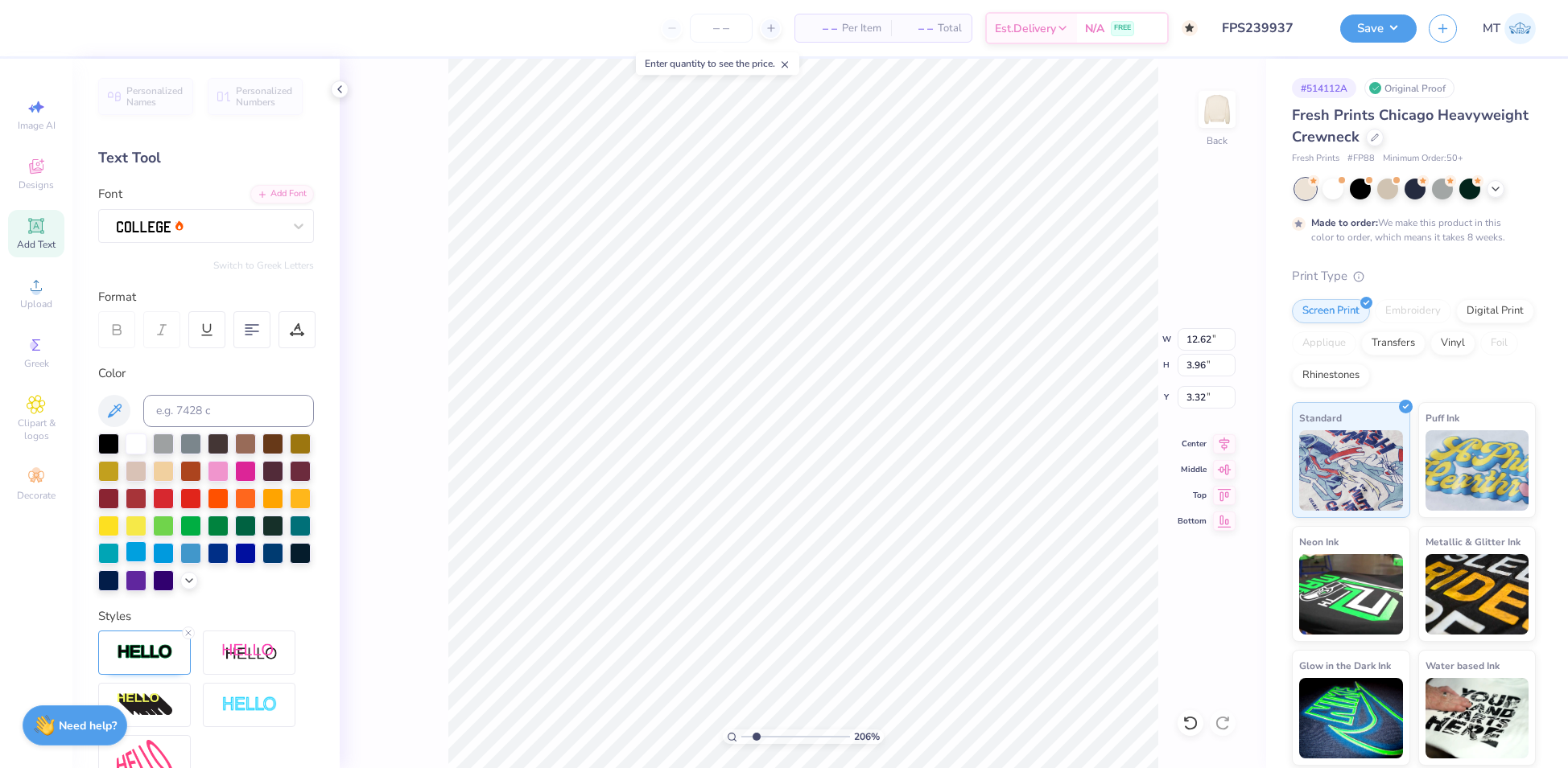
scroll to position [186, 0]
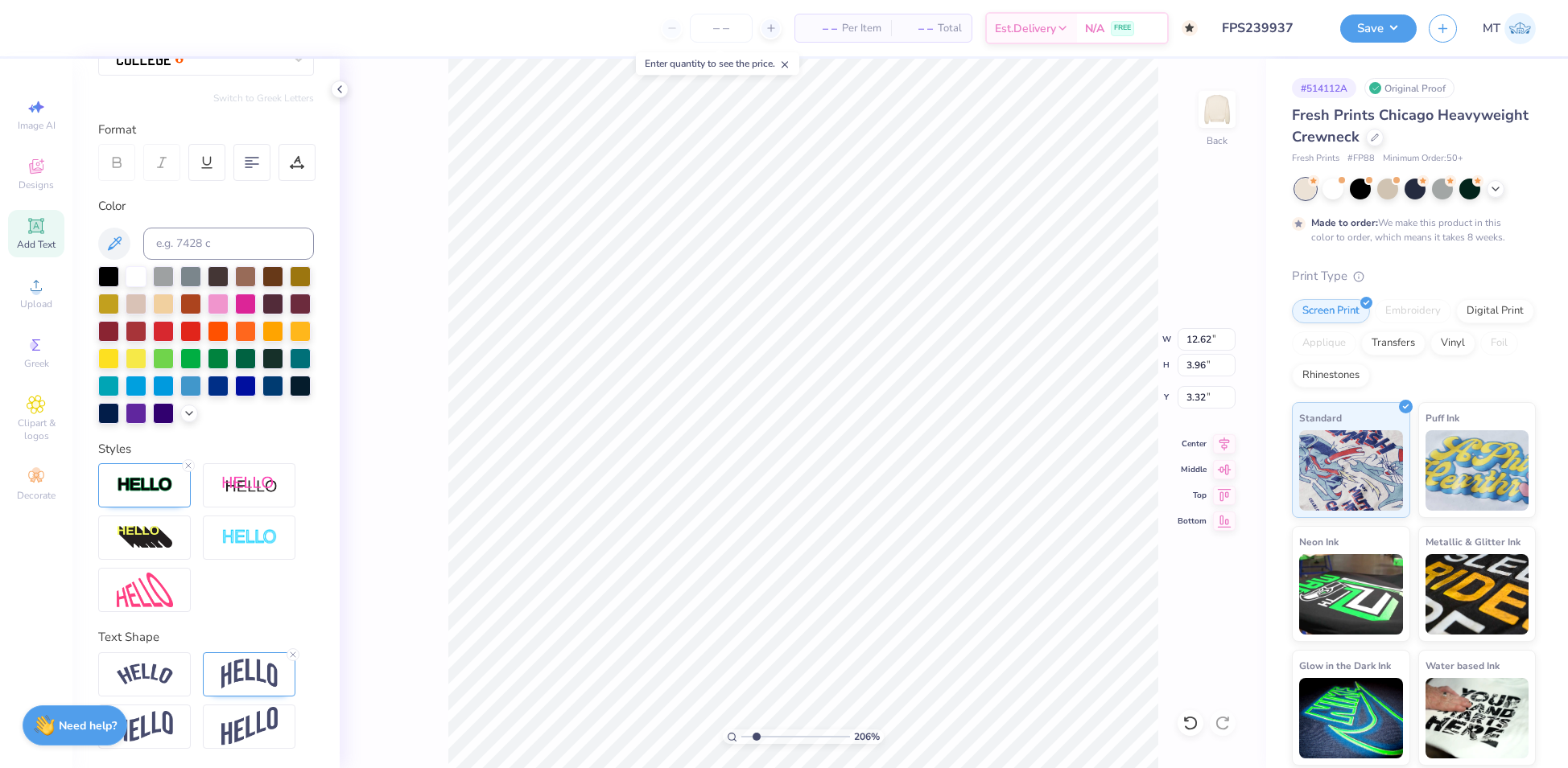
type input "2.05921685145809"
type input "11.90"
type input "3.73"
type input "3.55"
type input "2.05921685145809"
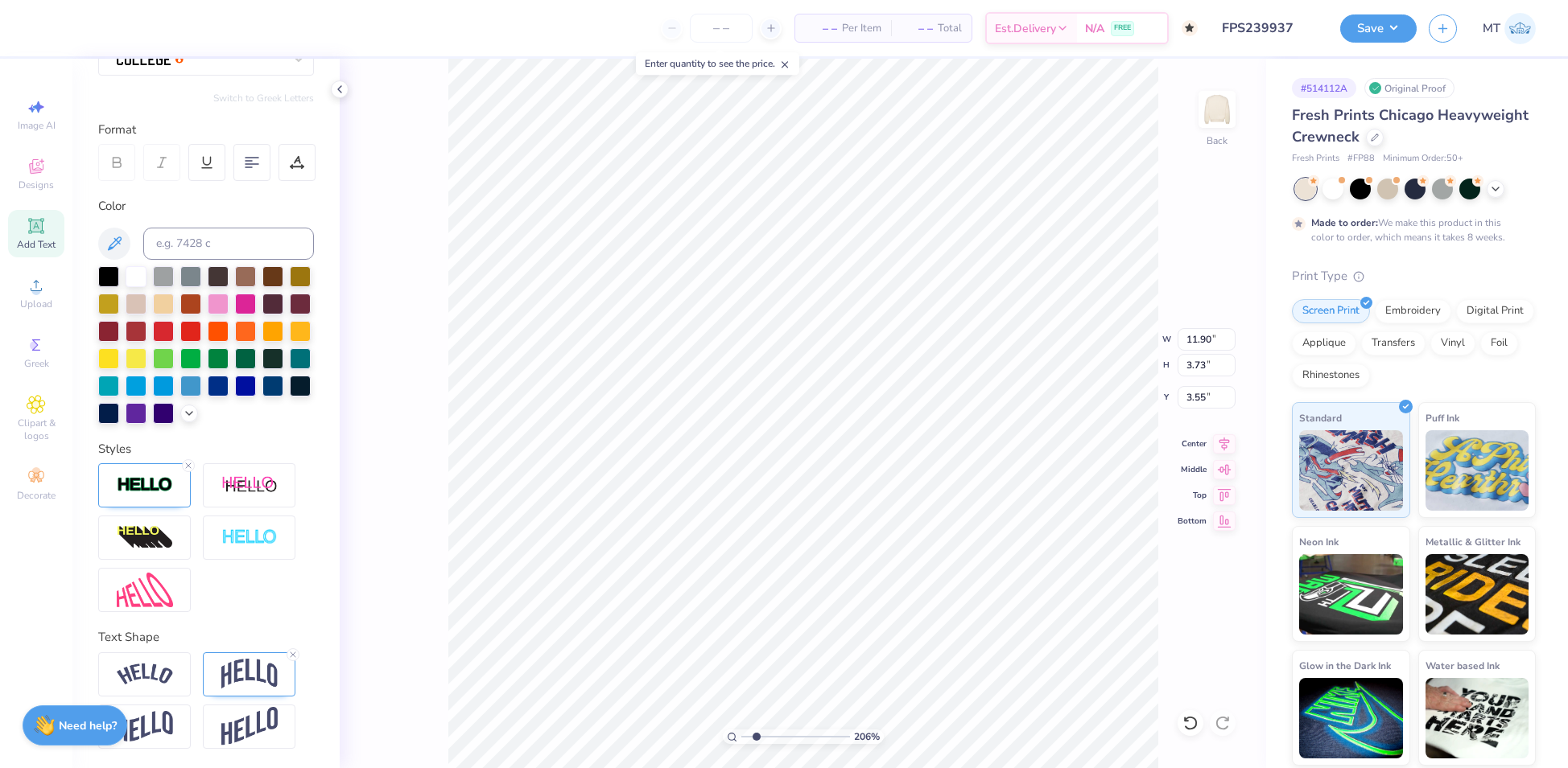
type input "3.52"
click at [75, 24] on div at bounding box center [72, 26] width 22 height 22
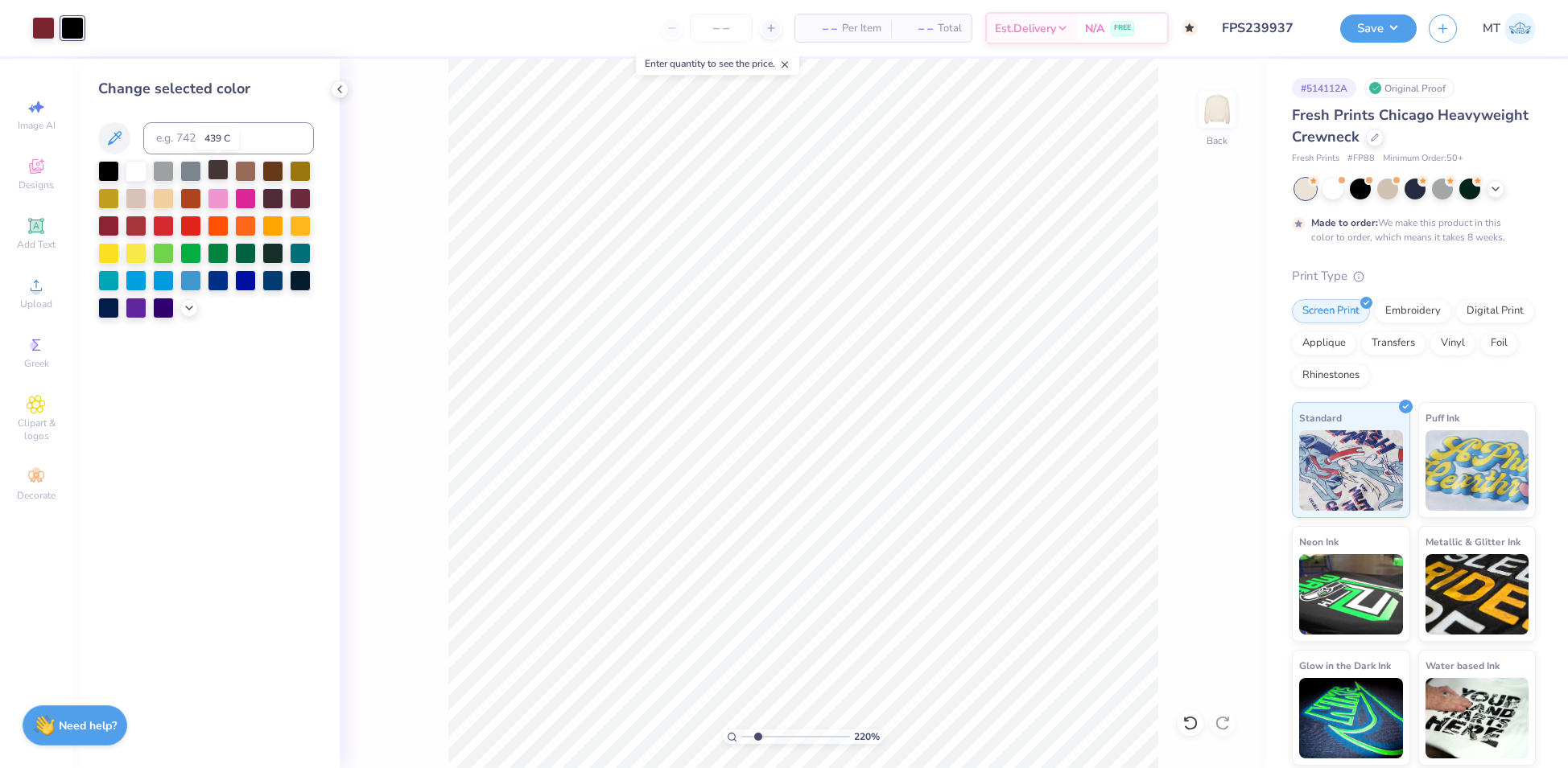
click at [220, 172] on div at bounding box center [218, 169] width 21 height 21
type input "3.40688278575566"
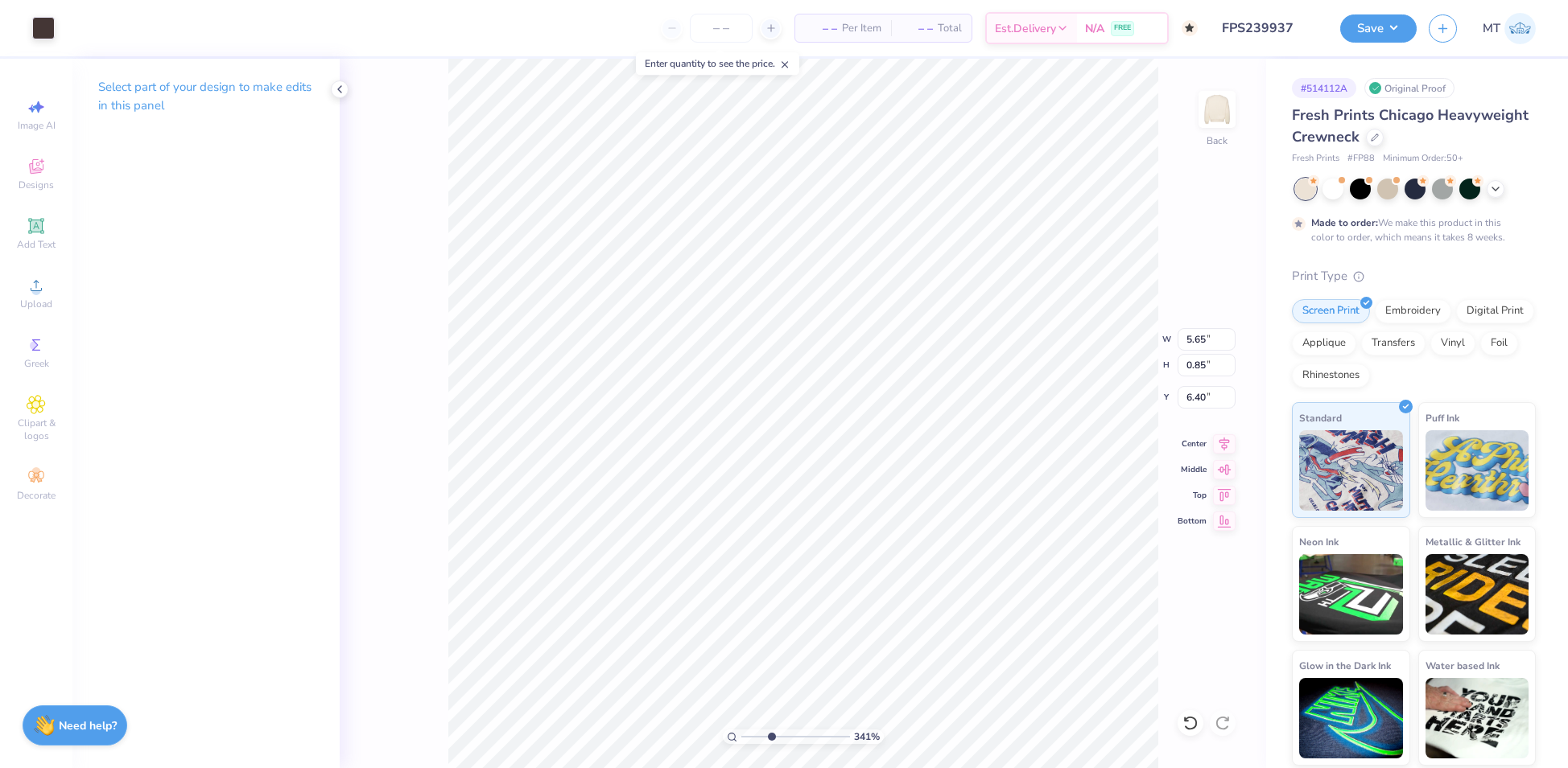
type input "6.37"
type input "0.96"
type input "7.66"
type input "1.16"
type input "6.31"
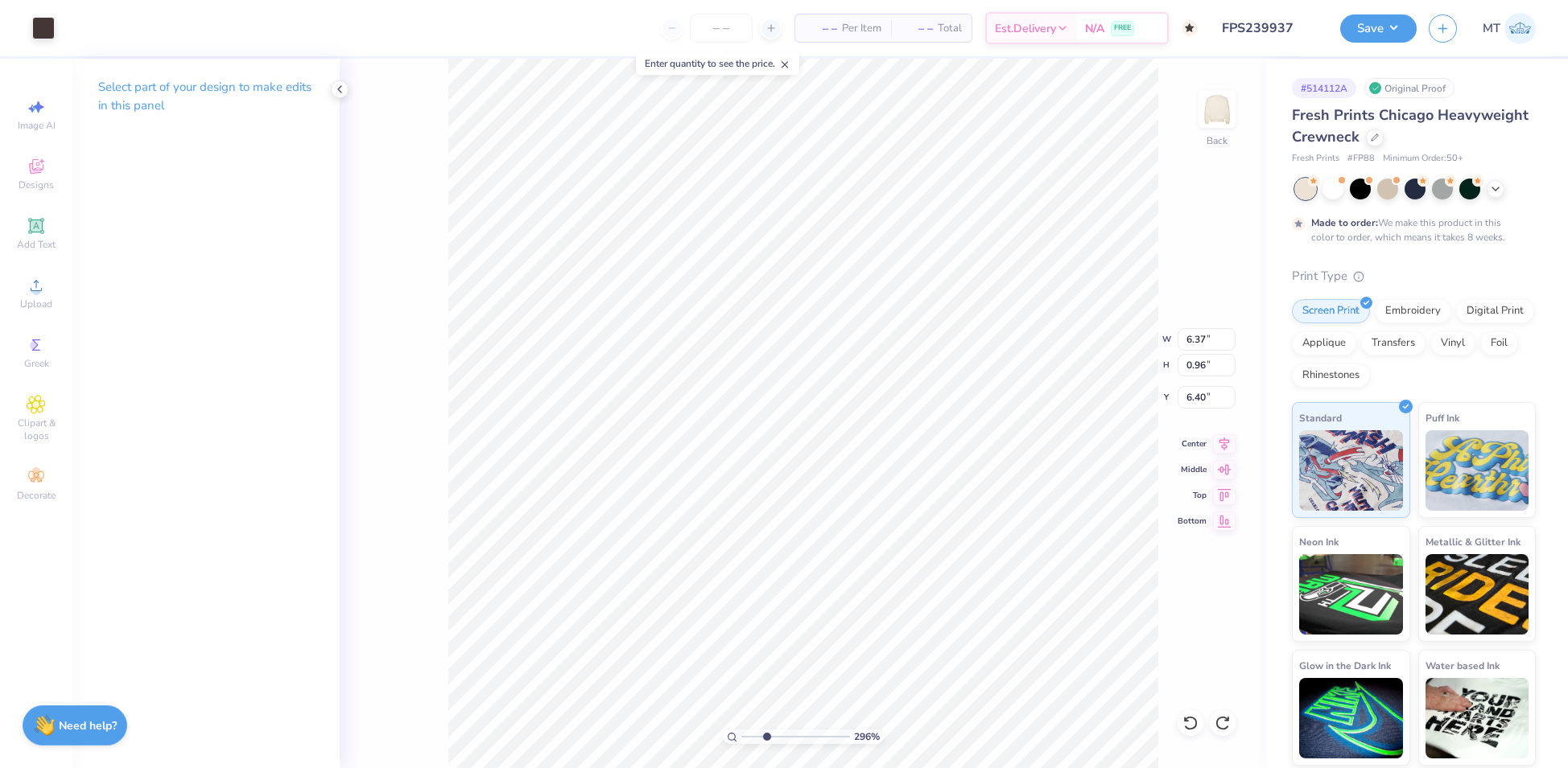
type input "2.95782277870678"
type input "6.51"
type input "2.71531880128701"
type input "7.20"
type input "1.09"
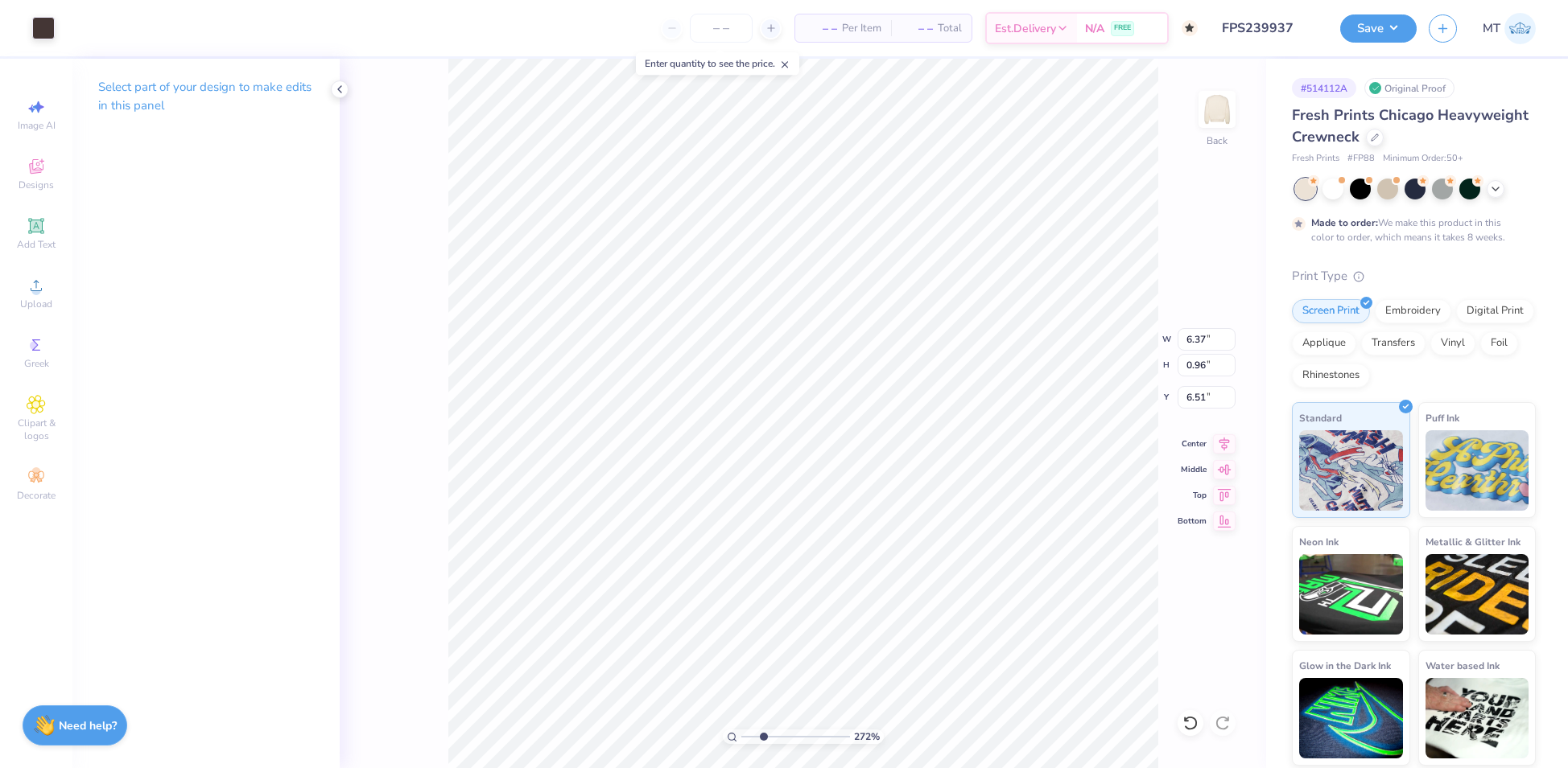
type input "6.38"
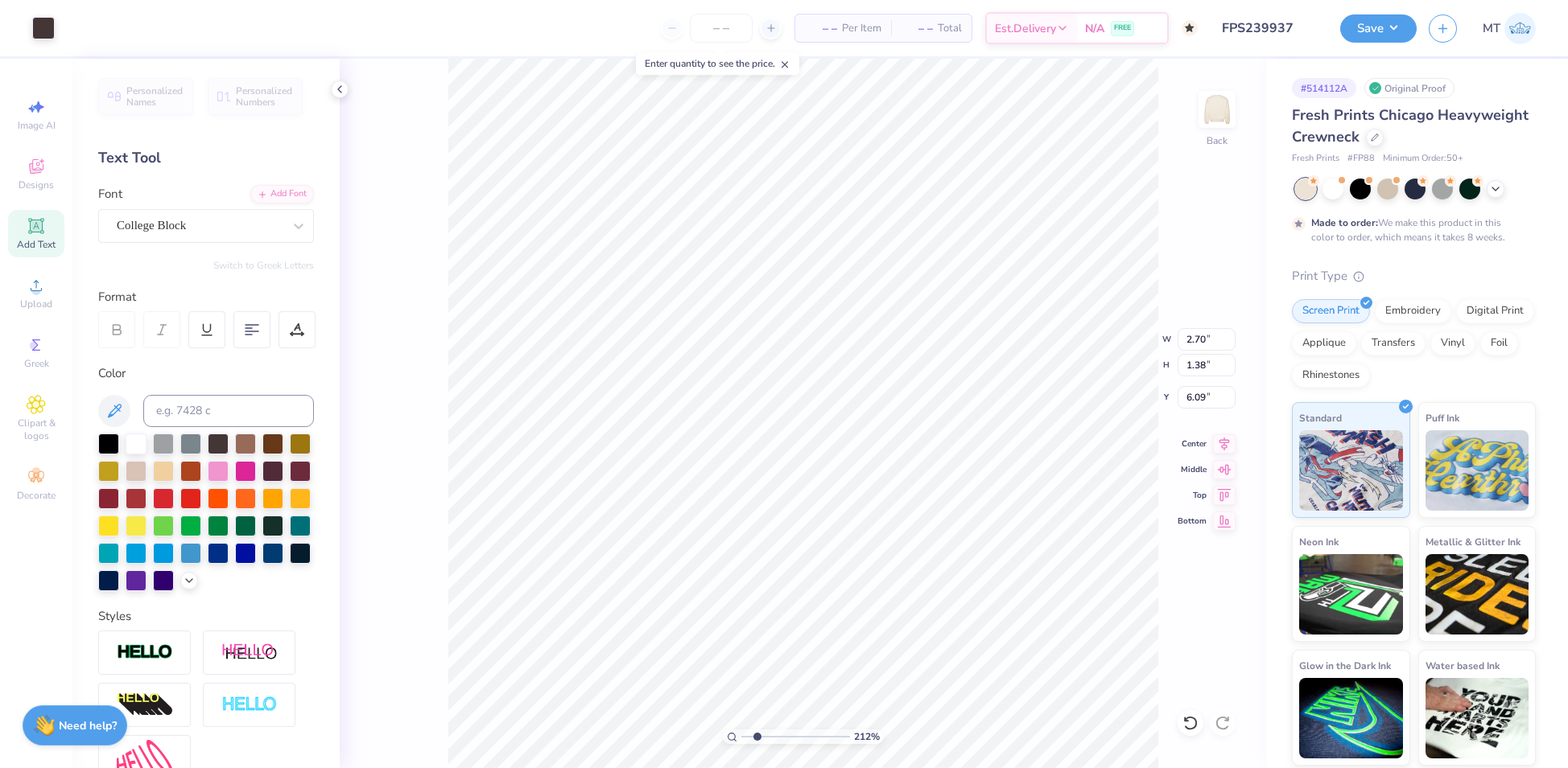
type input "2.12477059524933"
type input "7.20"
type input "2.68663760711832"
type input "6.35"
type input "2.32437213440528"
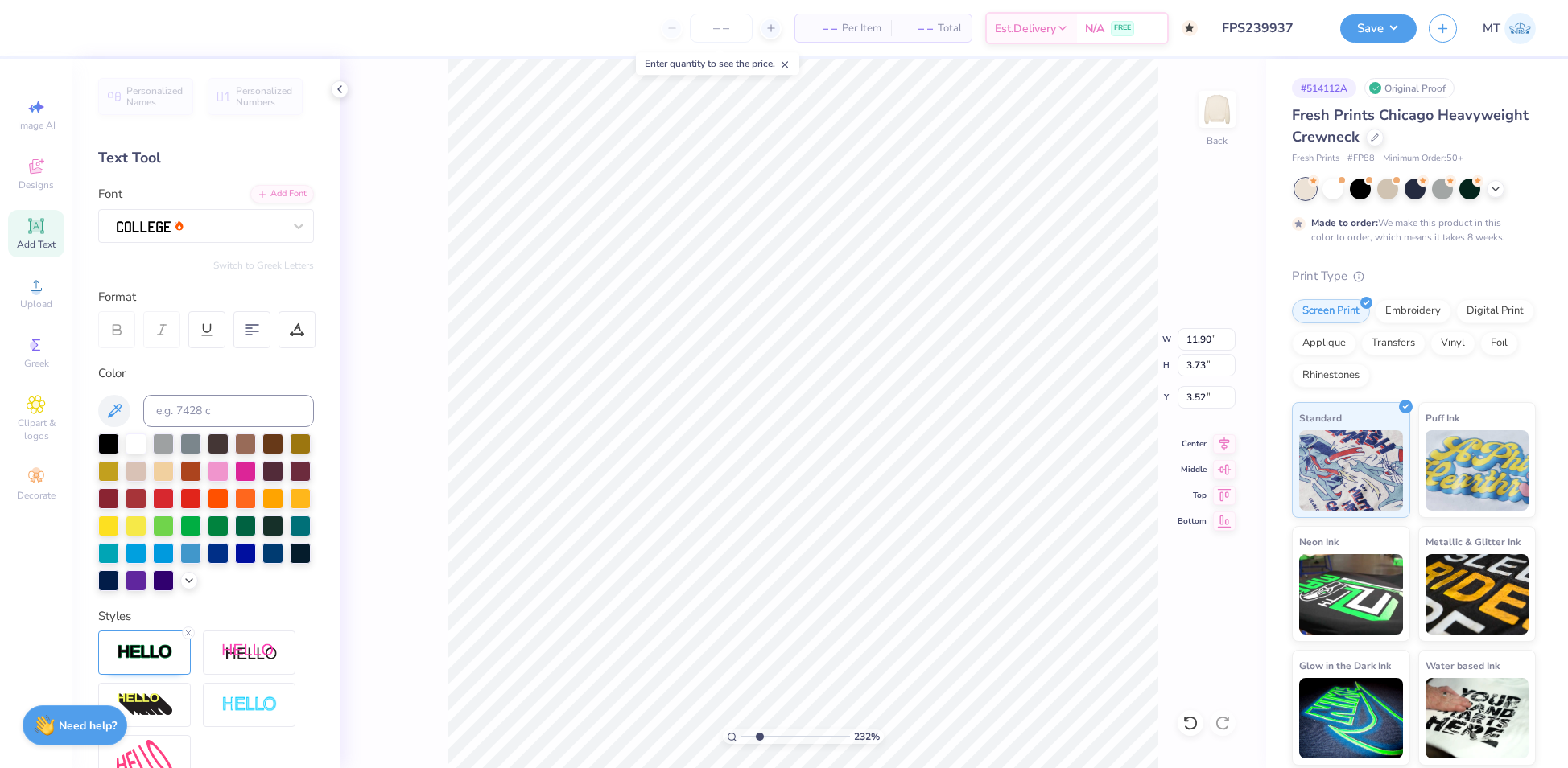
type input "3.82"
type input "1"
click at [1193, 402] on input "3.00" at bounding box center [1206, 397] width 58 height 22
click at [1194, 392] on input "2.80" at bounding box center [1206, 397] width 58 height 22
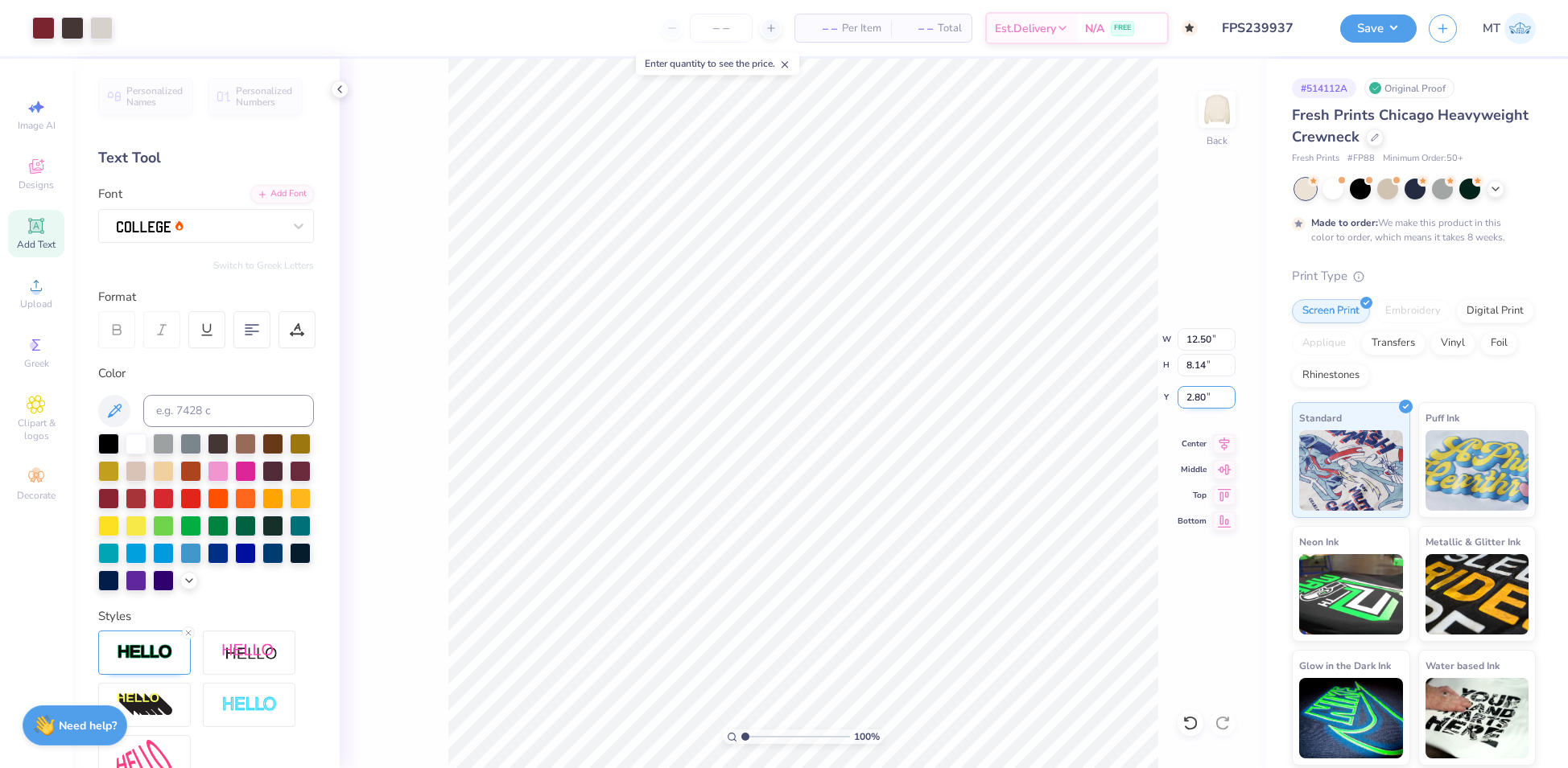
click at [1194, 392] on input "2.80" at bounding box center [1206, 397] width 58 height 22
type input "2.00"
type input "1"
click at [1196, 396] on input "2.40" at bounding box center [1206, 397] width 58 height 22
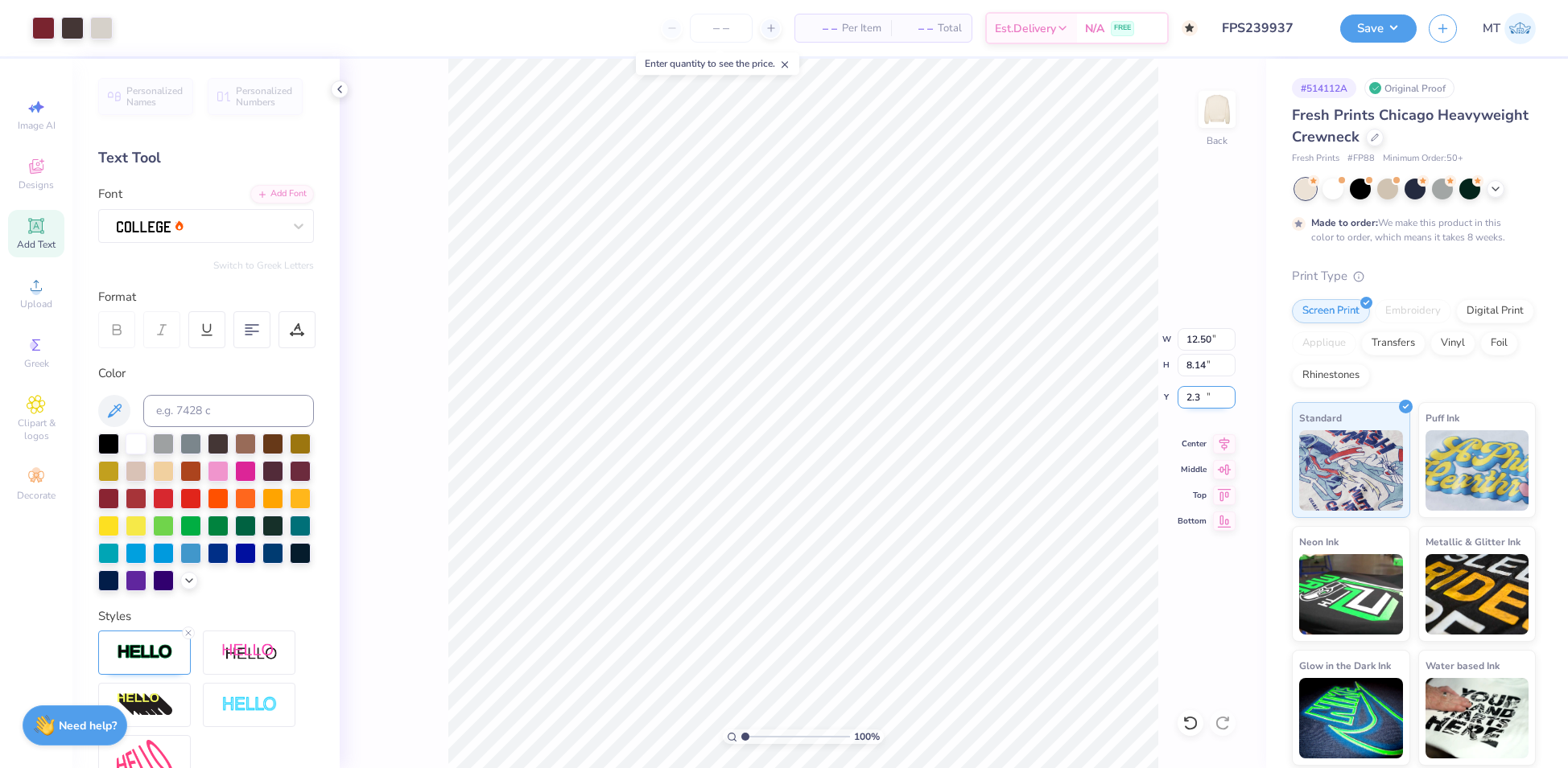
type input "2.30"
click at [1410, 22] on button "Save" at bounding box center [1377, 25] width 76 height 28
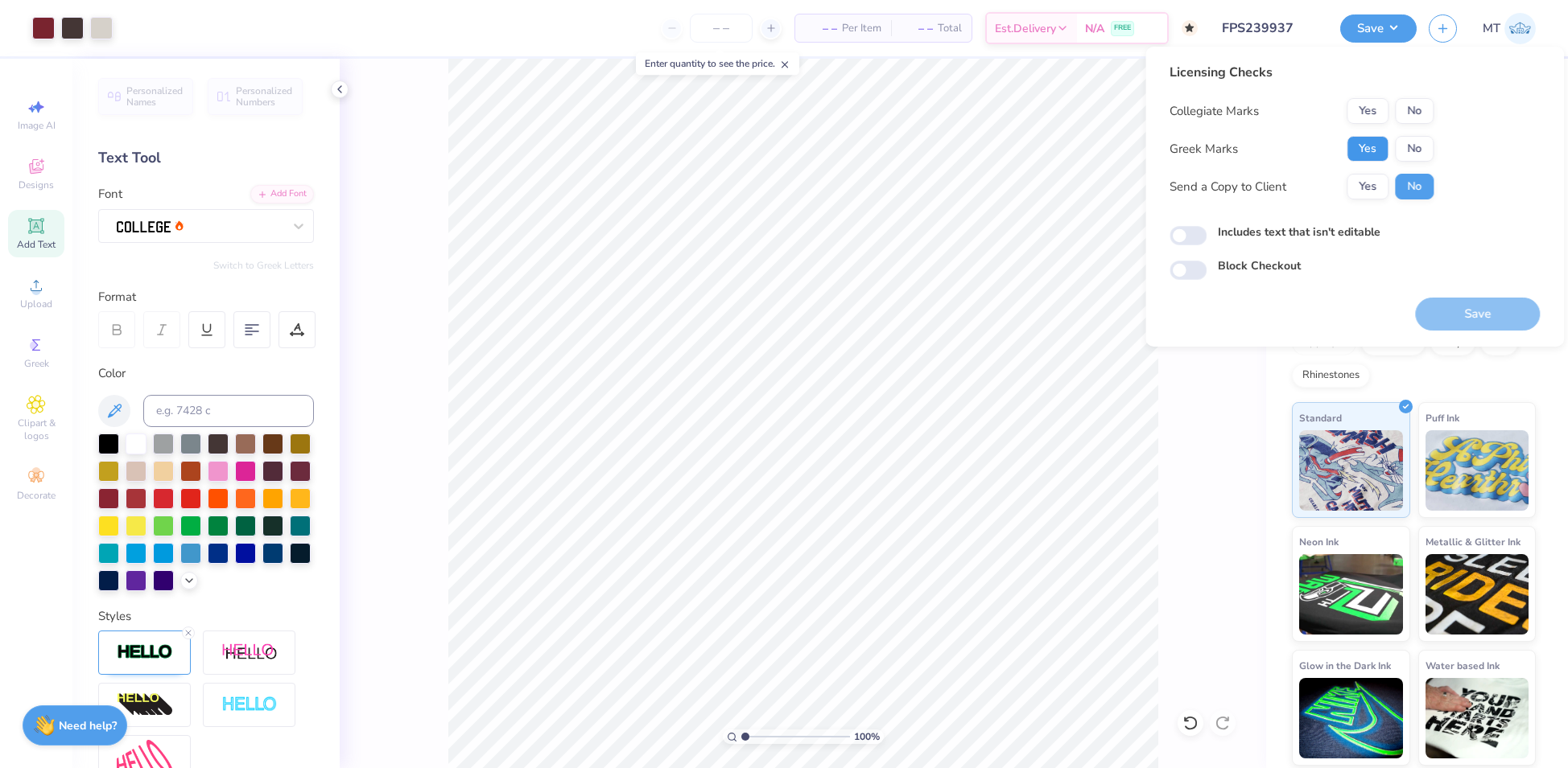
click at [1384, 142] on button "Yes" at bounding box center [1367, 149] width 42 height 26
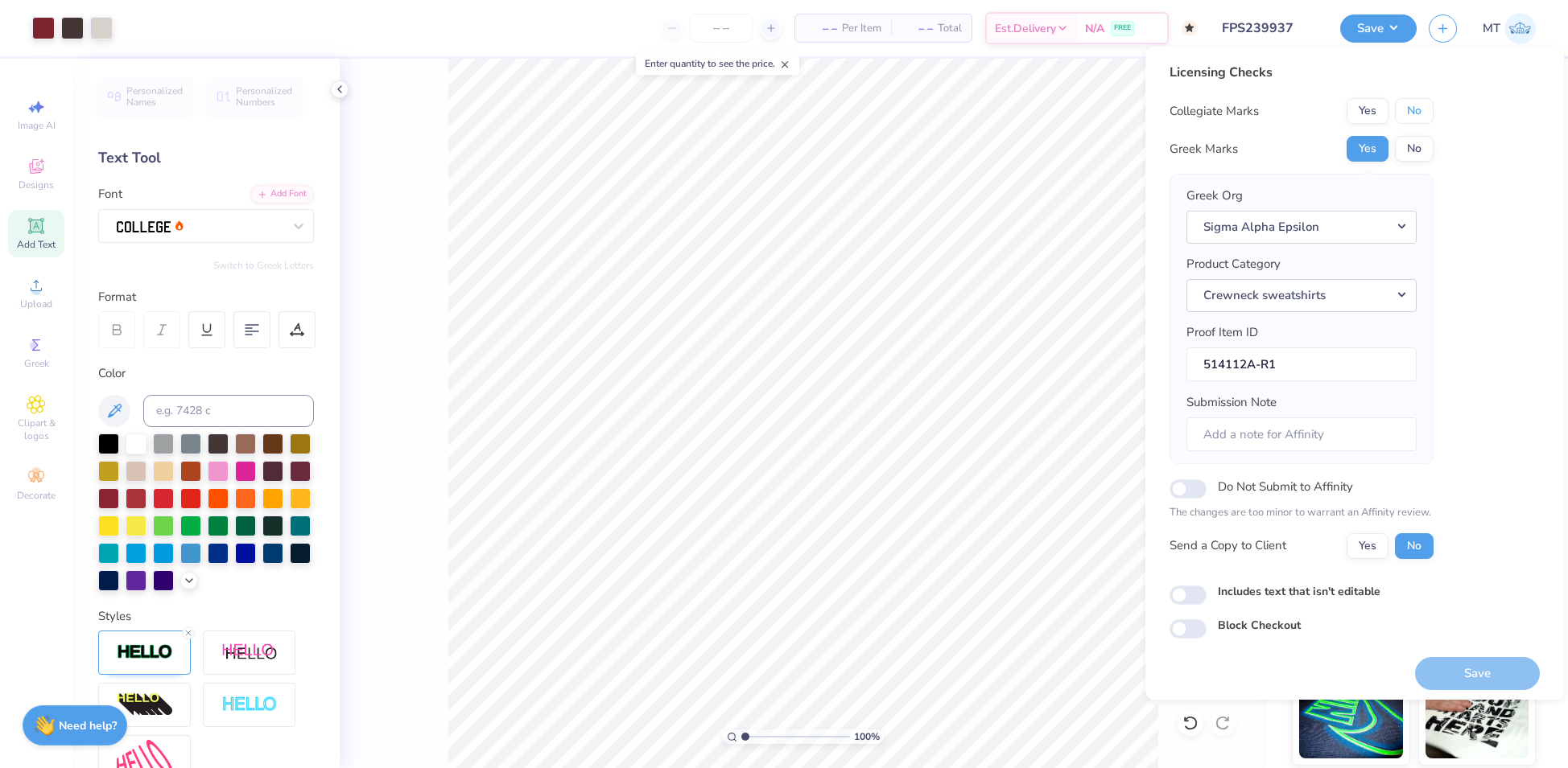
click at [1434, 109] on button "No" at bounding box center [1413, 111] width 39 height 26
click at [1468, 668] on button "Save" at bounding box center [1477, 673] width 124 height 33
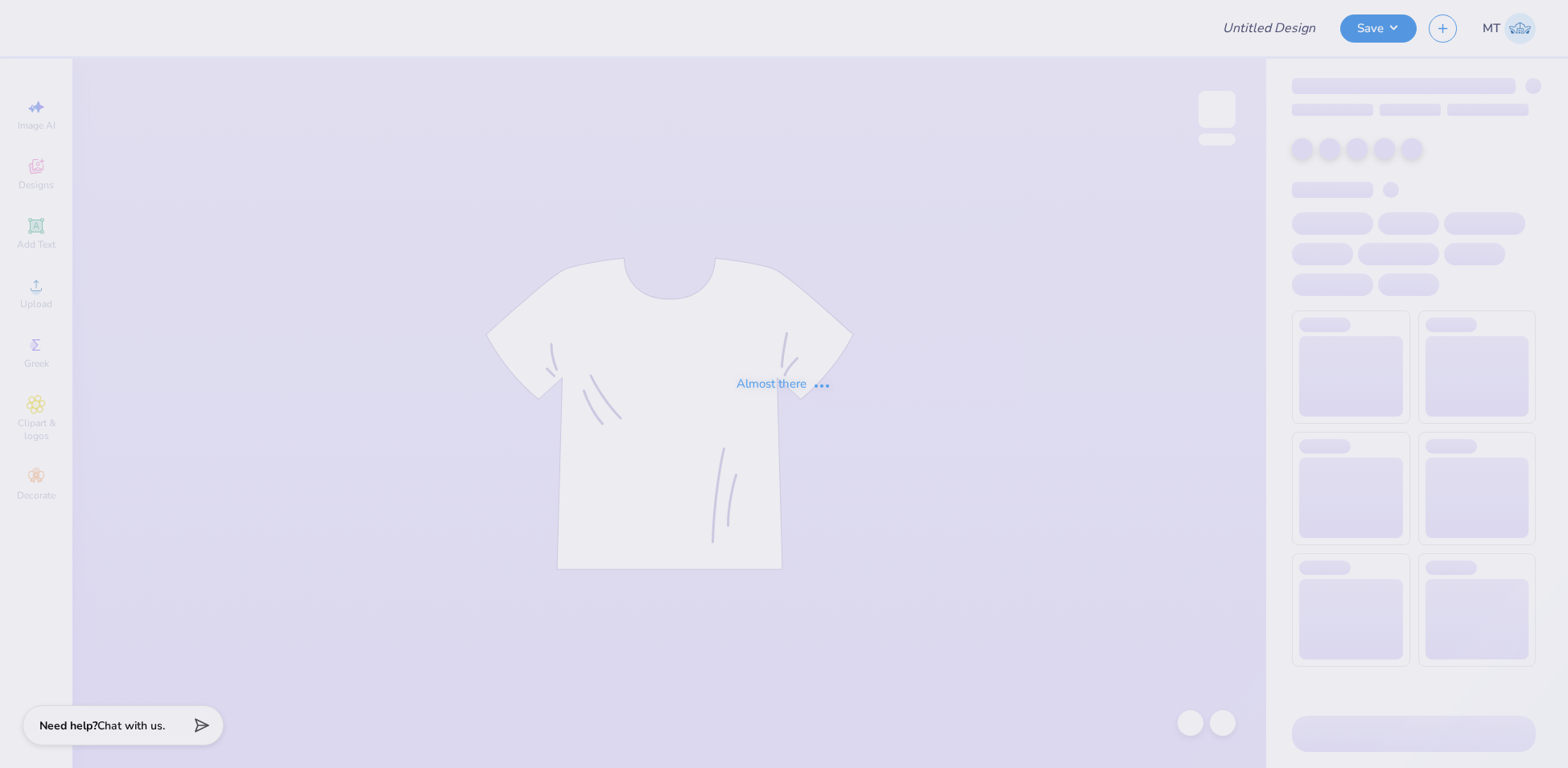
type input "FPS239938"
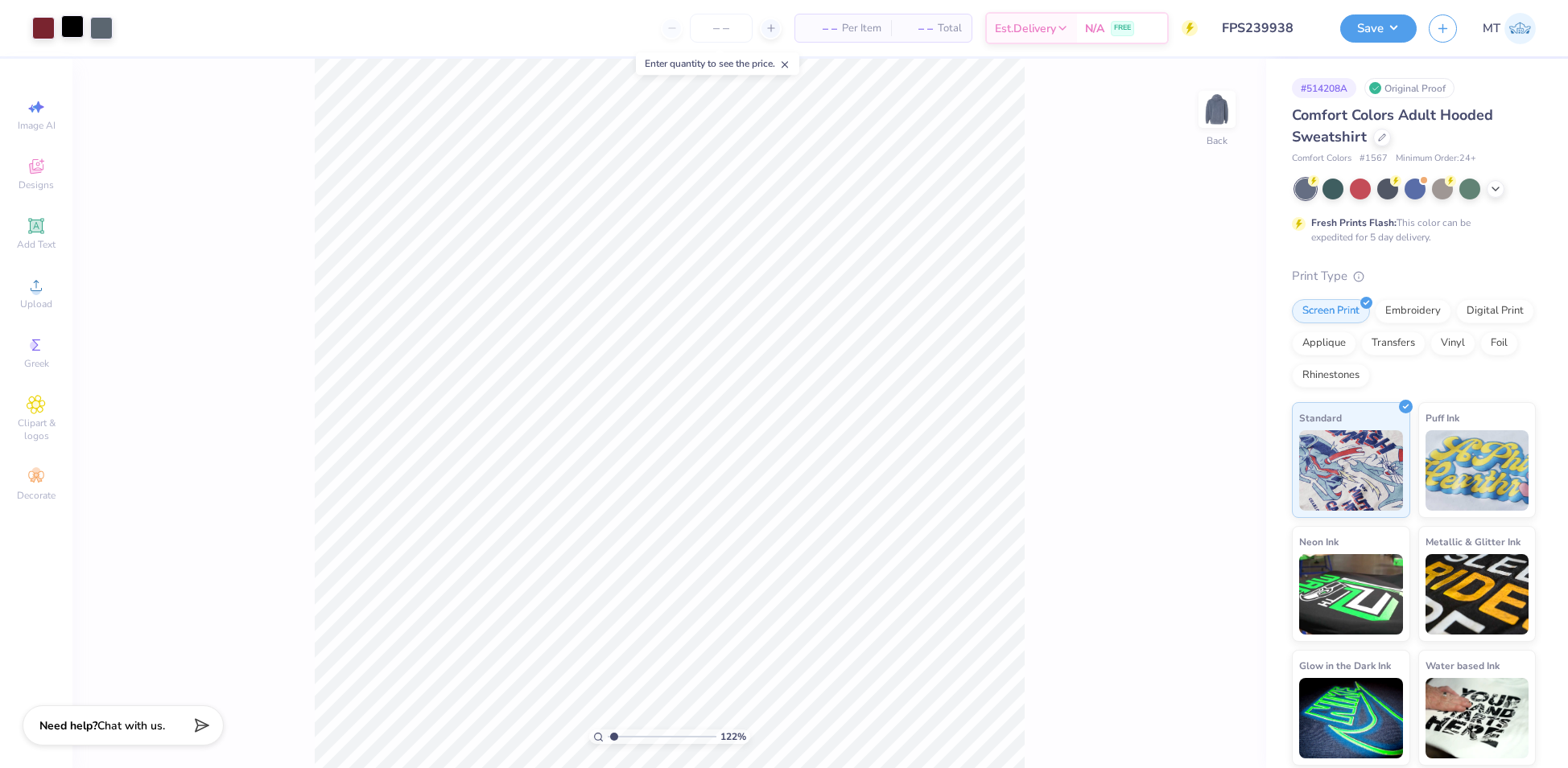
click at [72, 28] on div at bounding box center [72, 26] width 22 height 22
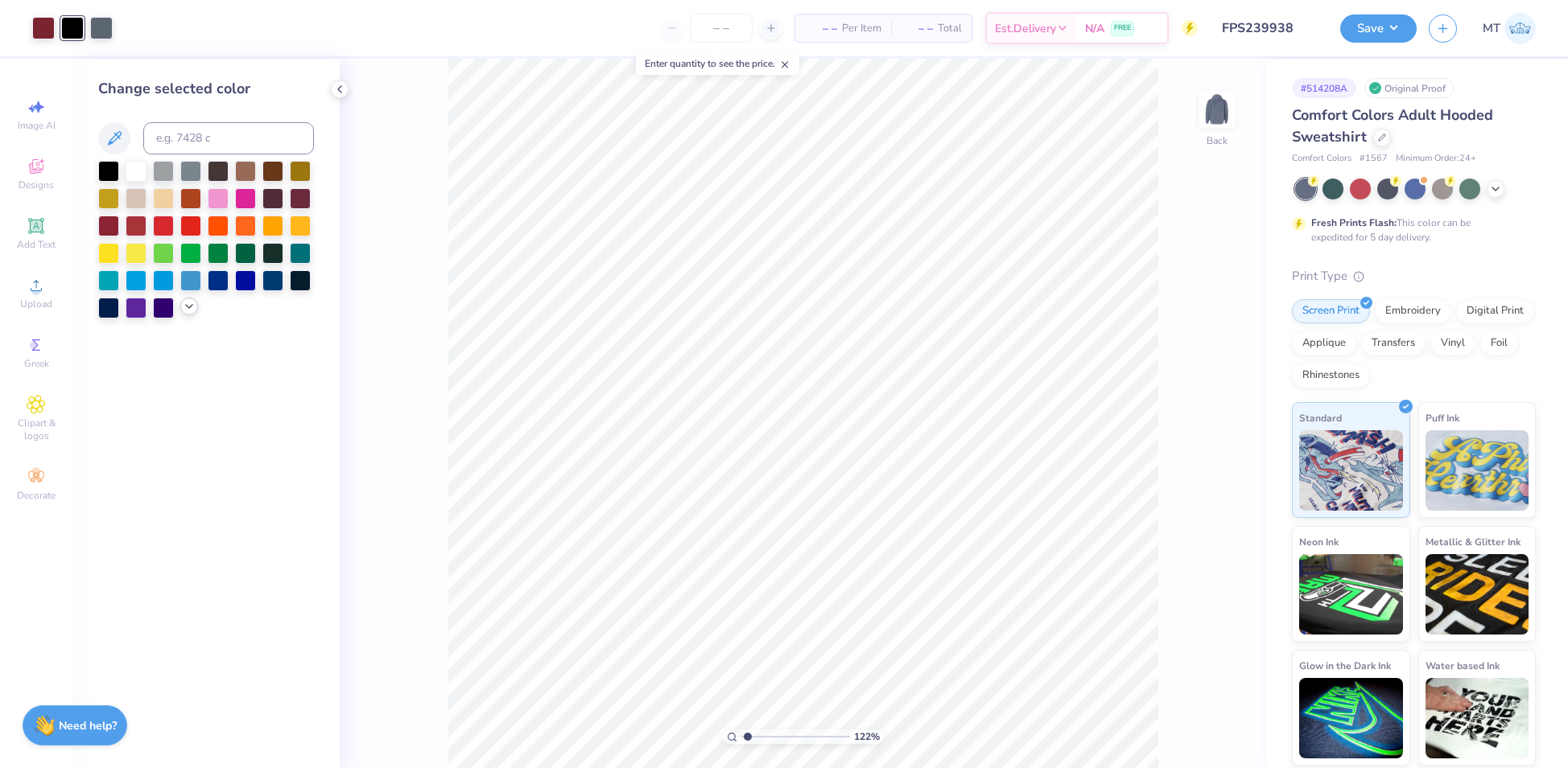
click at [191, 312] on icon at bounding box center [189, 306] width 13 height 13
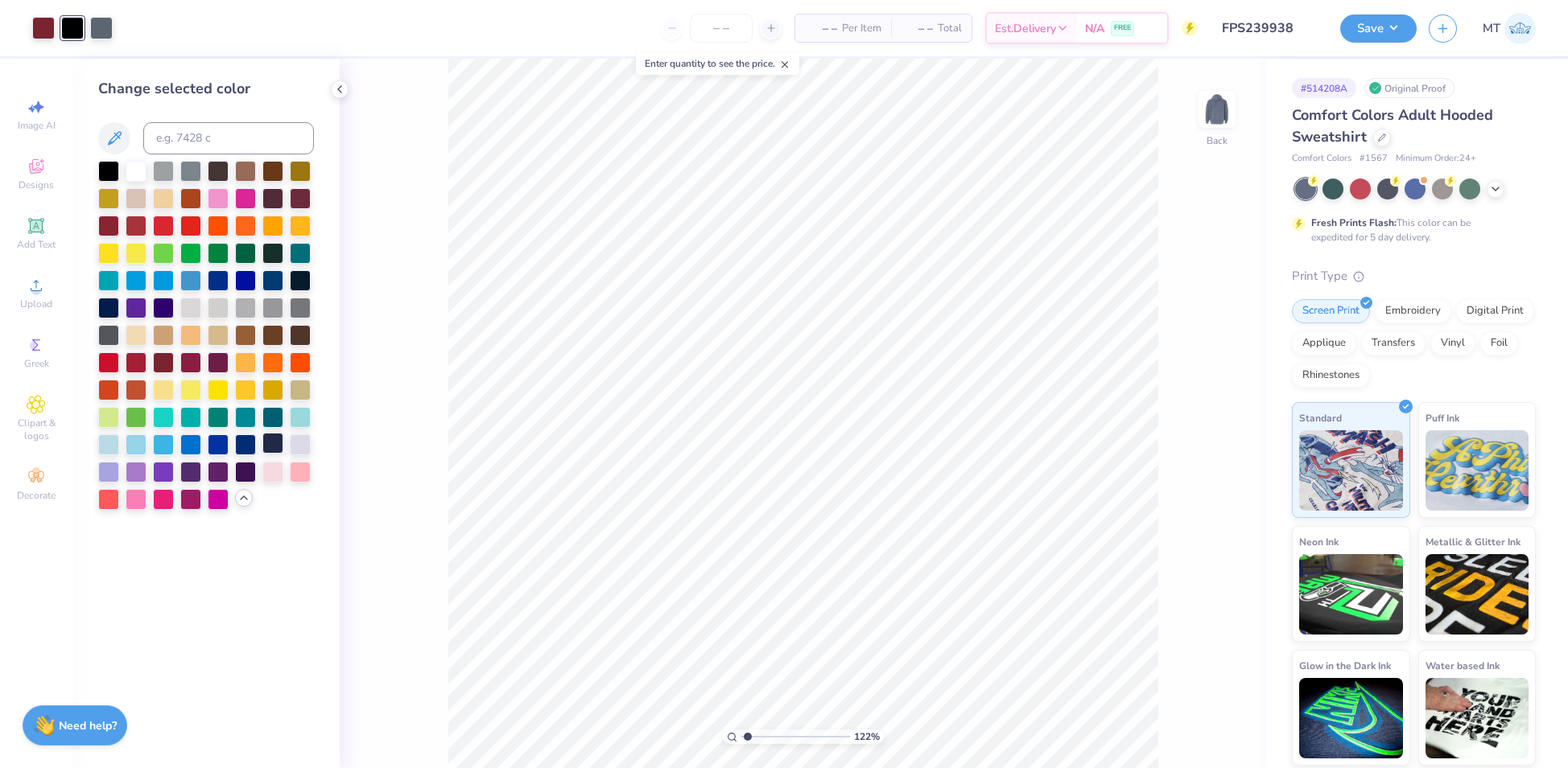
click at [272, 448] on div at bounding box center [272, 442] width 21 height 21
click at [296, 283] on div at bounding box center [300, 278] width 21 height 21
type input "1"
click at [339, 91] on icon at bounding box center [339, 90] width 13 height 13
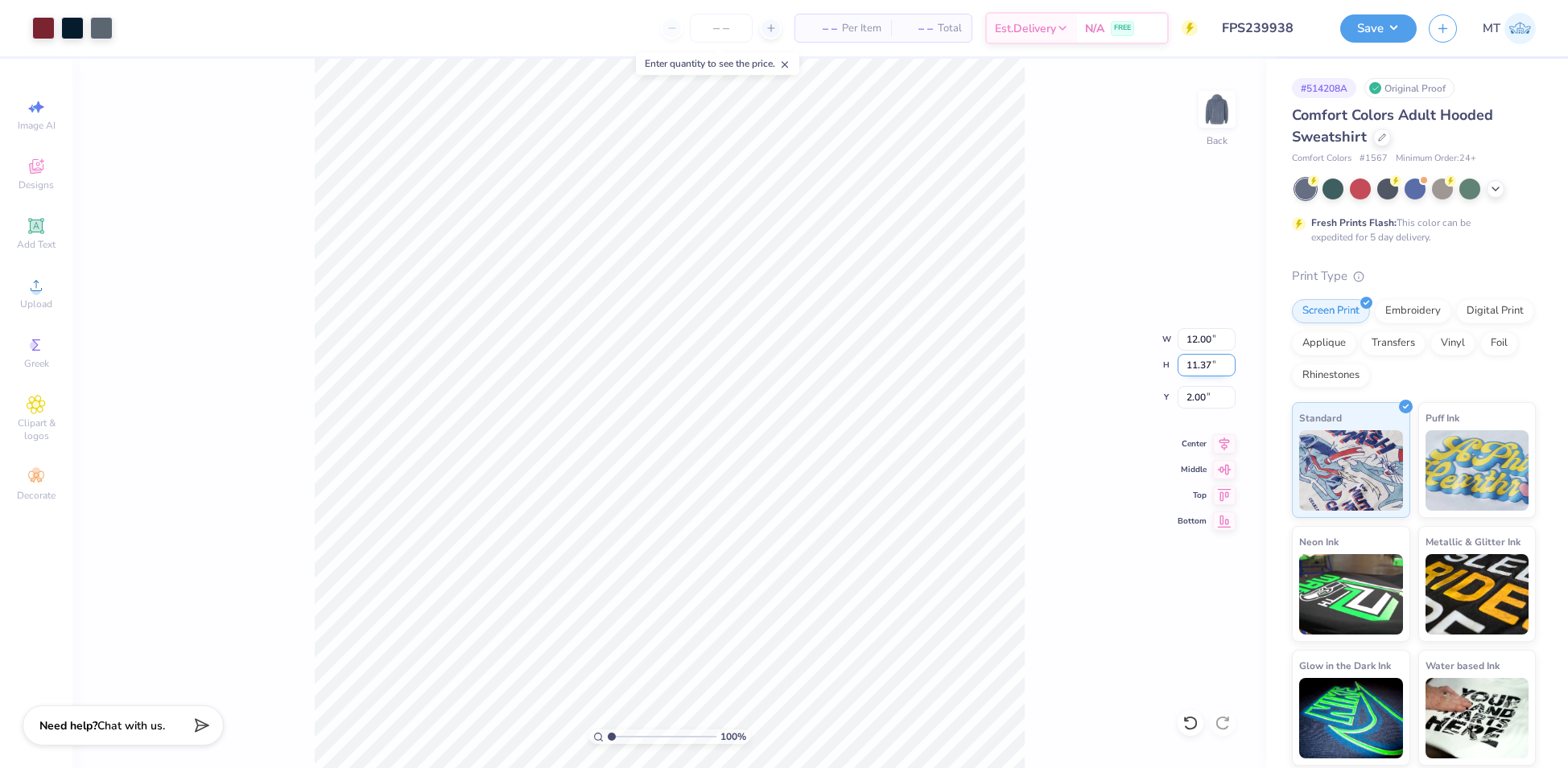
click at [1200, 360] on input "11.37" at bounding box center [1206, 364] width 58 height 22
type input "10"
type input "10.55"
type input "10.00"
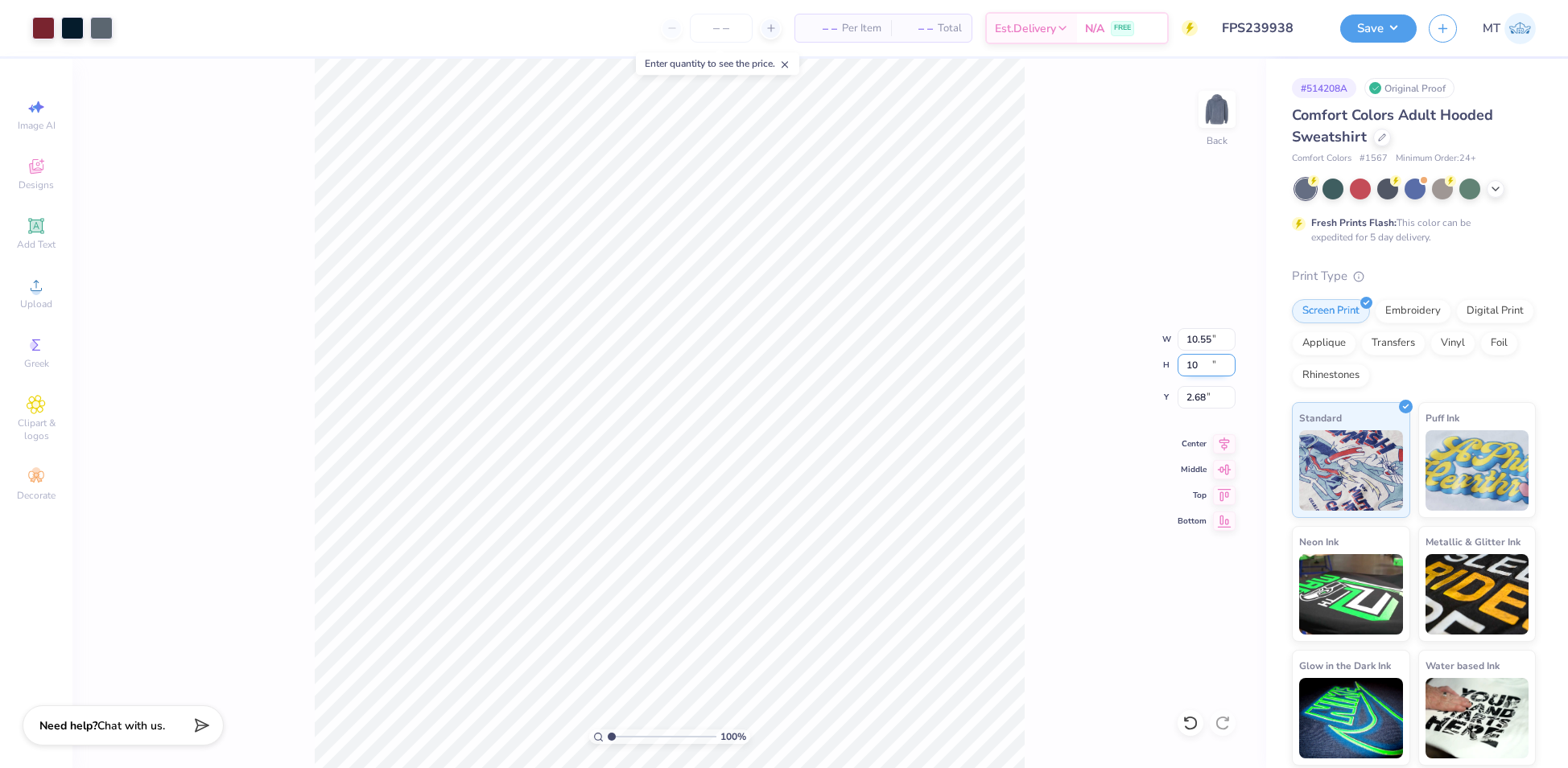
type input "2.68"
click at [1193, 354] on input "10.00" at bounding box center [1206, 364] width 58 height 22
type input "10.5"
type input "11.08"
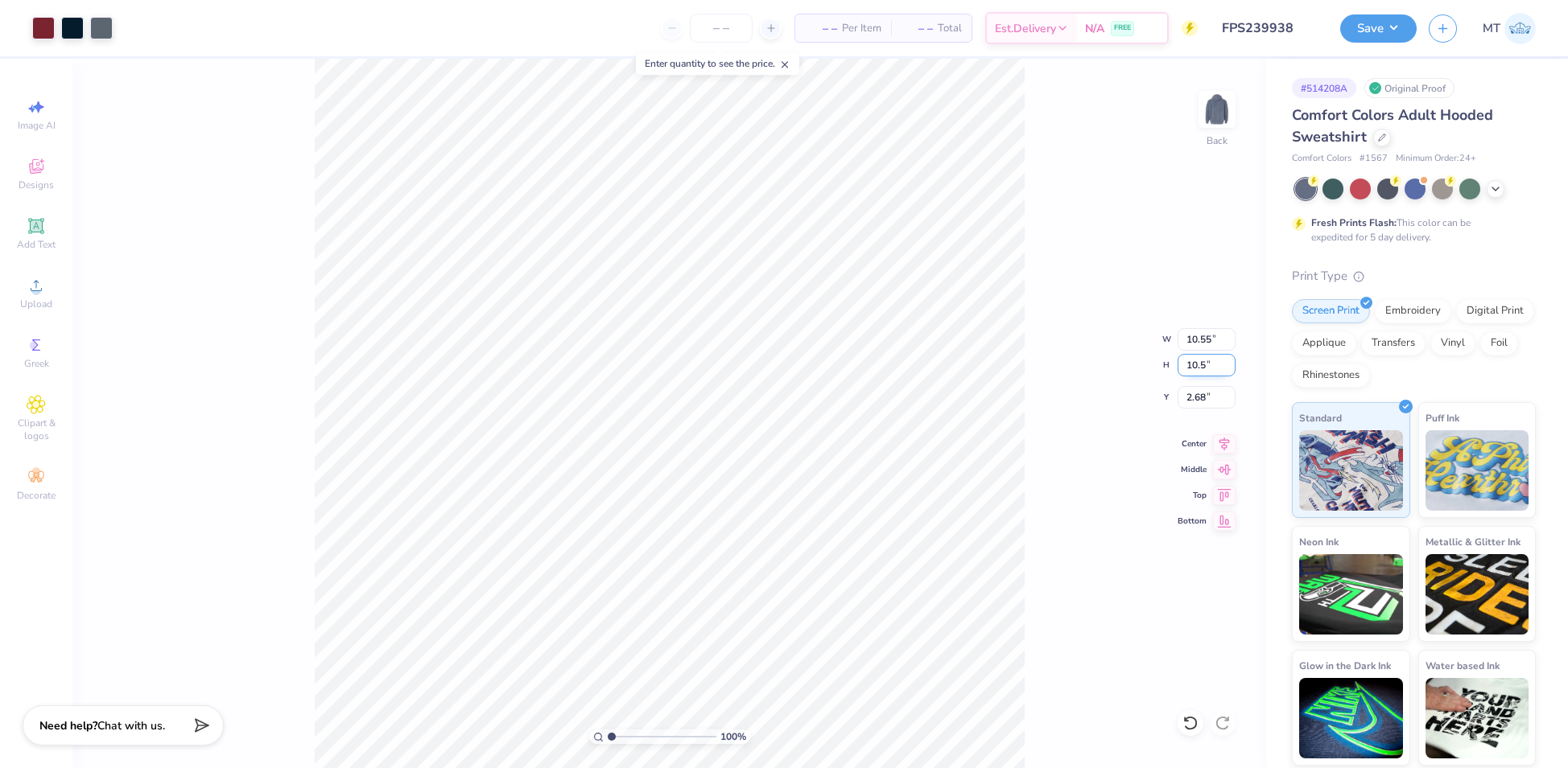
type input "10.50"
click at [1199, 389] on input "2.43" at bounding box center [1206, 397] width 58 height 22
click at [1195, 390] on input "5.25" at bounding box center [1206, 397] width 58 height 22
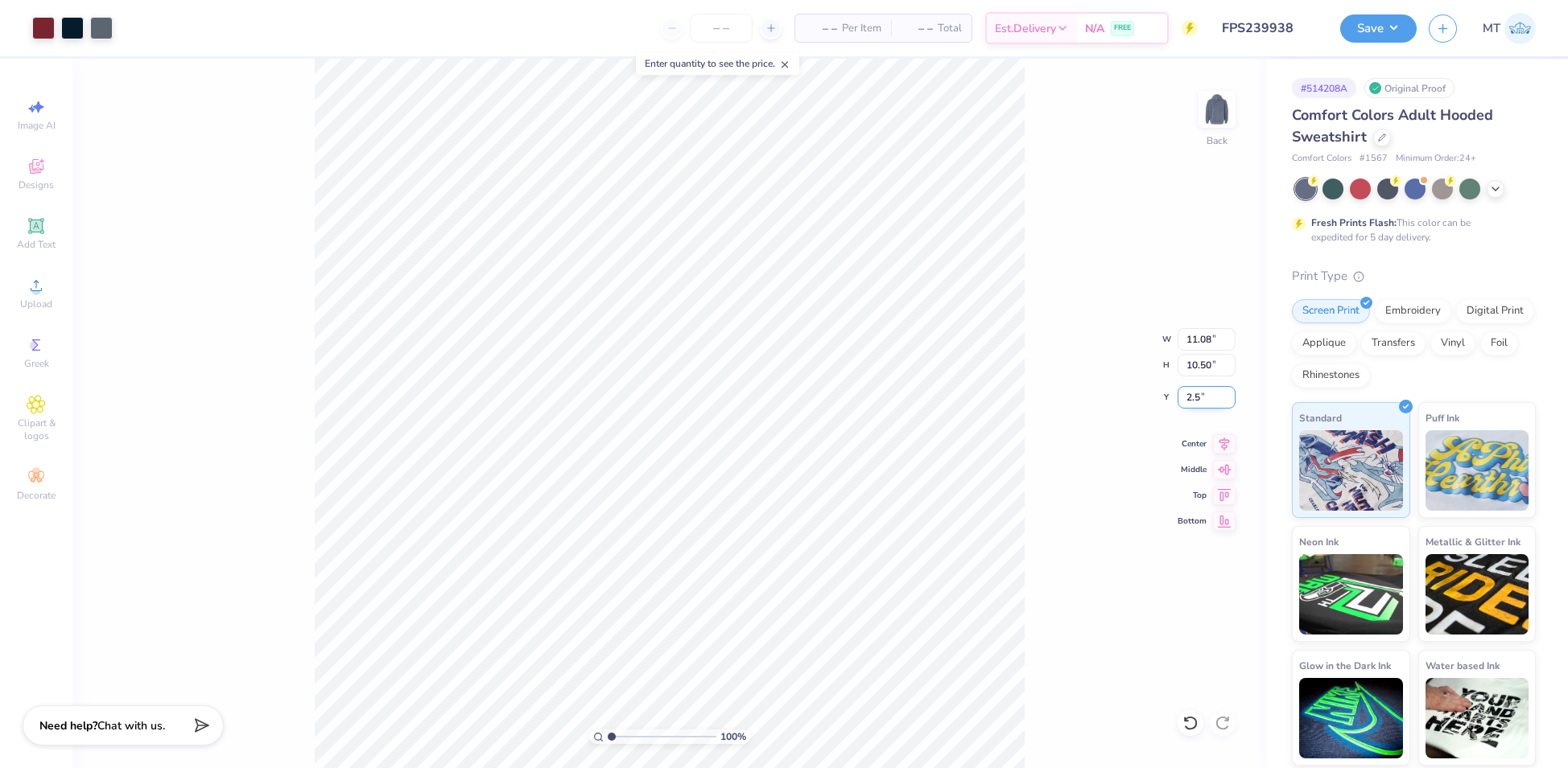
type input "2.50"
click at [1400, 28] on button "Save" at bounding box center [1377, 25] width 76 height 28
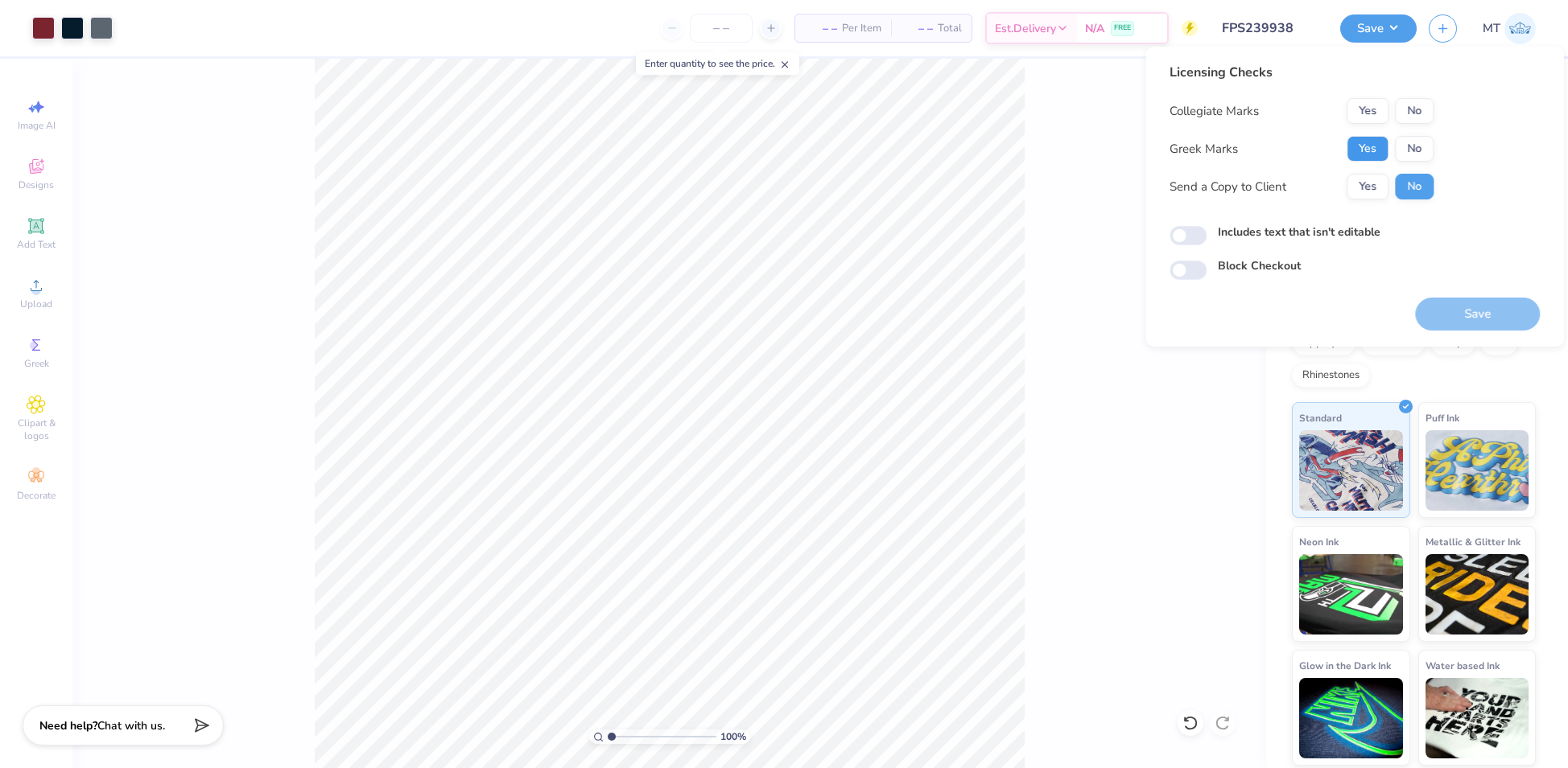
click at [1370, 153] on button "Yes" at bounding box center [1367, 149] width 42 height 26
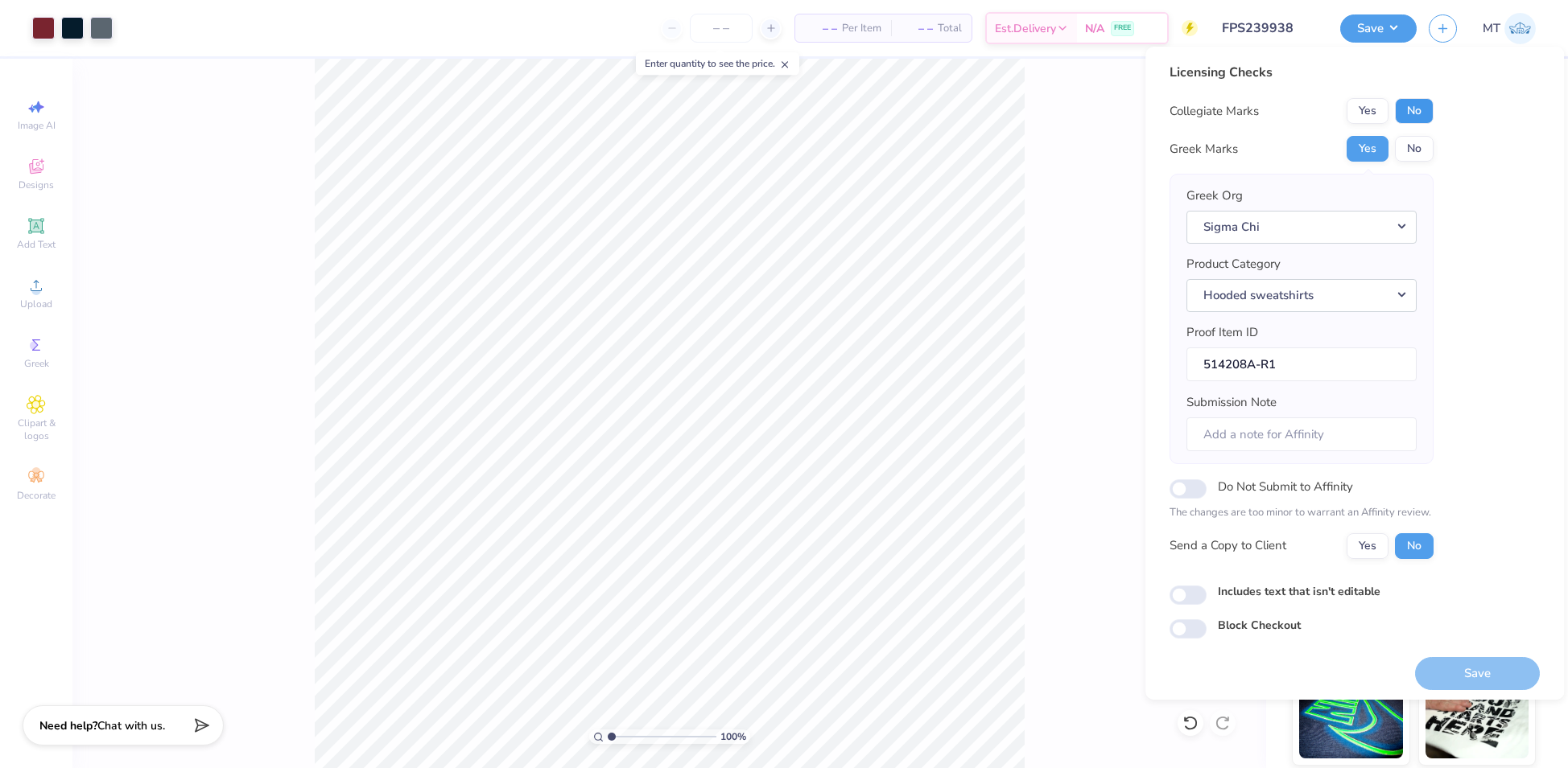
click at [1427, 107] on button "No" at bounding box center [1413, 111] width 39 height 26
click at [1475, 660] on button "Save" at bounding box center [1477, 673] width 124 height 33
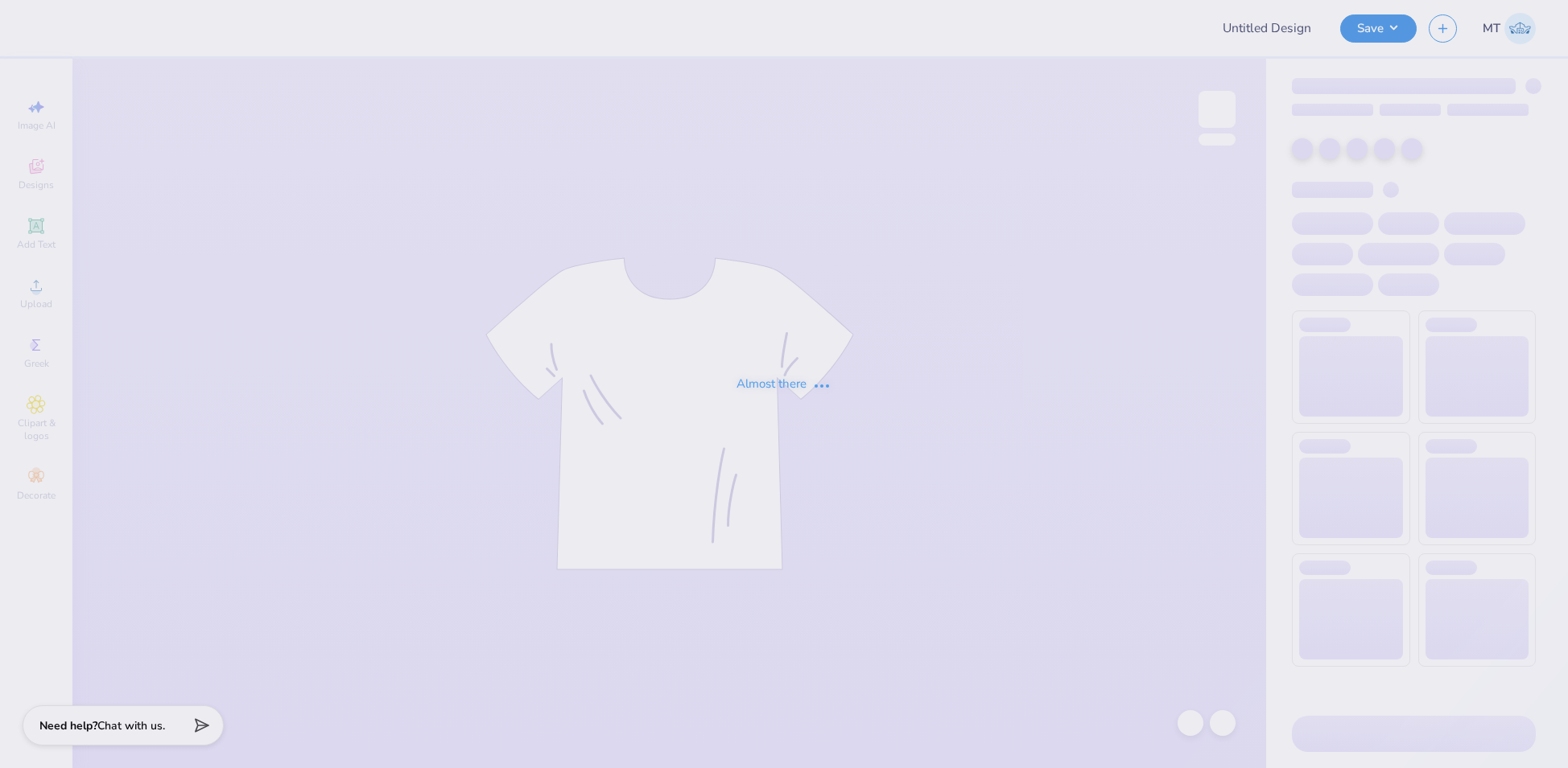
type input "FPS239939"
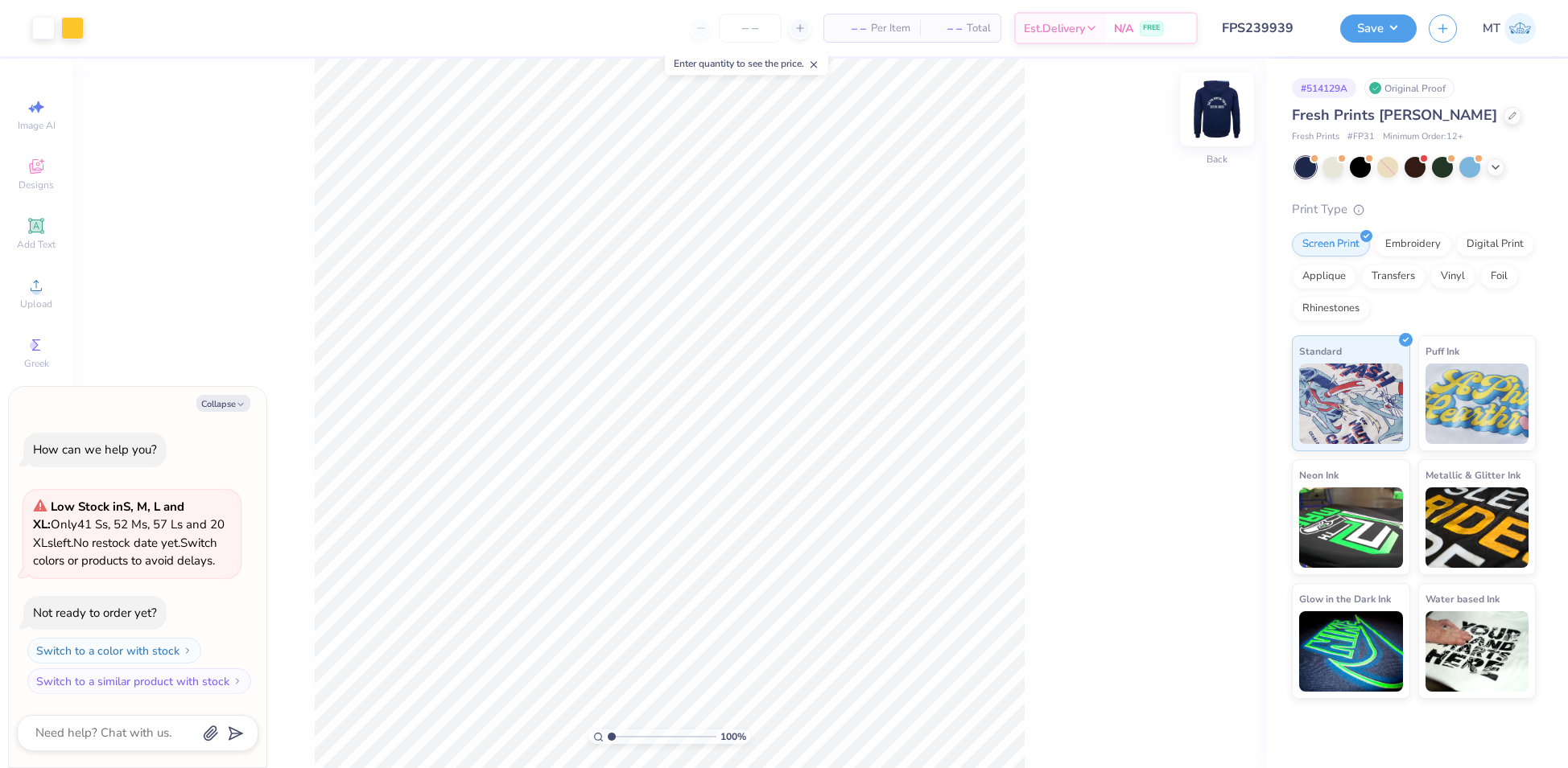
click at [1209, 112] on img at bounding box center [1217, 109] width 64 height 64
click at [232, 403] on button "Collapse" at bounding box center [223, 403] width 54 height 17
type textarea "x"
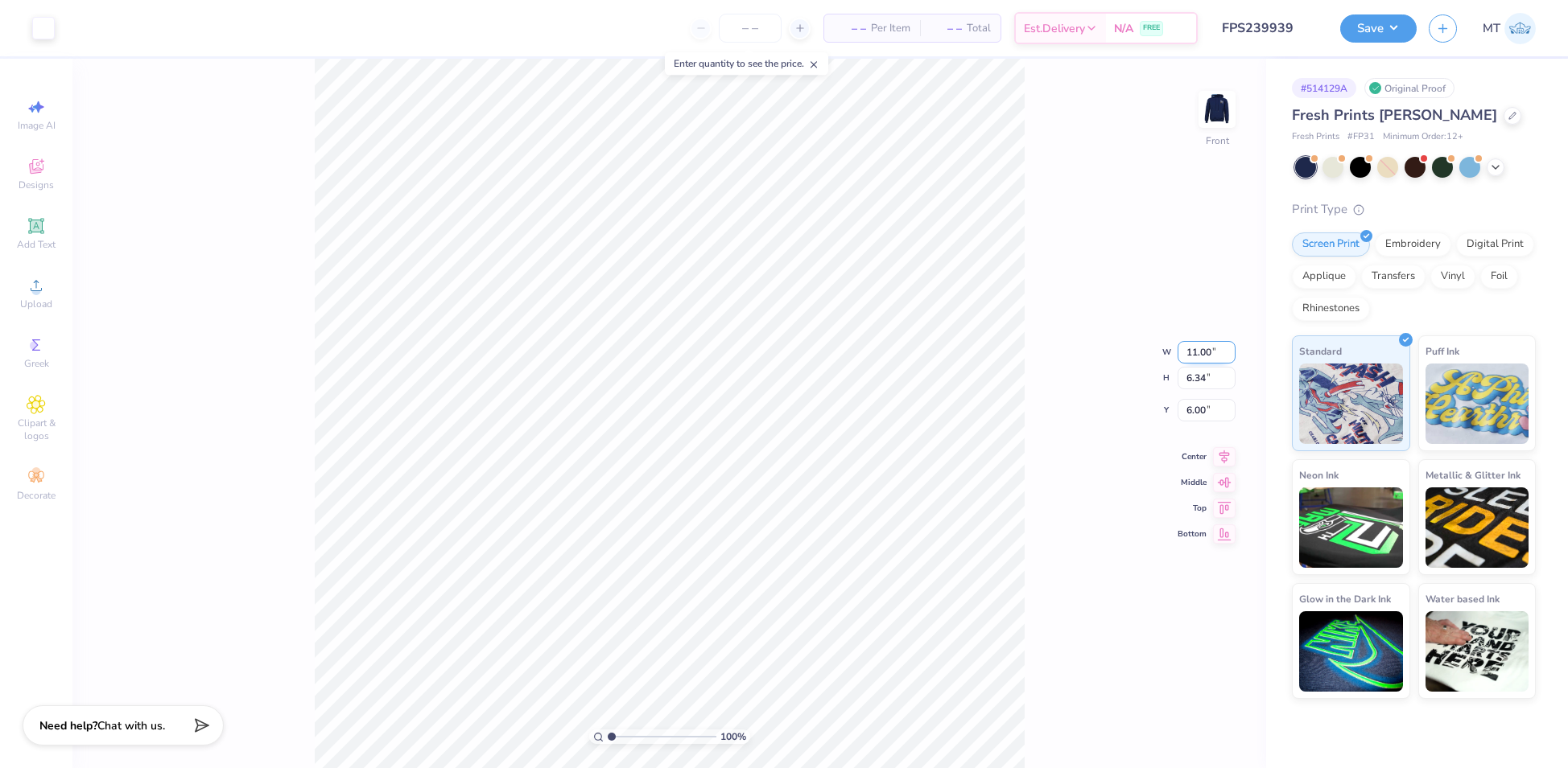
click at [1195, 341] on input "11.00" at bounding box center [1206, 352] width 58 height 22
type input "12.50"
type input "7.20"
click at [1194, 400] on input "6.00" at bounding box center [1206, 397] width 58 height 22
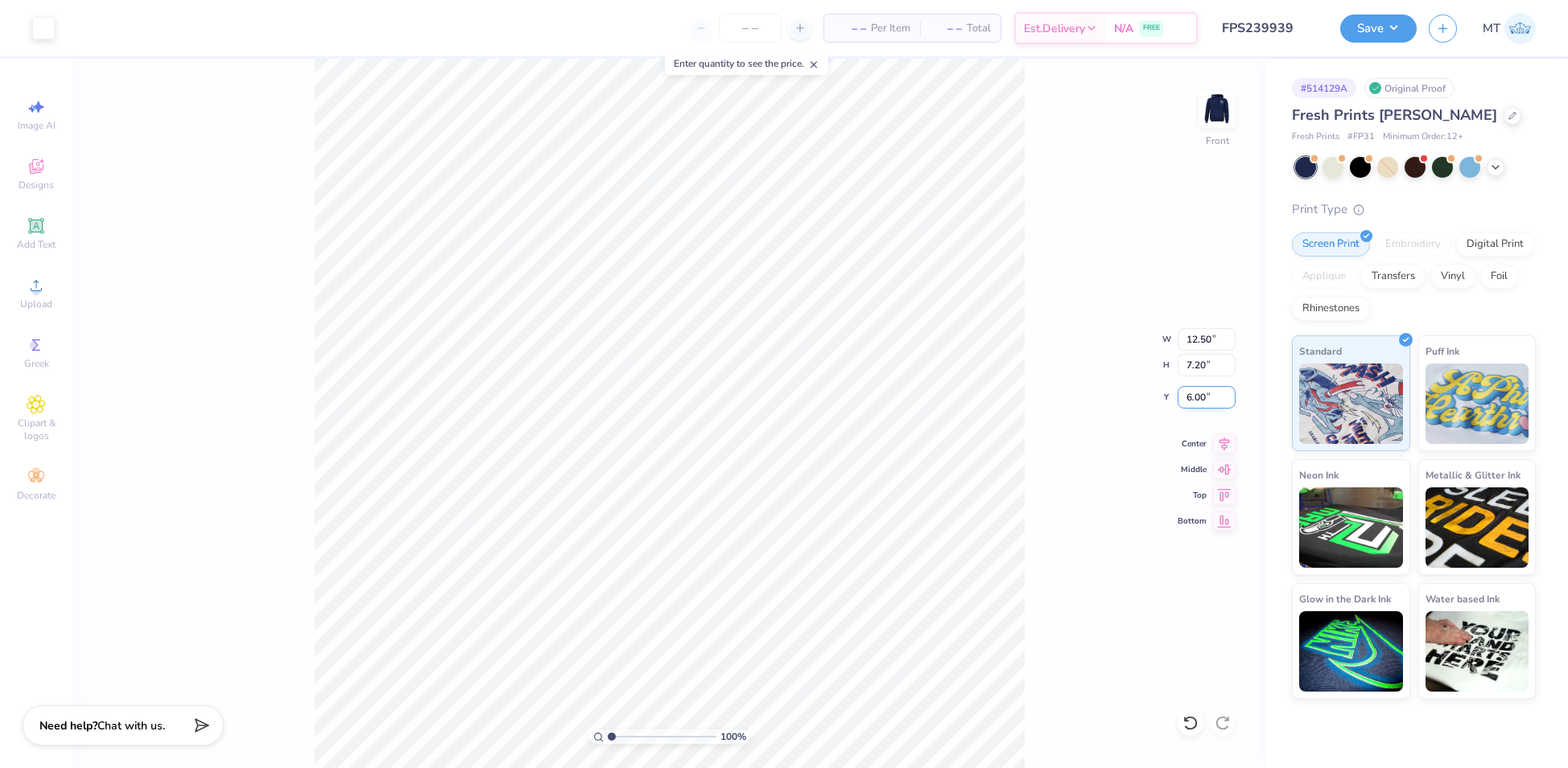
click at [1194, 400] on input "6.00" at bounding box center [1206, 397] width 58 height 22
type input "7.00"
click at [1223, 99] on img at bounding box center [1217, 109] width 64 height 64
click at [67, 30] on div at bounding box center [72, 26] width 22 height 22
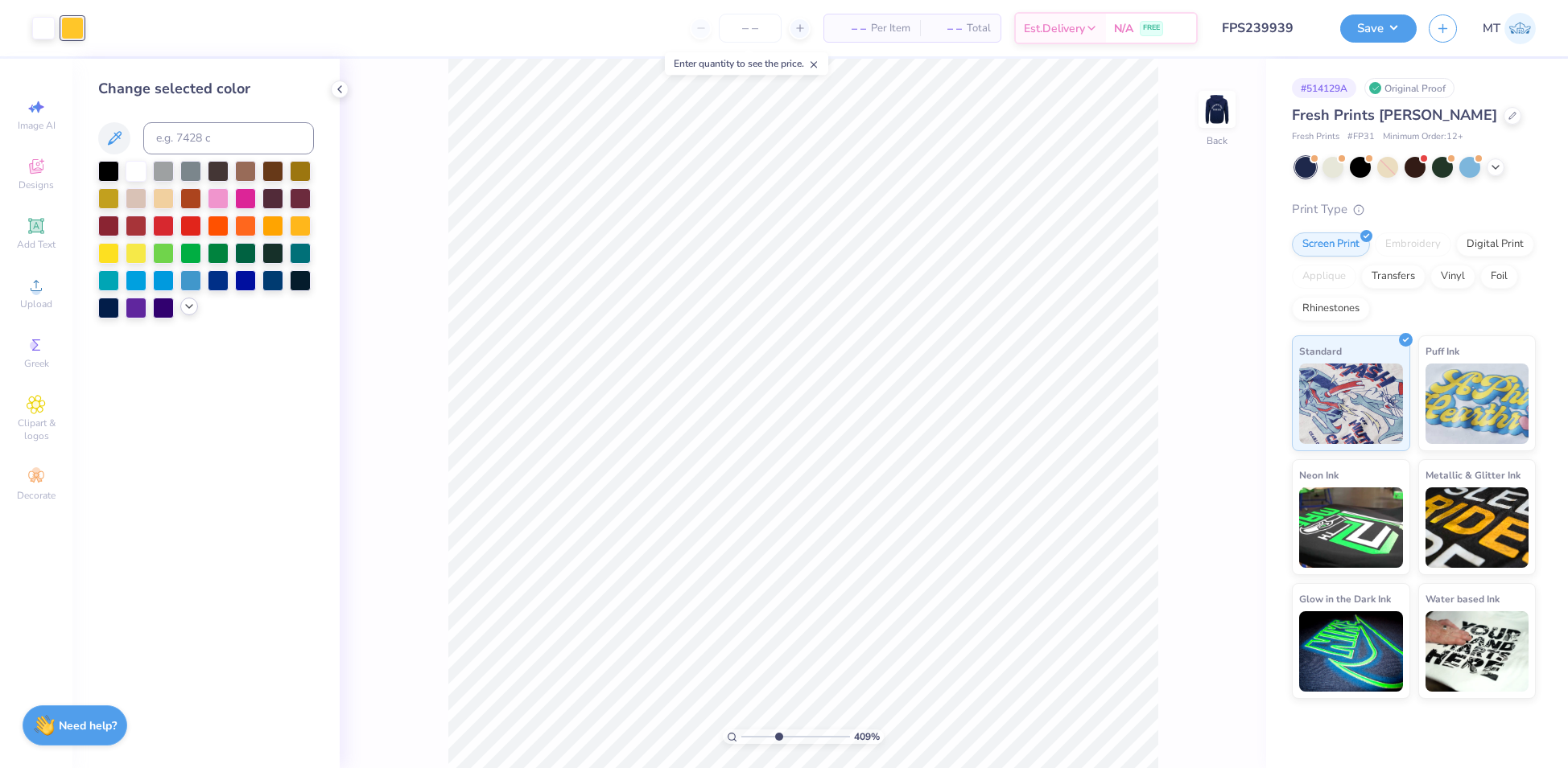
click at [194, 310] on icon at bounding box center [189, 306] width 13 height 13
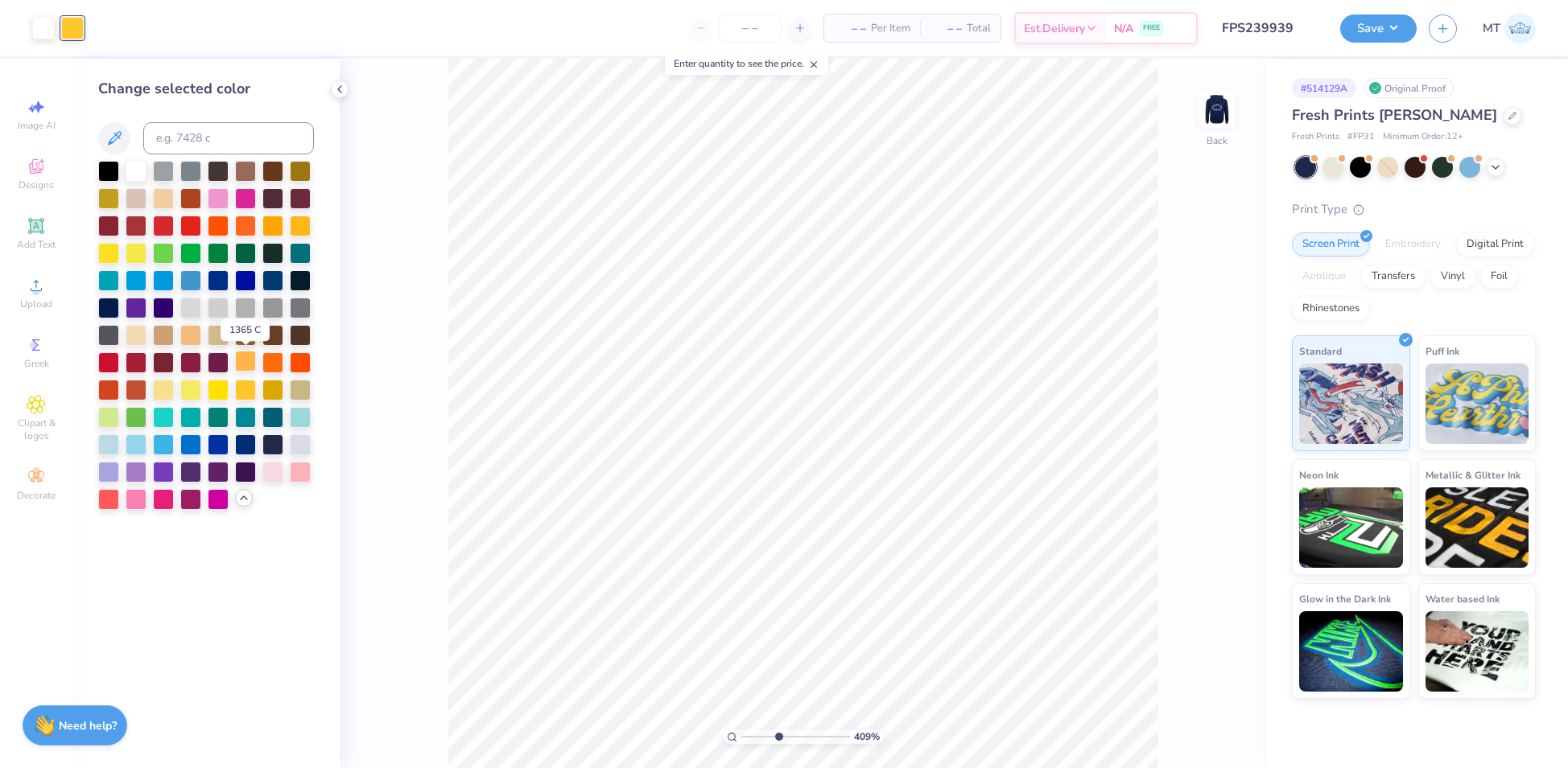
click at [244, 363] on div at bounding box center [244, 361] width 21 height 21
click at [1201, 110] on img at bounding box center [1217, 109] width 64 height 64
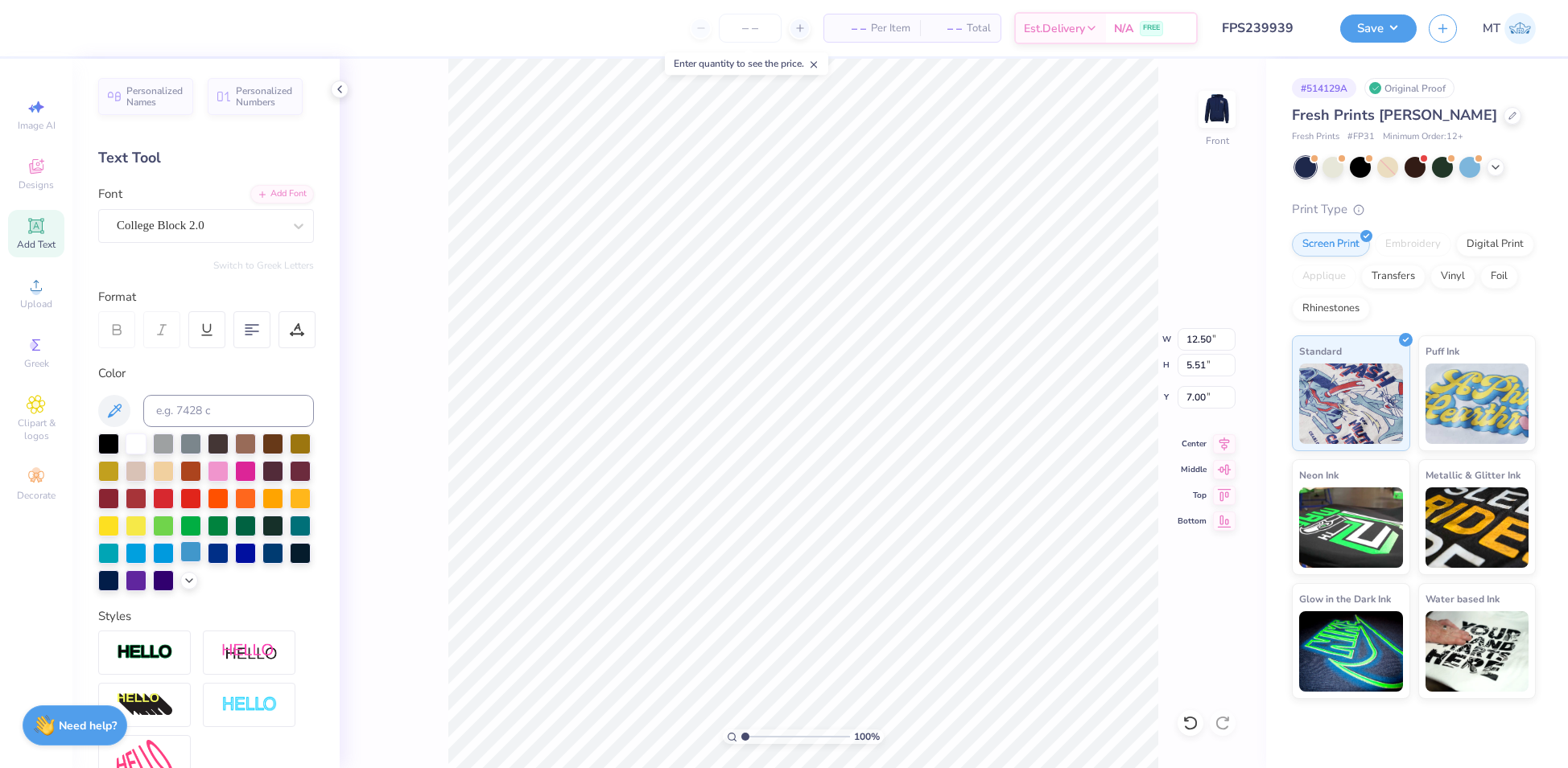
scroll to position [193, 0]
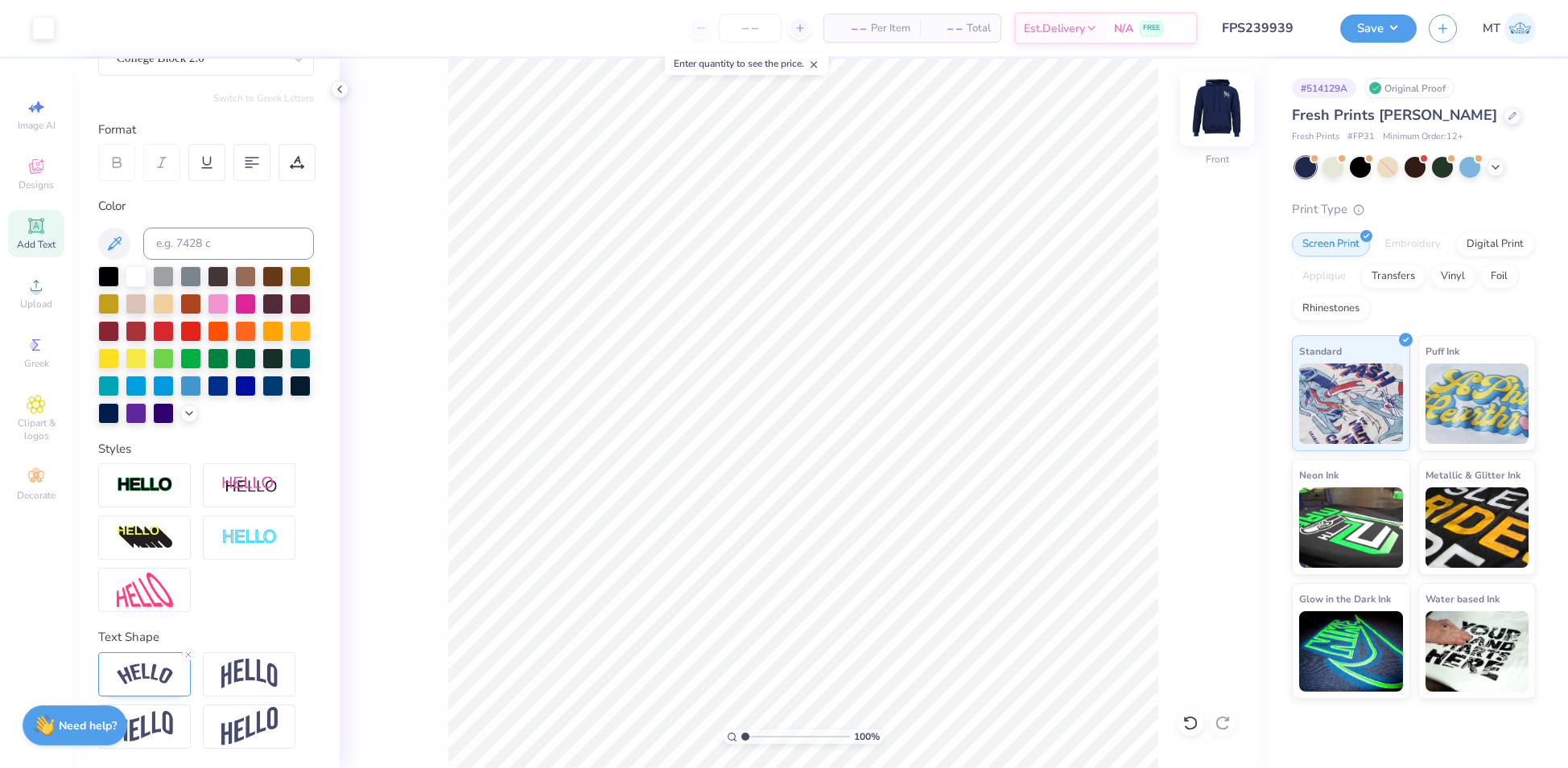
click at [1206, 124] on img at bounding box center [1217, 109] width 64 height 64
click at [1206, 124] on img at bounding box center [1217, 109] width 32 height 32
type input "1"
click at [1216, 102] on img at bounding box center [1217, 109] width 64 height 64
click at [1216, 102] on img at bounding box center [1217, 109] width 32 height 32
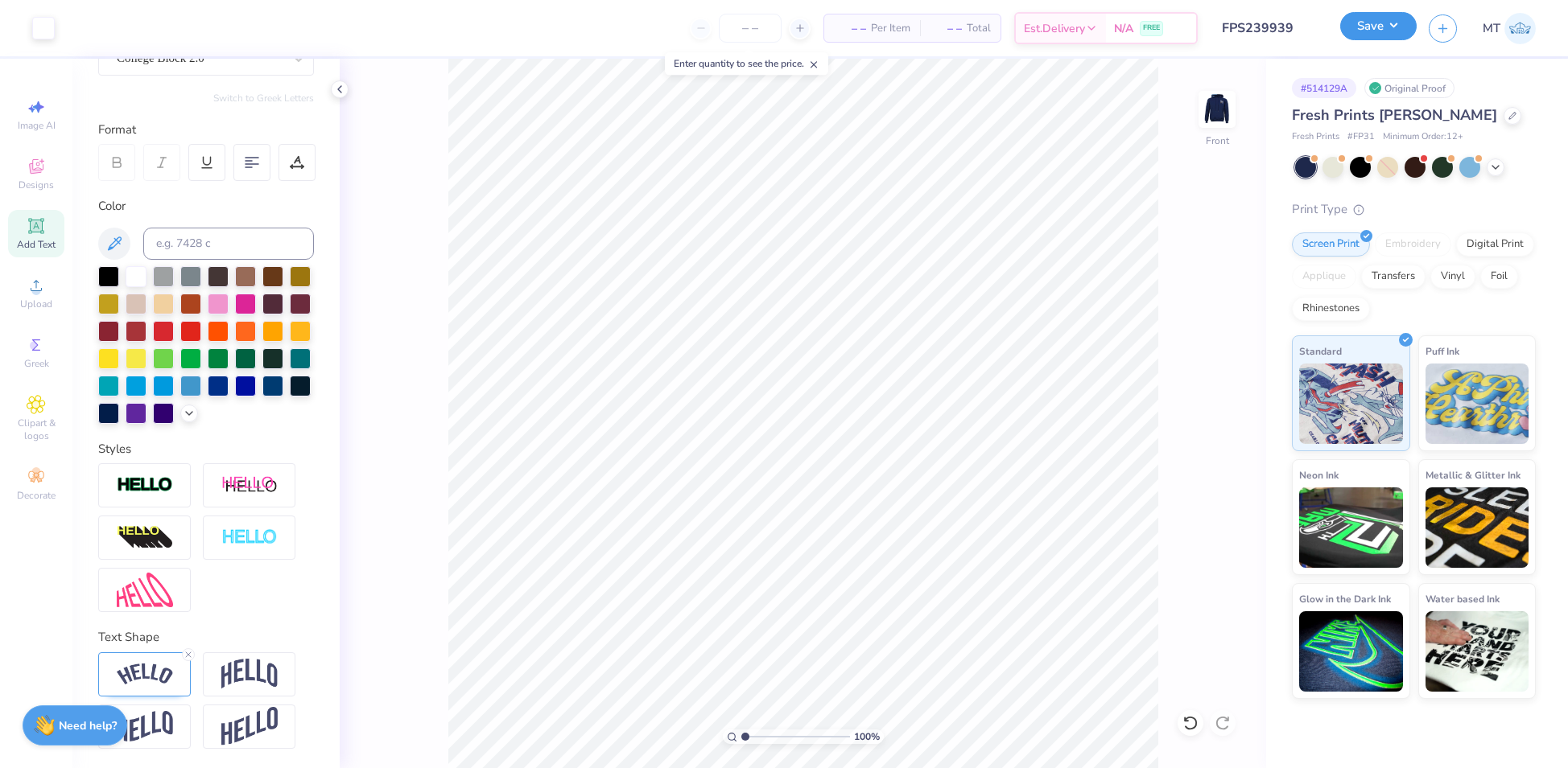
click at [1394, 30] on button "Save" at bounding box center [1377, 25] width 76 height 28
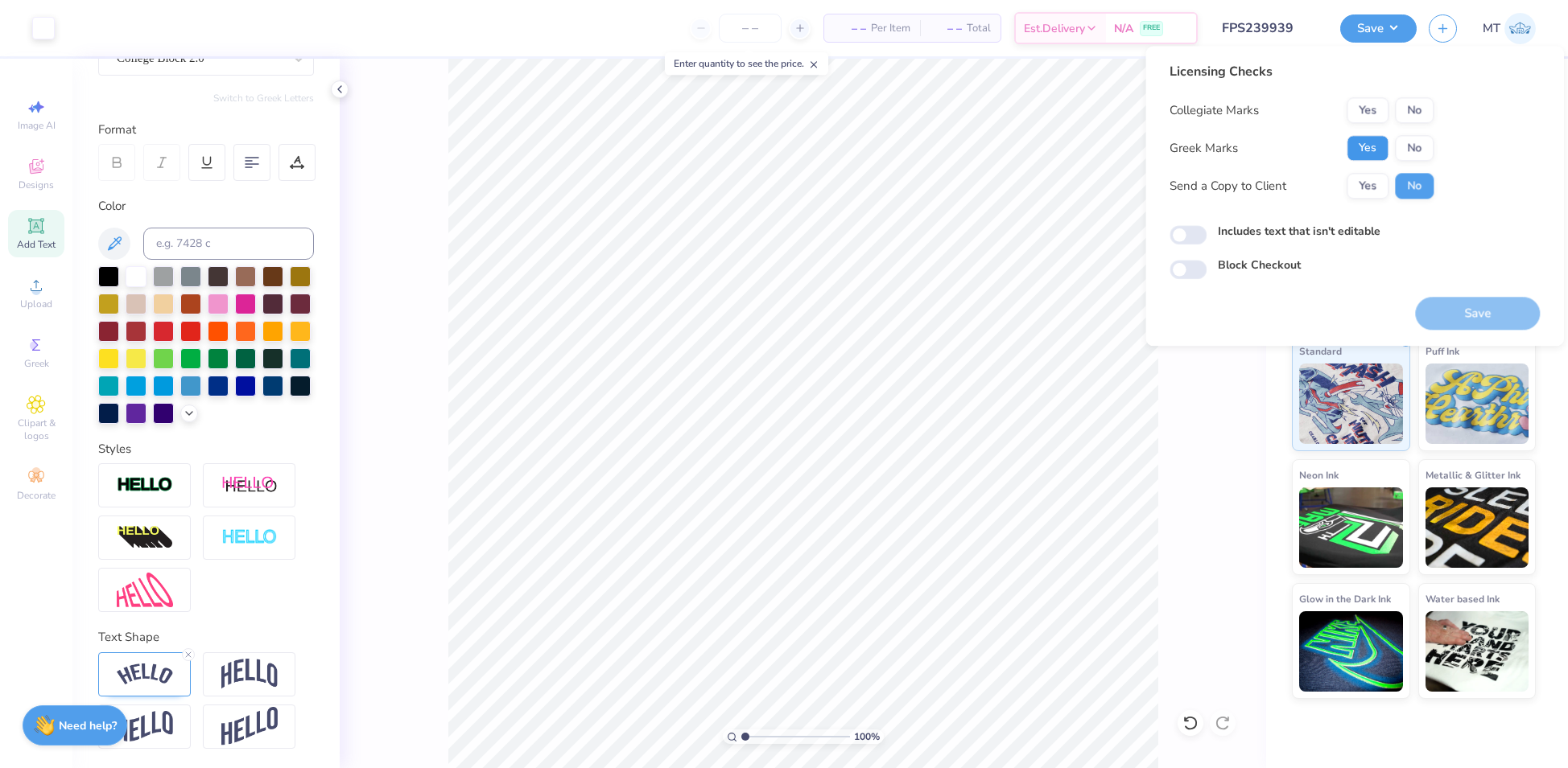
click at [1373, 150] on button "Yes" at bounding box center [1367, 148] width 42 height 26
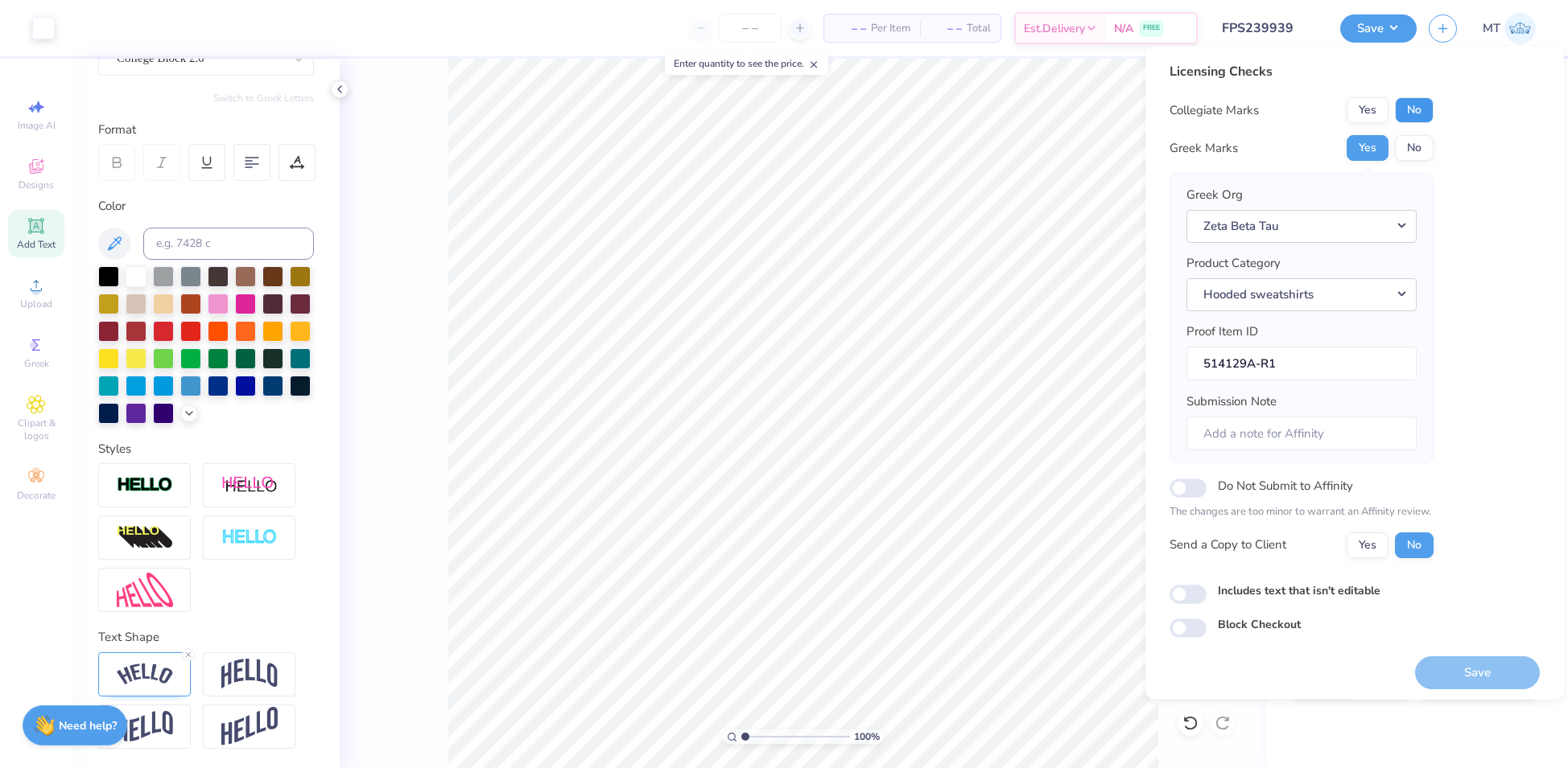
click at [1426, 109] on button "No" at bounding box center [1413, 110] width 39 height 26
click at [1471, 665] on button "Save" at bounding box center [1477, 672] width 124 height 33
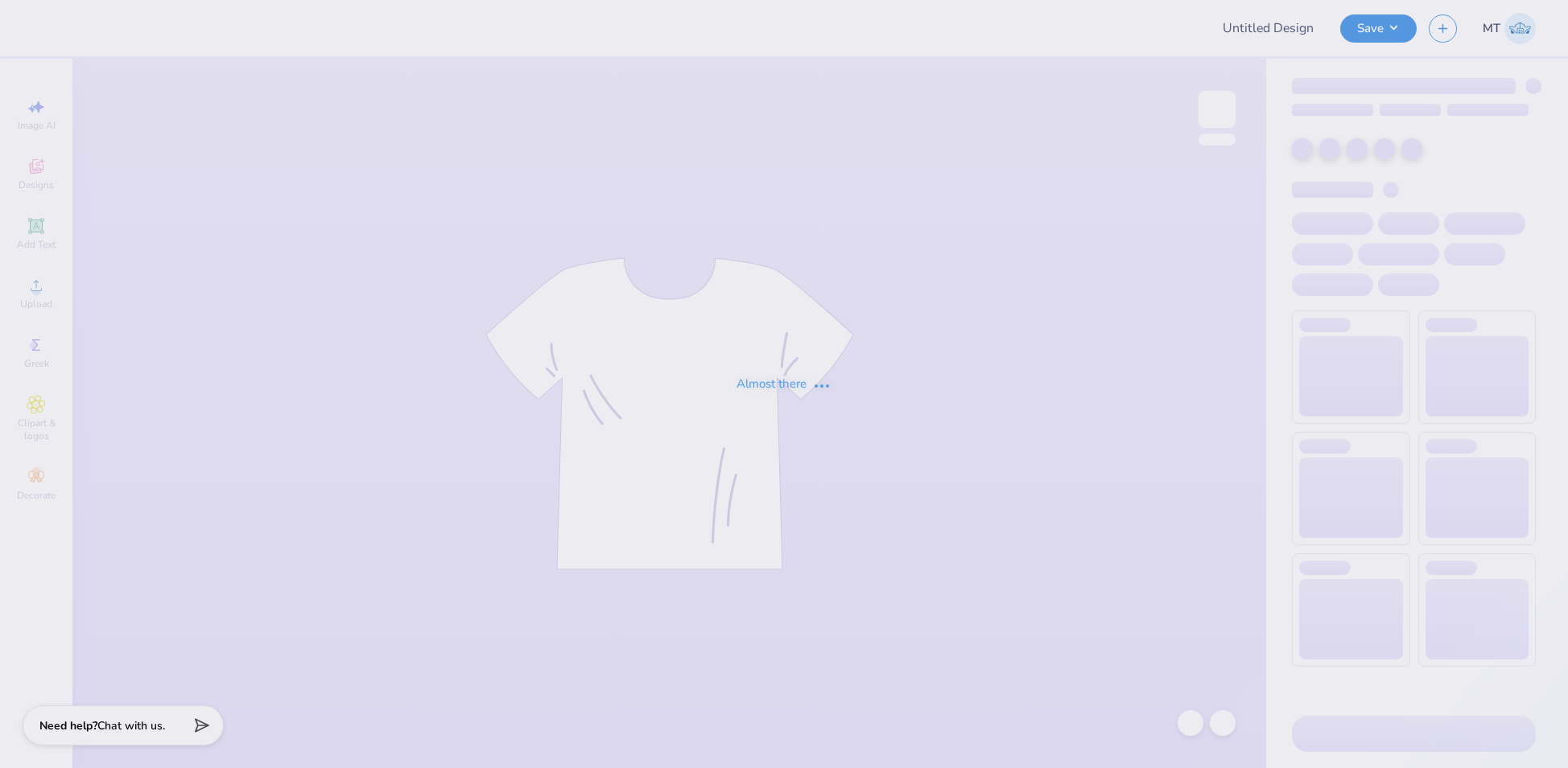
type input "FPS239940"
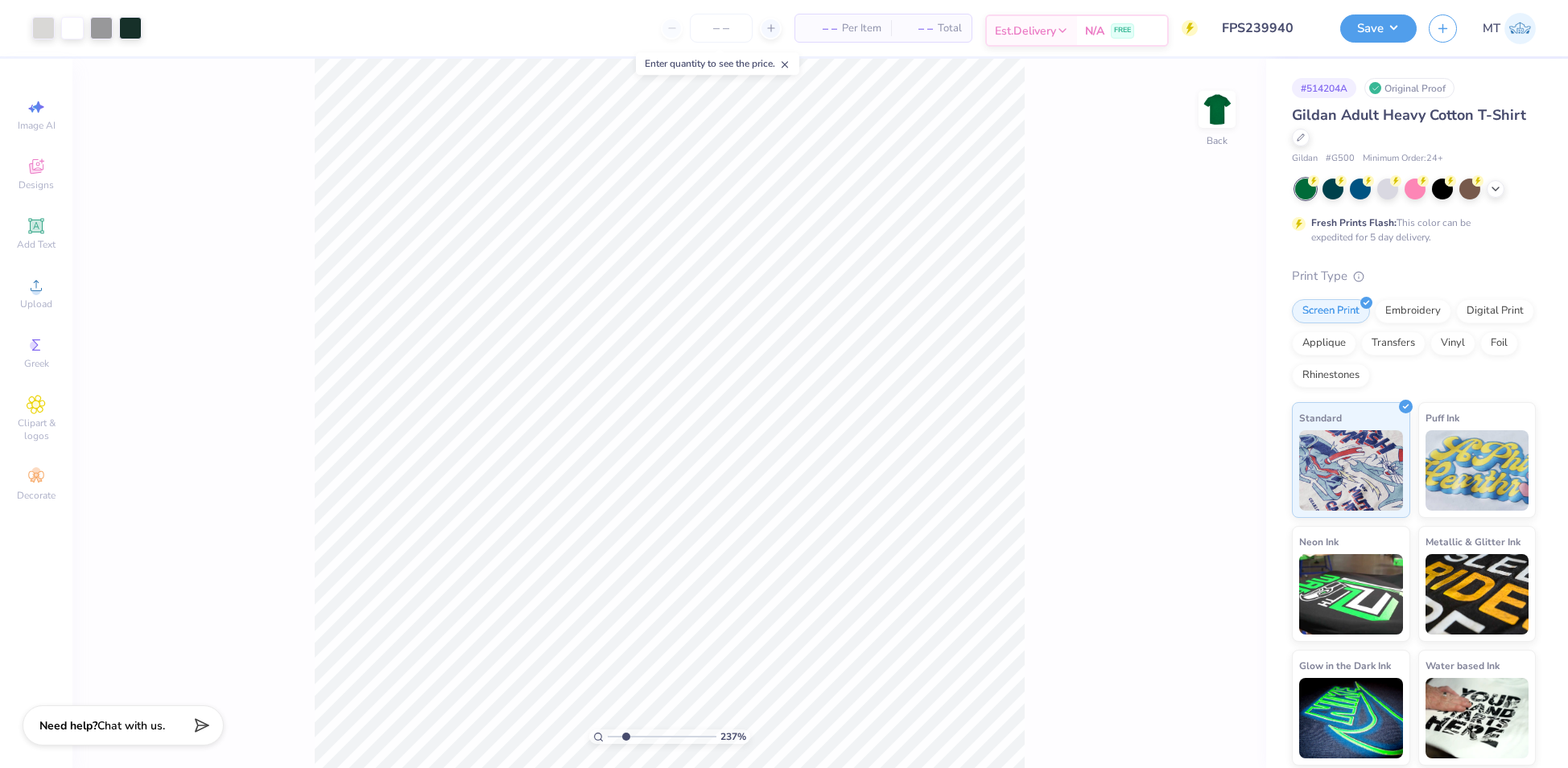
type input "1"
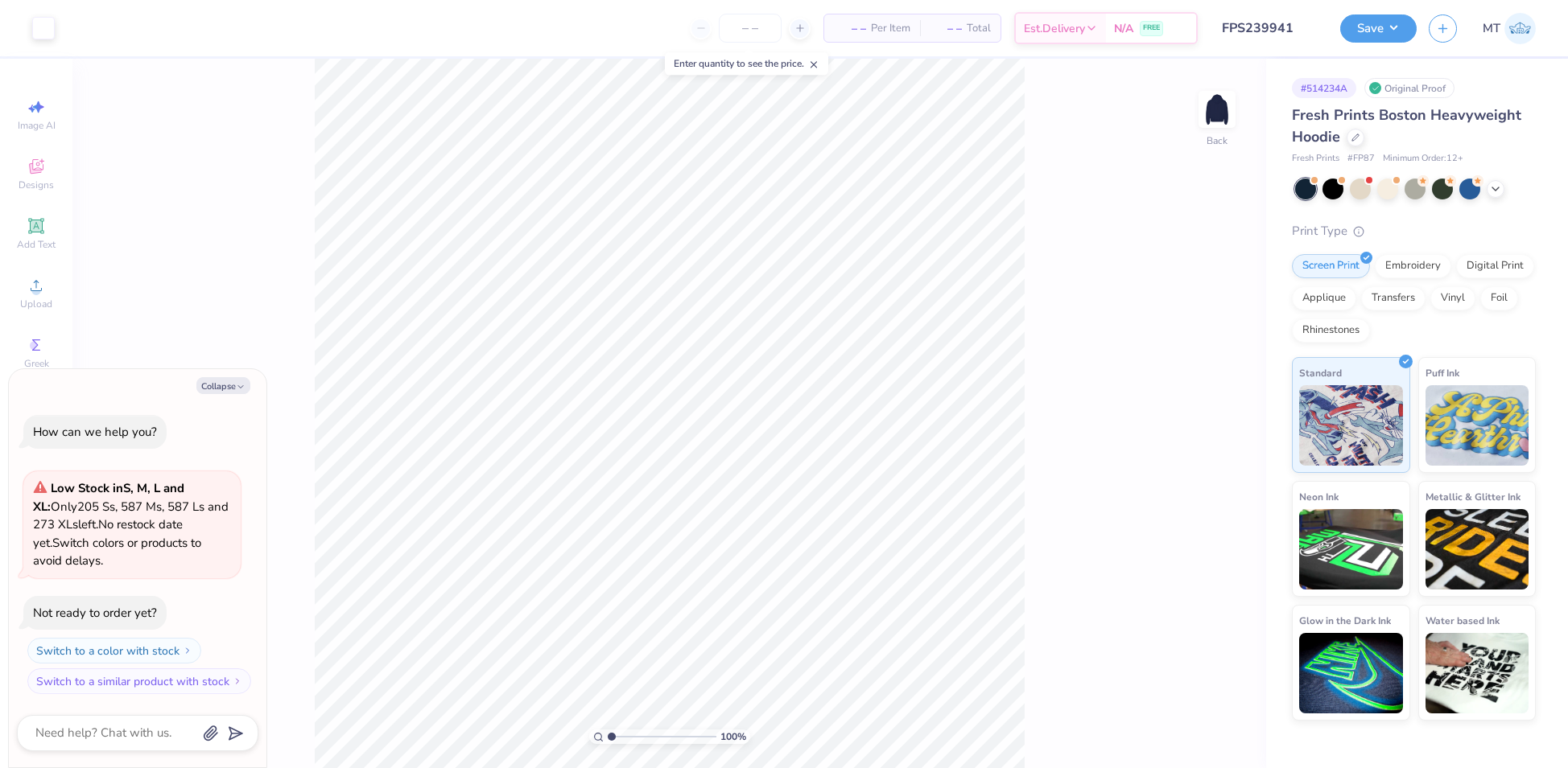
type textarea "x"
type input "1"
type textarea "x"
type input "1"
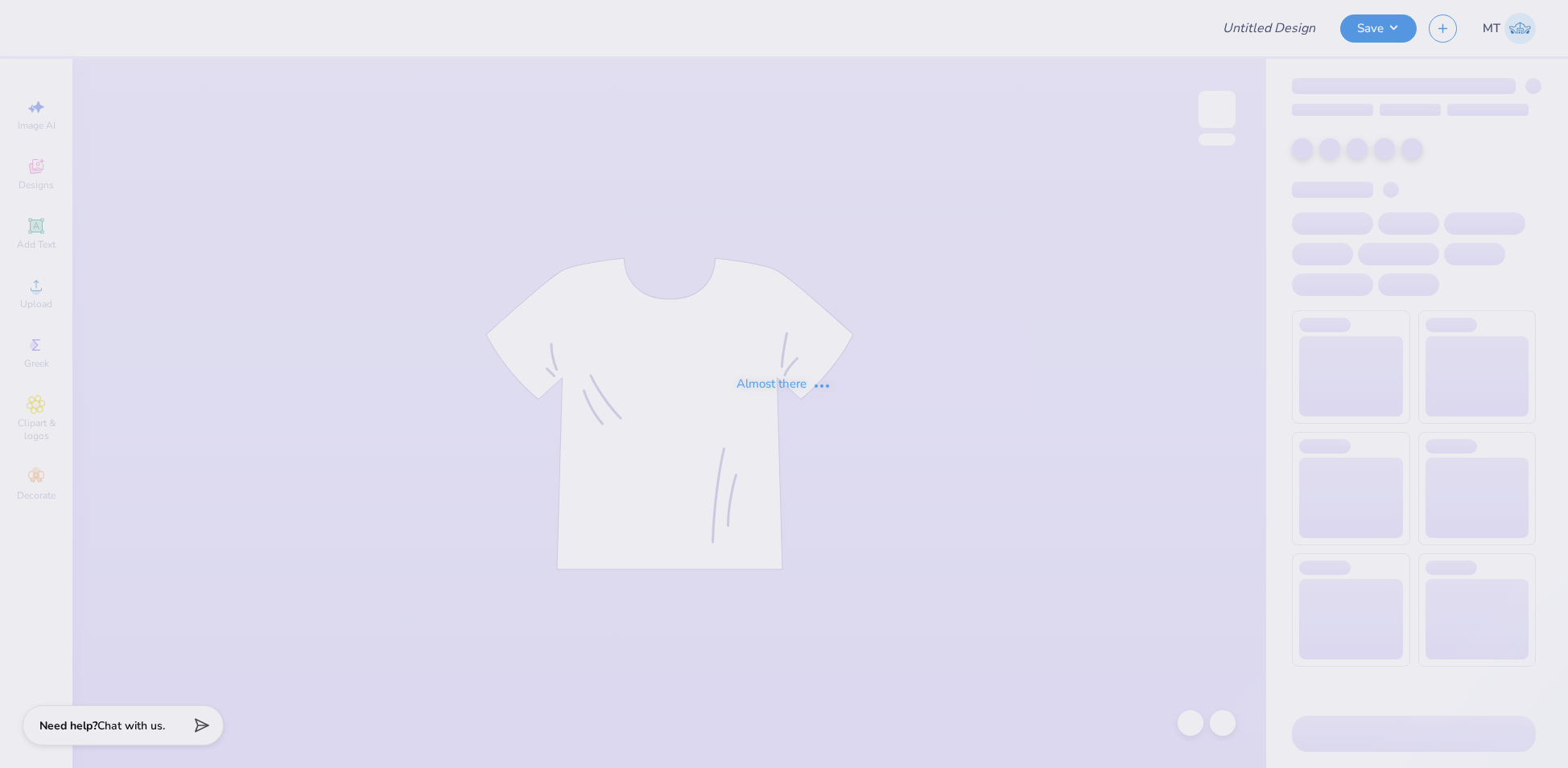
type input "FPS239943"
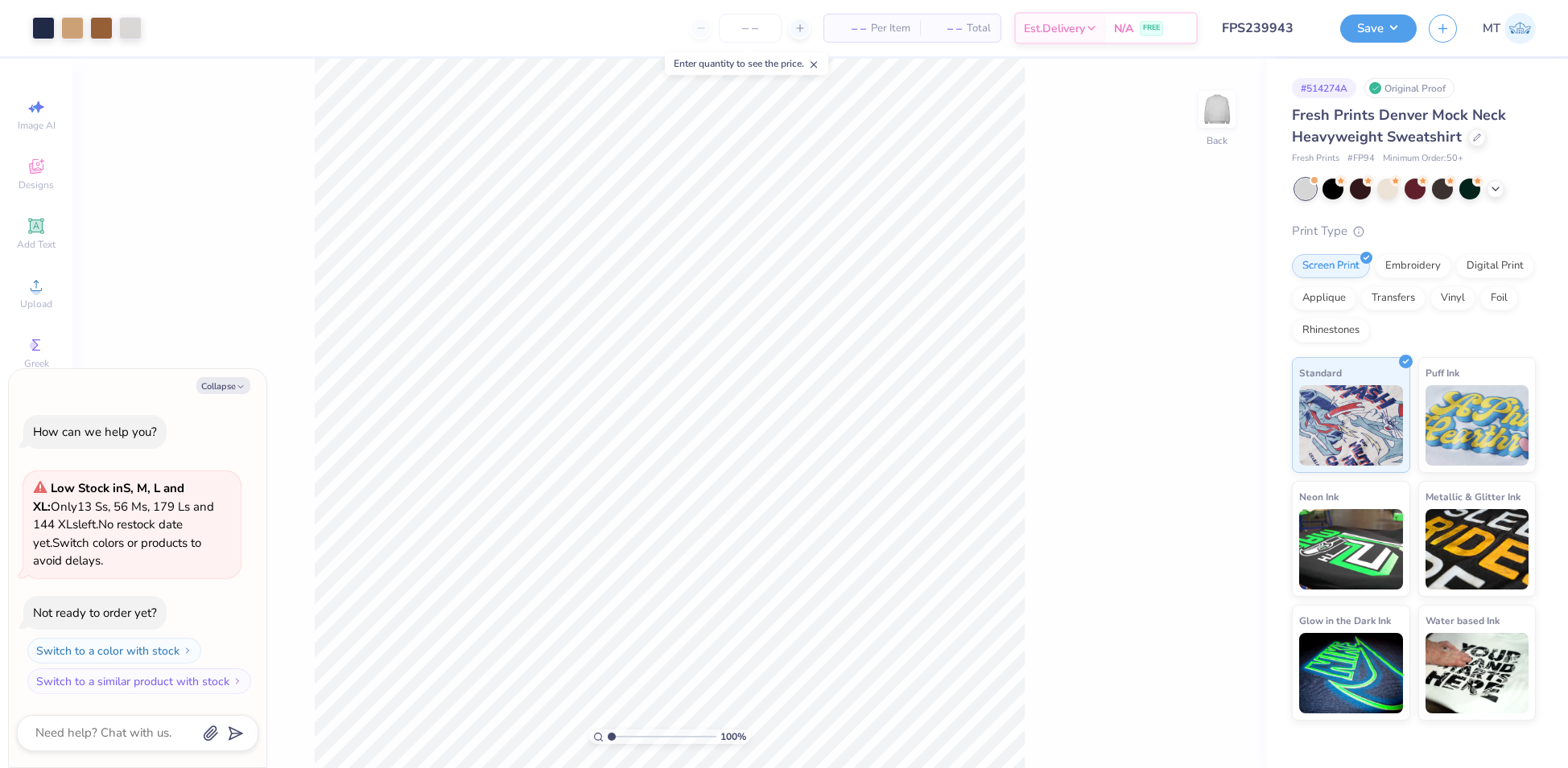
type textarea "x"
type input "2.4858364166926"
type textarea "x"
type input "4.29680882105943"
type textarea "x"
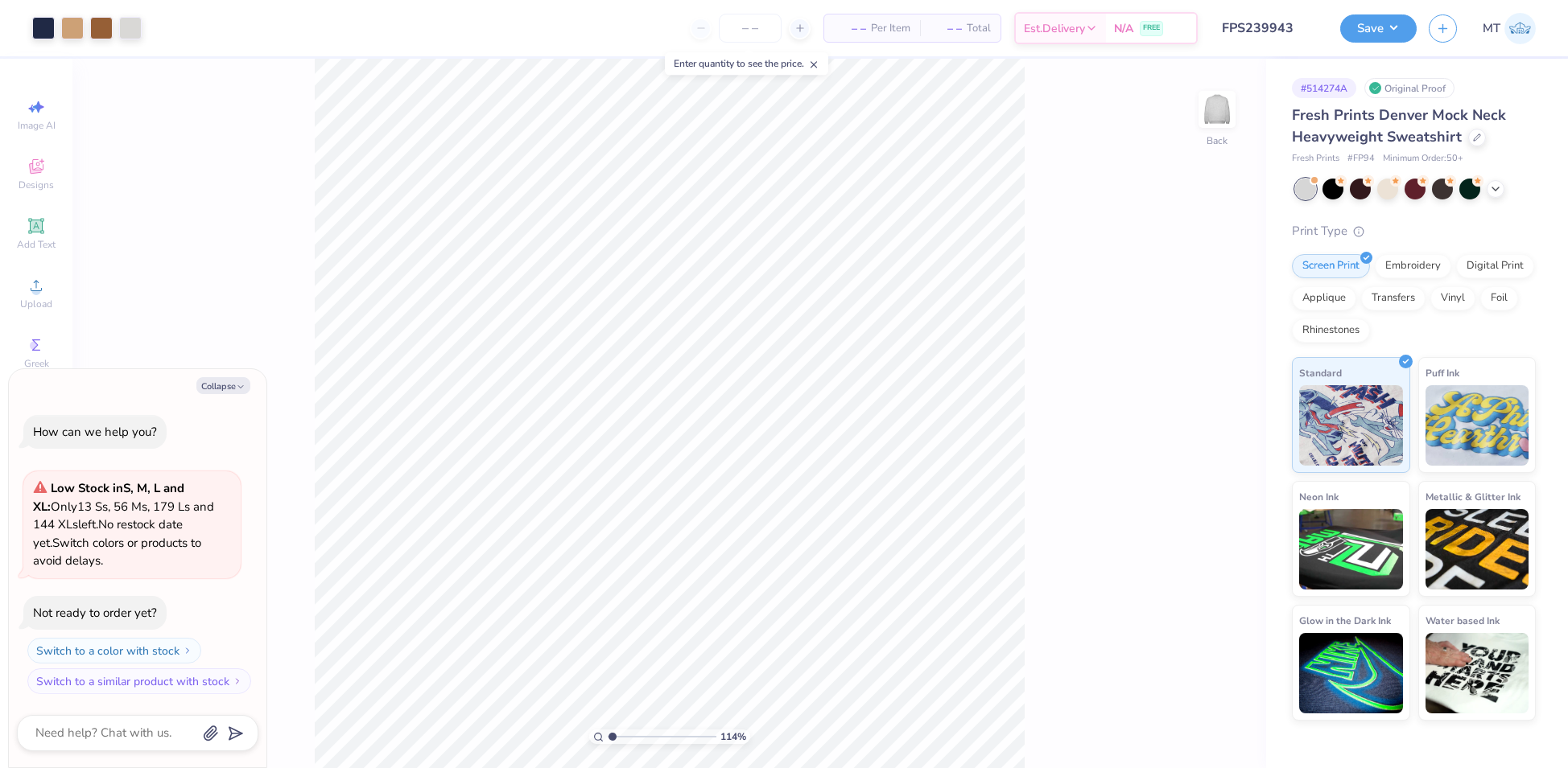
type input "1"
type textarea "x"
click at [47, 33] on div at bounding box center [43, 26] width 22 height 22
type input "6.54517152717905"
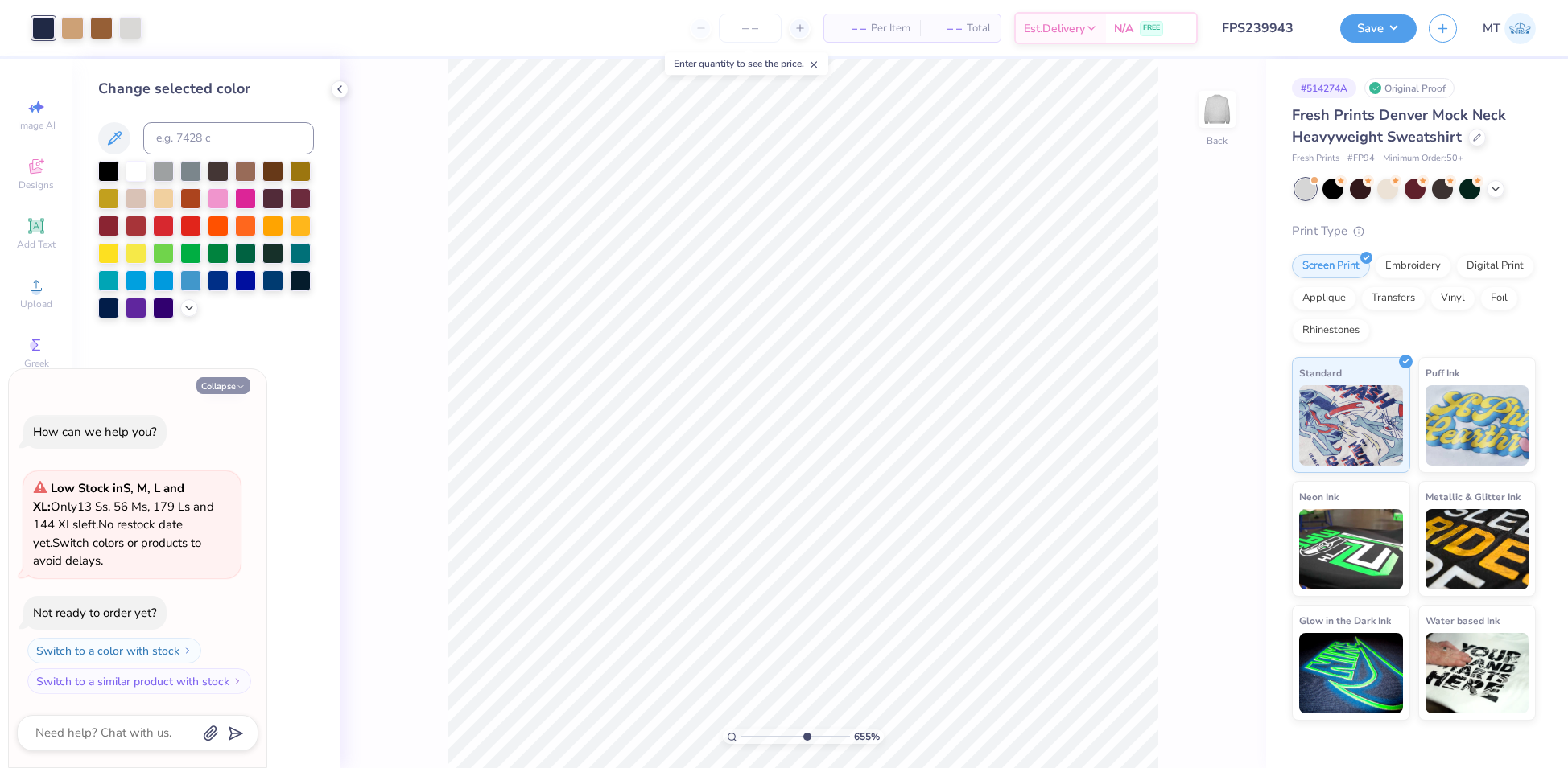
click at [230, 385] on button "Collapse" at bounding box center [223, 385] width 54 height 17
type textarea "x"
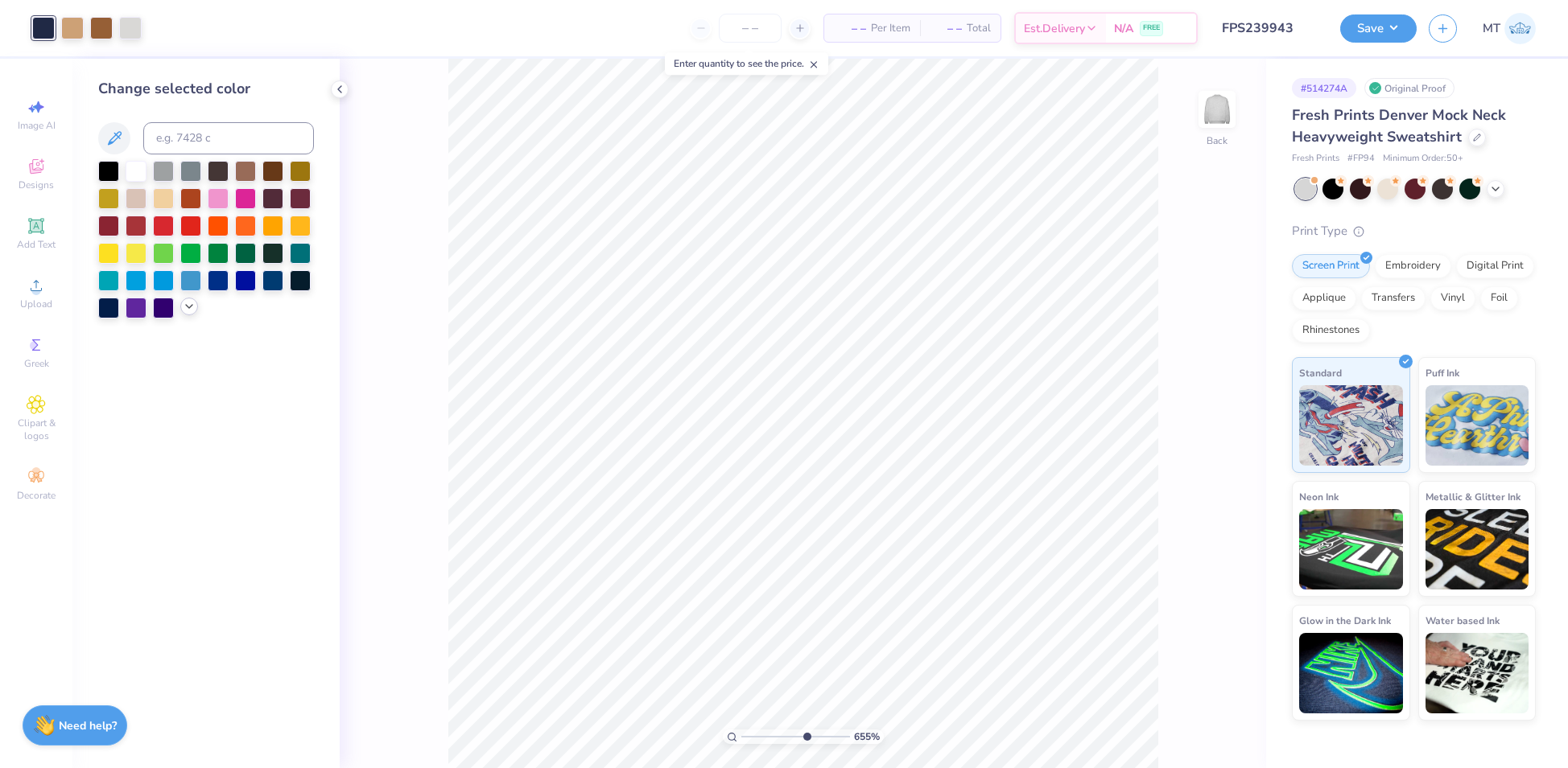
click at [195, 304] on div at bounding box center [189, 307] width 18 height 18
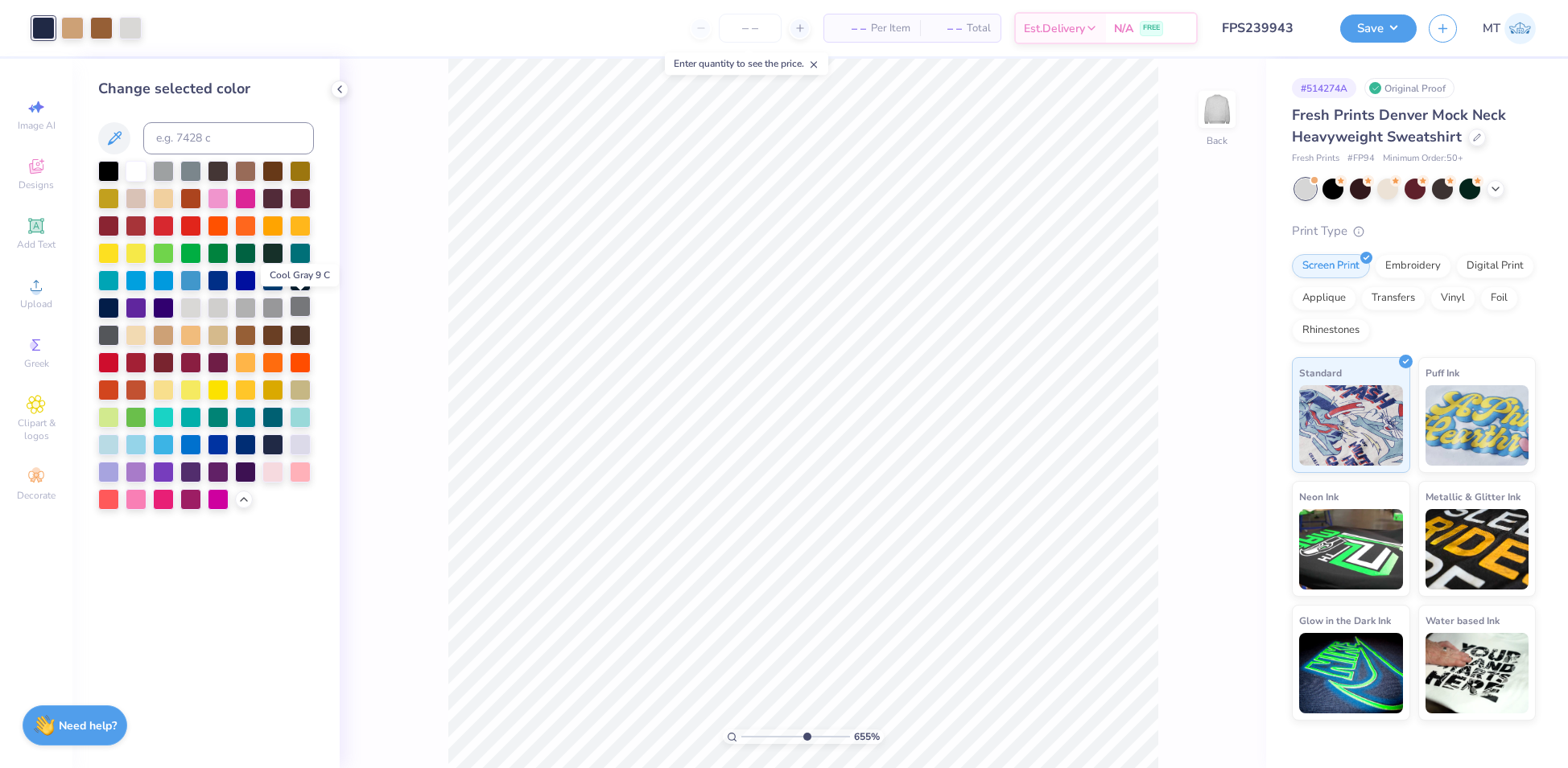
click at [293, 309] on div at bounding box center [300, 306] width 21 height 21
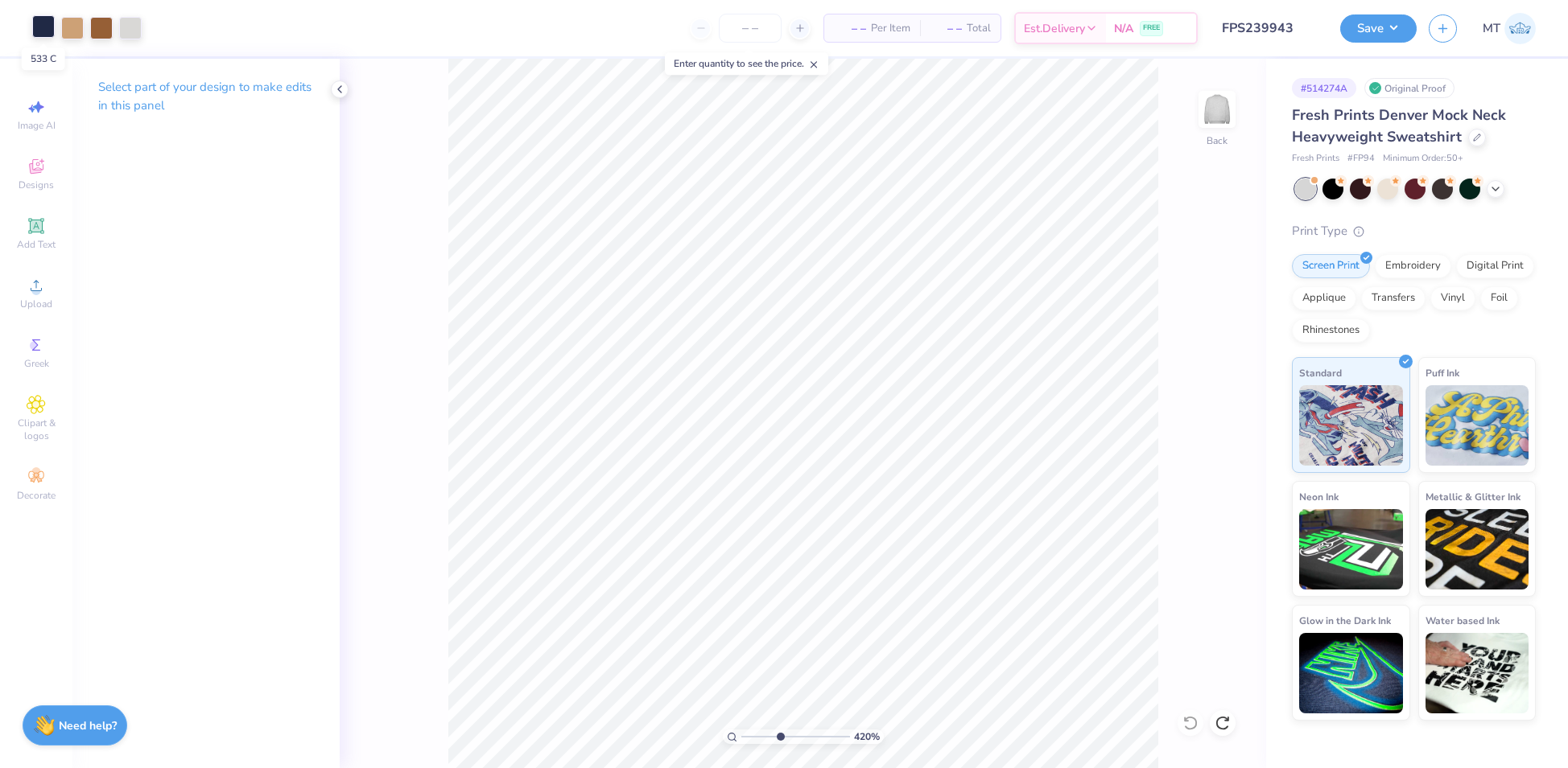
click at [42, 28] on div at bounding box center [43, 26] width 22 height 22
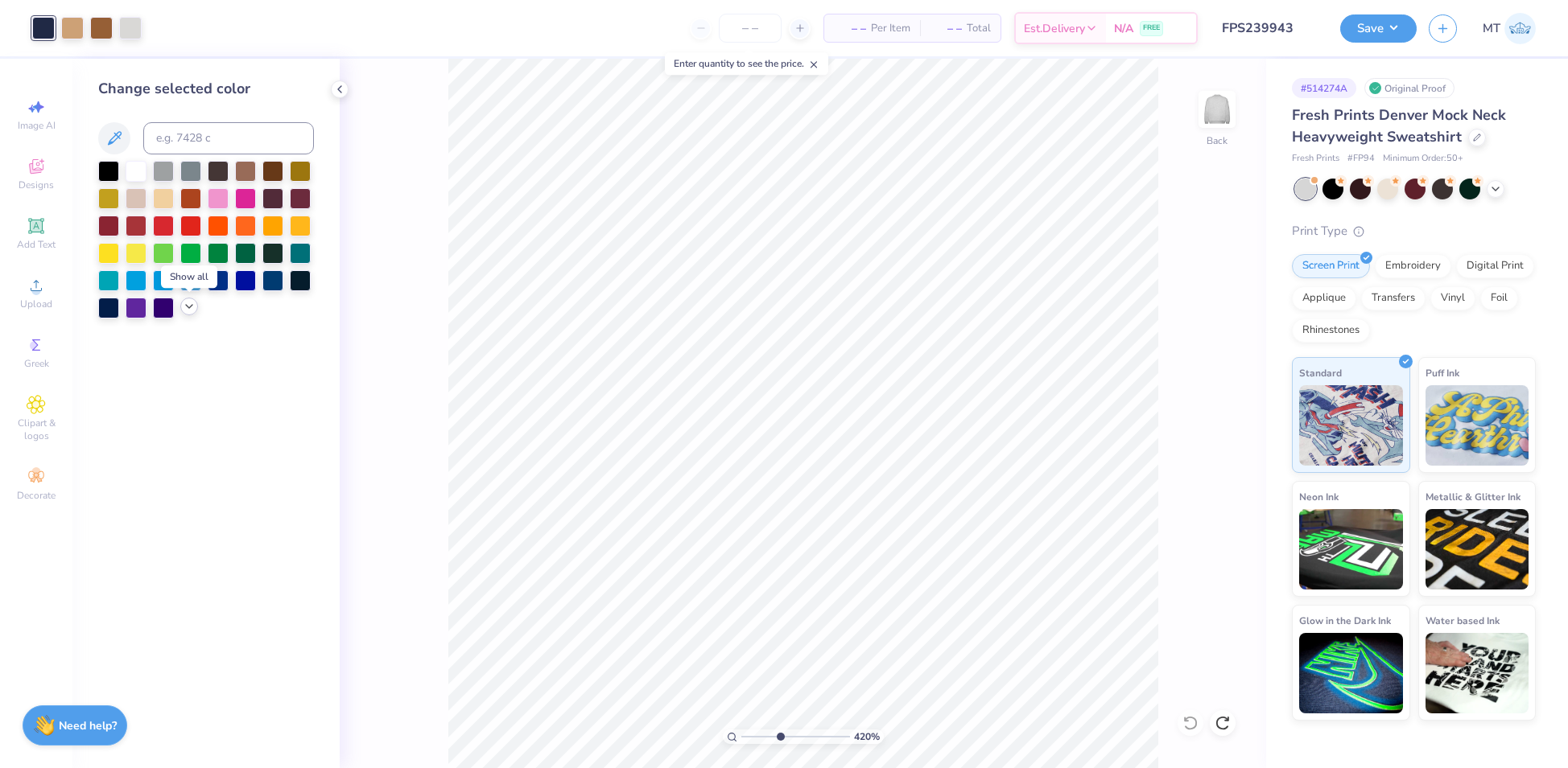
click at [184, 306] on icon at bounding box center [189, 306] width 13 height 13
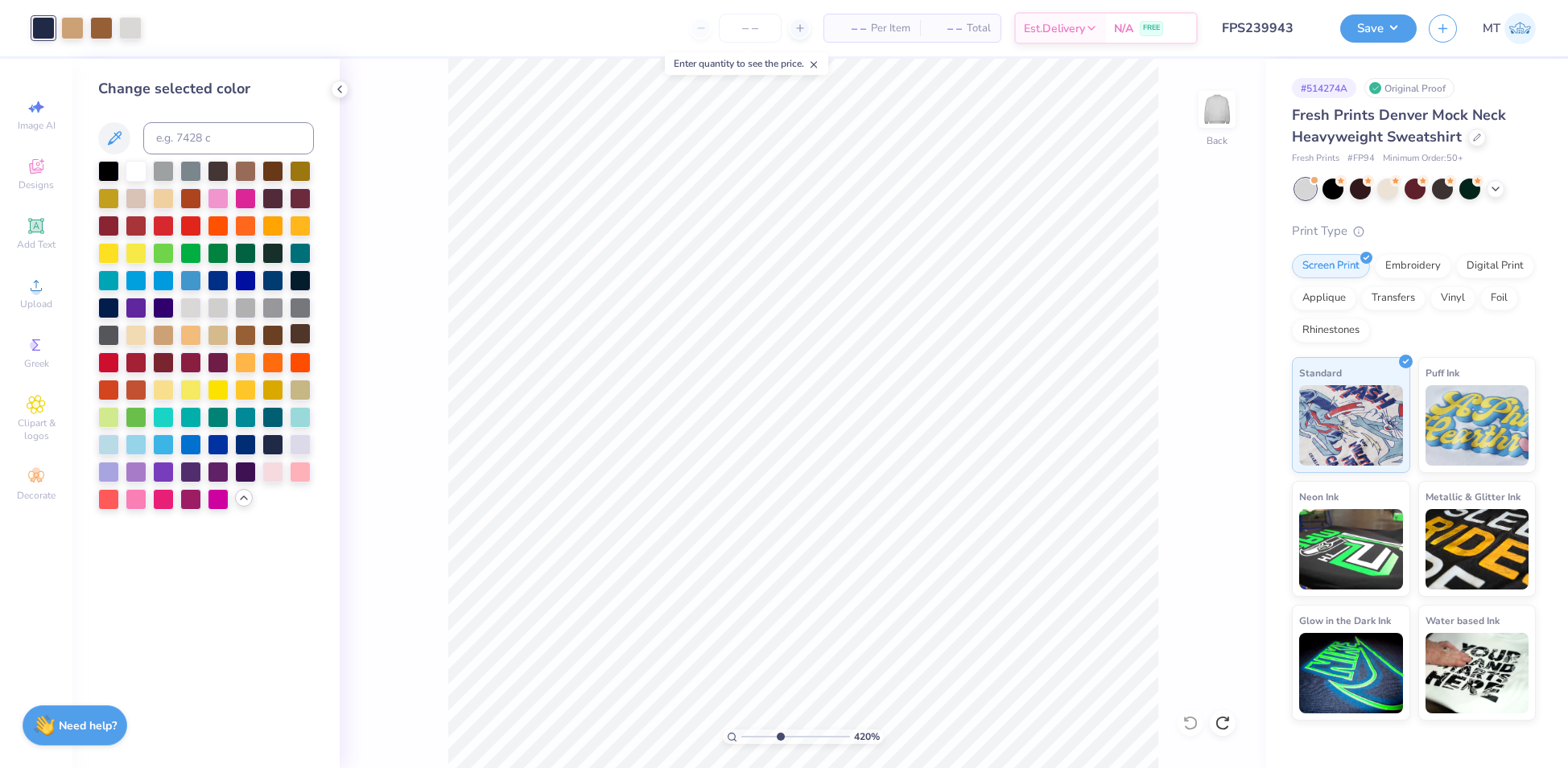
click at [302, 337] on div at bounding box center [300, 333] width 21 height 21
click at [40, 36] on div at bounding box center [43, 28] width 22 height 22
click at [302, 313] on div at bounding box center [300, 306] width 21 height 21
click at [39, 27] on div at bounding box center [43, 28] width 22 height 22
click at [107, 333] on div at bounding box center [108, 333] width 21 height 21
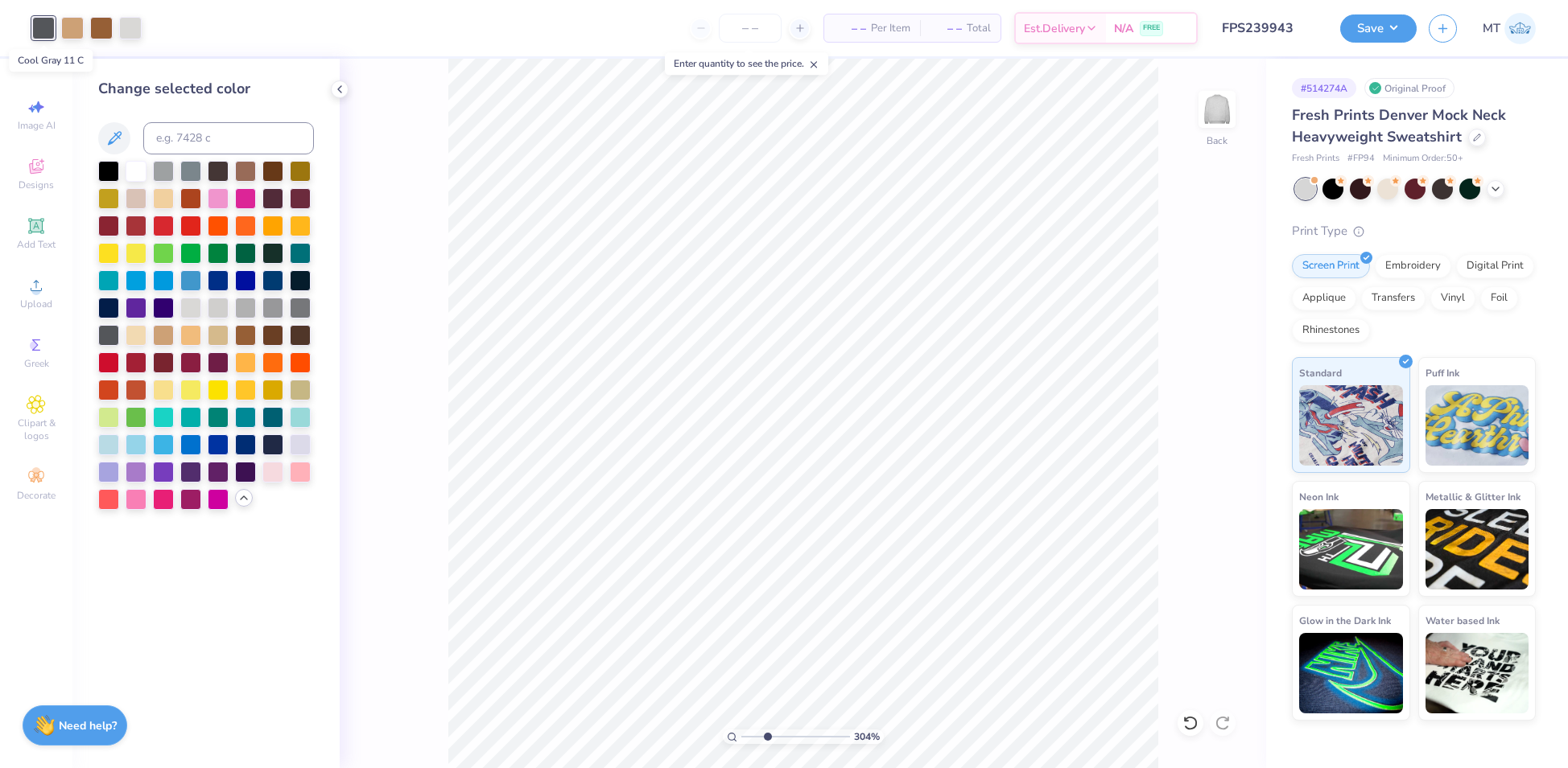
click at [47, 34] on div at bounding box center [43, 28] width 22 height 22
type input "3.03946472216262"
click at [222, 139] on input at bounding box center [228, 139] width 171 height 32
type input "432"
type input "6.29267742286343"
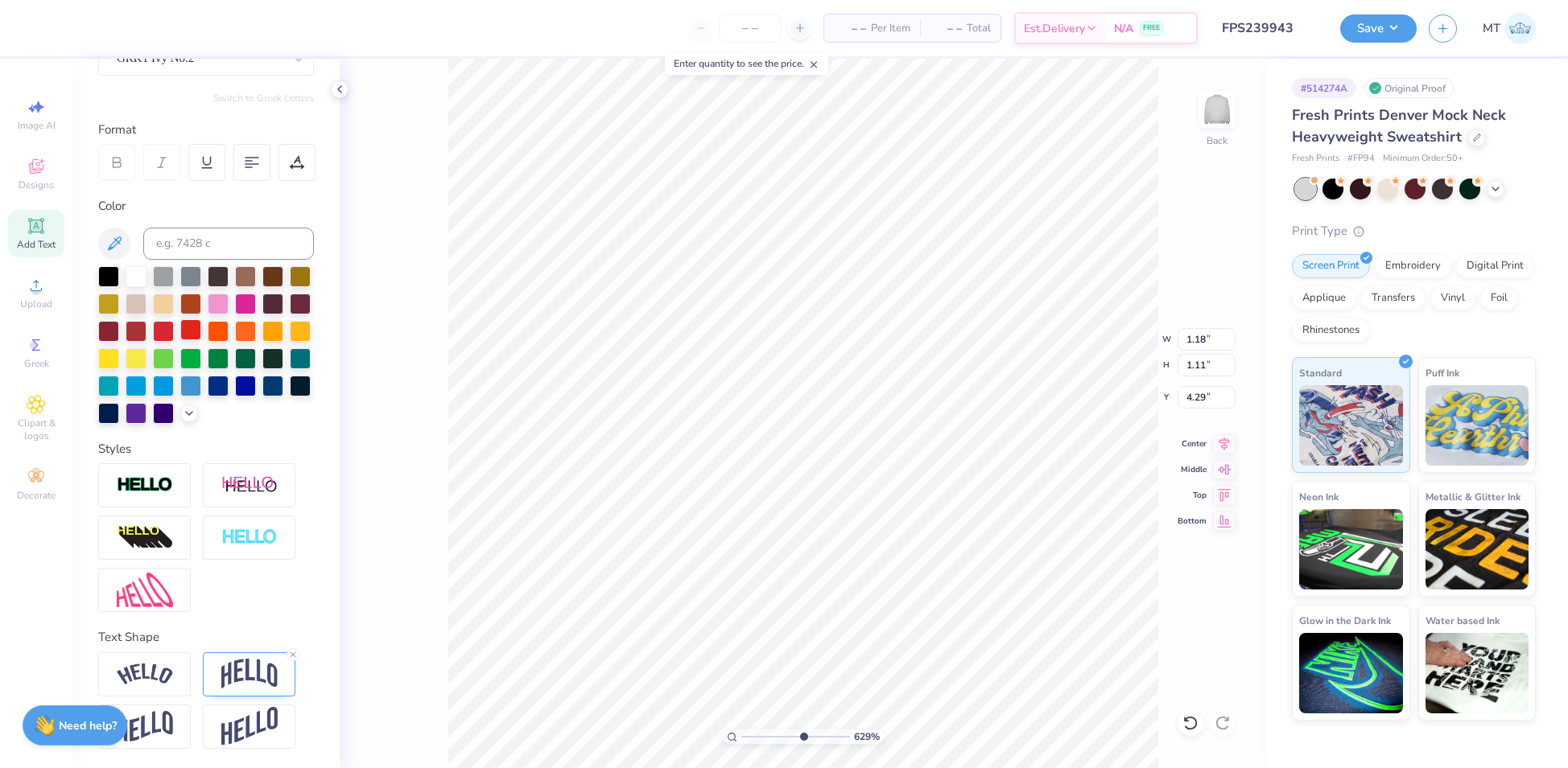
scroll to position [193, 0]
click at [236, 227] on input at bounding box center [228, 243] width 171 height 32
type input "432"
type input "1"
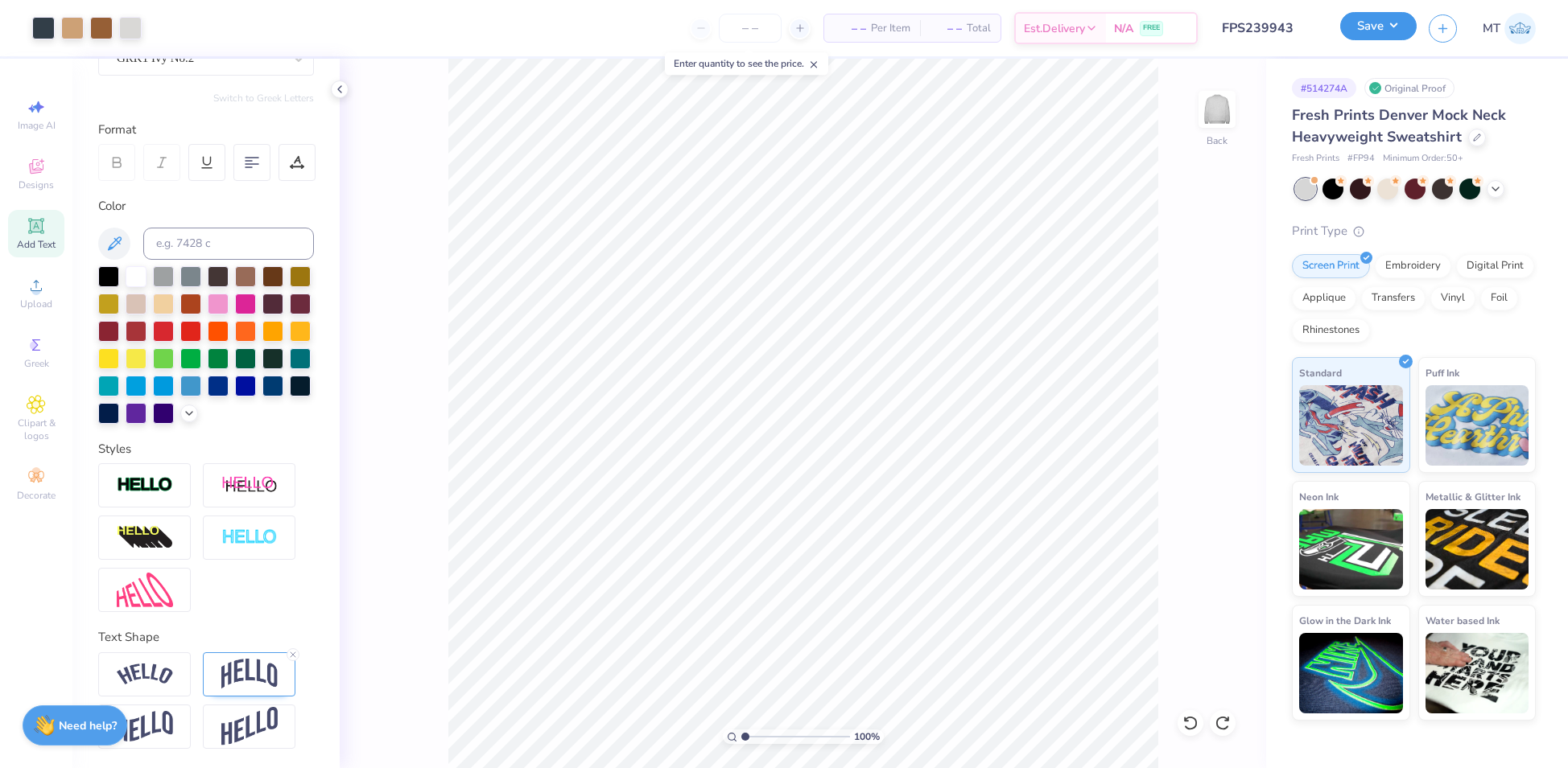
click at [1377, 28] on button "Save" at bounding box center [1377, 25] width 76 height 28
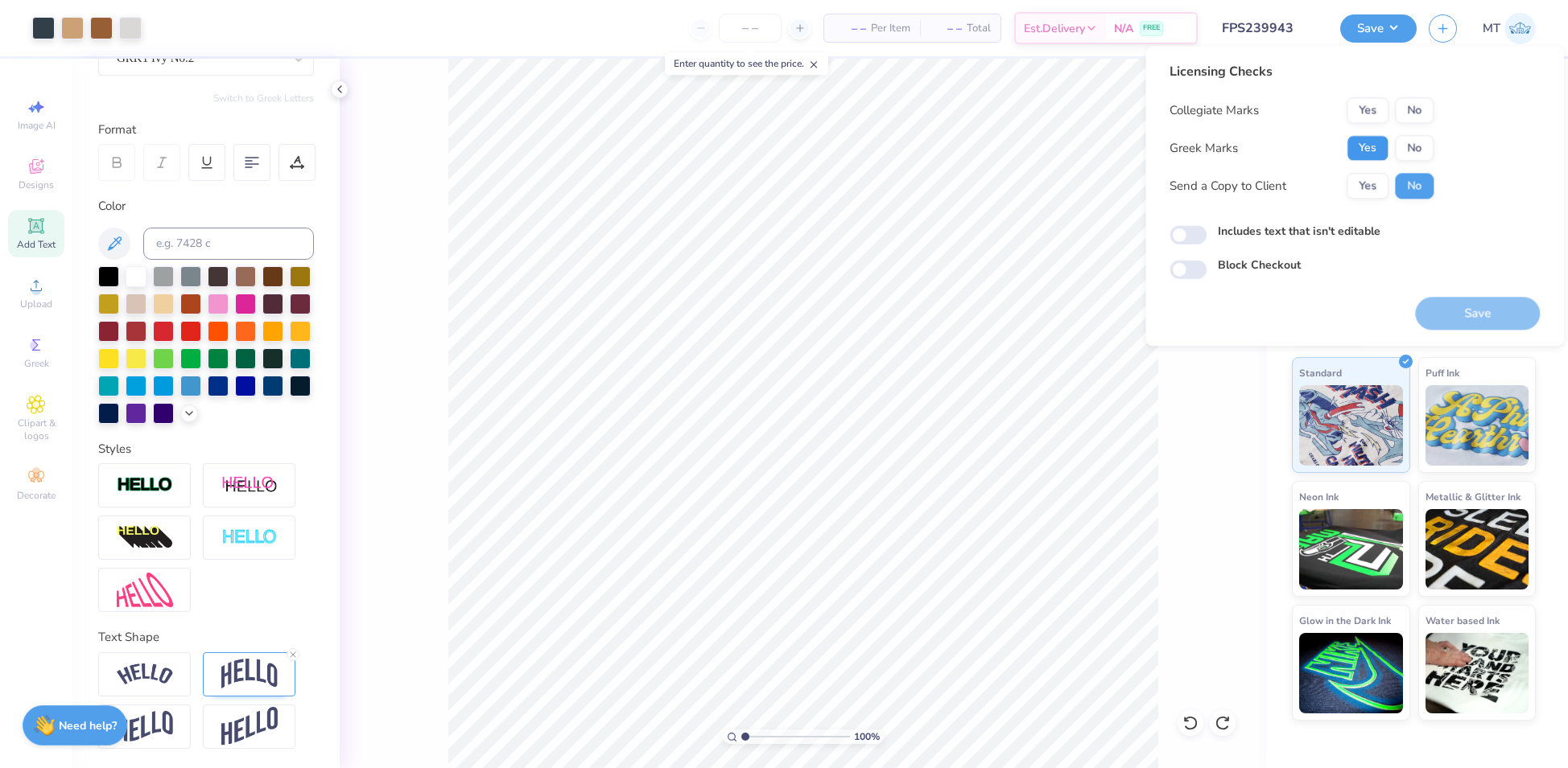
click at [1366, 143] on button "Yes" at bounding box center [1367, 148] width 42 height 26
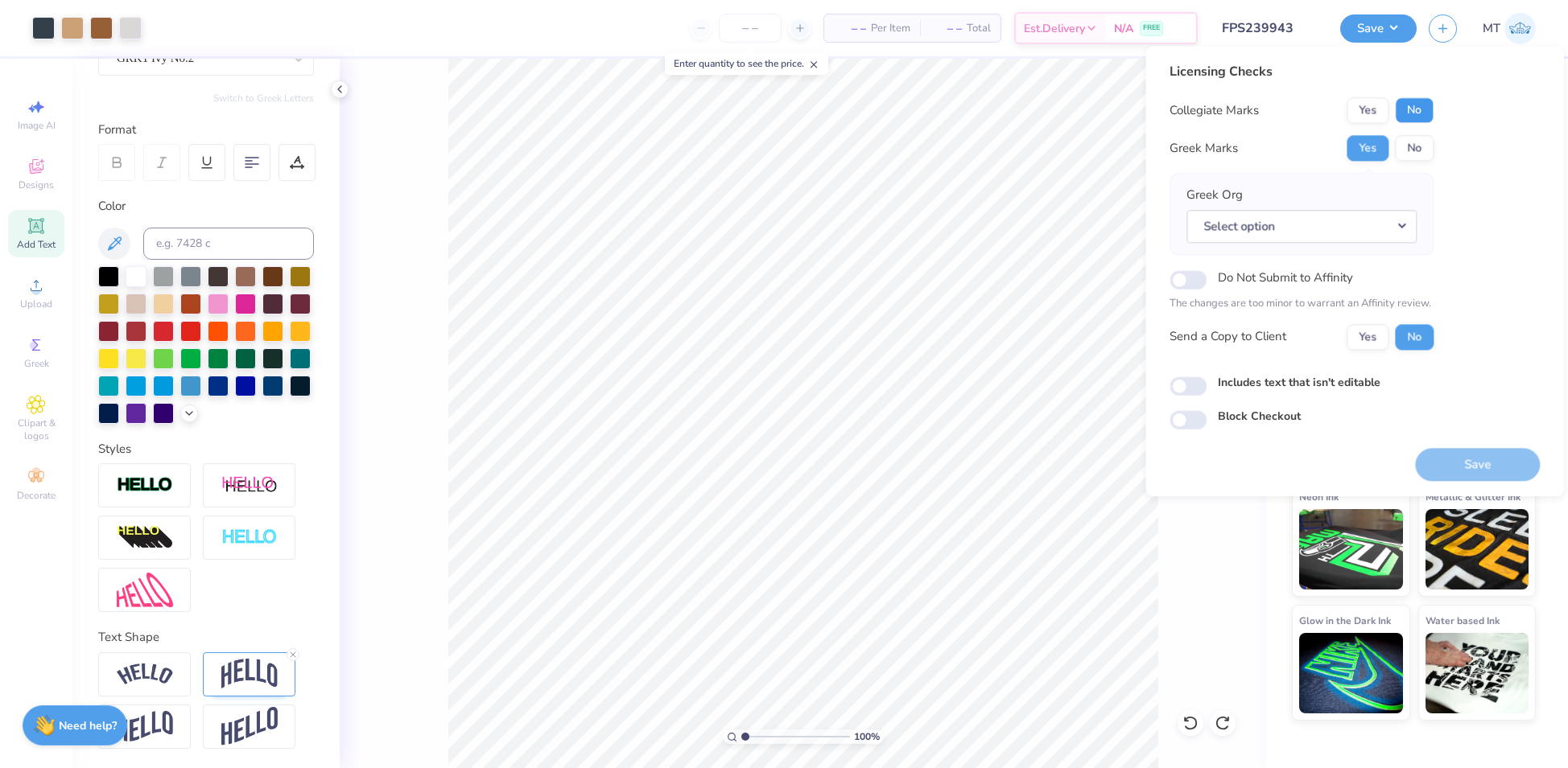
click at [1411, 112] on button "No" at bounding box center [1413, 110] width 39 height 26
click at [1346, 235] on button "Select option" at bounding box center [1301, 226] width 230 height 33
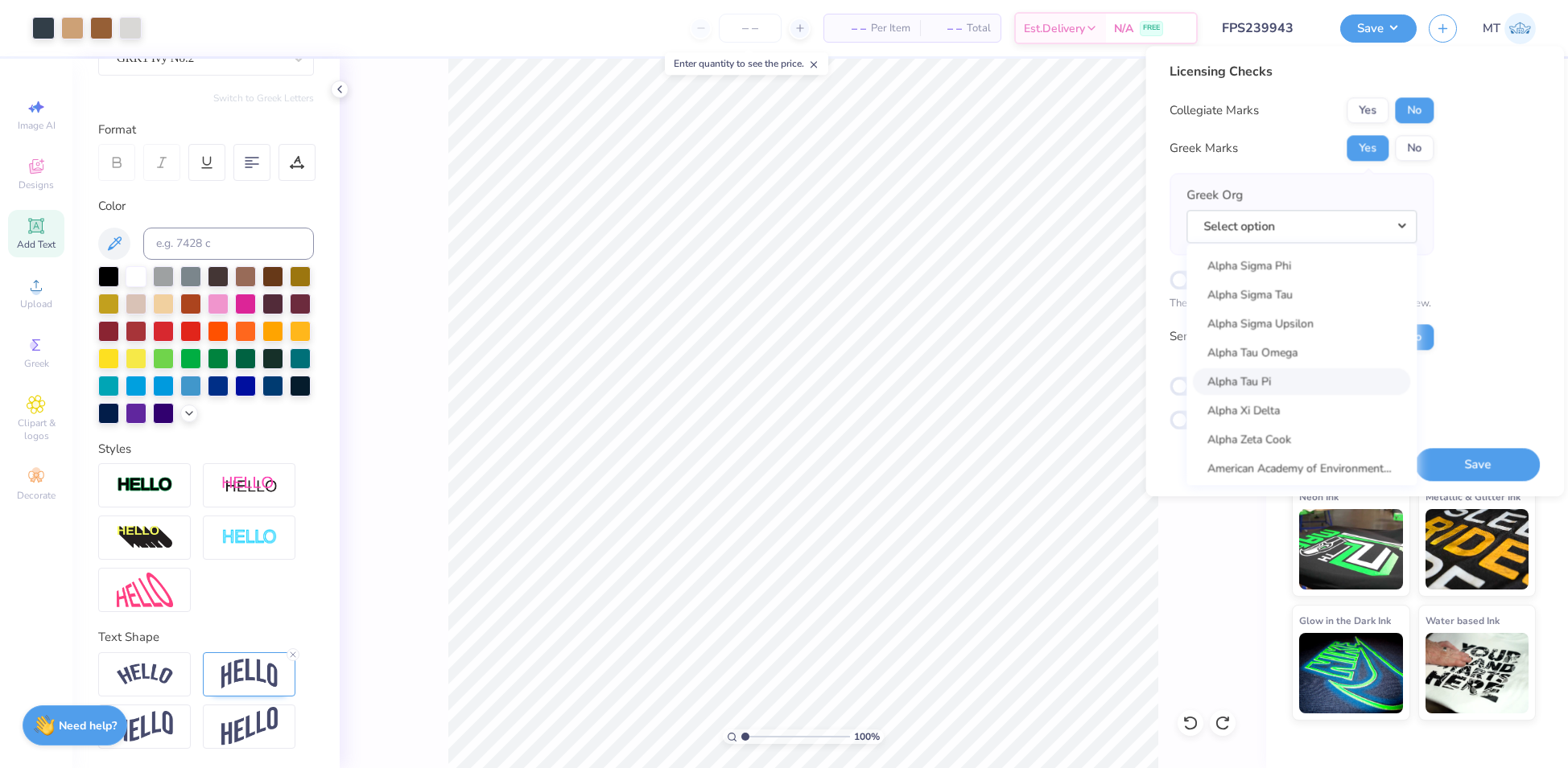
scroll to position [1382, 0]
click at [1292, 301] on link "Alpha Sigma Phi" at bounding box center [1301, 301] width 218 height 27
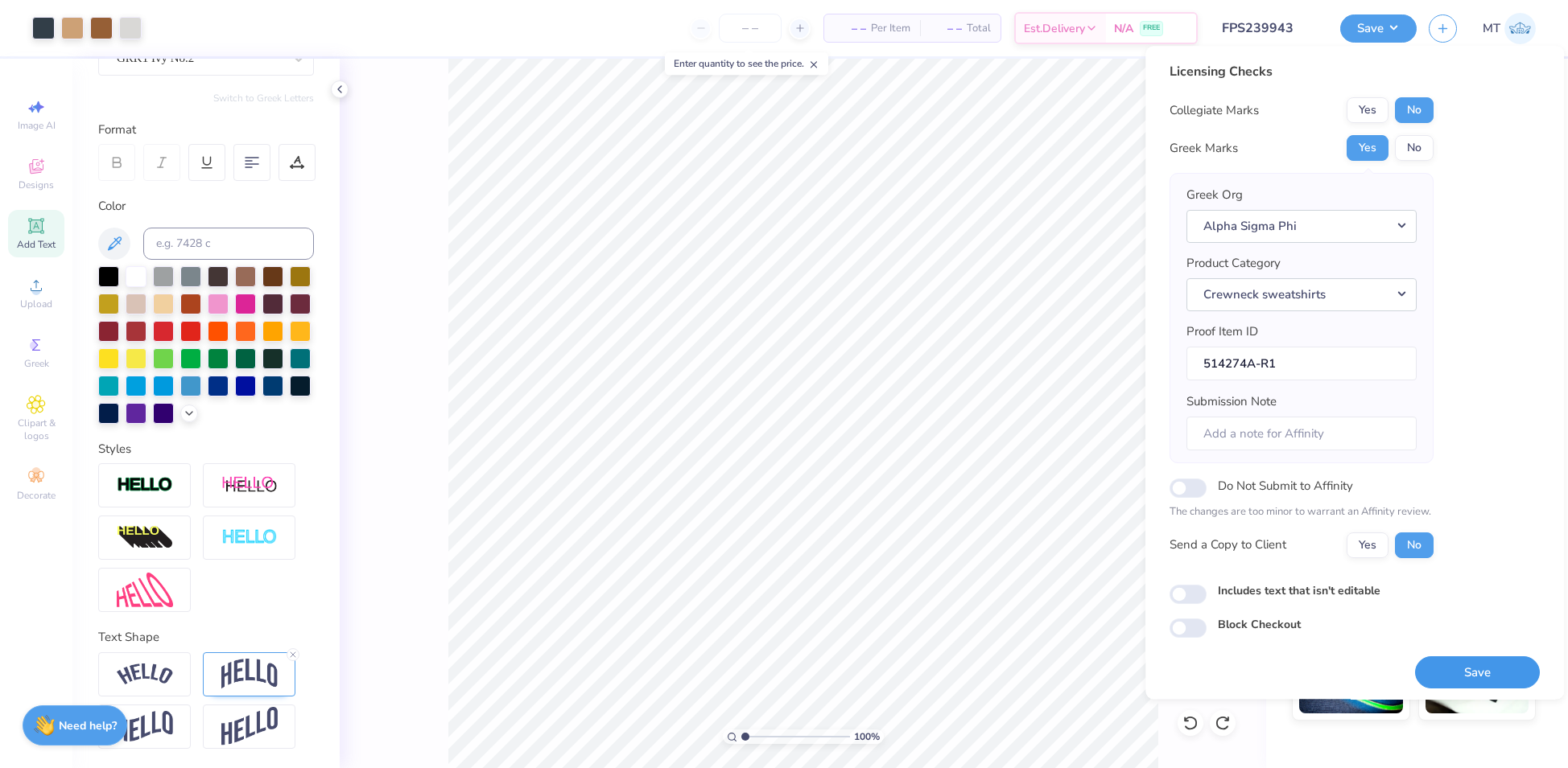
click at [1482, 670] on button "Save" at bounding box center [1477, 672] width 124 height 33
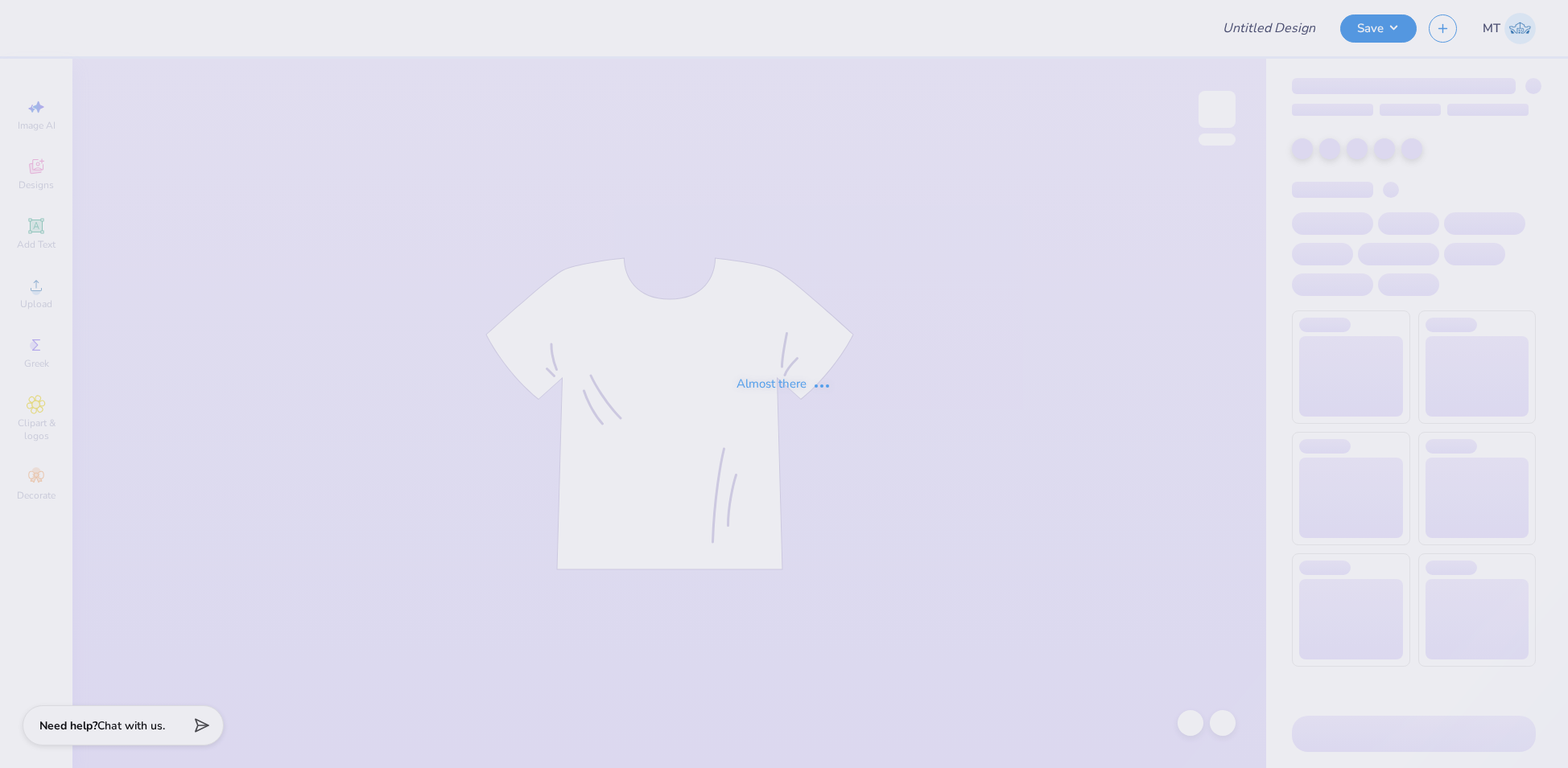
type input "FPS239946"
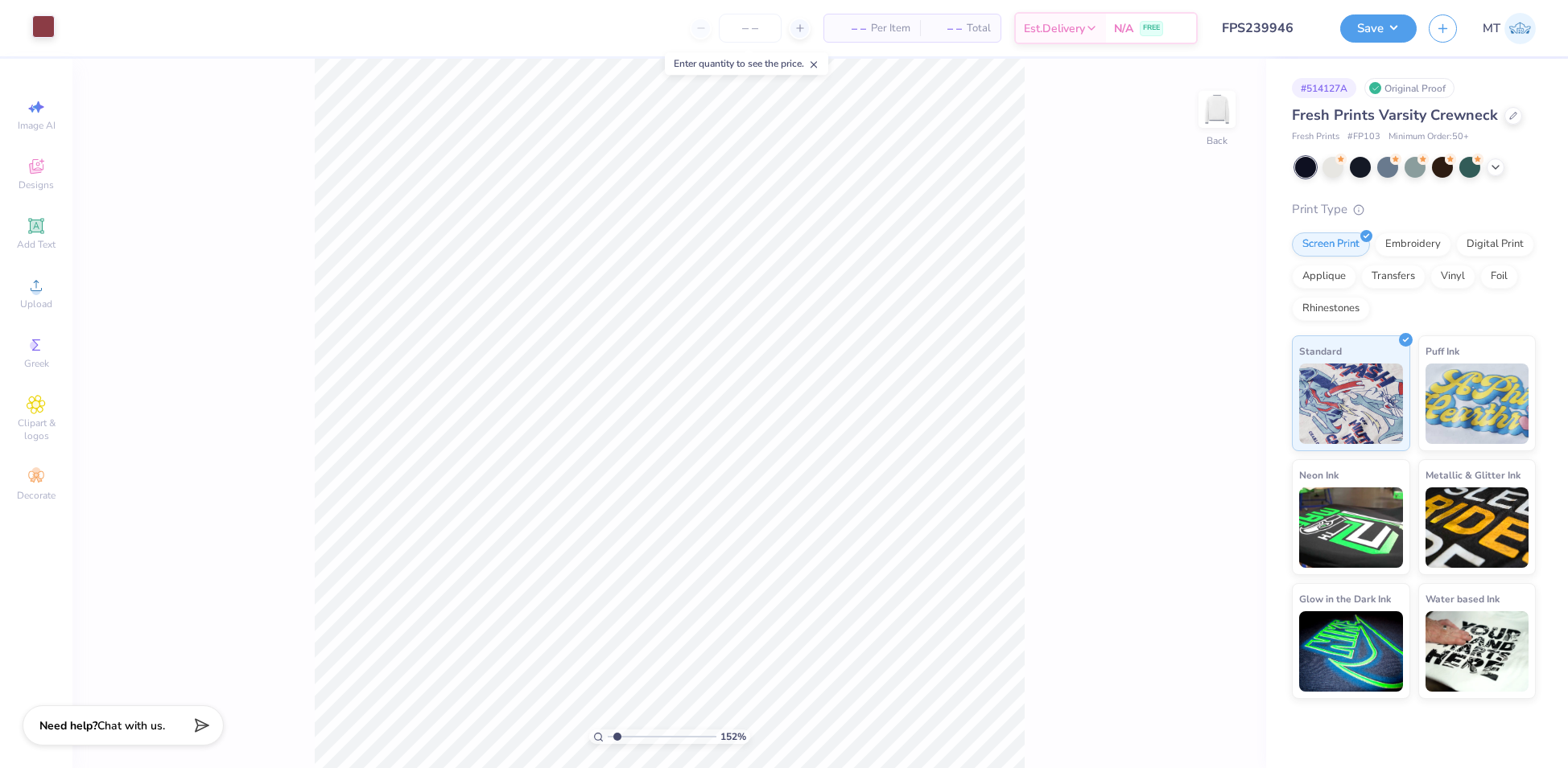
click at [44, 34] on div at bounding box center [43, 26] width 22 height 22
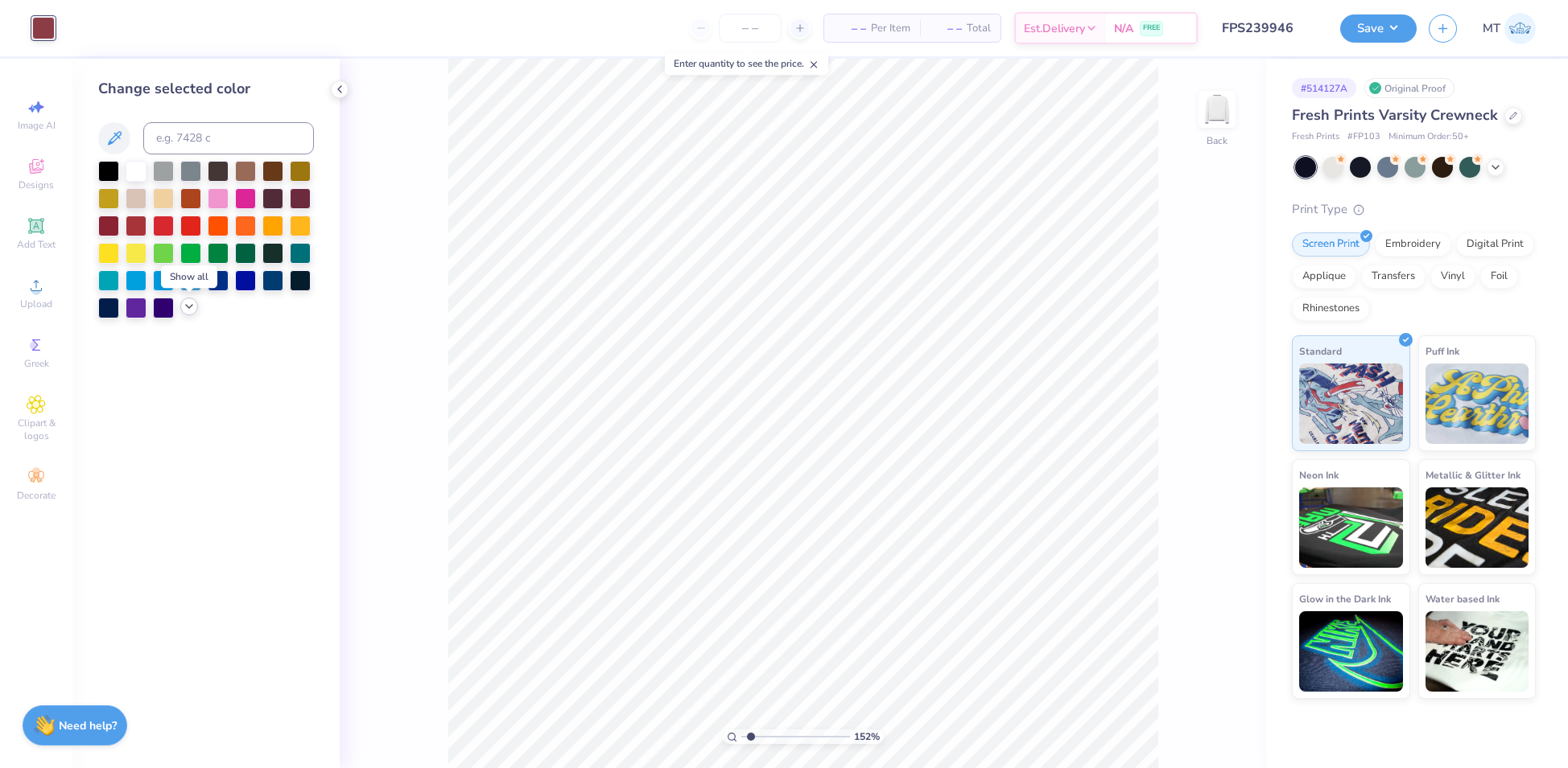
click at [186, 311] on icon at bounding box center [189, 306] width 13 height 13
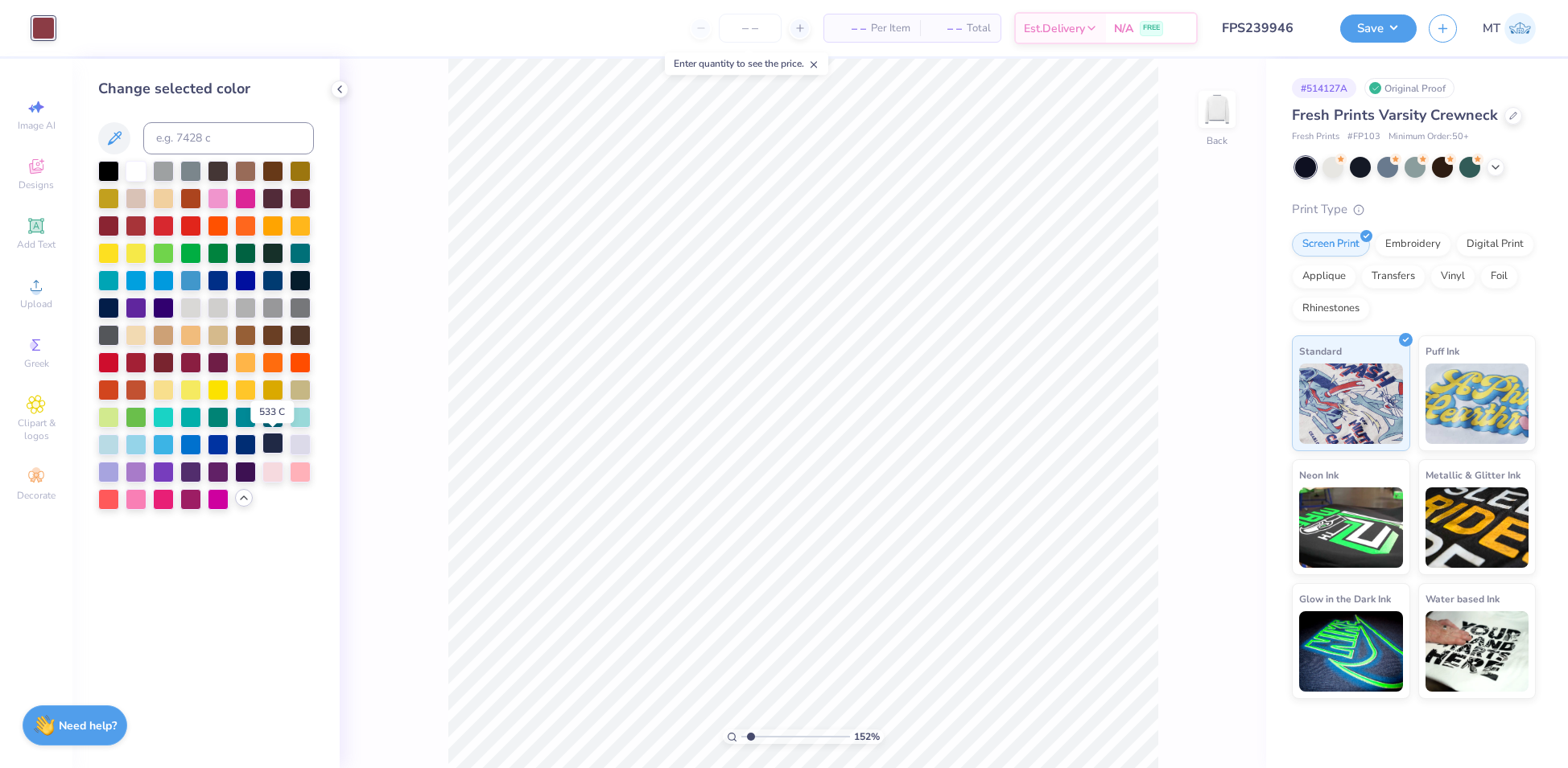
click at [266, 447] on div at bounding box center [272, 442] width 21 height 21
click at [1190, 720] on icon at bounding box center [1190, 723] width 16 height 16
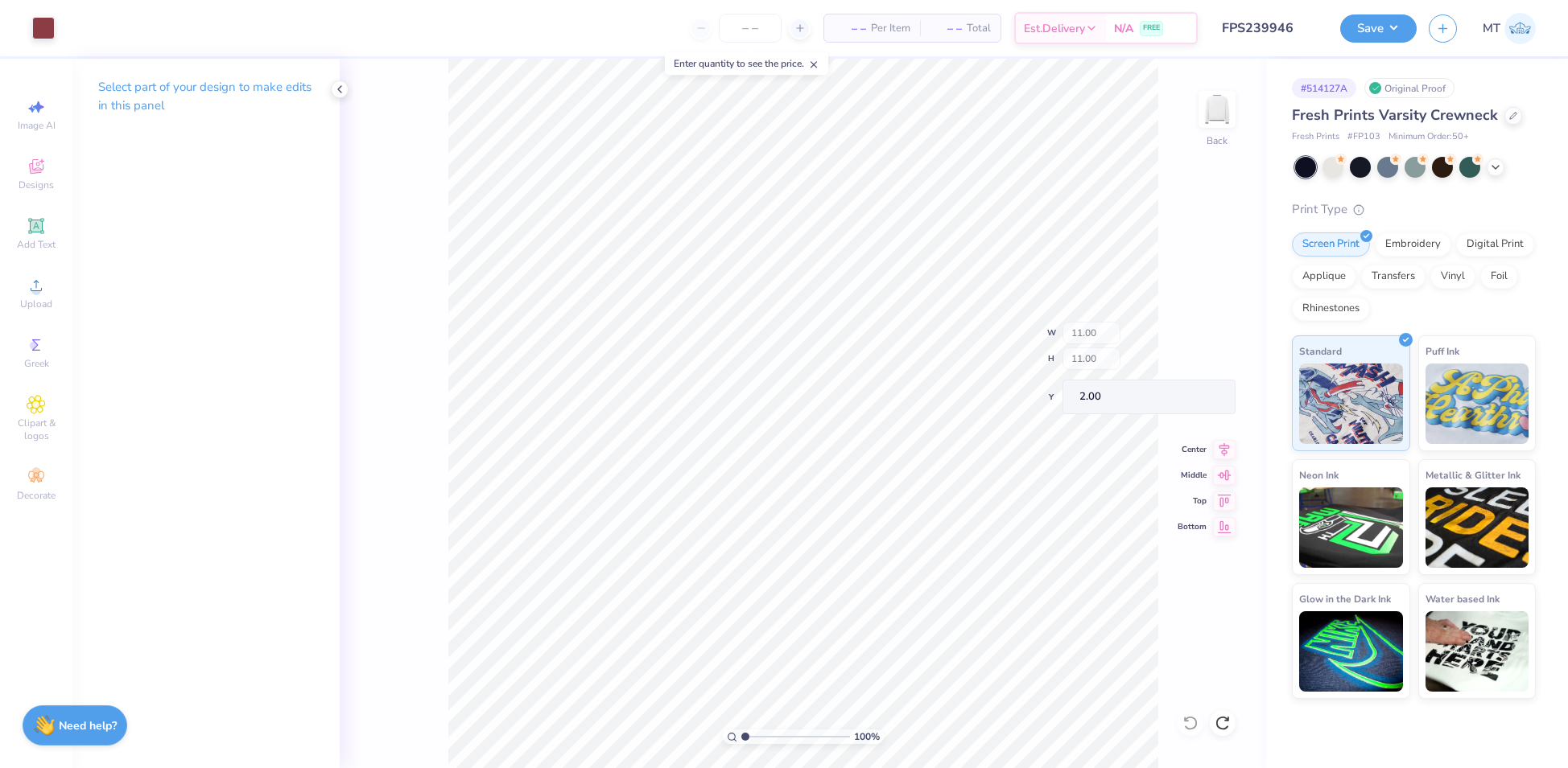
click at [1100, 362] on div "100 % Back W 11.00 H 11.00 Y 2.00 Center Middle Top Bottom" at bounding box center [802, 414] width 926 height 710
type input "1"
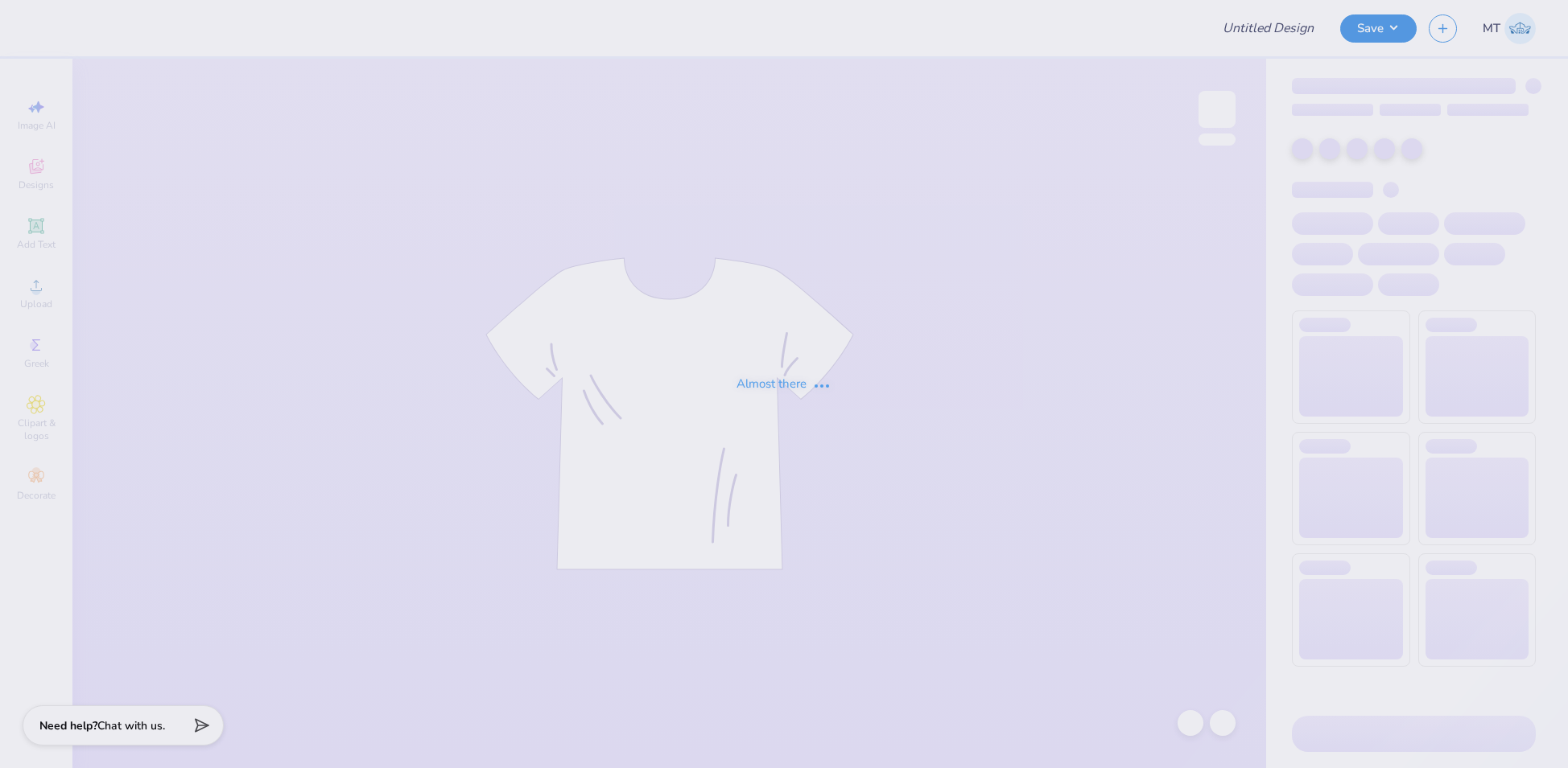
type input "FPS239947"
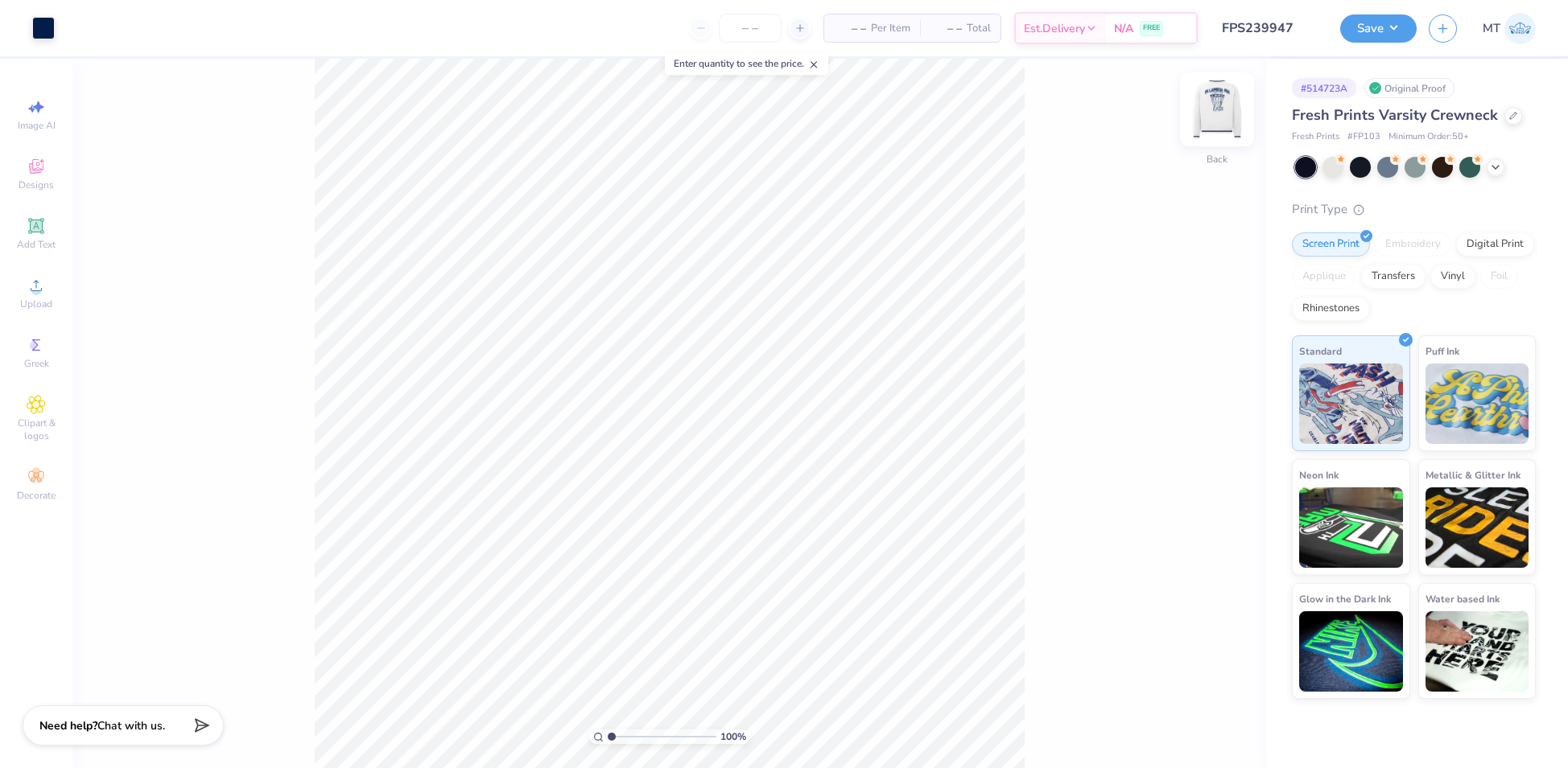
click at [1233, 100] on img at bounding box center [1217, 109] width 64 height 64
type input "1"
click at [1221, 109] on img at bounding box center [1217, 109] width 64 height 64
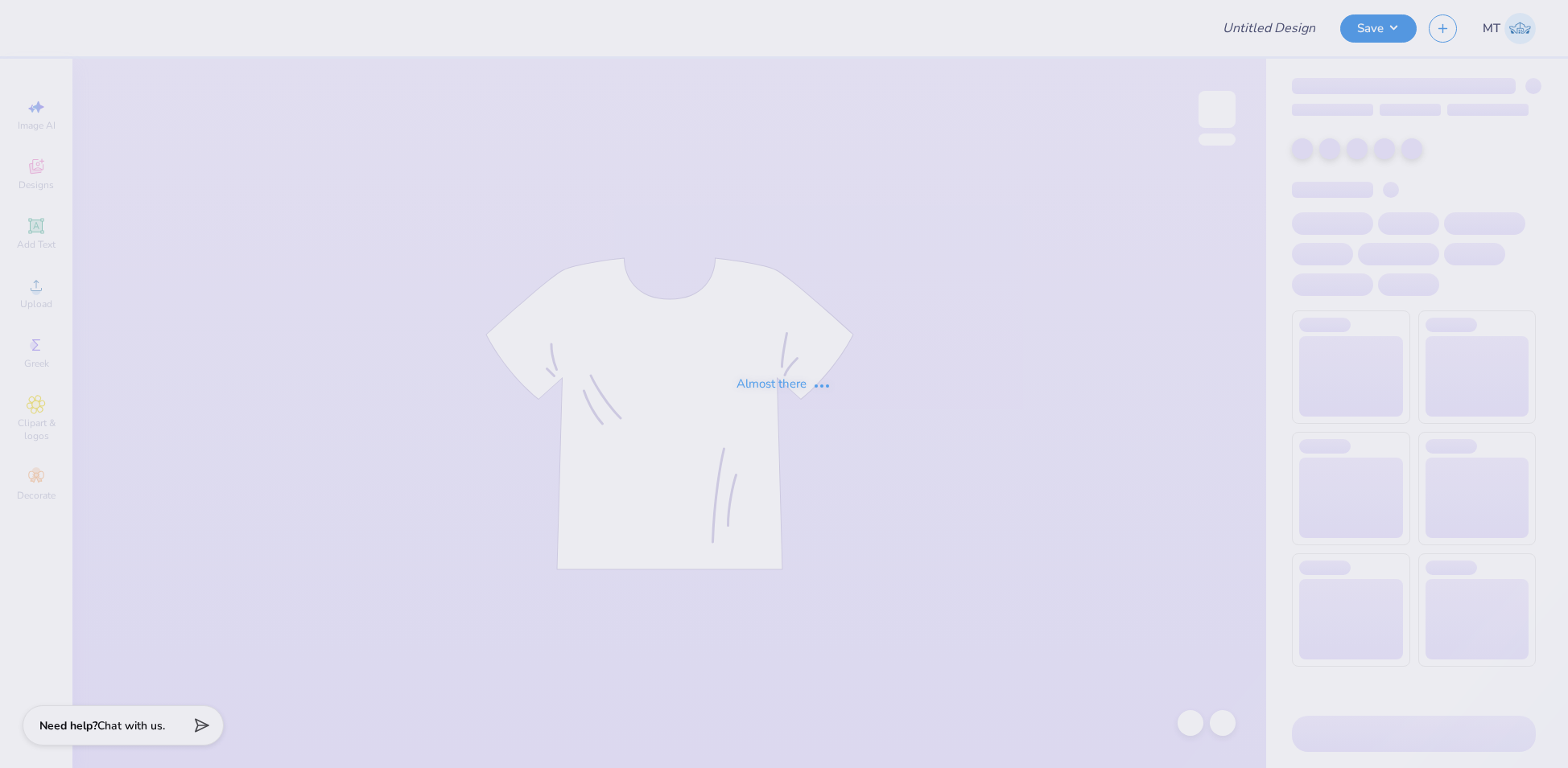
type input "FPS239948"
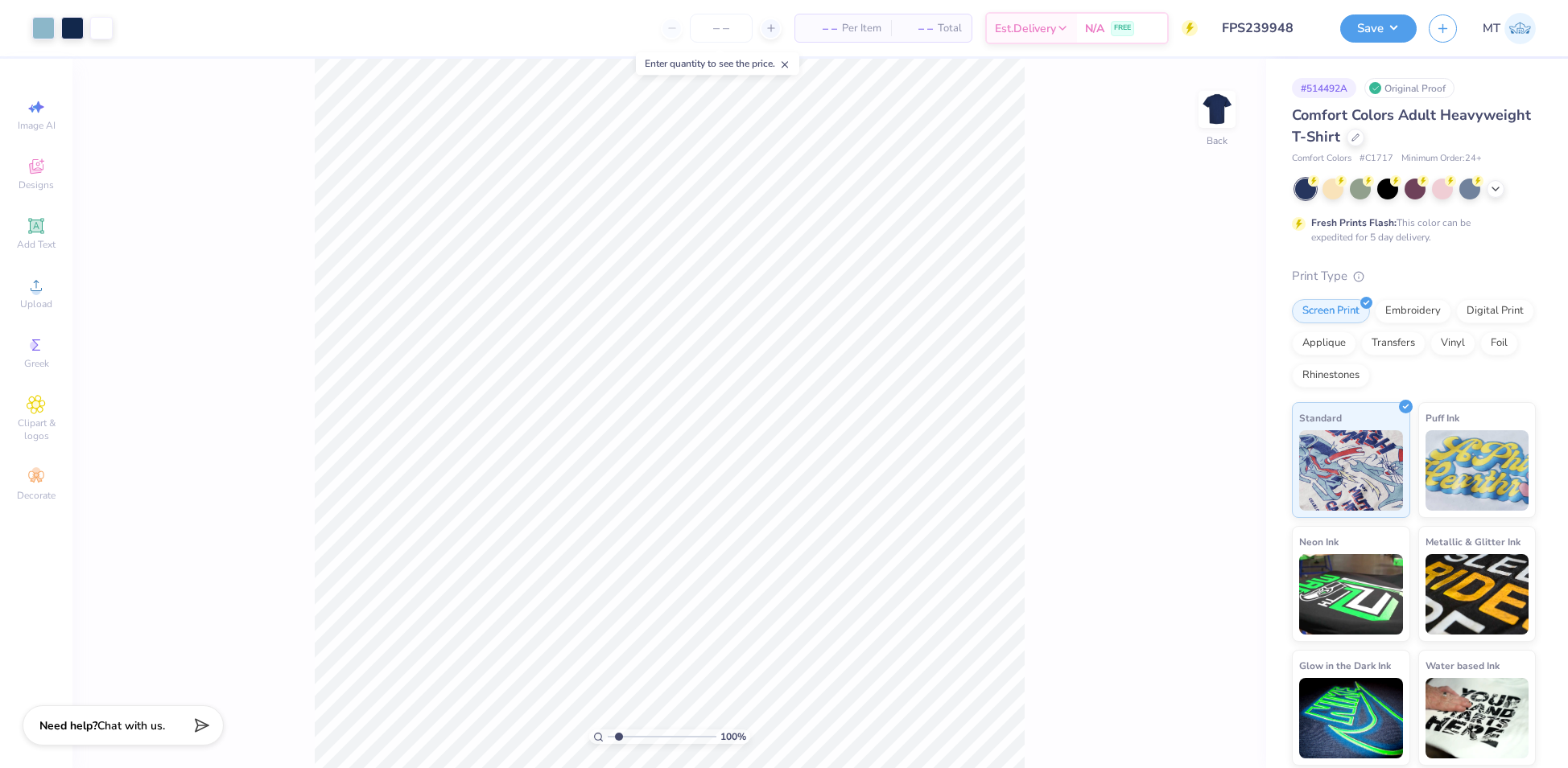
type input "1"
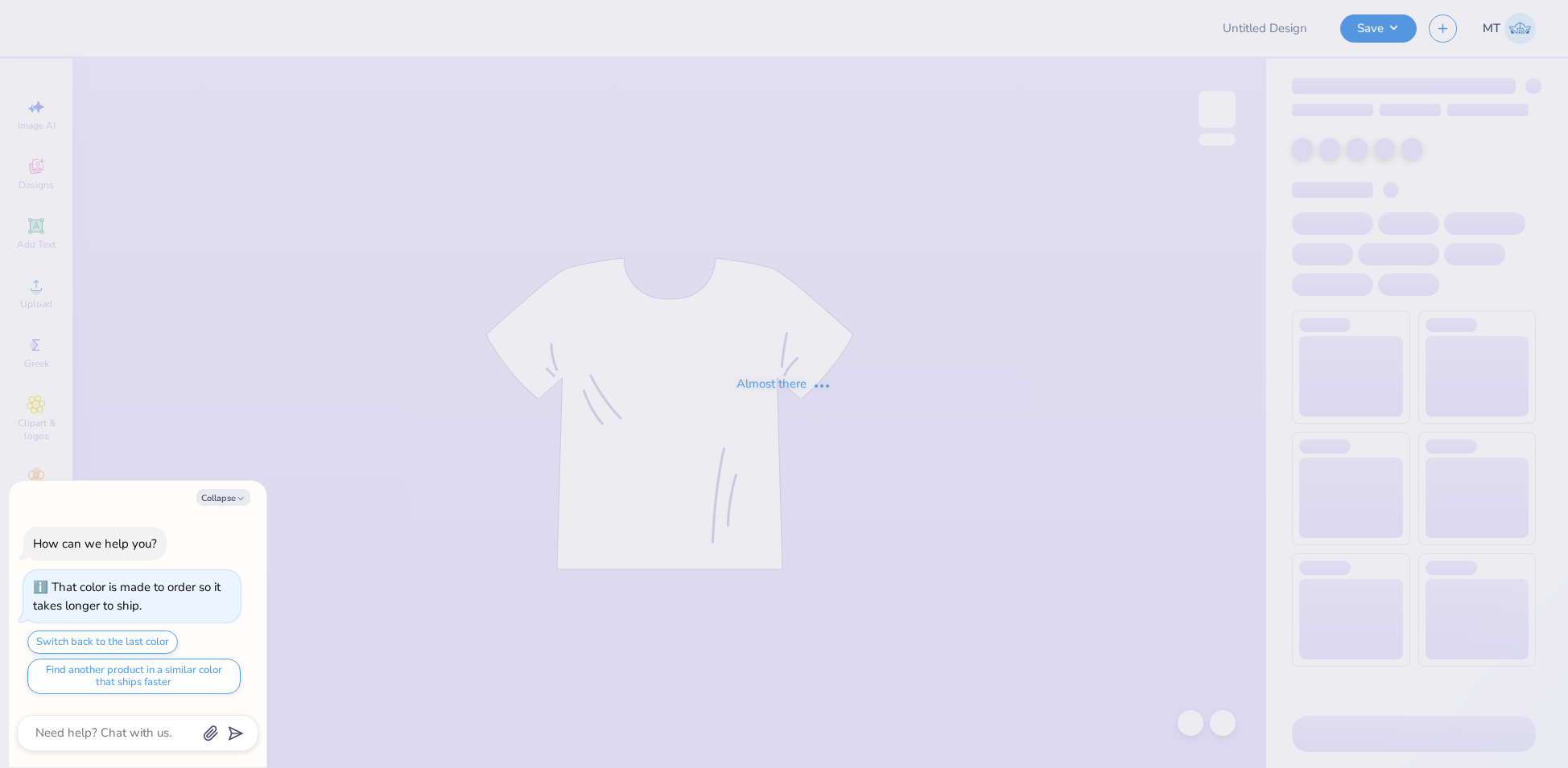
type textarea "x"
type input "FPS239949"
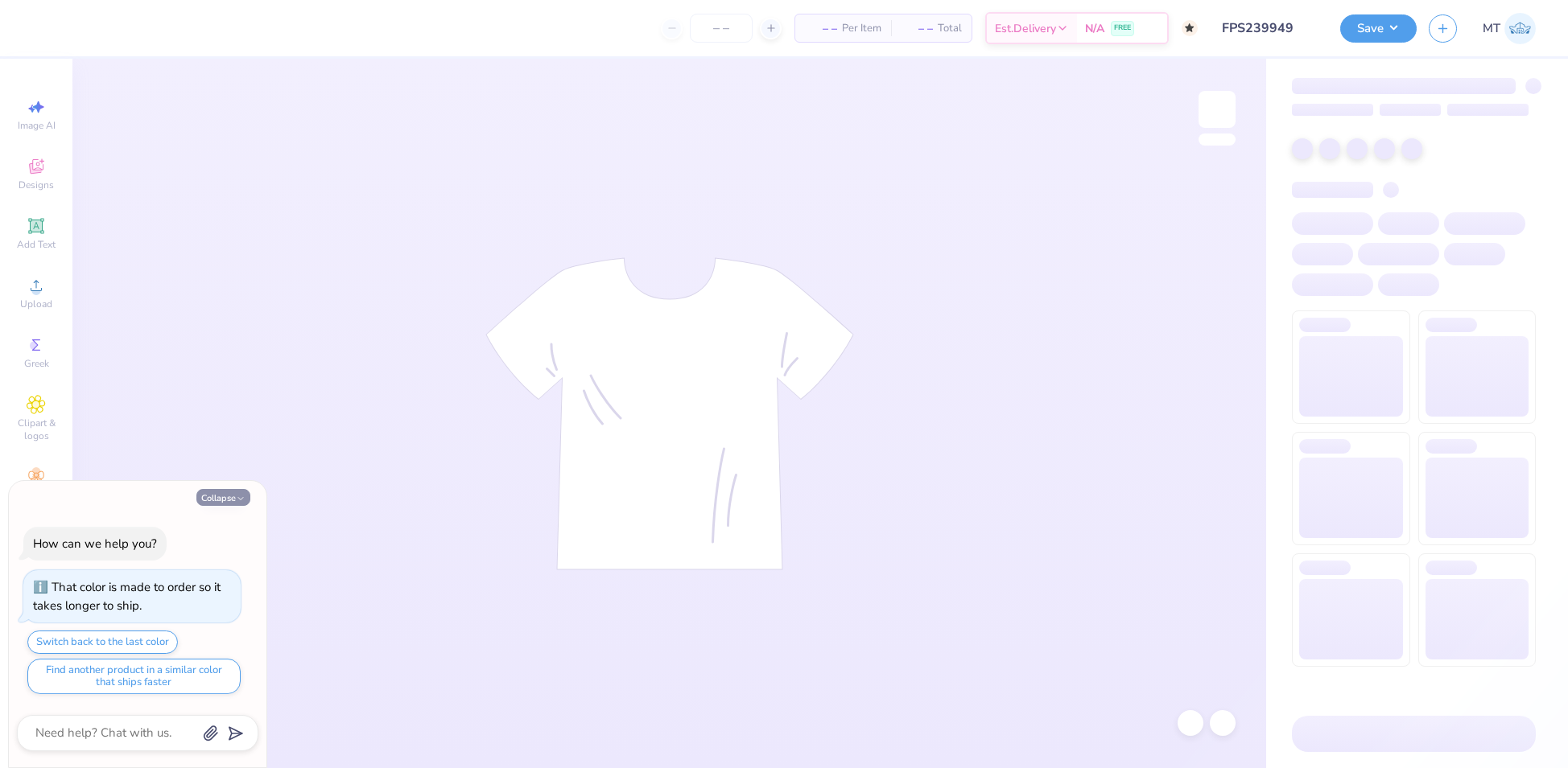
click at [201, 496] on button "Collapse" at bounding box center [223, 497] width 54 height 17
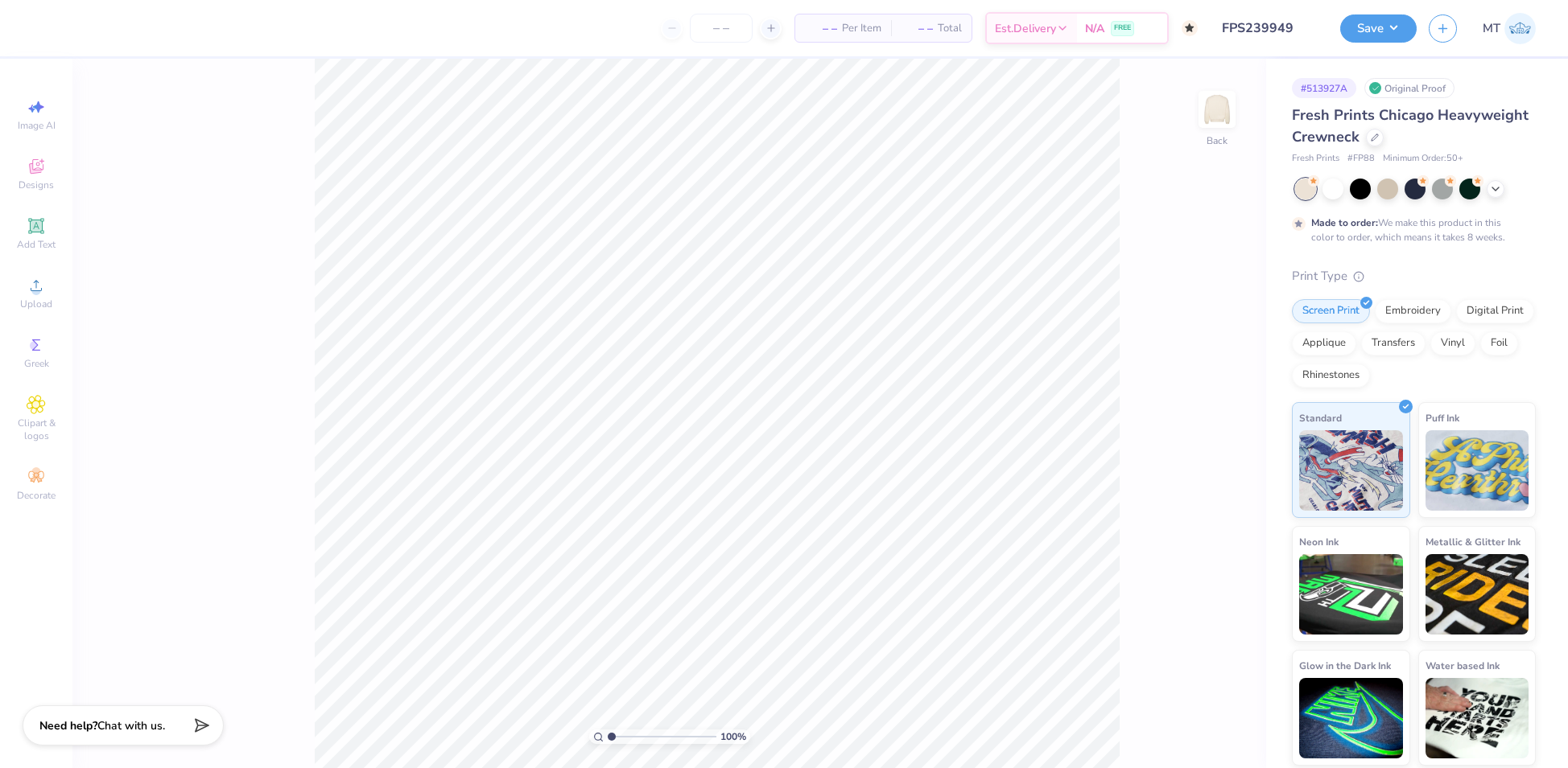
type textarea "x"
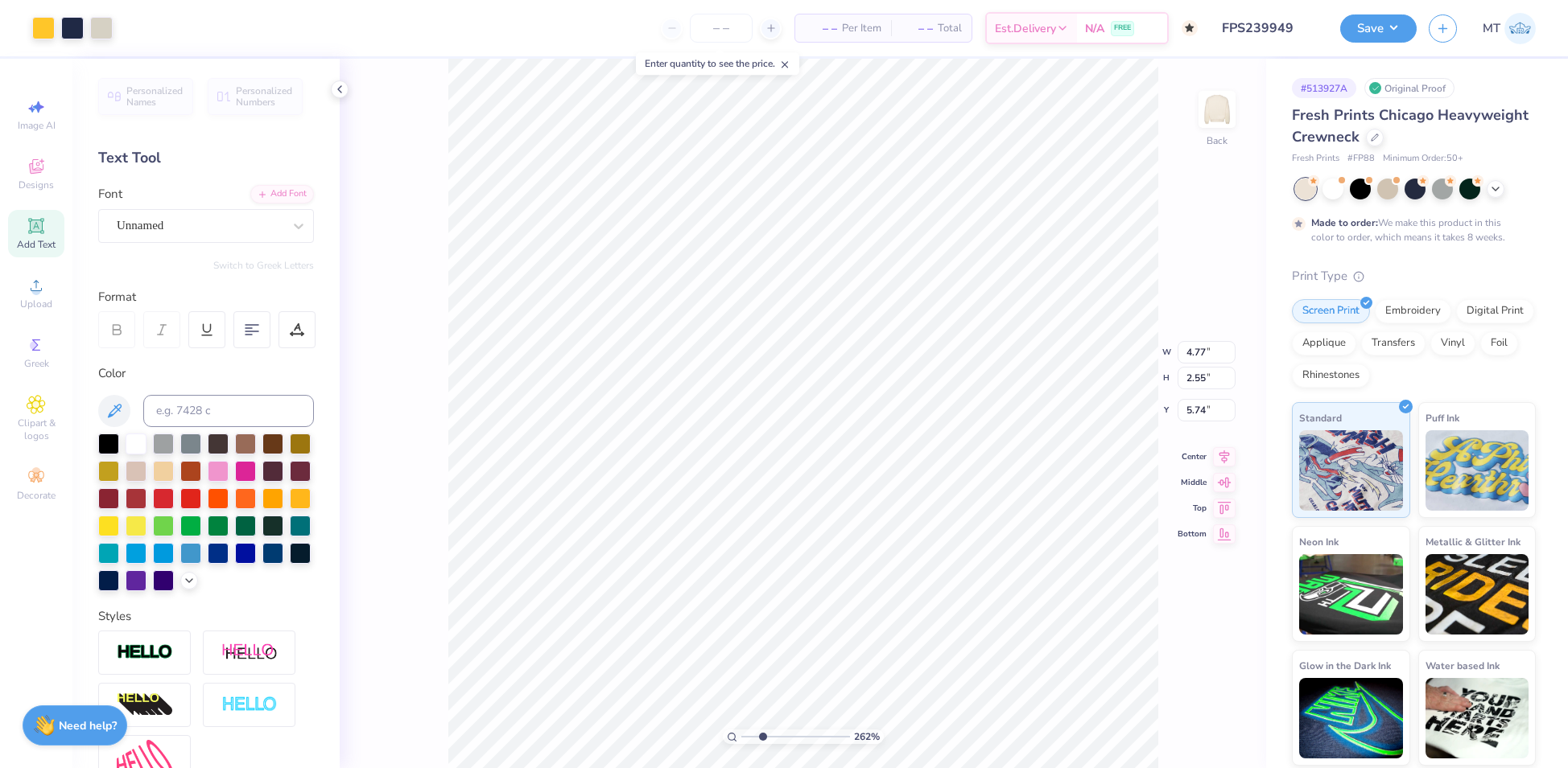
type input "2.61952917761022"
type input "5.64"
type input "2.61952917761022"
type input "6.46"
type input "1.74"
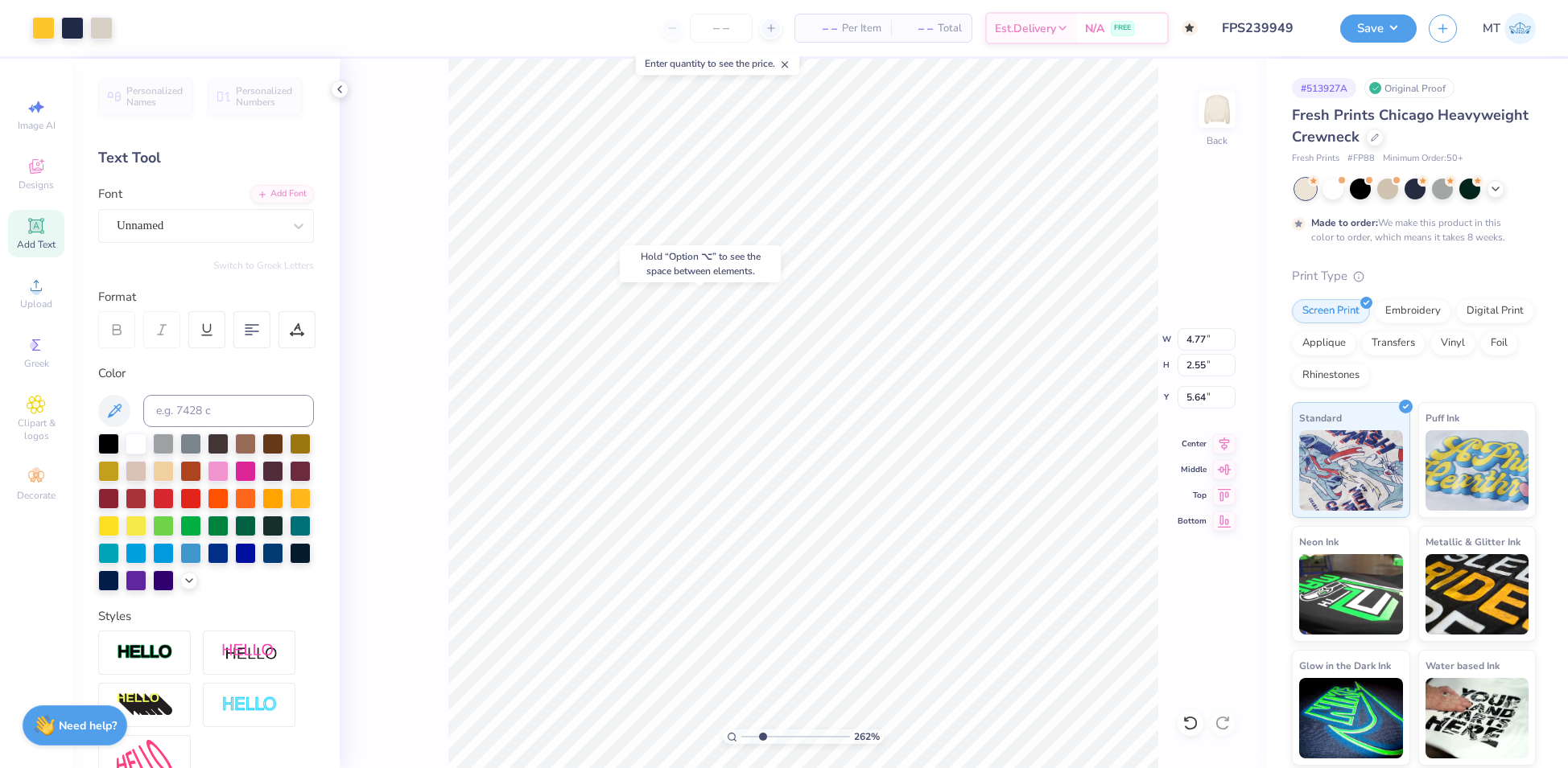
type input "8.54"
type input "2.61952917761022"
type input "8.47"
click at [1183, 721] on icon at bounding box center [1190, 723] width 16 height 16
click at [75, 32] on div at bounding box center [72, 26] width 22 height 22
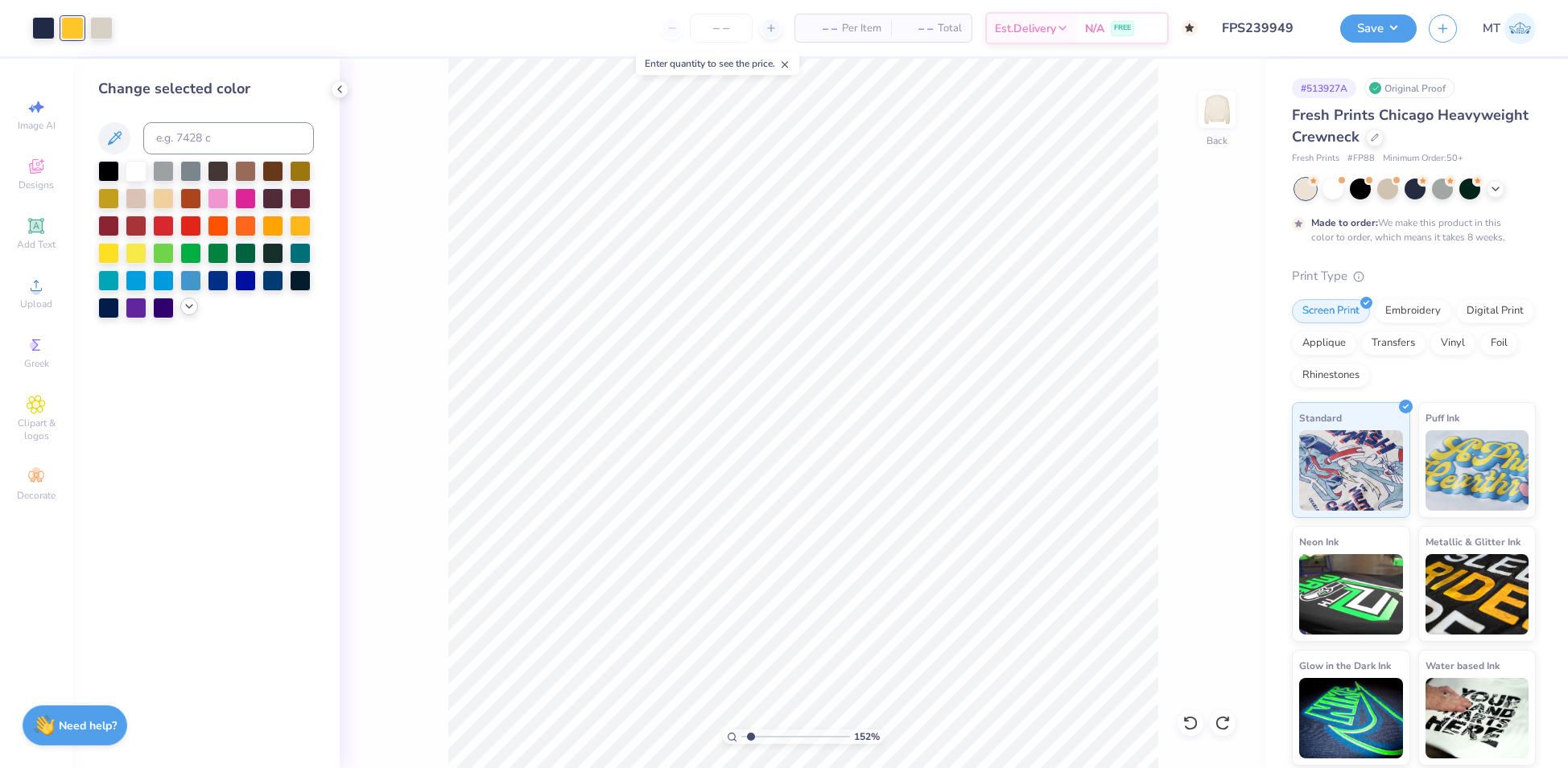
click at [180, 311] on div at bounding box center [189, 307] width 18 height 18
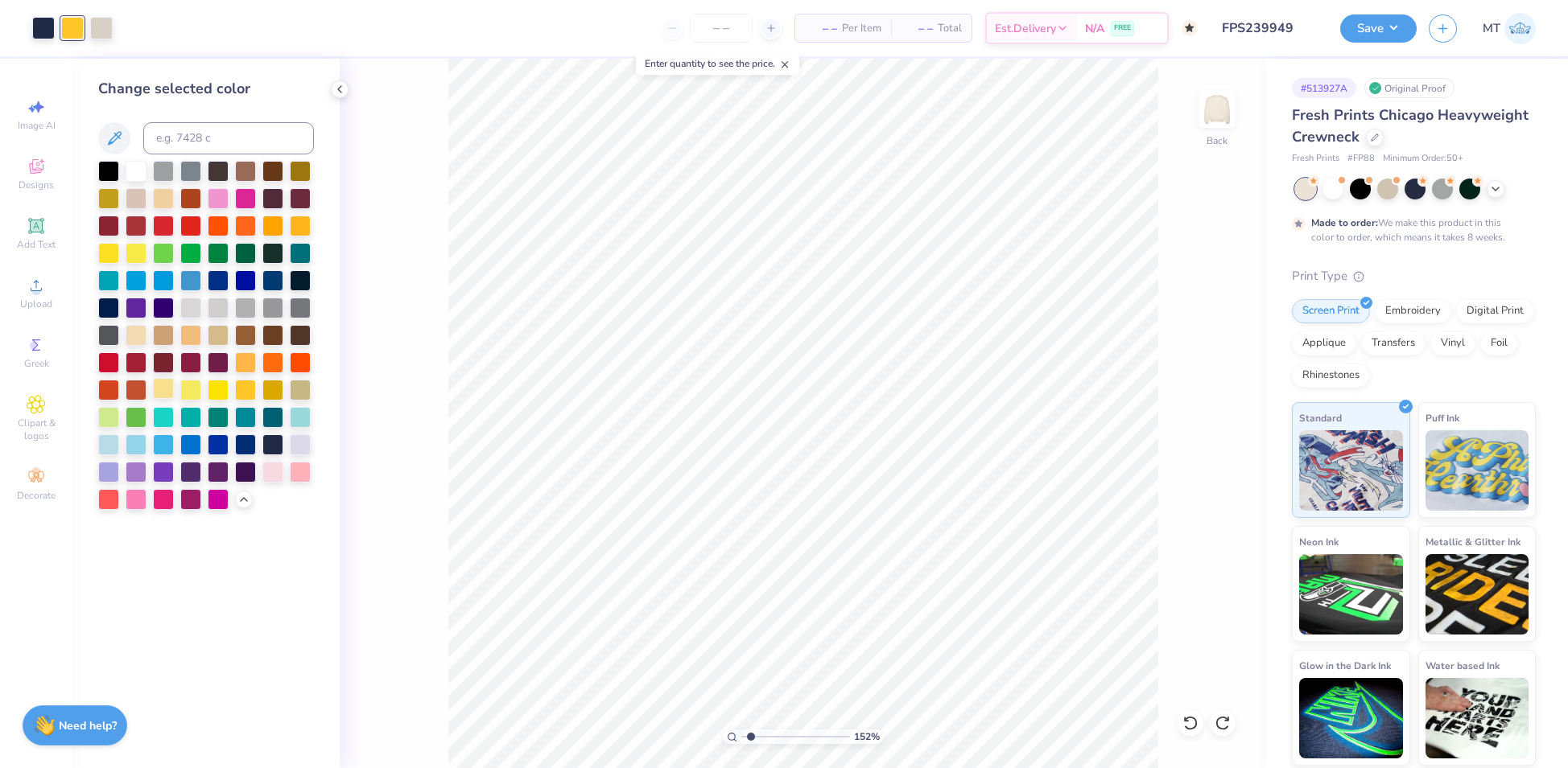
click at [167, 392] on div at bounding box center [163, 388] width 21 height 21
click at [245, 369] on div at bounding box center [244, 361] width 21 height 21
click at [195, 329] on div at bounding box center [190, 333] width 21 height 21
type input "1"
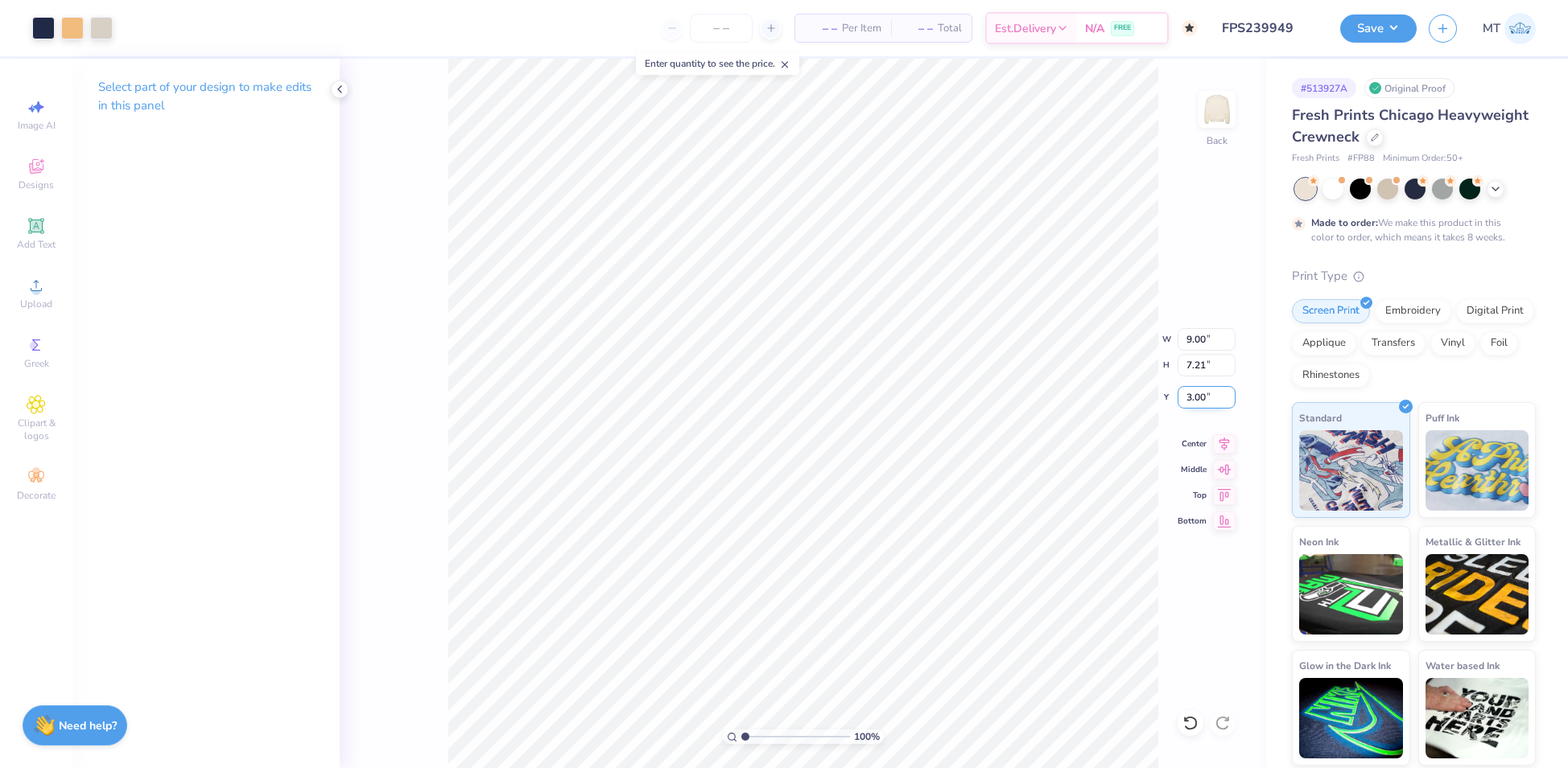
click at [1192, 396] on input "3.00" at bounding box center [1206, 397] width 58 height 22
type input "2.00"
click at [1194, 396] on input "2.00" at bounding box center [1206, 397] width 58 height 22
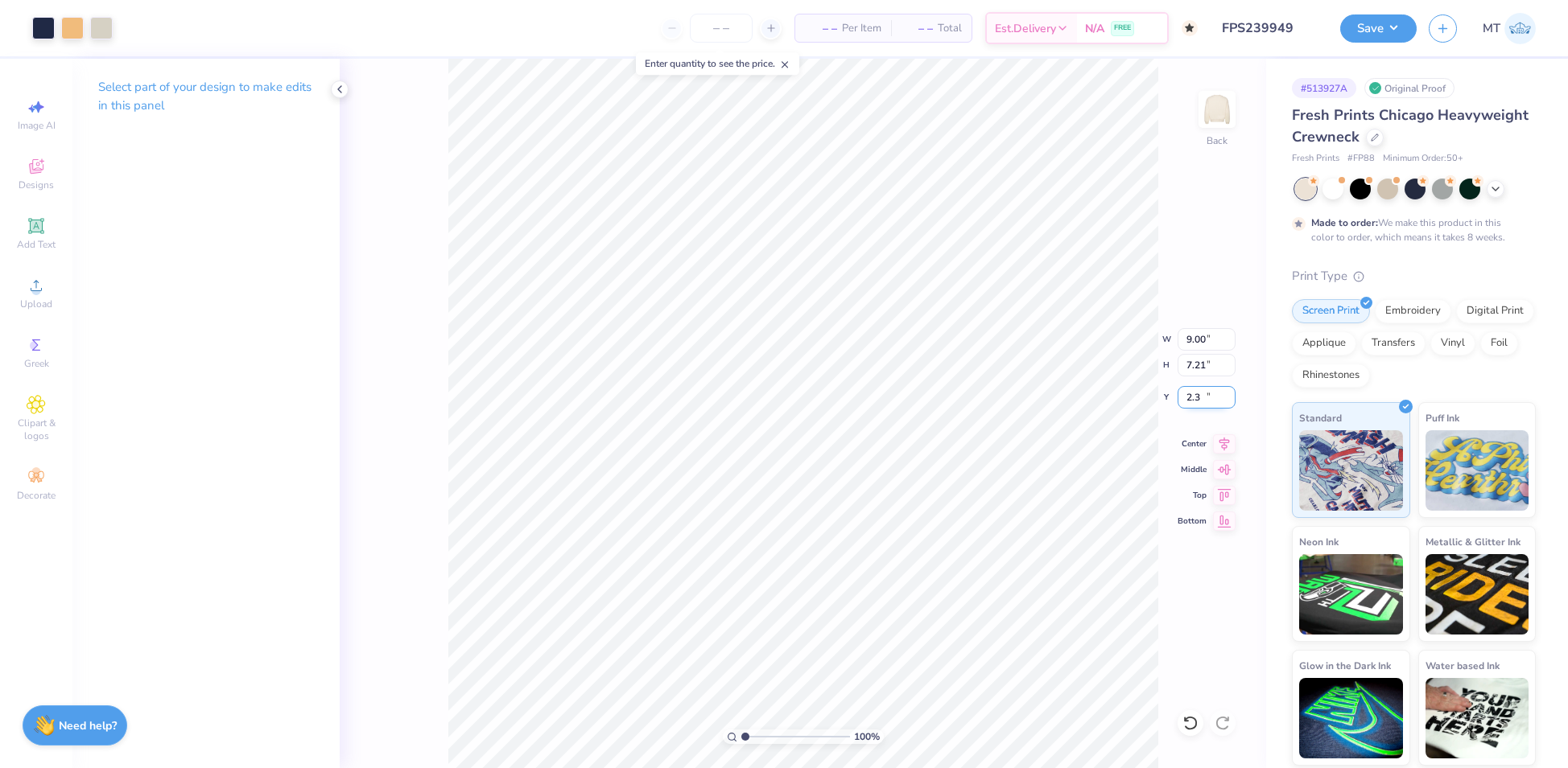
type input "2.30"
click at [1379, 38] on button "Save" at bounding box center [1377, 25] width 76 height 28
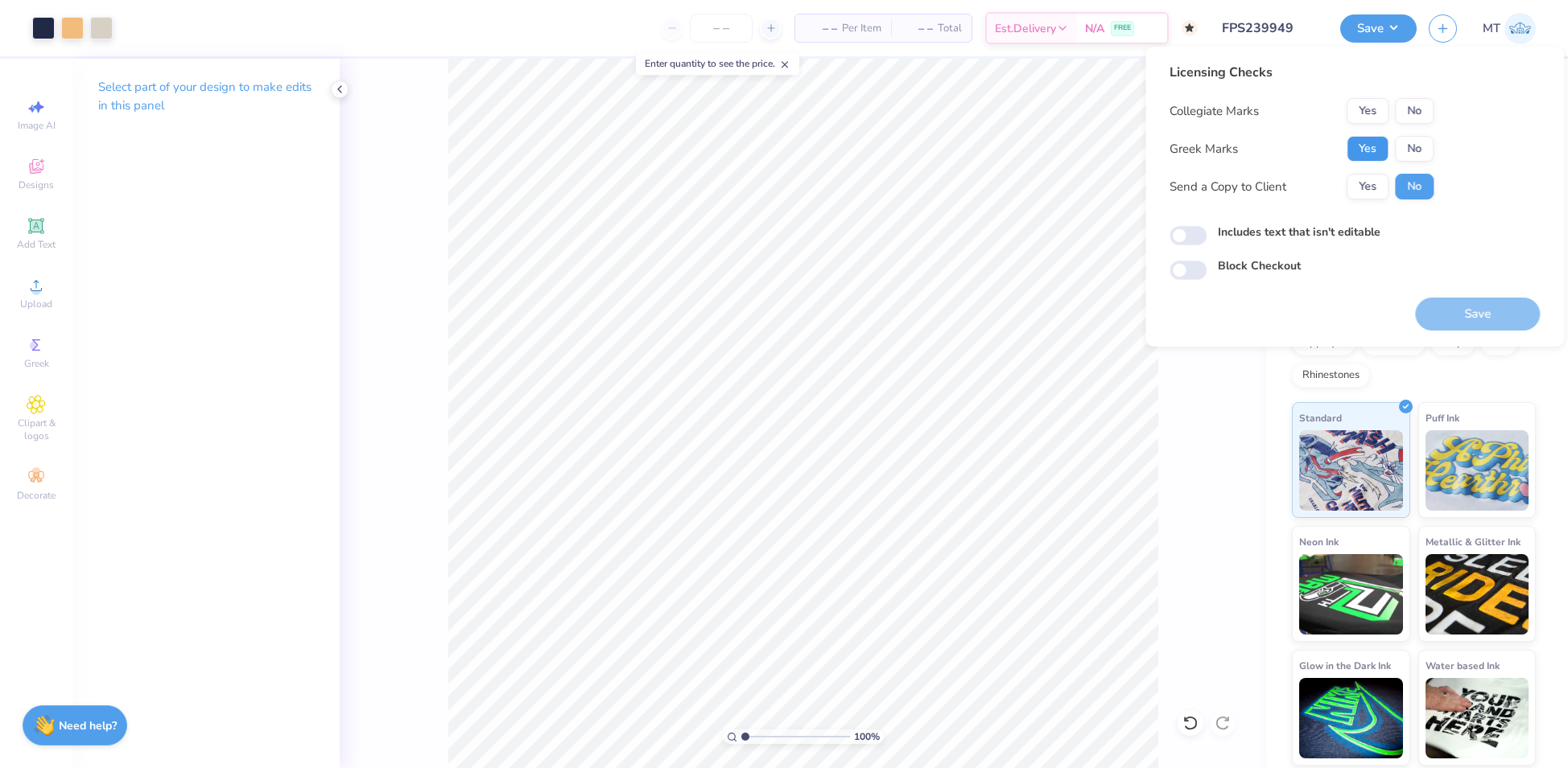
click at [1367, 139] on button "Yes" at bounding box center [1367, 149] width 42 height 26
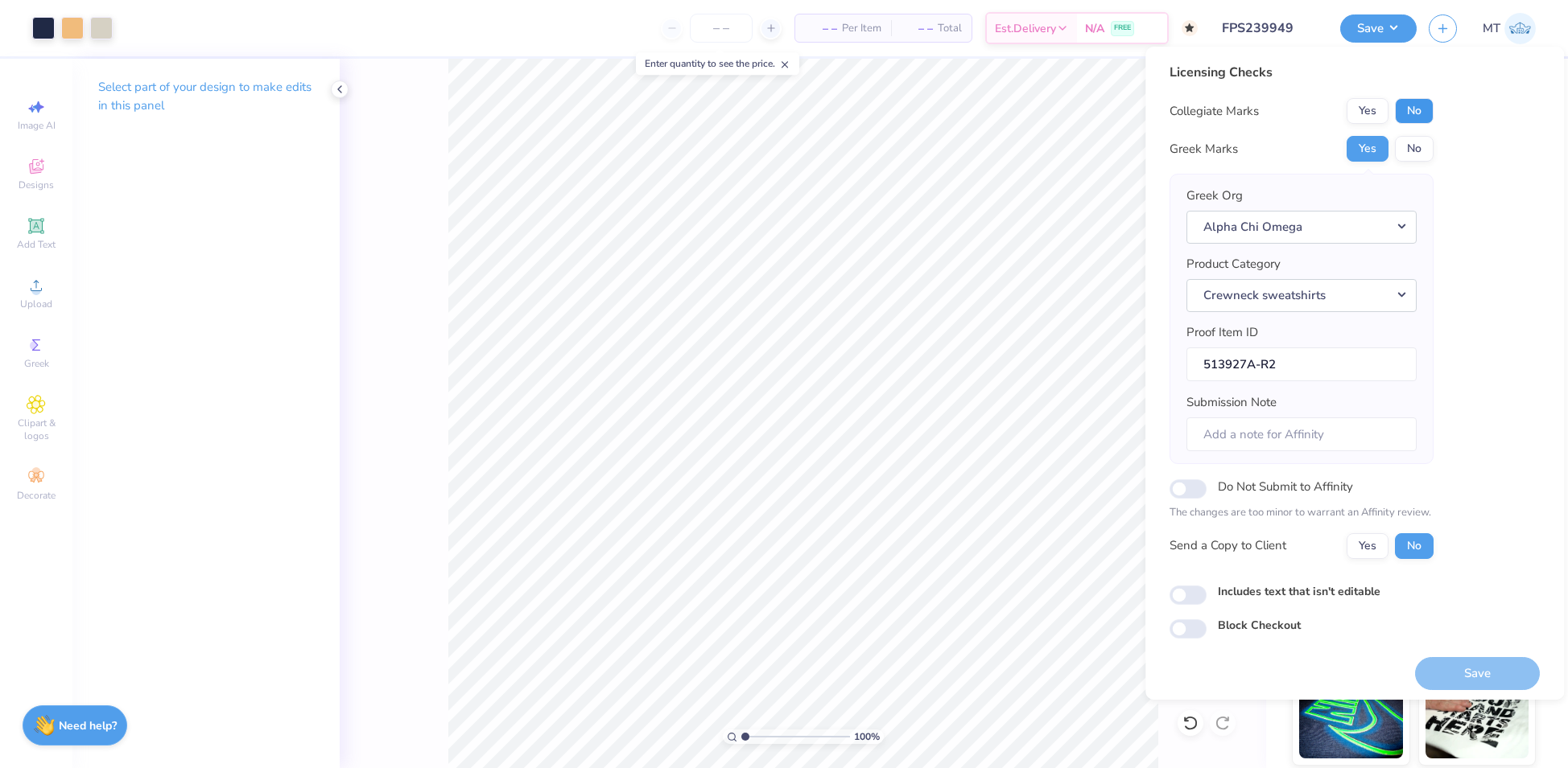
click at [1401, 106] on button "No" at bounding box center [1413, 111] width 39 height 26
click at [1455, 659] on button "Save" at bounding box center [1477, 673] width 124 height 33
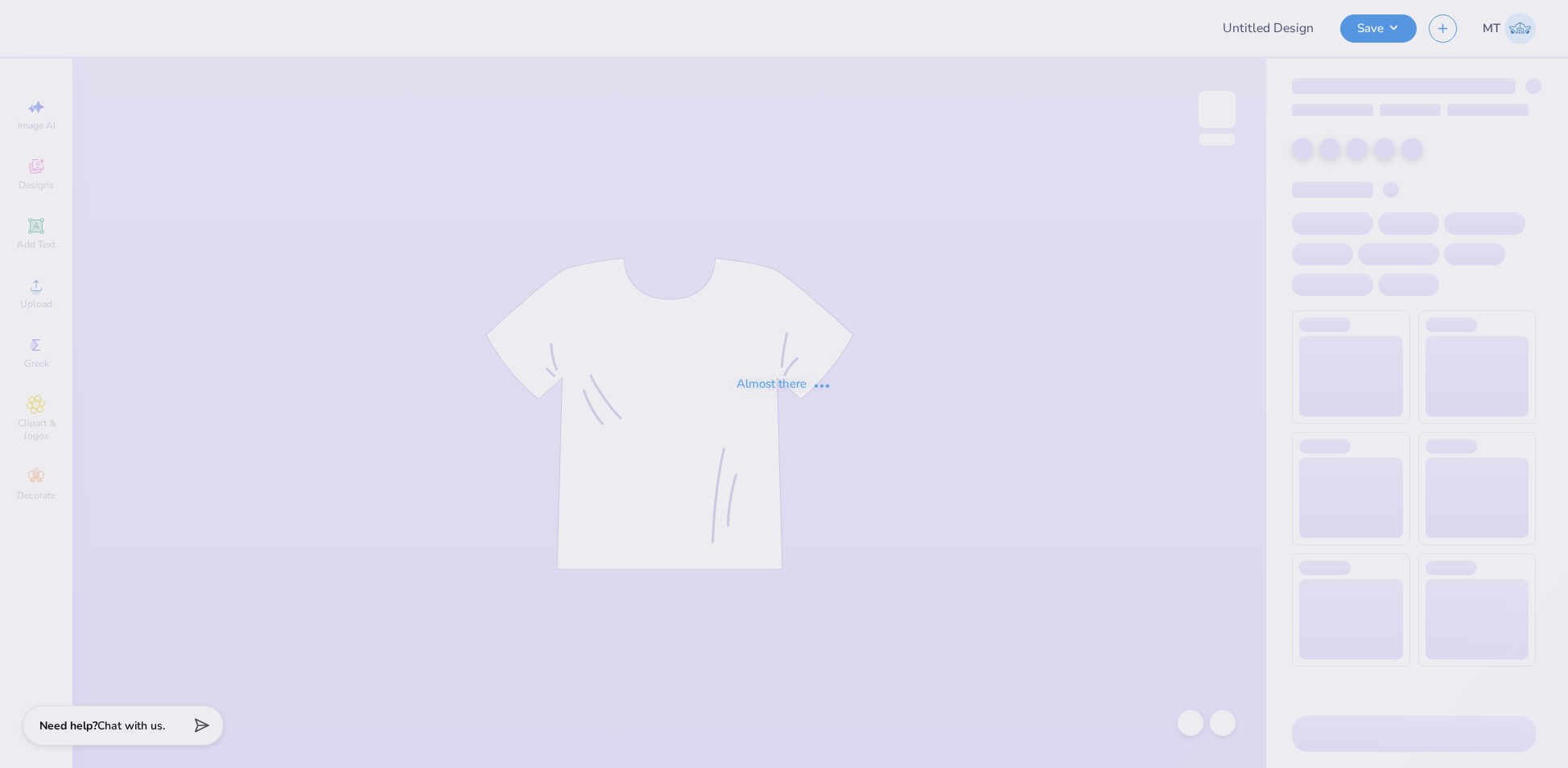
type input "FPS239950"
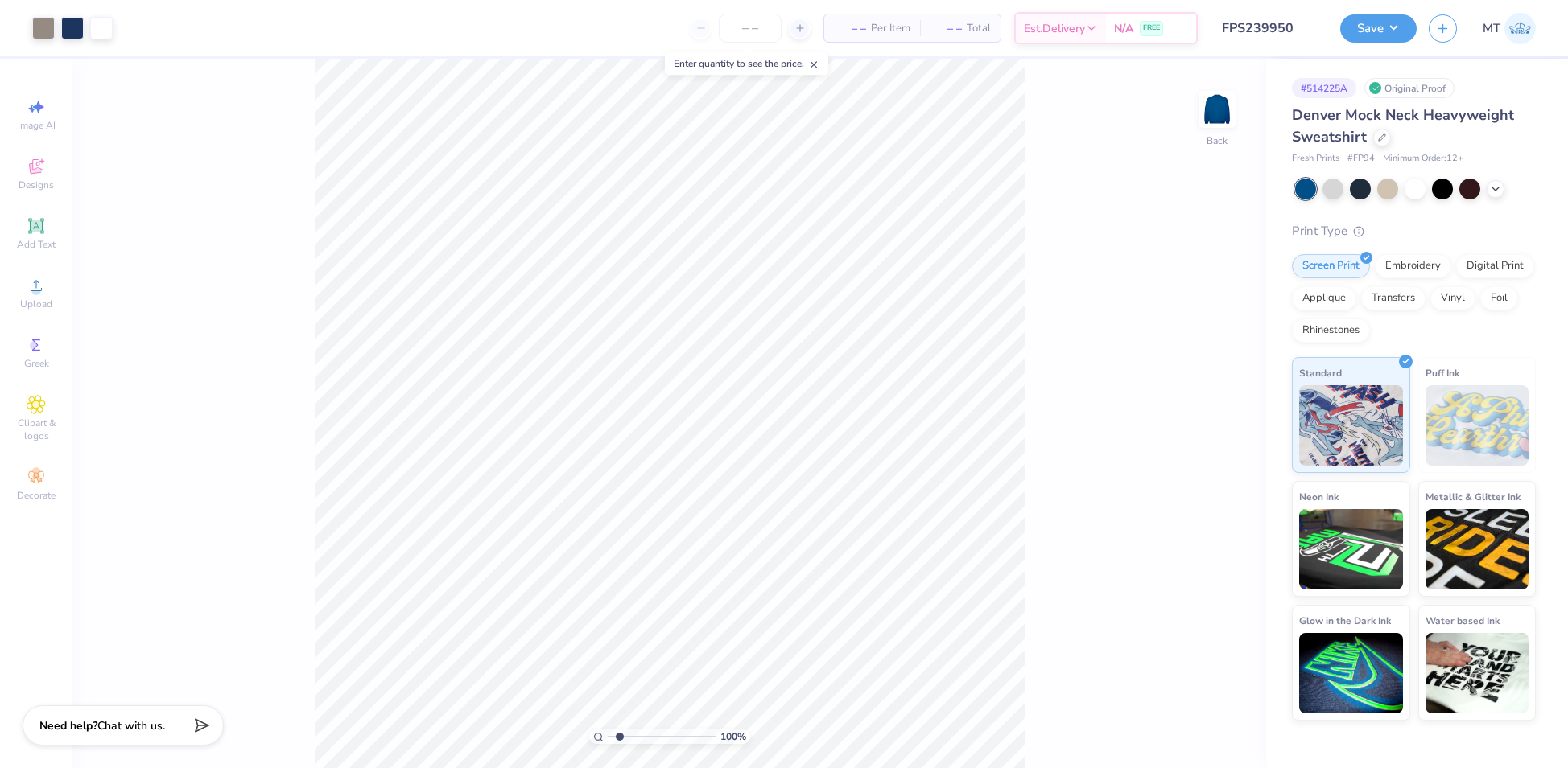
type input "1"
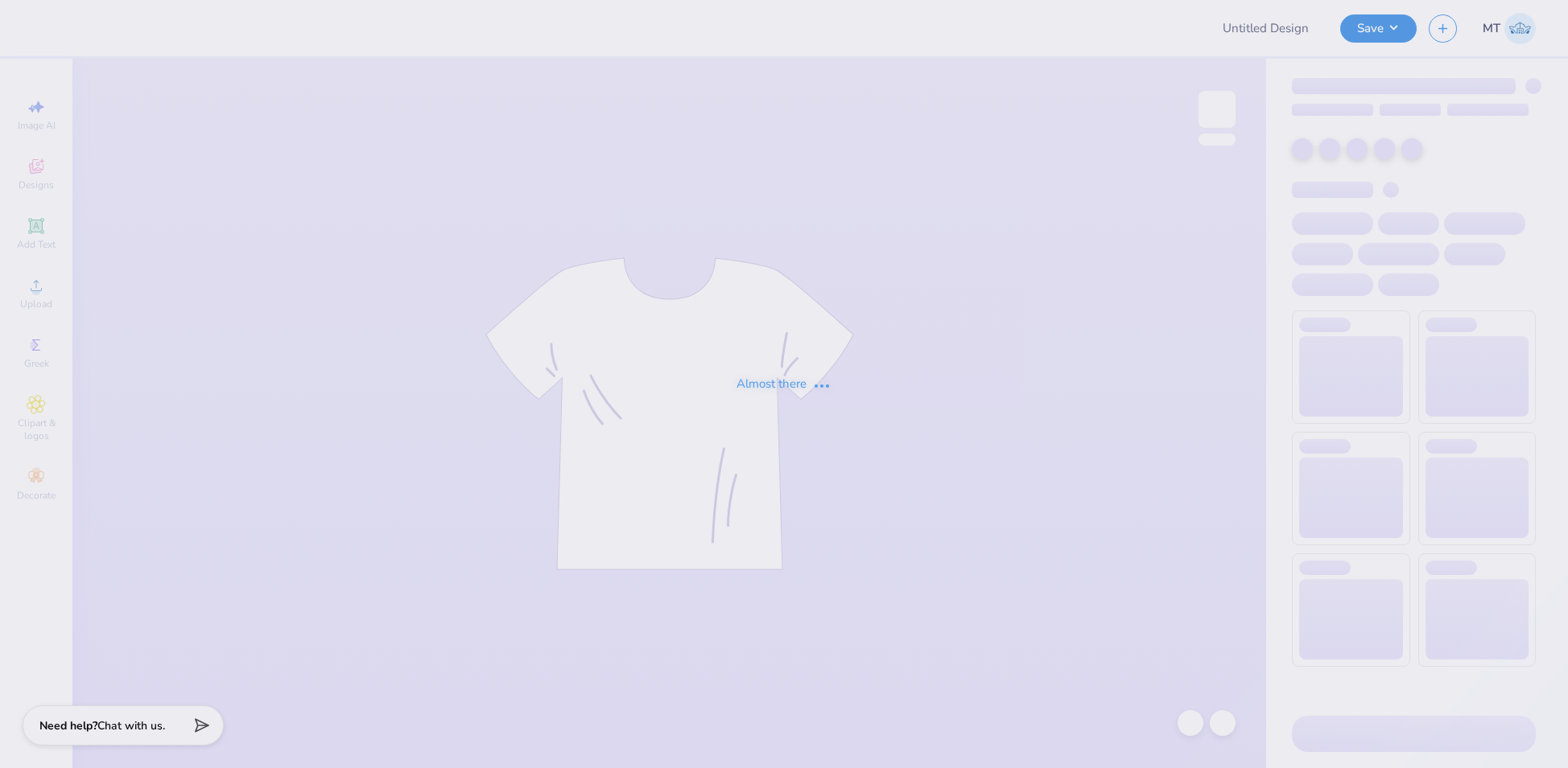
type input "FPS239951"
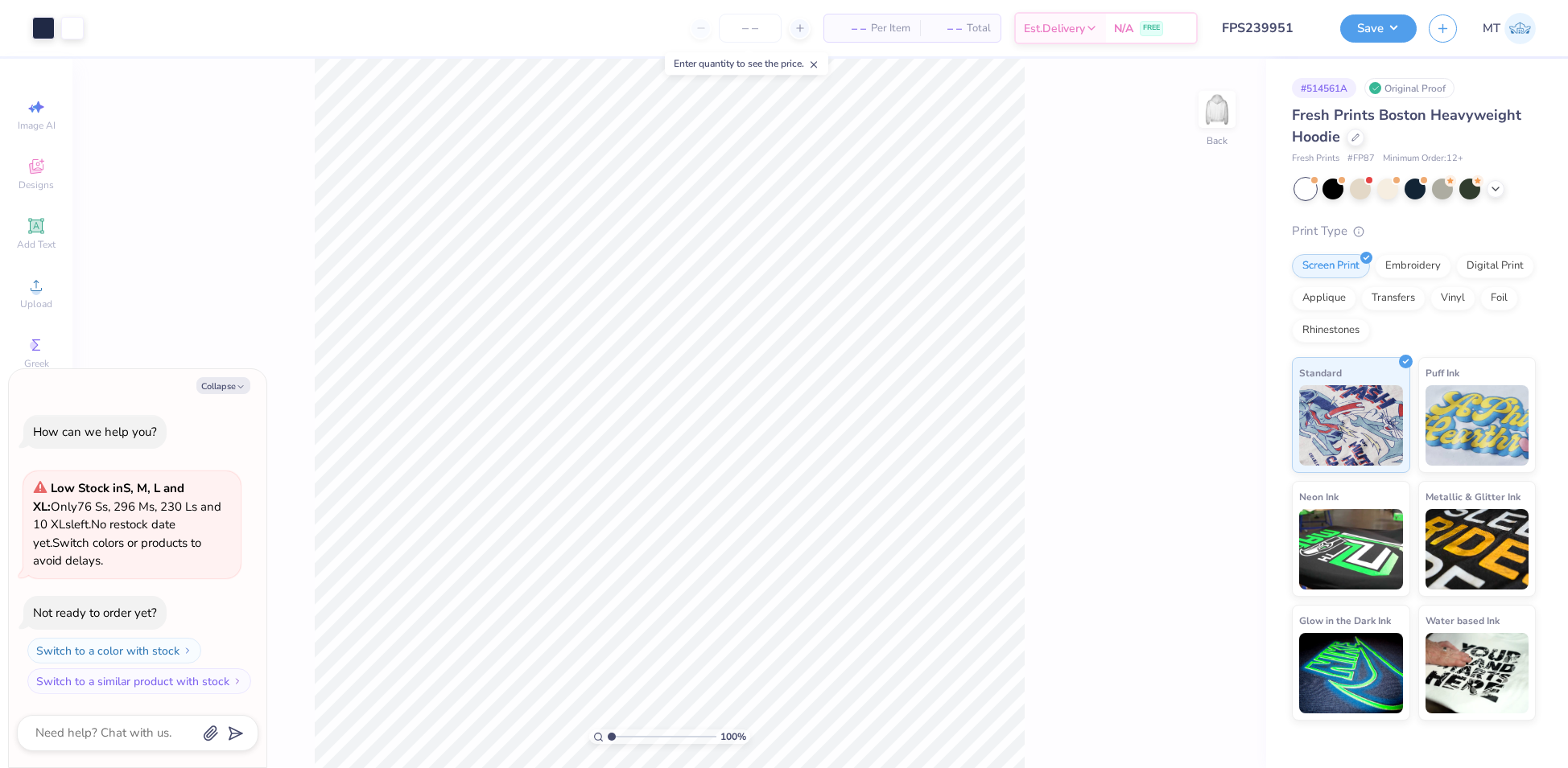
type textarea "x"
type input "5.95634861313565"
type textarea "x"
type input "9.97277237618659"
type textarea "x"
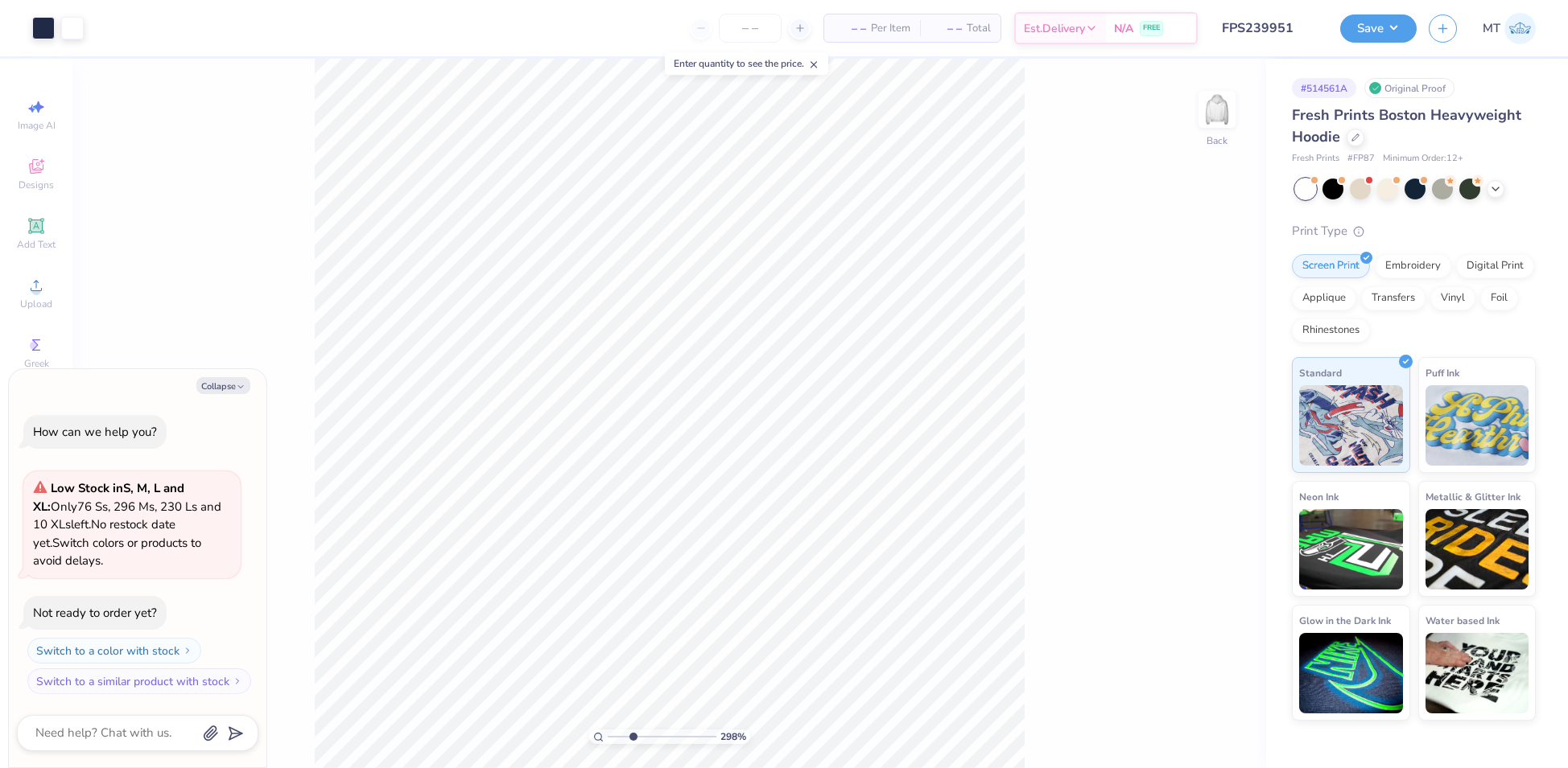
type input "2.98072711311316"
type textarea "x"
type input "5.24712109808558"
type textarea "x"
type input "6.4224710387272"
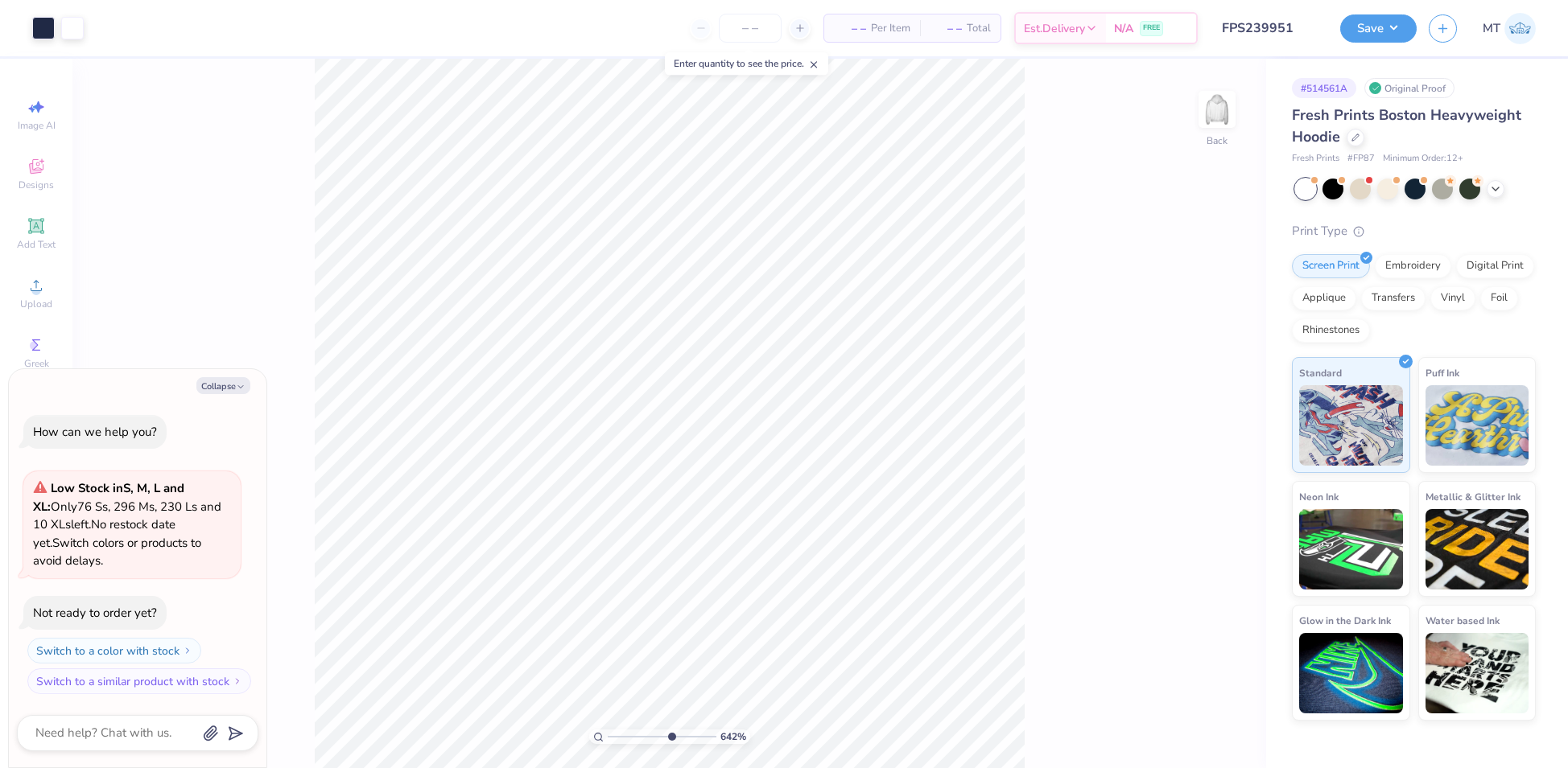
type textarea "x"
type input "4.74193298870948"
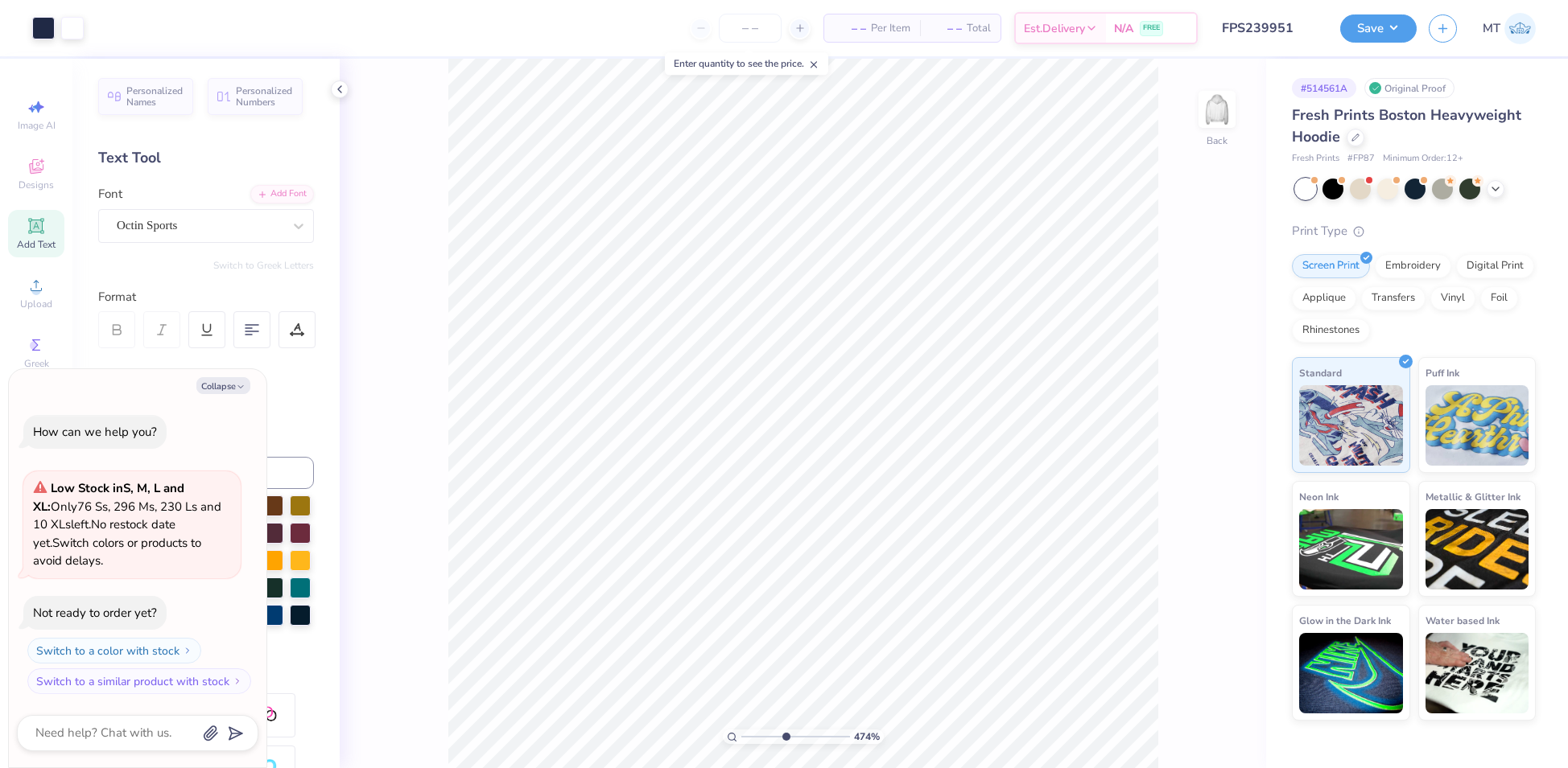
type textarea "x"
type input "6.23113390604186"
click at [236, 386] on icon "button" at bounding box center [240, 387] width 10 height 10
type textarea "x"
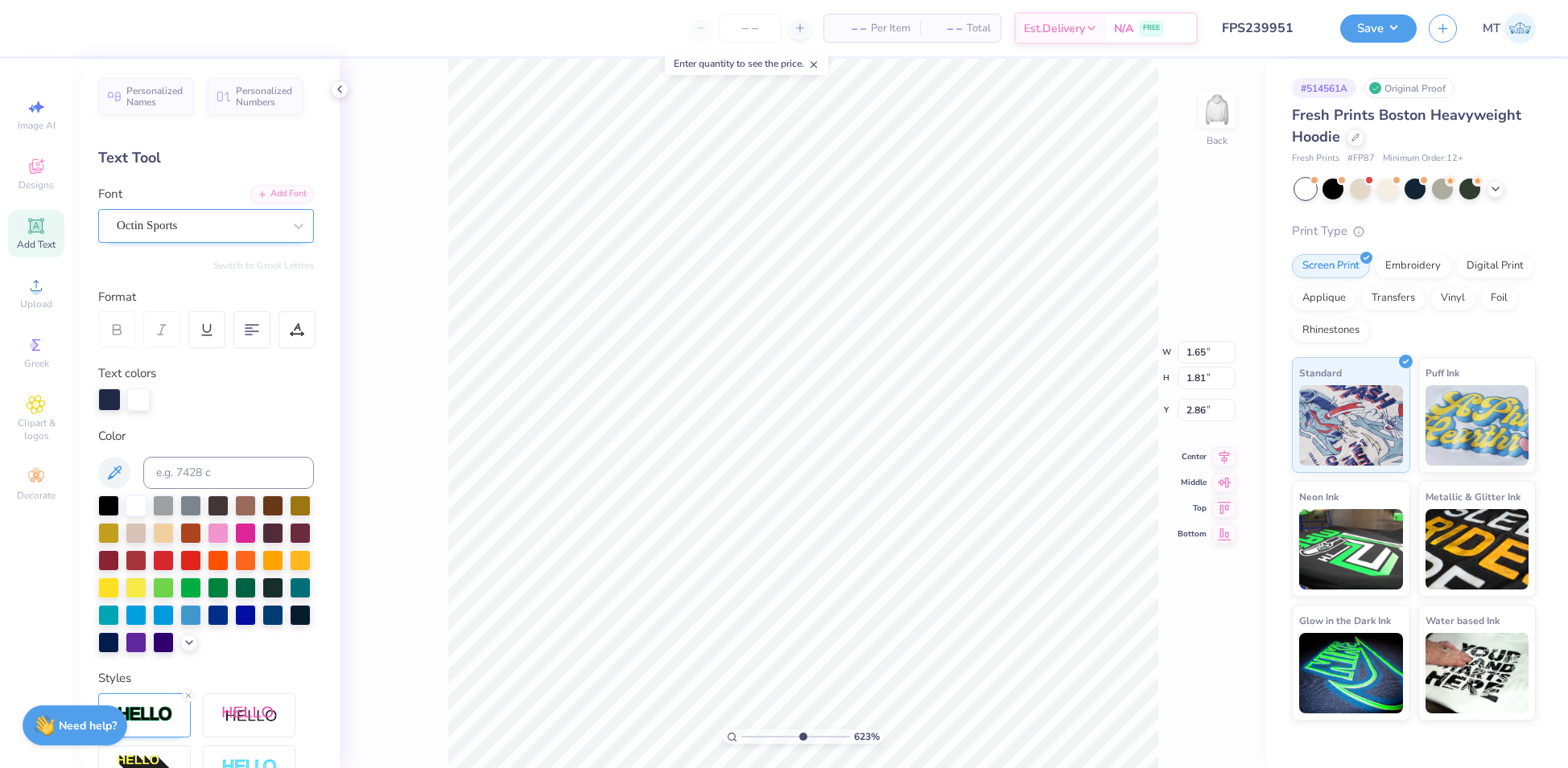
click at [195, 226] on div "Octin Sports" at bounding box center [200, 226] width 169 height 25
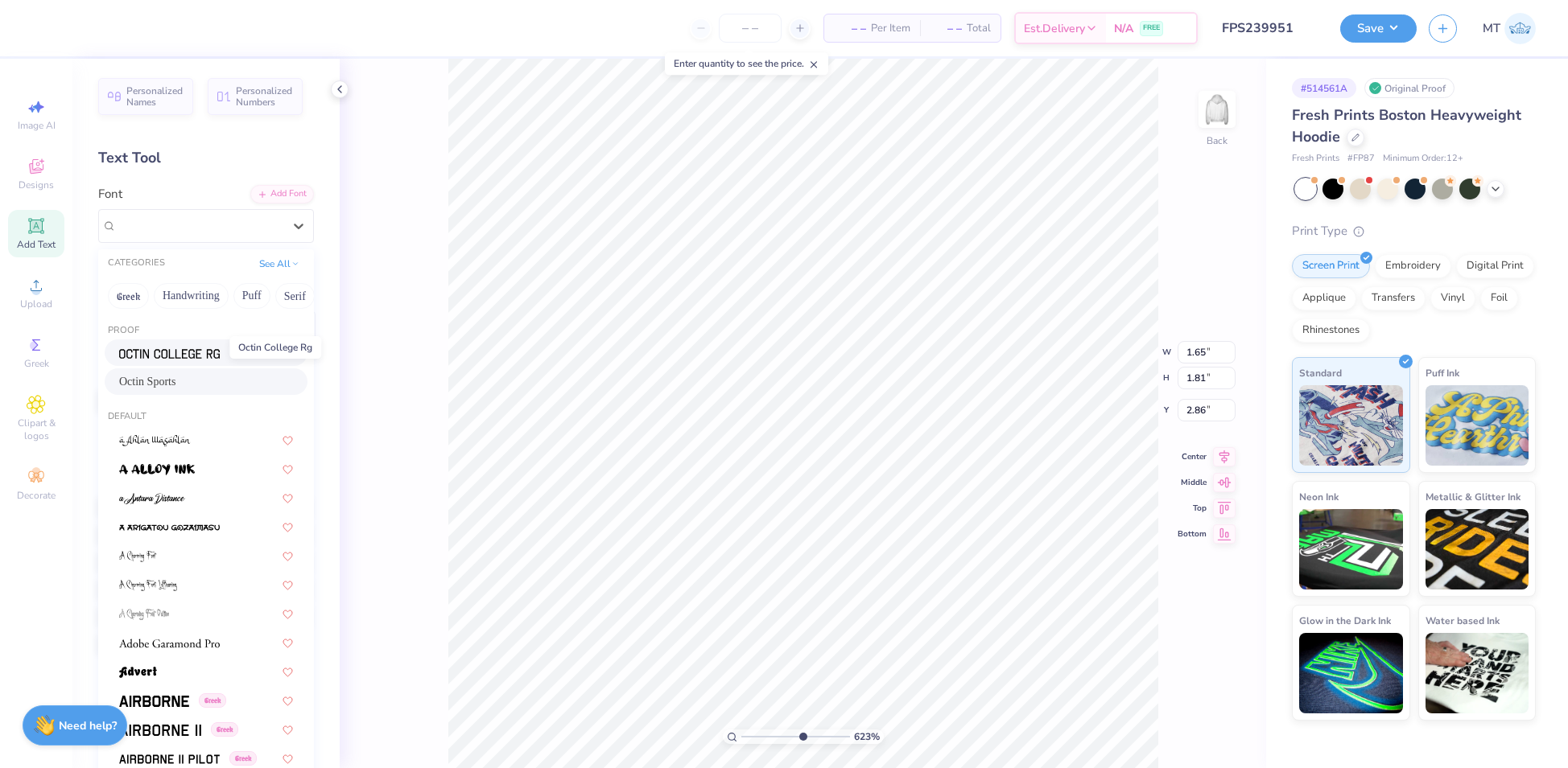
click at [194, 350] on img at bounding box center [169, 354] width 100 height 12
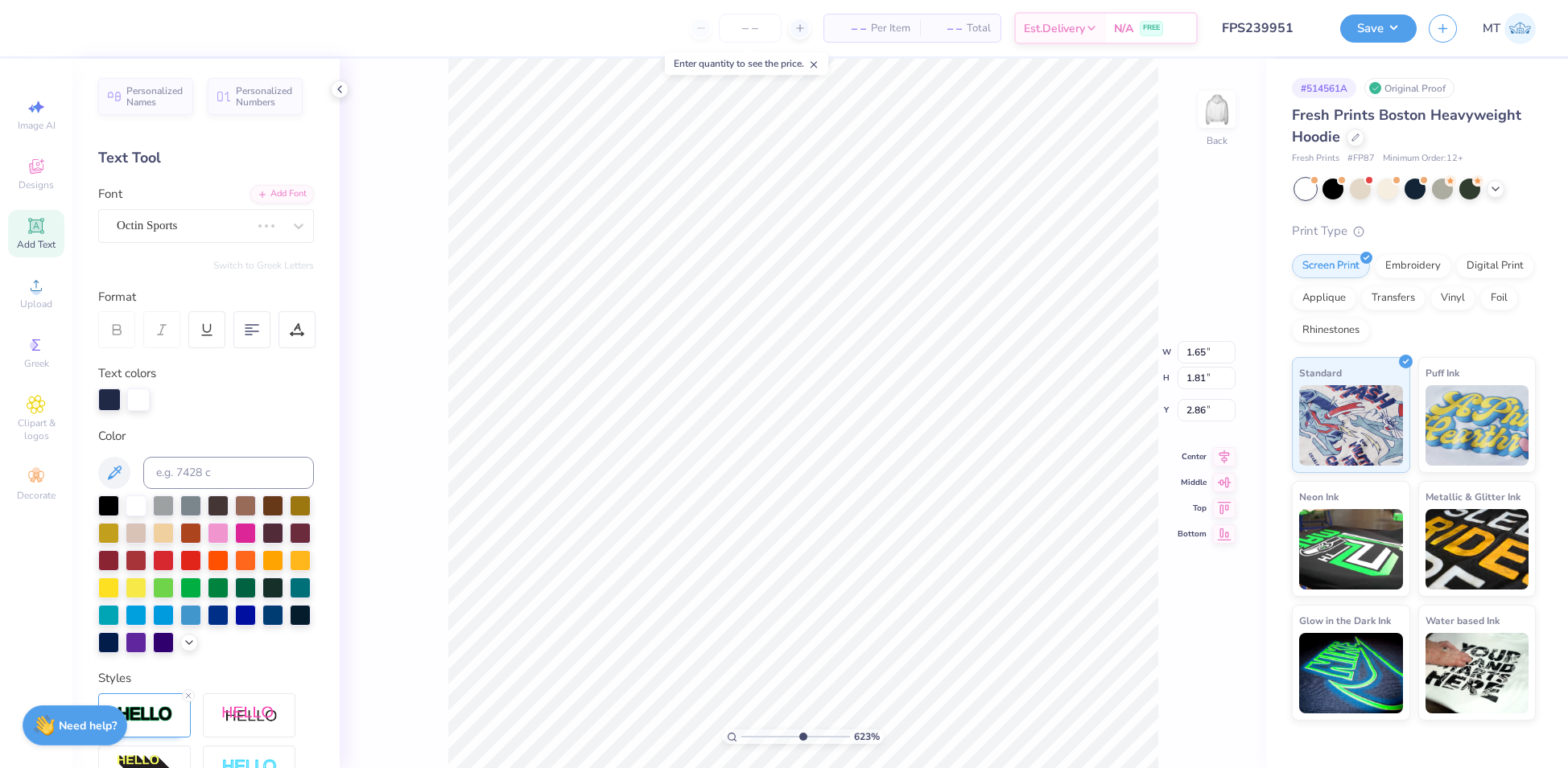
type input "6.23113390604186"
type input "1.32"
type input "1.74"
type input "2.87"
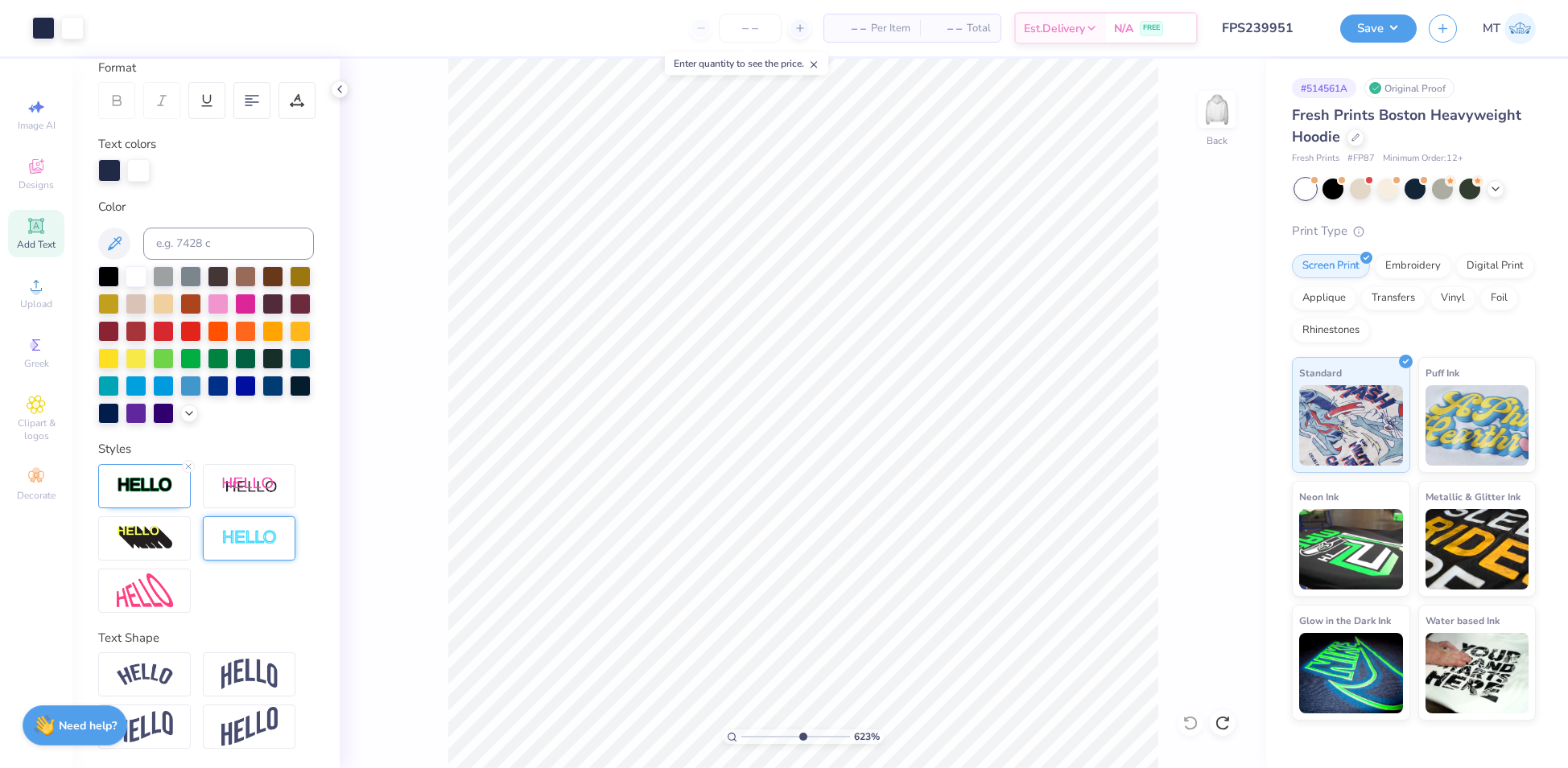
scroll to position [256, 0]
type input "4.40293430918746"
type input "2.82"
type input "2.37"
type input "2.30"
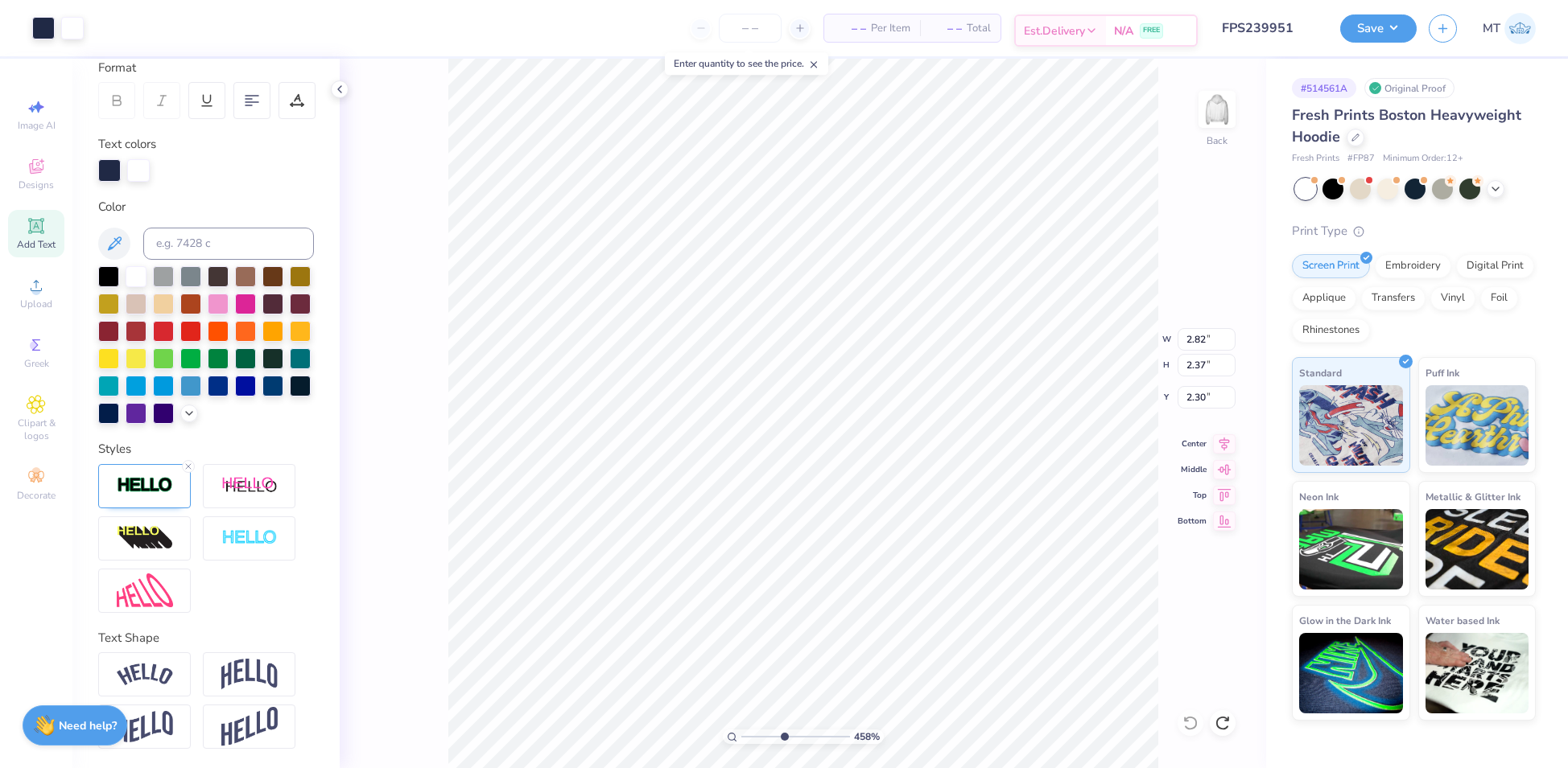
type input "4.57599805749156"
type input "5.33"
type input "2.29"
click at [1182, 722] on icon at bounding box center [1190, 723] width 16 height 16
type input "3.85564695104108"
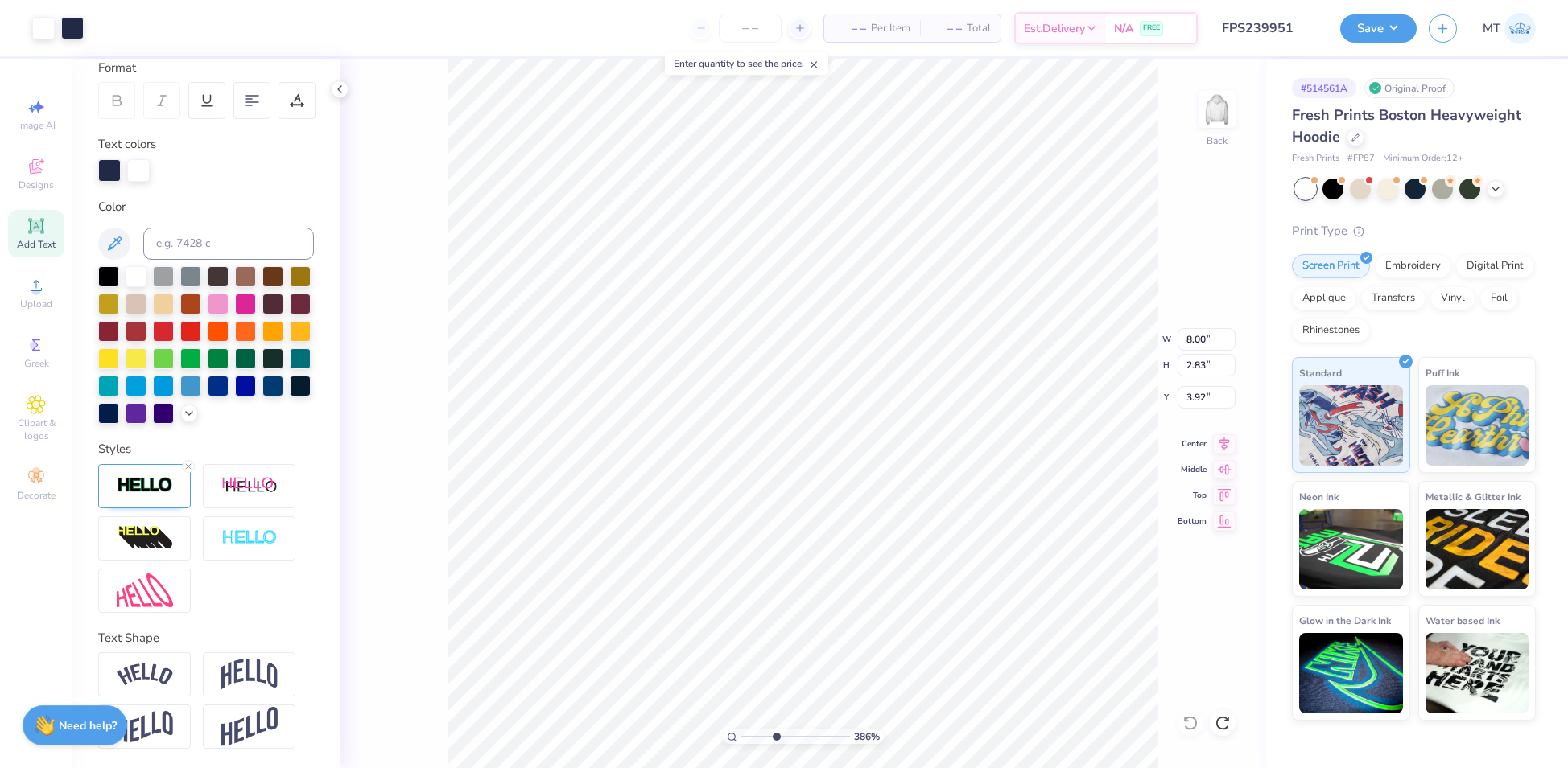
type input "5.42"
type input "3.85564695104108"
type input "7.40"
type input "3.85564695104108"
type input "7.10"
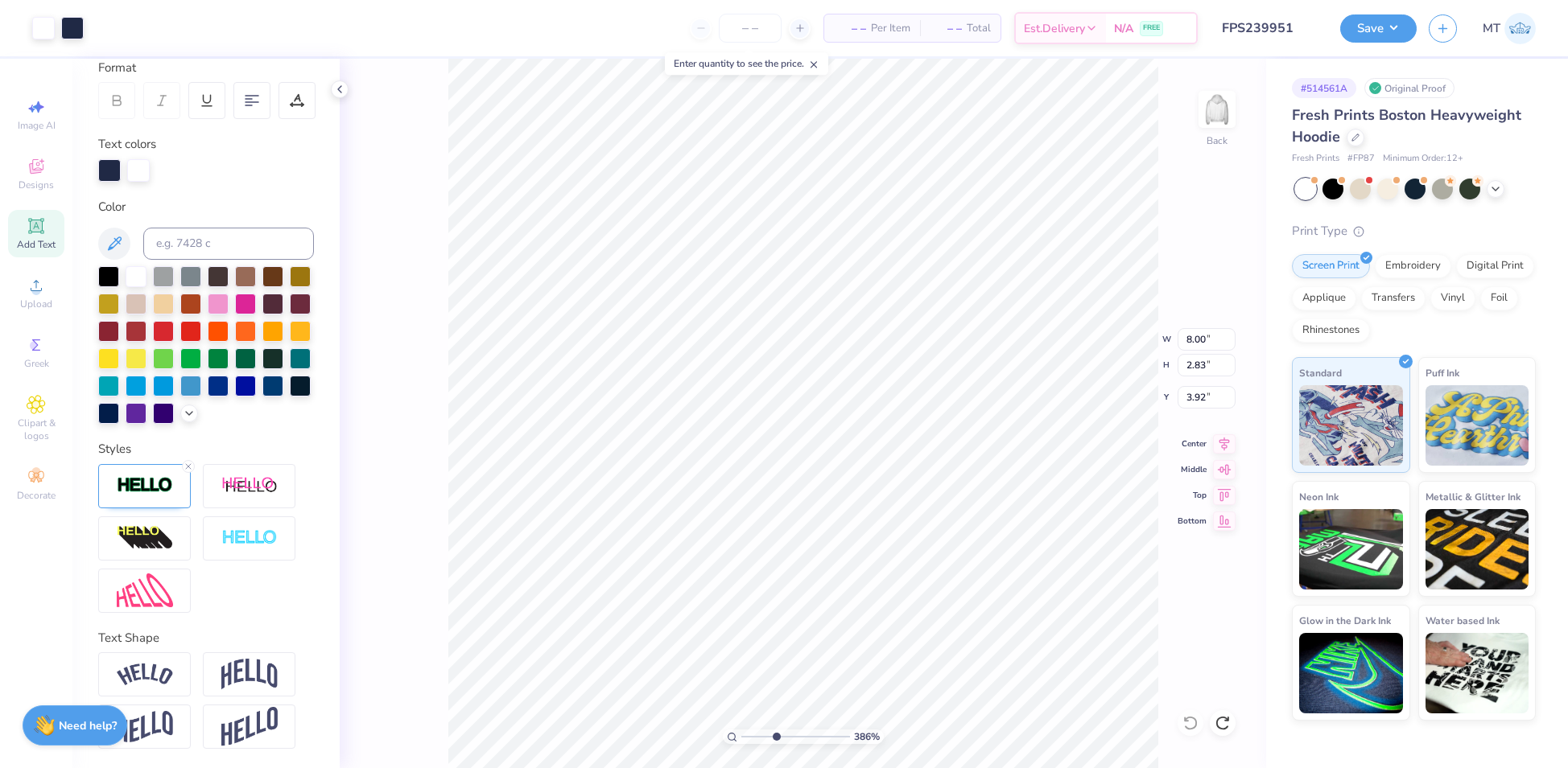
type input "3.85564695104108"
type input "3.63"
type input "3.85564695104108"
type input "0.83"
type input "2.25127407296438"
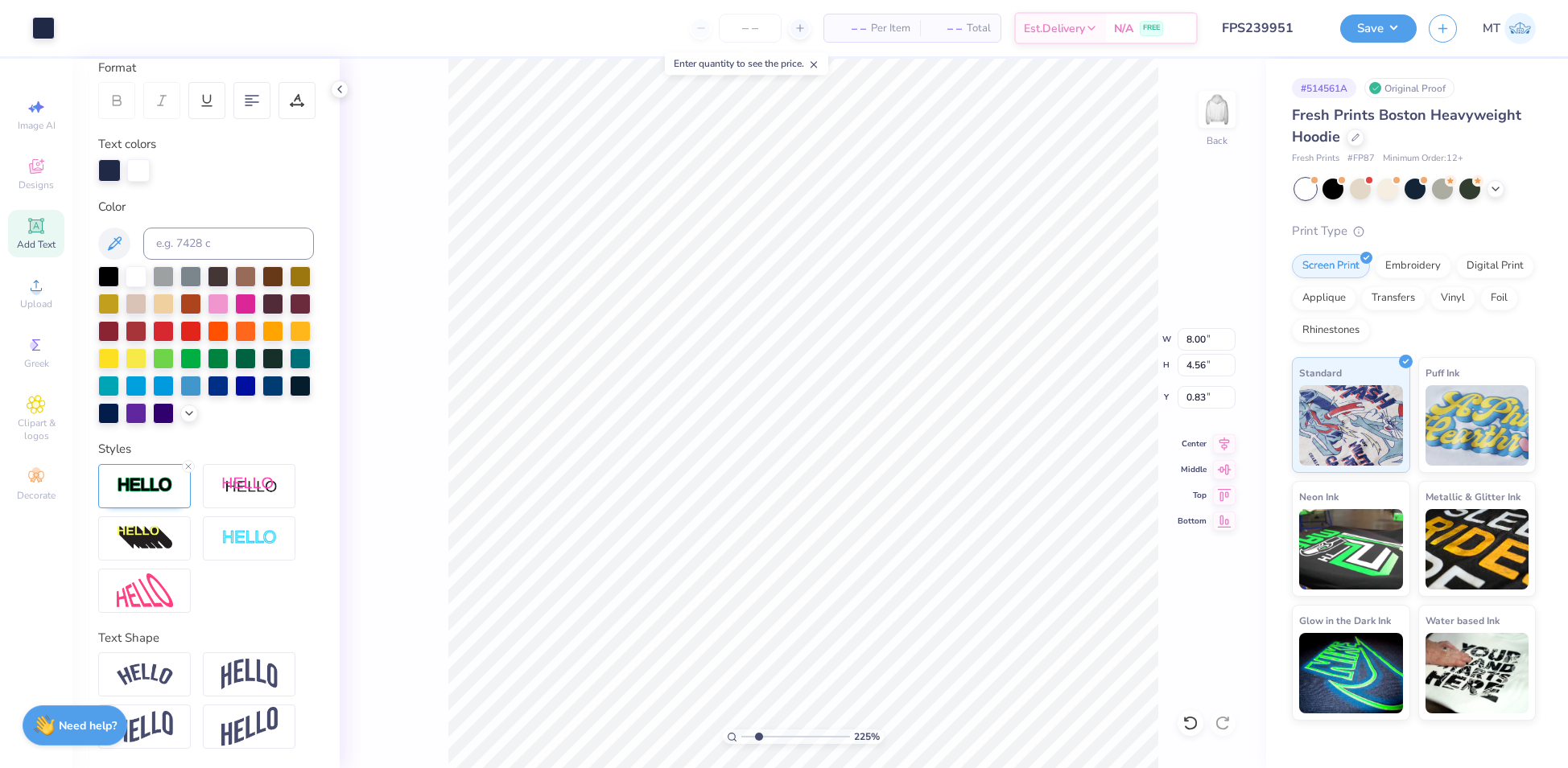
type input "5.22"
type input "2.25127407296438"
type input "0.83"
click at [155, 484] on img at bounding box center [144, 485] width 56 height 19
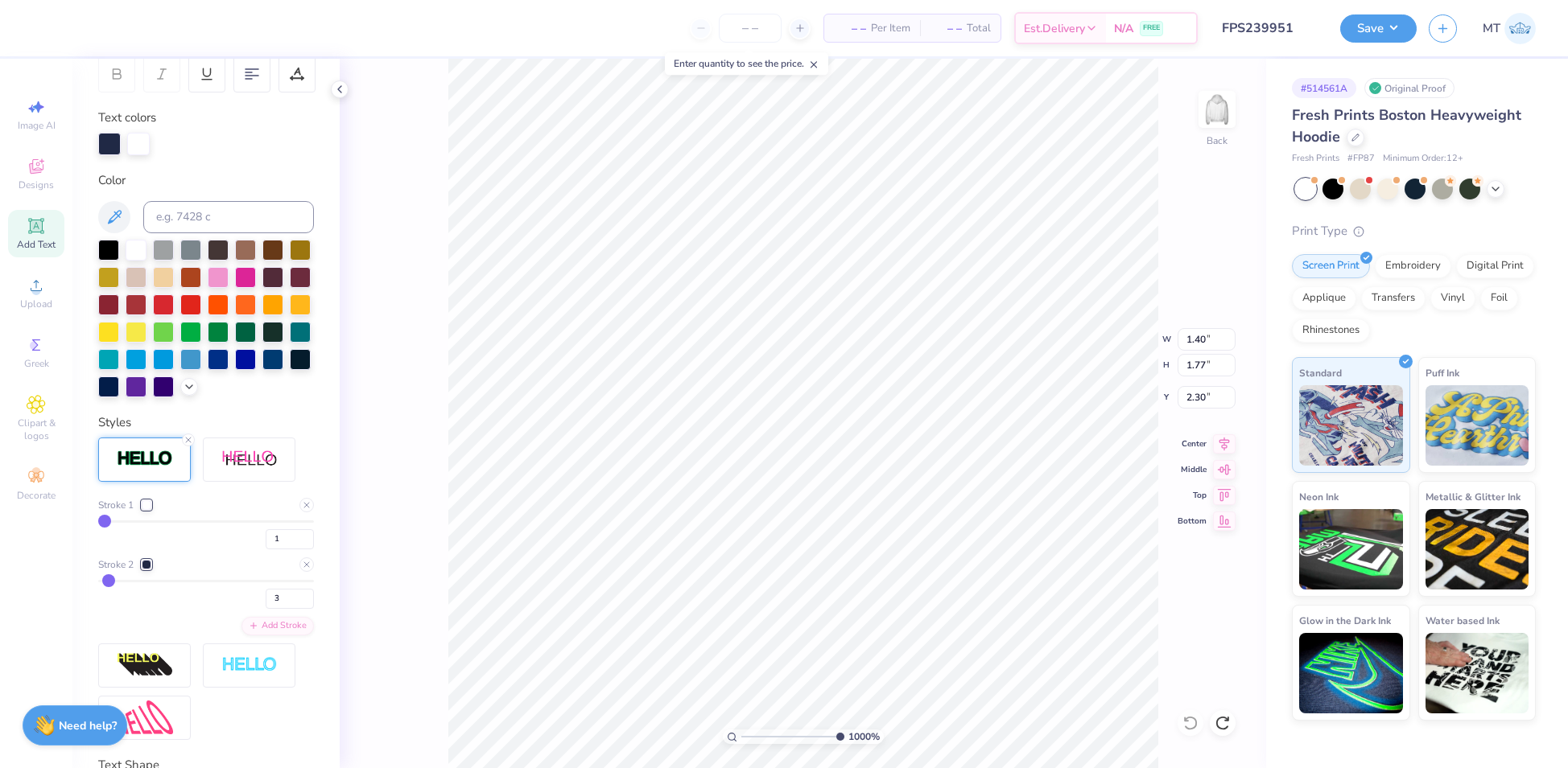
click at [146, 510] on div at bounding box center [146, 505] width 10 height 10
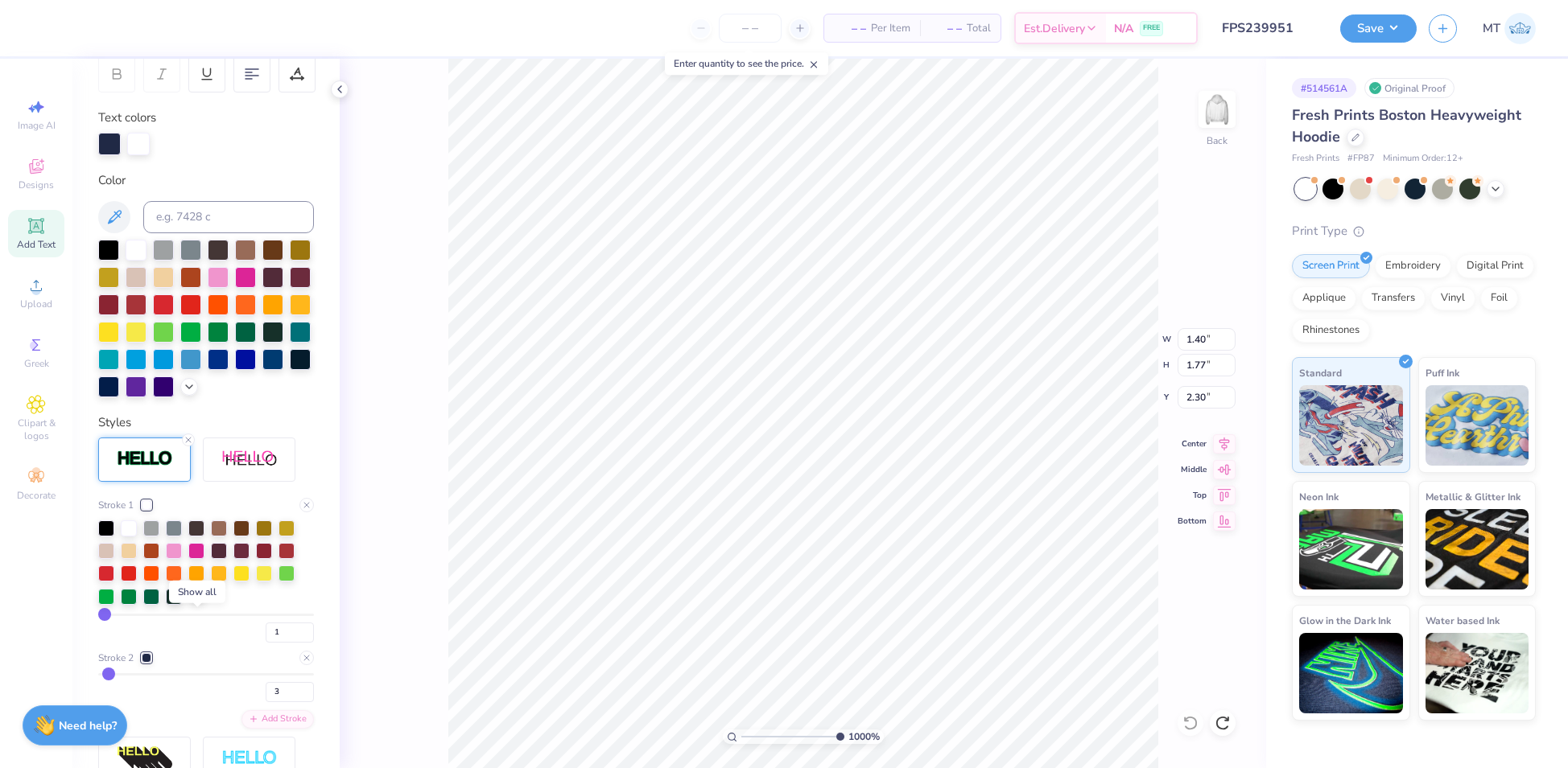
click at [189, 604] on div at bounding box center [197, 595] width 18 height 18
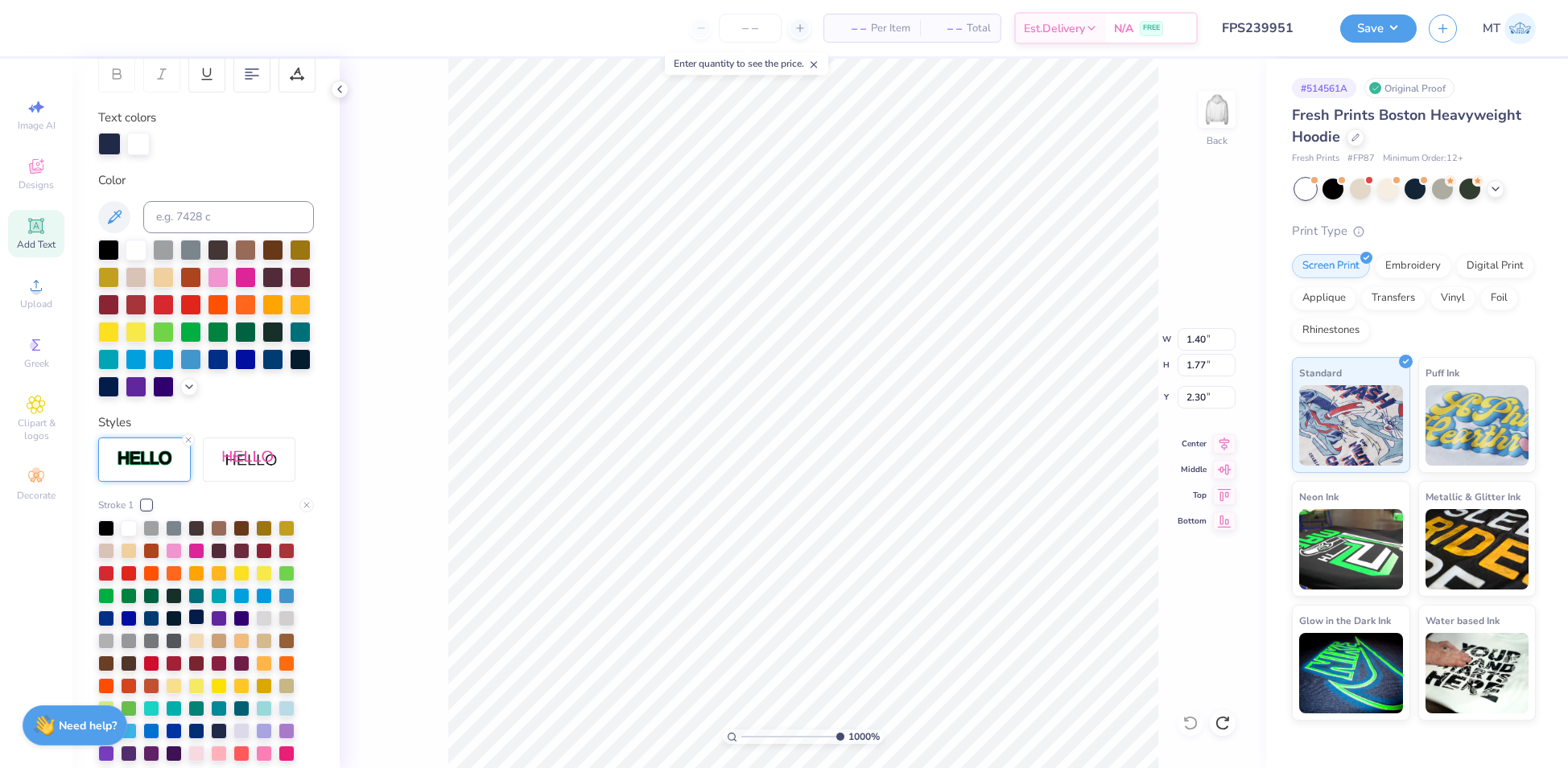
click at [201, 625] on div at bounding box center [196, 617] width 16 height 16
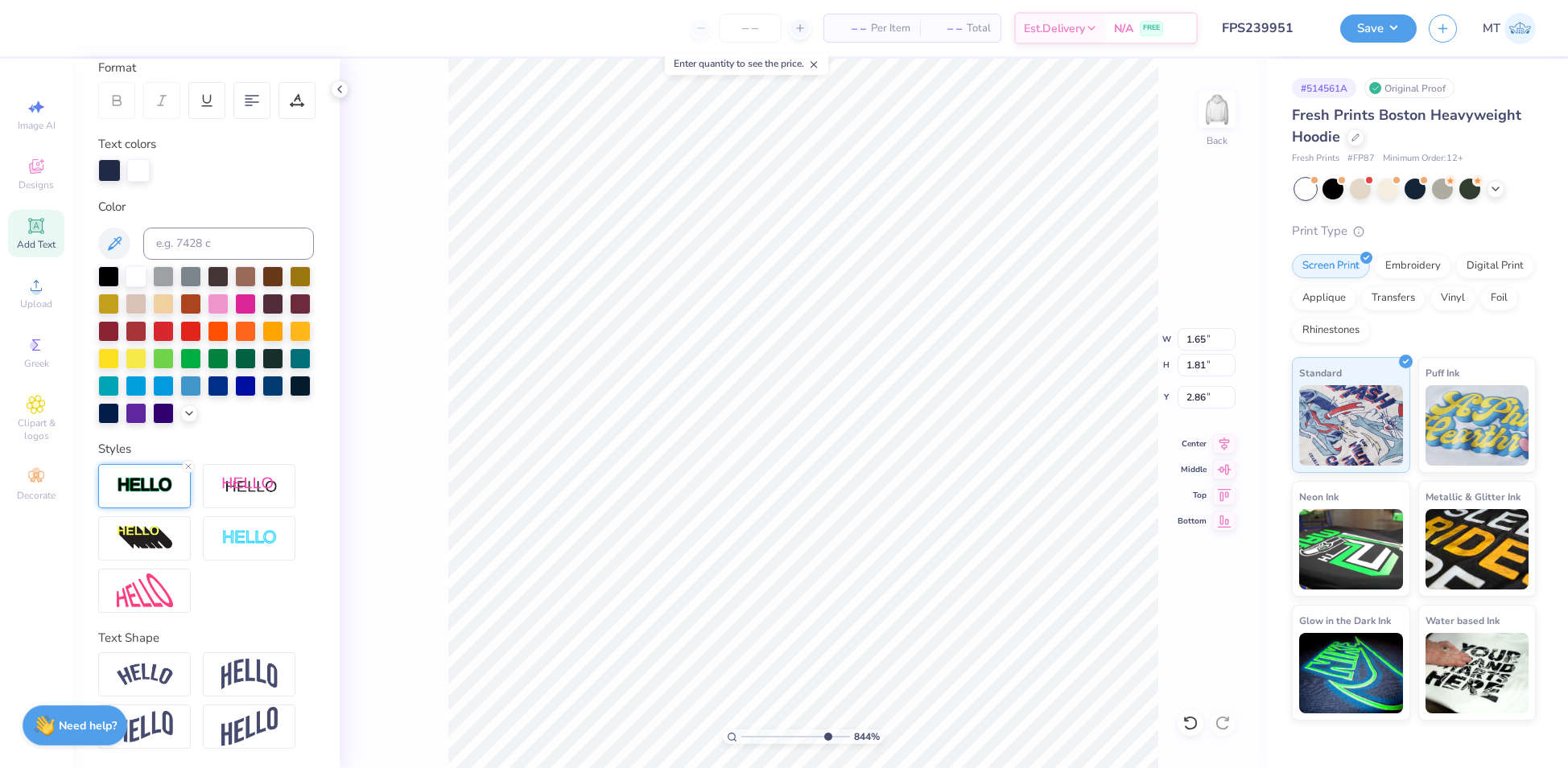
click at [162, 498] on div at bounding box center [144, 486] width 92 height 44
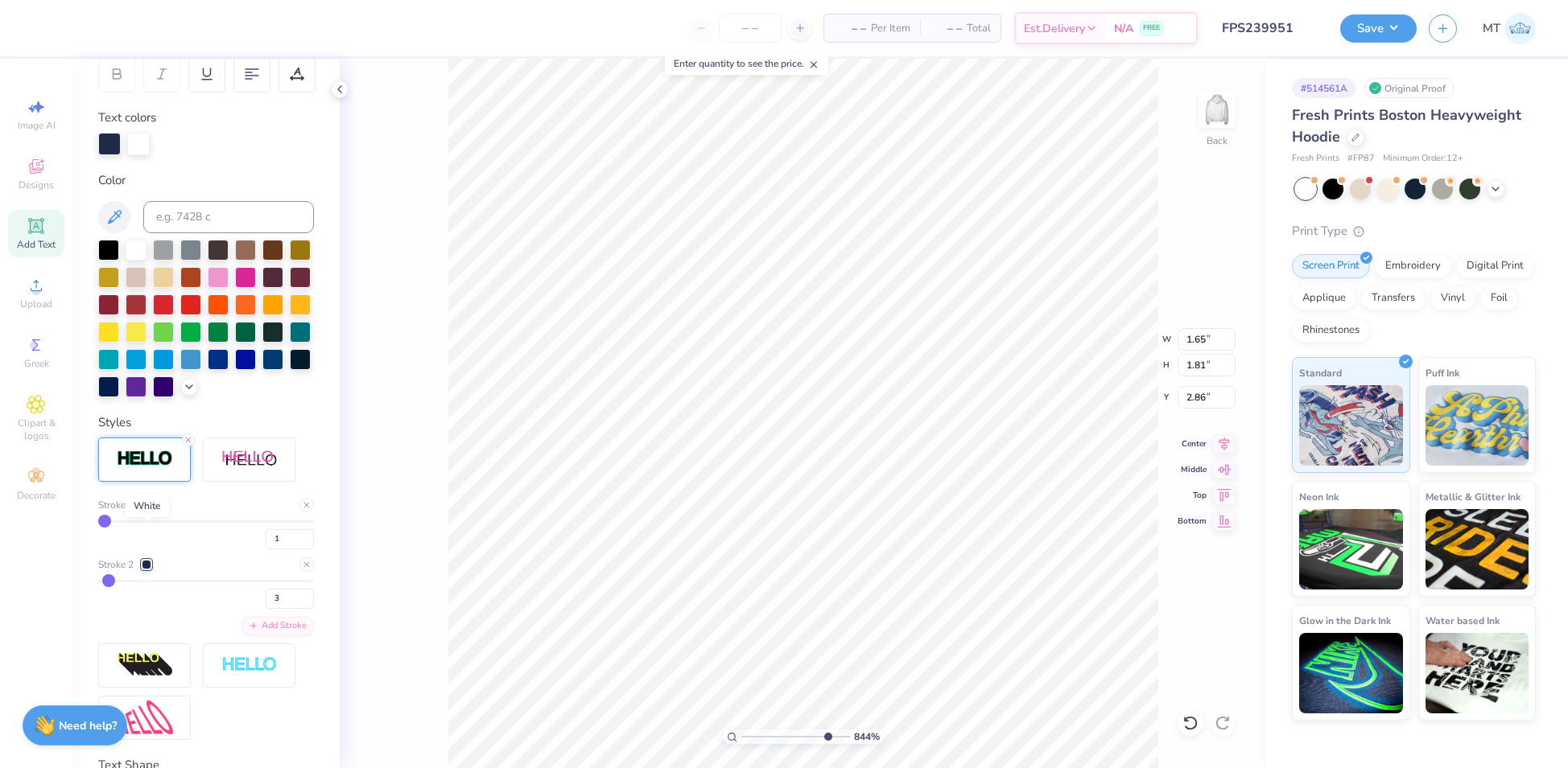
click at [147, 510] on div at bounding box center [146, 505] width 10 height 10
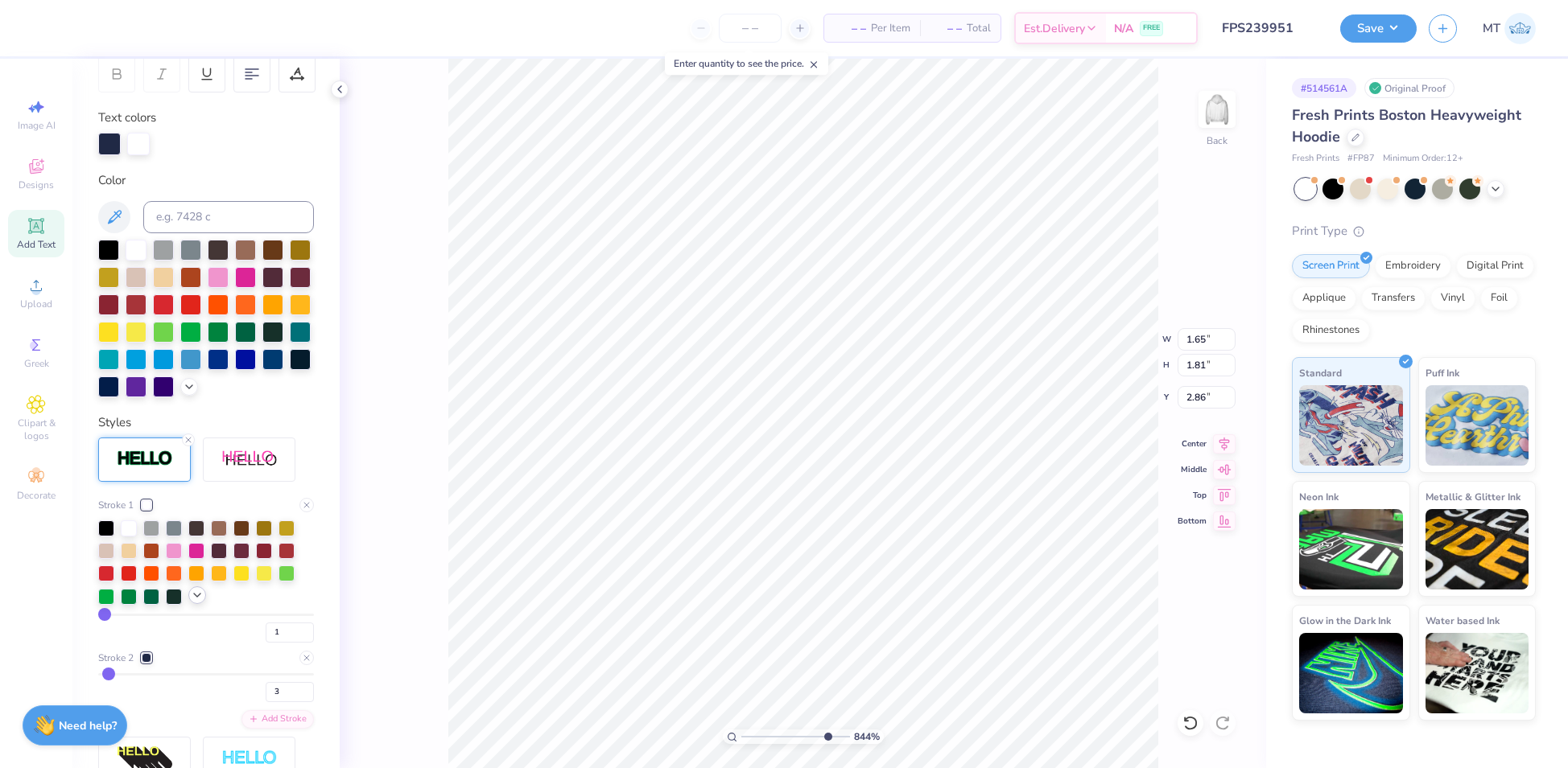
click at [195, 602] on icon at bounding box center [197, 595] width 13 height 13
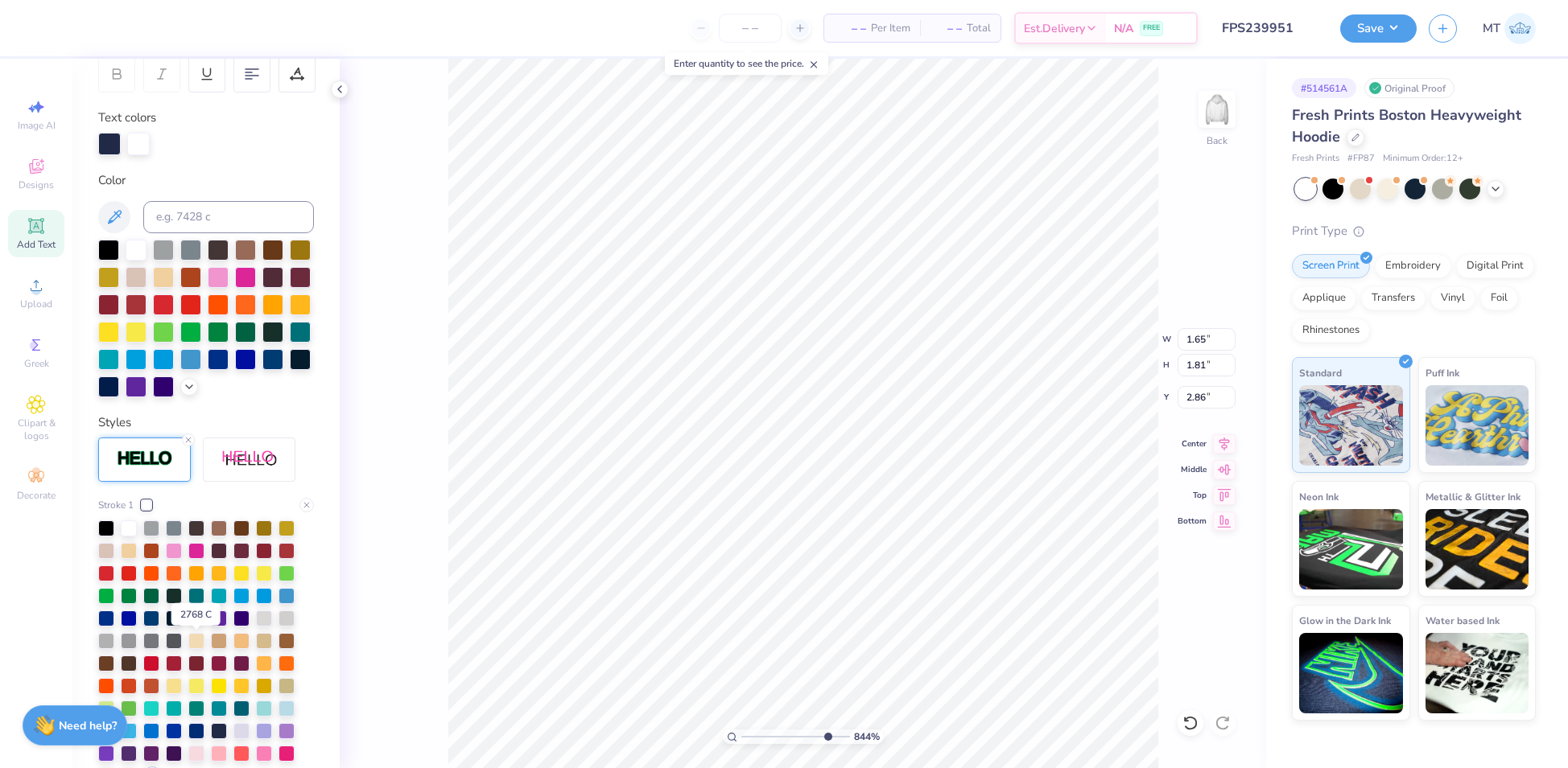
click at [194, 625] on div at bounding box center [196, 617] width 16 height 16
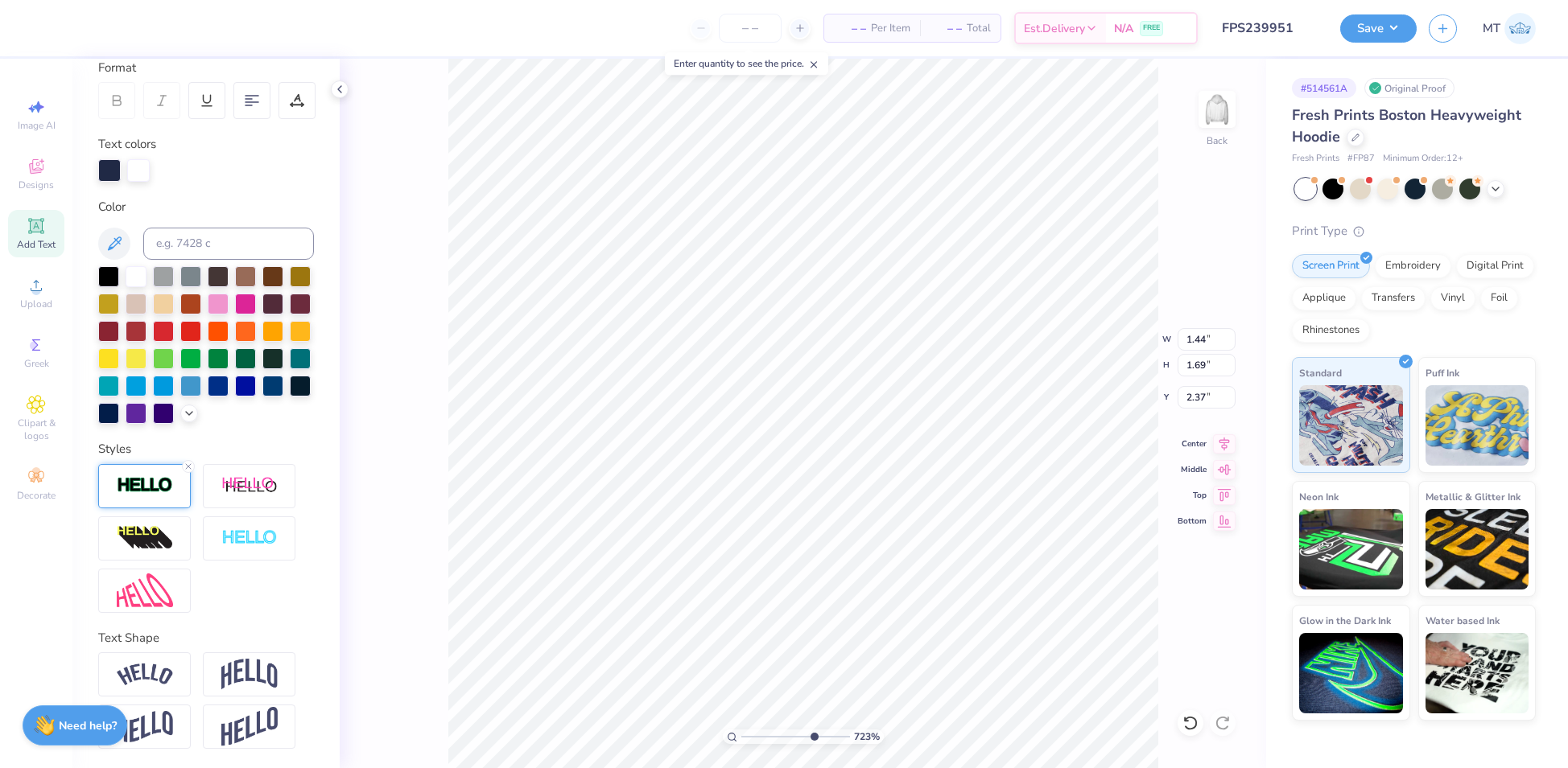
click at [150, 488] on img at bounding box center [144, 485] width 56 height 19
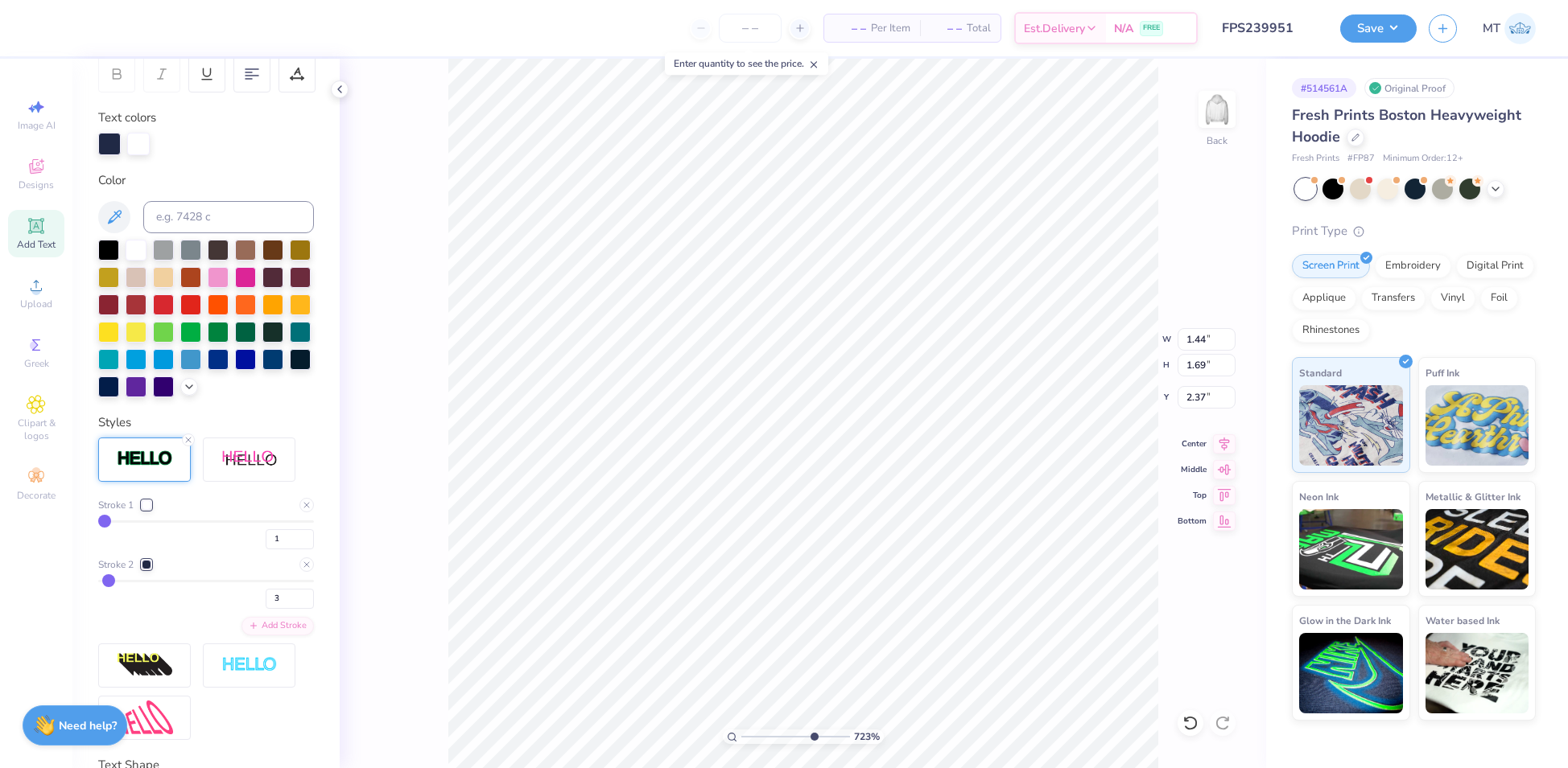
scroll to position [409, 0]
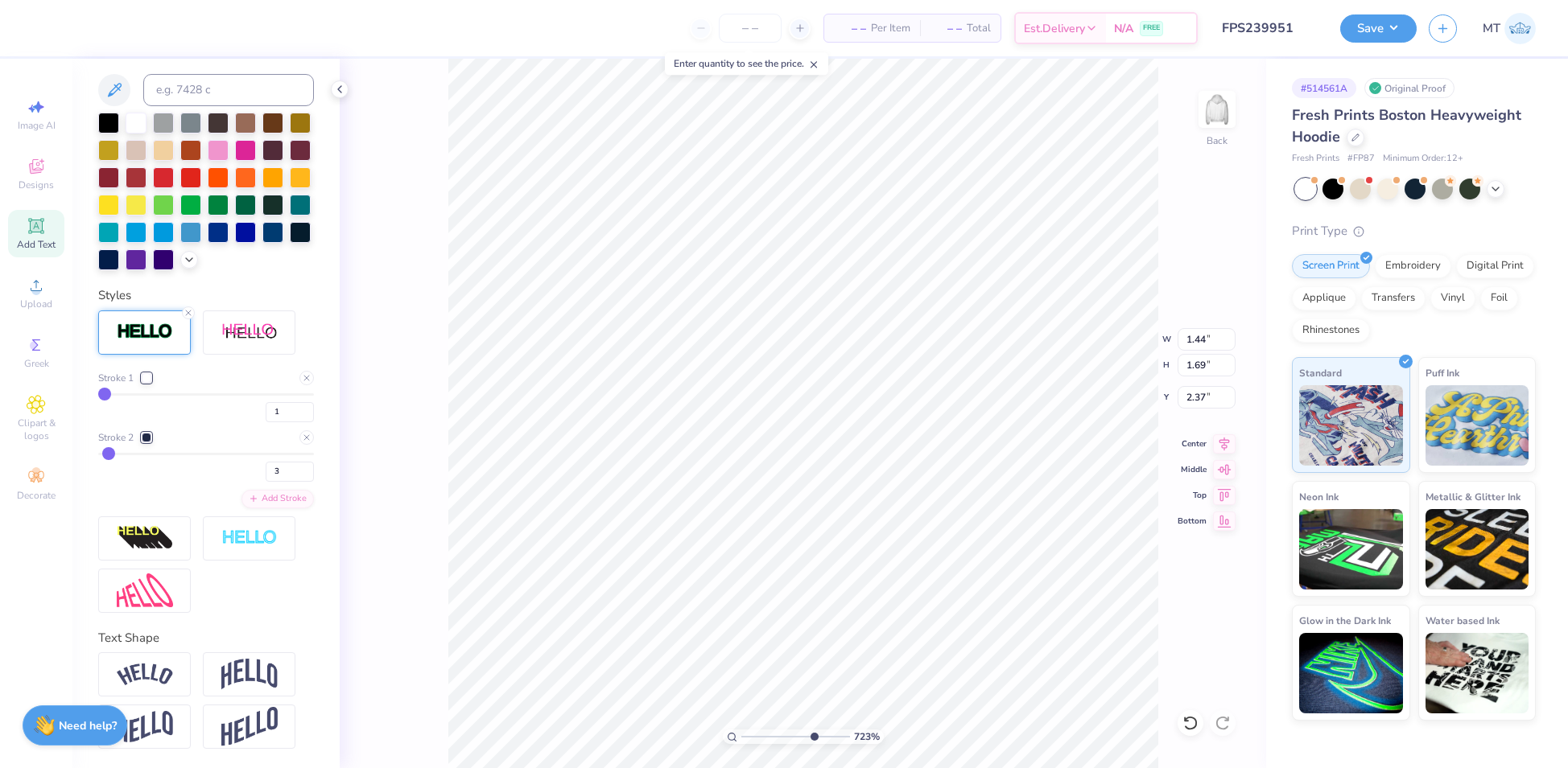
click at [142, 379] on div at bounding box center [146, 378] width 10 height 10
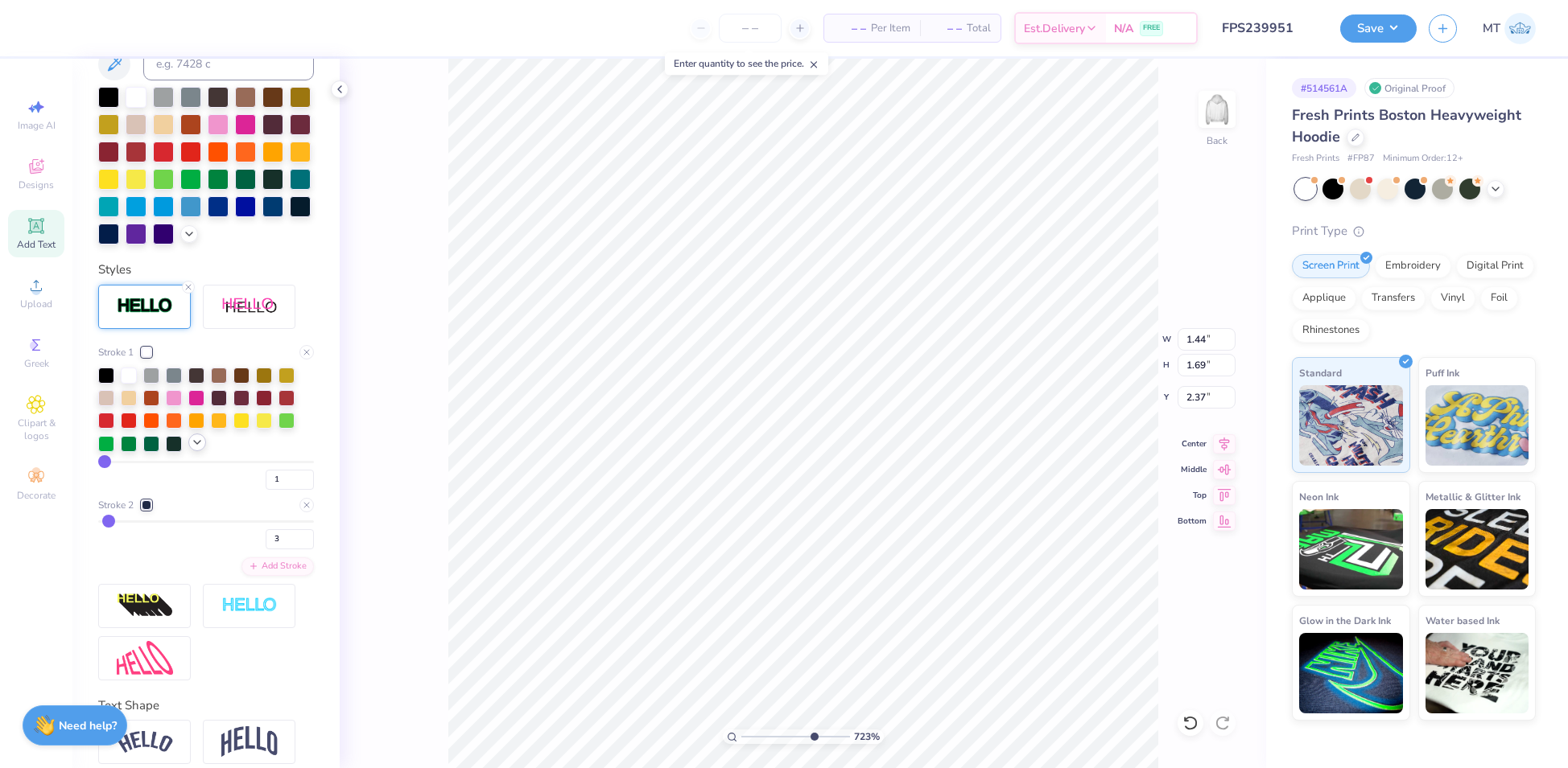
click at [196, 448] on icon at bounding box center [197, 442] width 13 height 13
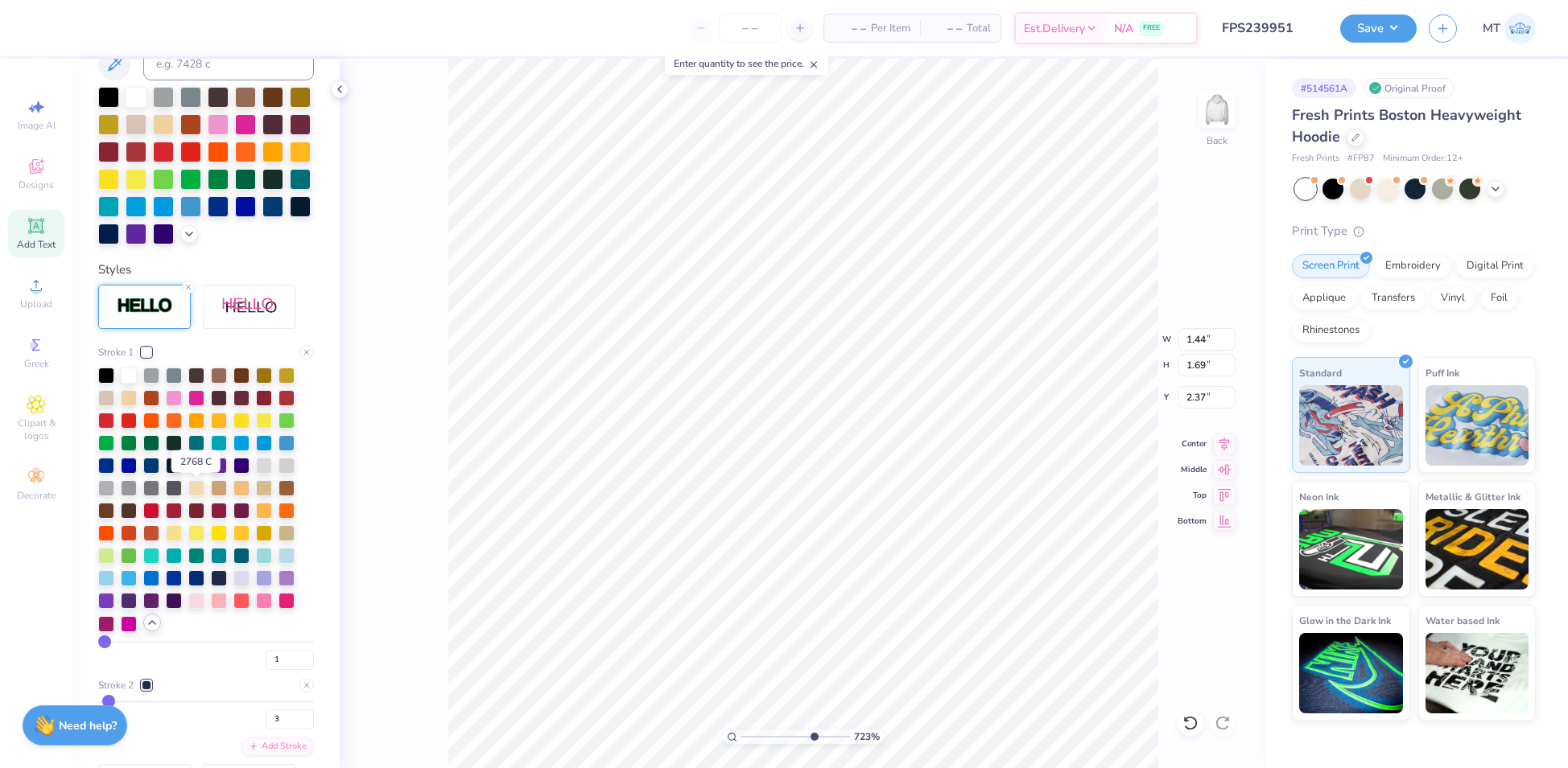
click at [201, 473] on div at bounding box center [196, 465] width 16 height 16
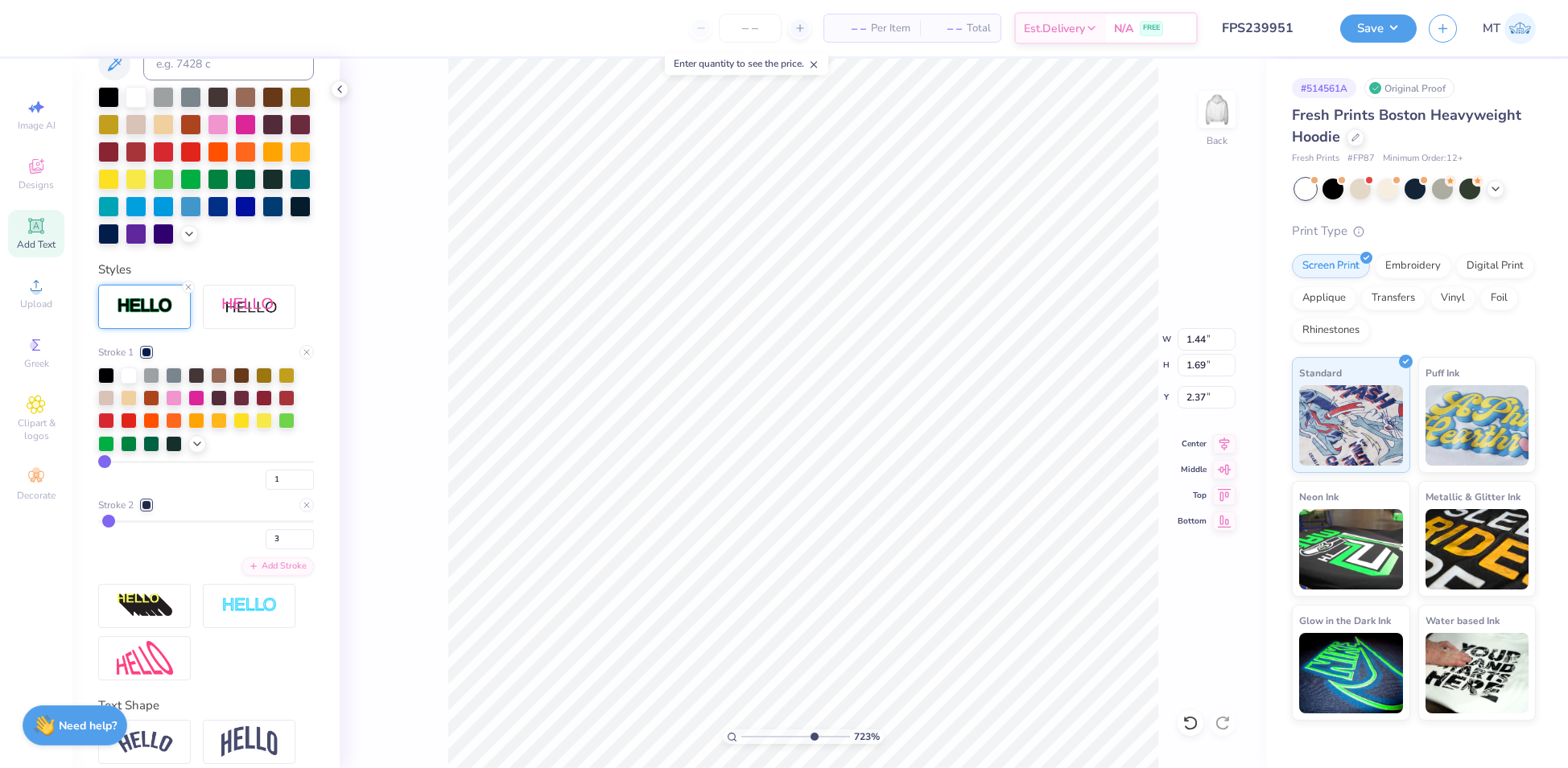
type input "7.2255223084988"
type input "1.22"
type input "1.68"
type input "2.79"
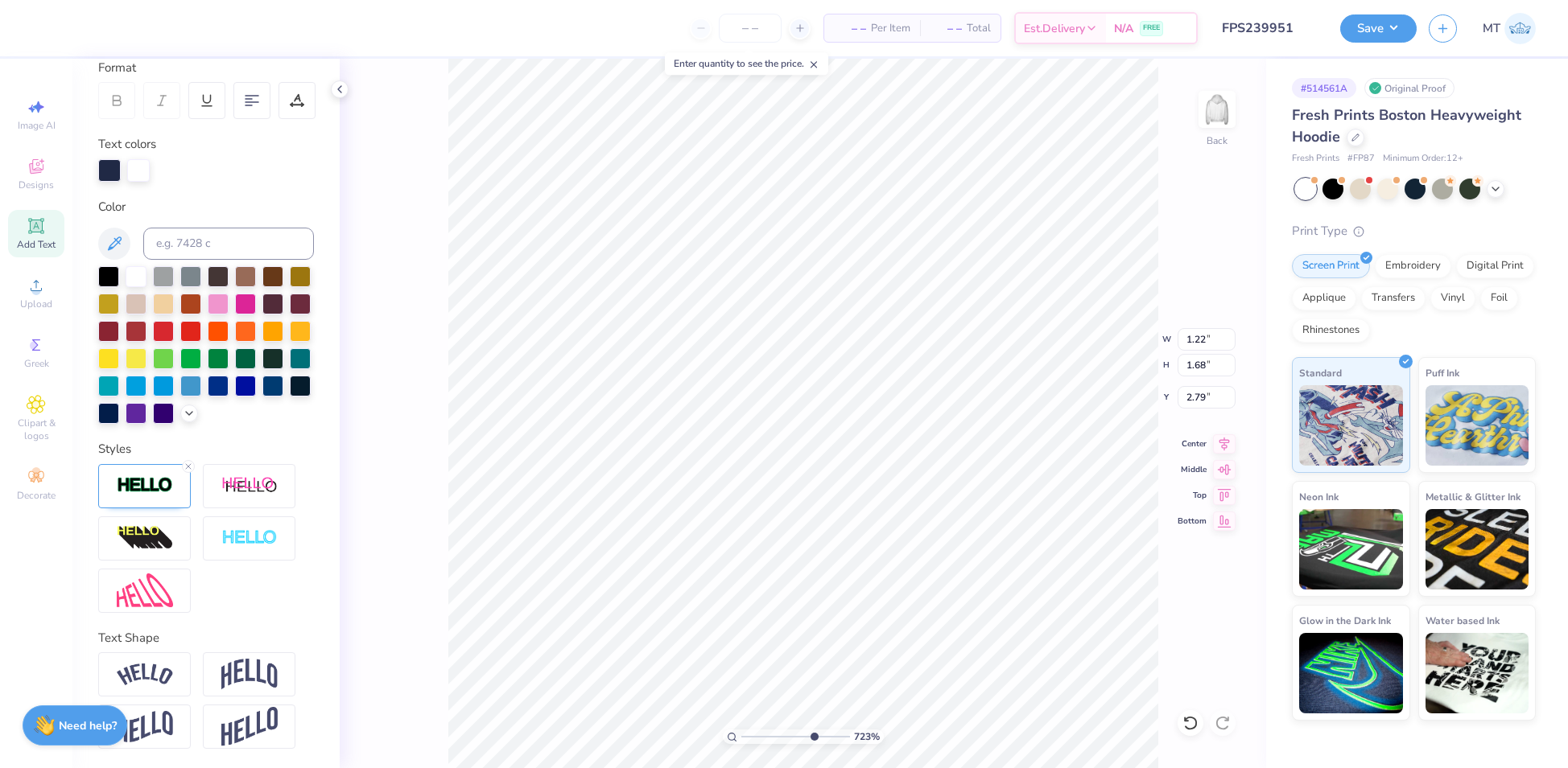
scroll to position [256, 0]
click at [175, 496] on div at bounding box center [144, 486] width 92 height 44
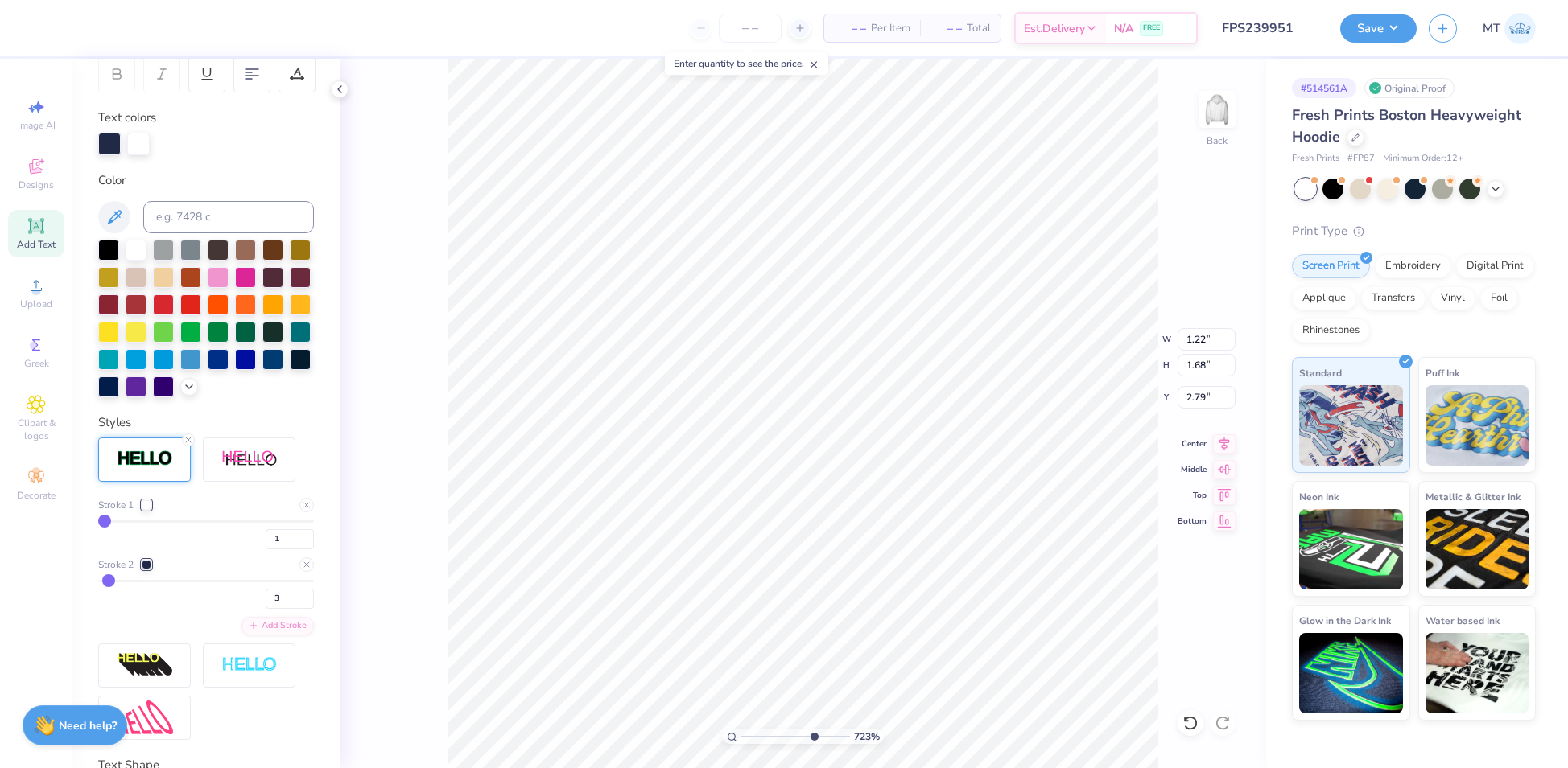
click at [145, 510] on div at bounding box center [146, 505] width 10 height 10
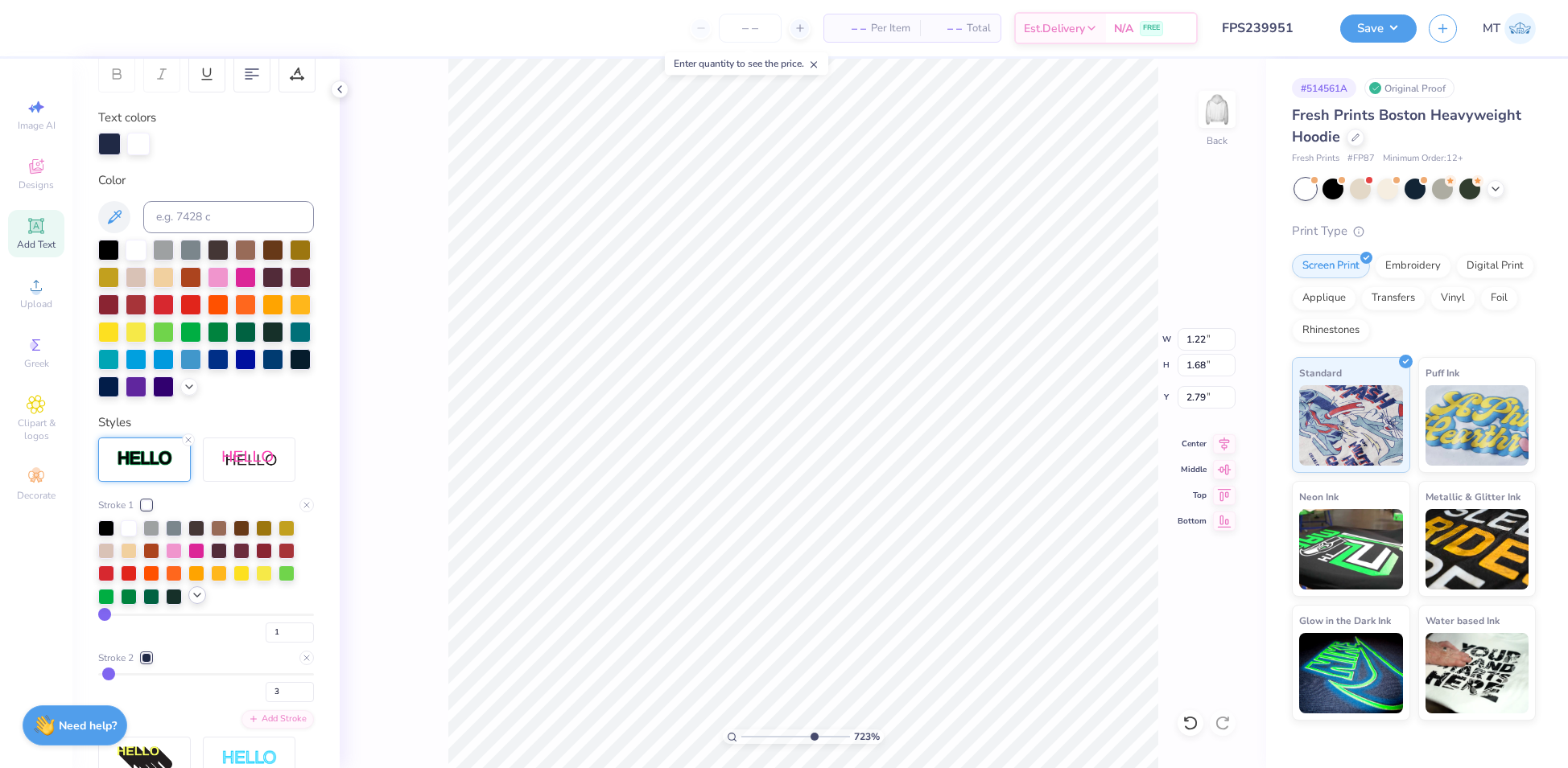
click at [201, 602] on icon at bounding box center [197, 595] width 13 height 13
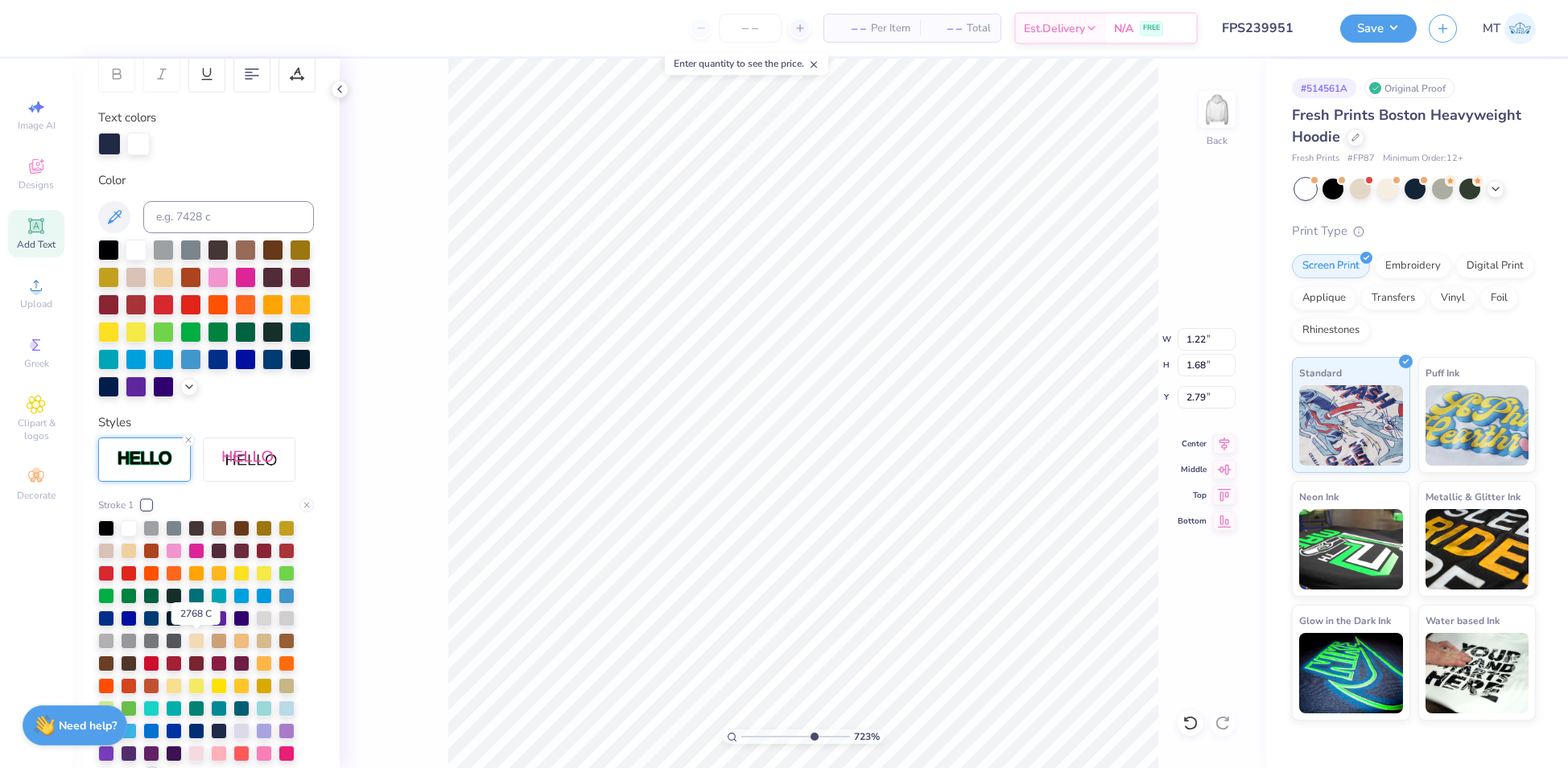
click at [198, 625] on div at bounding box center [196, 617] width 16 height 16
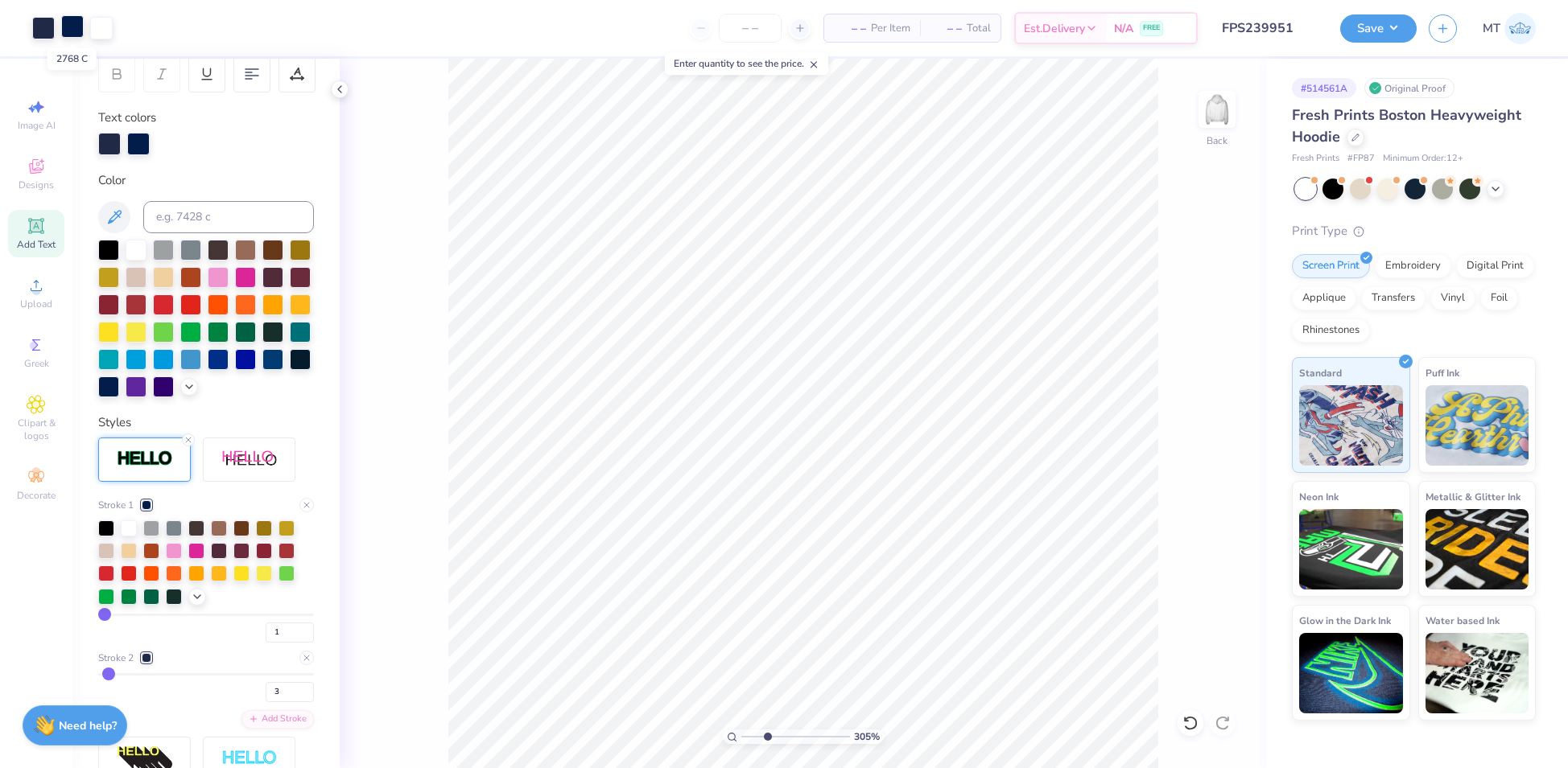
click at [73, 31] on div at bounding box center [72, 26] width 22 height 22
type input "3.05461323329064"
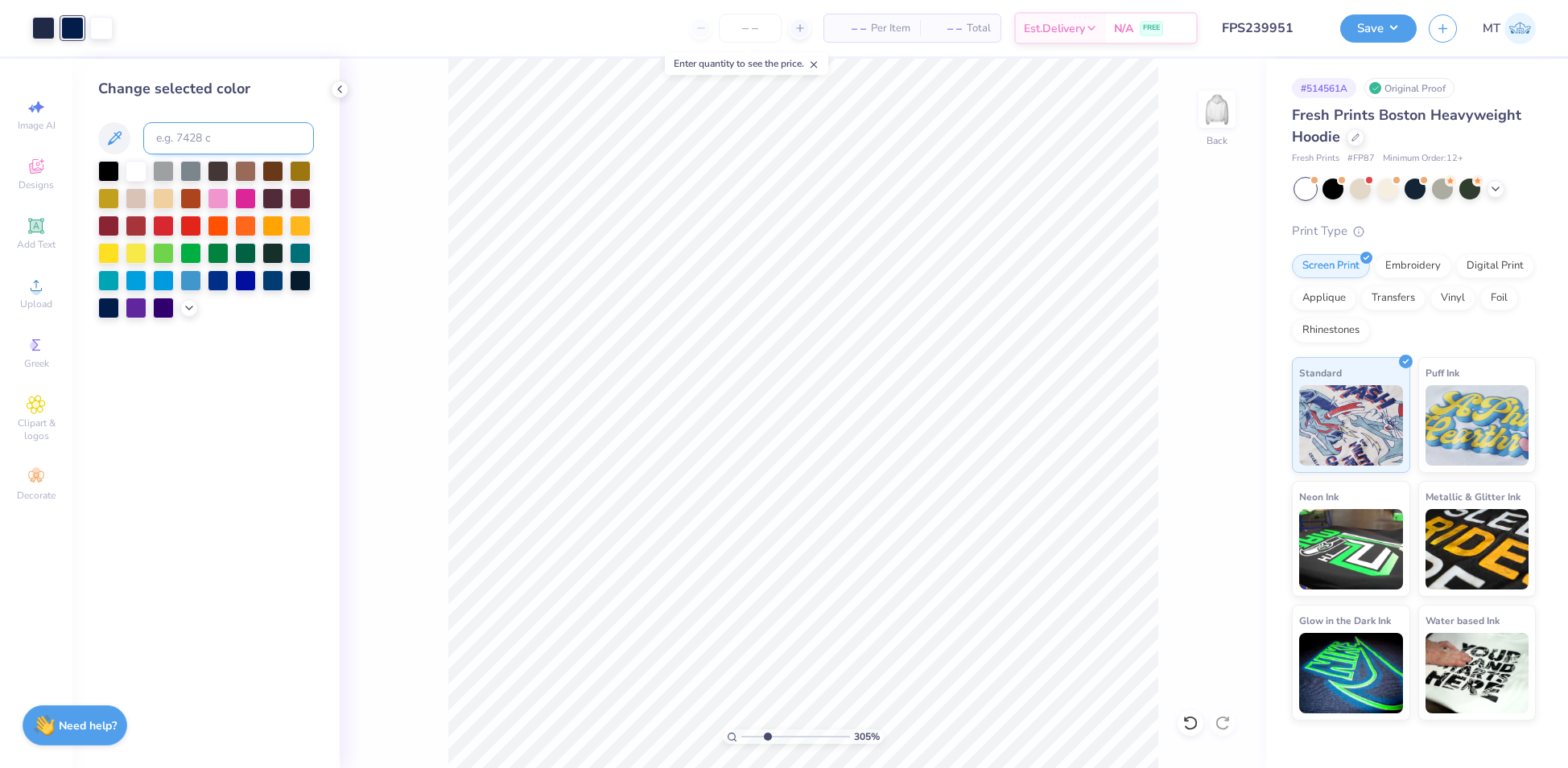
click at [194, 147] on input at bounding box center [228, 139] width 171 height 32
type input "533"
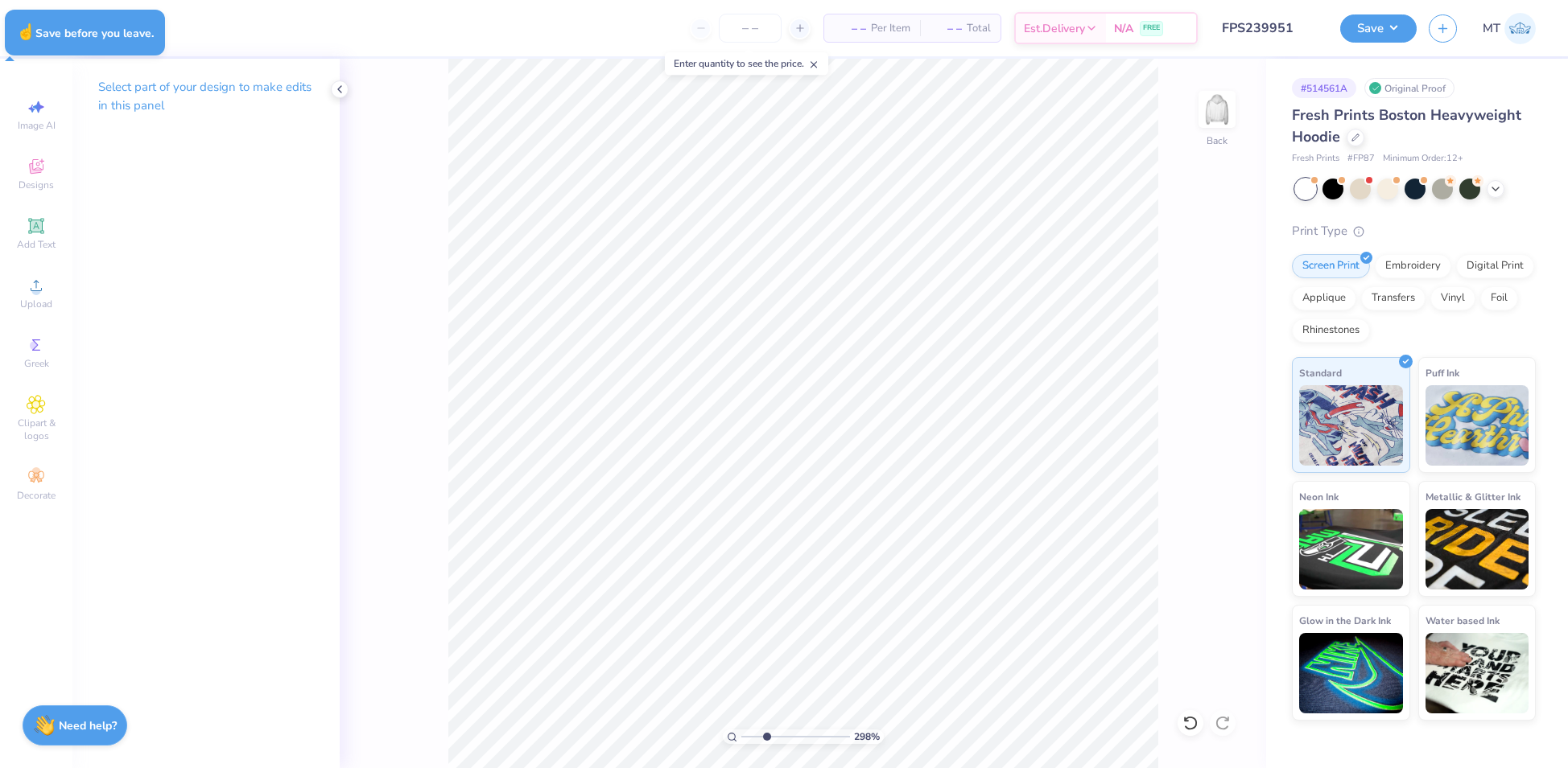
type input "2.97657509383462"
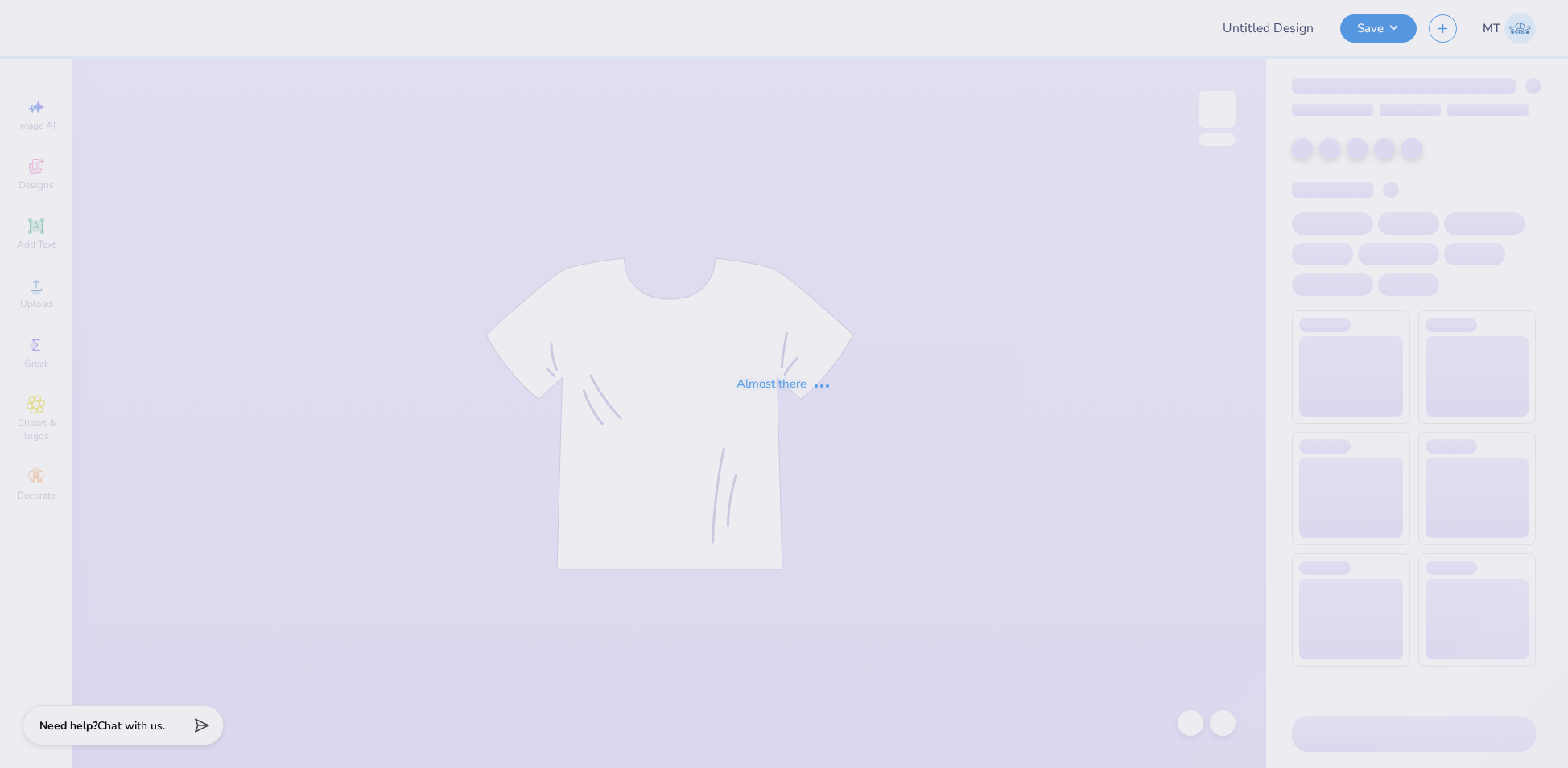
type input "FPS239952"
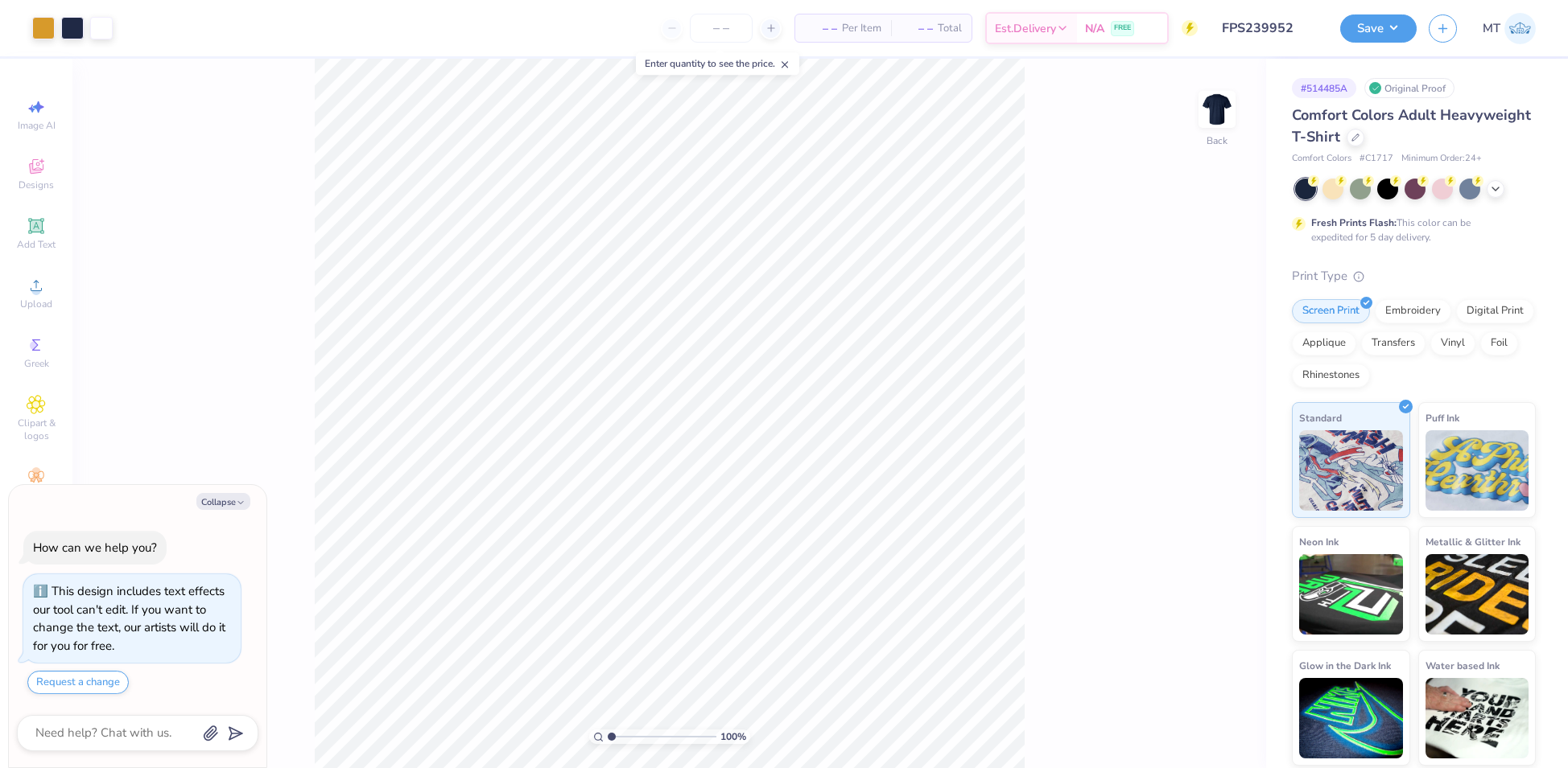
type textarea "x"
type input "1.67572535924296"
type textarea "x"
type input "1.5459990651184"
type textarea "x"
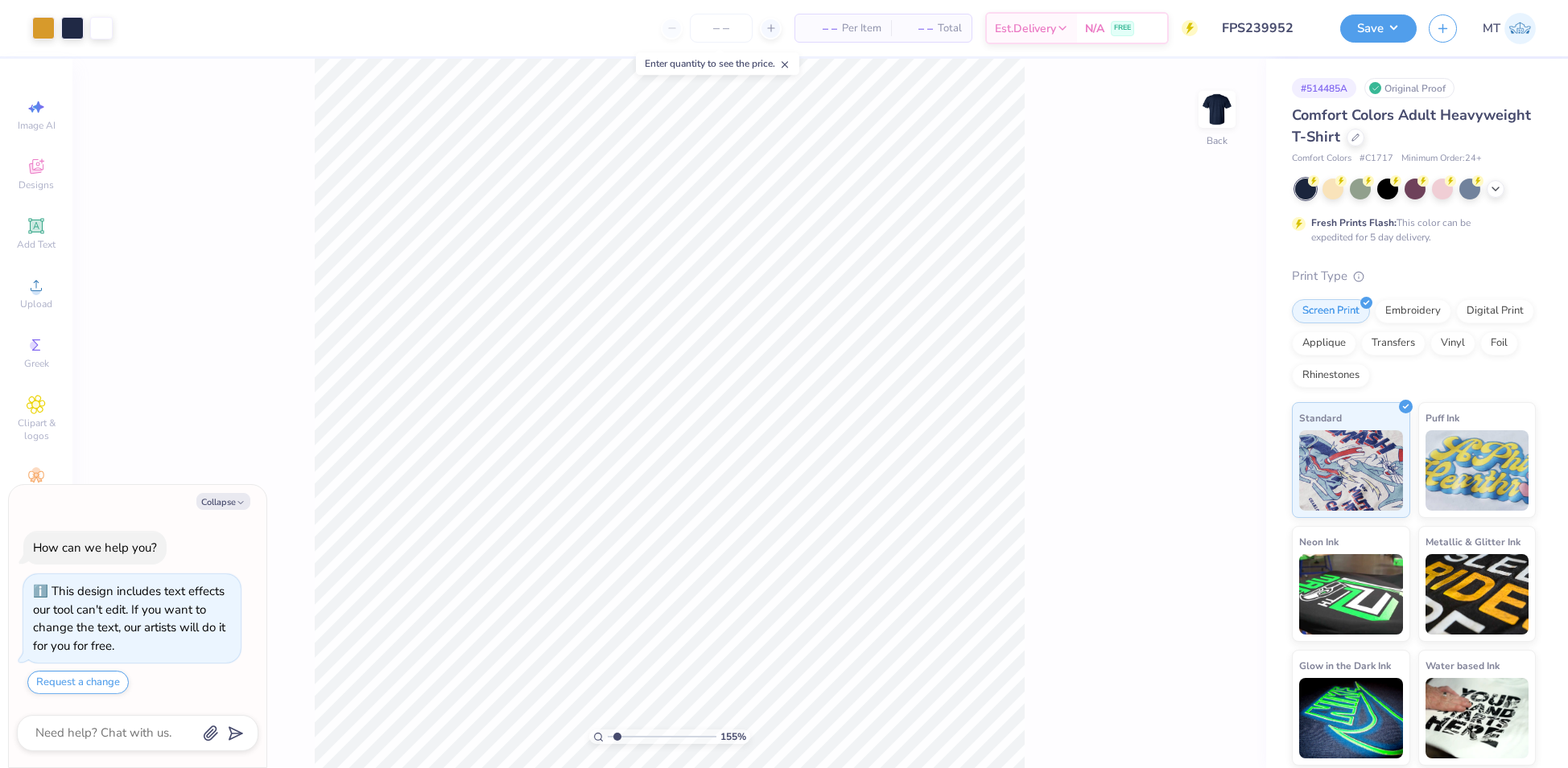
type input "1"
type textarea "x"
type input "4.13837233548552"
type textarea "x"
type input "4.13837233548552"
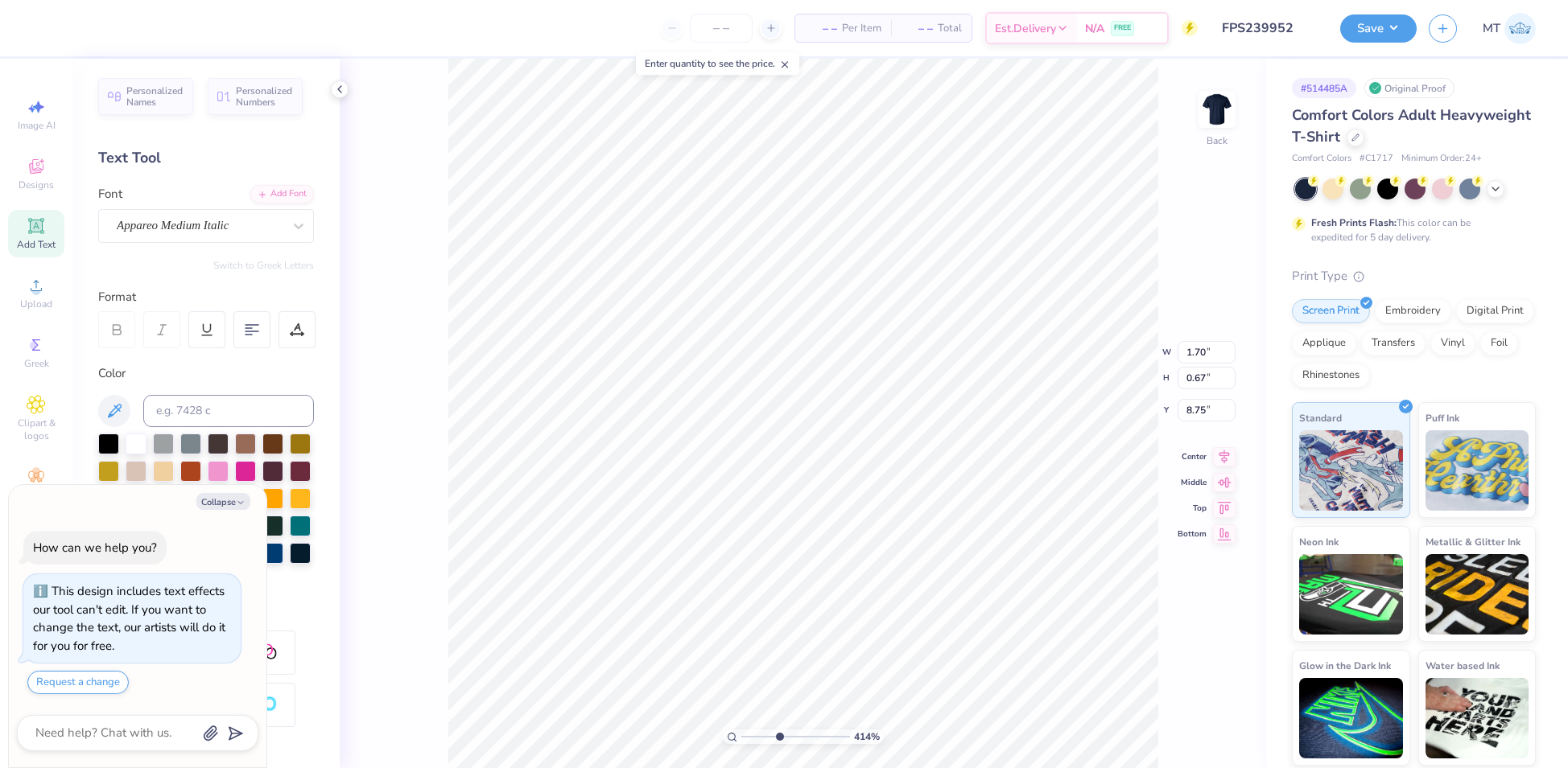
type textarea "x"
type input "4.13837233548552"
type textarea "x"
type input "4.13837233548552"
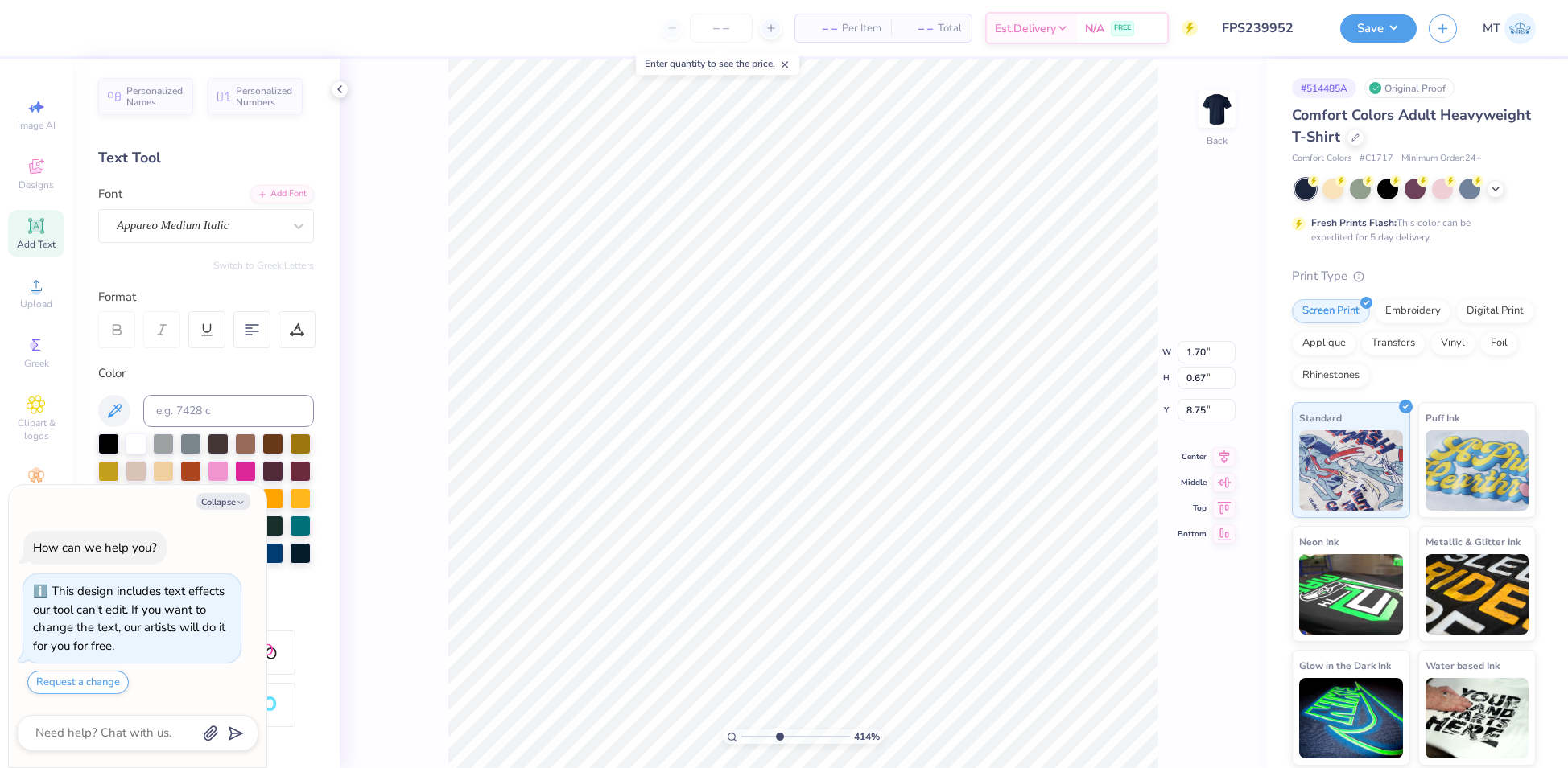
type textarea "x"
type input "4.13837233548552"
type textarea "x"
type input "4.13837233548552"
type textarea "x"
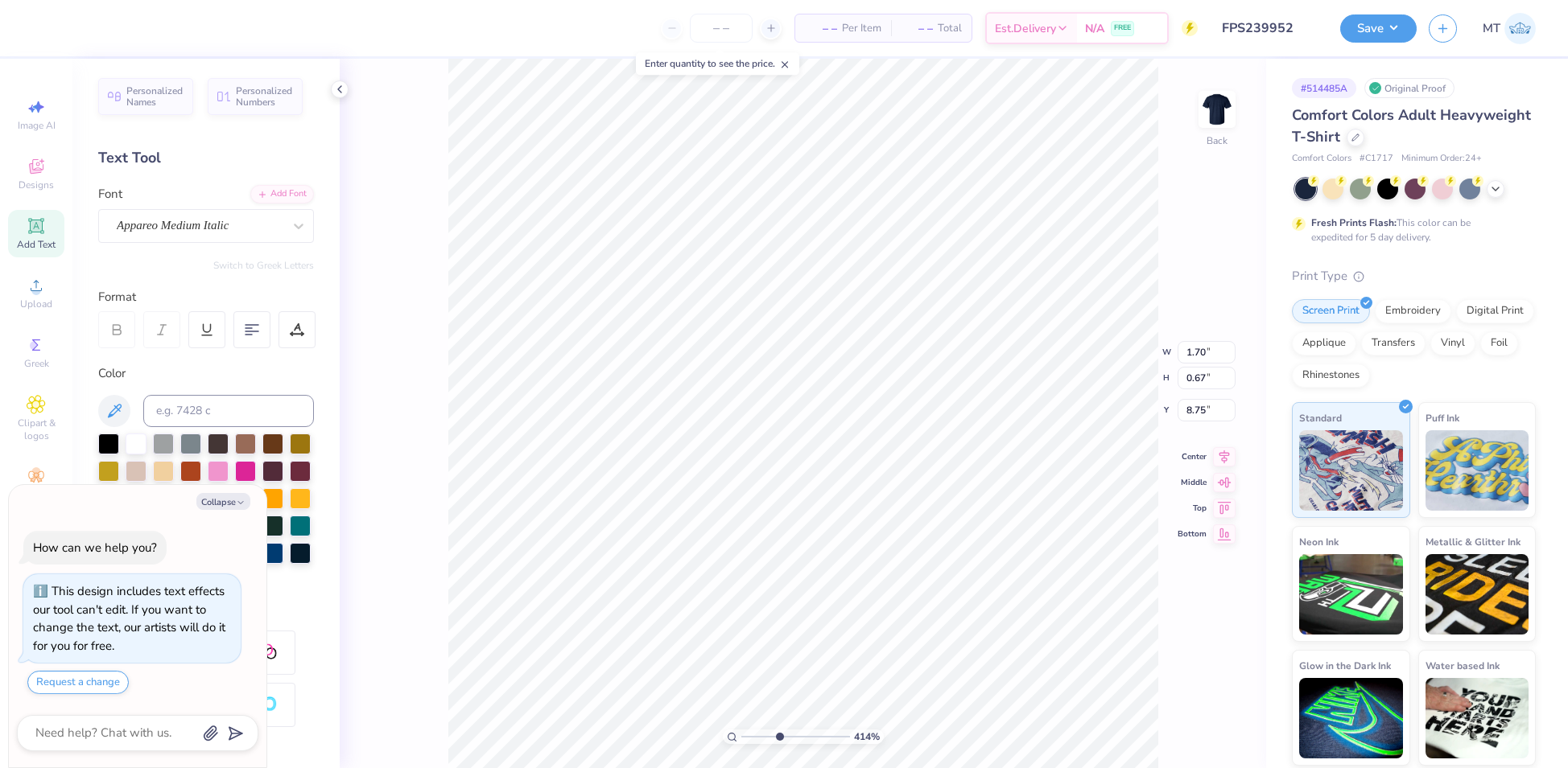
type input "4.13837233548552"
type textarea "FAL"
type textarea "x"
type input "4.13837233548552"
type textarea "x"
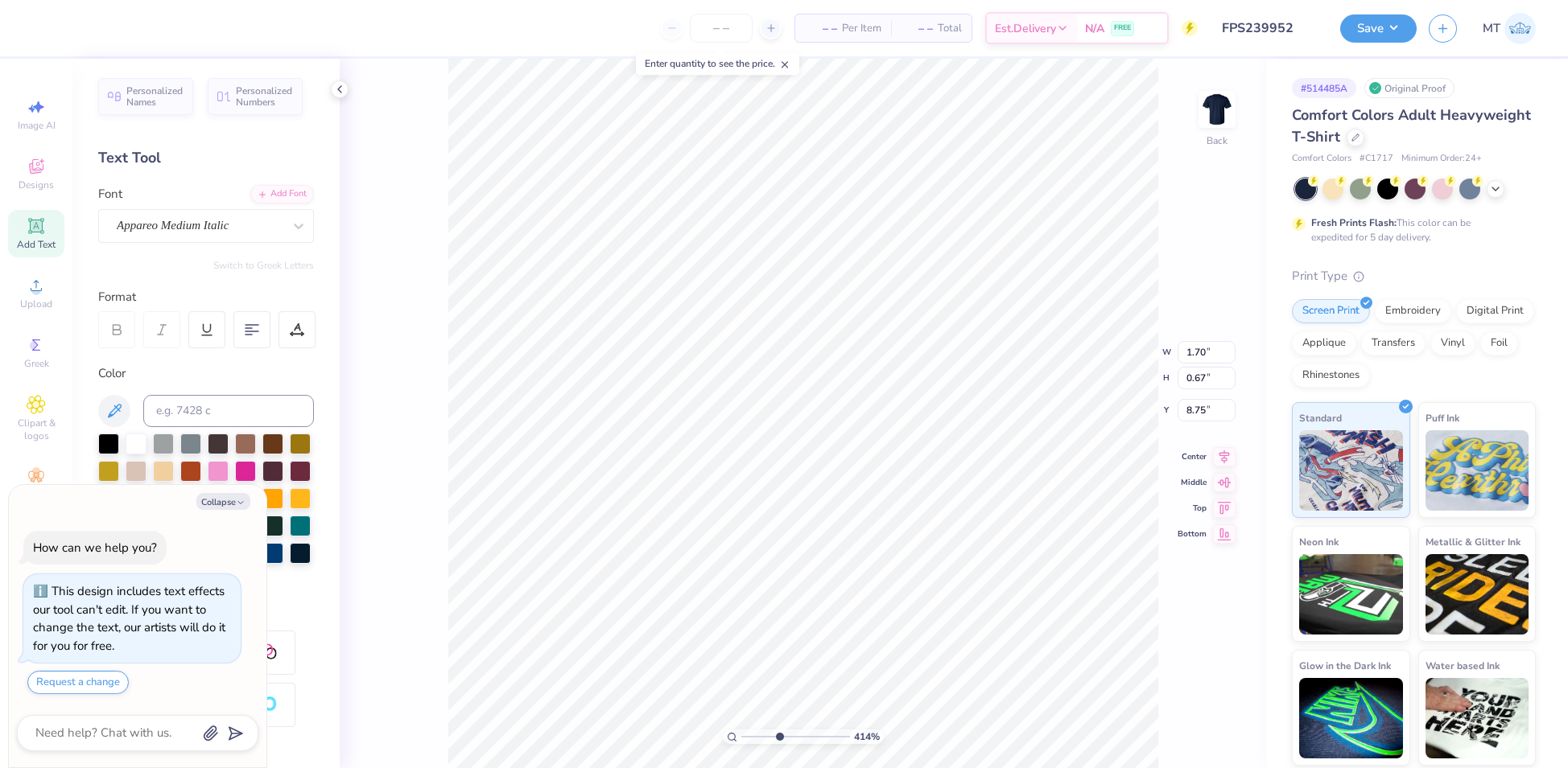
type input "4.13837233548552"
type textarea "FALL"
type textarea "x"
type input "4.13837233548552"
type input "3.06"
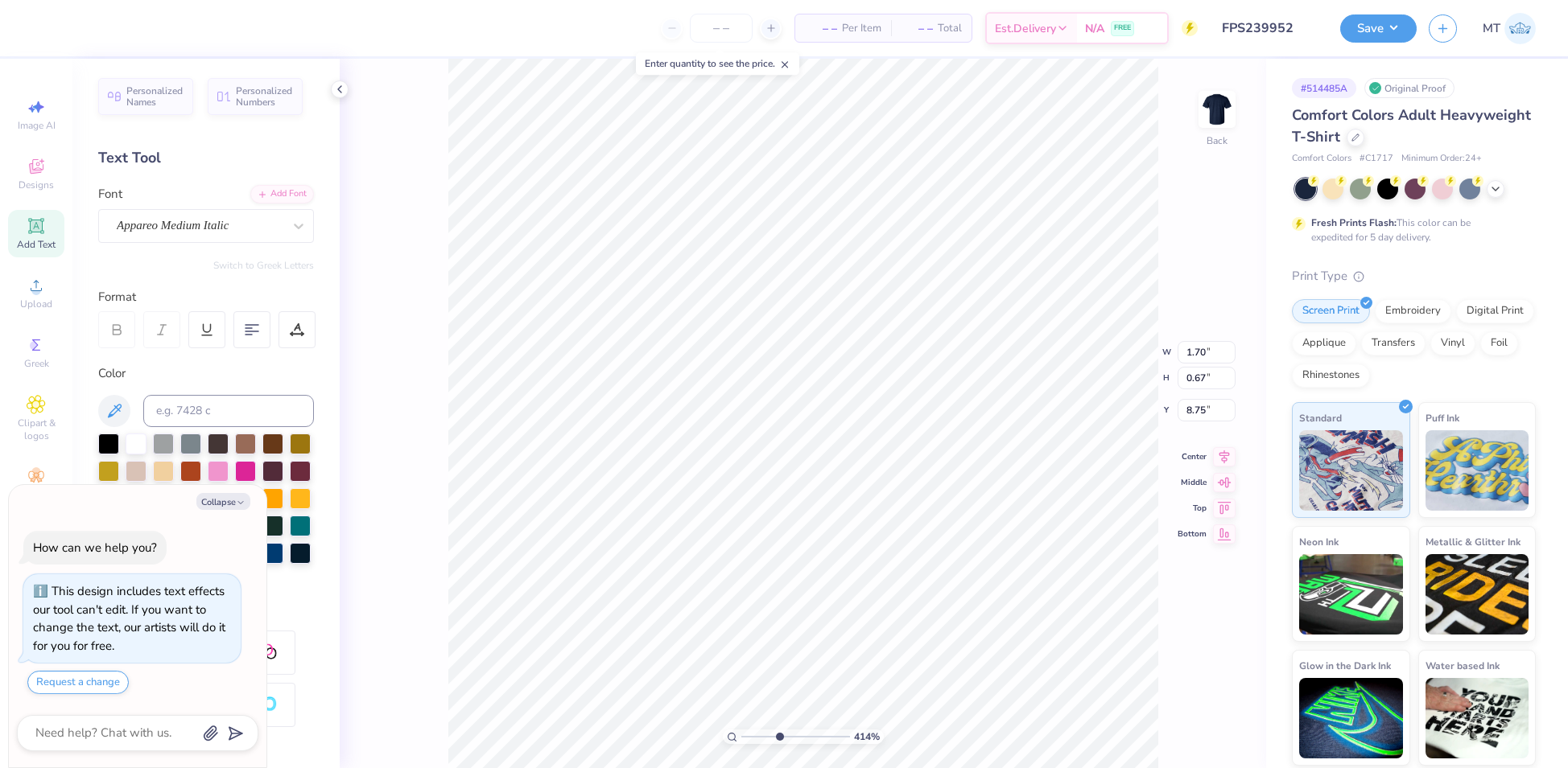
type input "0.63"
type input "9.61"
type textarea "x"
type input "4.13837233548552"
type textarea "x"
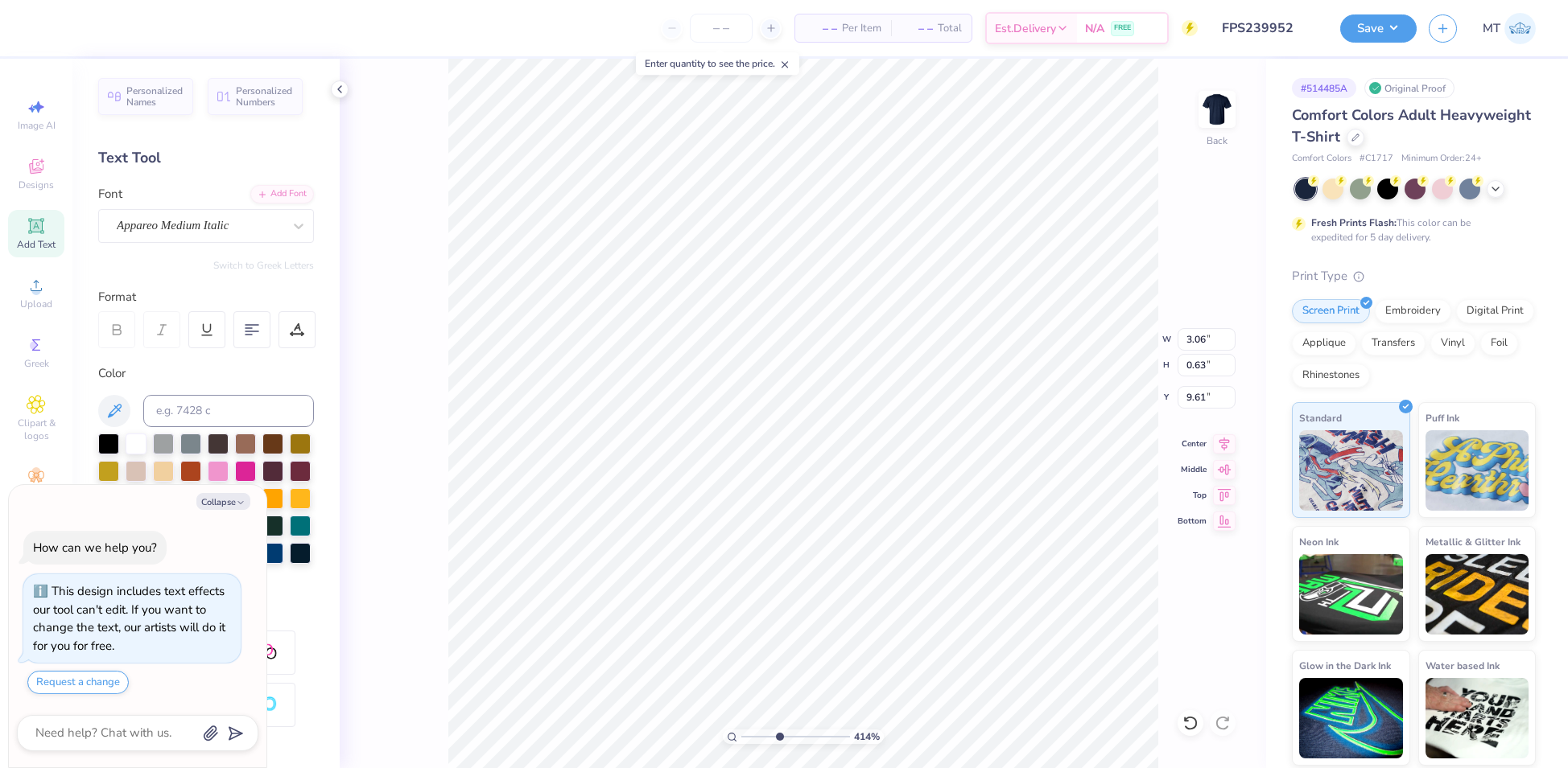
type input "4.13837233548552"
type textarea "x"
type input "4.13837233548552"
type textarea "x"
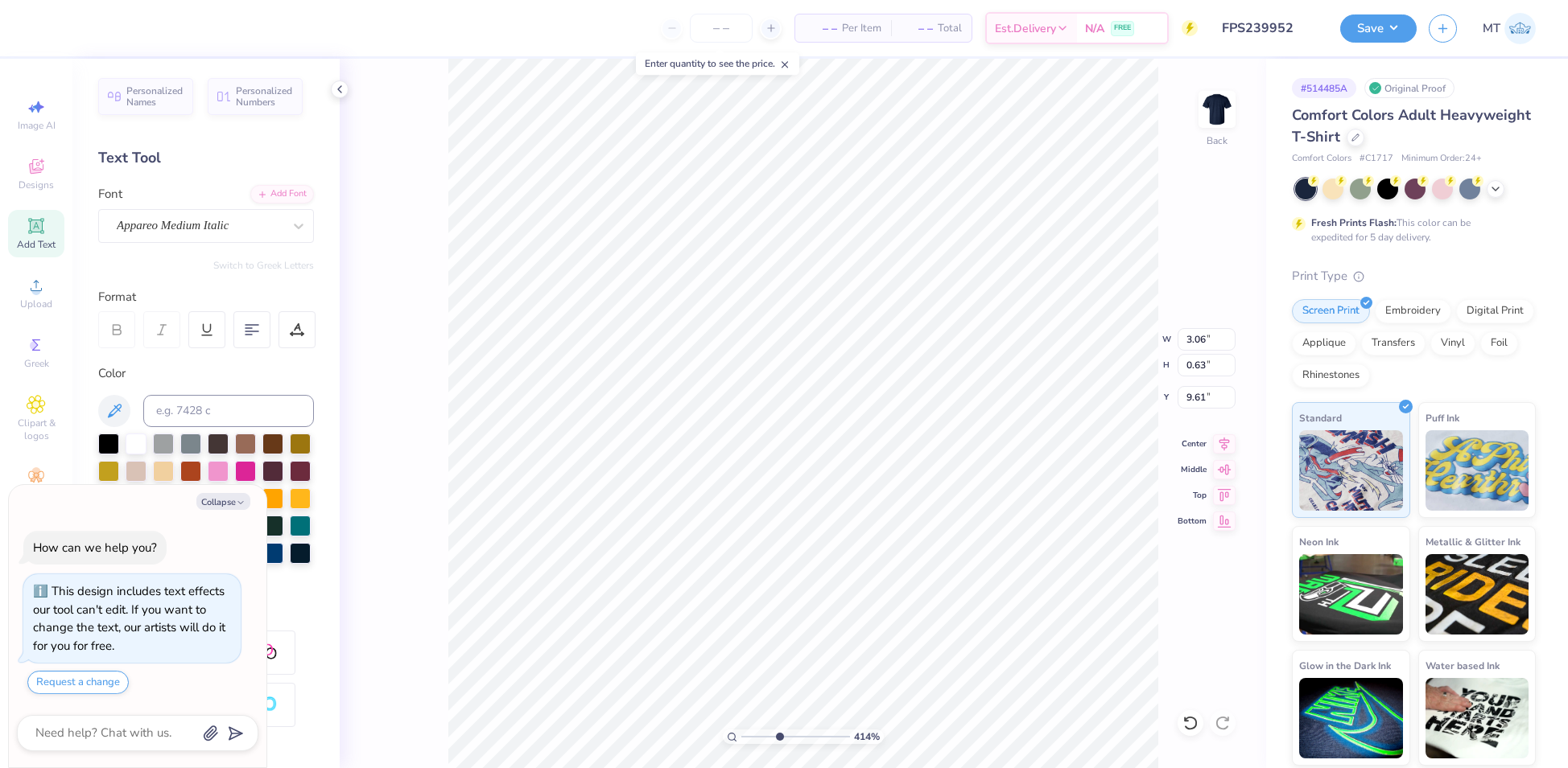
type input "4.13837233548552"
type textarea "x"
type input "4.13837233548552"
type textarea "RE"
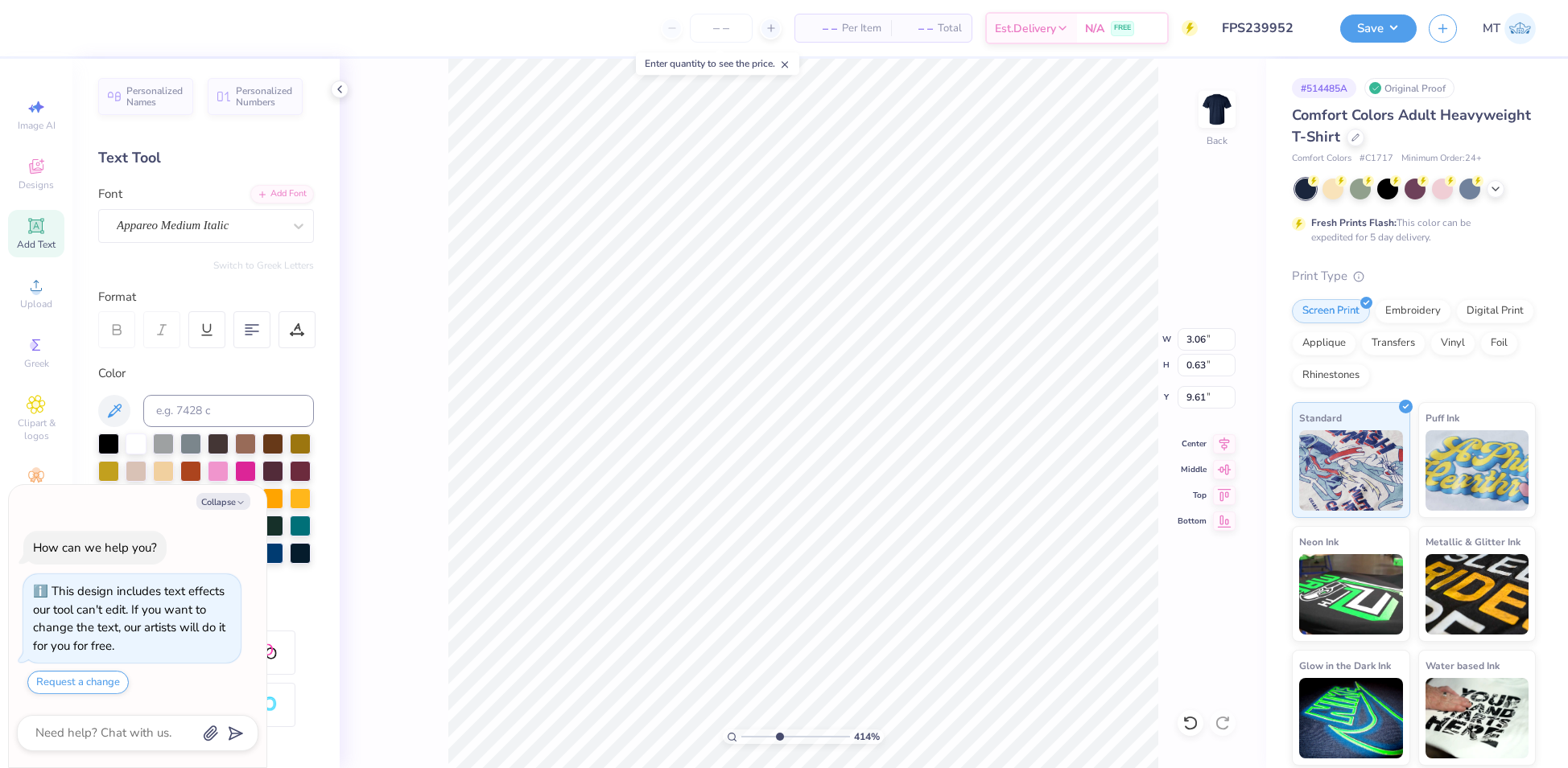
type textarea "x"
type input "4.13837233548552"
type textarea "RET"
type textarea "x"
type input "4.13837233548552"
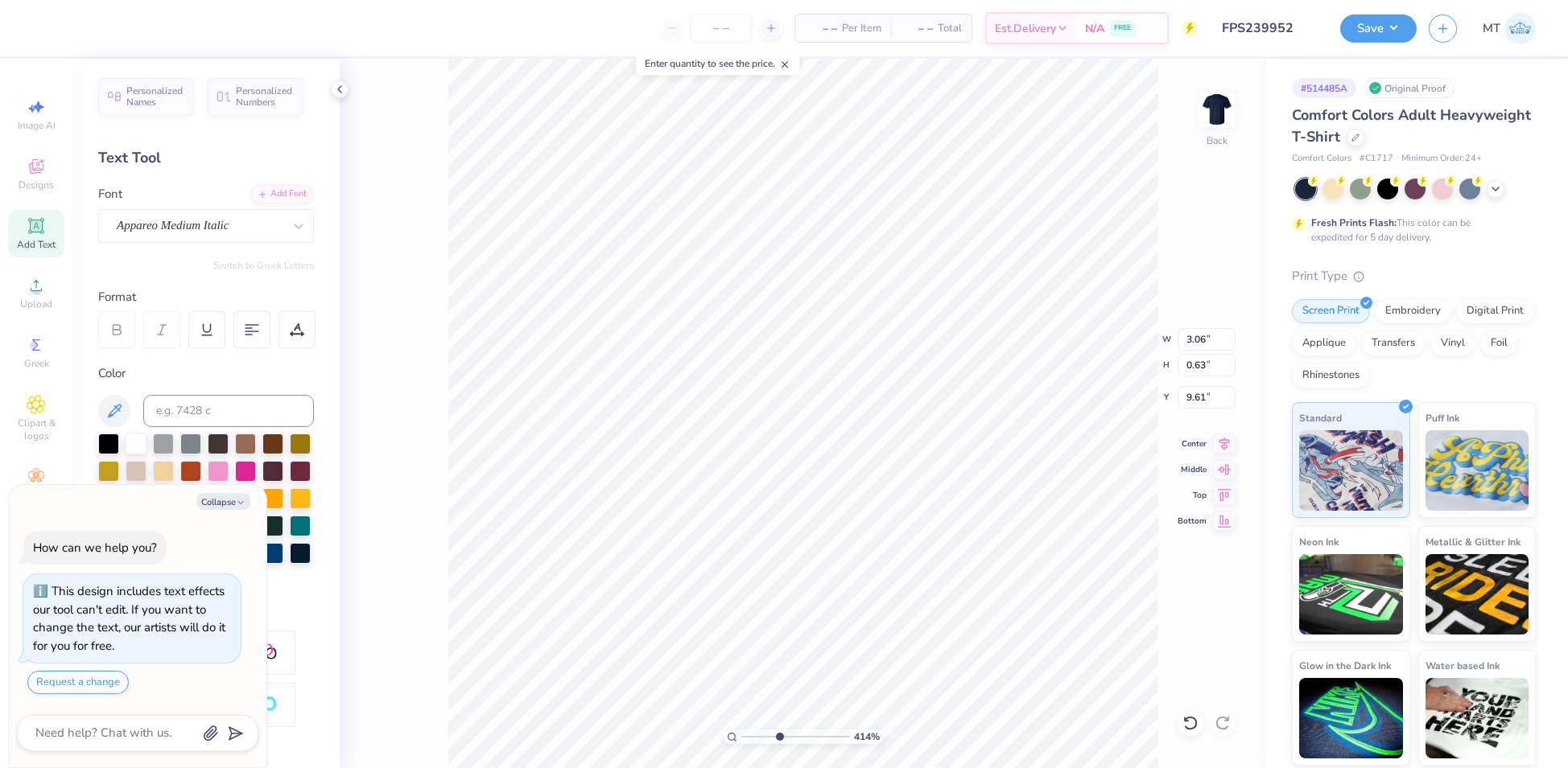
type textarea "RETR"
type textarea "x"
type input "4.13837233548552"
type textarea "RETRE"
type textarea "x"
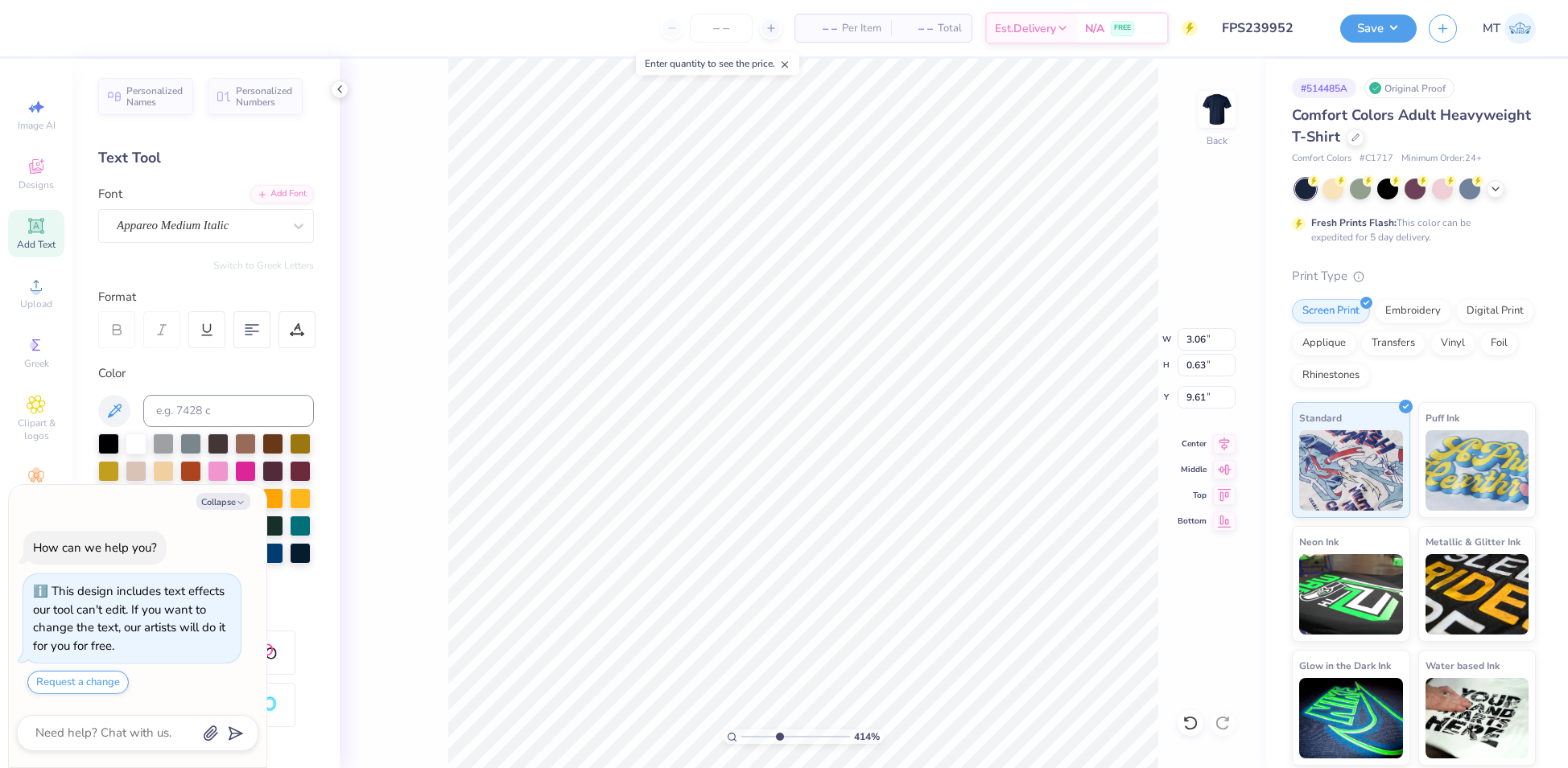
type input "4.13837233548552"
type textarea "RETREAR"
type textarea "x"
type input "4.13837233548552"
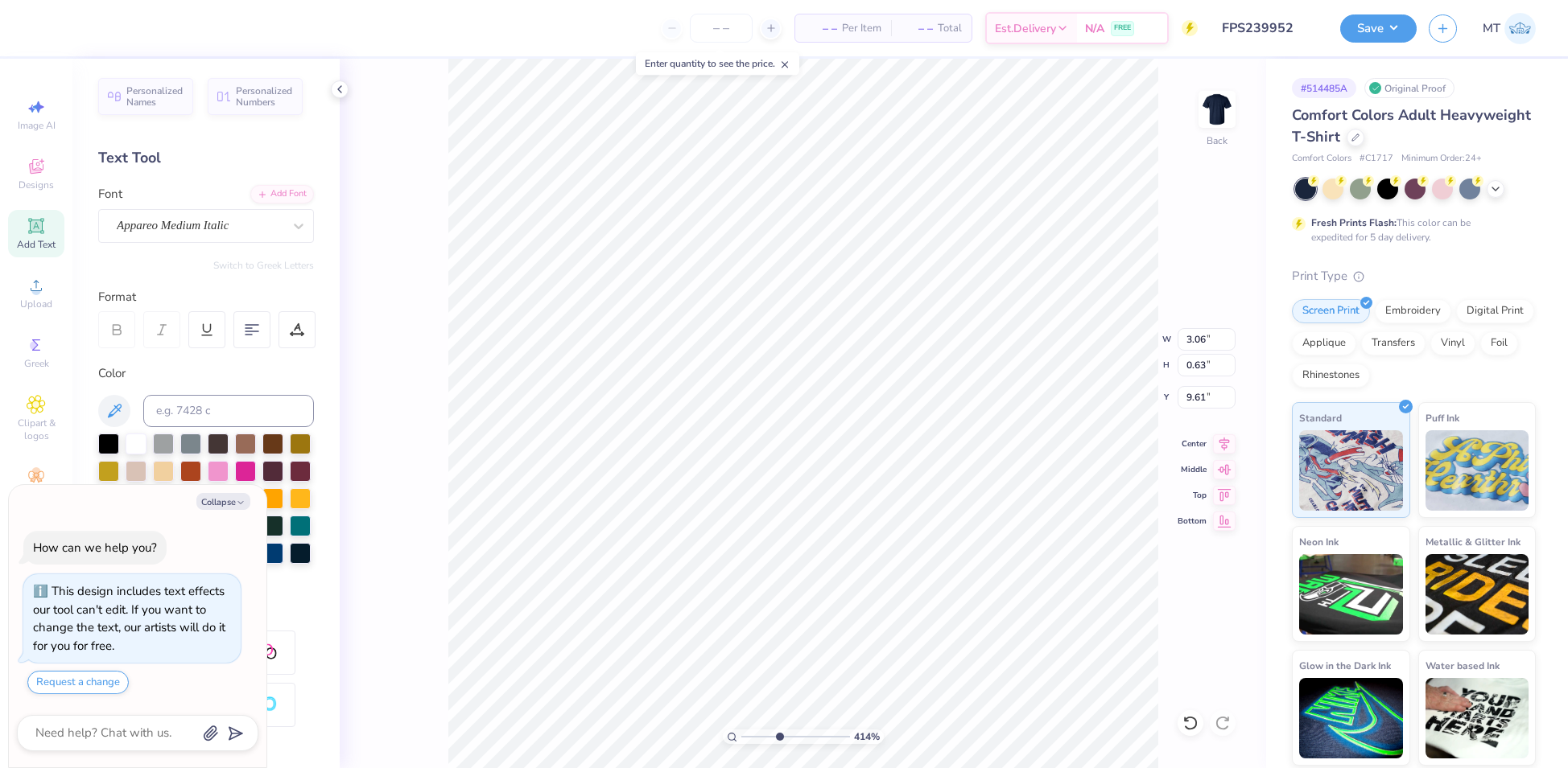
type textarea "RETREA"
type textarea "x"
type input "4.13837233548552"
type textarea "x"
type input "4.13837233548552"
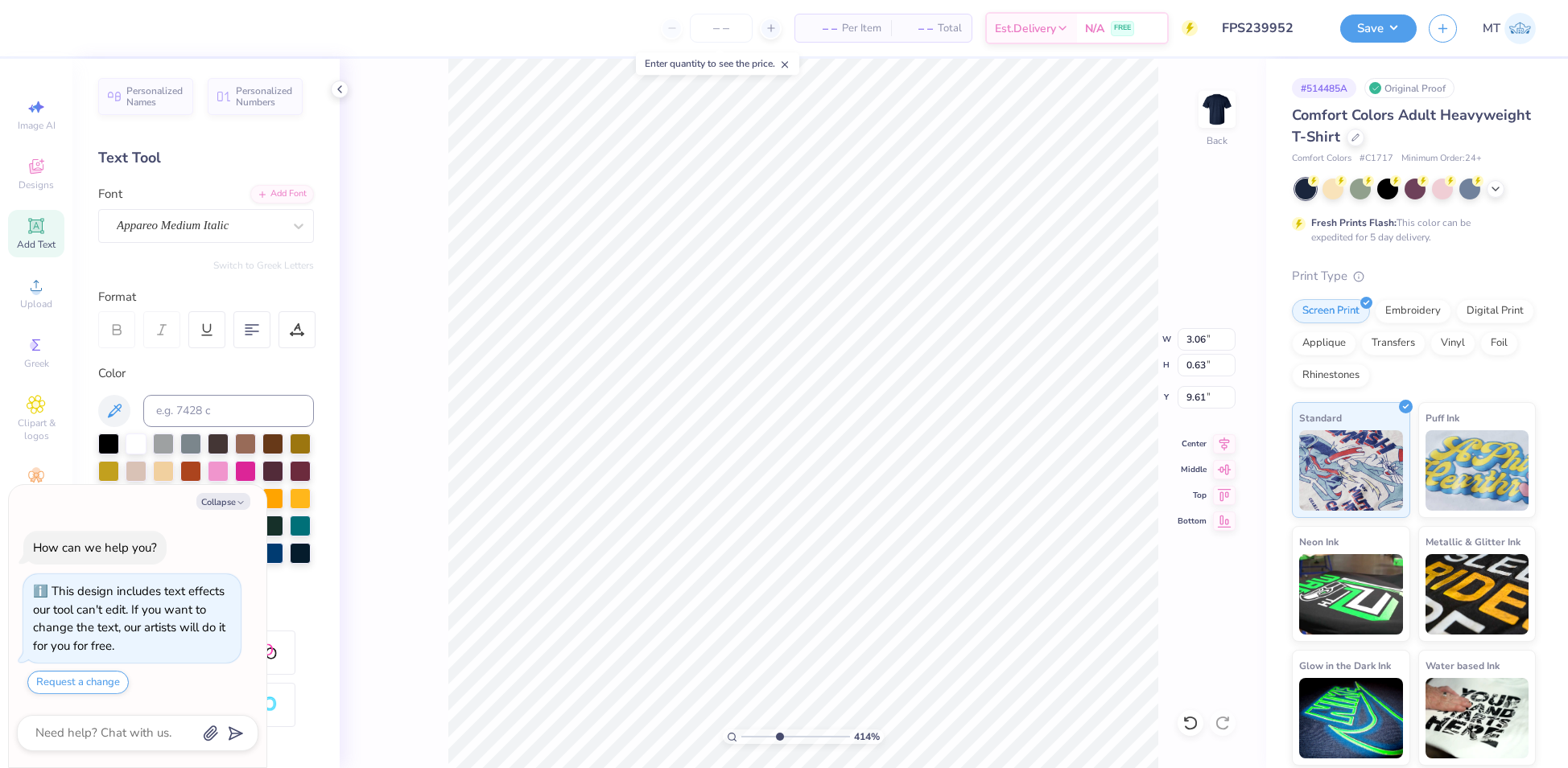
type textarea "RETREAT"
type textarea "x"
type input "4.13837233548552"
type textarea "x"
type input "4.13837233548552"
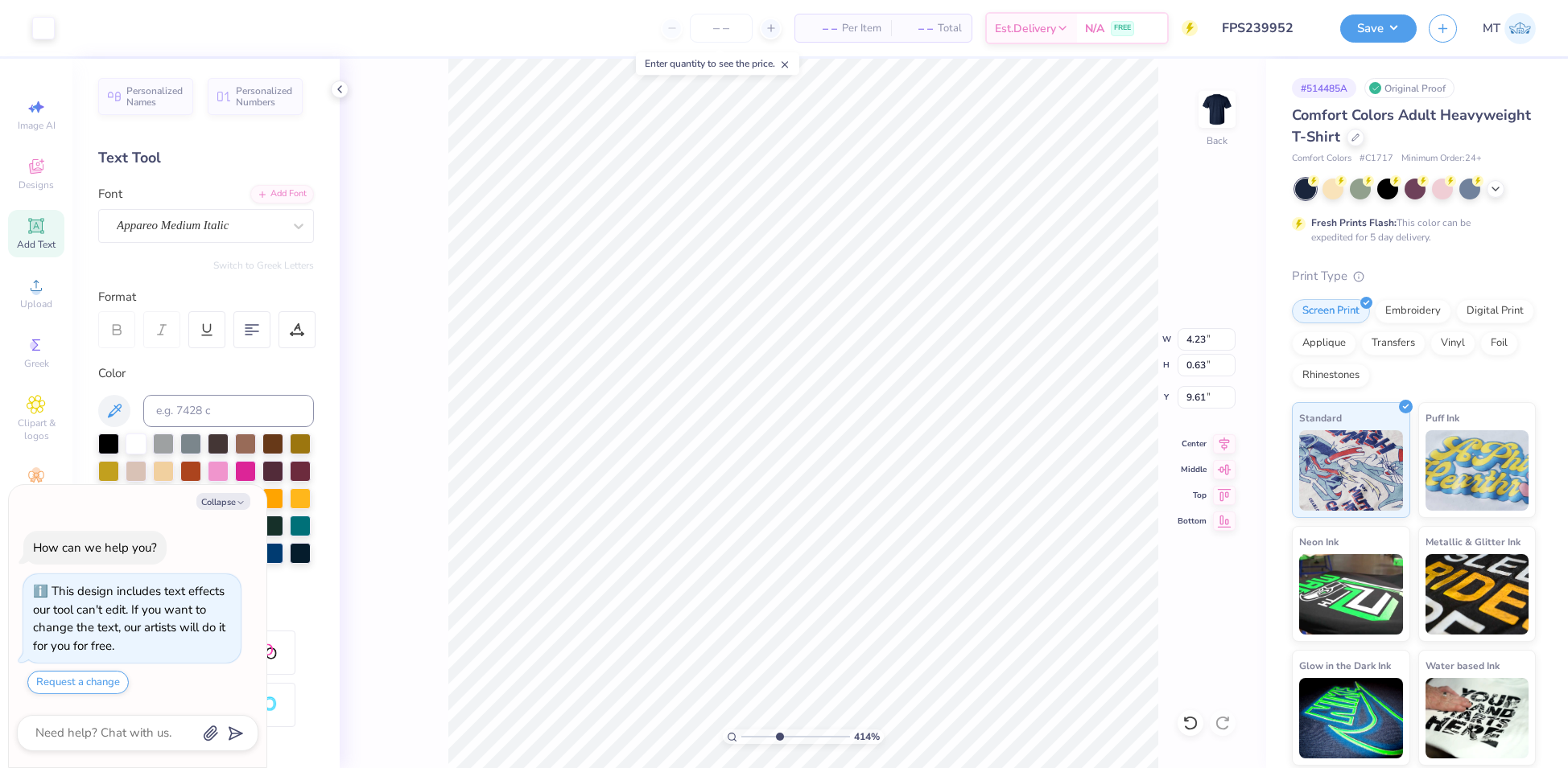
type textarea "x"
type input "4.13837233548552"
type textarea "x"
type input "4.13837233548552"
type input "1.47"
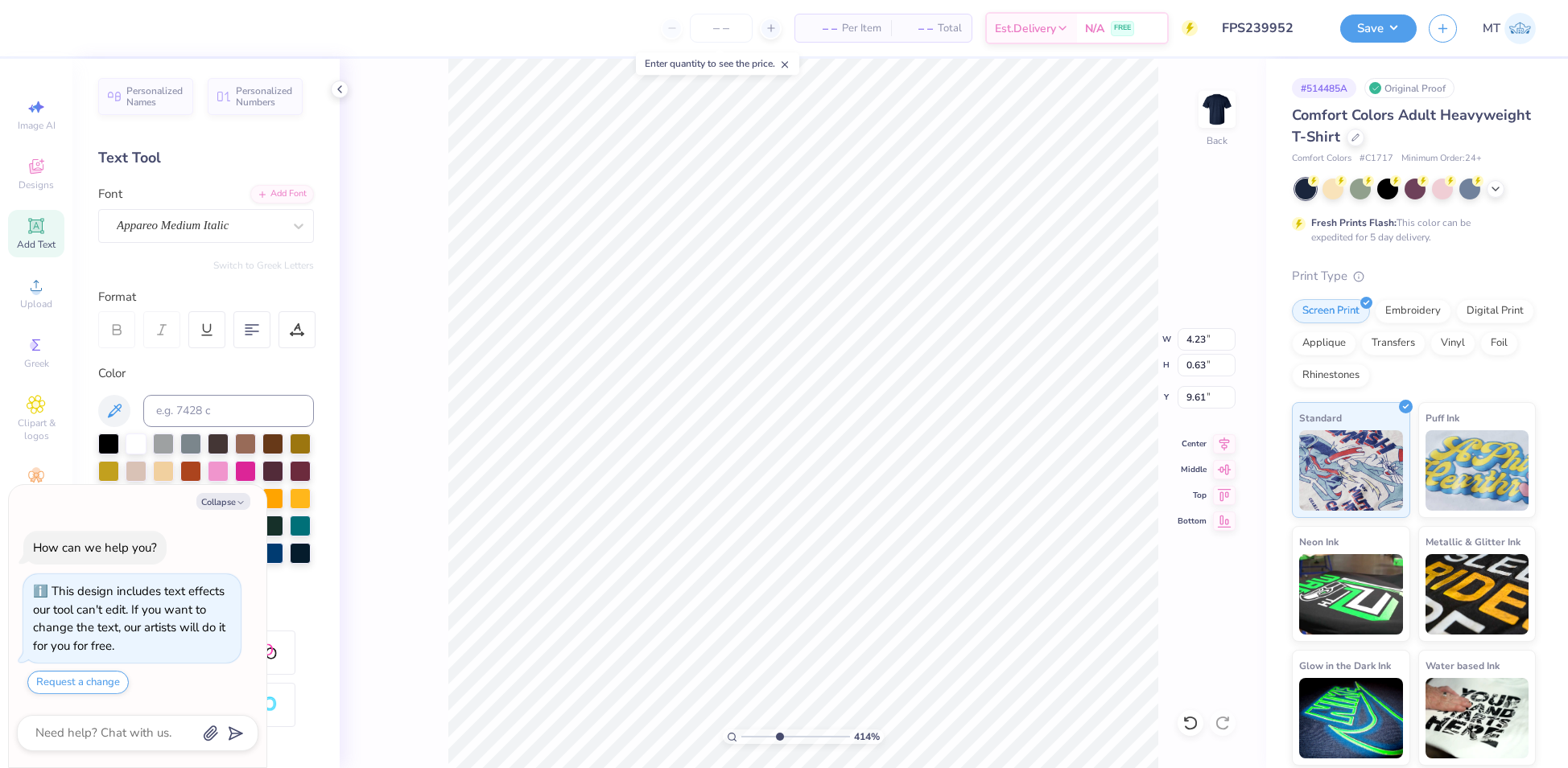
type input "8.77"
type textarea "x"
type input "4.13837233548552"
type textarea "x"
type input "4.13837233548552"
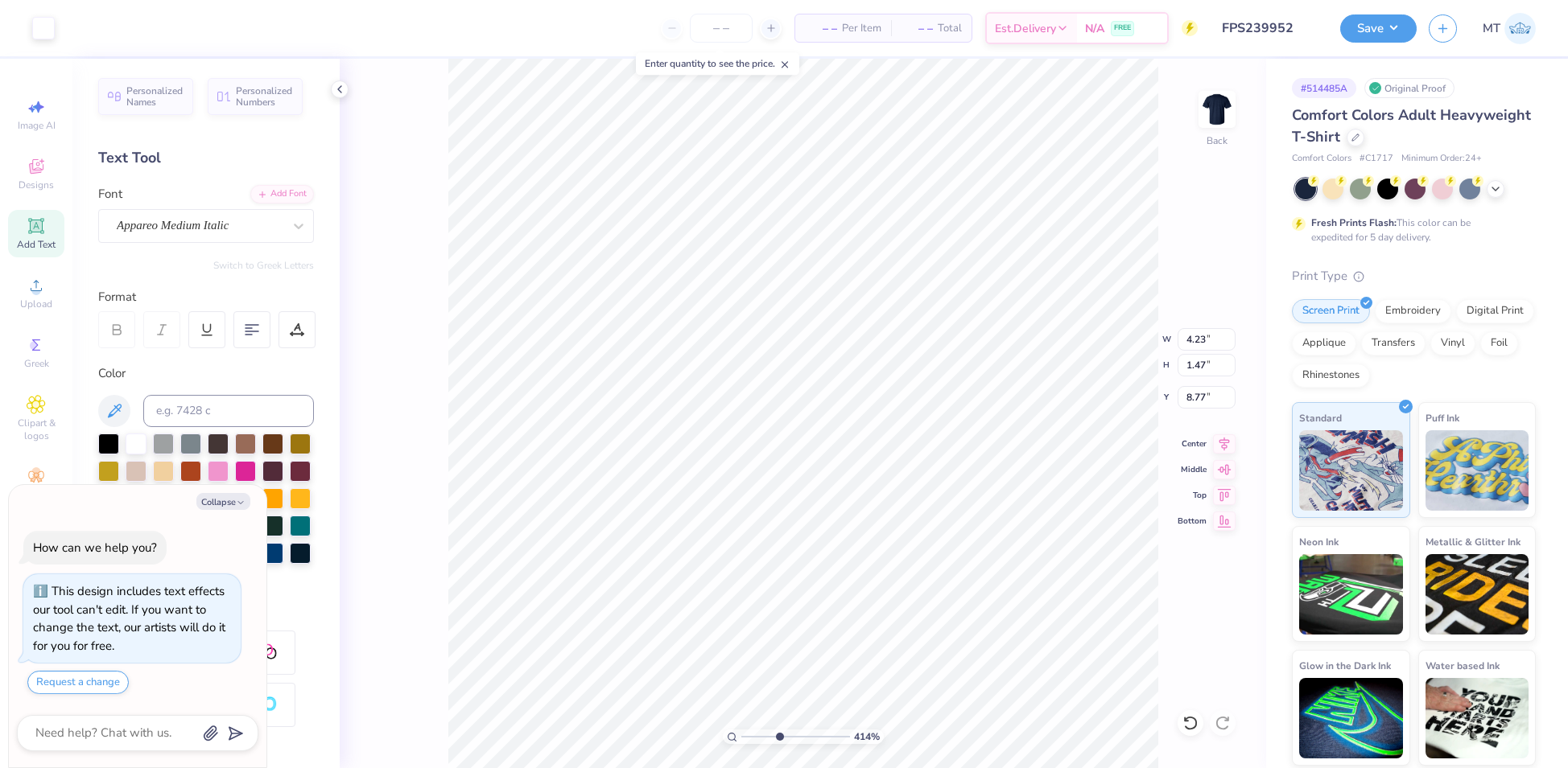
type input "3.51"
type input "1.22"
type input "9.02"
type textarea "x"
type input "4.13837233548552"
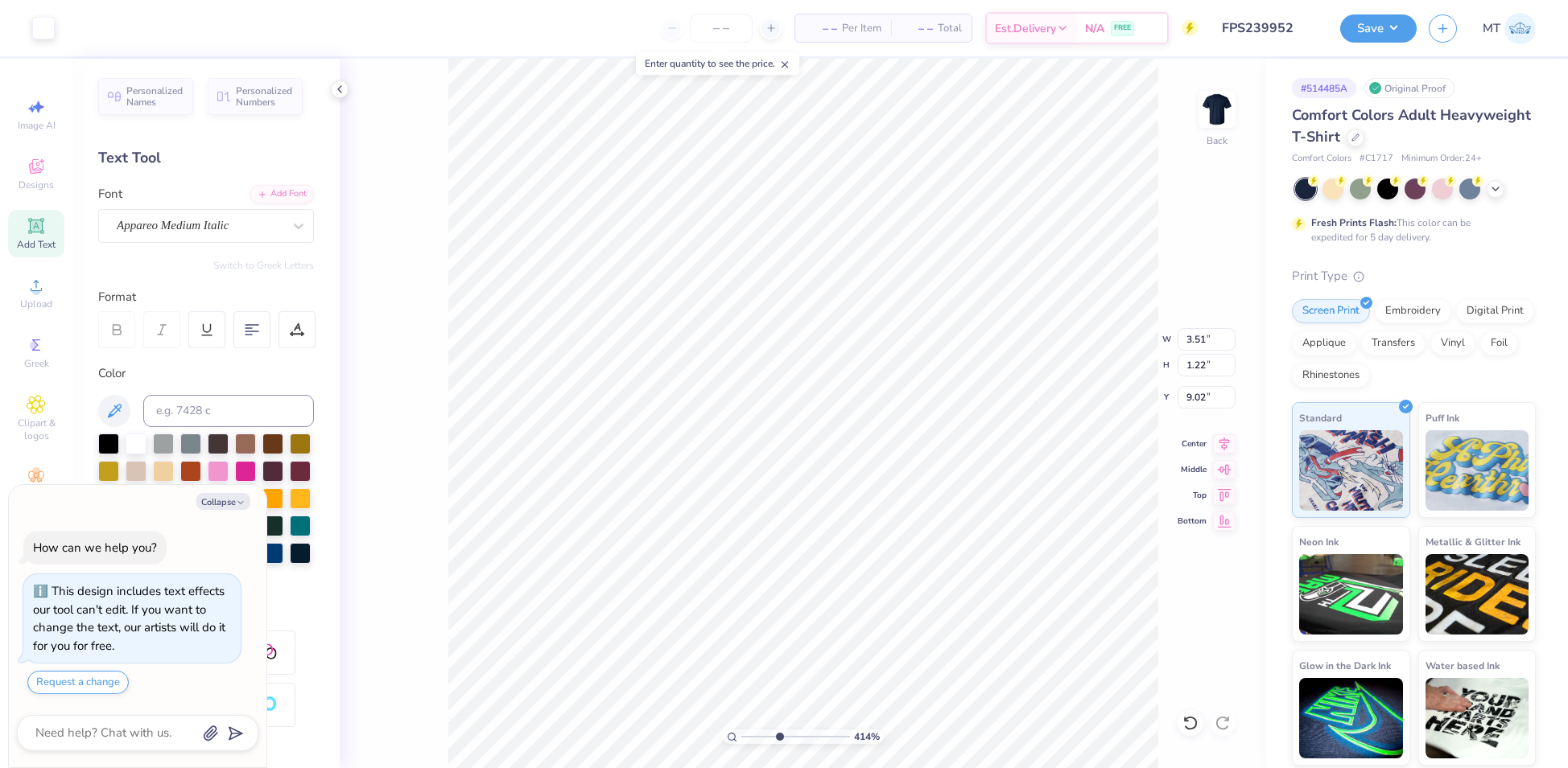
type textarea "x"
type input "4.13837233548552"
type input "9.11"
type textarea "x"
type input "4.13837233548552"
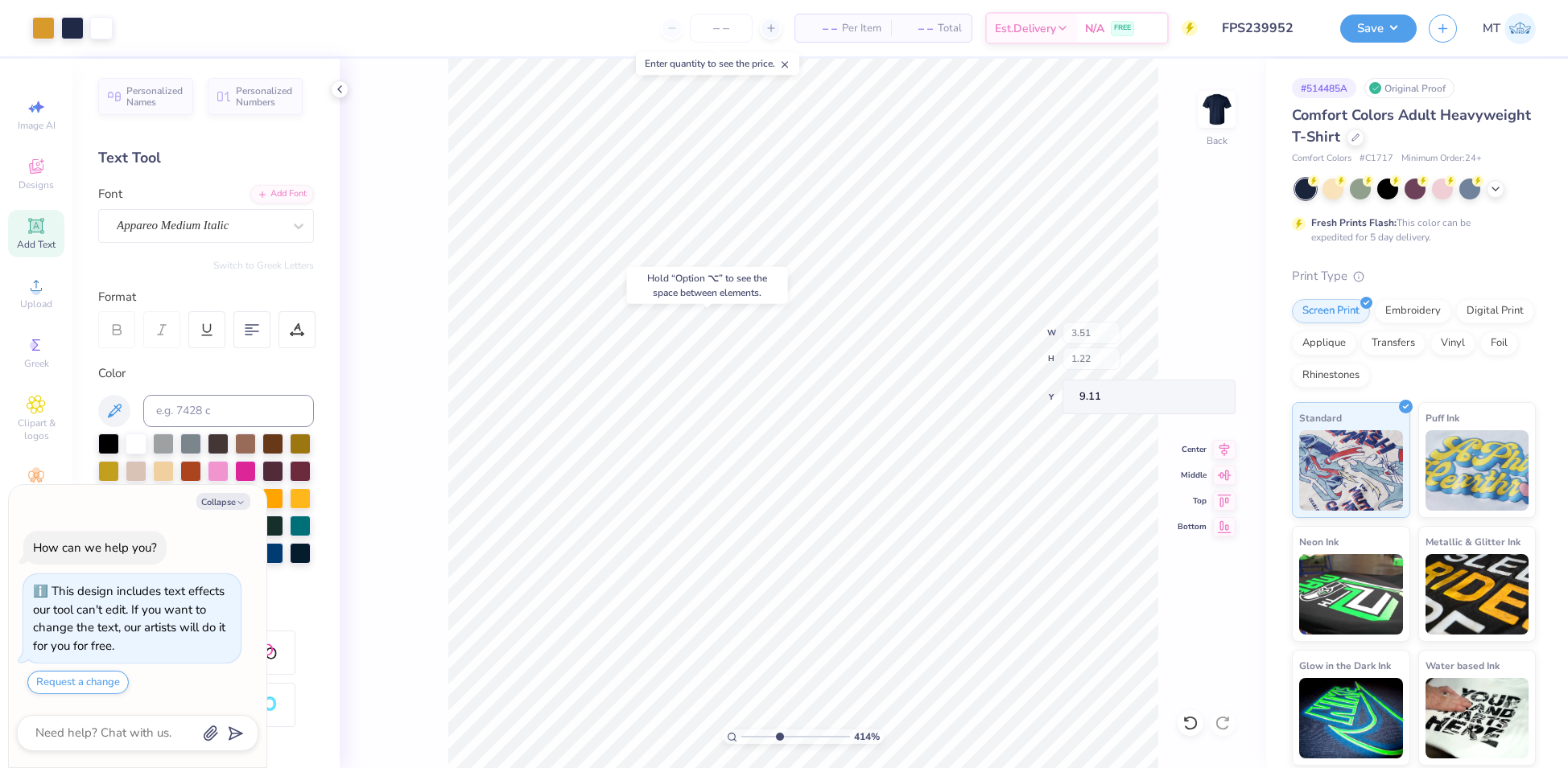
type textarea "x"
type input "1.69566217029031"
type textarea "x"
type input "4.8148101898609"
type textarea "x"
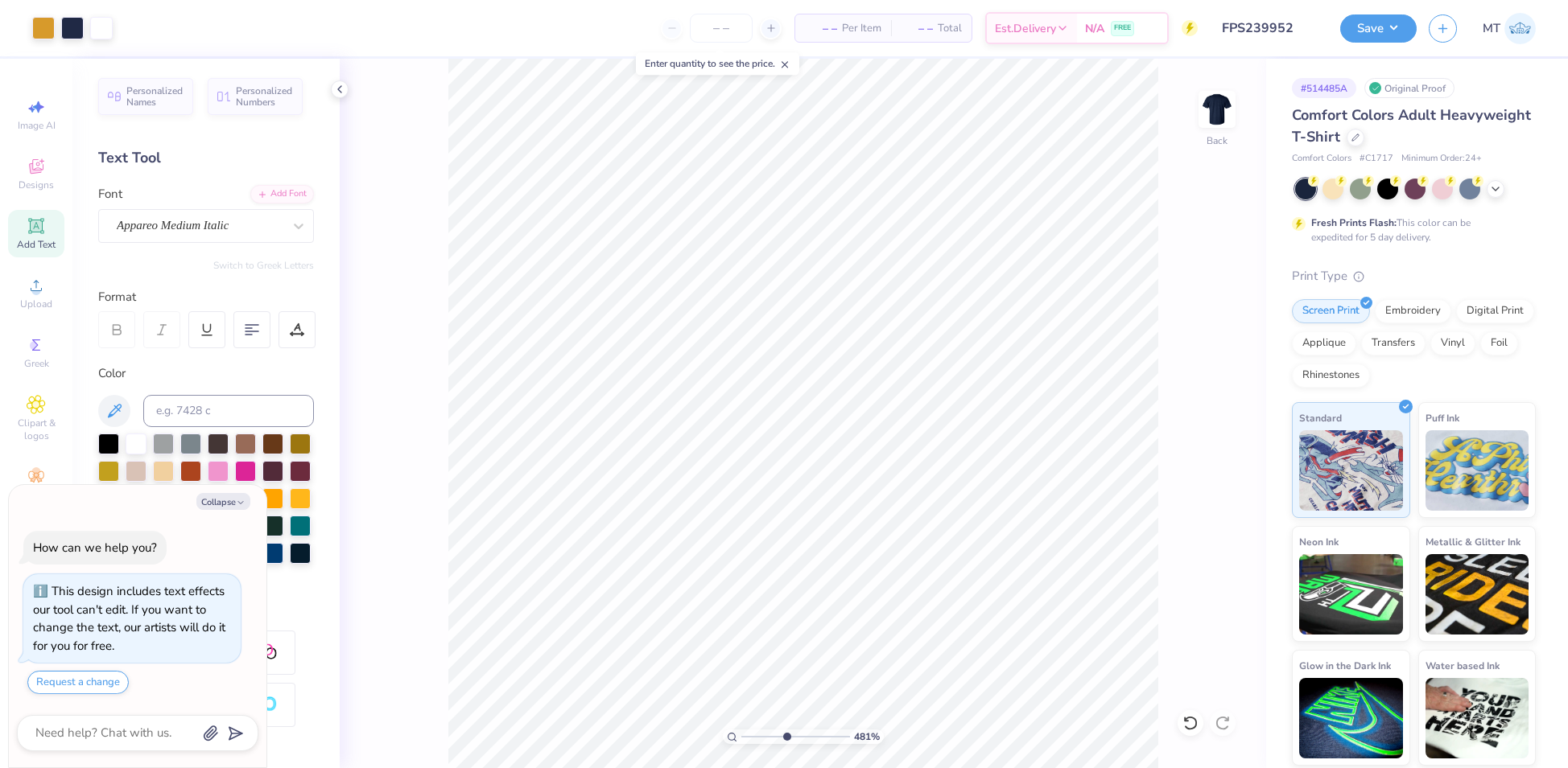
type input "4.8148101898609"
type textarea "x"
type input "4.8148101898609"
type textarea "x"
type input "4.8148101898609"
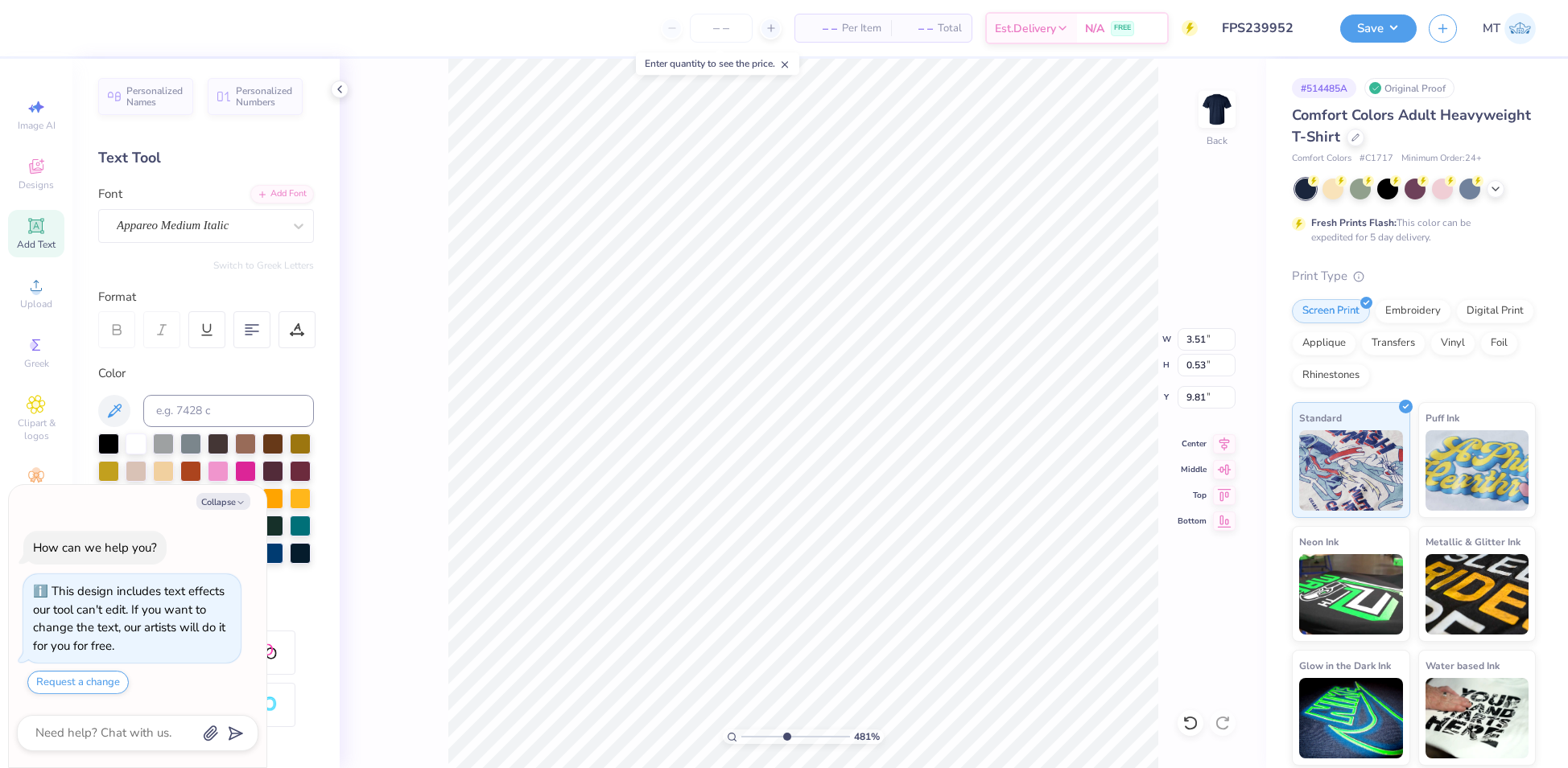
type input "1.22"
type input "9.11"
type textarea "x"
type input "4.8148101898609"
type textarea "x"
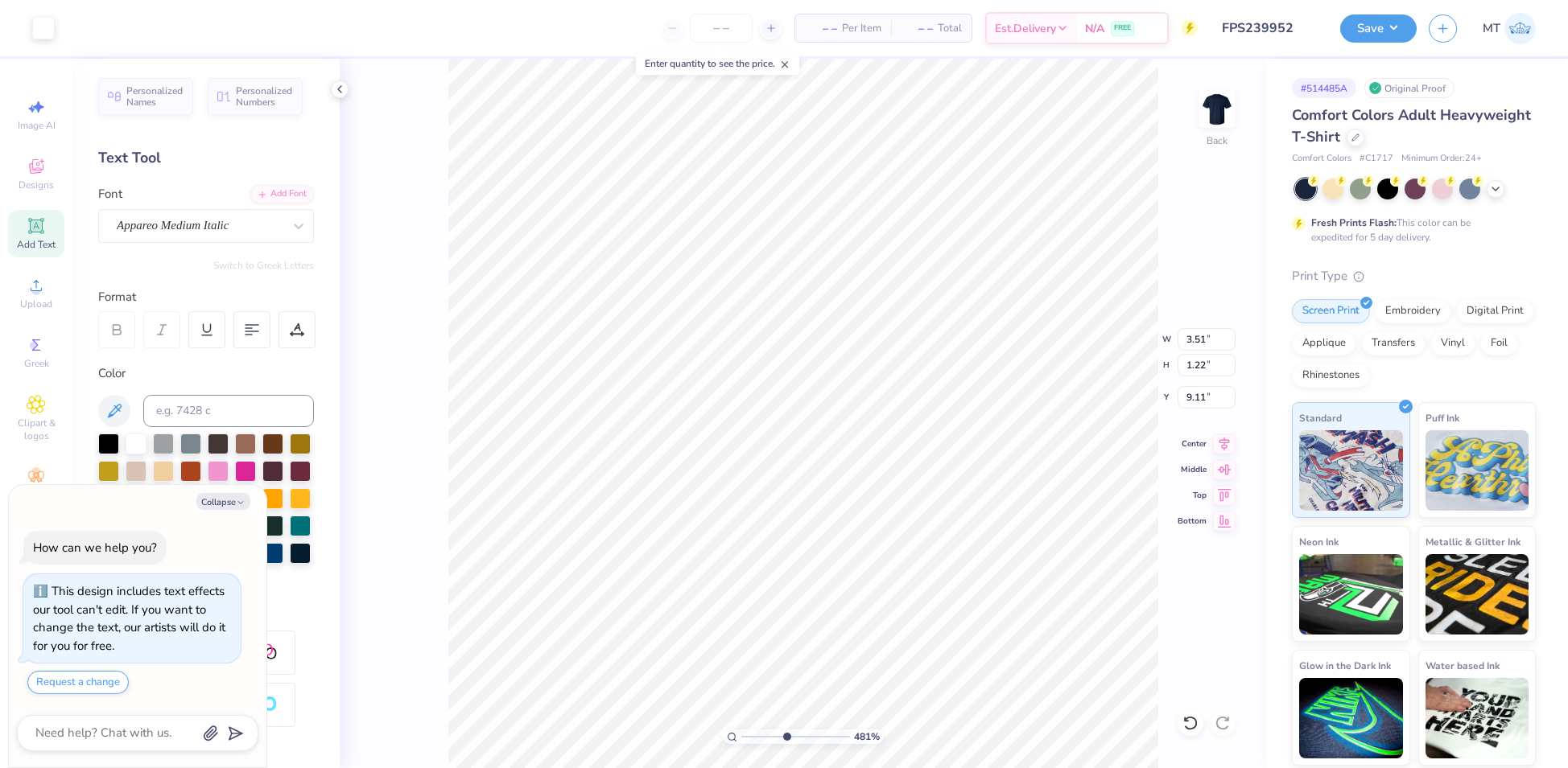
type input "4.8148101898609"
type input "9.01"
type textarea "x"
type input "4.8148101898609"
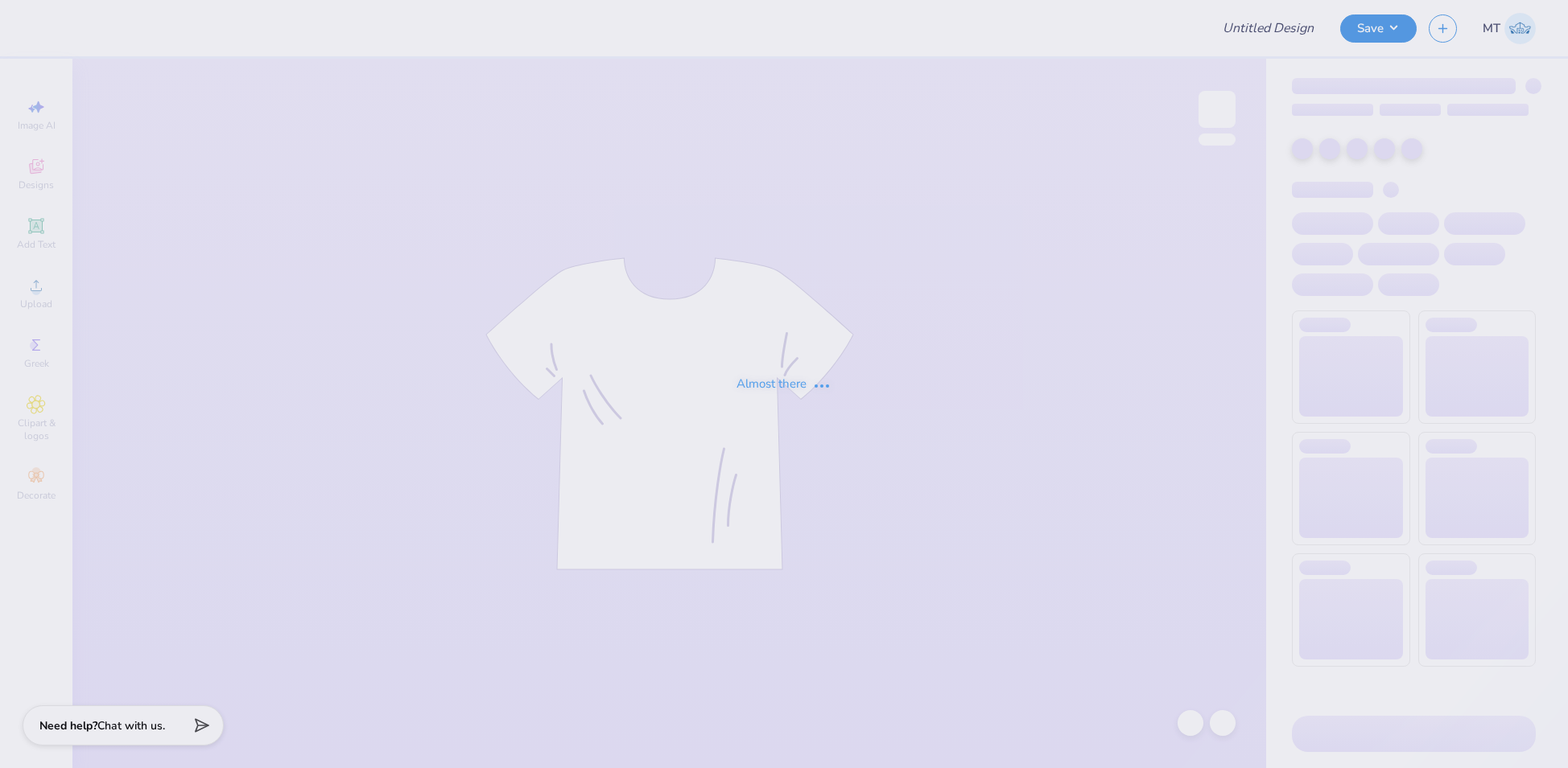
type input "FPS239952"
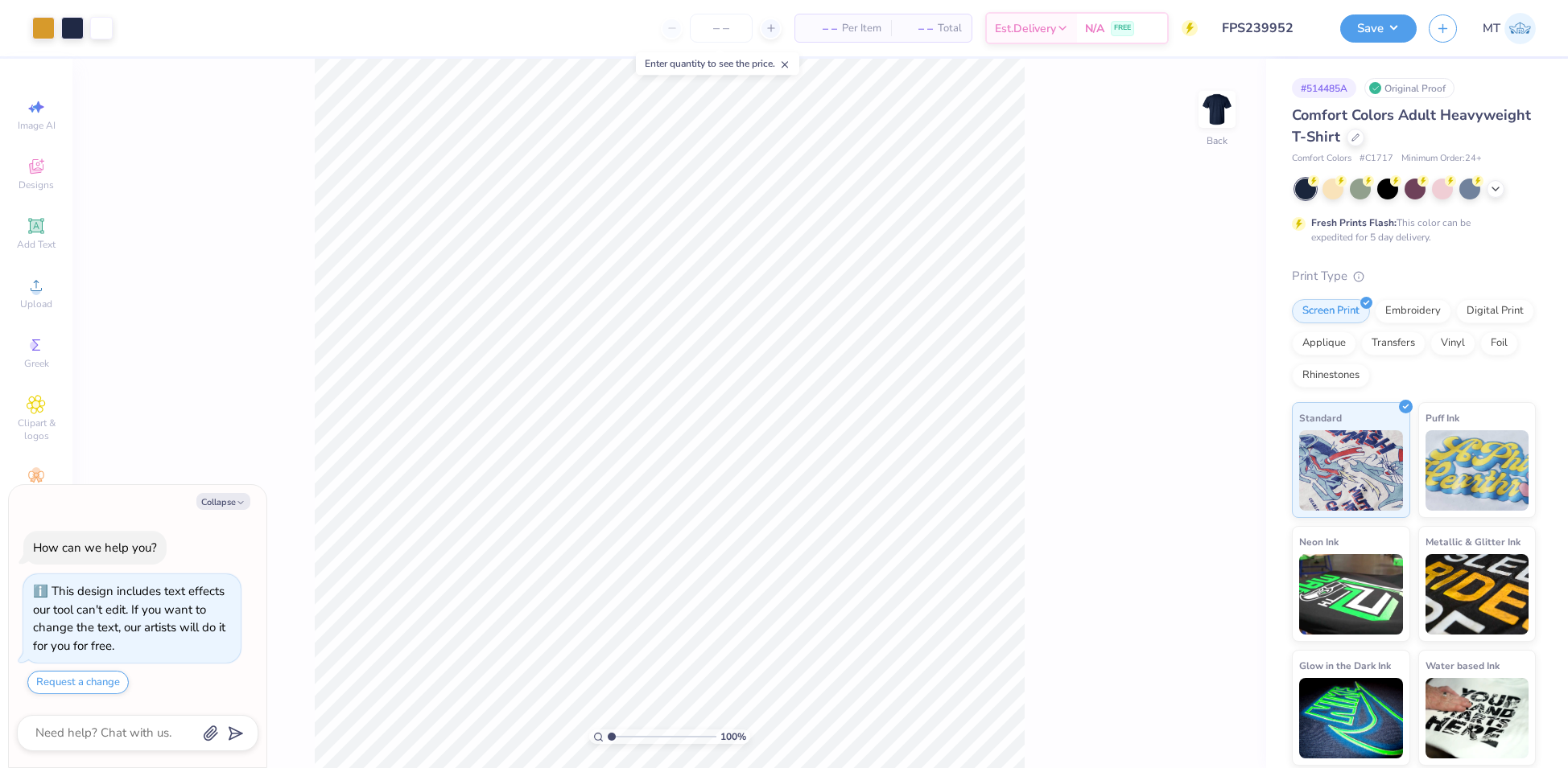
type textarea "x"
type input "3.31566060995839"
type textarea "x"
type input "3.31566060995839"
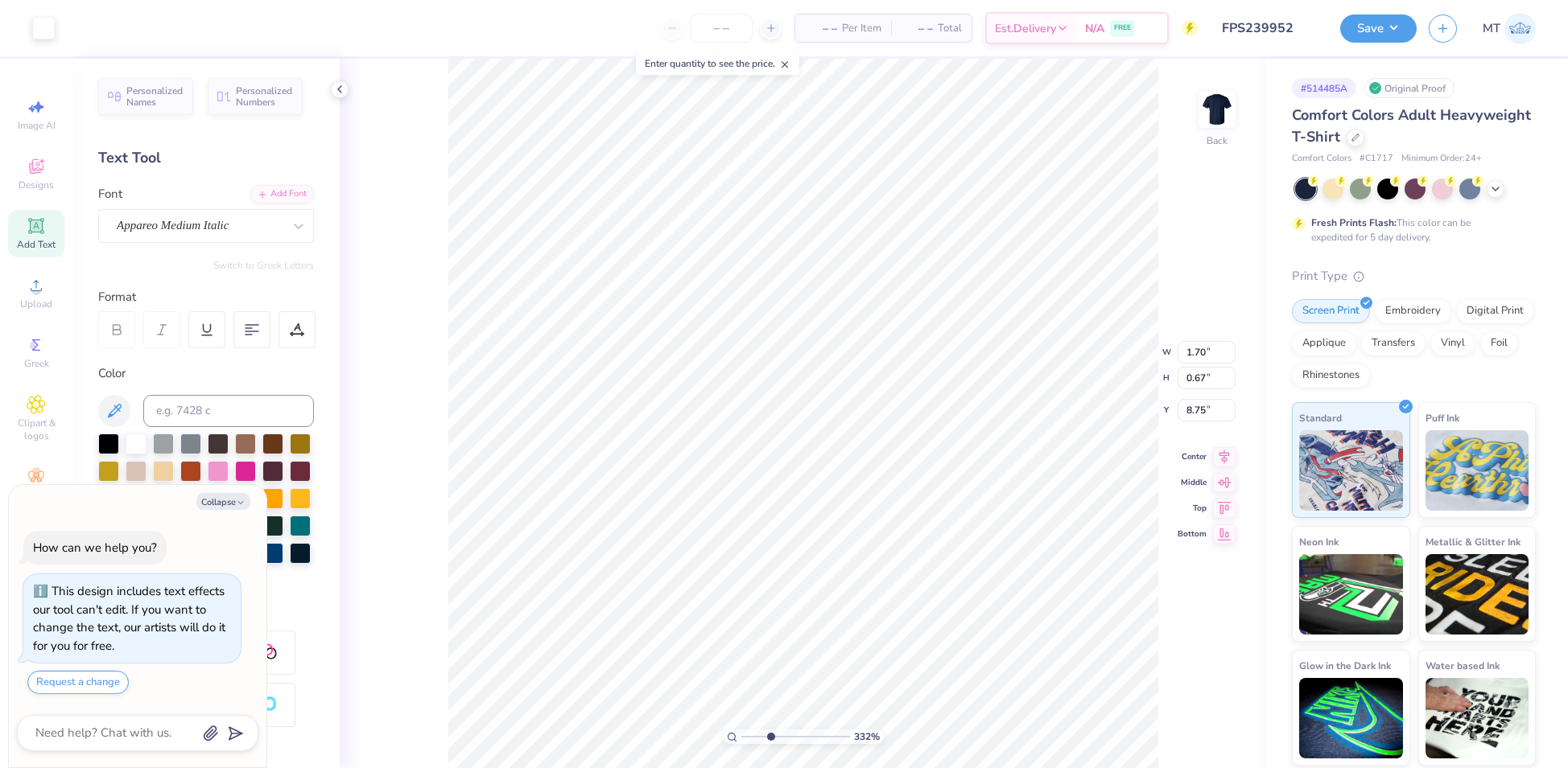
type textarea "x"
type input "3.31566060995839"
type textarea "x"
type input "3.31566060995839"
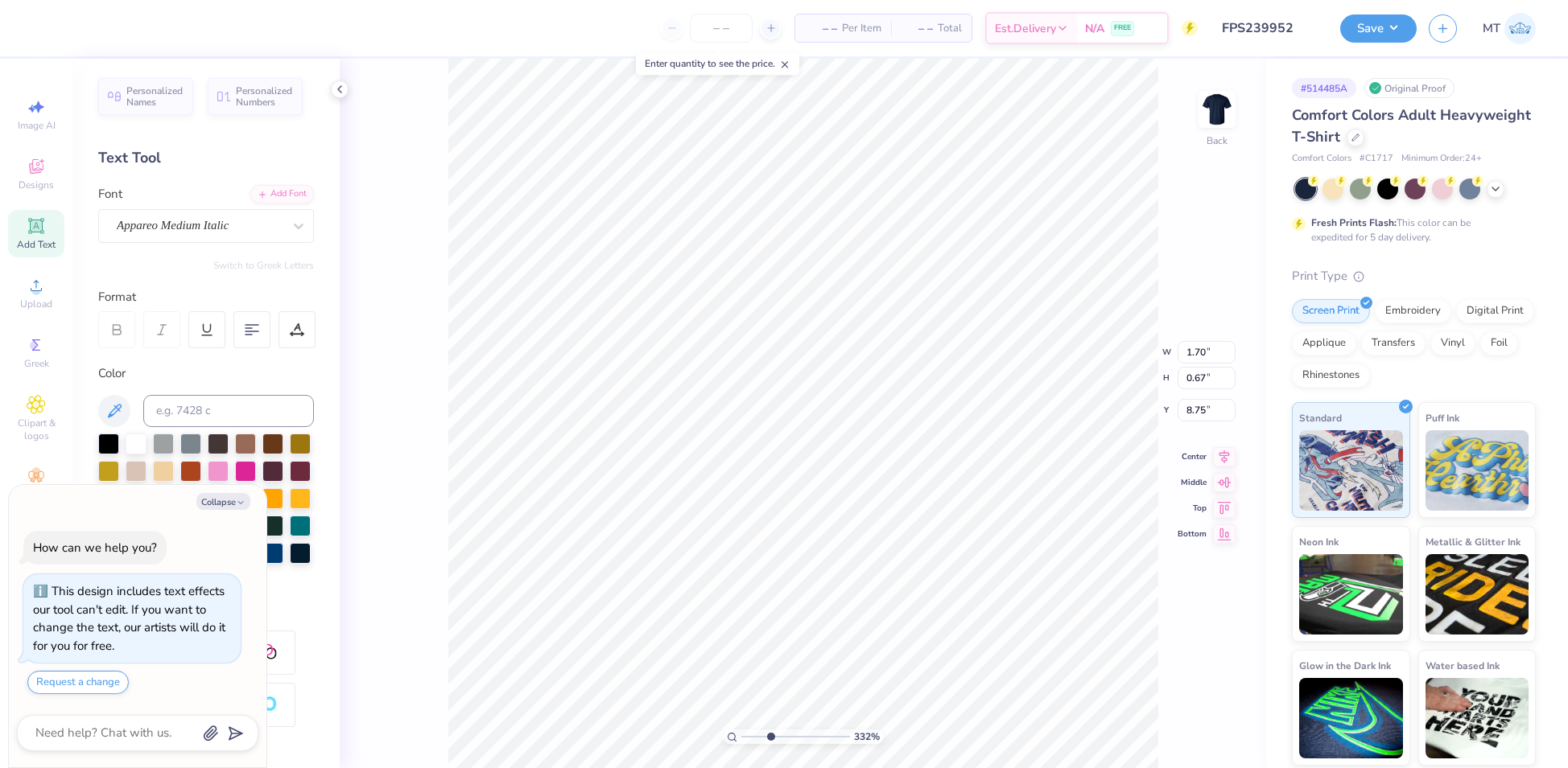
type textarea "x"
type input "3.31566060995839"
type textarea "x"
type input "3.31566060995839"
type textarea "x"
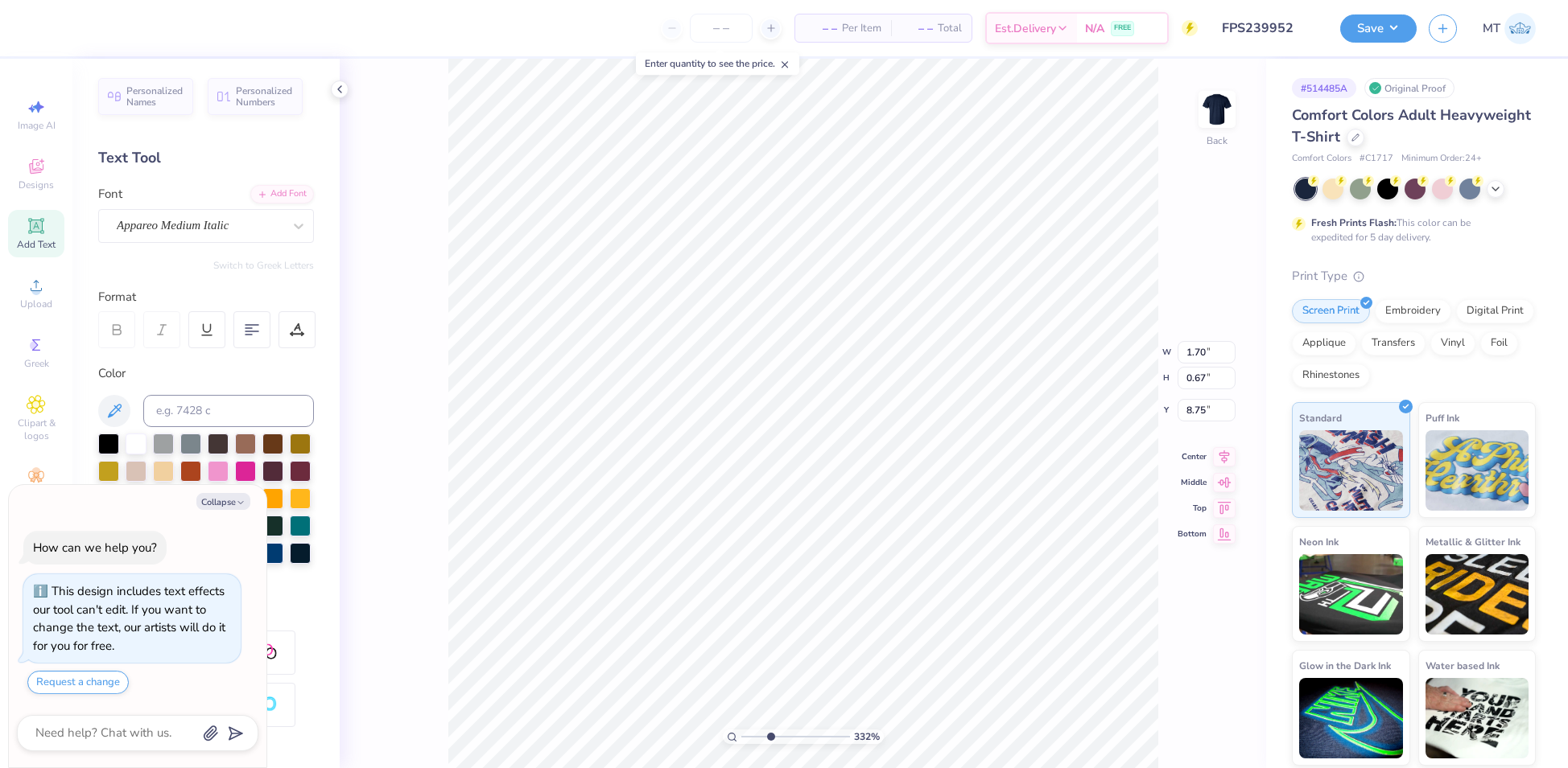
type input "3.31566060995839"
type textarea "FA"
type textarea "x"
type input "3.31566060995839"
type textarea "FAL"
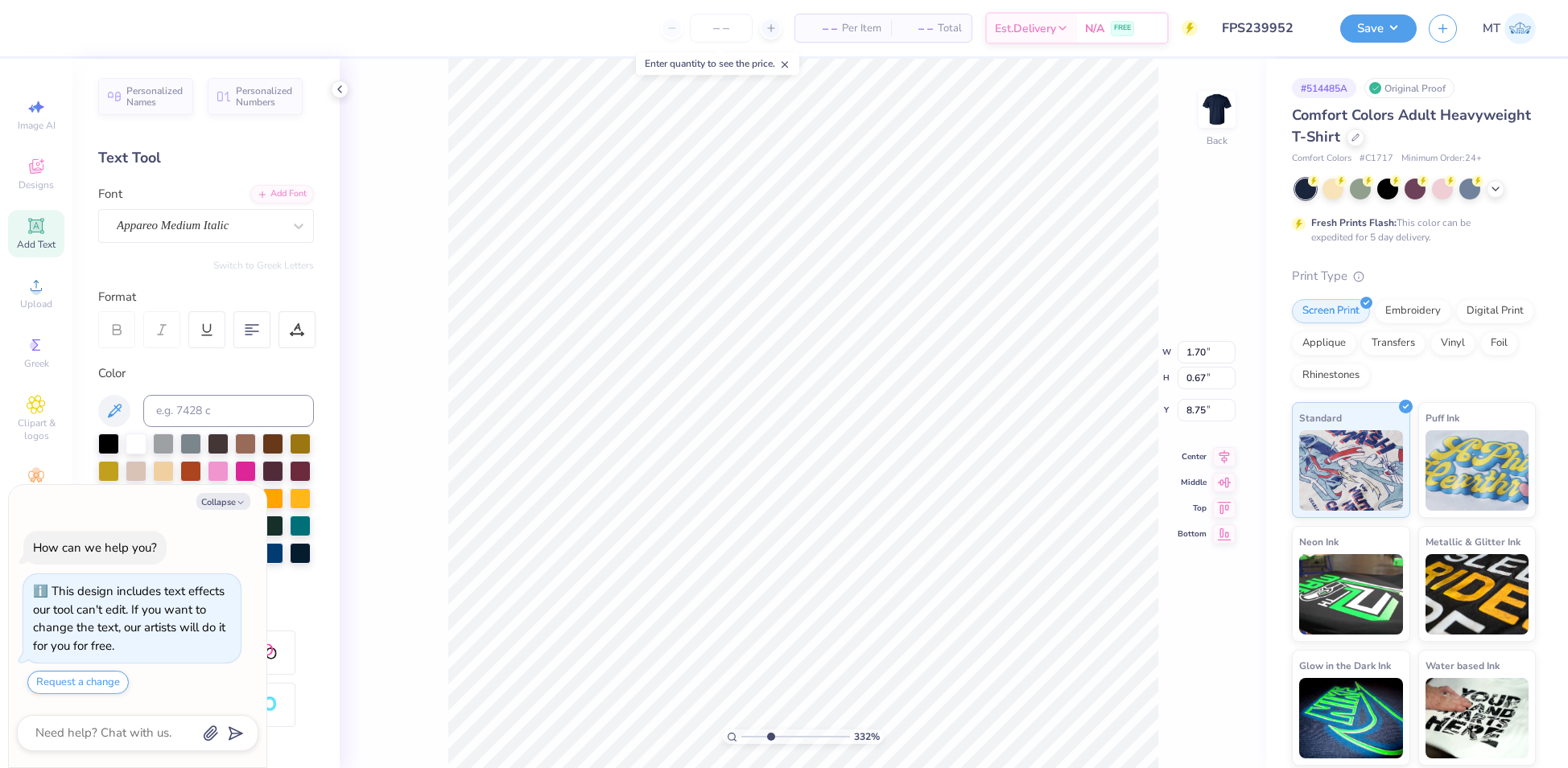
type textarea "x"
type input "3.31566060995839"
type textarea "FALL"
type textarea "x"
type input "3.31566060995839"
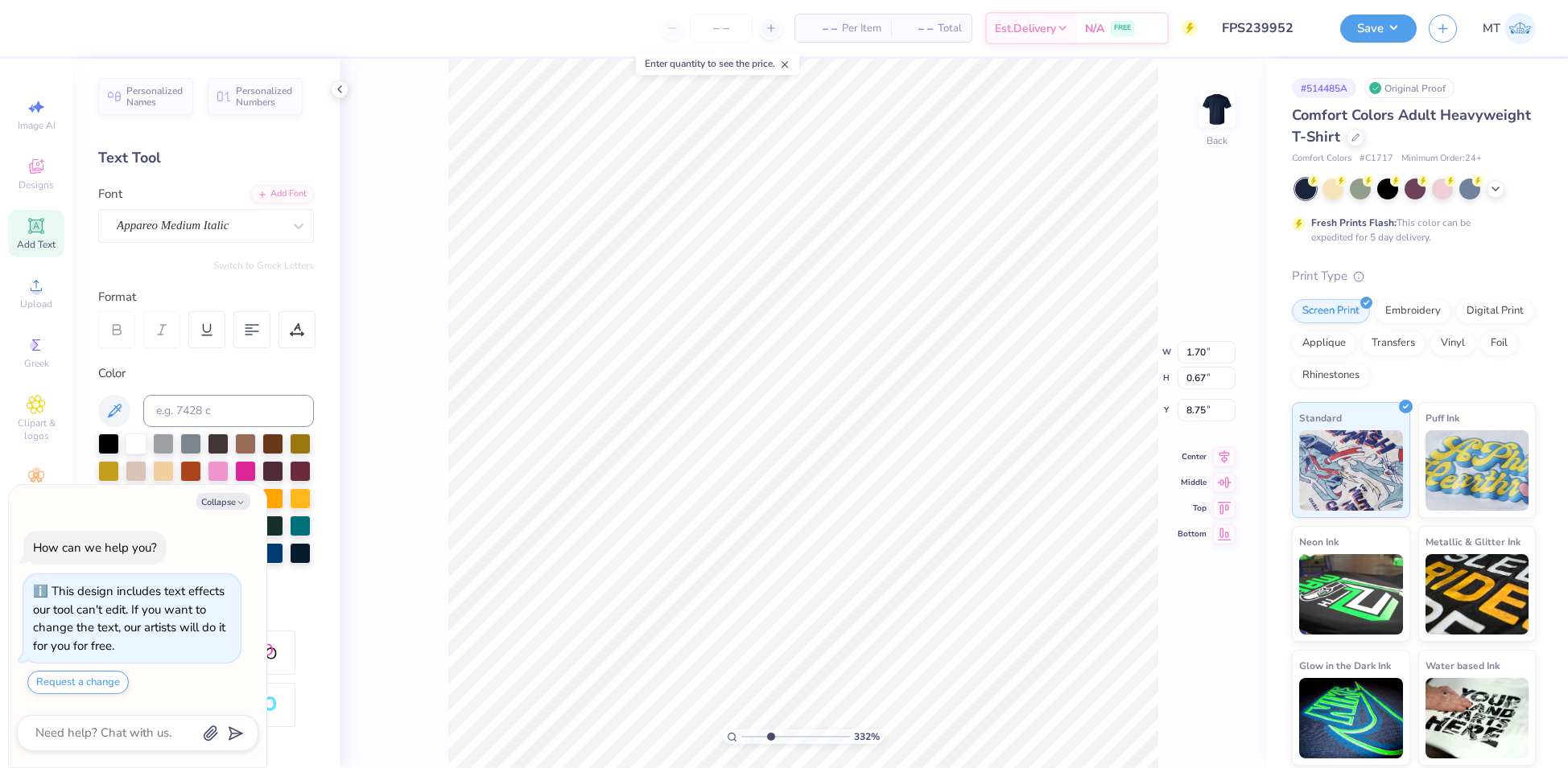
type input "3.06"
type input "0.63"
type input "9.61"
type textarea "x"
type input "3.31566060995839"
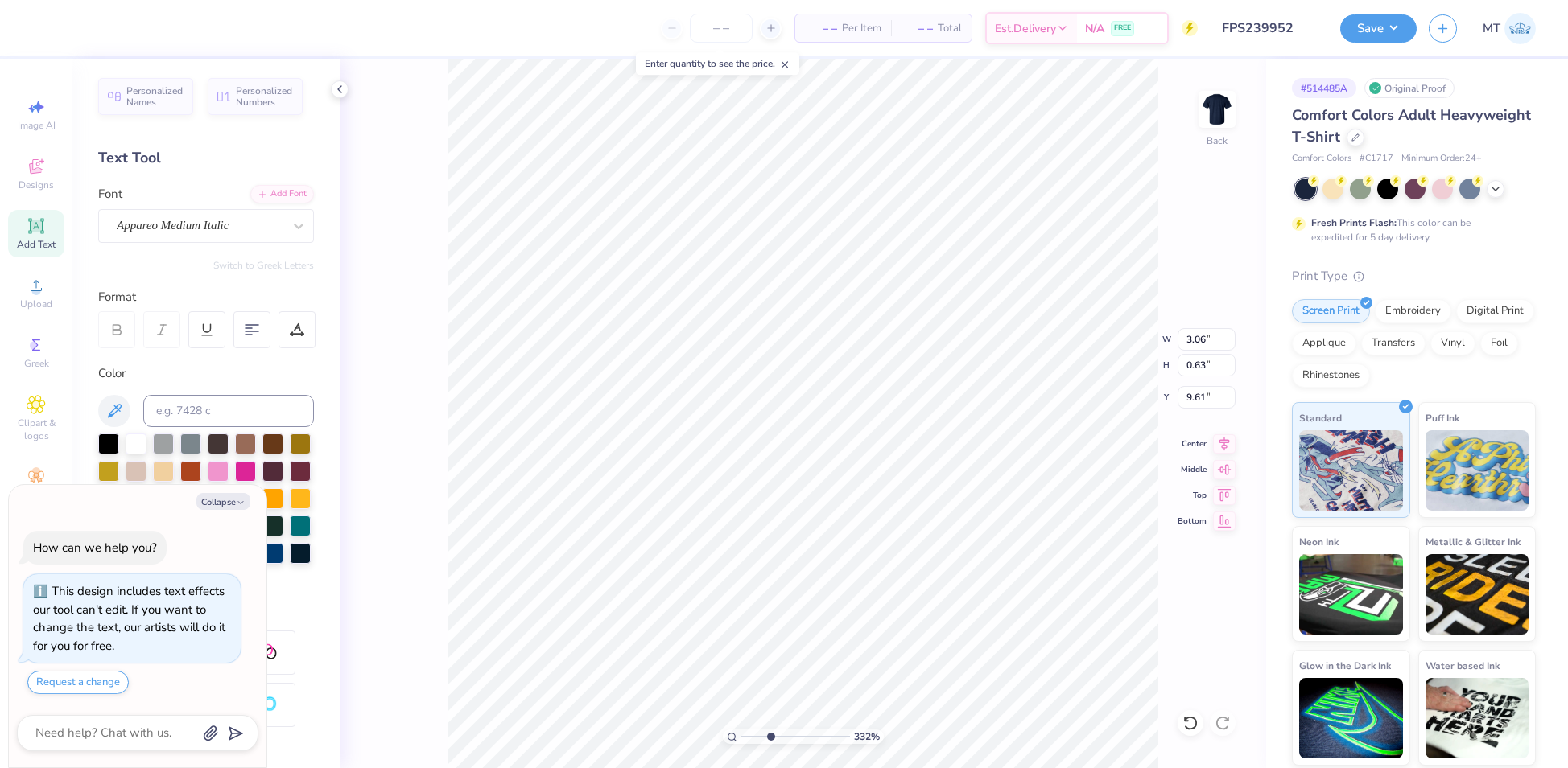
type textarea "x"
type input "3.31566060995839"
type textarea "x"
type input "3.31566060995839"
type textarea "x"
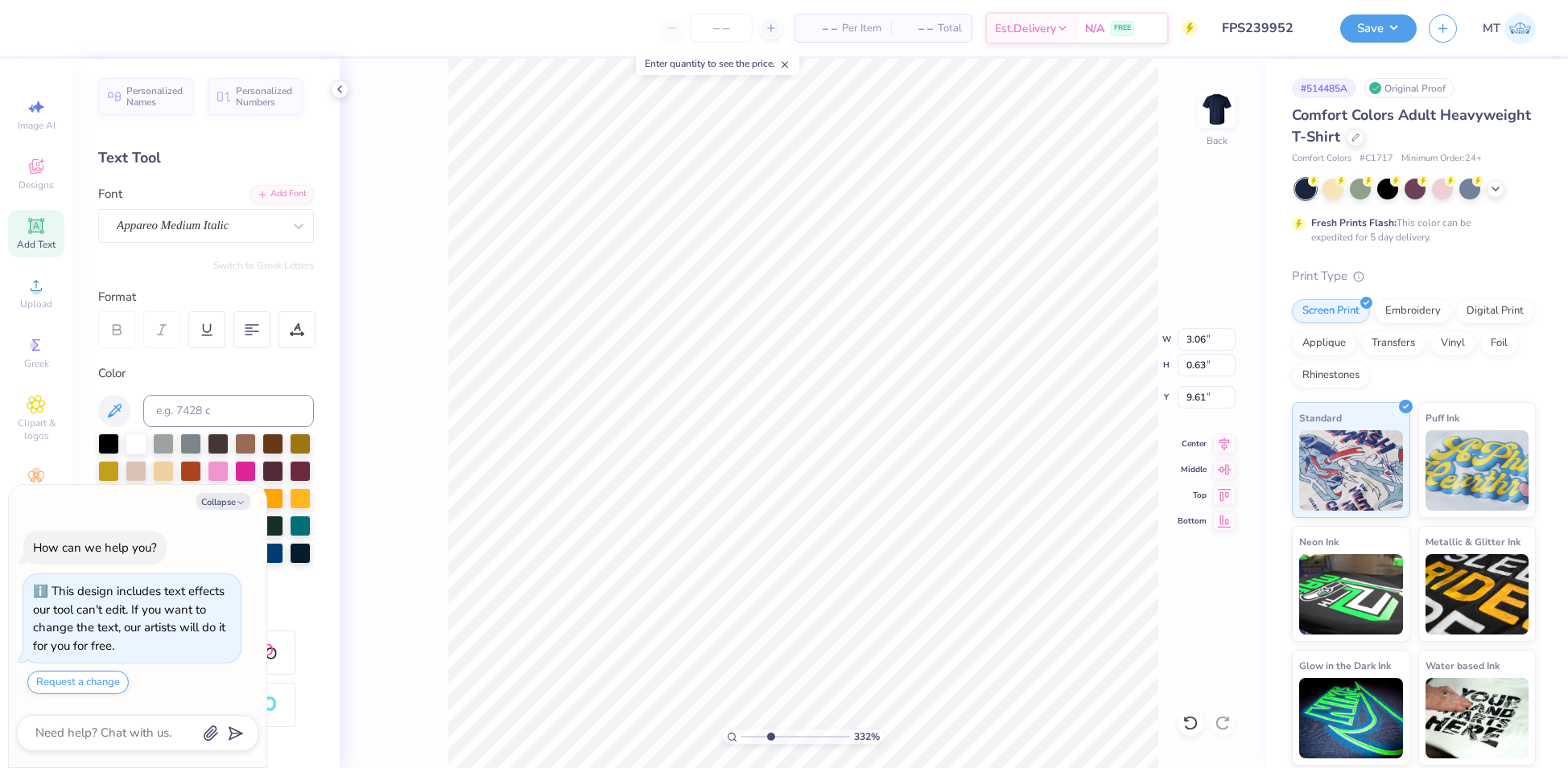
type input "3.31566060995839"
type textarea "x"
type input "3.31566060995839"
type textarea "x"
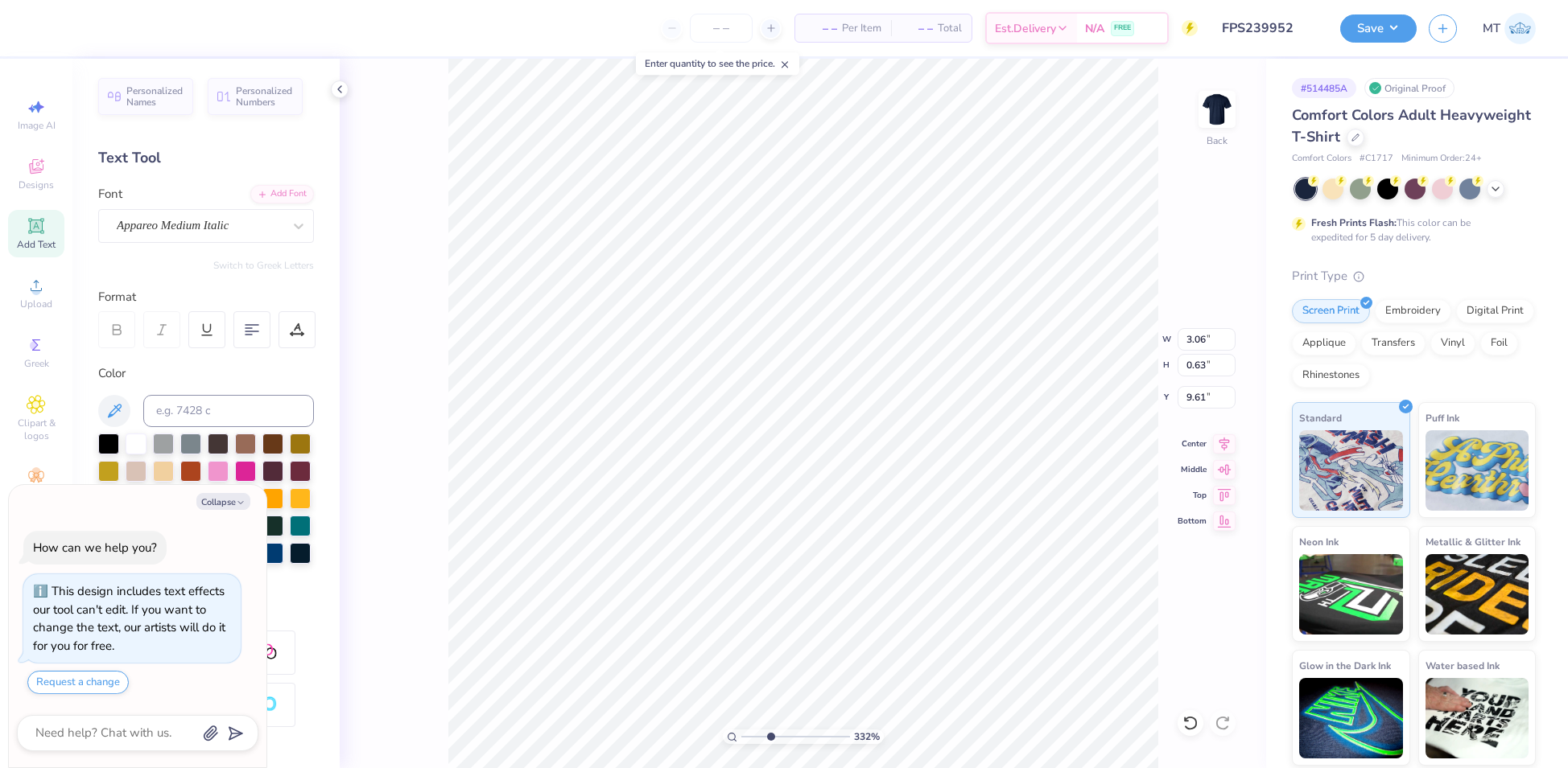
type input "3.31566060995839"
type textarea "x"
type input "3.31566060995839"
type textarea "RET"
type textarea "x"
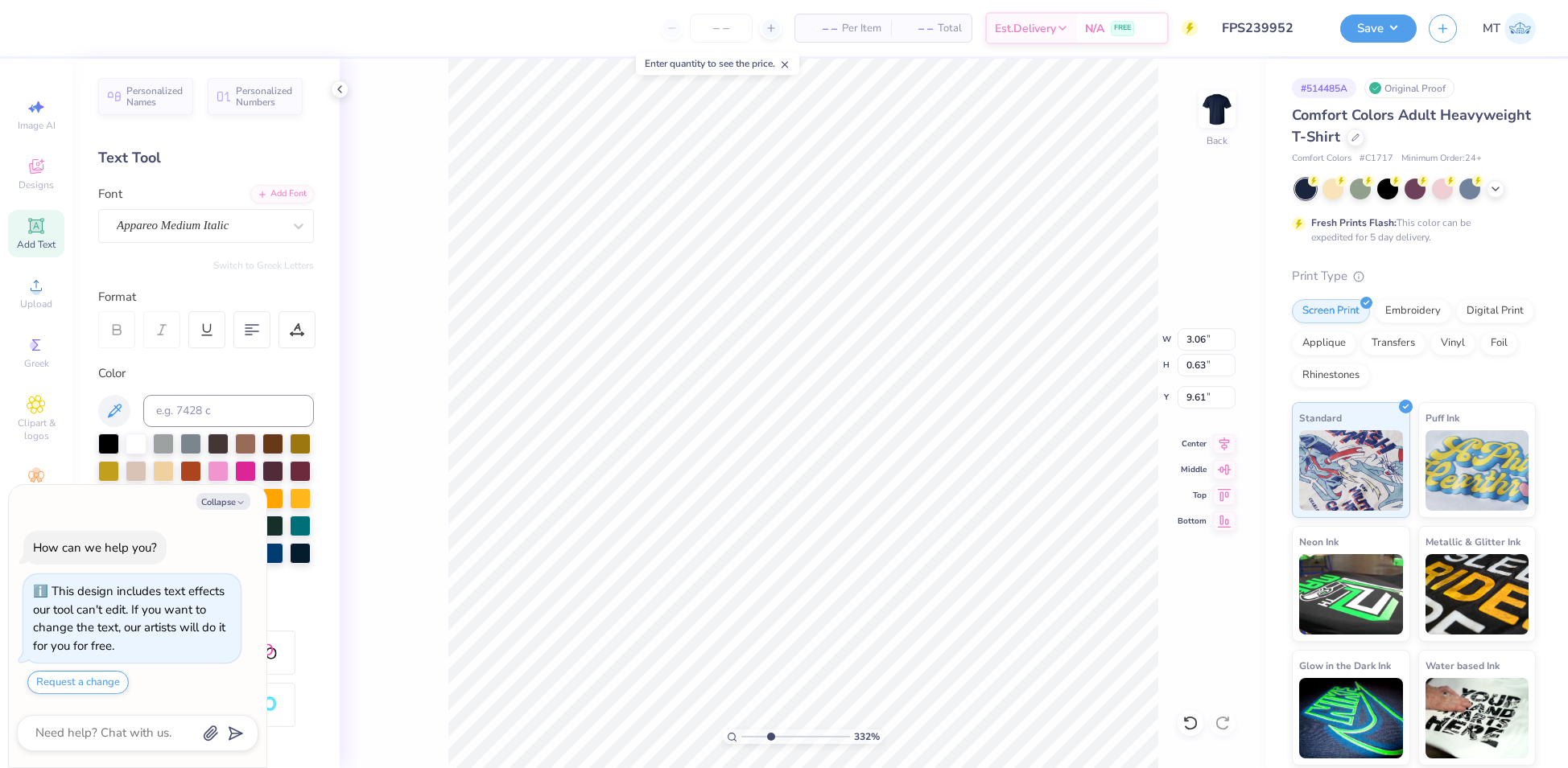
type input "3.31566060995839"
type textarea "RETRE"
type textarea "x"
type input "3.31566060995839"
type textarea "x"
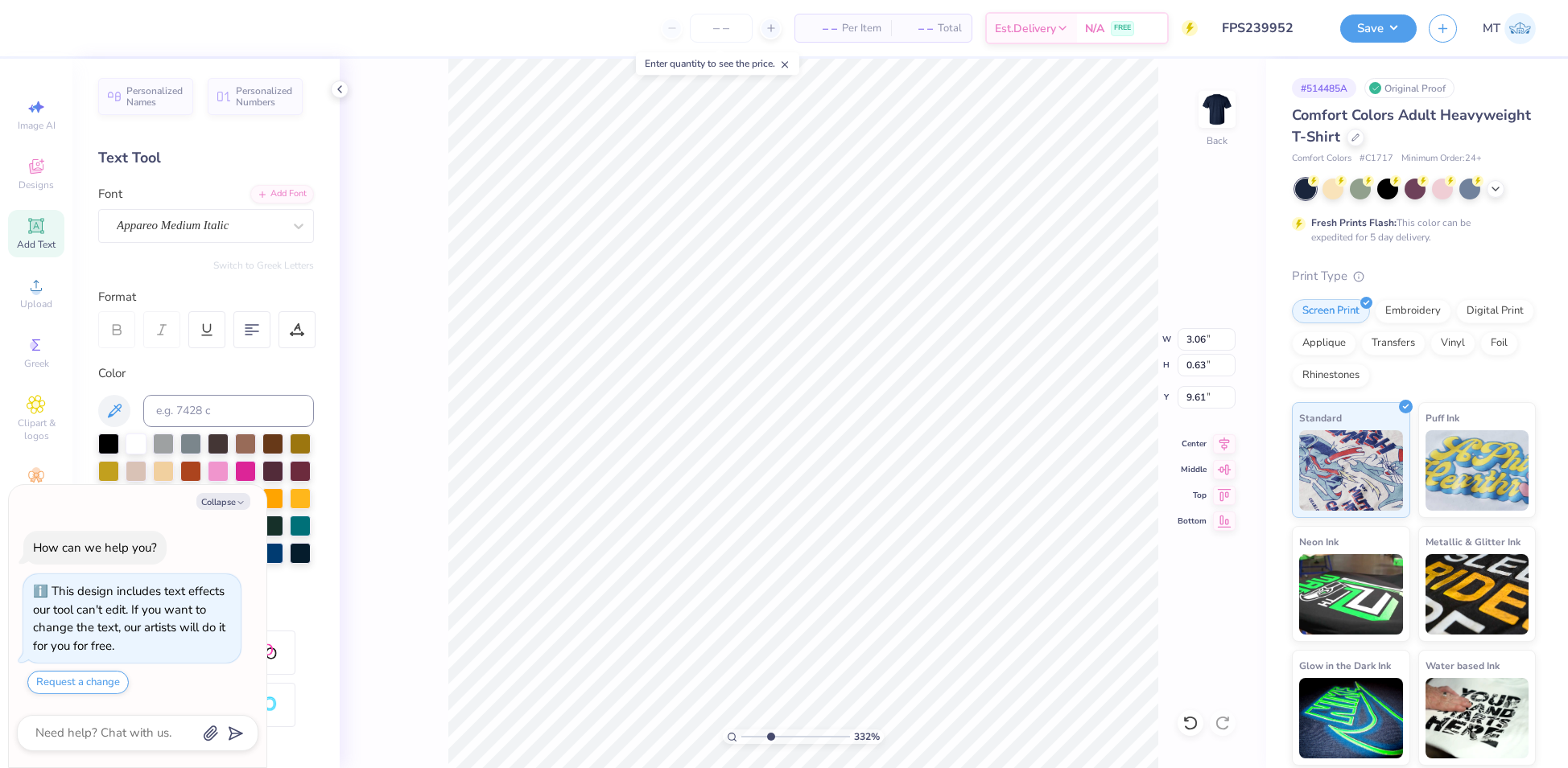
type input "3.31566060995839"
type textarea "RETREAT"
type textarea "x"
type input "3.31566060995839"
type textarea "x"
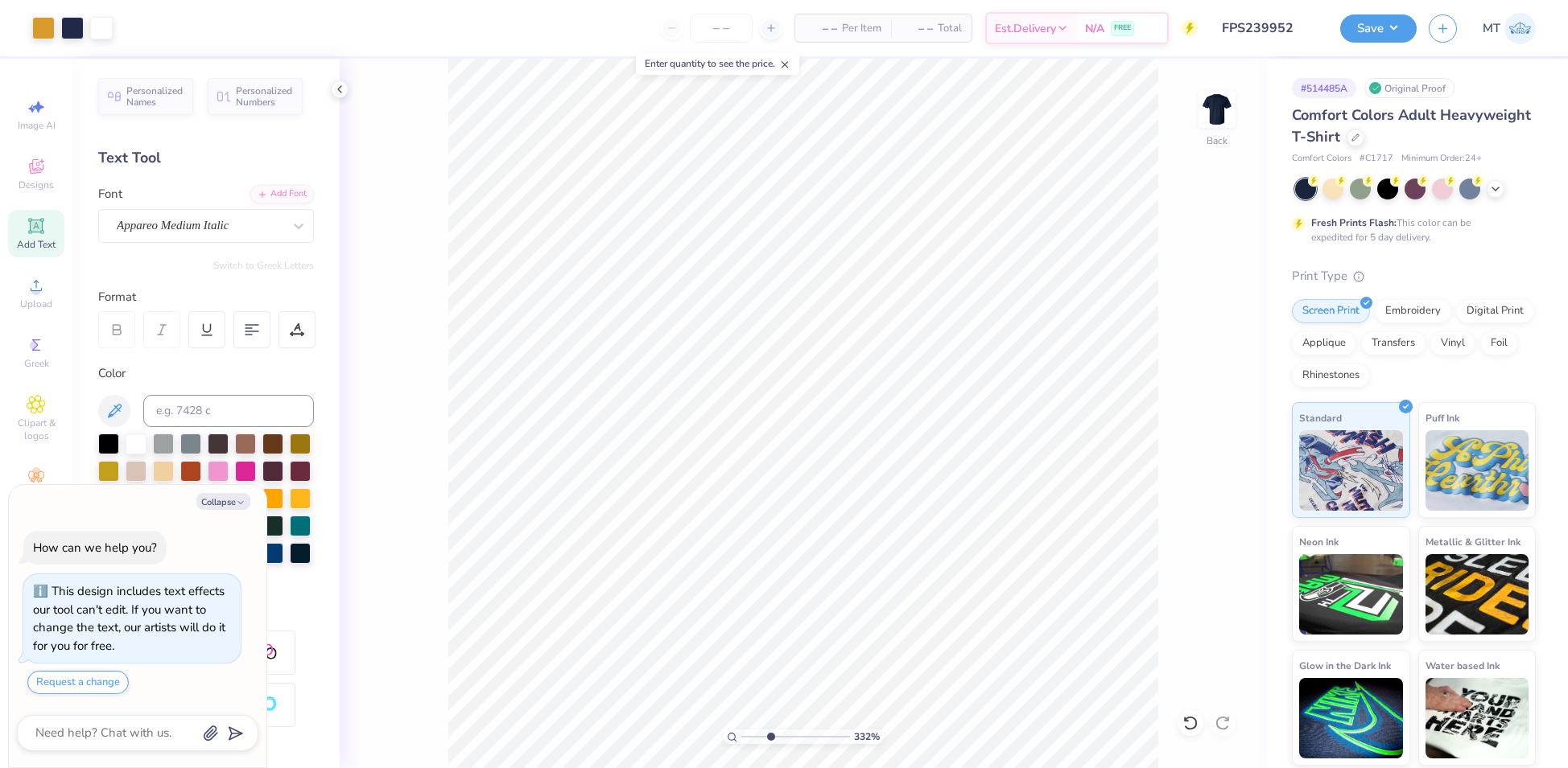
type input "5.17591594869294"
type textarea "x"
type input "5.17591594869294"
type textarea "x"
type input "5.17591594869294"
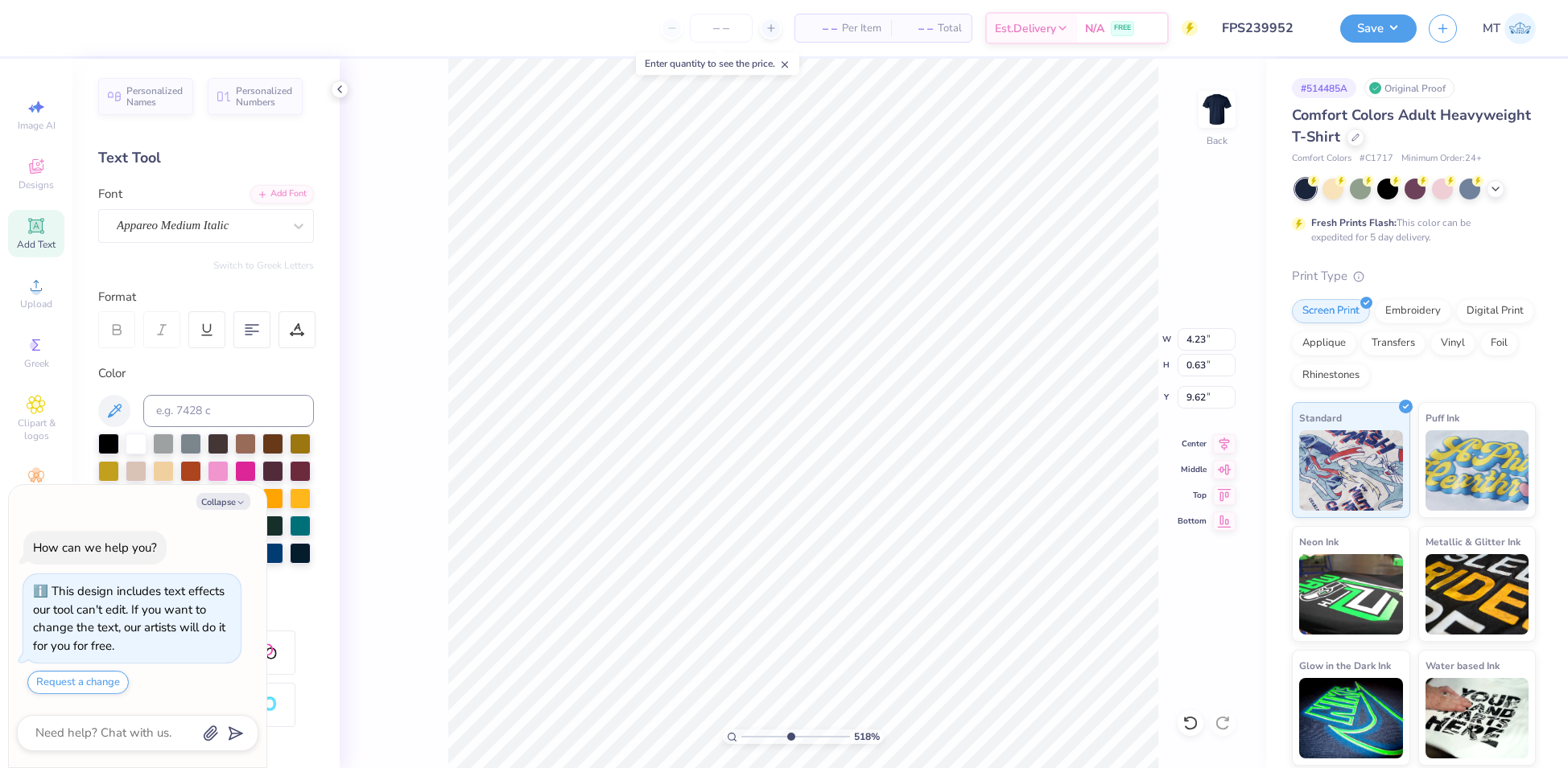
type textarea "x"
type input "5.17591594869294"
type input "1.48"
type input "8.77"
type textarea "x"
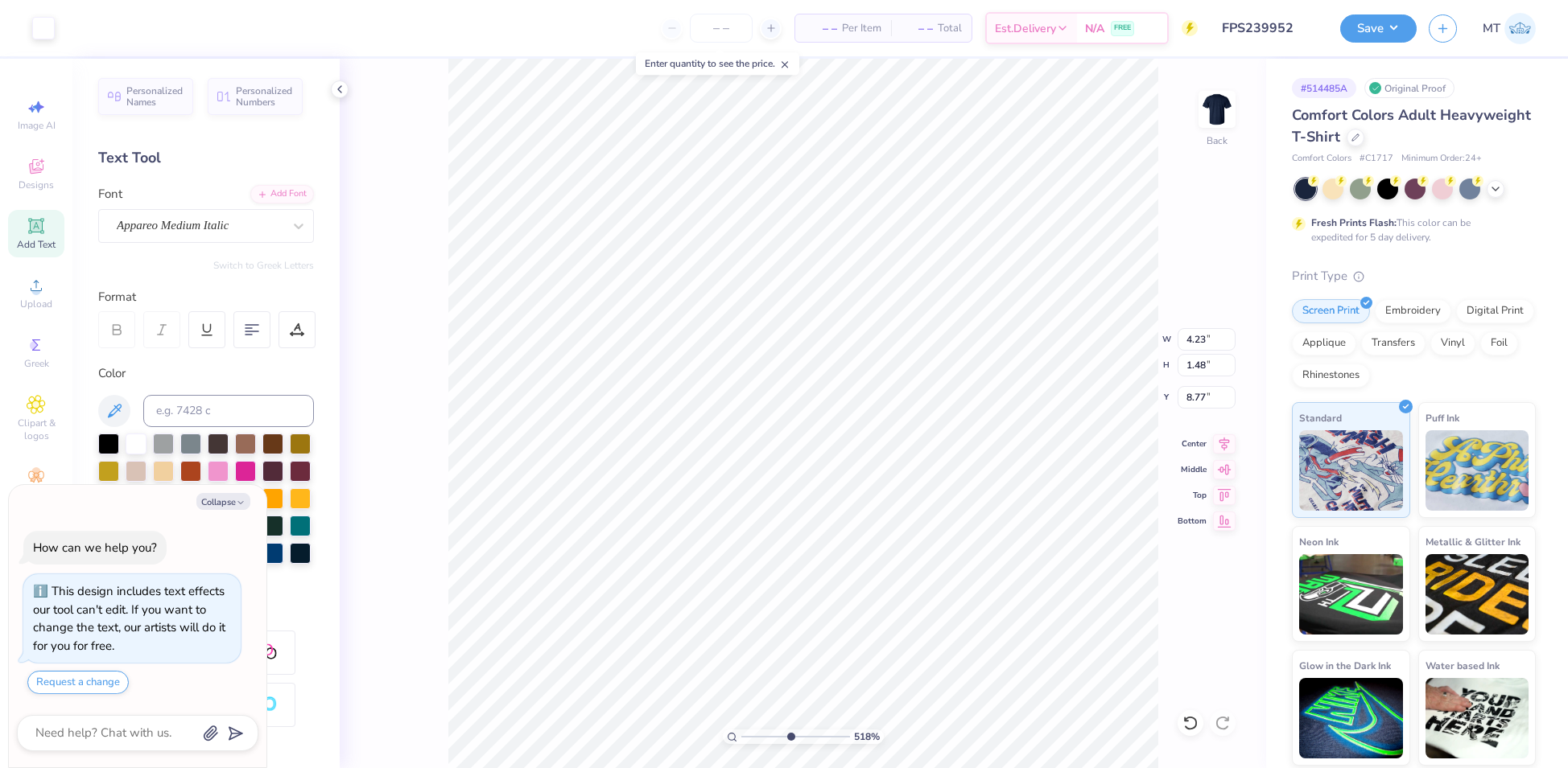
type input "5.17591594869294"
type textarea "x"
type input "5.17591594869294"
type input "3.90"
type input "1.37"
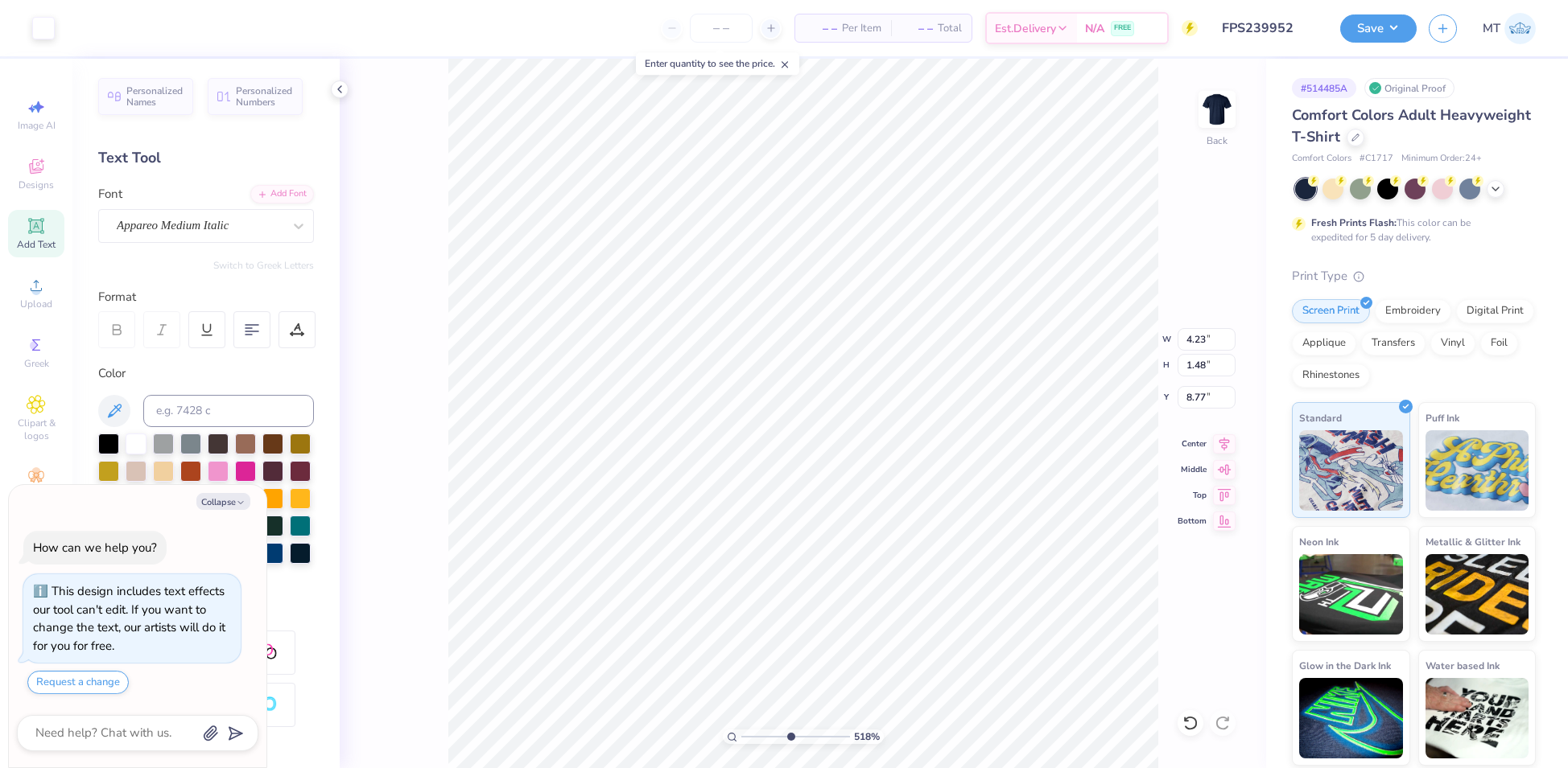
type input "8.88"
type textarea "x"
type input "5.17591594869294"
type textarea "x"
type input "5.17591594869294"
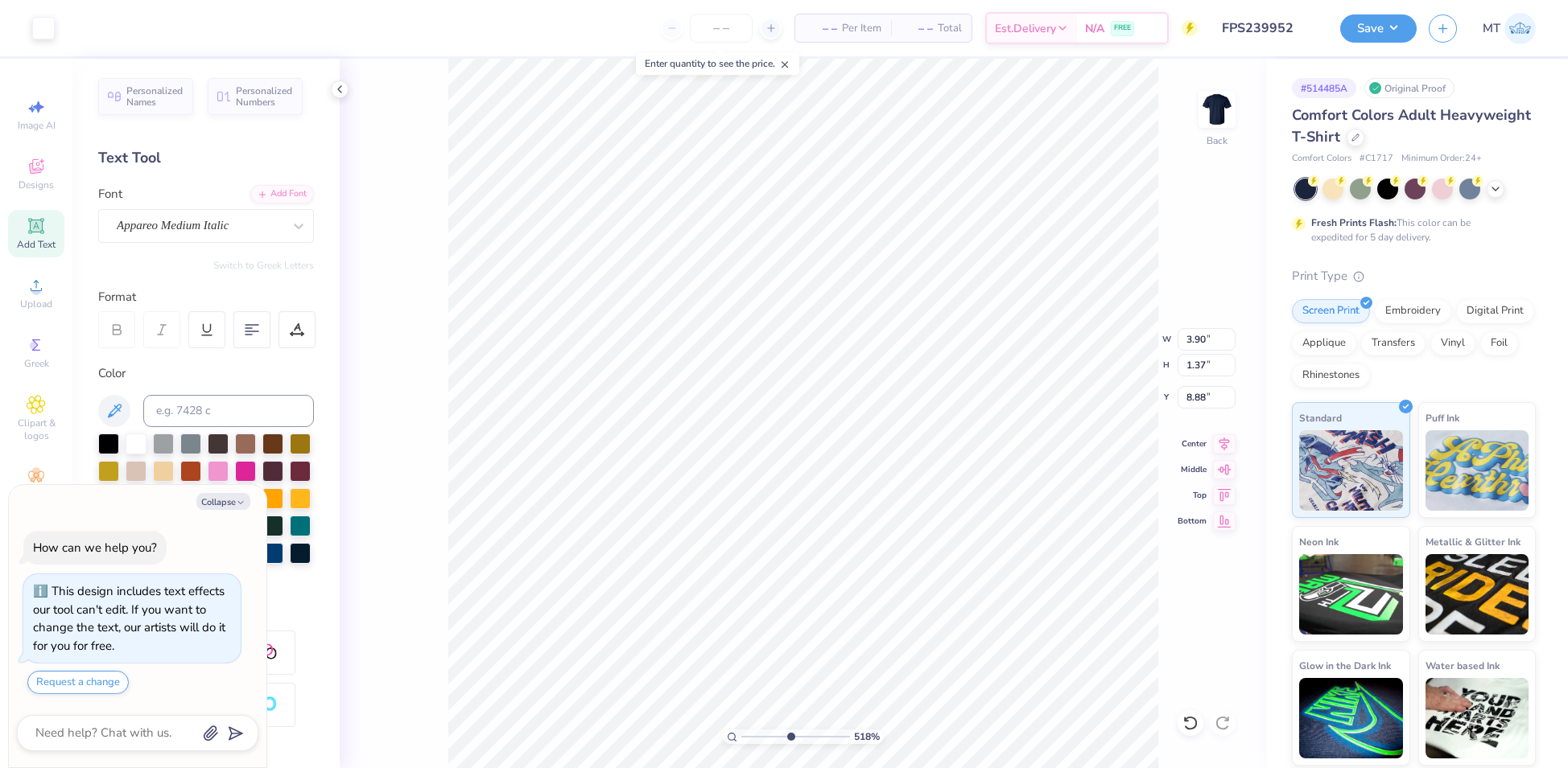
type input "8.86"
type textarea "x"
type input "5.17591594869294"
type textarea "x"
type input "5.17591594869294"
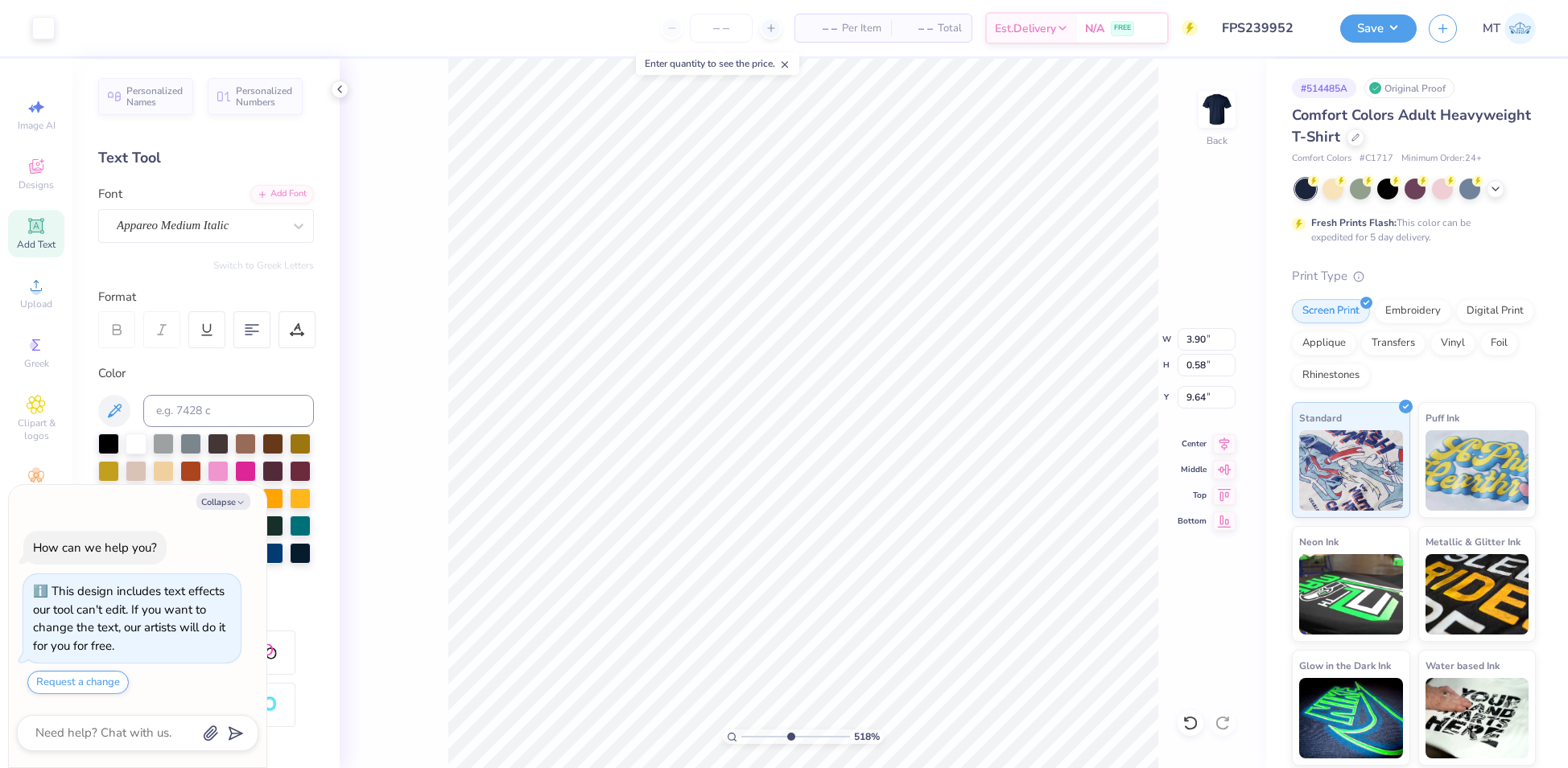
type textarea "x"
type input "5.17591594869294"
type textarea "x"
type input "5.17591594869294"
type input "9.58"
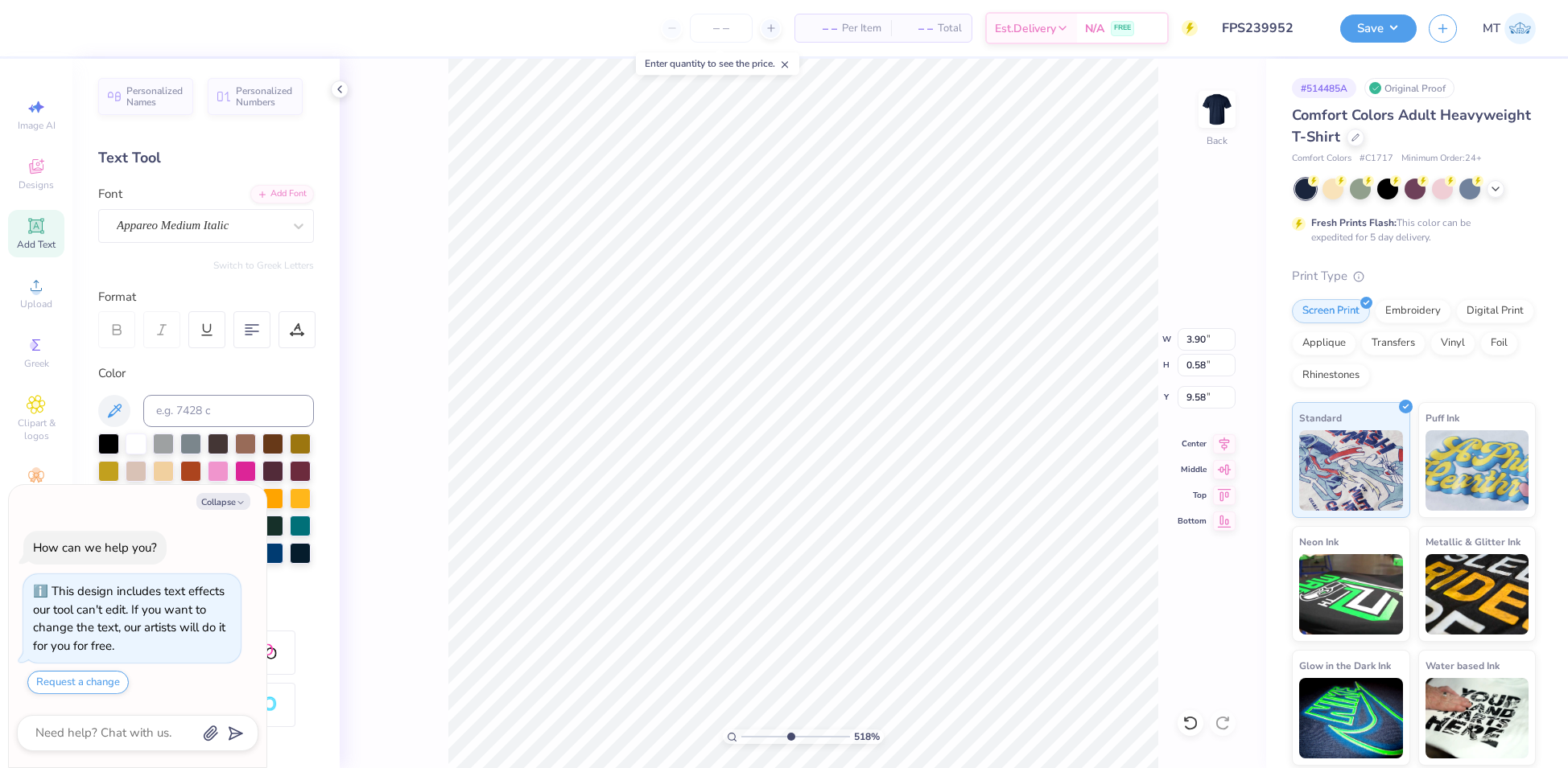
type textarea "x"
type input "1"
click at [1400, 33] on button "Save" at bounding box center [1377, 25] width 76 height 28
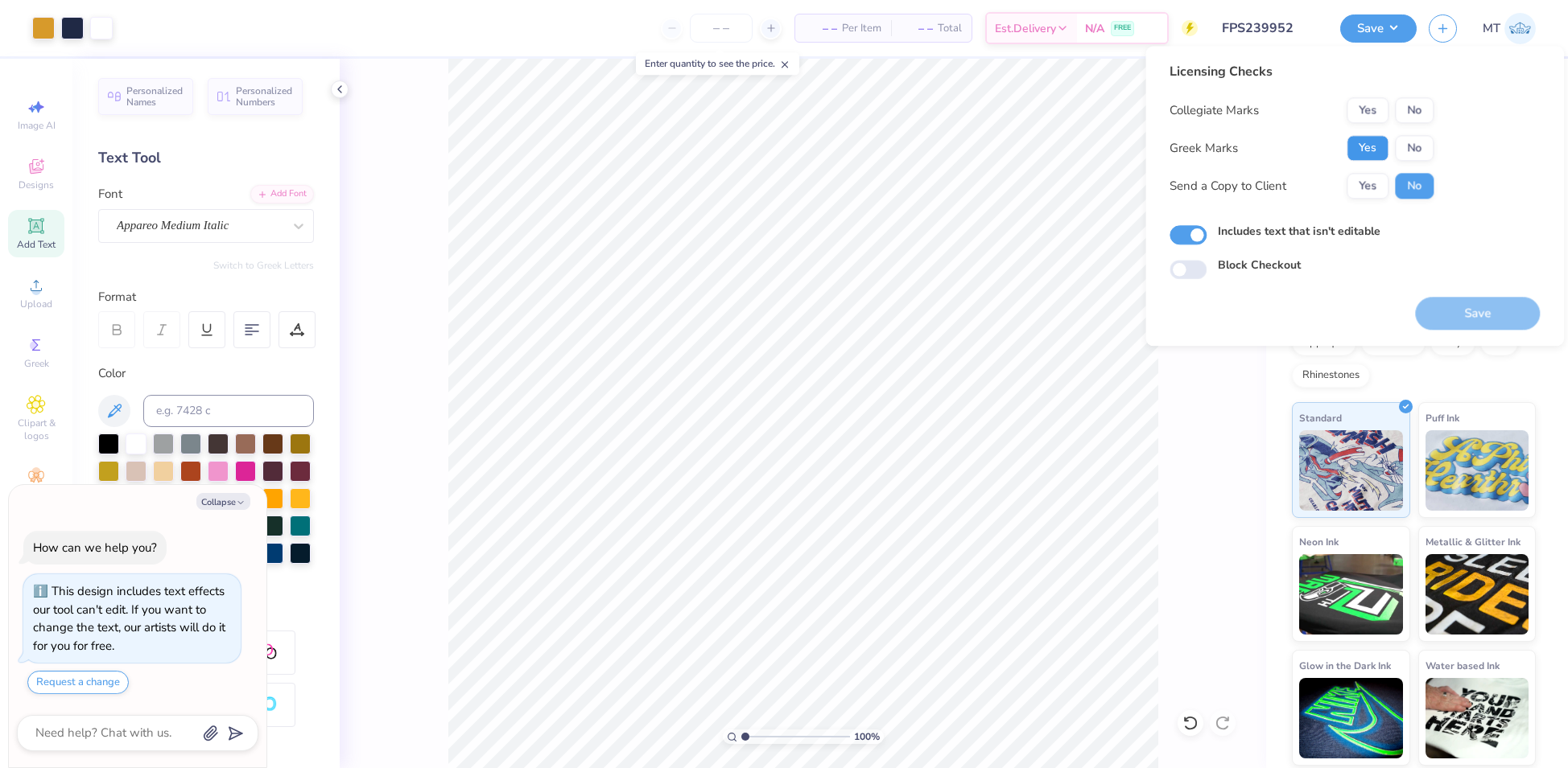
click at [1361, 155] on button "Yes" at bounding box center [1367, 148] width 42 height 26
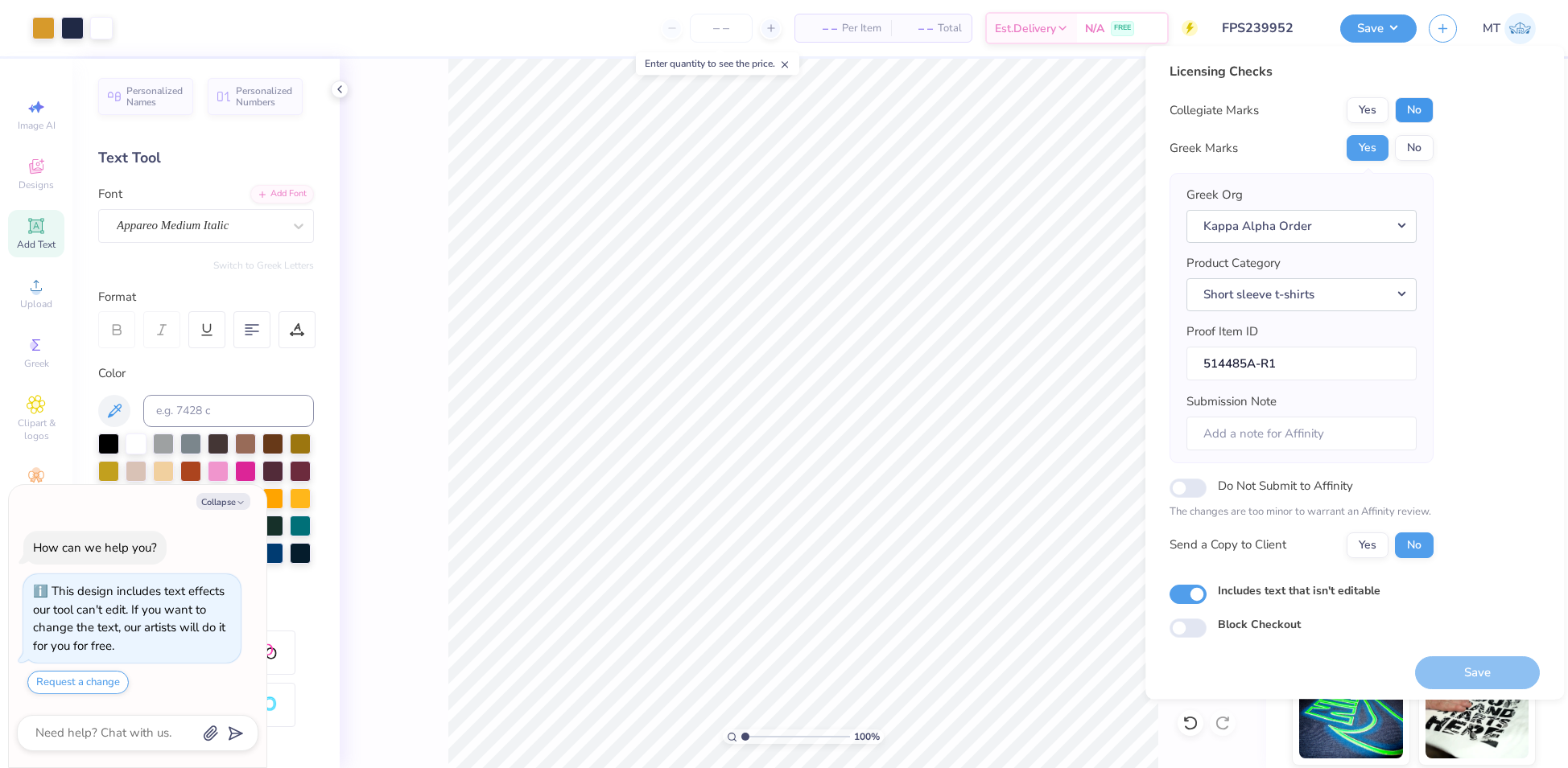
click at [1407, 109] on button "No" at bounding box center [1413, 110] width 39 height 26
click at [1499, 673] on button "Save" at bounding box center [1477, 672] width 124 height 33
type textarea "x"
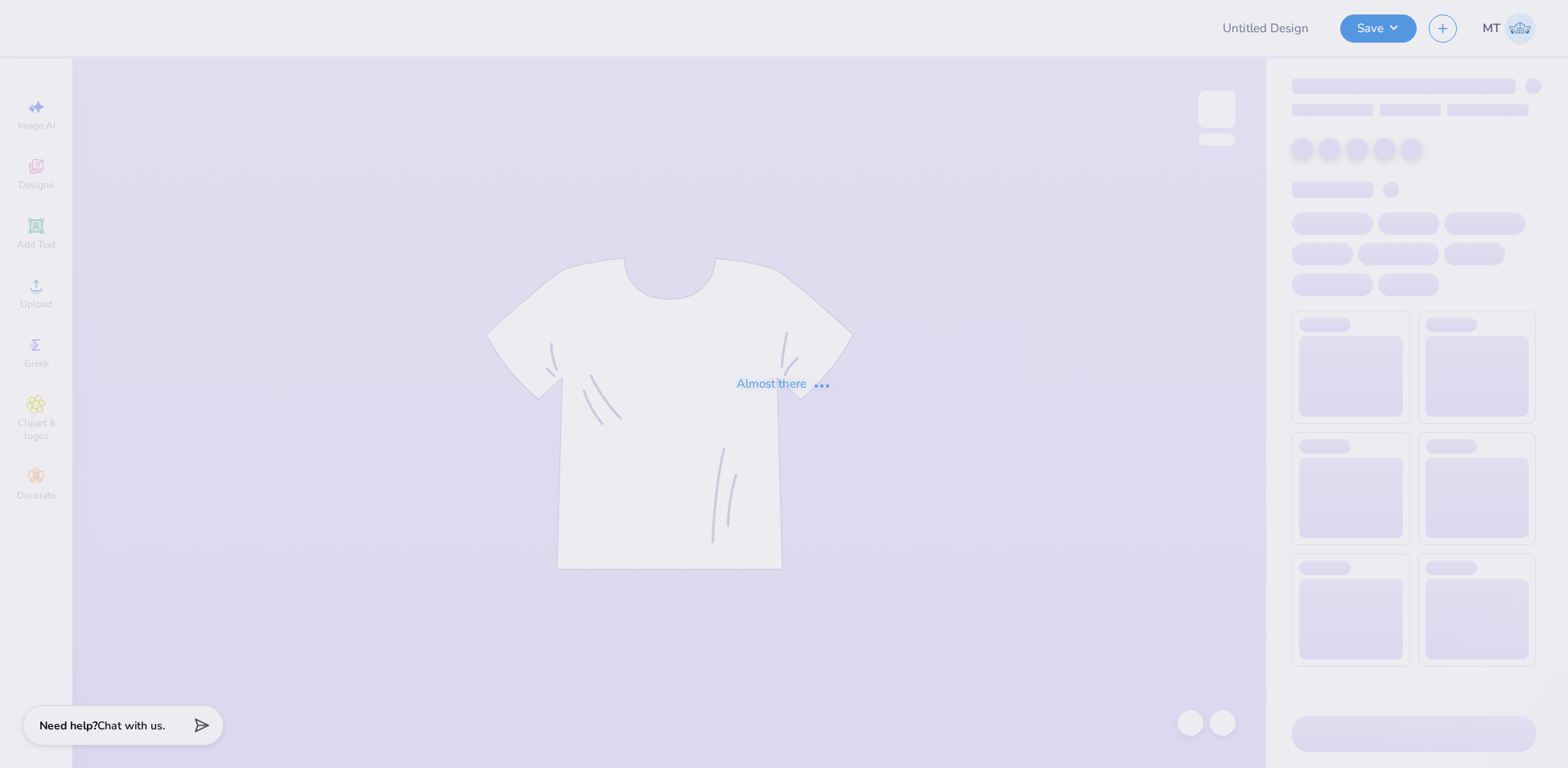
type input "FPS239954"
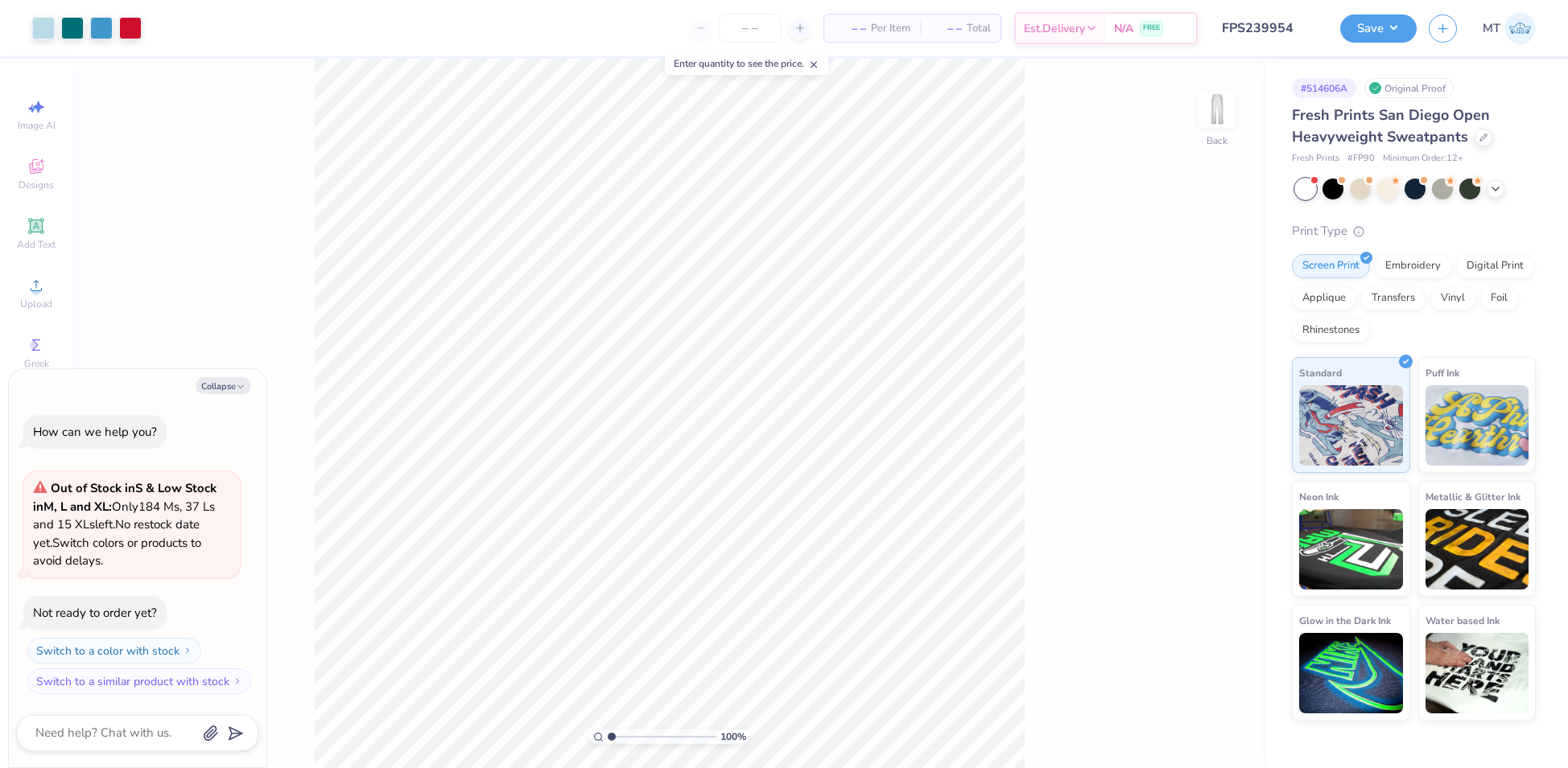
type textarea "x"
type input "6.19816286544696"
type textarea "x"
type input "10"
click at [102, 24] on div at bounding box center [101, 26] width 22 height 22
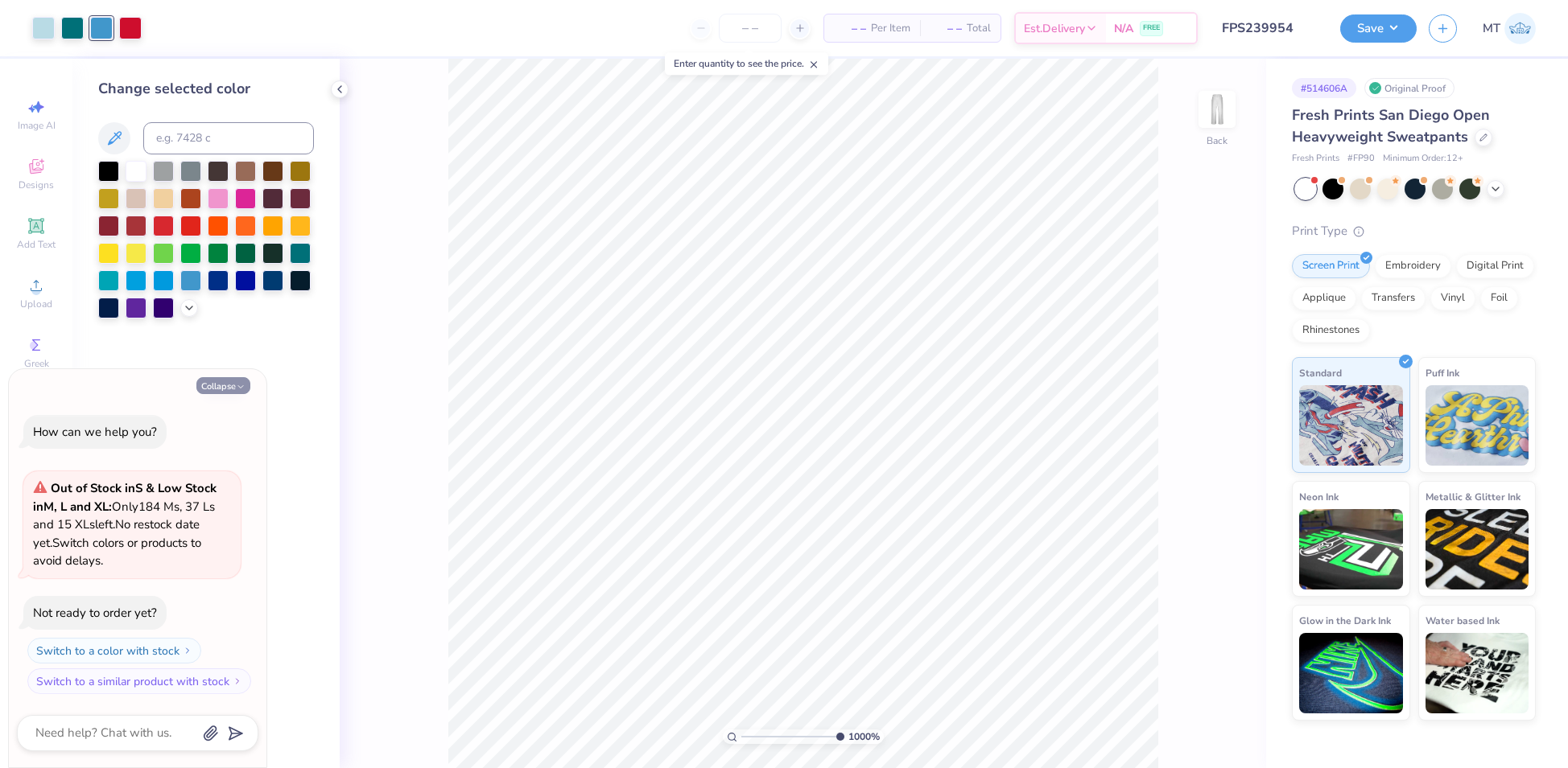
click at [225, 388] on button "Collapse" at bounding box center [223, 385] width 54 height 17
type textarea "x"
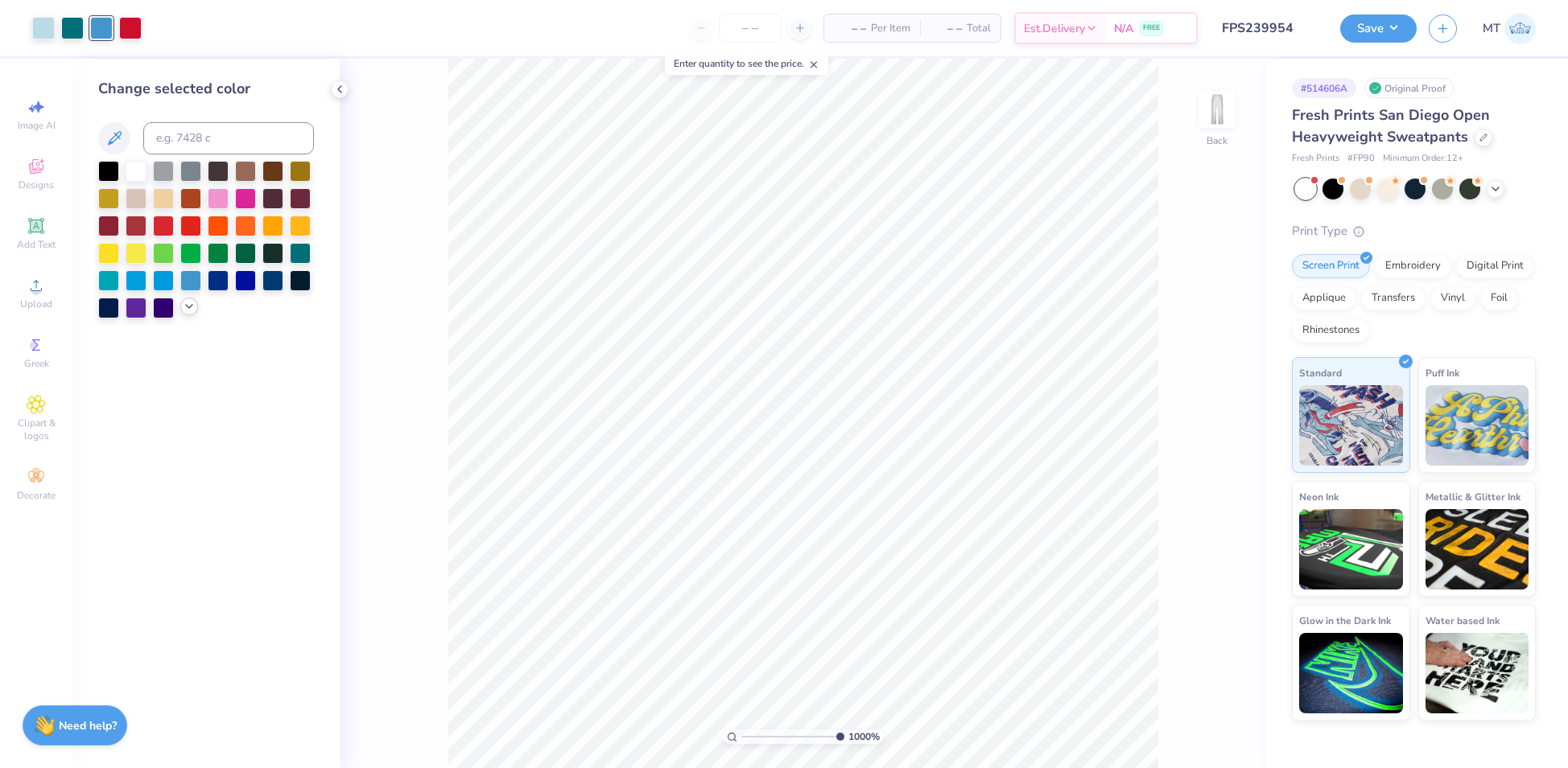
click at [188, 314] on div at bounding box center [189, 307] width 18 height 18
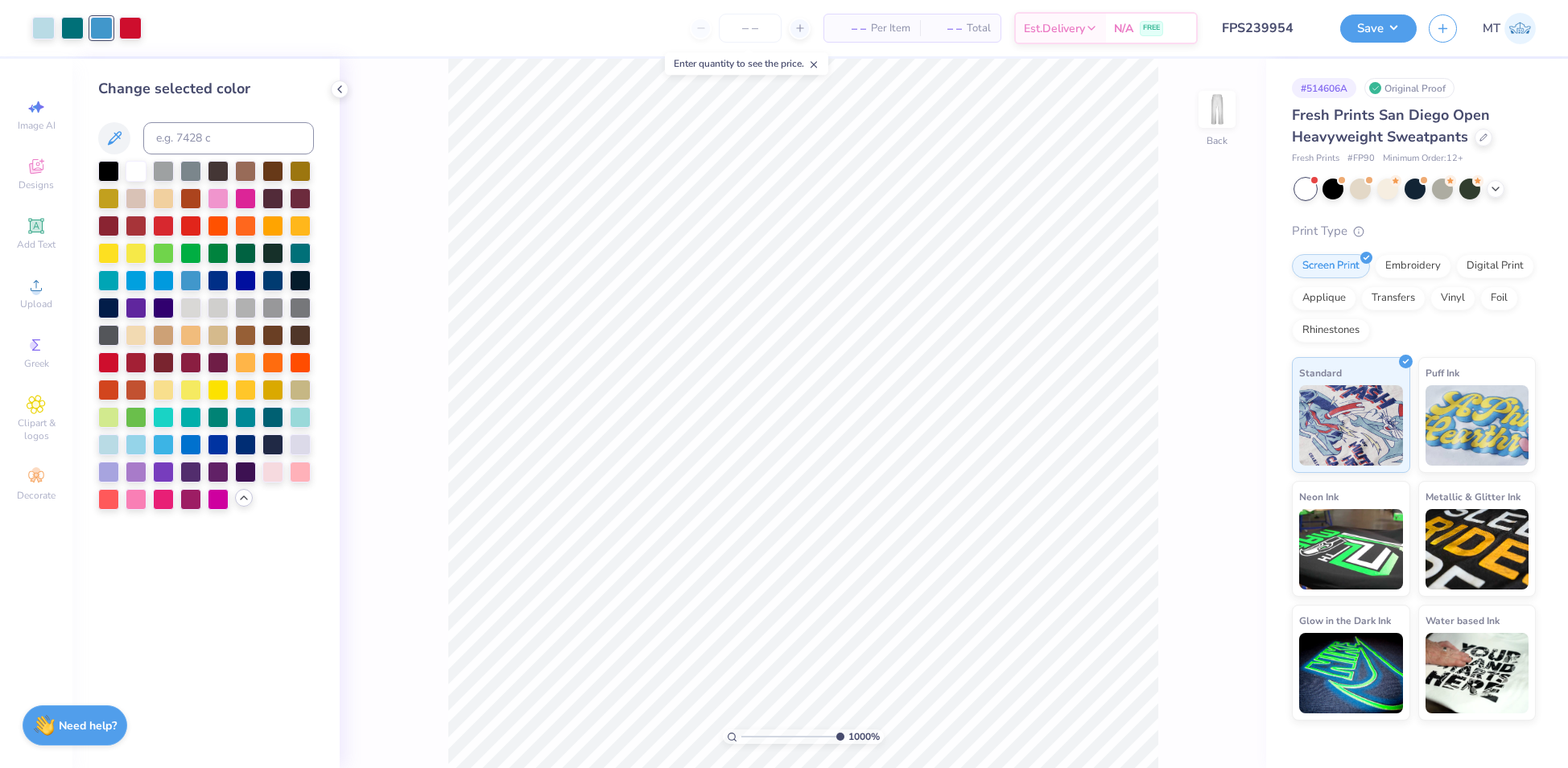
click at [244, 495] on icon at bounding box center [244, 498] width 13 height 13
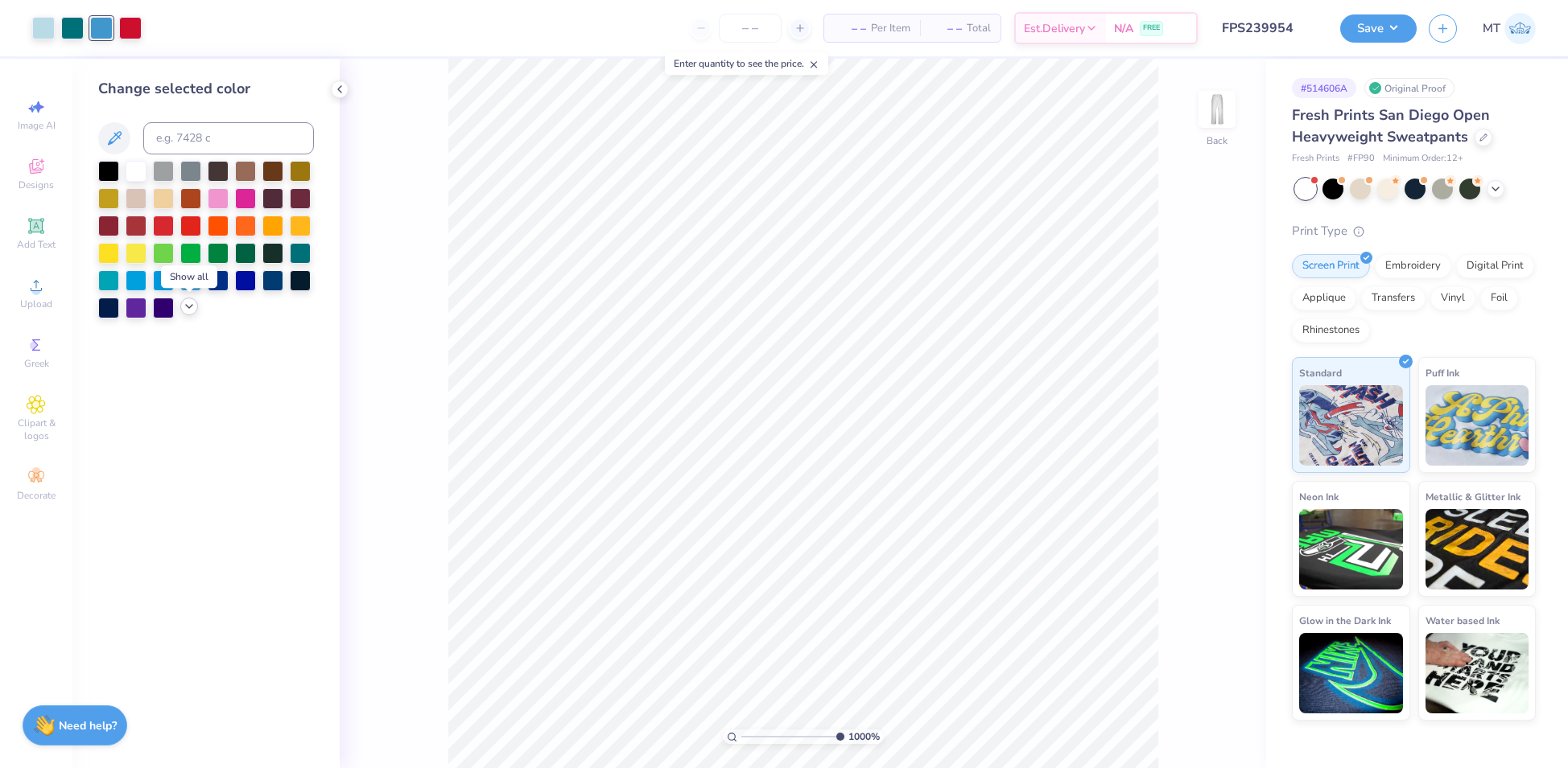
click at [189, 309] on icon at bounding box center [189, 306] width 13 height 13
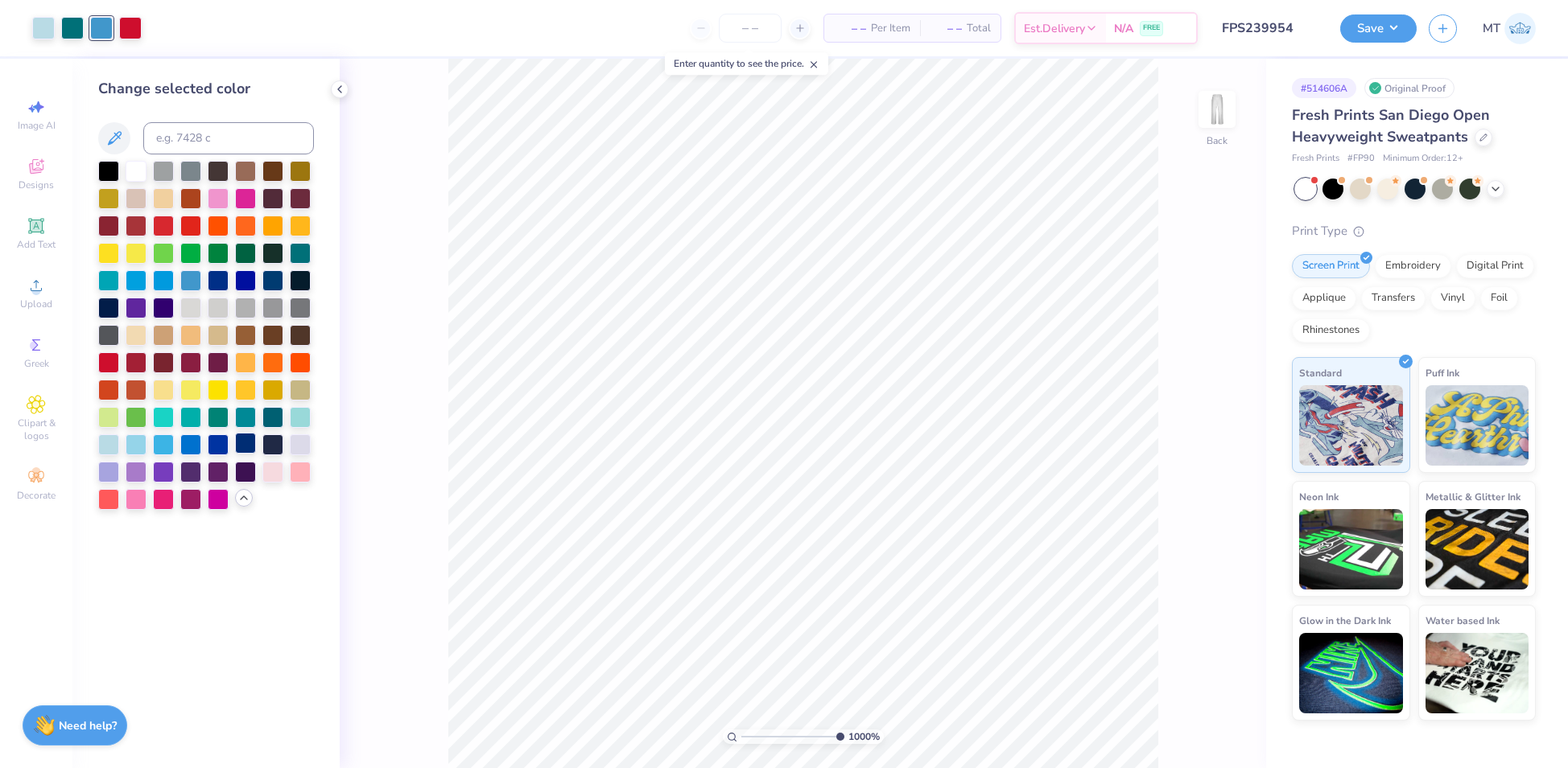
click at [243, 446] on div at bounding box center [244, 442] width 21 height 21
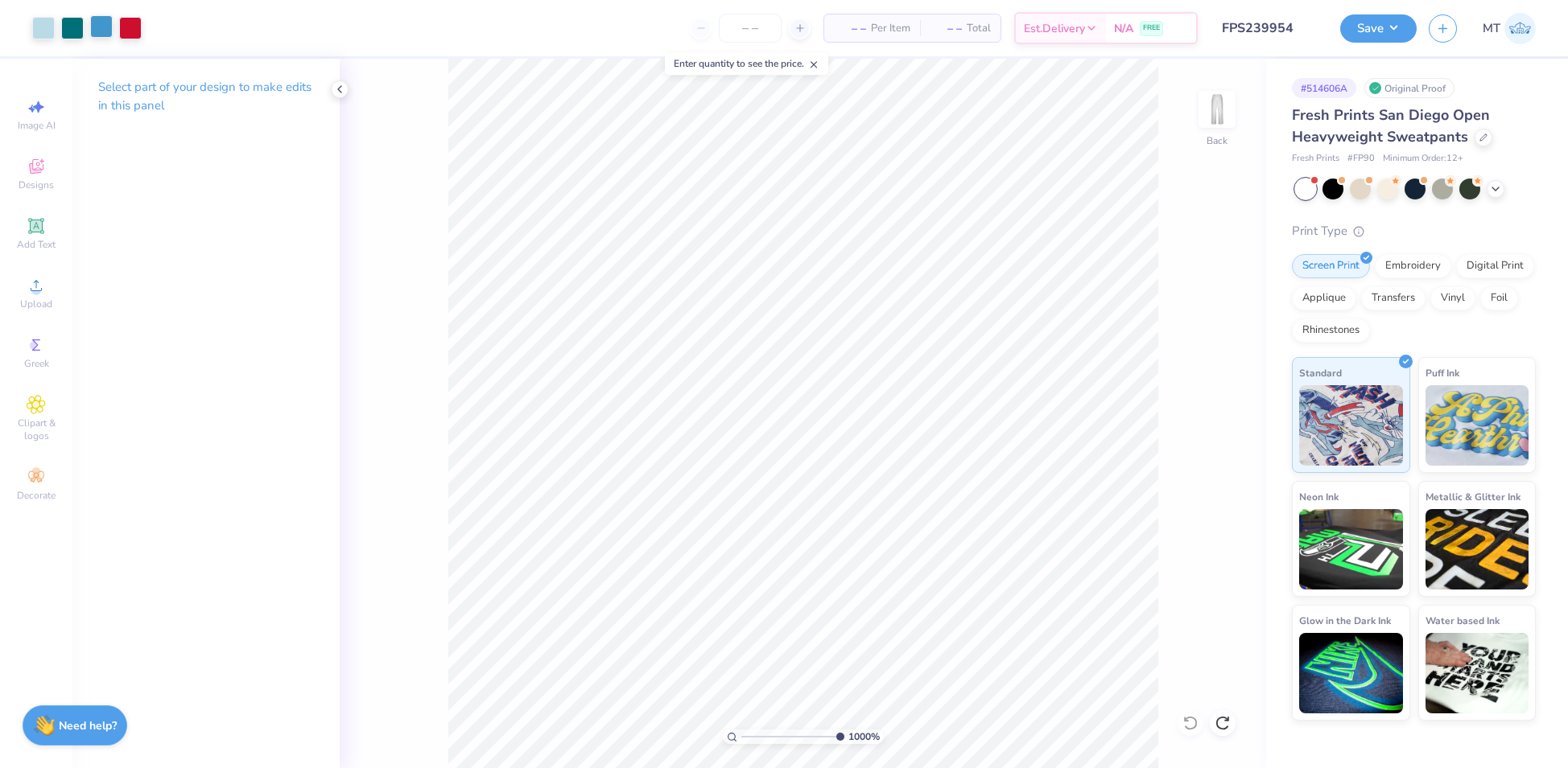
click at [99, 30] on div at bounding box center [101, 26] width 22 height 22
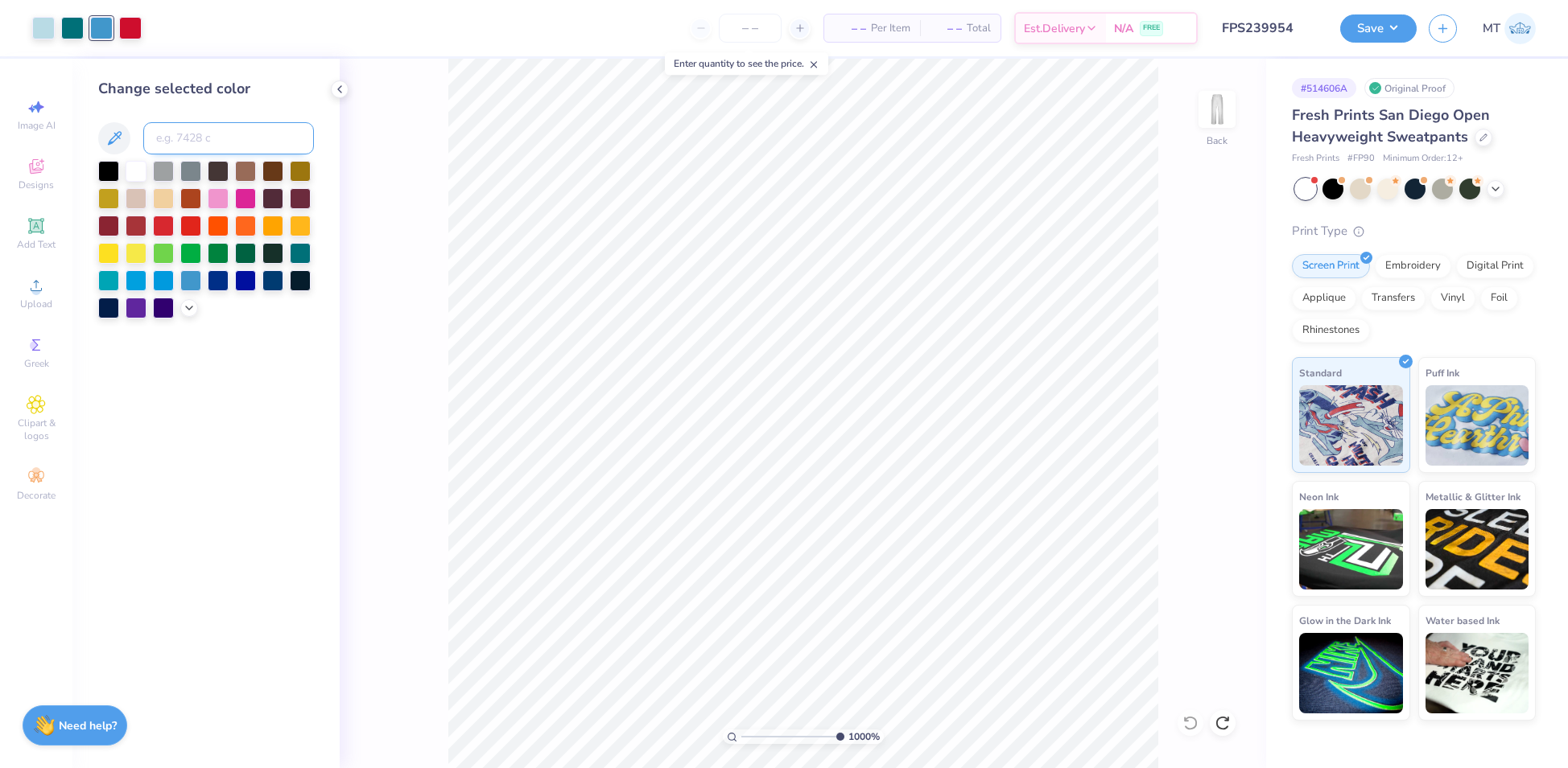
click at [202, 134] on input at bounding box center [228, 139] width 171 height 32
type input "7545"
type input "10"
click at [210, 141] on input at bounding box center [228, 139] width 171 height 32
type input "653"
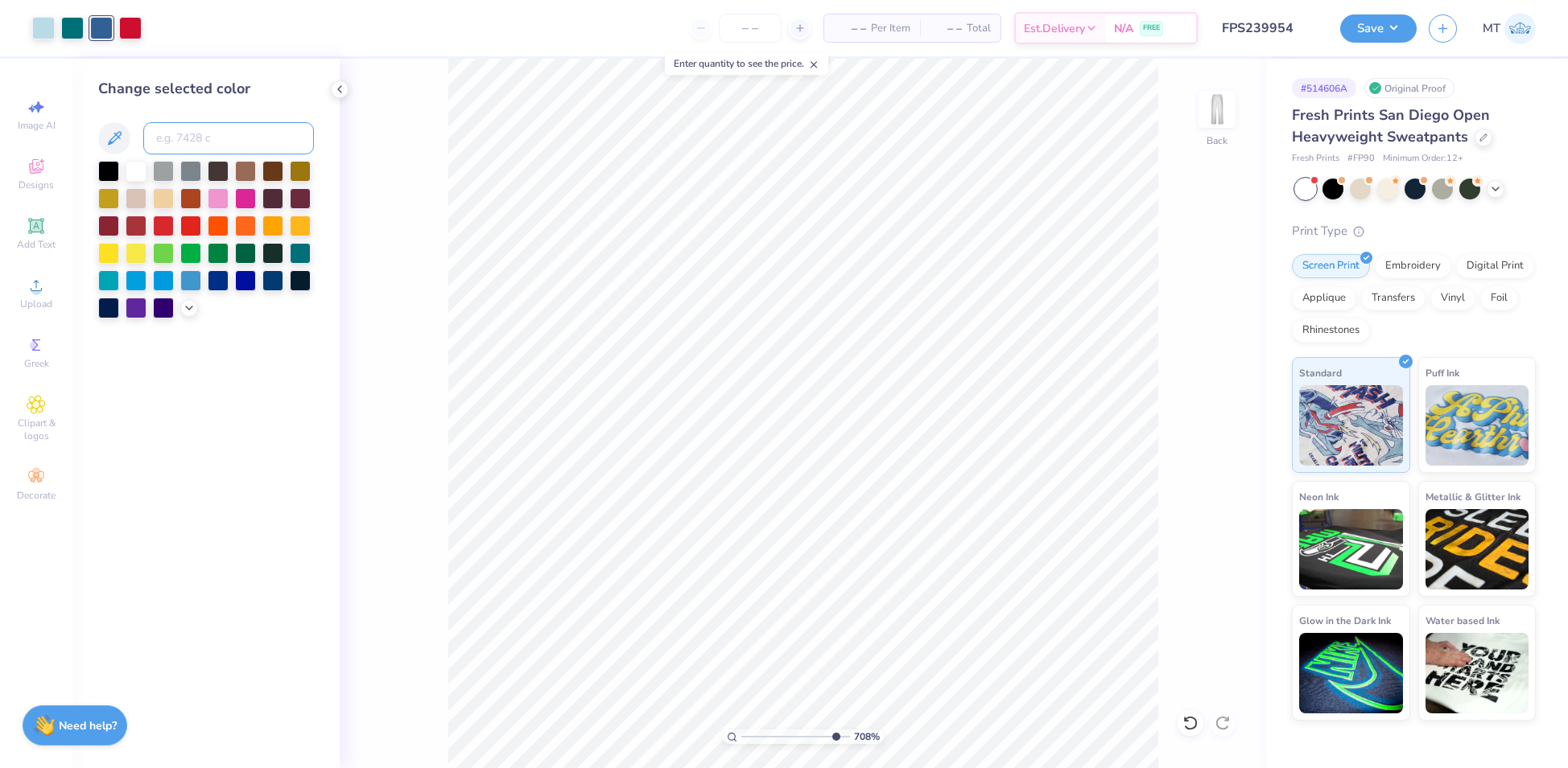
type input "10"
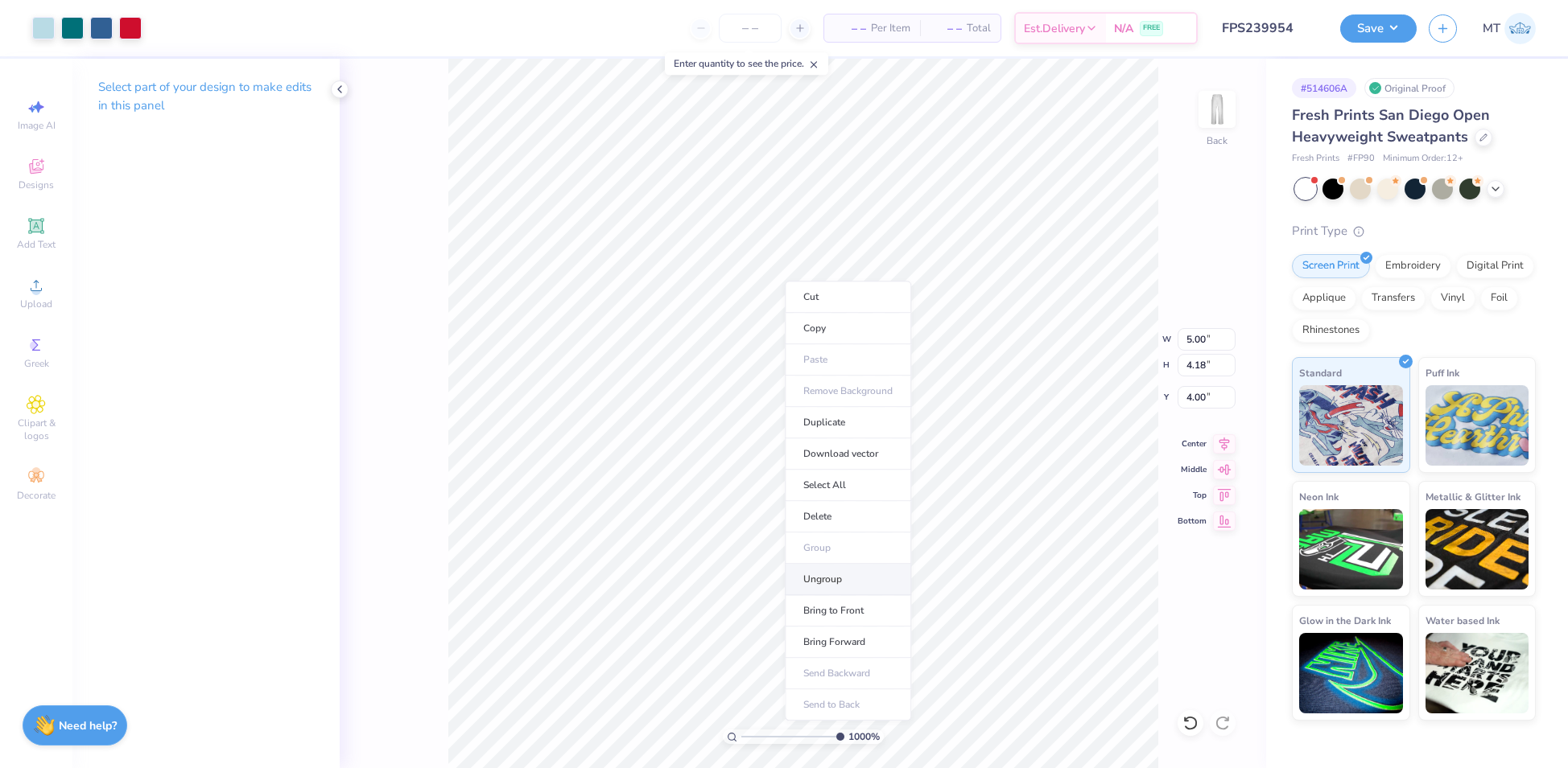
click at [842, 583] on li "Ungroup" at bounding box center [847, 579] width 126 height 31
type input "6.06"
type input "4.43"
type input "2.30"
type input "5.89"
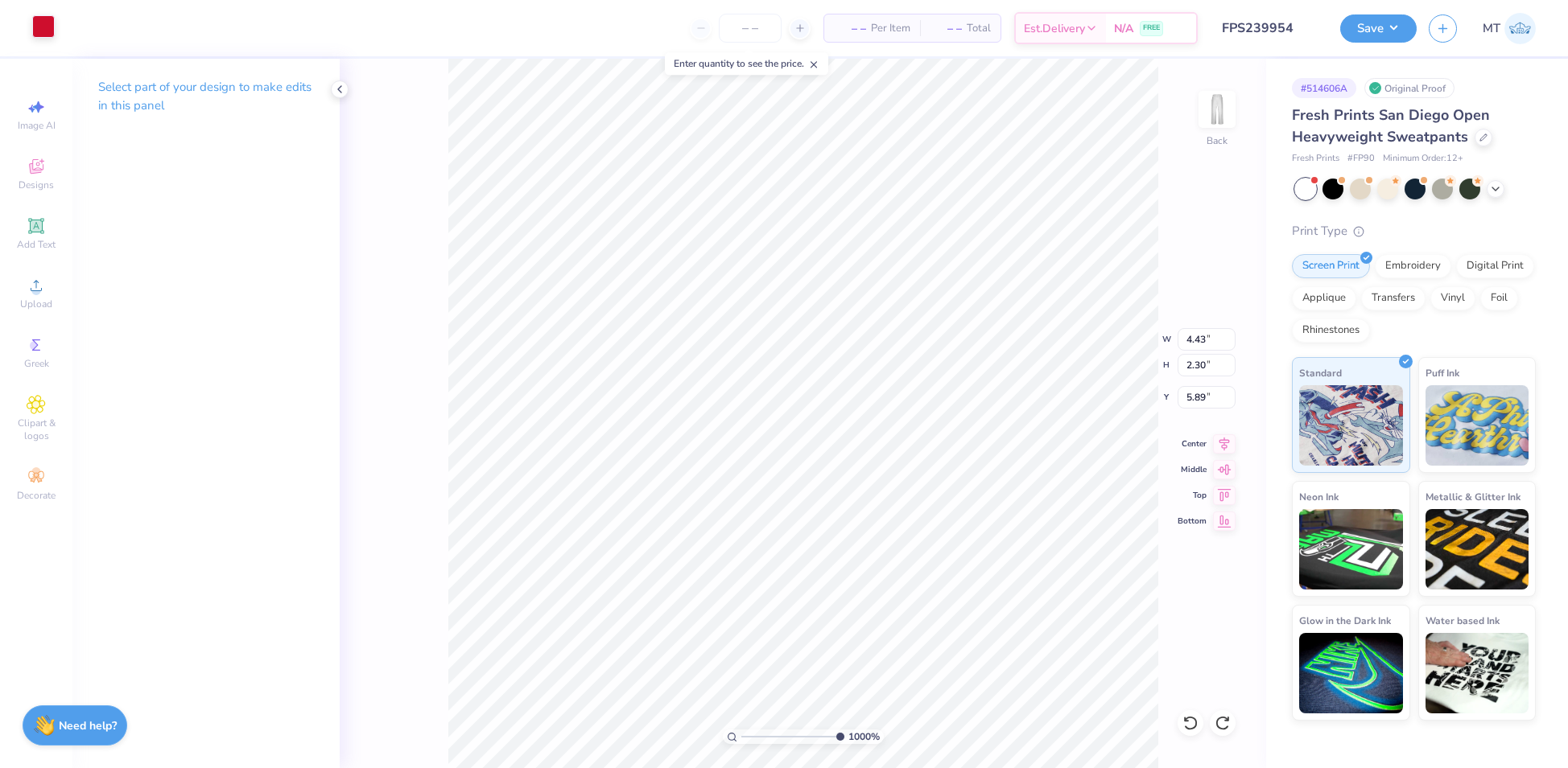
click at [51, 32] on div at bounding box center [43, 26] width 22 height 22
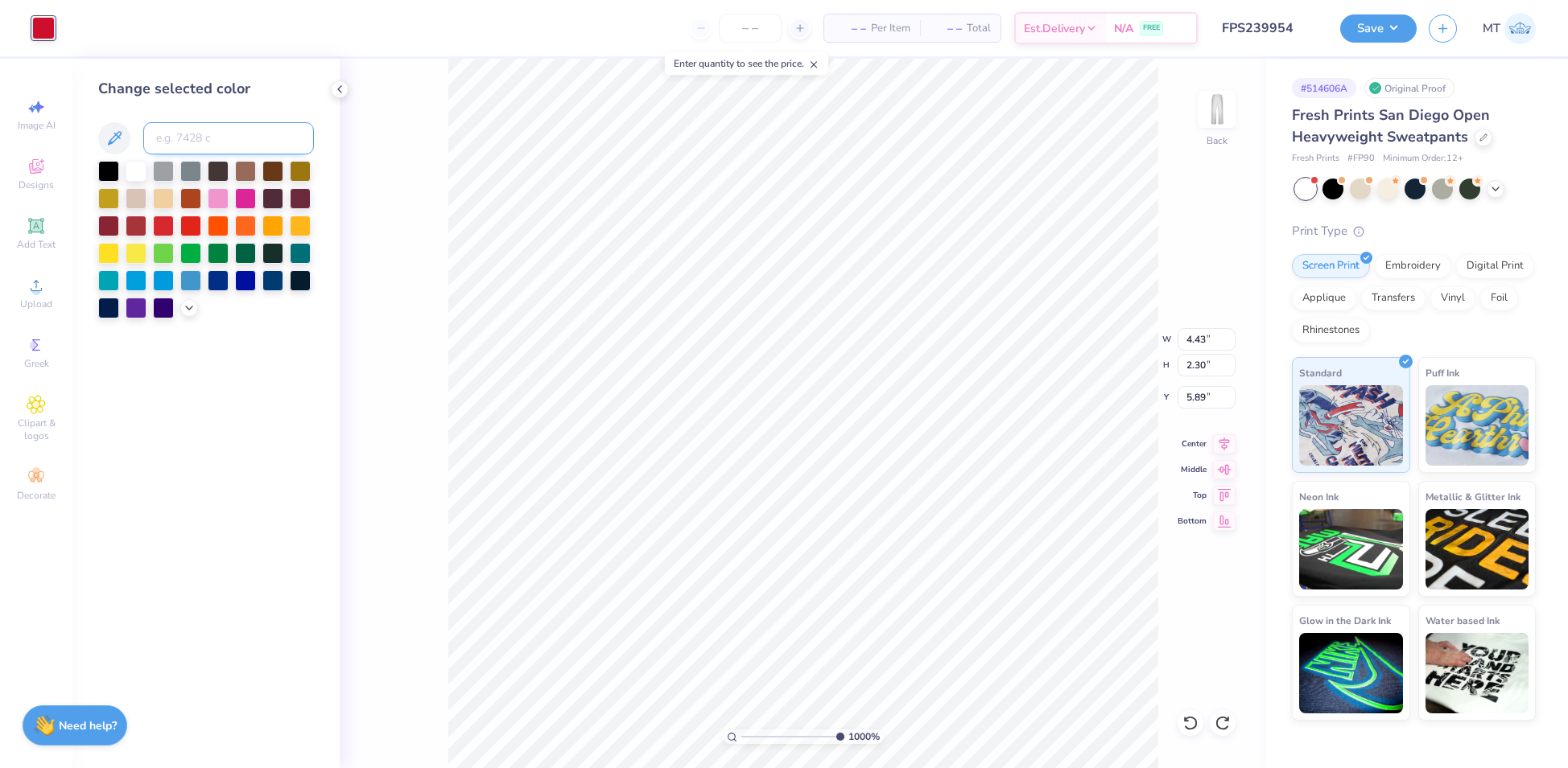
click at [167, 126] on input at bounding box center [228, 139] width 171 height 32
type input "653"
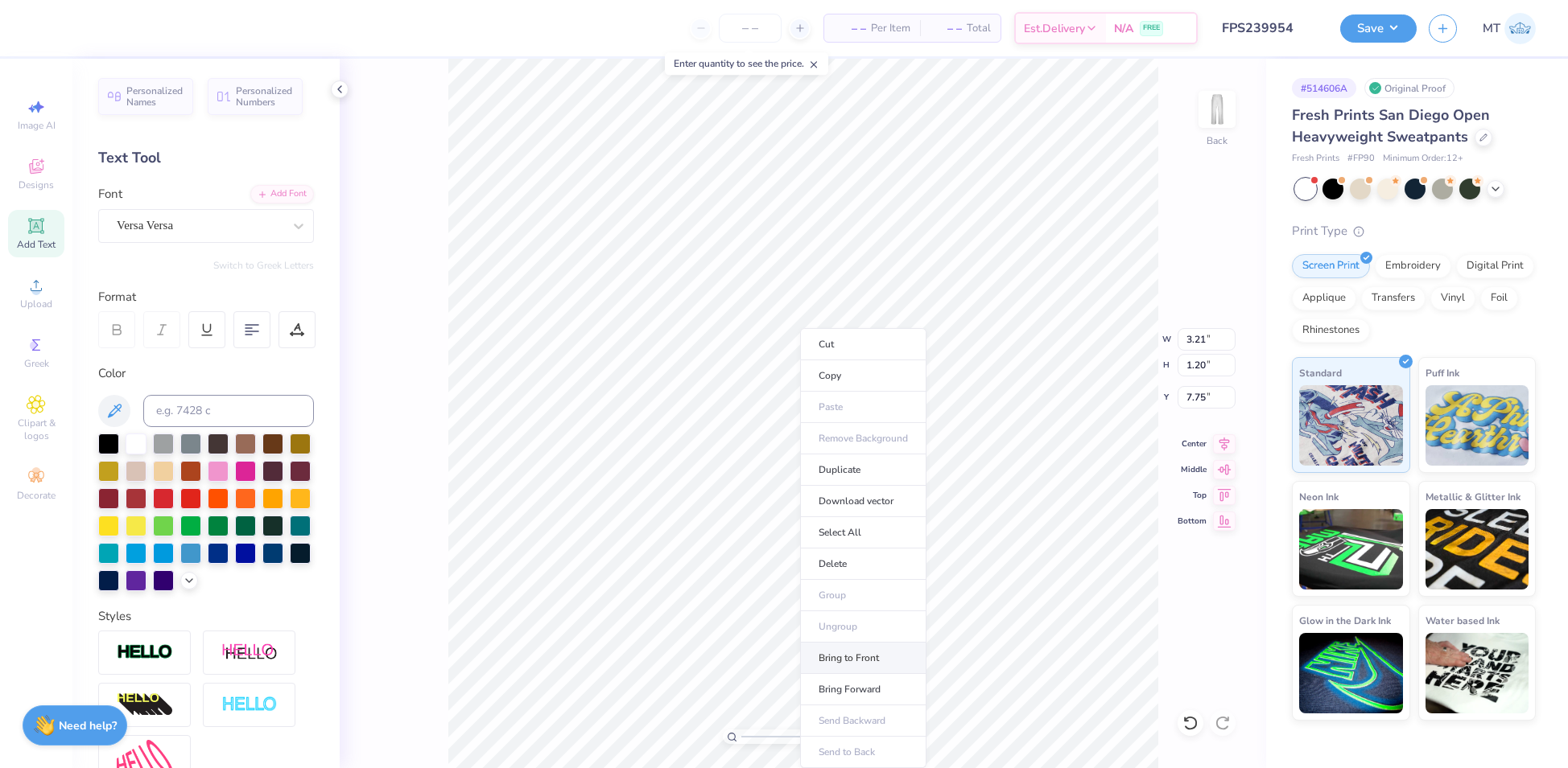
click at [857, 645] on li "Bring to Front" at bounding box center [862, 658] width 126 height 31
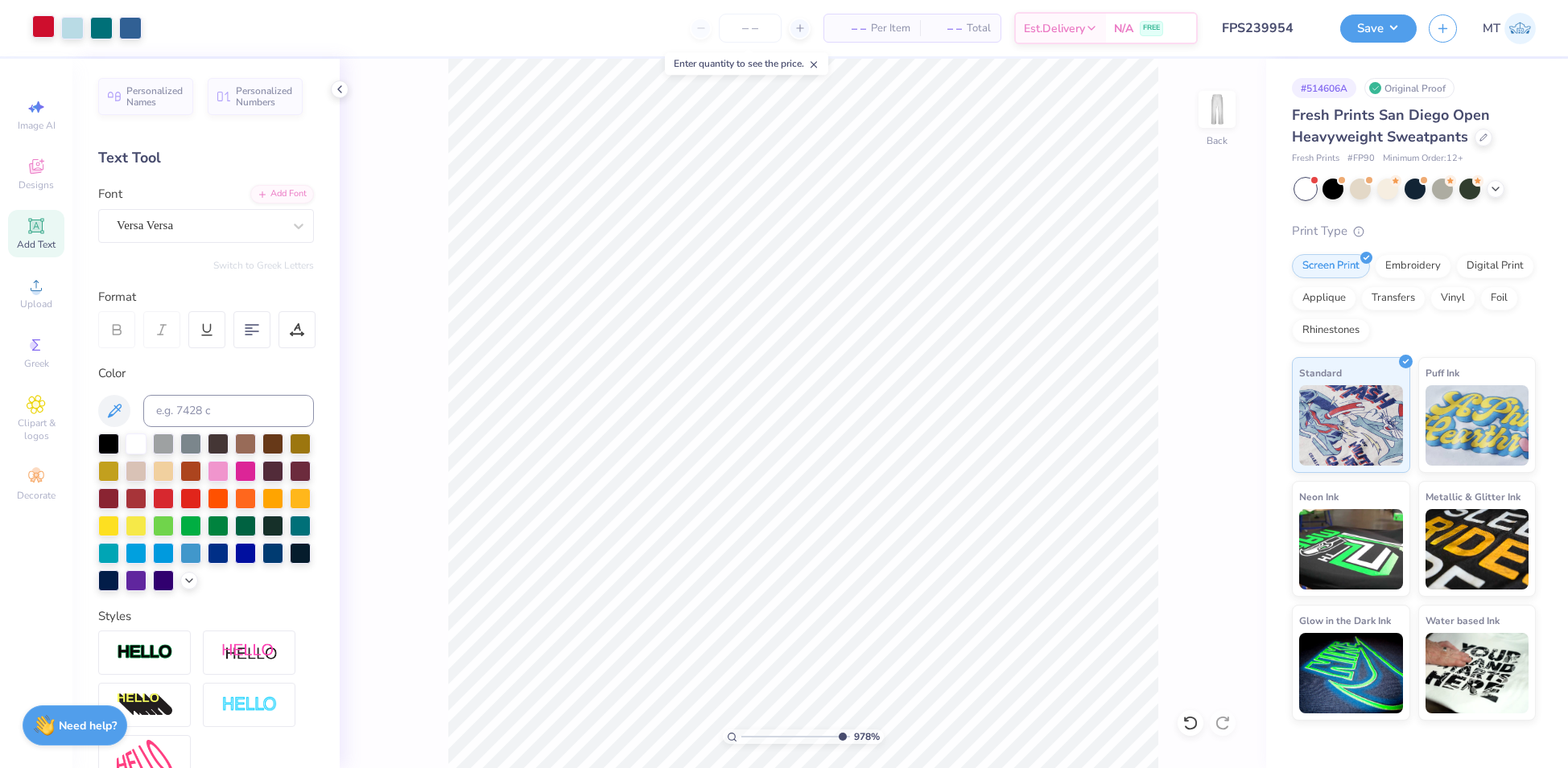
click at [43, 28] on div at bounding box center [43, 26] width 22 height 22
type input "9.77860446462045"
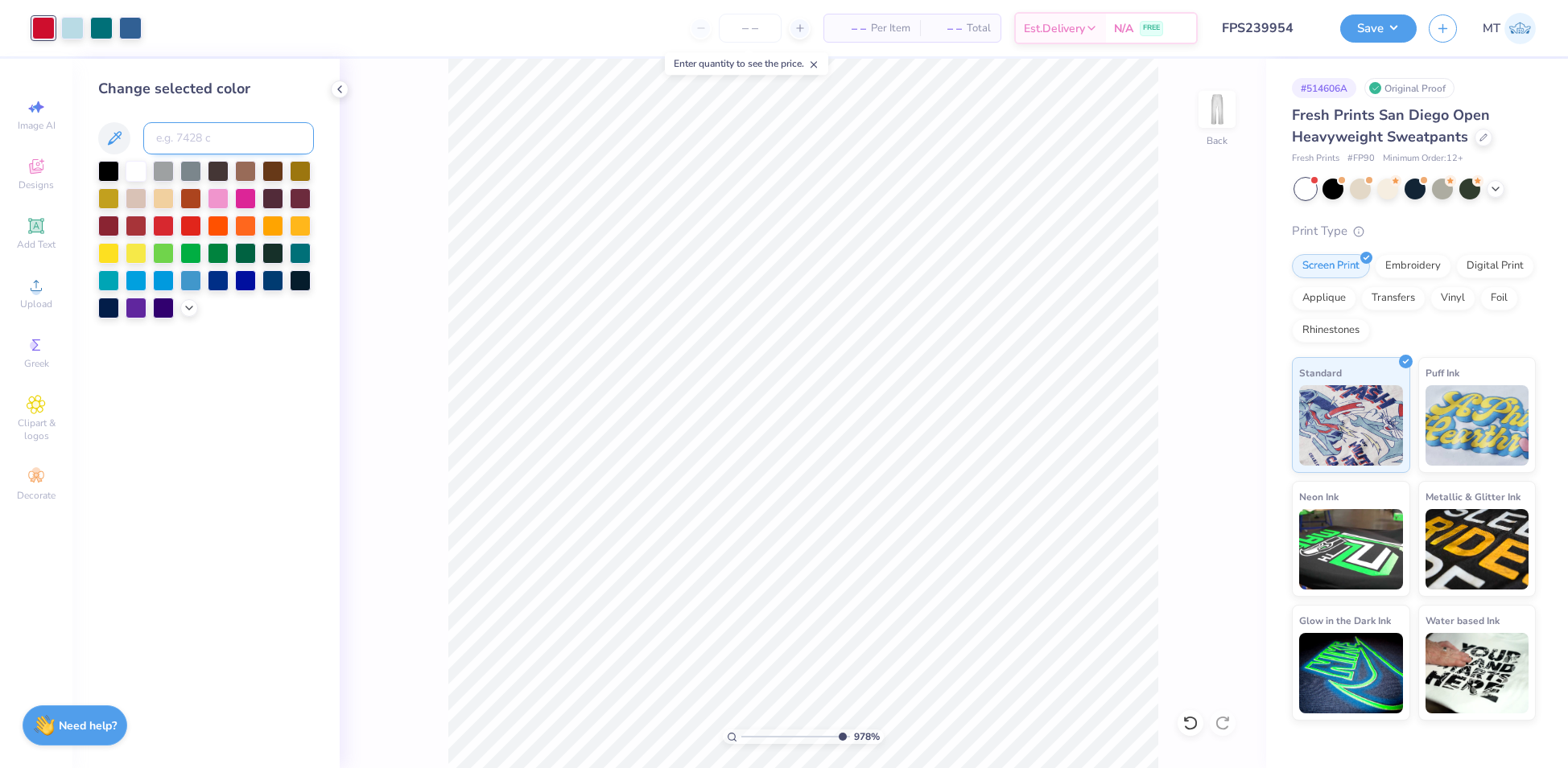
click at [201, 140] on input at bounding box center [228, 139] width 171 height 32
type input "653"
type input "9.77860446462045"
click at [68, 22] on div at bounding box center [72, 26] width 22 height 22
type input "7.24538368945686"
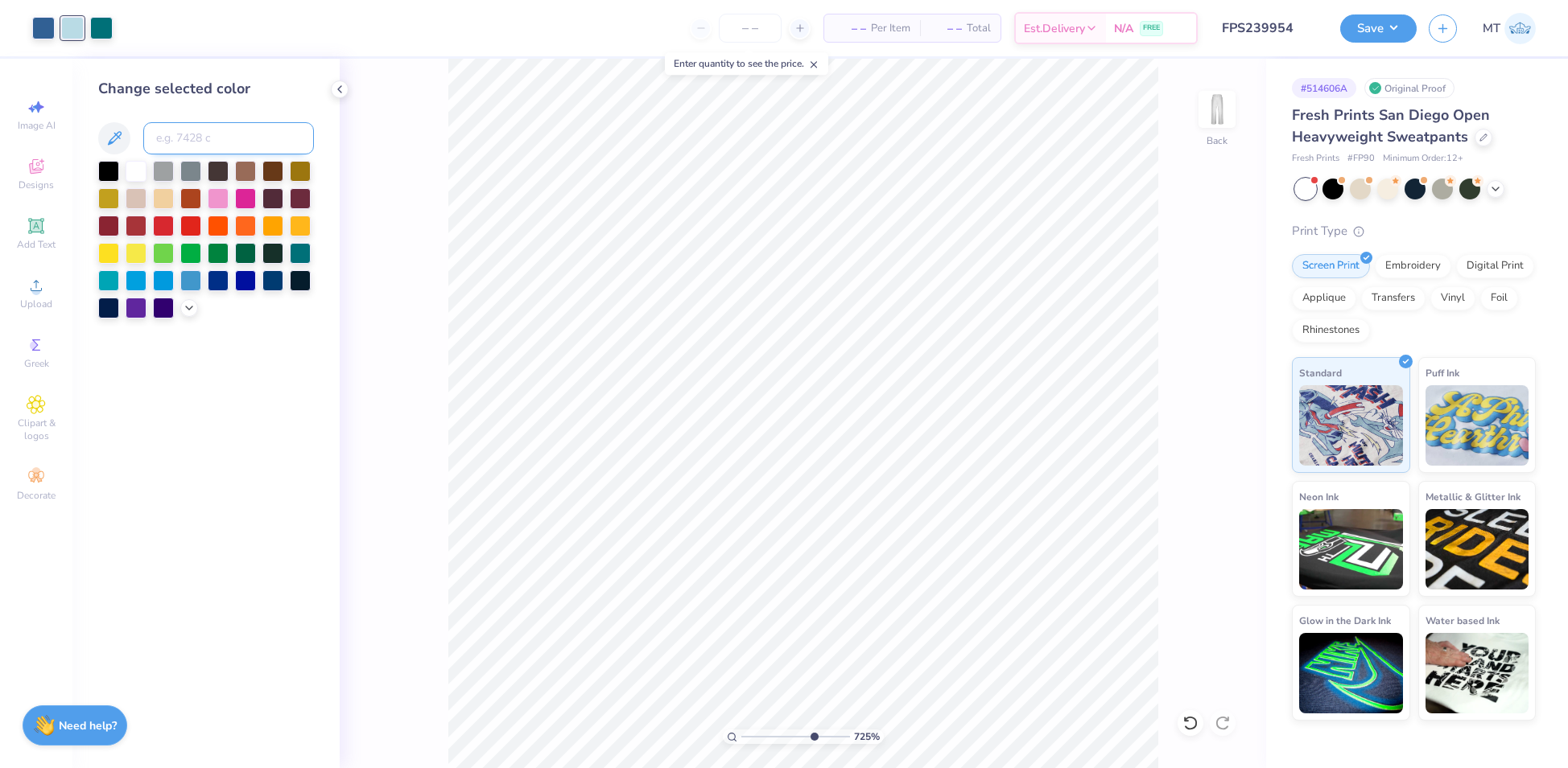
click at [244, 141] on input at bounding box center [228, 139] width 171 height 32
type input "650"
type input "7.24538368945686"
click at [99, 30] on div at bounding box center [101, 26] width 22 height 22
type input "7.68560507860594"
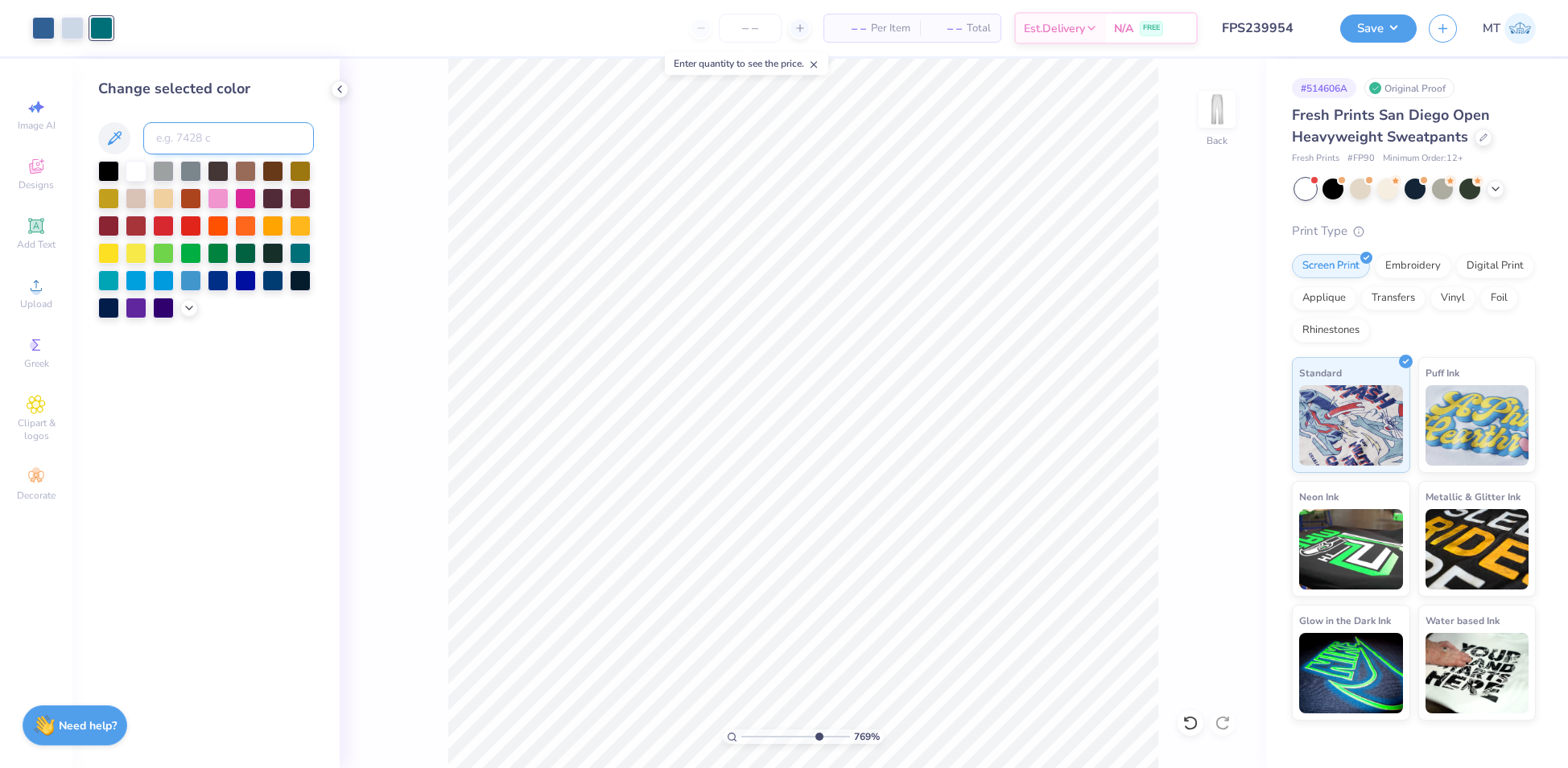
click at [192, 131] on input at bounding box center [228, 139] width 171 height 32
type input "7695"
type input "8.31628682429687"
click at [183, 131] on input at bounding box center [228, 139] width 171 height 32
type input "7697"
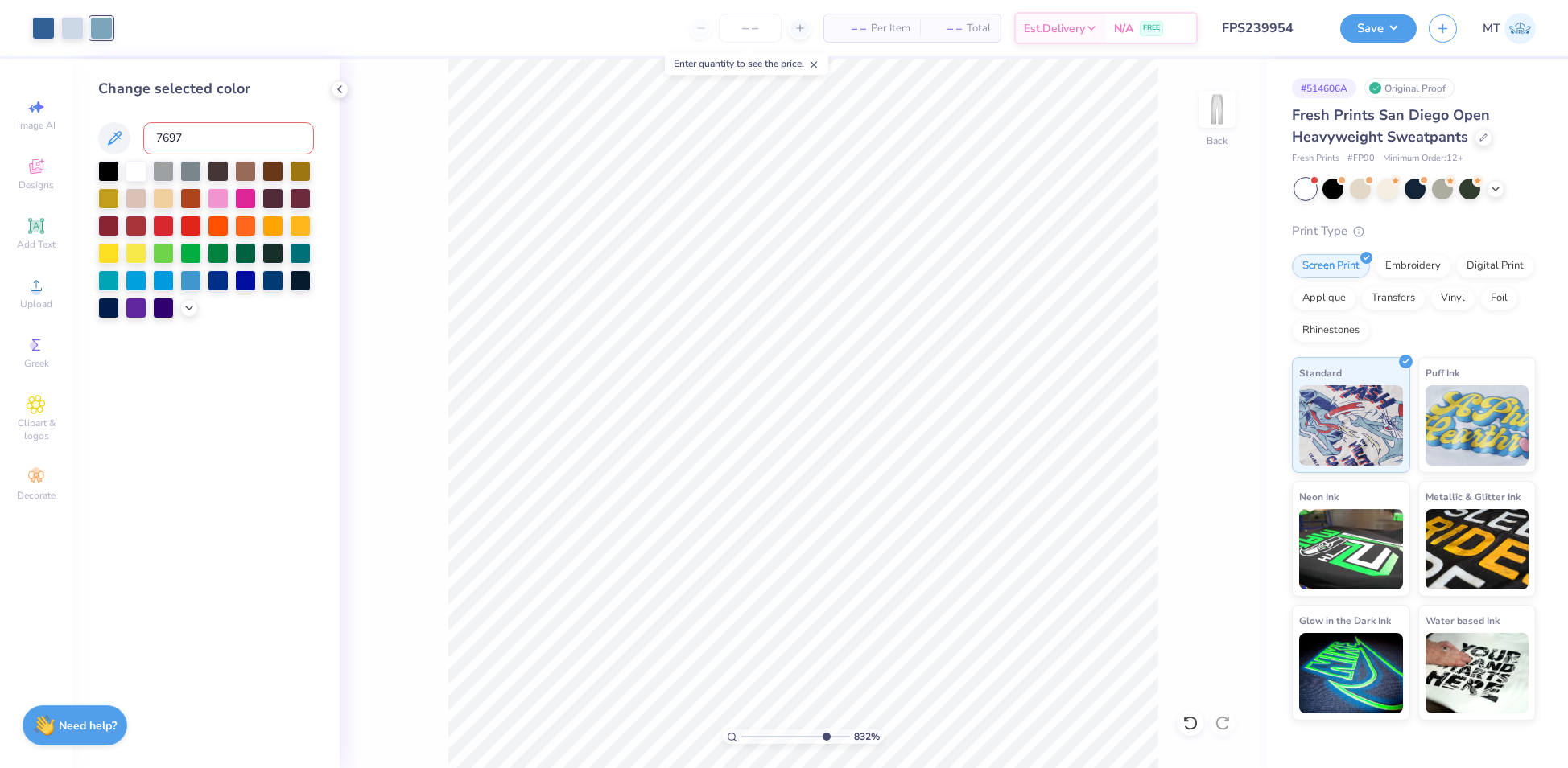
type input "8.31628682429687"
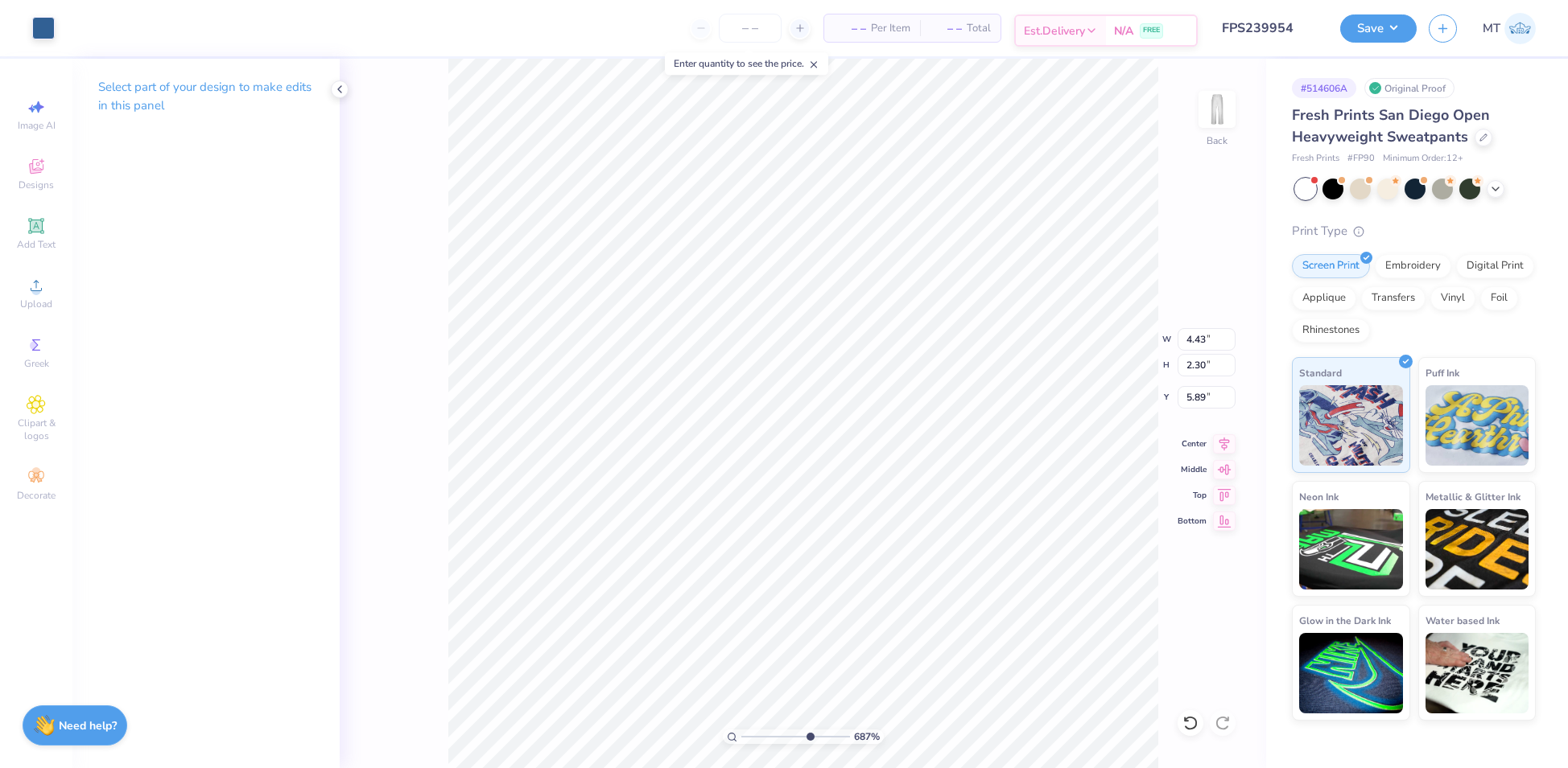
type input "6.87066349892846"
type input "6.19"
type input "6.87066349892846"
type input "5.89"
click at [996, 550] on li "Group" at bounding box center [987, 557] width 126 height 31
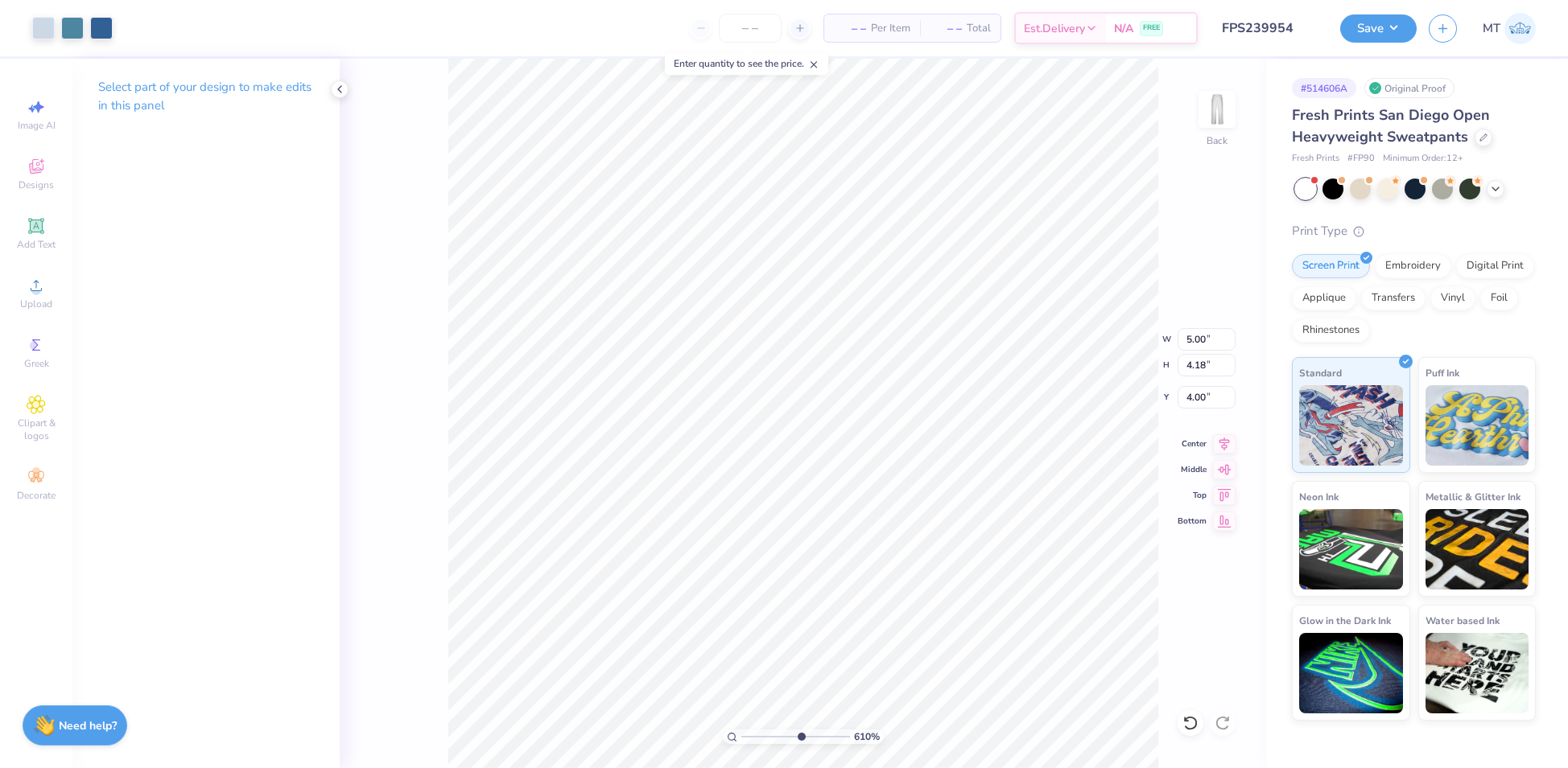
type input "6.10189048053572"
type input "3.22"
type input "1.73"
type input "7.75"
click at [954, 644] on li "Bring to Front" at bounding box center [944, 658] width 126 height 31
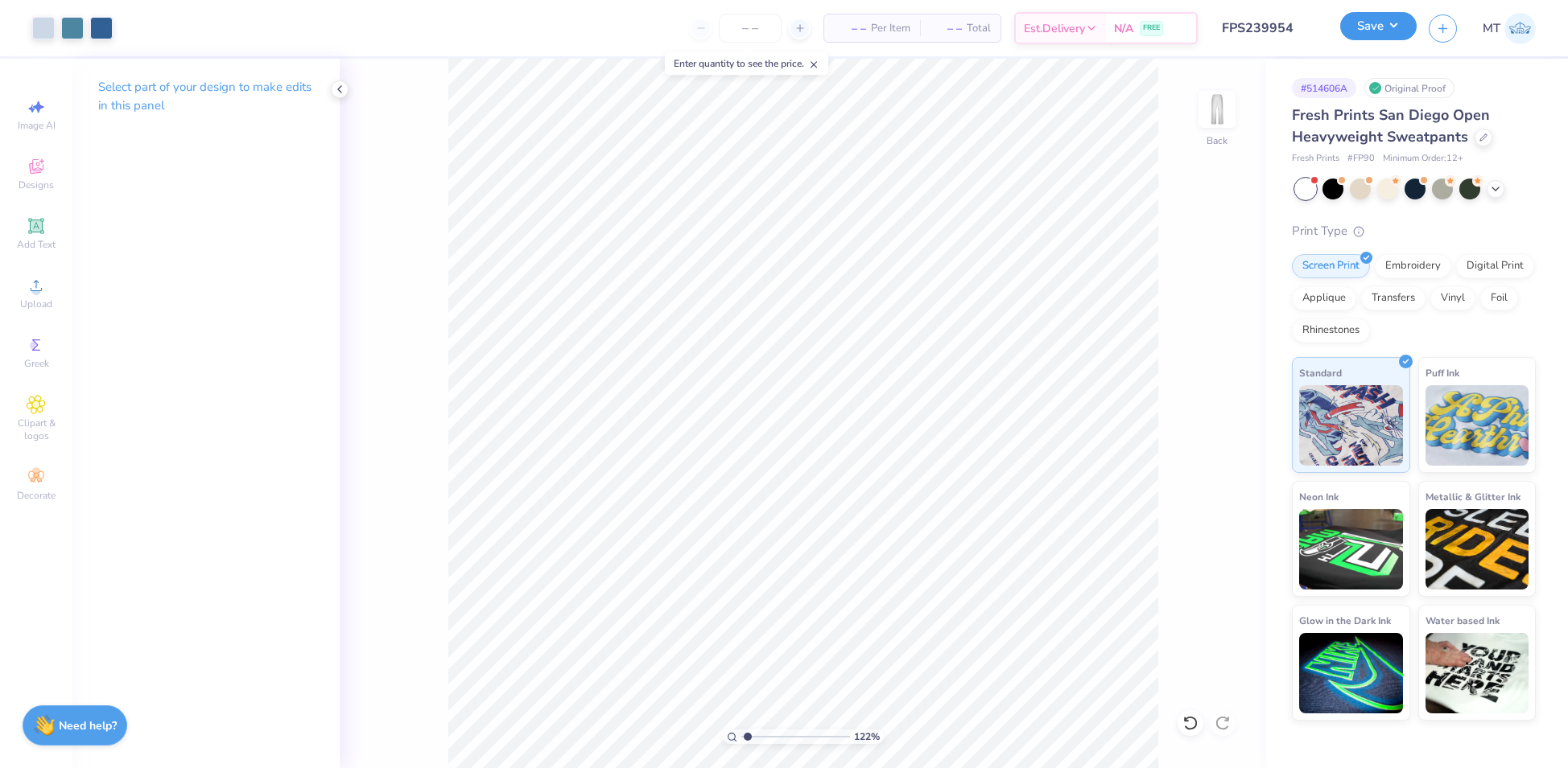
click at [1388, 38] on button "Save" at bounding box center [1377, 25] width 76 height 28
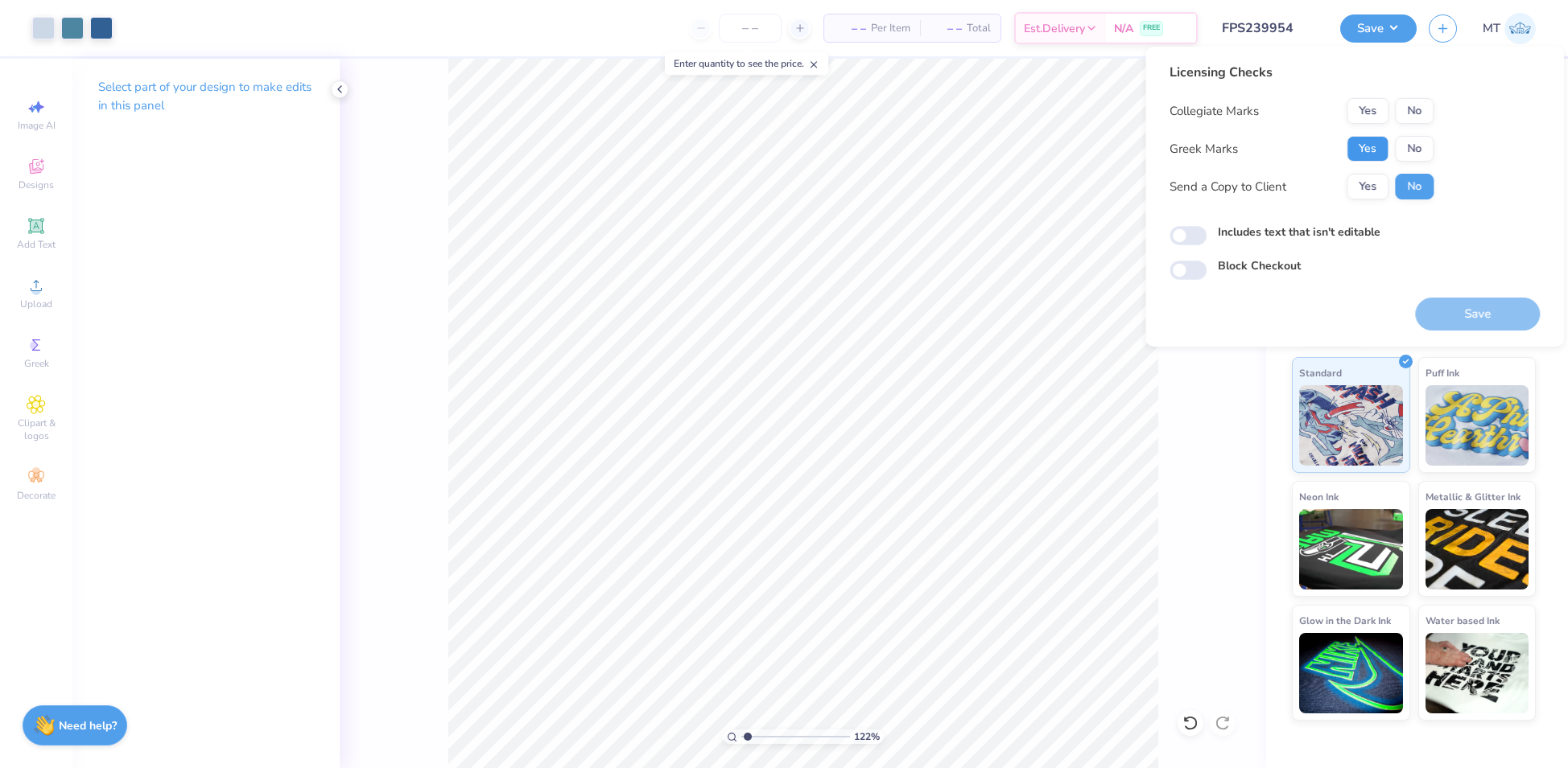
click at [1361, 141] on button "Yes" at bounding box center [1367, 149] width 42 height 26
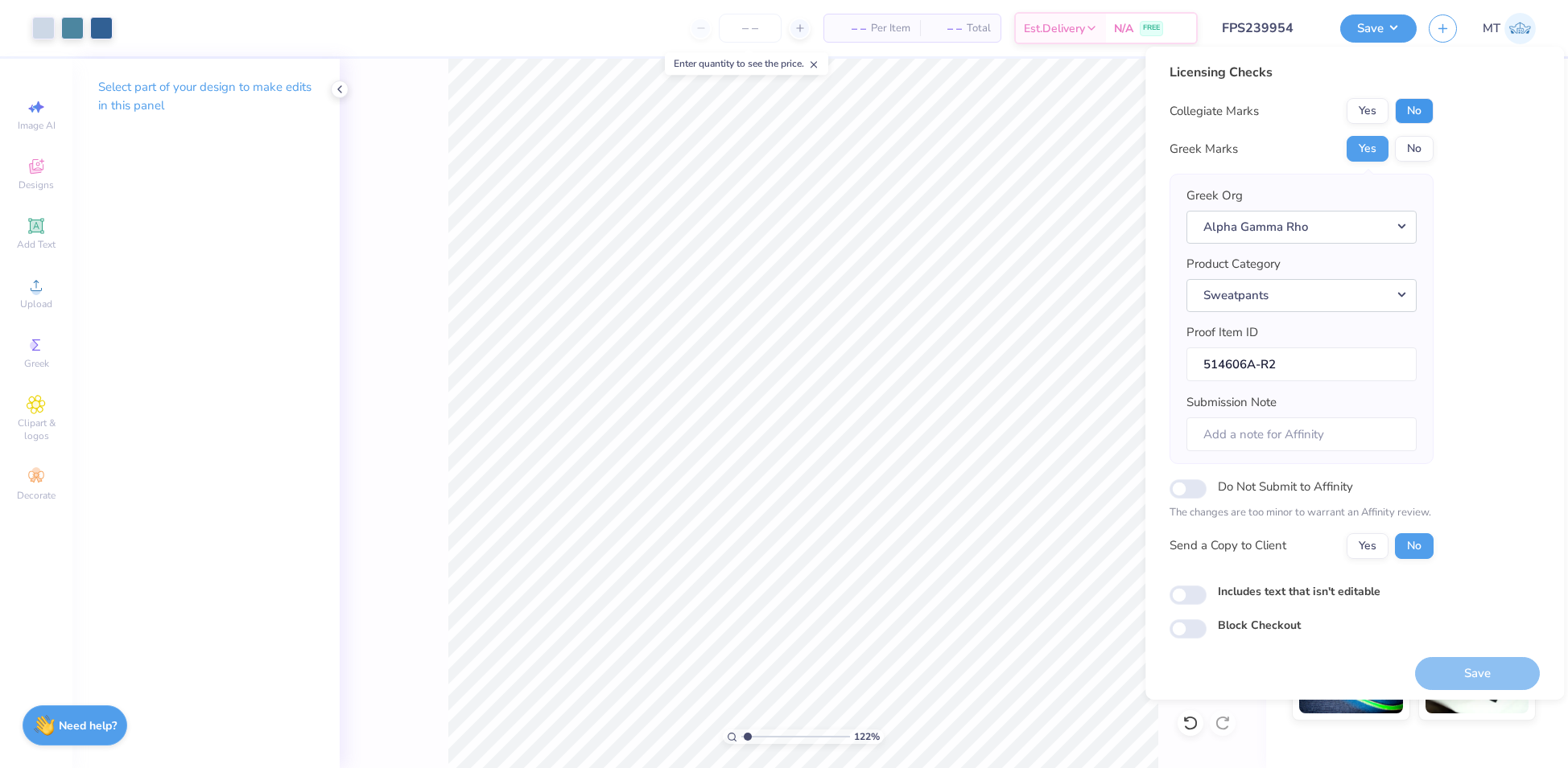
click at [1411, 117] on button "No" at bounding box center [1413, 111] width 39 height 26
click at [1475, 665] on button "Save" at bounding box center [1477, 673] width 124 height 33
type input "1.22224190647879"
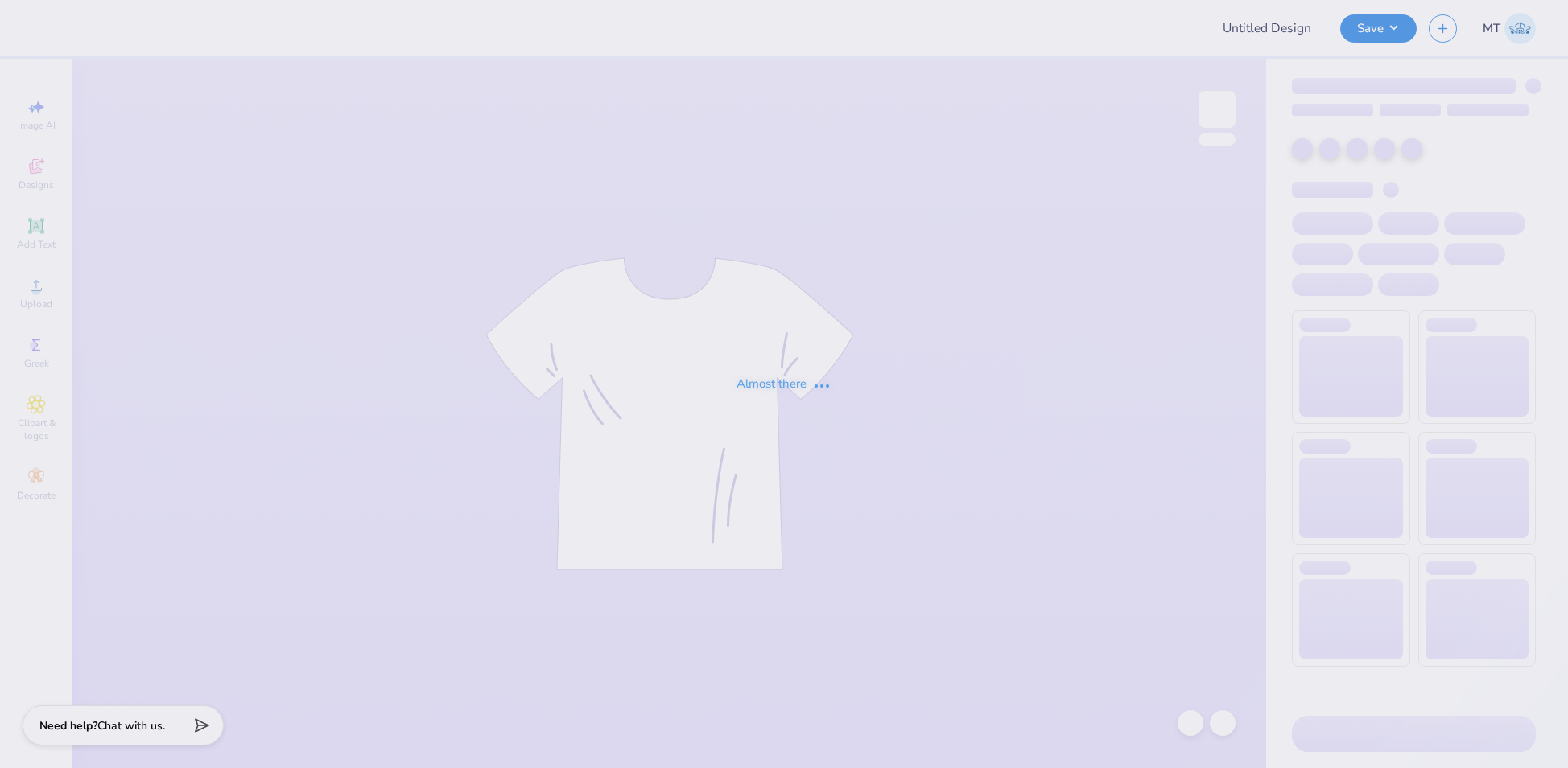
type input "FPS239956"
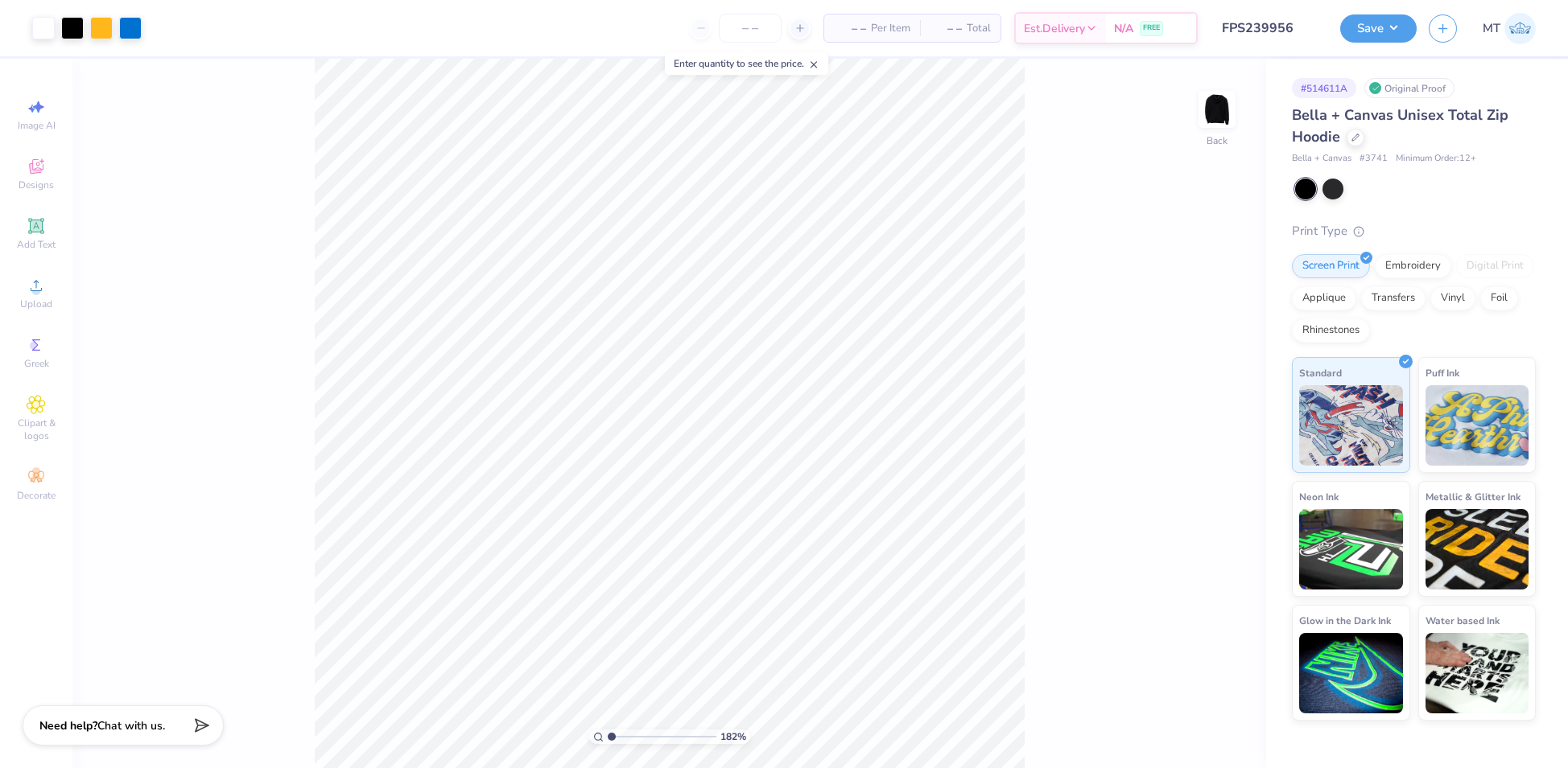
type input "1"
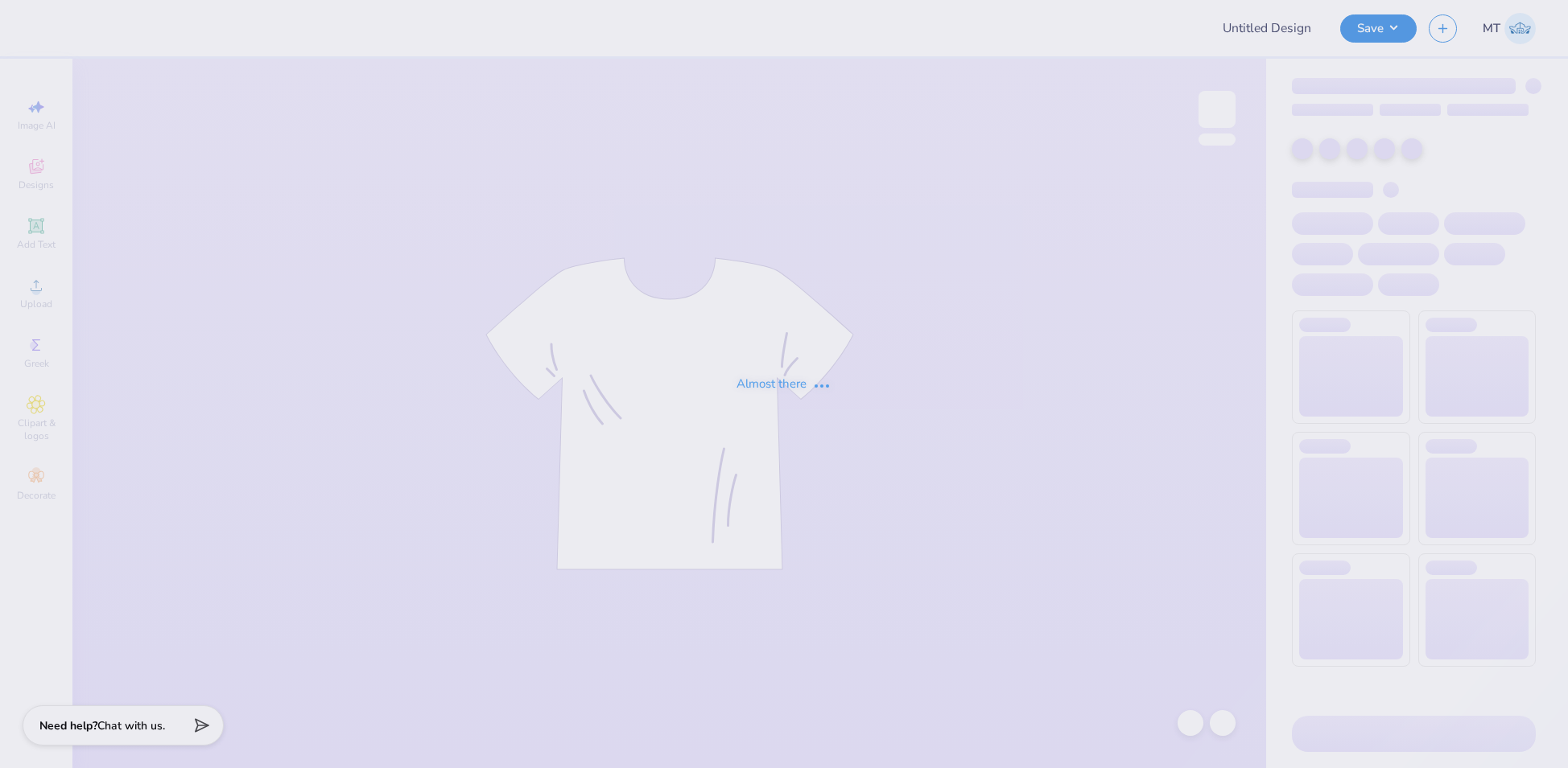
type input "FPS239957"
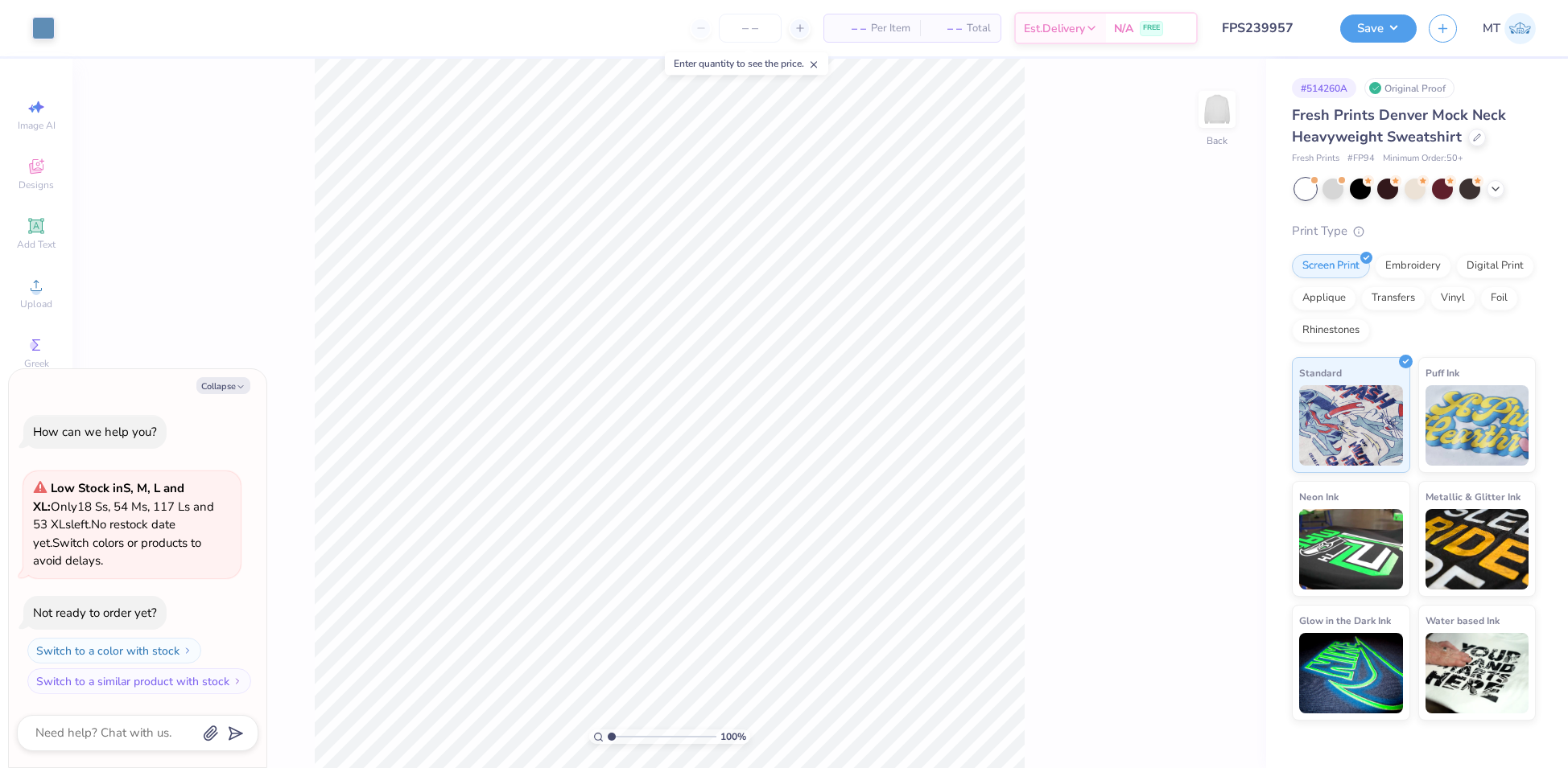
type textarea "x"
type input "1.74760359967747"
type textarea "x"
type input "1"
type textarea "x"
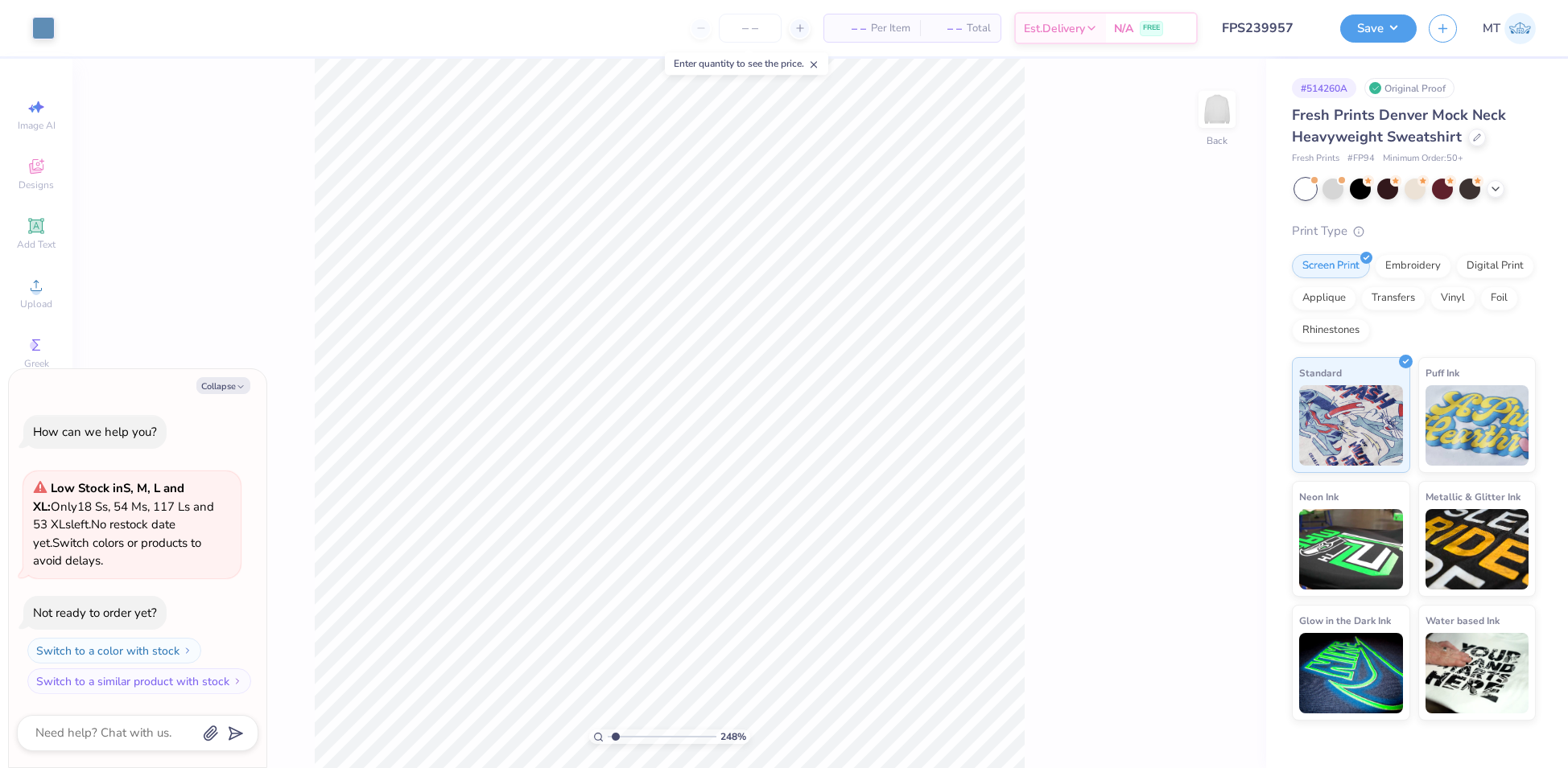
type input "1"
click at [208, 385] on button "Collapse" at bounding box center [223, 385] width 54 height 17
type textarea "x"
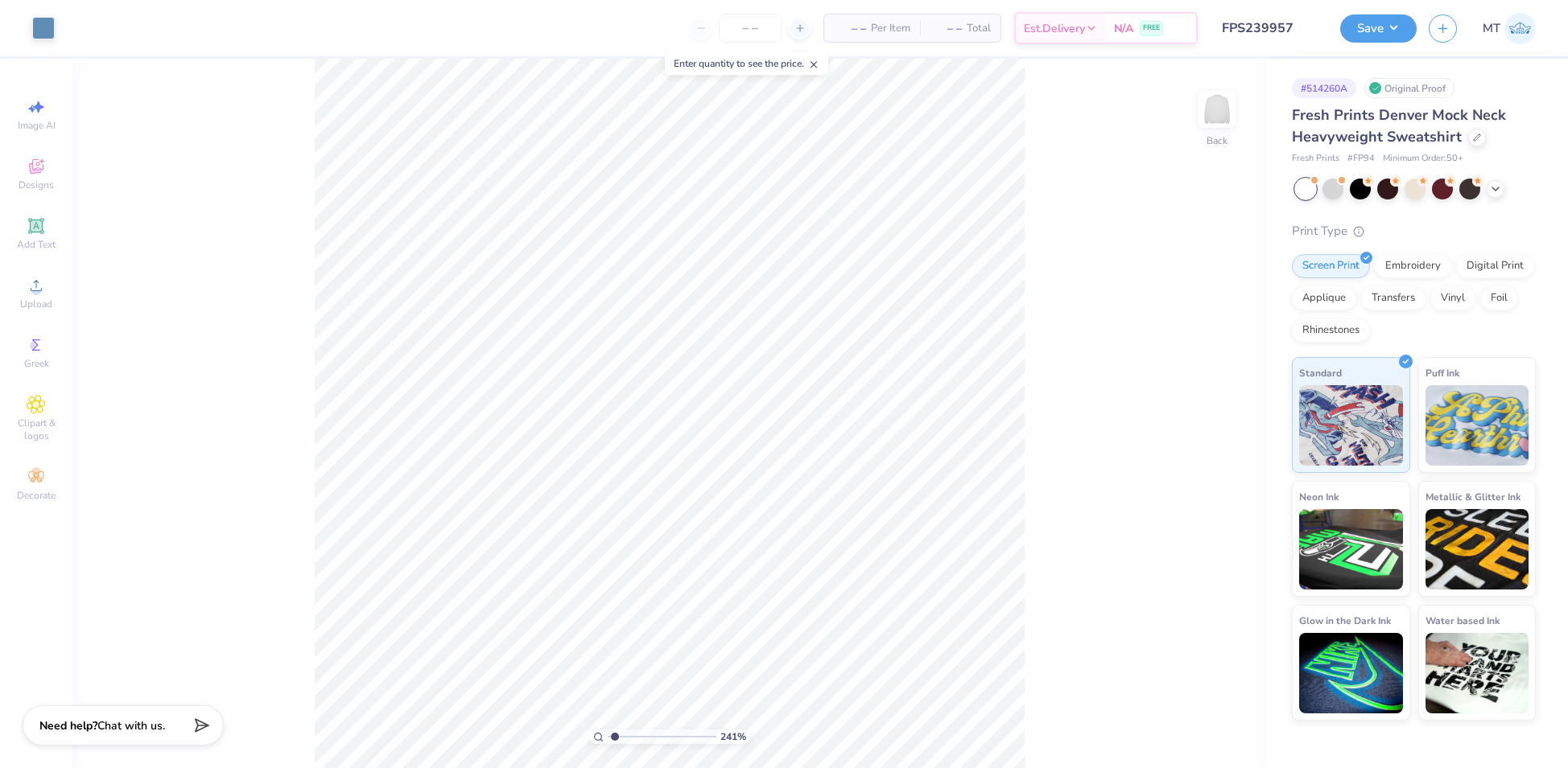
type input "1"
